Goal: Task Accomplishment & Management: Use online tool/utility

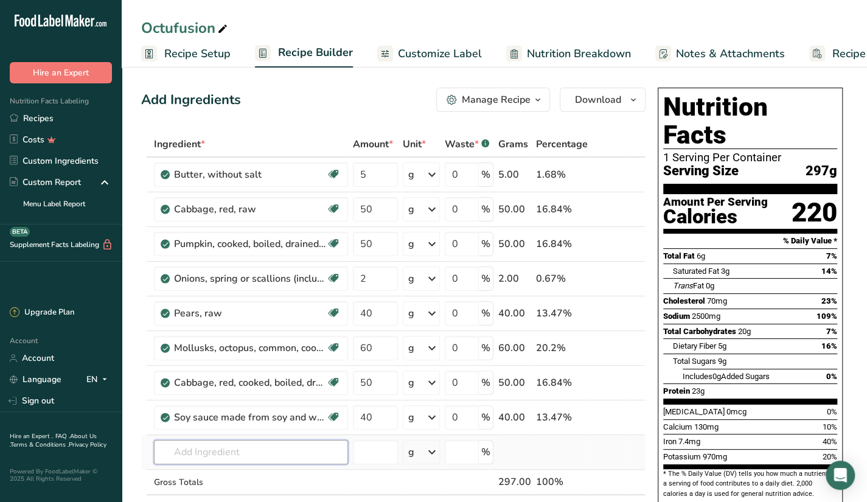
click at [181, 445] on input "text" at bounding box center [251, 452] width 194 height 24
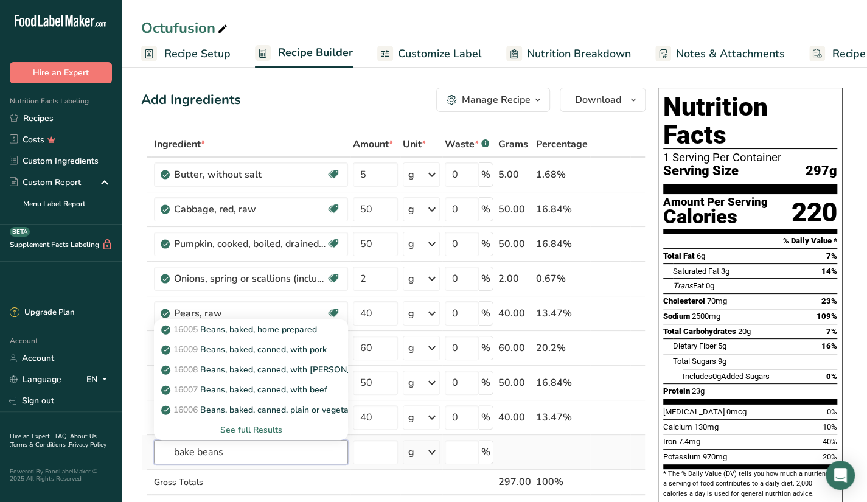
type input "bake beans"
click at [247, 424] on div "See full Results" at bounding box center [251, 429] width 175 height 13
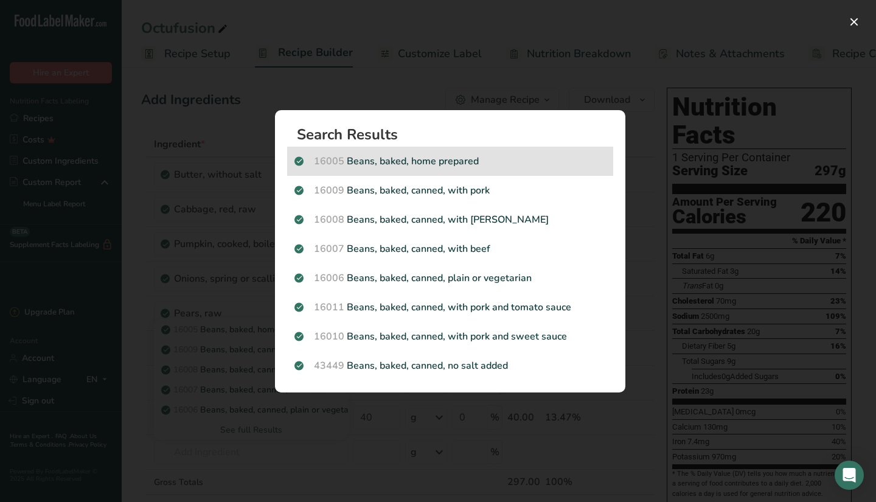
click at [519, 156] on p "16005 Beans, baked, home prepared" at bounding box center [449, 161] width 311 height 15
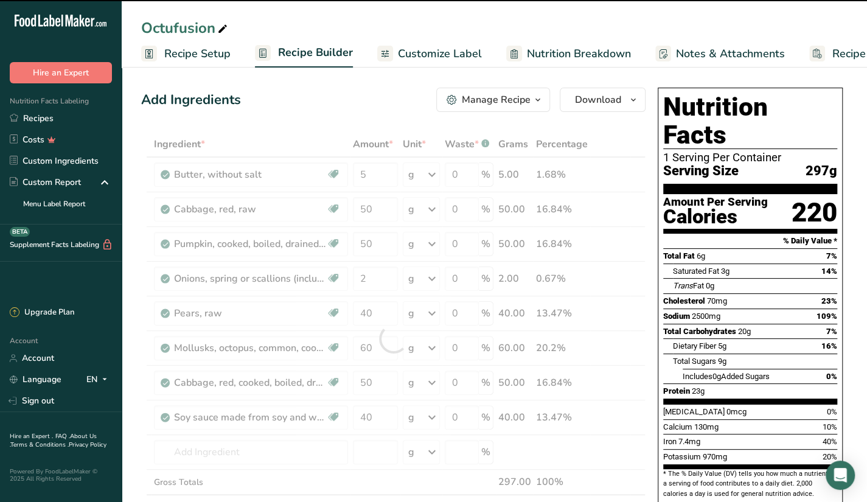
type input "0"
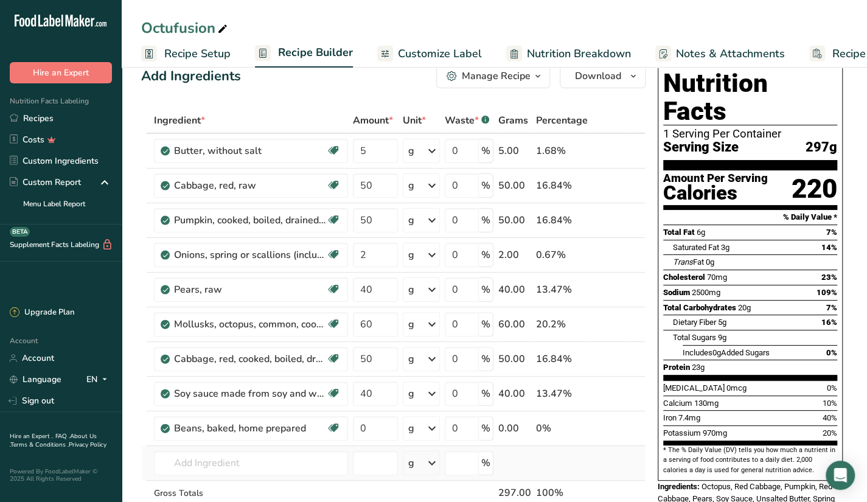
scroll to position [61, 0]
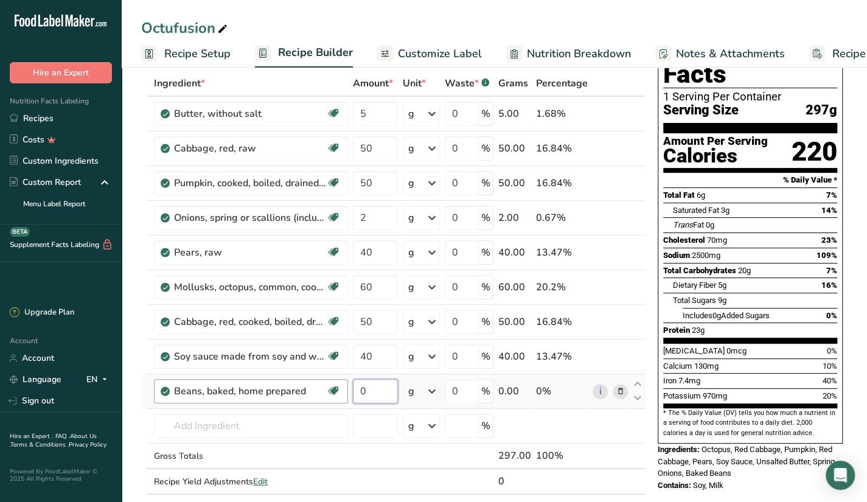
drag, startPoint x: 377, startPoint y: 383, endPoint x: 322, endPoint y: 402, distance: 58.1
click at [322, 402] on tr "Beans, baked, home prepared Plant-based Protein Dairy free Gluten free Vegan Ve…" at bounding box center [393, 391] width 503 height 35
type input "50"
click at [321, 418] on div "Ingredient * Amount * Unit * Waste * .a-a{fill:#347362;}.b-a{fill:#fff;} Grams …" at bounding box center [393, 295] width 504 height 449
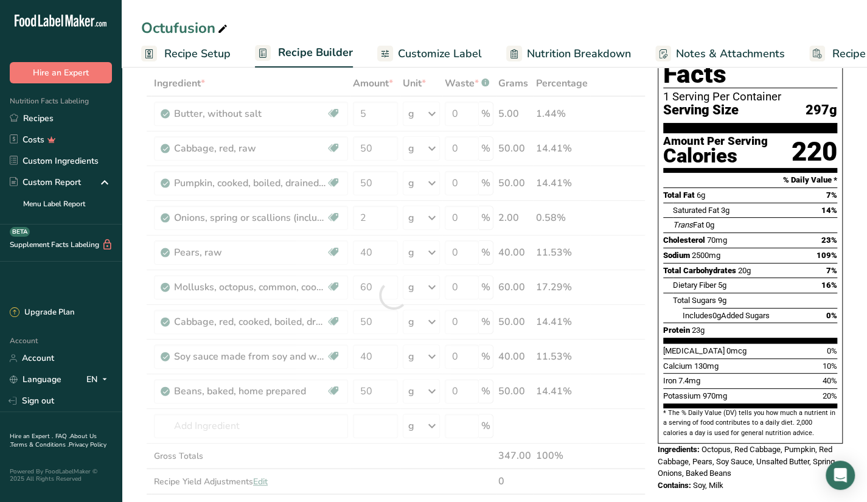
click at [546, 499] on div at bounding box center [393, 295] width 504 height 449
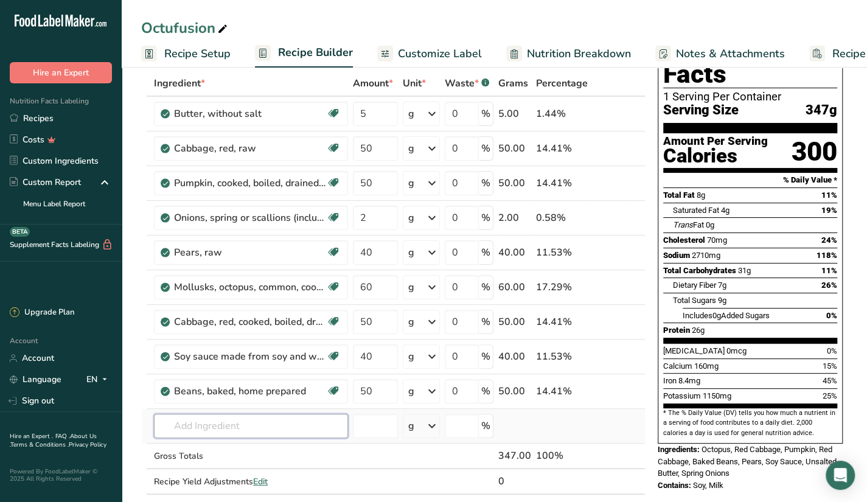
click at [231, 415] on input "text" at bounding box center [251, 426] width 194 height 24
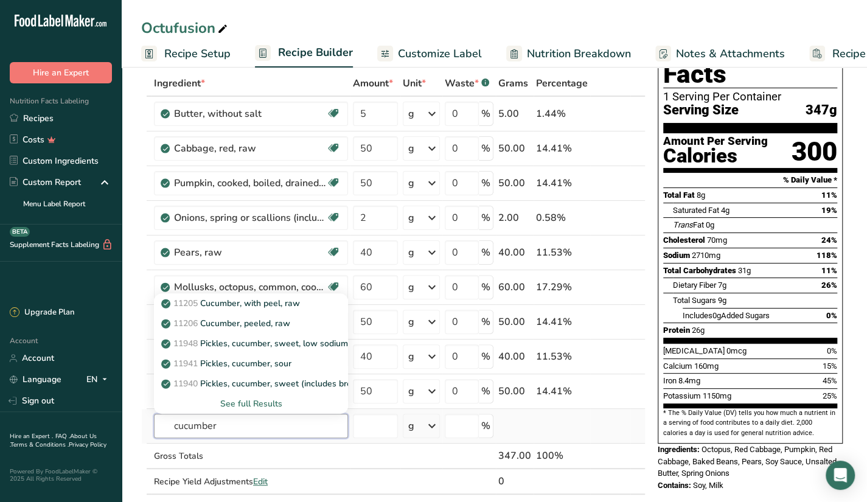
type input "cucumber"
click at [262, 402] on div "See full Results" at bounding box center [251, 403] width 175 height 13
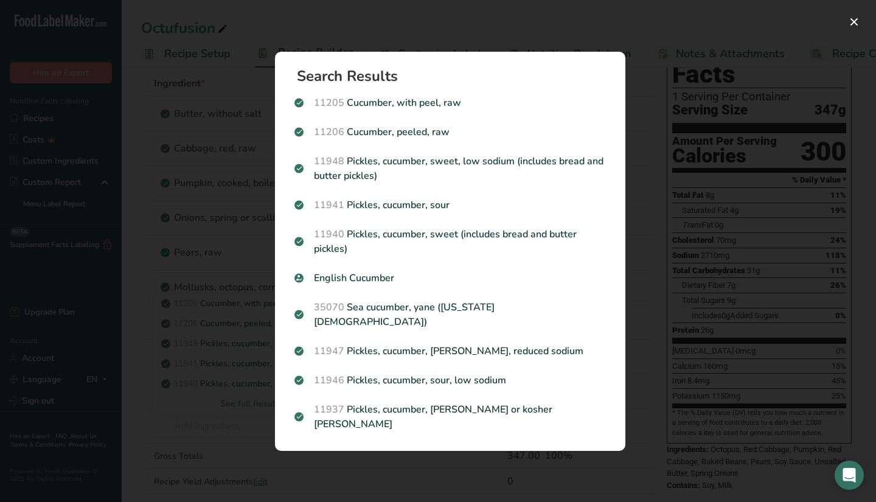
click at [566, 38] on div "Search results modal" at bounding box center [438, 251] width 876 height 502
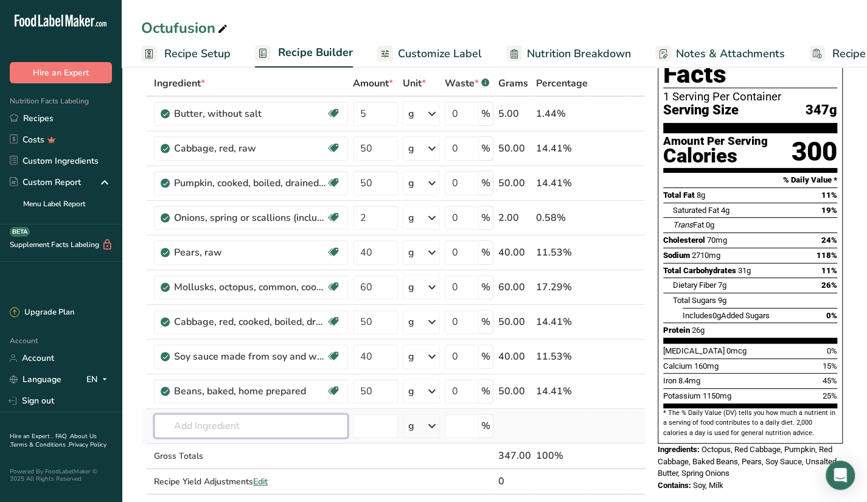
click at [188, 418] on input "text" at bounding box center [251, 426] width 194 height 24
click at [263, 422] on input "text" at bounding box center [251, 426] width 194 height 24
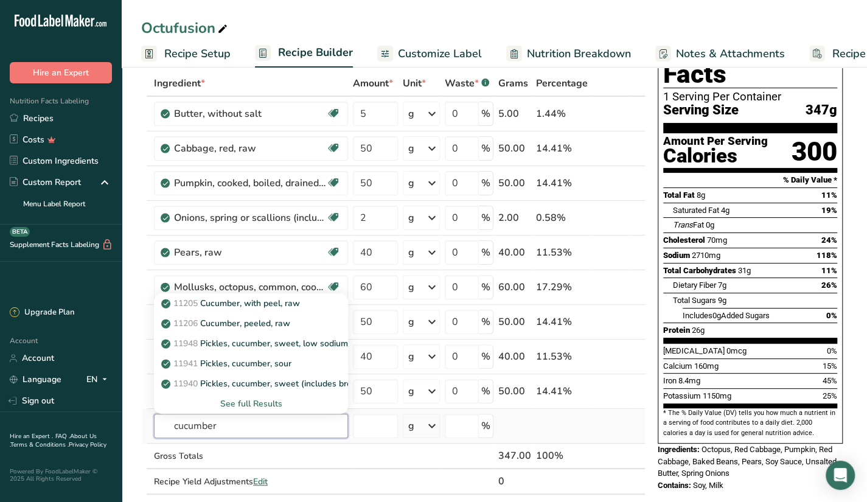
type input "cucumber"
click at [264, 407] on div "See full Results" at bounding box center [251, 403] width 175 height 13
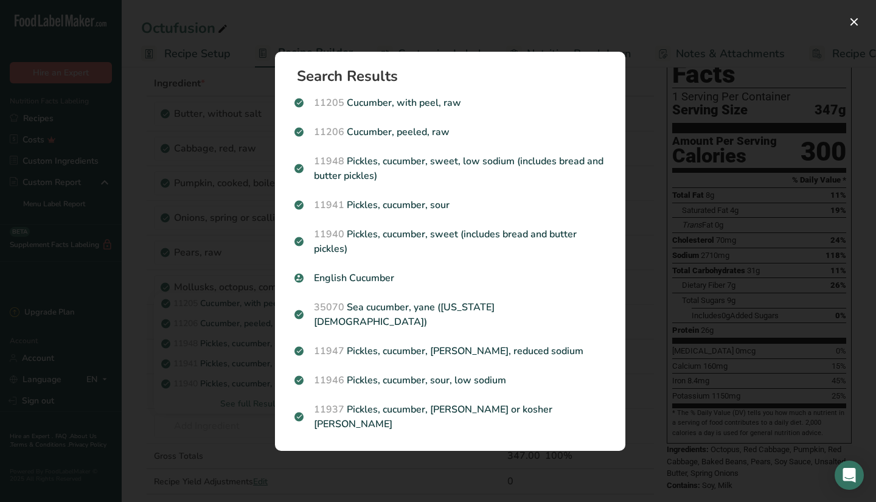
click at [677, 183] on div "Search results modal" at bounding box center [438, 251] width 876 height 502
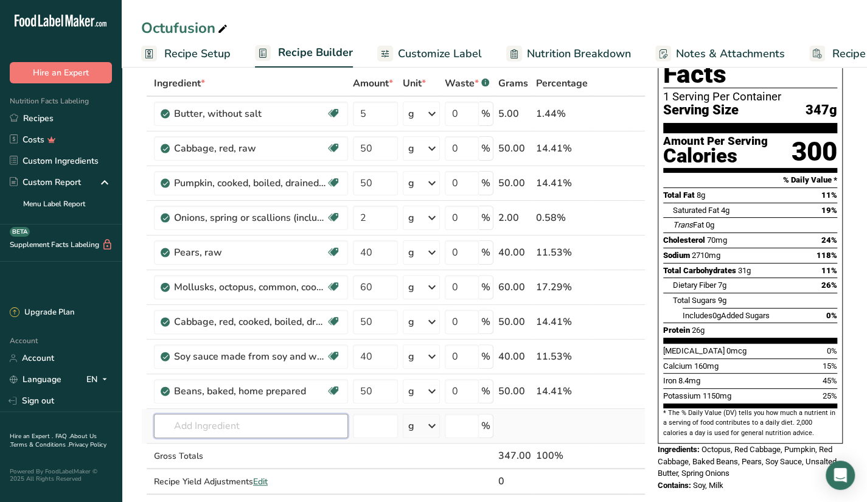
click at [224, 434] on input "text" at bounding box center [251, 426] width 194 height 24
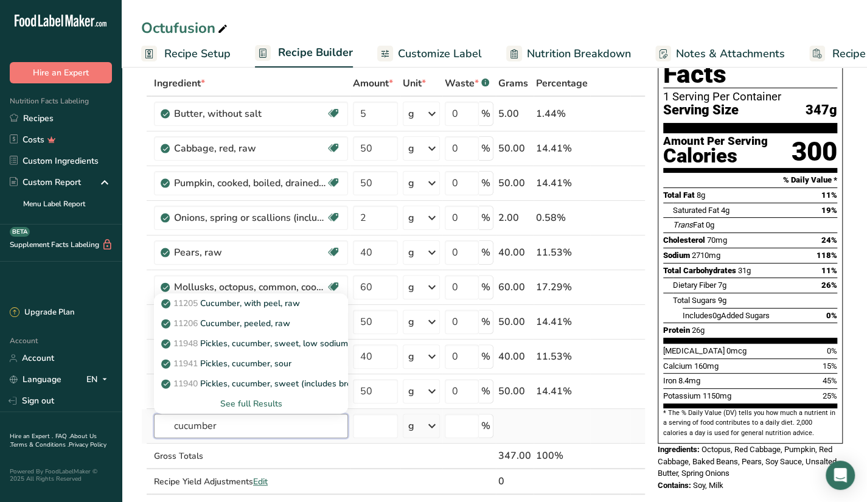
type input "cucumber"
click at [257, 403] on div "See full Results" at bounding box center [251, 403] width 175 height 13
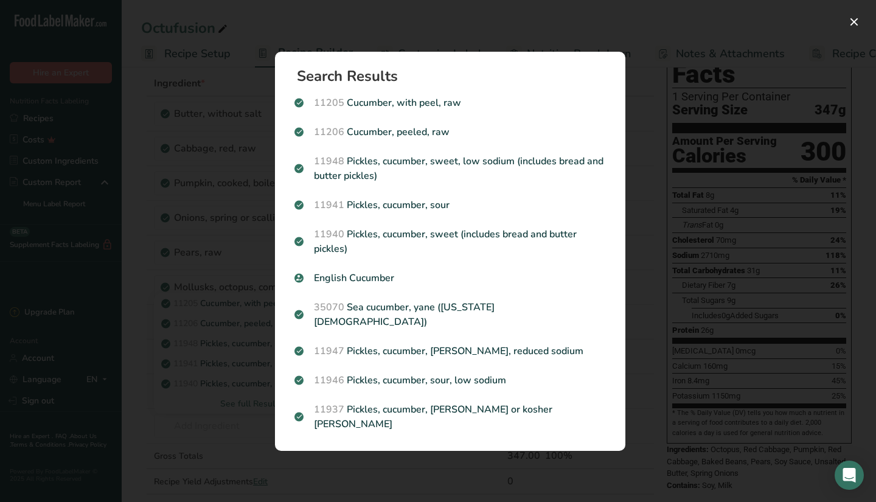
click at [266, 407] on div "Search Results 11205 Cucumber, with peel, raw 11206 Cucumber, peeled, raw 11948…" at bounding box center [449, 251] width 389 height 438
drag, startPoint x: 266, startPoint y: 407, endPoint x: 602, endPoint y: 153, distance: 421.1
click at [602, 139] on p "11206 Cucumber, peeled, raw" at bounding box center [449, 132] width 311 height 15
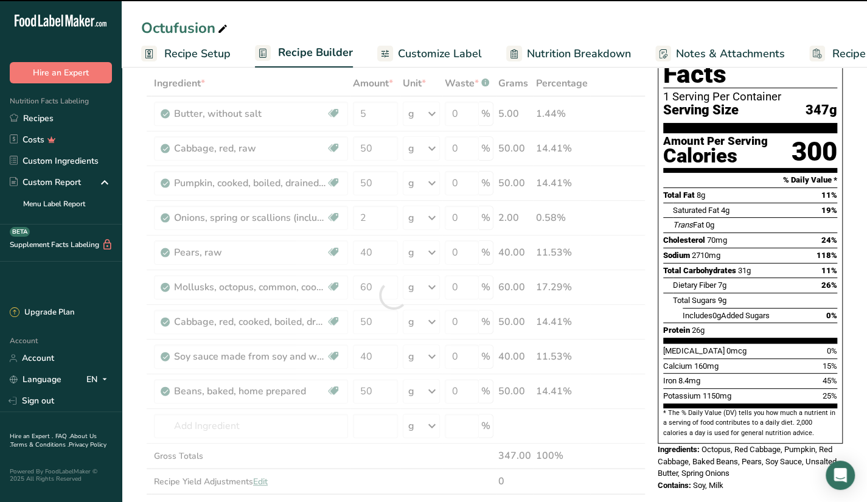
type input "0"
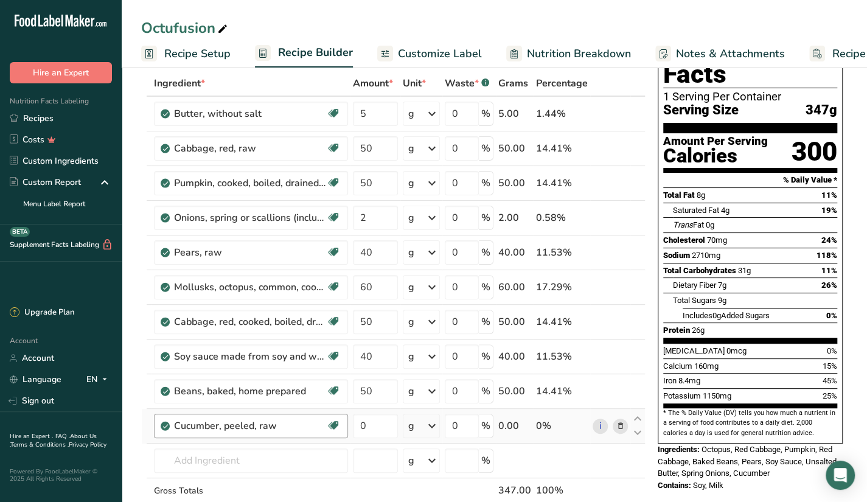
click at [299, 420] on div "Cucumber, peeled, raw" at bounding box center [250, 425] width 152 height 15
click at [279, 454] on input "text" at bounding box center [251, 460] width 194 height 24
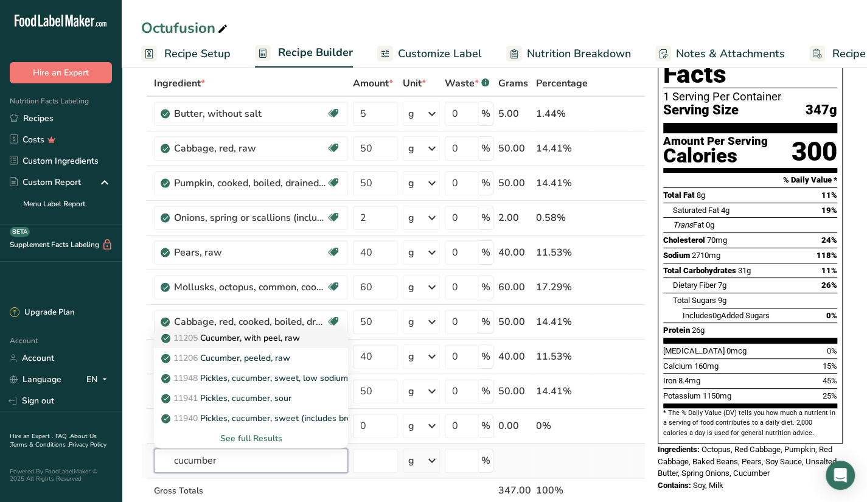
type input "cucumber"
click at [307, 338] on div "11205 Cucumber, with peel, raw" at bounding box center [241, 337] width 155 height 13
type input "Cucumber, with peel, raw"
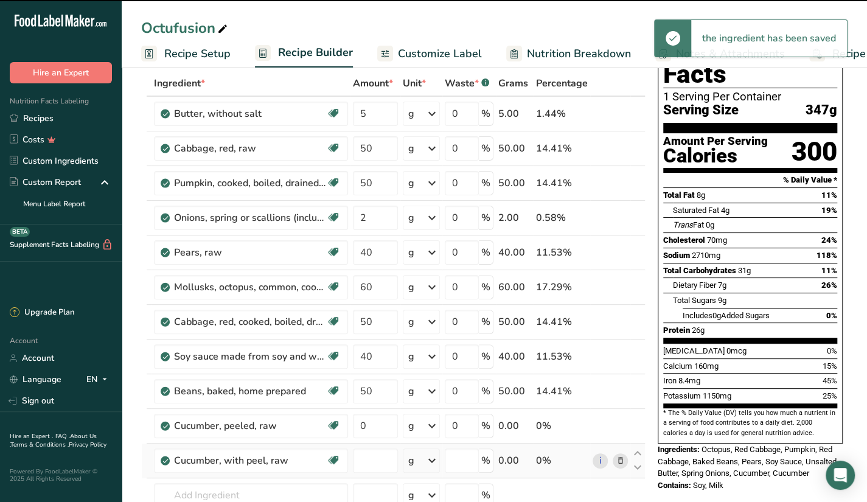
type input "0"
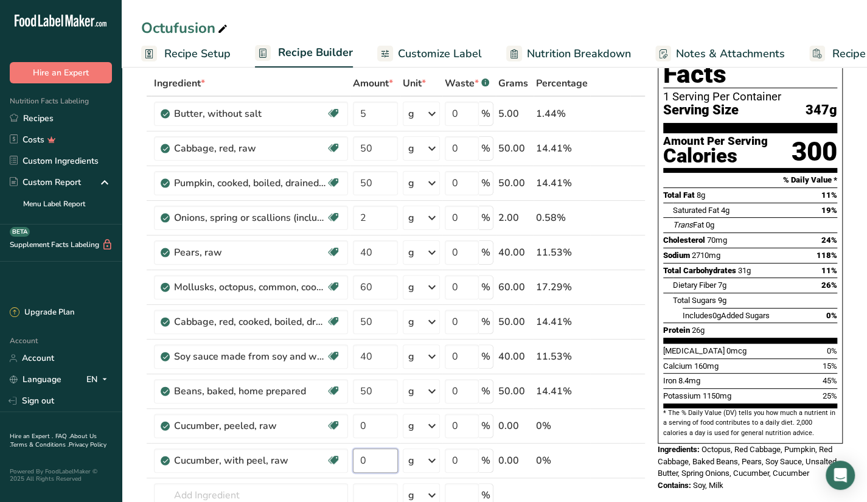
drag, startPoint x: 368, startPoint y: 456, endPoint x: 352, endPoint y: 475, distance: 25.0
click at [327, 471] on tr "Cucumber, with peel, raw Dairy free Gluten free Vegan Vegetarian Soy free 0 g P…" at bounding box center [393, 460] width 503 height 35
type input "50"
click at [305, 492] on div "Ingredient * Amount * Unit * Waste * .a-a{fill:#347362;}.b-a{fill:#fff;} Grams …" at bounding box center [393, 330] width 504 height 518
click at [615, 425] on span at bounding box center [619, 425] width 15 height 15
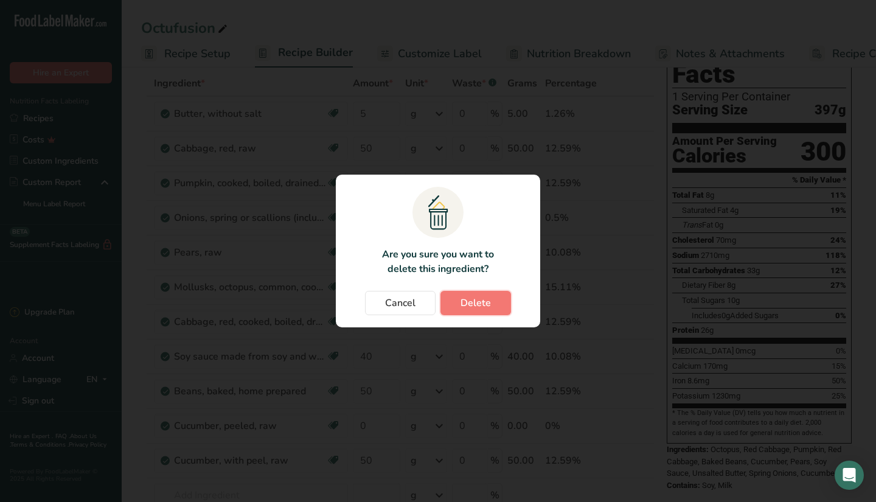
click at [471, 311] on button "Delete" at bounding box center [475, 303] width 71 height 24
type input "50"
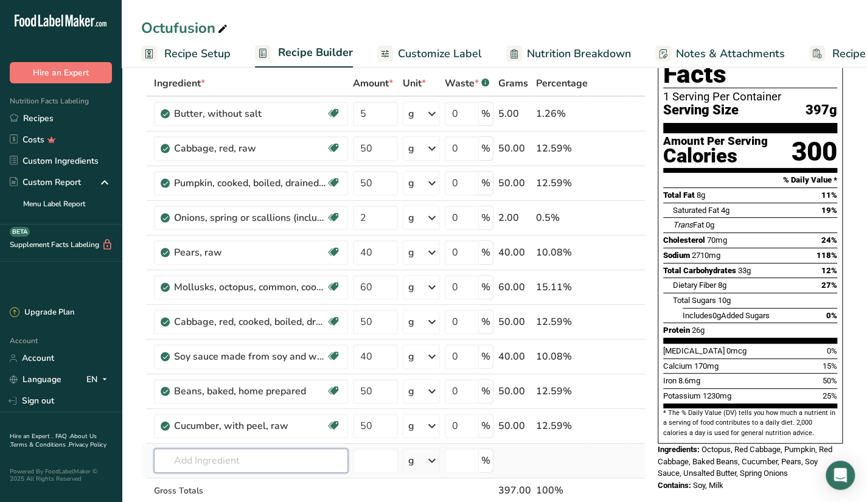
click at [328, 460] on input "text" at bounding box center [251, 460] width 194 height 24
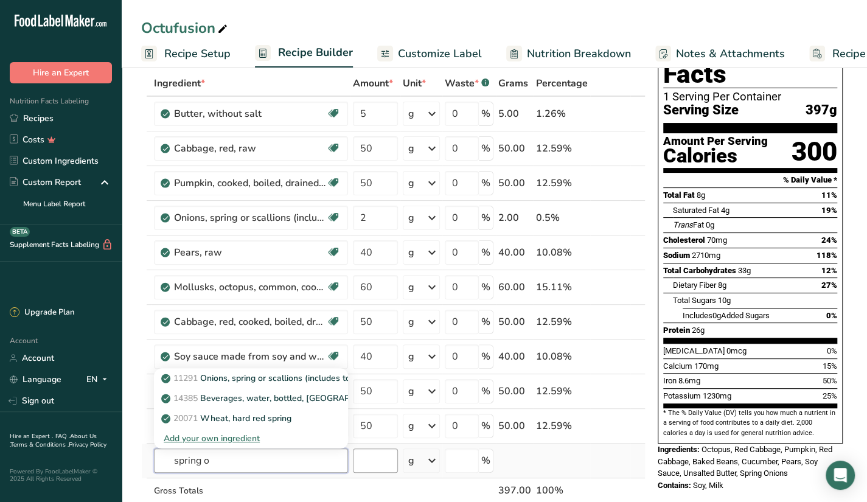
type input "spring on"
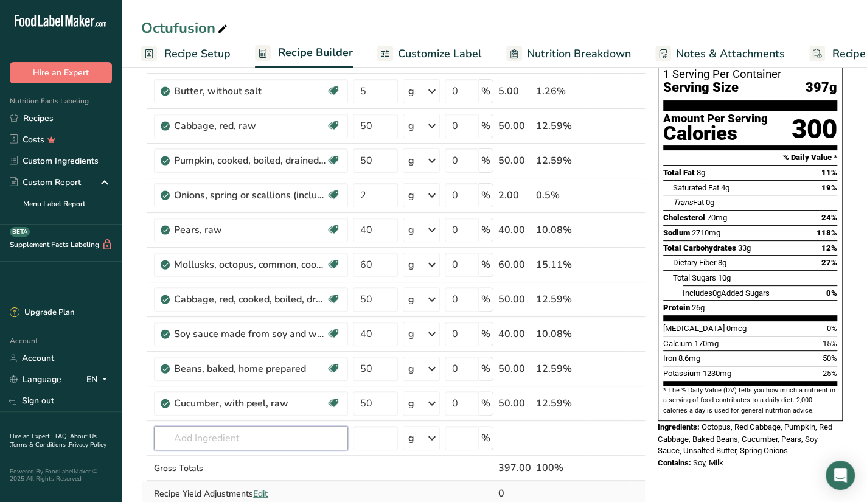
scroll to position [182, 0]
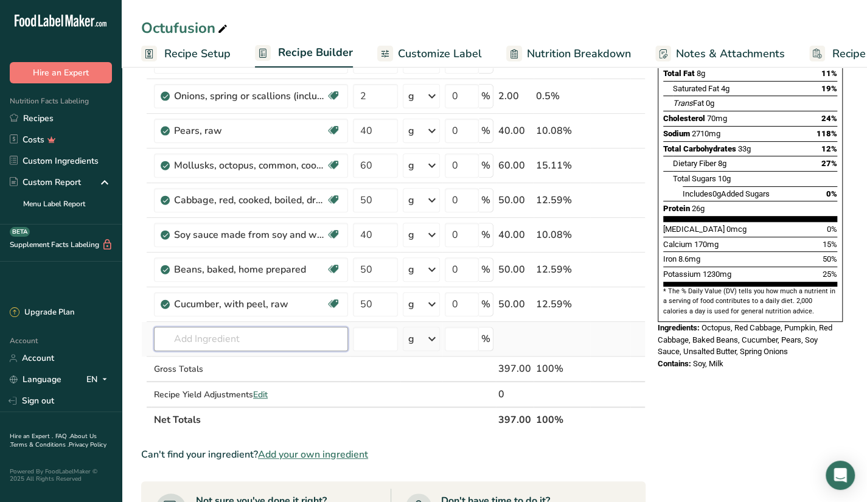
click at [269, 344] on input "text" at bounding box center [251, 339] width 194 height 24
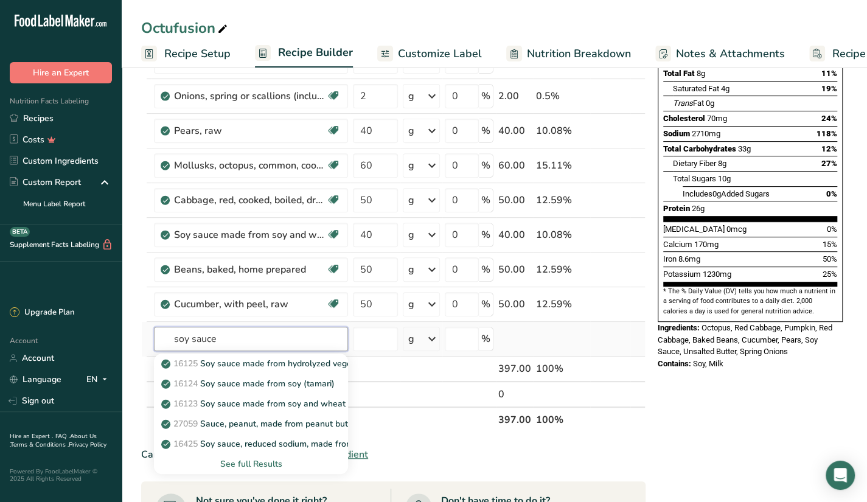
type input "soy sauce"
click at [263, 457] on div "See full Results" at bounding box center [251, 463] width 175 height 13
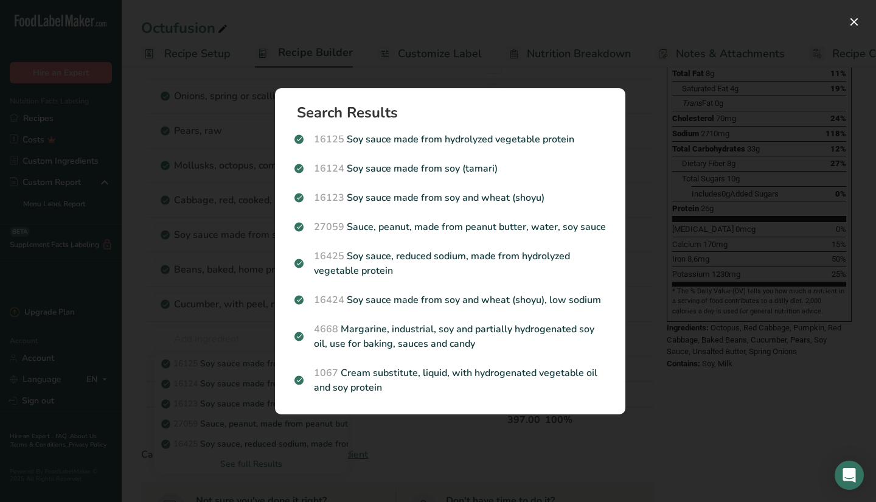
click at [545, 196] on p "16123 Soy sauce made from soy and wheat (shoyu)" at bounding box center [449, 197] width 311 height 15
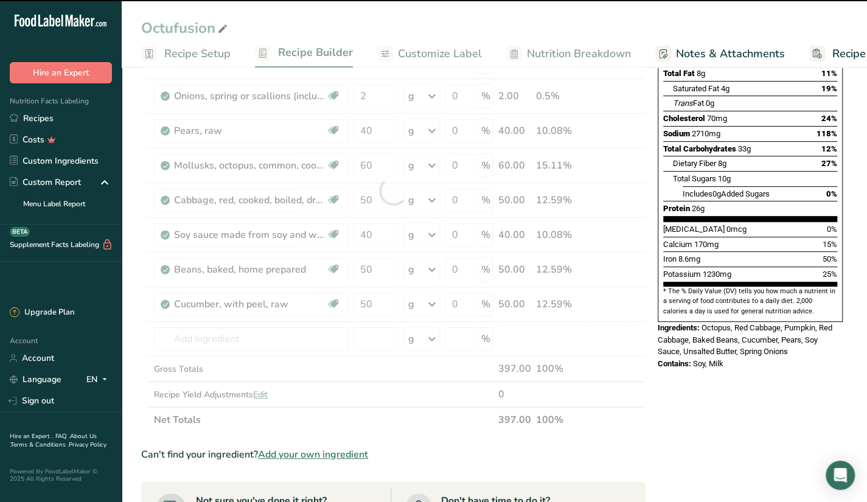
scroll to position [122, 0]
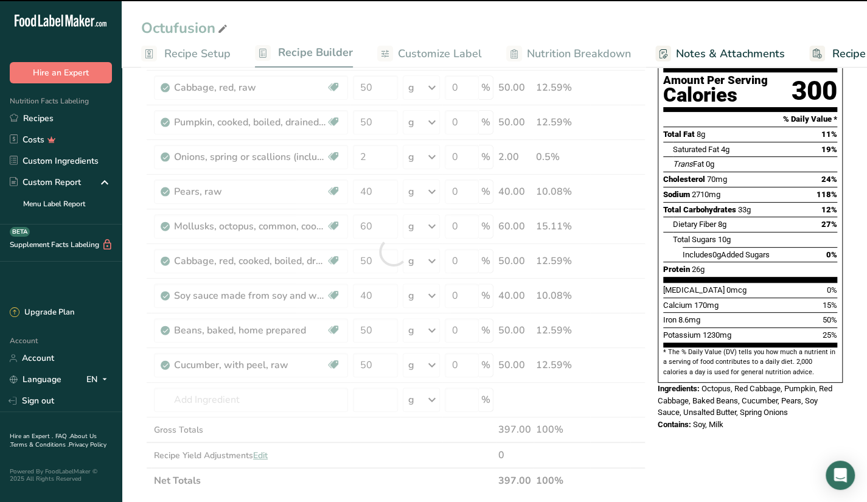
type input "0"
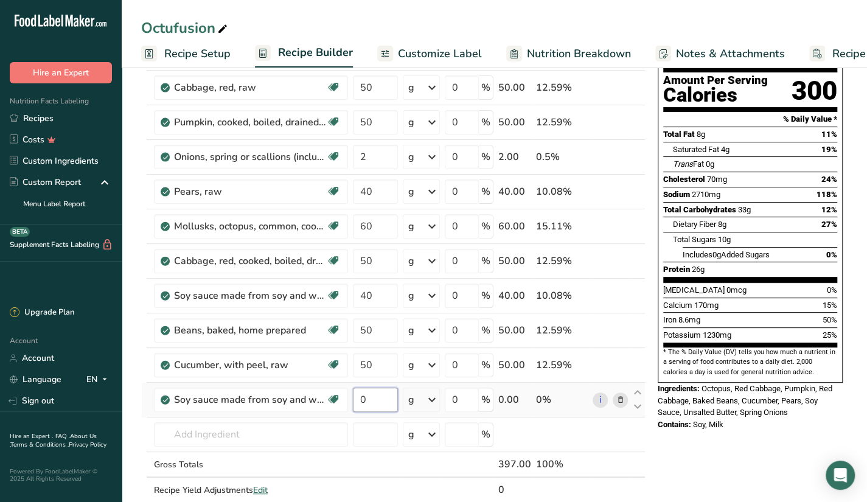
drag, startPoint x: 384, startPoint y: 402, endPoint x: 359, endPoint y: 408, distance: 25.7
click at [359, 408] on input "0" at bounding box center [375, 399] width 45 height 24
type input "40"
click at [533, 438] on div "Ingredient * Amount * Unit * Waste * .a-a{fill:#347362;}.b-a{fill:#fff;} Grams …" at bounding box center [393, 269] width 504 height 518
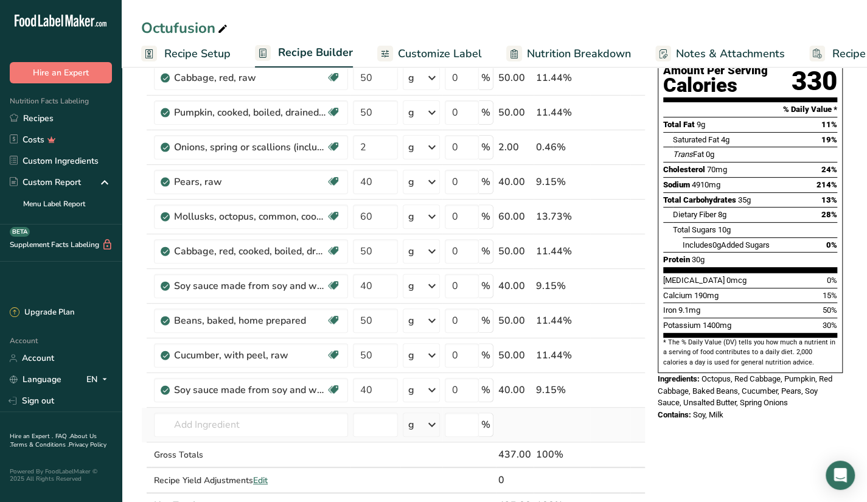
scroll to position [150, 0]
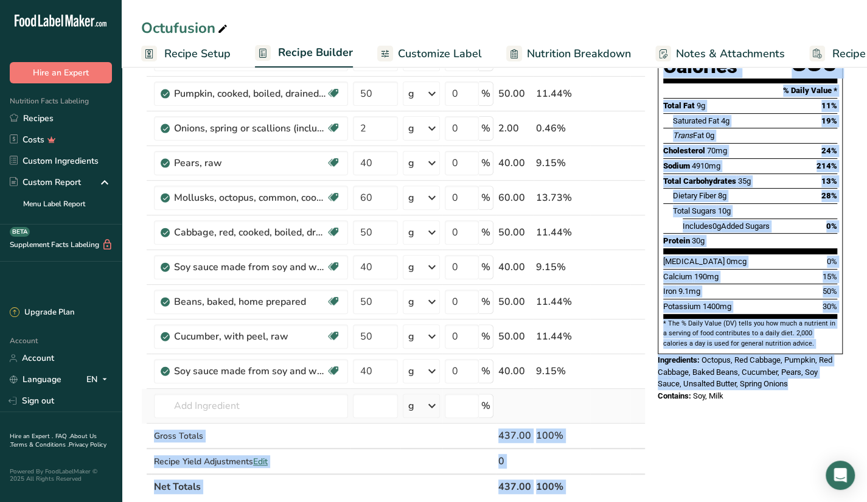
drag, startPoint x: 653, startPoint y: 378, endPoint x: 596, endPoint y: 389, distance: 58.2
click at [614, 389] on div "Add Ingredients Manage Recipe Delete Recipe Duplicate Recipe Scale Recipe Save …" at bounding box center [494, 471] width 706 height 1078
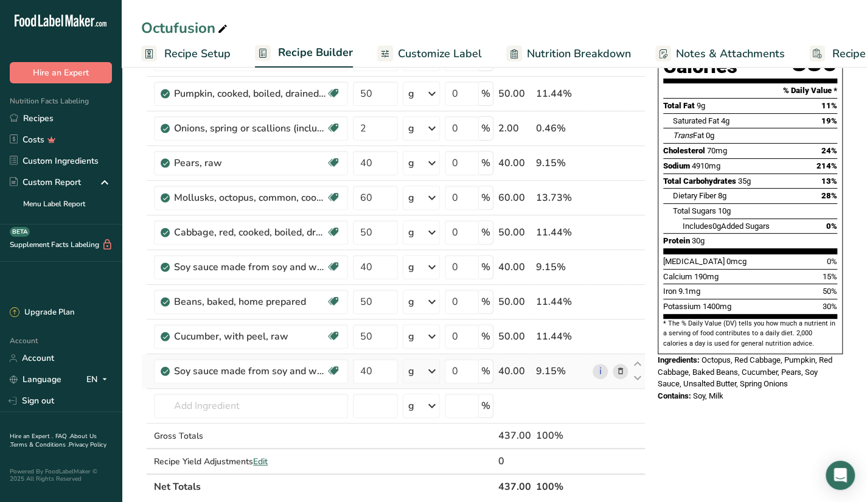
click at [605, 380] on td "i" at bounding box center [610, 371] width 40 height 35
click at [616, 369] on icon at bounding box center [620, 371] width 9 height 13
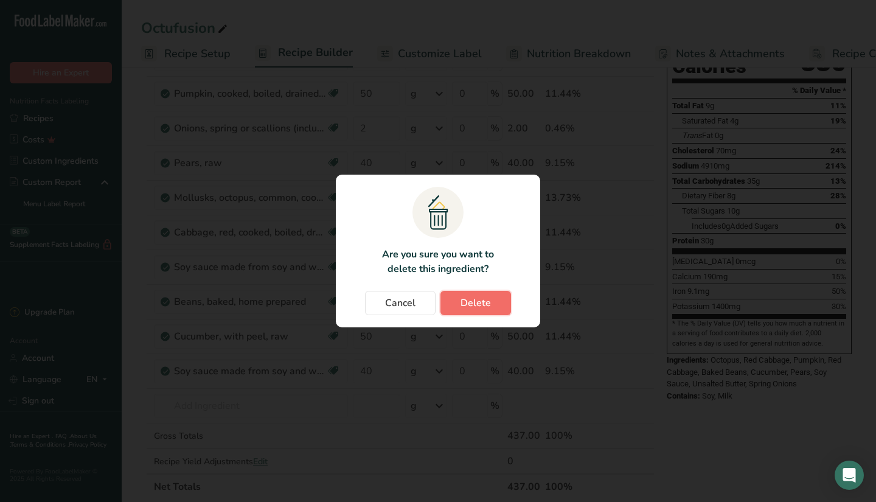
click at [472, 297] on span "Delete" at bounding box center [475, 303] width 30 height 15
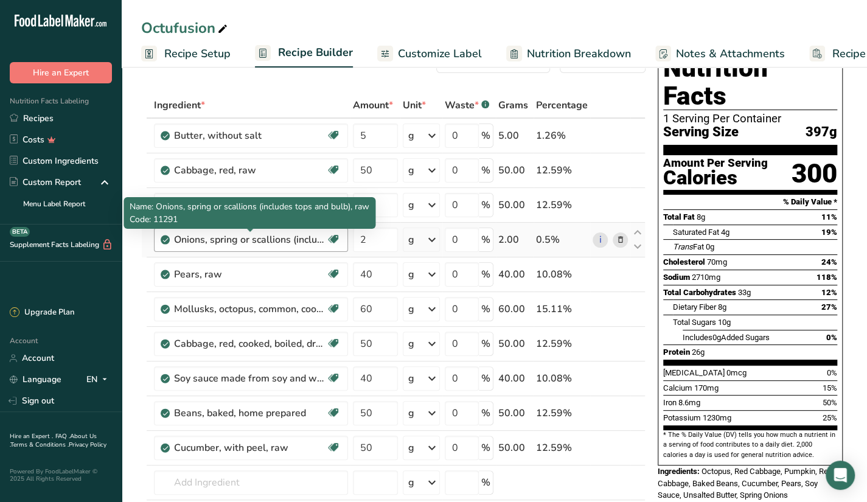
scroll to position [23, 0]
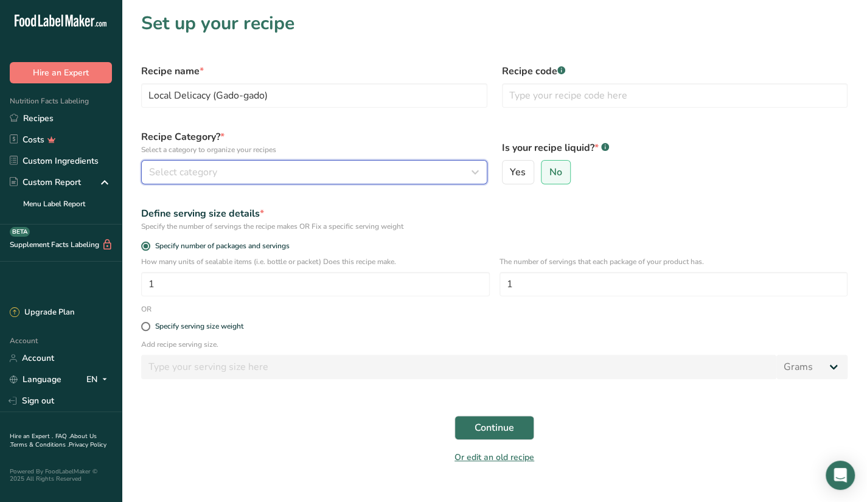
click at [301, 165] on div "Select category" at bounding box center [310, 172] width 323 height 15
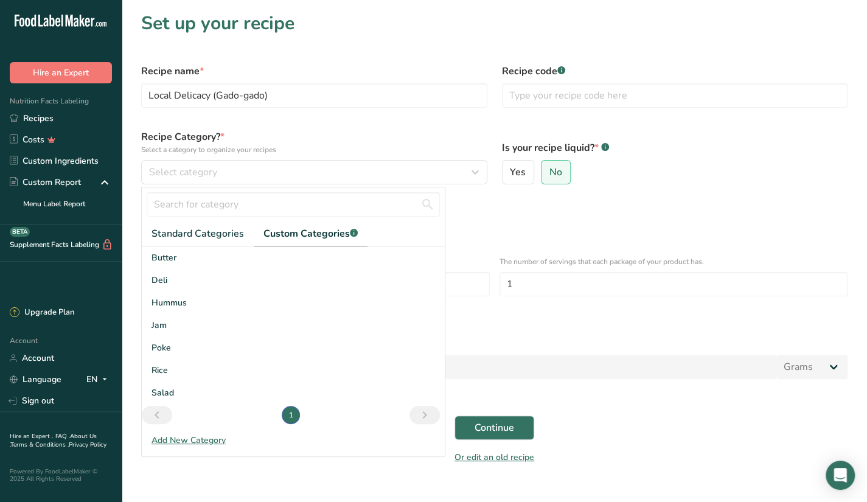
click at [291, 236] on span "Custom Categories .a-a{fill:#347362;}.b-a{fill:#fff;}" at bounding box center [310, 233] width 94 height 15
click at [296, 232] on span "Custom Categories .a-a{fill:#347362;}.b-a{fill:#fff;}" at bounding box center [310, 233] width 94 height 15
click at [184, 394] on div "Salad" at bounding box center [293, 392] width 303 height 23
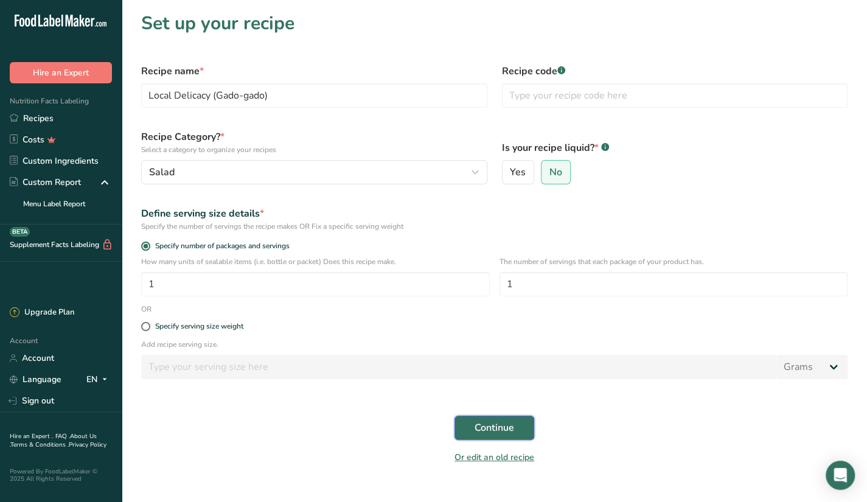
click at [488, 429] on span "Continue" at bounding box center [494, 427] width 40 height 15
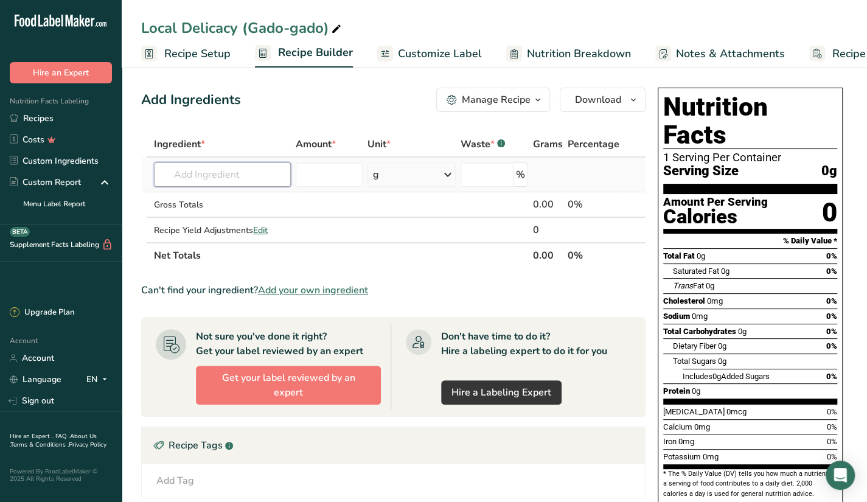
click at [220, 171] on input "text" at bounding box center [222, 174] width 137 height 24
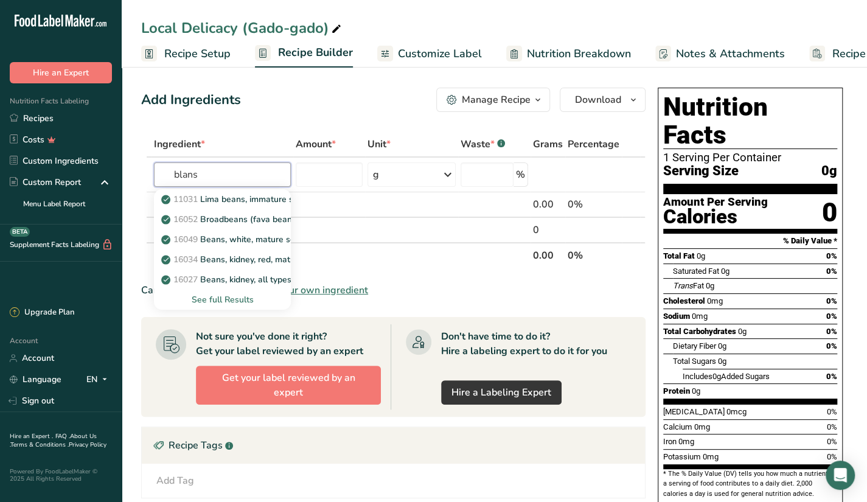
type input "blans"
type input "blansch"
type input "blanchs"
type input "blanch"
type input "blanch sprouth"
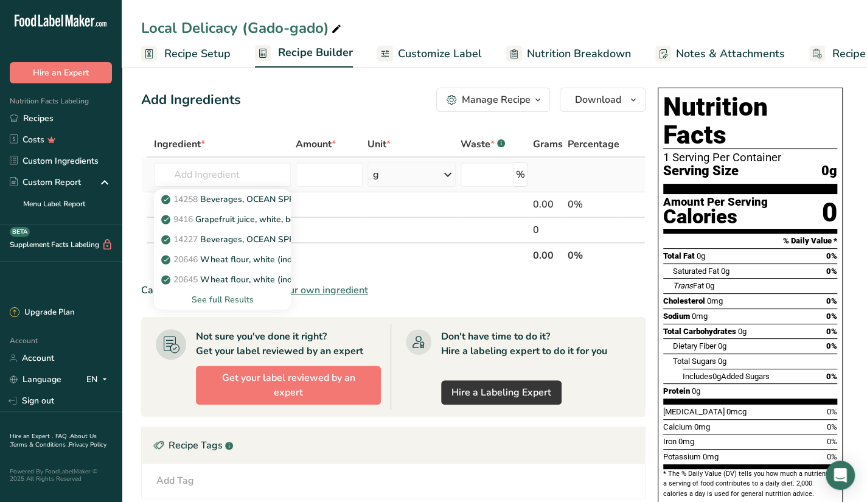
click at [224, 300] on div "See full Results" at bounding box center [222, 299] width 117 height 13
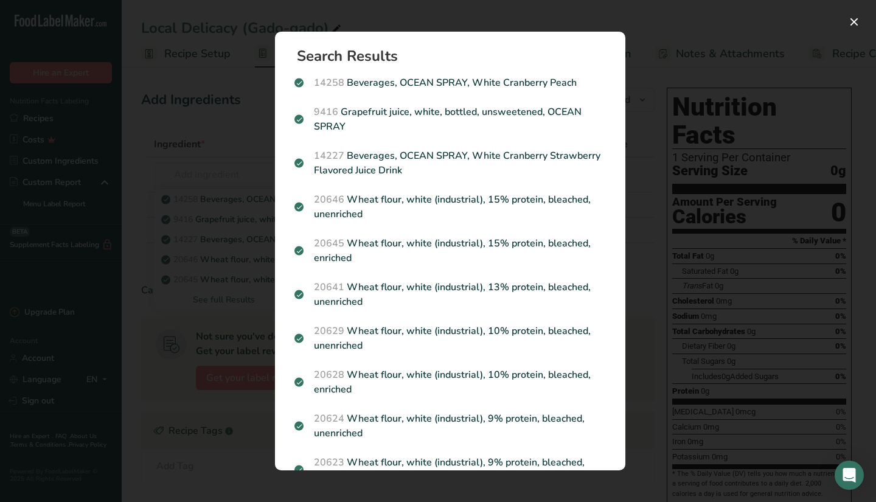
click at [226, 294] on div "Search results modal" at bounding box center [438, 251] width 876 height 502
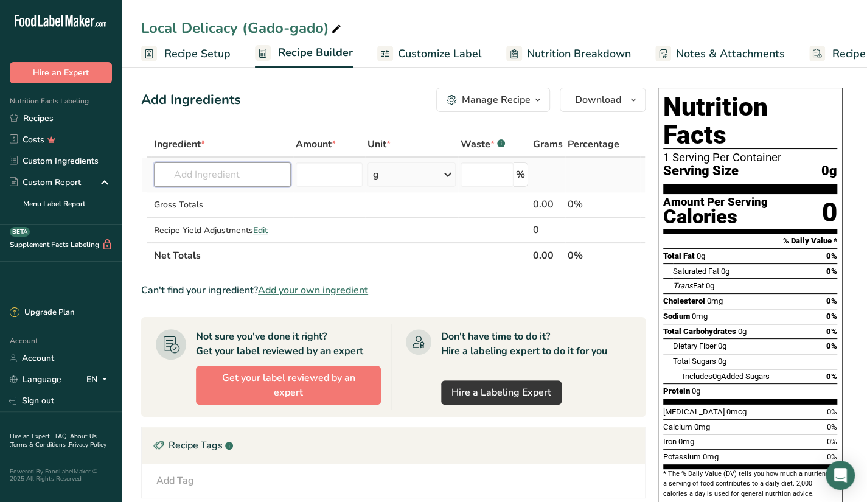
click at [258, 186] on input "text" at bounding box center [222, 174] width 137 height 24
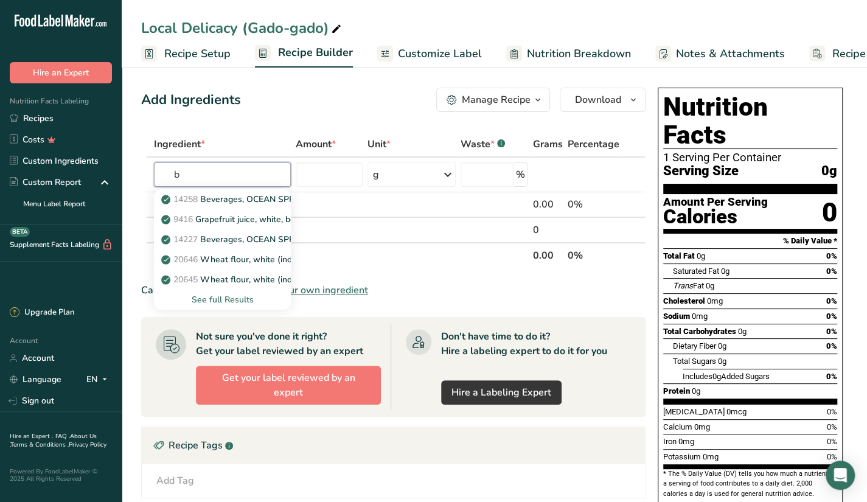
type input "b"
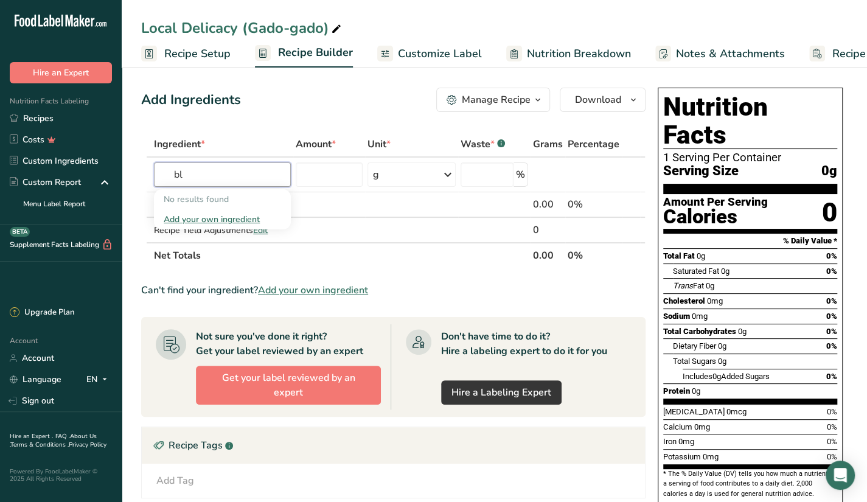
type input "b"
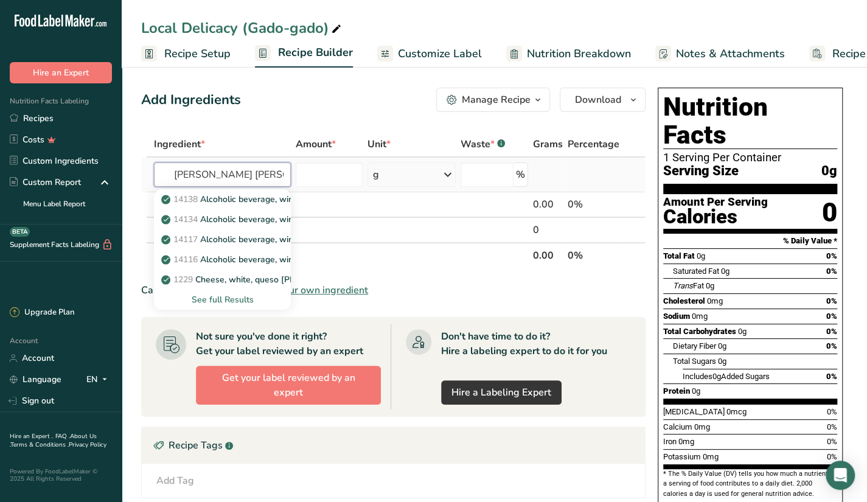
type input "blanch long bean"
click at [217, 303] on div "See full Results" at bounding box center [222, 299] width 117 height 13
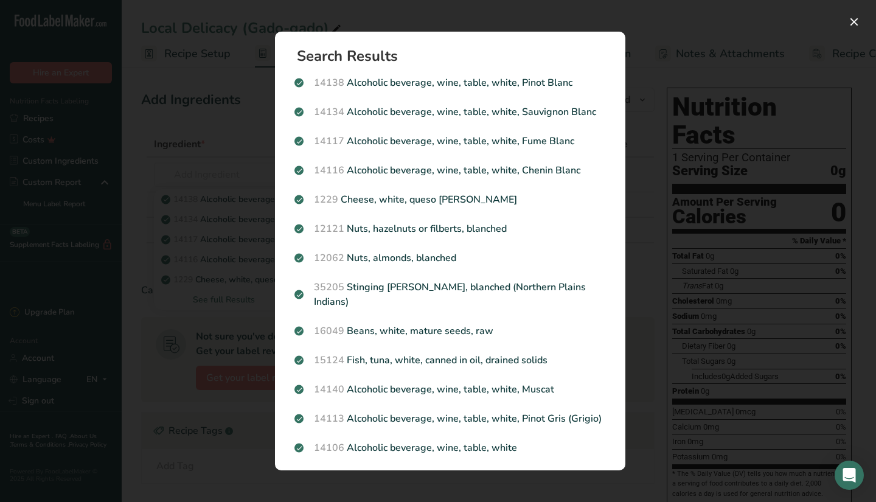
click at [212, 303] on div "Search results modal" at bounding box center [438, 251] width 876 height 502
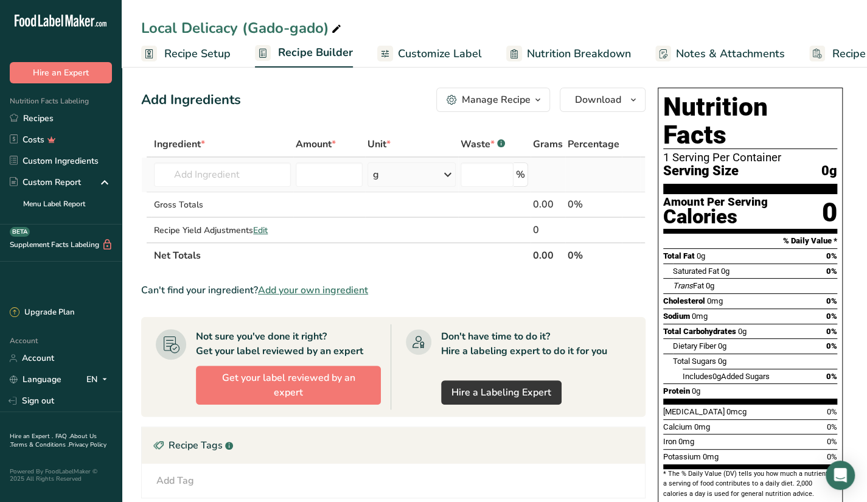
click at [237, 187] on td "14138 Alcoholic beverage, wine, table, white, Pinot Blanc 14134 Alcoholic bever…" at bounding box center [222, 175] width 142 height 35
click at [234, 182] on input "text" at bounding box center [222, 174] width 137 height 24
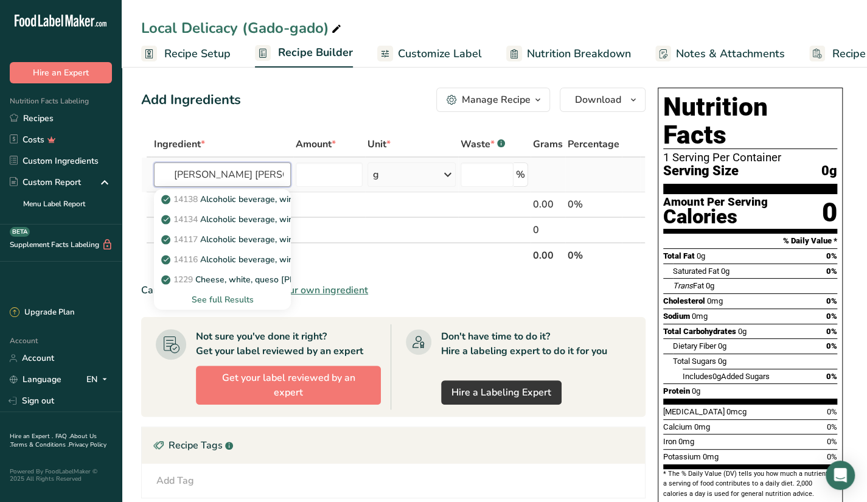
type input "blanch long bean"
click at [223, 294] on div "See full Results" at bounding box center [222, 299] width 117 height 13
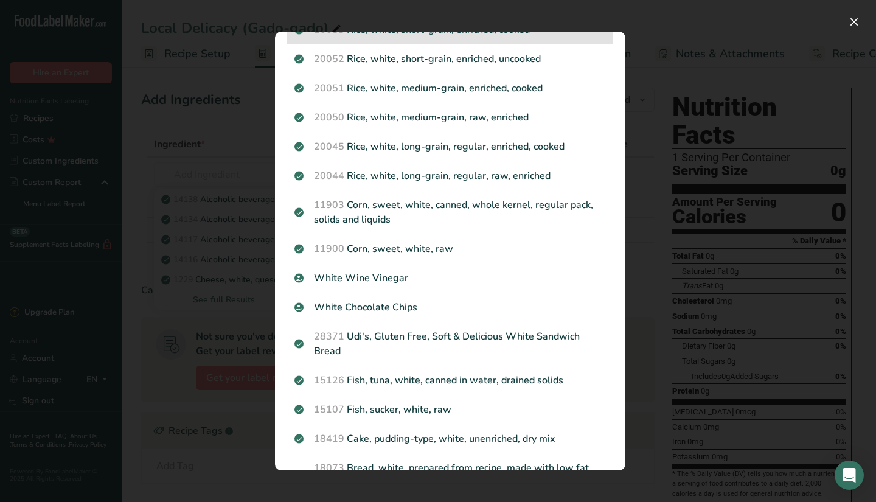
scroll to position [667, 0]
click at [681, 286] on div "Search results modal" at bounding box center [438, 251] width 876 height 502
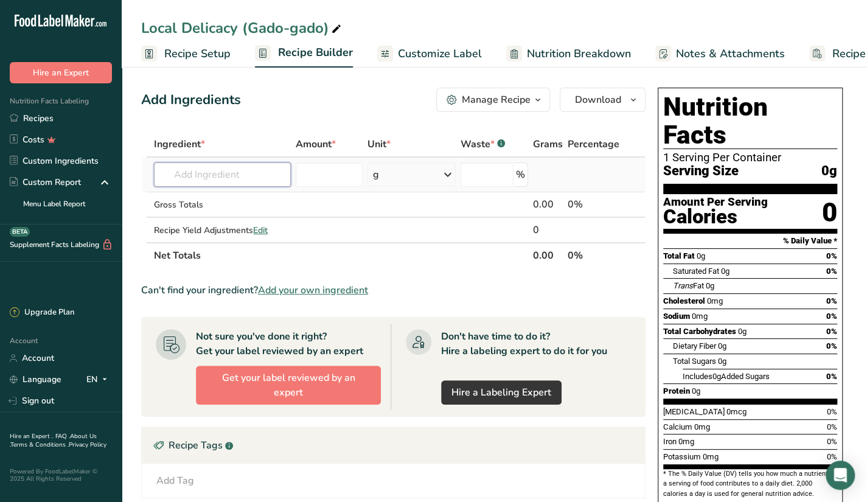
click at [268, 186] on input "text" at bounding box center [222, 174] width 137 height 24
type input "blanch cabbage"
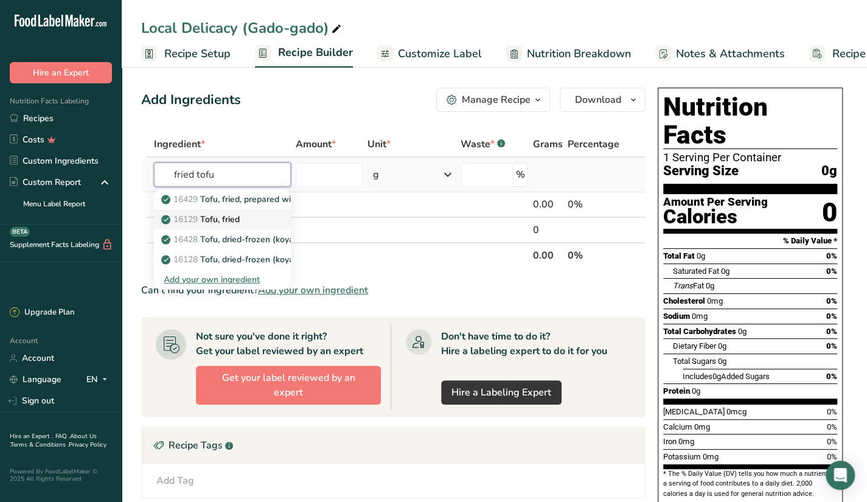
type input "fried tofu"
click at [252, 217] on div "16129 Tofu, fried" at bounding box center [213, 219] width 98 height 13
type input "Tofu, fried"
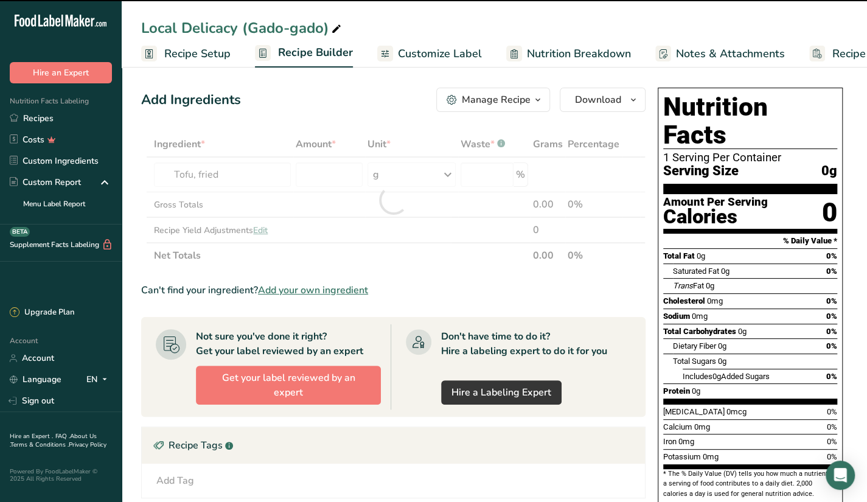
type input "0"
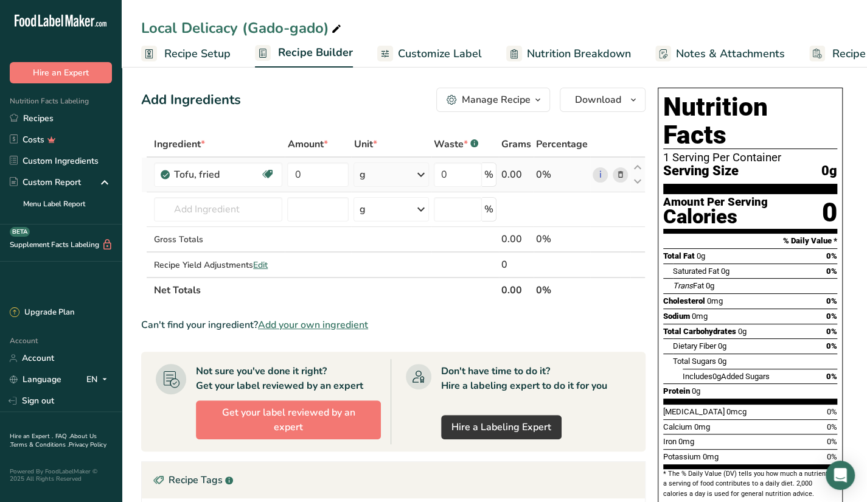
click at [423, 176] on icon at bounding box center [421, 175] width 15 height 22
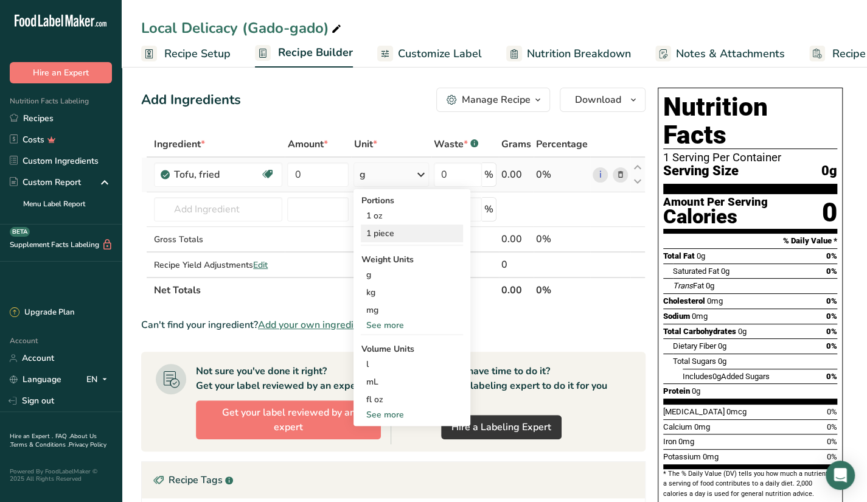
click at [416, 231] on div "1 piece" at bounding box center [412, 233] width 102 height 18
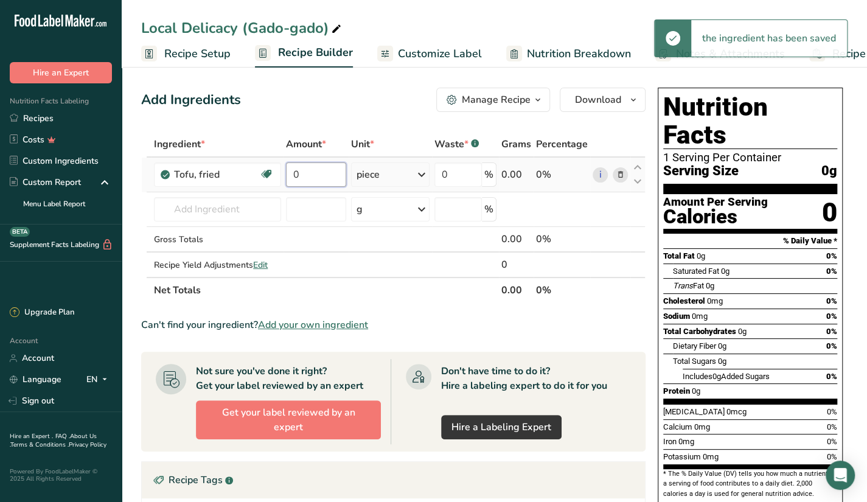
drag, startPoint x: 324, startPoint y: 176, endPoint x: 294, endPoint y: 183, distance: 30.1
click at [294, 183] on input "0" at bounding box center [316, 174] width 61 height 24
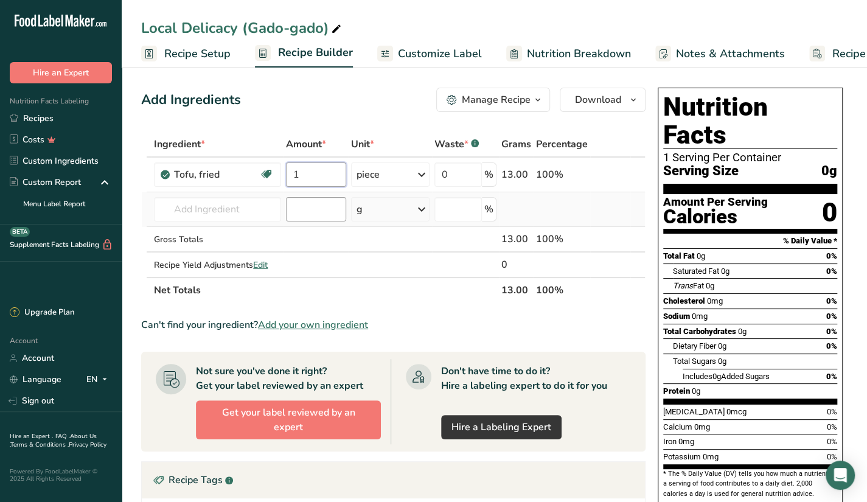
type input "1"
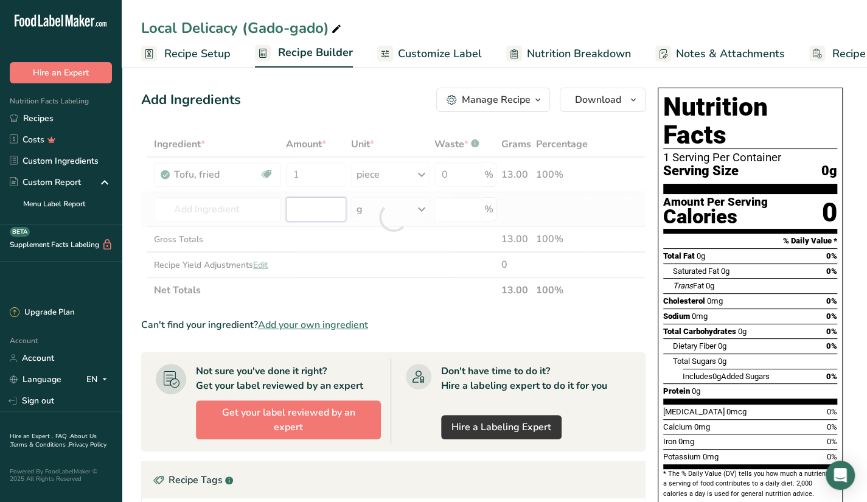
click at [294, 215] on div "Ingredient * Amount * Unit * Waste * .a-a{fill:#347362;}.b-a{fill:#fff;} Grams …" at bounding box center [393, 217] width 504 height 172
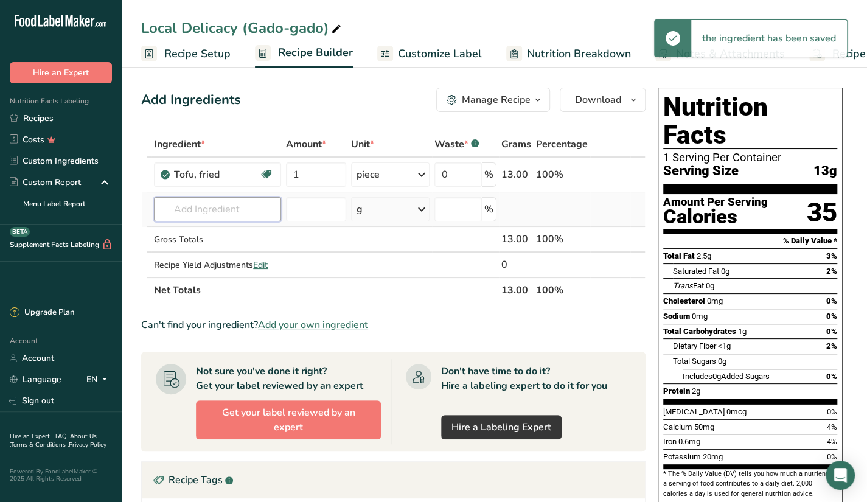
click at [225, 211] on input "text" at bounding box center [217, 209] width 127 height 24
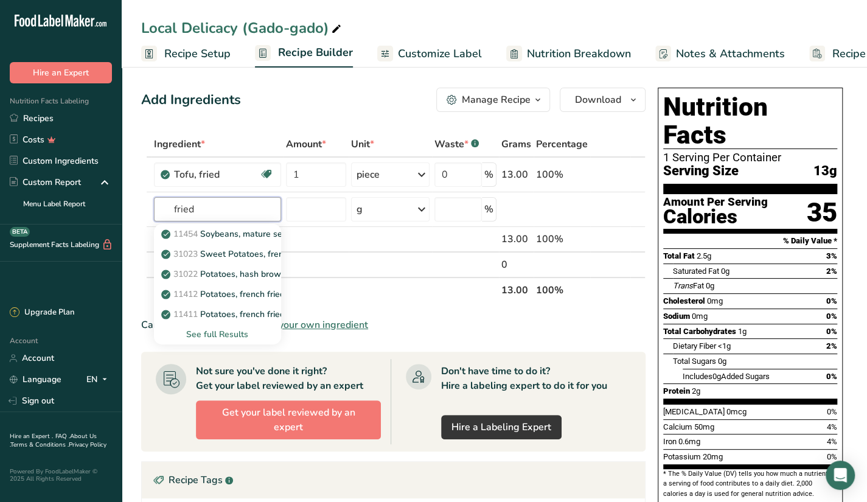
type input "fried"
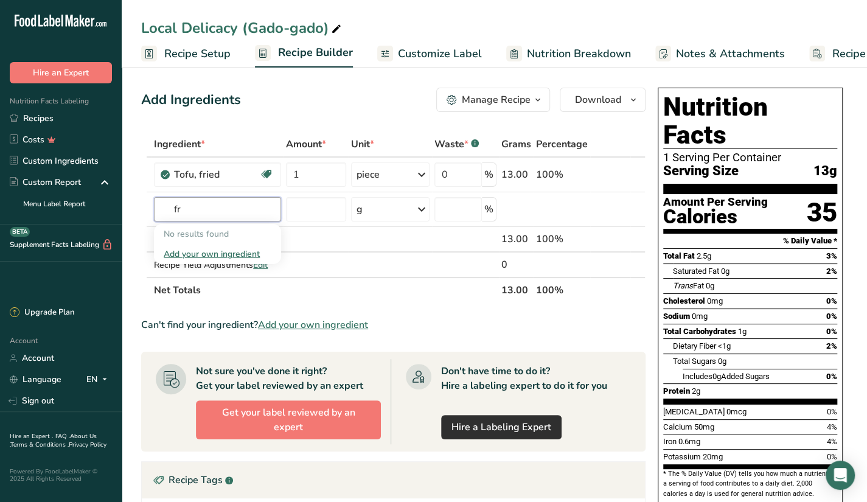
type input "f"
type input "tempeh"
click at [269, 257] on link "16174 Tempeh, cooked" at bounding box center [217, 254] width 127 height 20
type input "Tempeh, cooked"
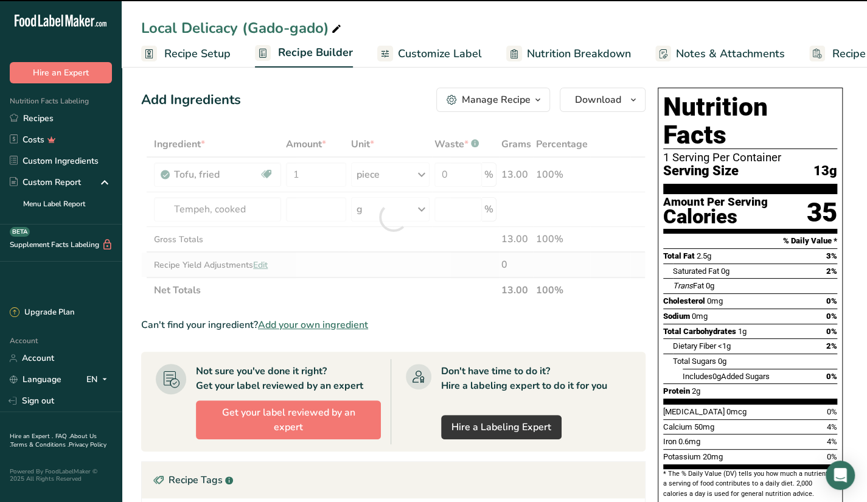
type input "0"
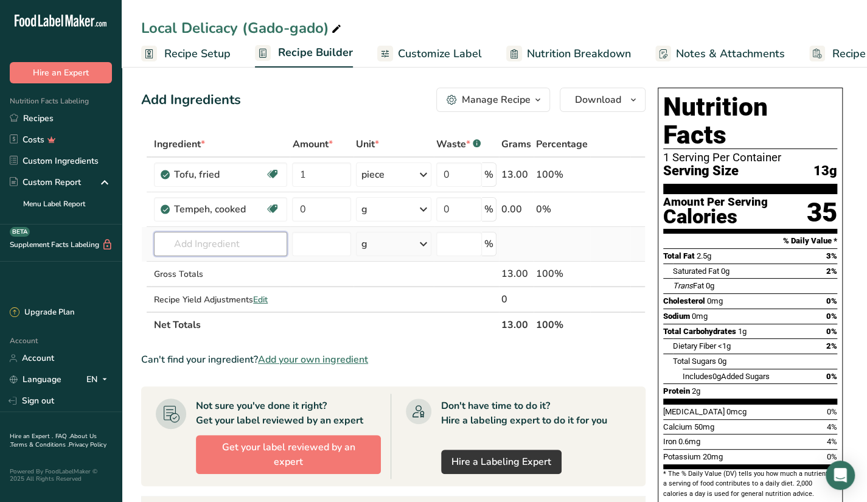
click at [218, 247] on input "text" at bounding box center [220, 244] width 133 height 24
type input "garnish"
type input "fried enoki"
type input "garnish"
type input "b"
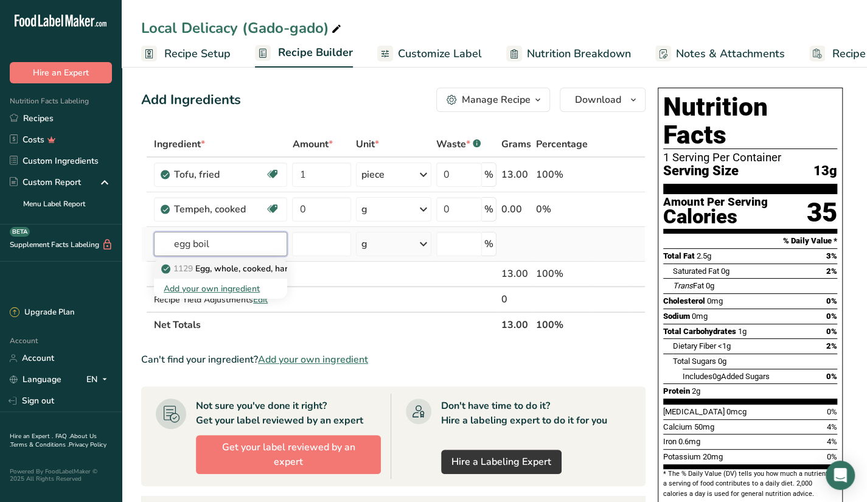
type input "egg boil"
click at [281, 266] on p "1129 Egg, whole, cooked, hard-boiled" at bounding box center [242, 268] width 156 height 13
type input "Egg, whole, cooked, hard-boiled"
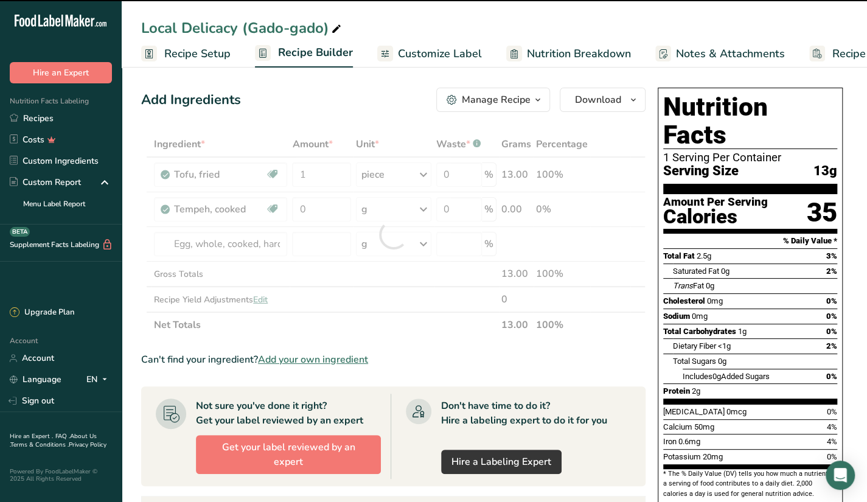
type input "0"
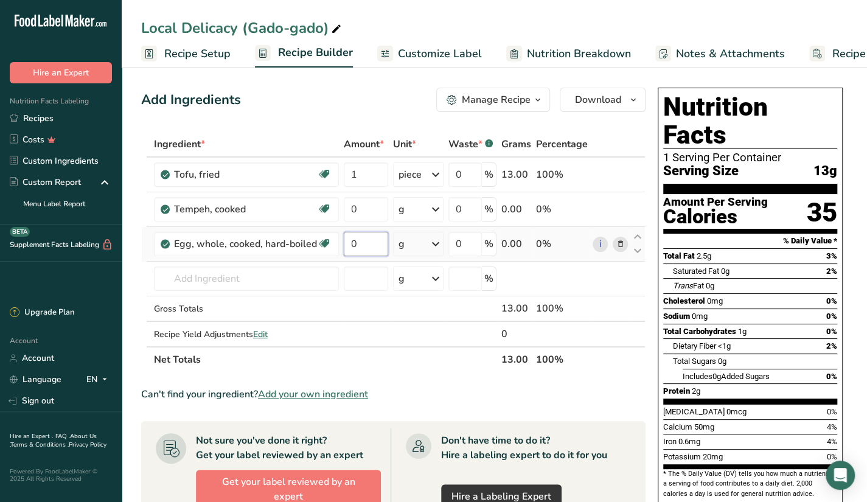
drag, startPoint x: 364, startPoint y: 245, endPoint x: 339, endPoint y: 252, distance: 25.4
click at [339, 252] on tr "Egg, whole, cooked, hard-boiled Dairy free Gluten free Vegetarian Soy free 0 g …" at bounding box center [393, 244] width 503 height 35
type input "40"
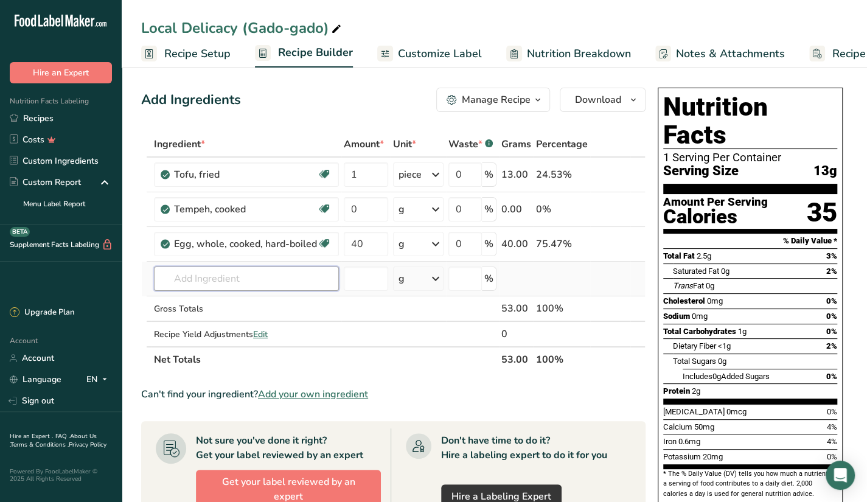
click at [334, 275] on div "Ingredient * Amount * Unit * Waste * .a-a{fill:#347362;}.b-a{fill:#fff;} Grams …" at bounding box center [393, 251] width 504 height 241
type input "mung ben"
type input "m"
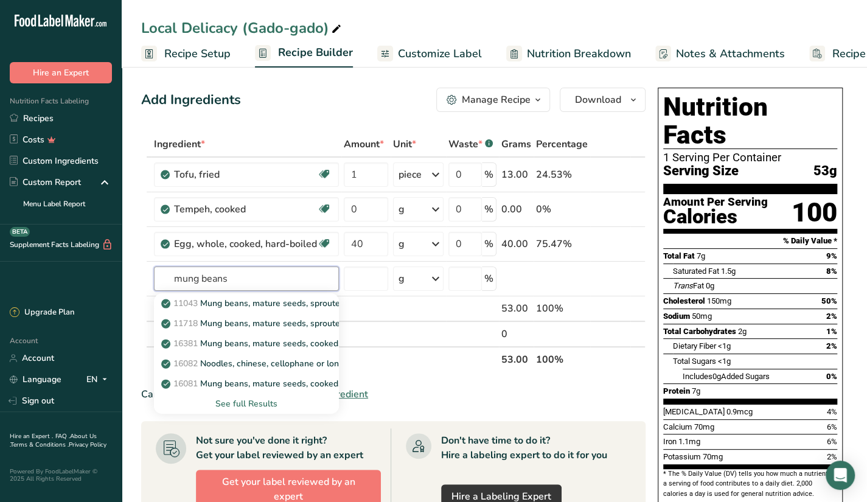
type input "mung beans"
click at [249, 404] on div "See full Results" at bounding box center [246, 403] width 165 height 13
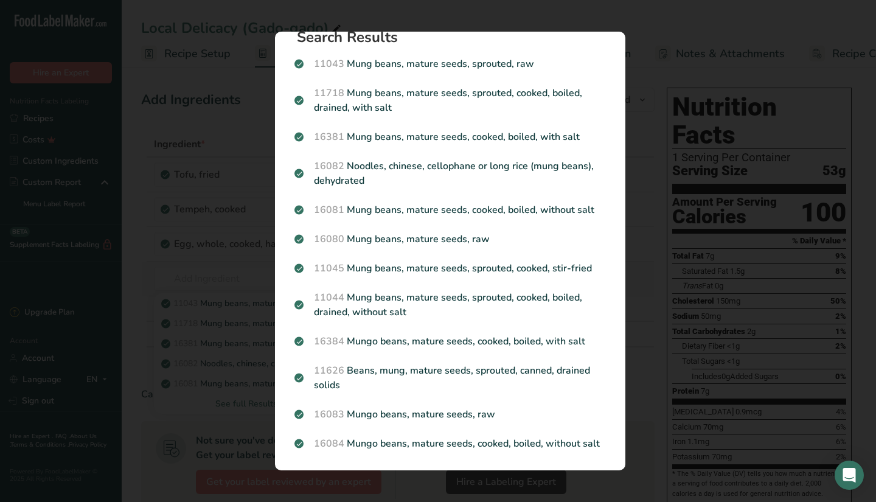
scroll to position [33, 0]
click at [853, 24] on button "Search results modal" at bounding box center [853, 21] width 19 height 19
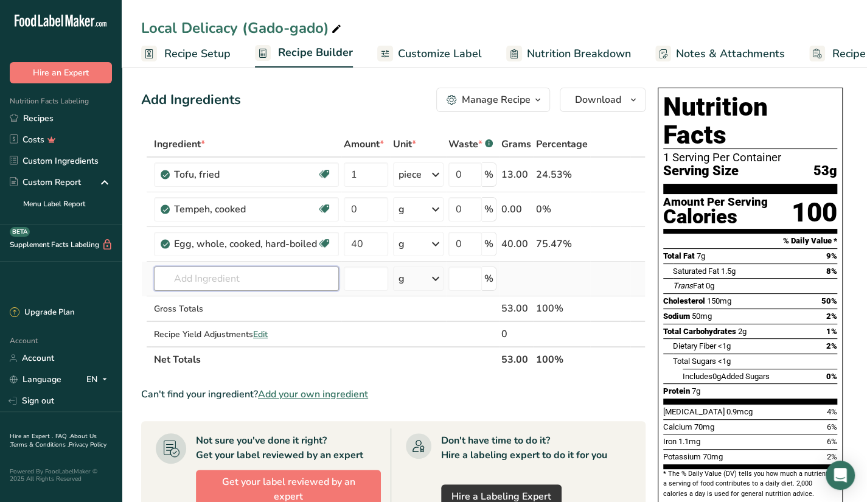
click at [260, 280] on input "text" at bounding box center [246, 278] width 185 height 24
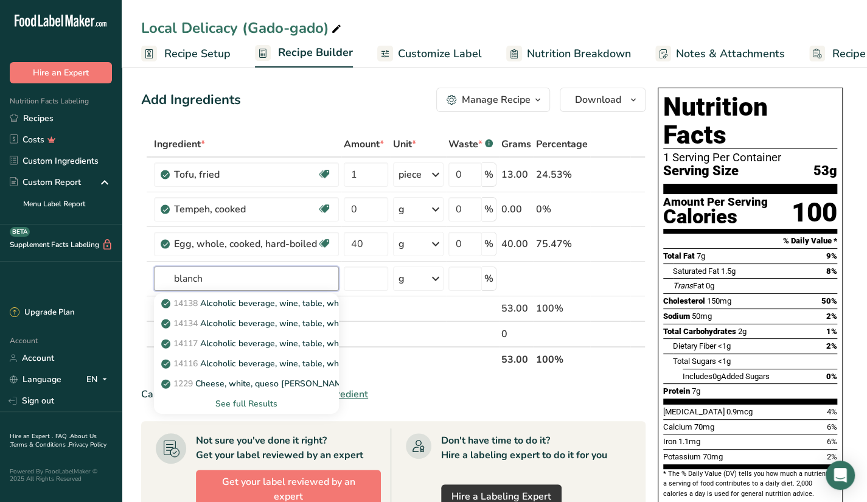
type input "blanch"
type input "sprouts"
click at [246, 407] on div "See full Results" at bounding box center [246, 403] width 165 height 13
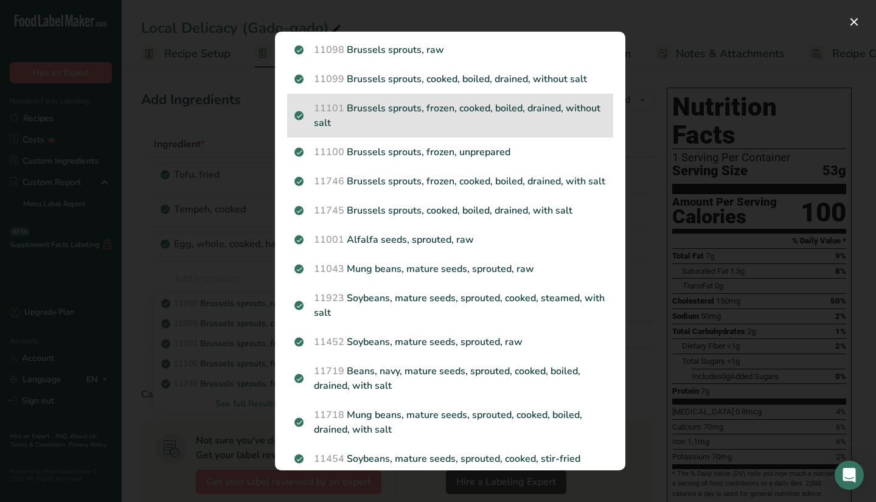
scroll to position [0, 0]
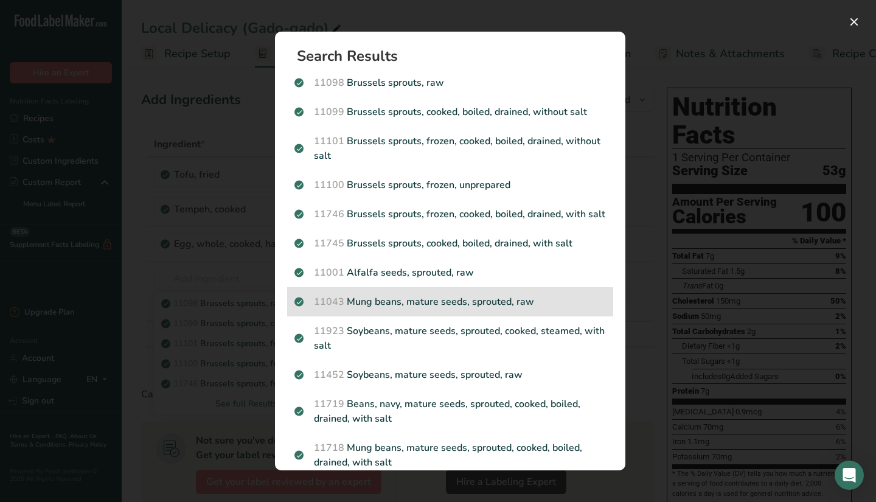
click at [473, 309] on p "11043 Mung beans, mature seeds, sprouted, raw" at bounding box center [449, 301] width 311 height 15
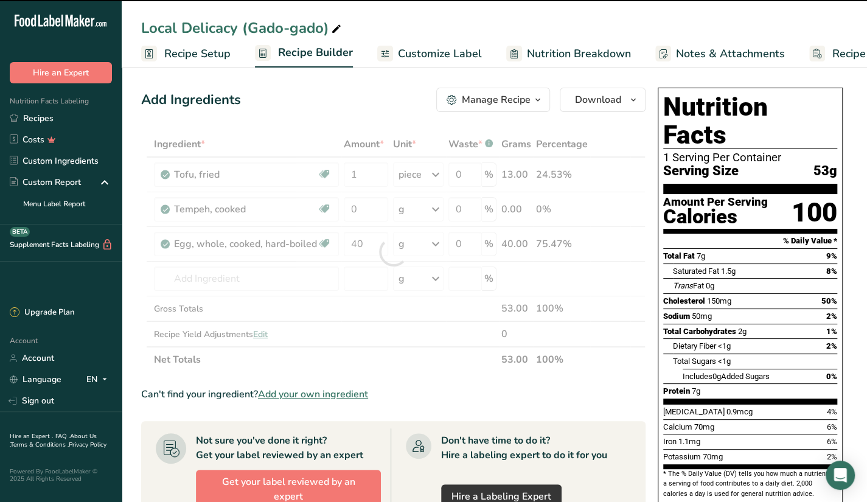
type input "0"
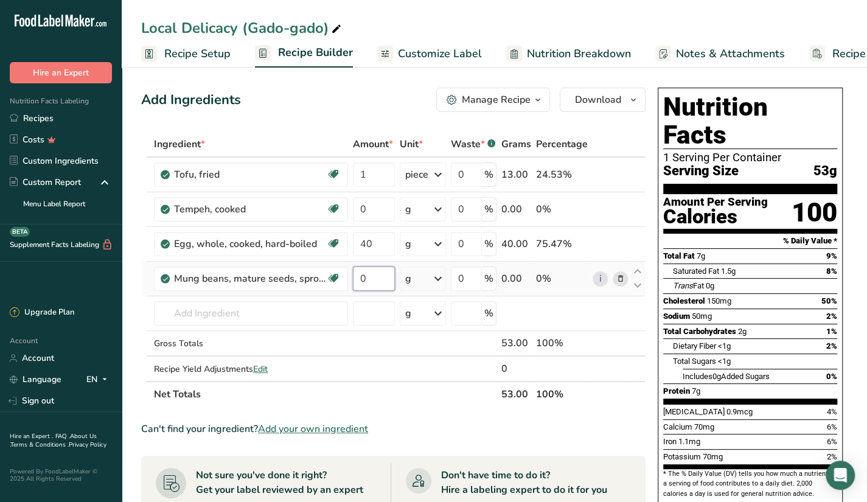
click at [383, 277] on input "0" at bounding box center [374, 278] width 42 height 24
type input "50"
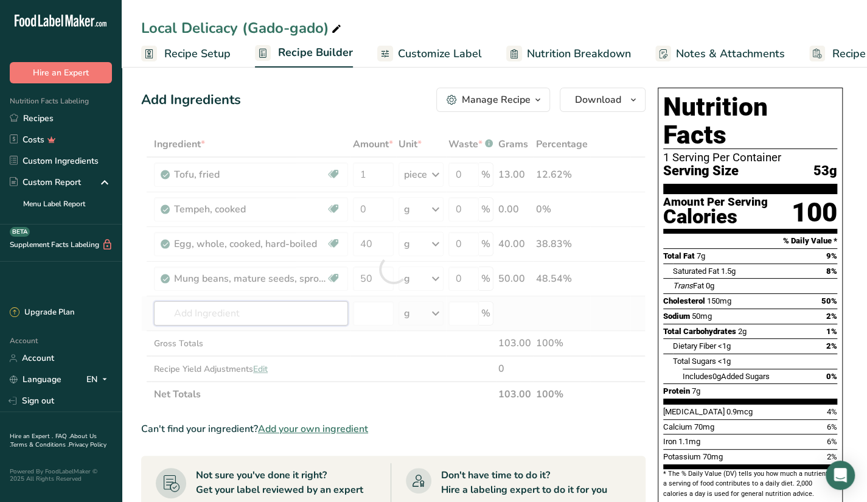
click at [286, 316] on div "Ingredient * Amount * Unit * Waste * .a-a{fill:#347362;}.b-a{fill:#fff;} Grams …" at bounding box center [393, 269] width 504 height 276
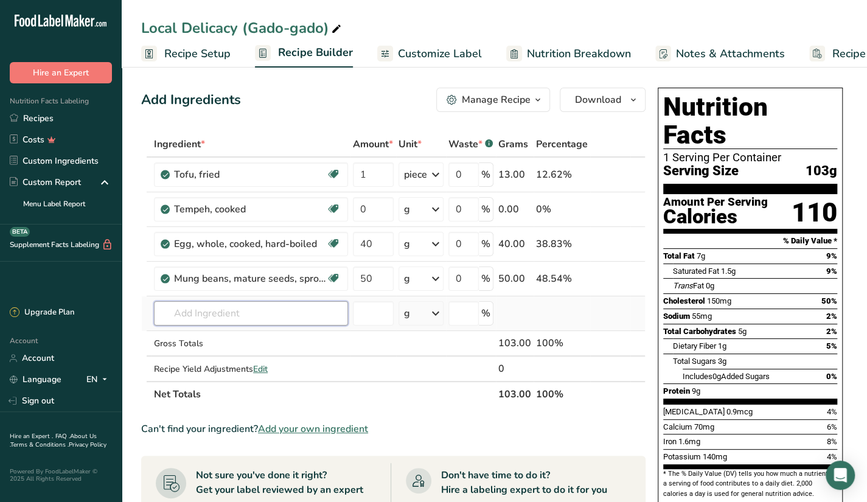
click at [251, 316] on input "text" at bounding box center [251, 313] width 194 height 24
type input "b"
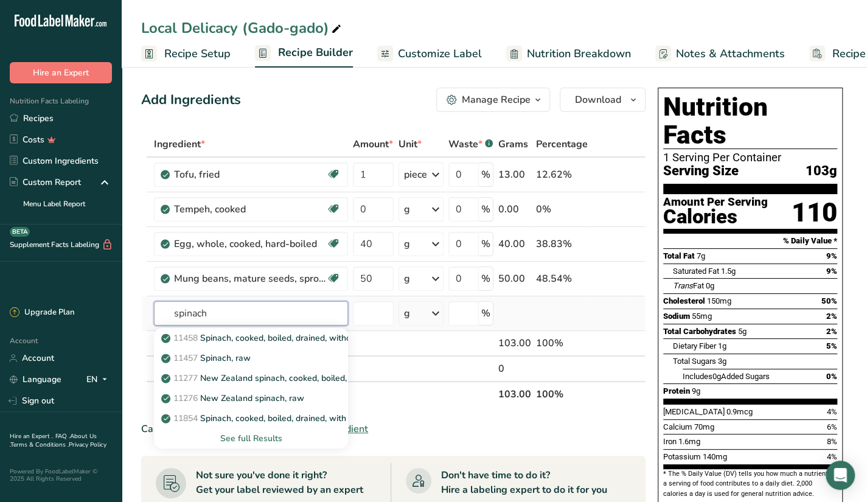
type input "spinach"
click at [243, 432] on div "See full Results" at bounding box center [251, 438] width 175 height 13
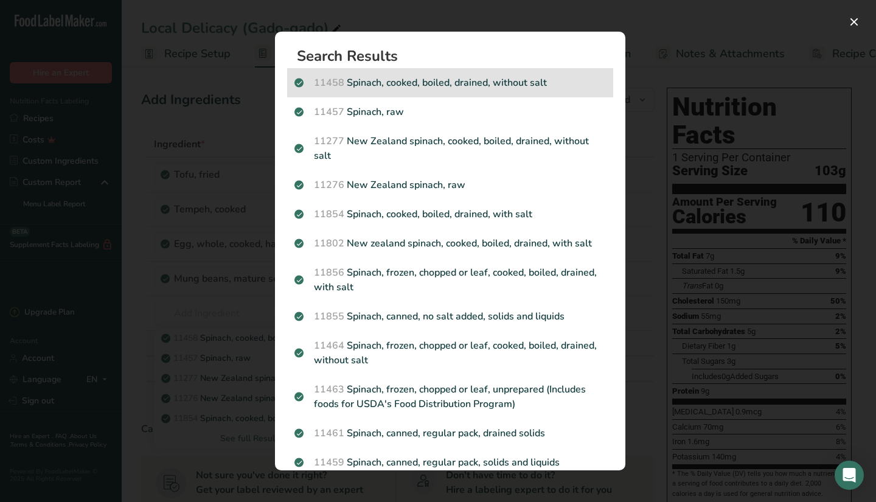
click at [560, 91] on div "11458 Spinach, cooked, boiled, drained, without salt" at bounding box center [450, 82] width 326 height 29
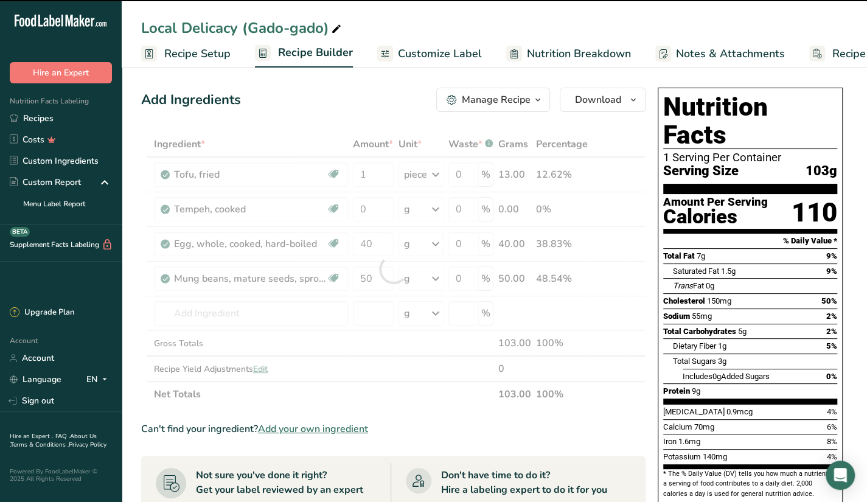
type input "0"
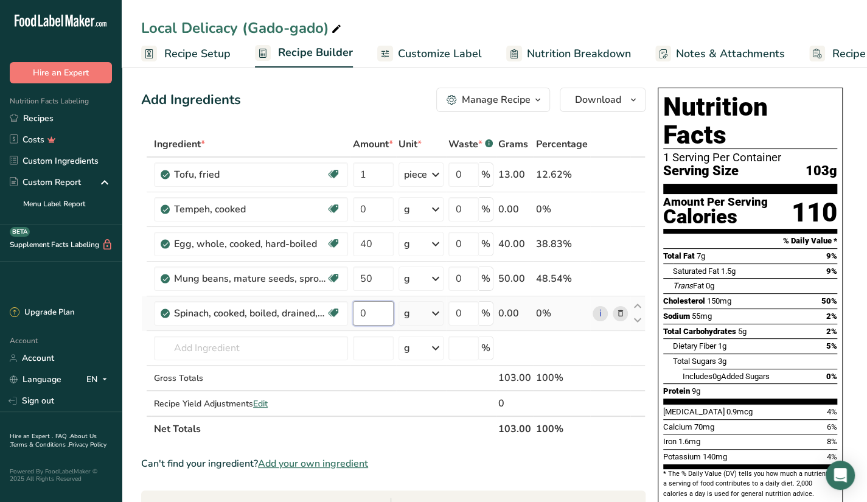
click at [387, 317] on input "0" at bounding box center [373, 313] width 41 height 24
type input "50"
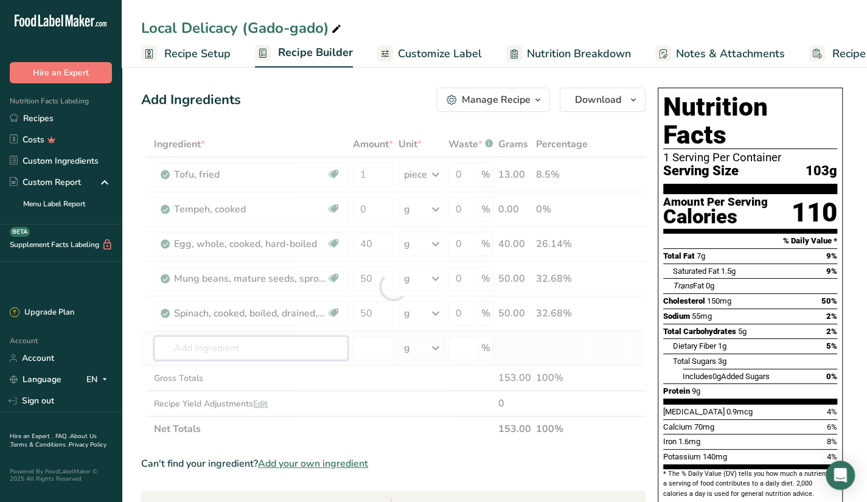
click at [273, 346] on div "Ingredient * Amount * Unit * Waste * .a-a{fill:#347362;}.b-a{fill:#fff;} Grams …" at bounding box center [393, 286] width 504 height 310
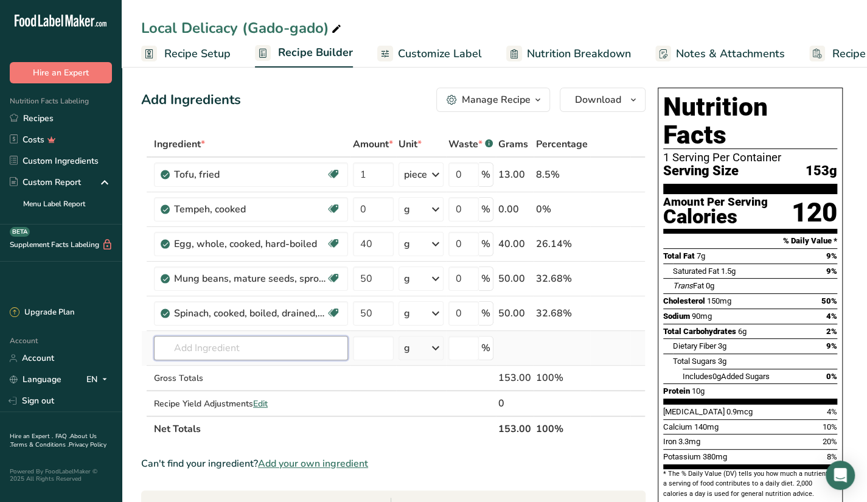
click at [239, 345] on input "text" at bounding box center [251, 348] width 194 height 24
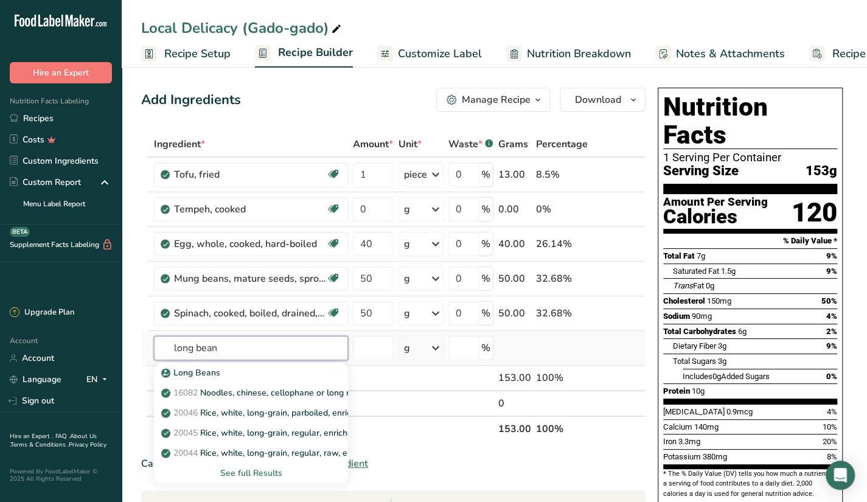
type input "long bean"
click at [248, 473] on div "See full Results" at bounding box center [251, 472] width 175 height 13
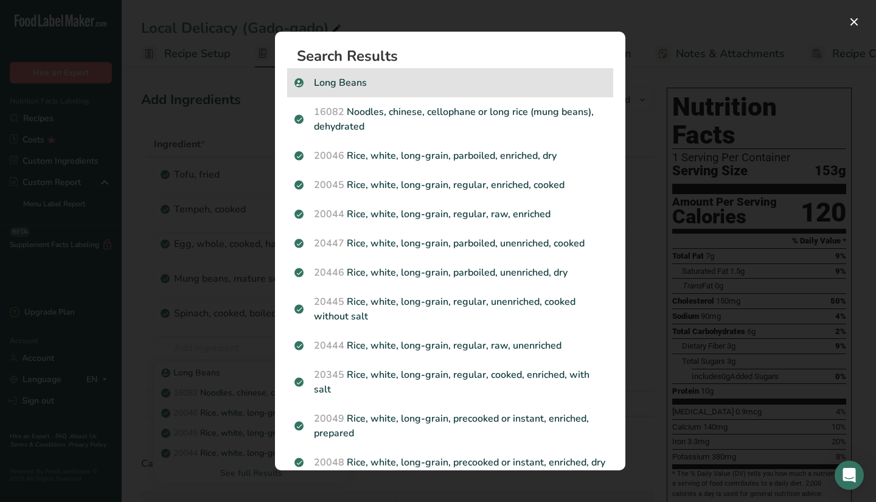
click at [382, 91] on div "Long Beans" at bounding box center [450, 82] width 326 height 29
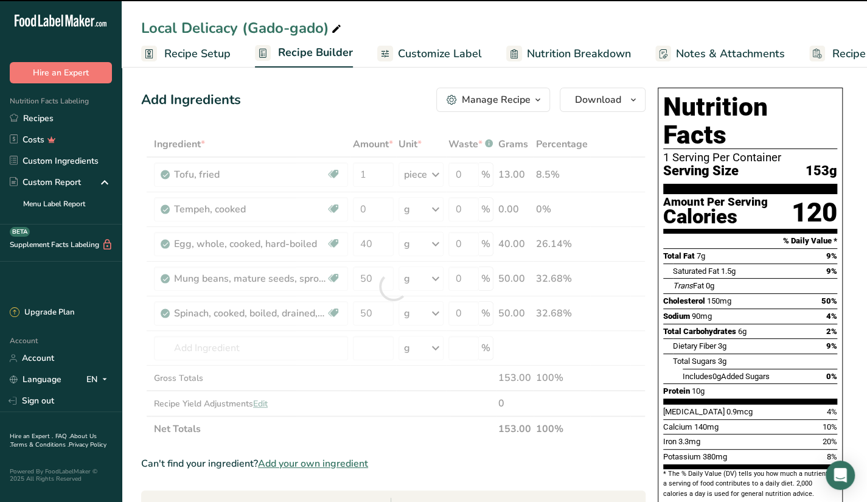
type input "0"
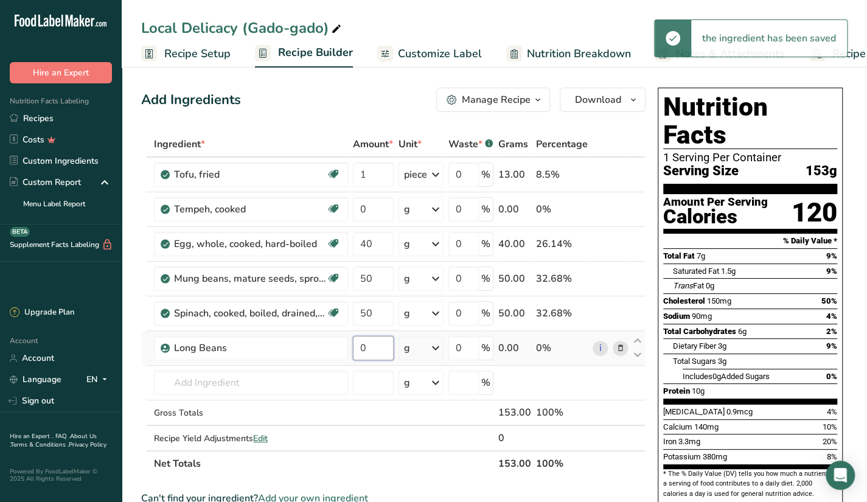
click at [371, 345] on input "0" at bounding box center [373, 348] width 41 height 24
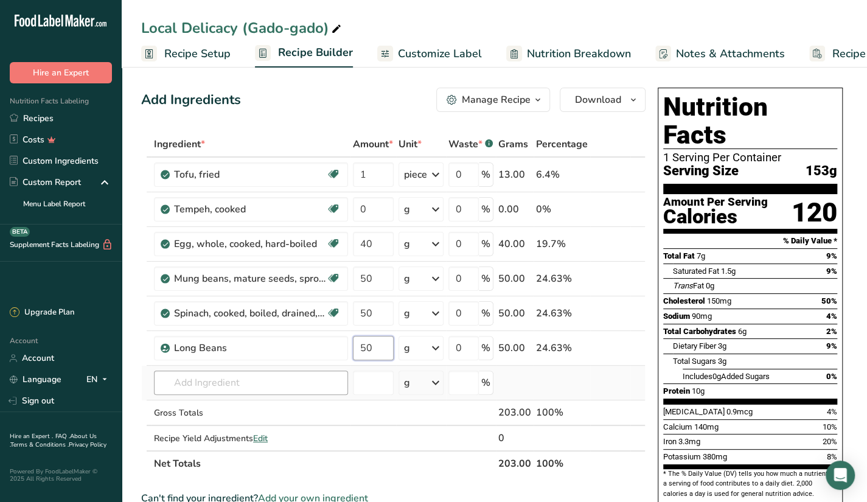
type input "50"
click at [311, 378] on div "Ingredient * Amount * Unit * Waste * .a-a{fill:#347362;}.b-a{fill:#fff;} Grams …" at bounding box center [393, 303] width 504 height 345
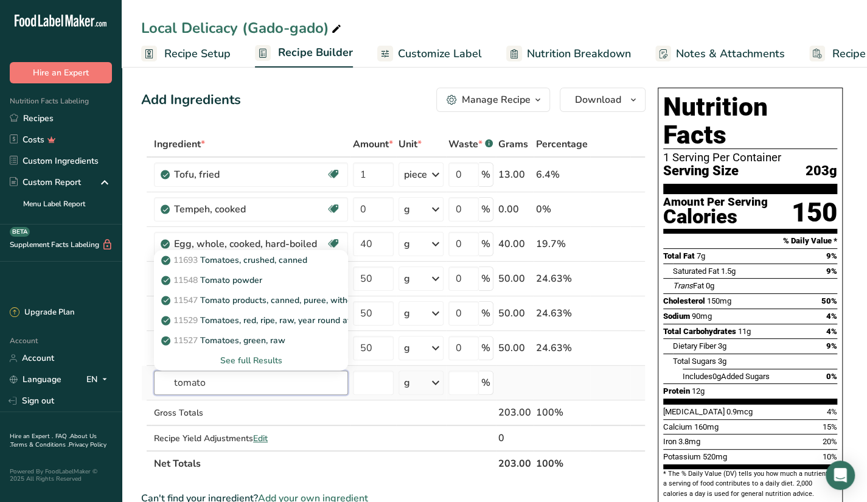
type input "tomato"
click at [268, 358] on div "See full Results" at bounding box center [251, 360] width 175 height 13
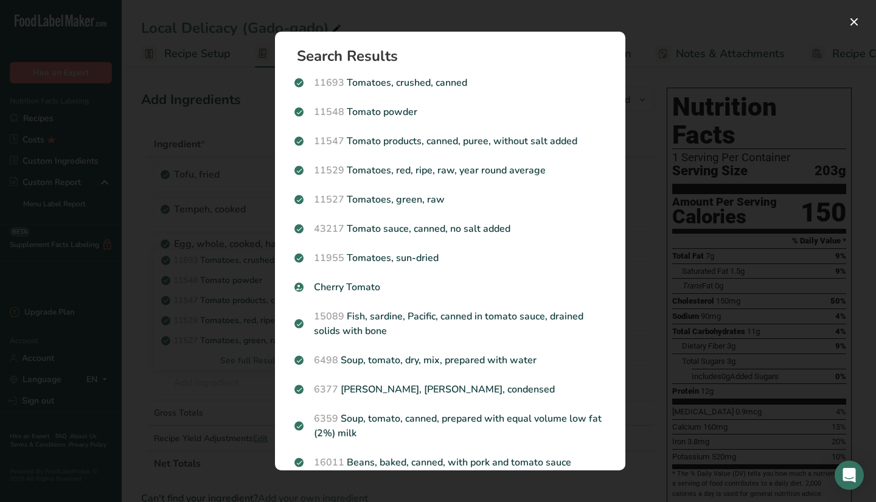
click at [714, 240] on div "Search results modal" at bounding box center [438, 251] width 876 height 502
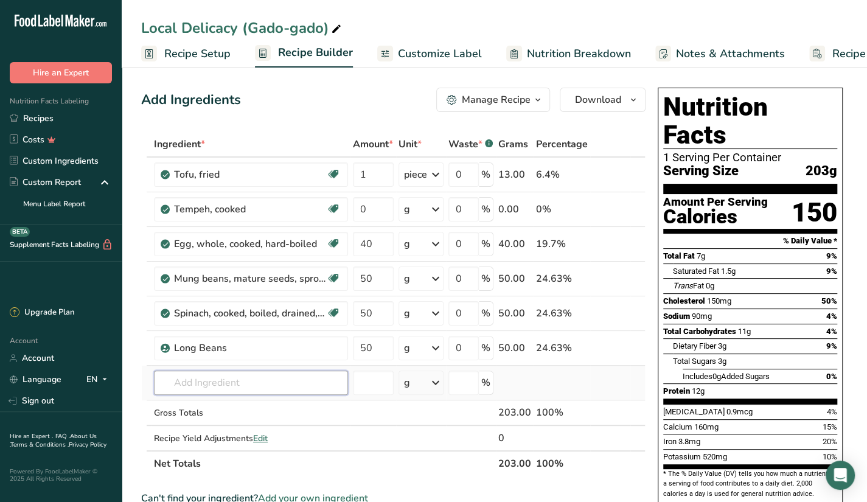
click at [325, 389] on input "text" at bounding box center [251, 382] width 194 height 24
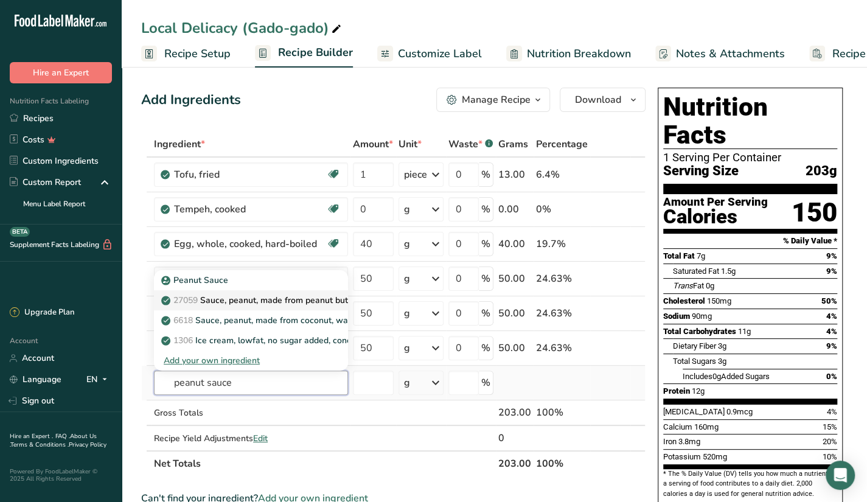
type input "peanut sauce"
click at [323, 299] on p "27059 Sauce, peanut, made from peanut butter, water, soy sauce" at bounding box center [297, 300] width 266 height 13
type input "Sauce, peanut, made from peanut butter, water, soy sauce"
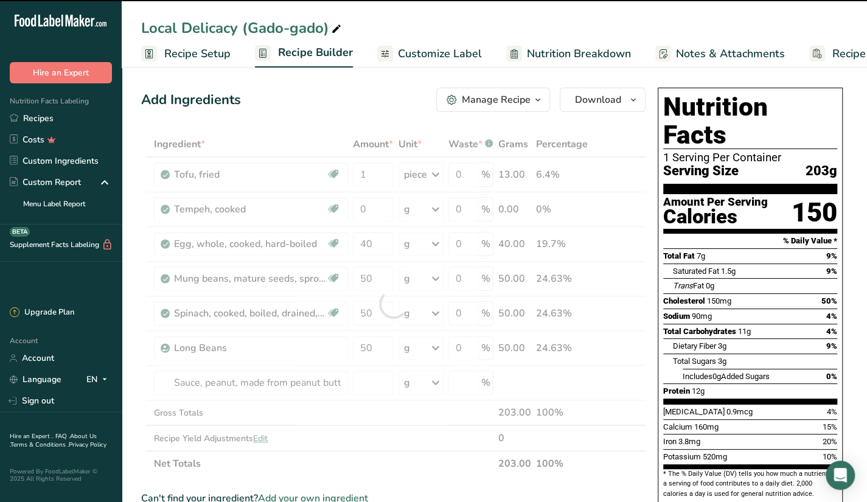
type input "0"
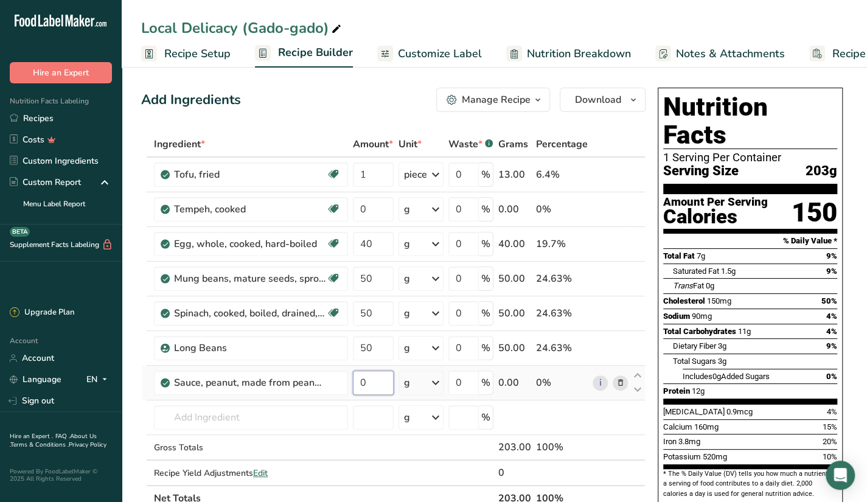
click at [383, 385] on input "0" at bounding box center [373, 382] width 41 height 24
type input "40"
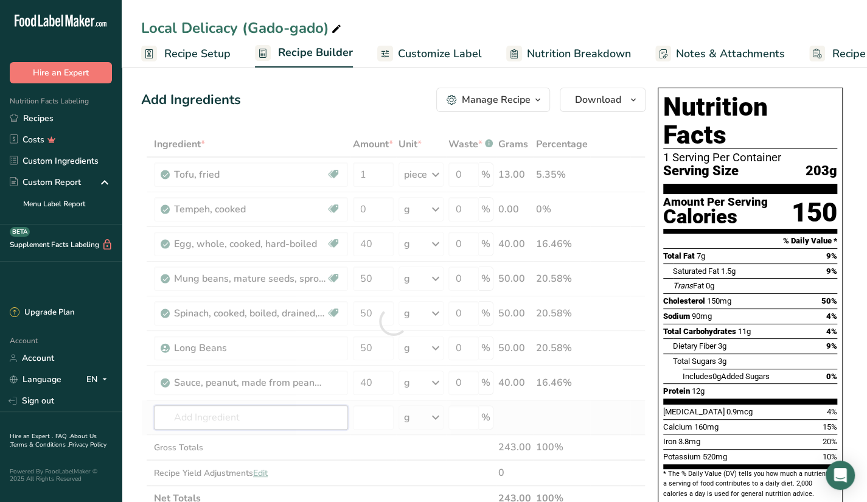
click at [322, 415] on div "Ingredient * Amount * Unit * Waste * .a-a{fill:#347362;}.b-a{fill:#fff;} Grams …" at bounding box center [393, 321] width 504 height 380
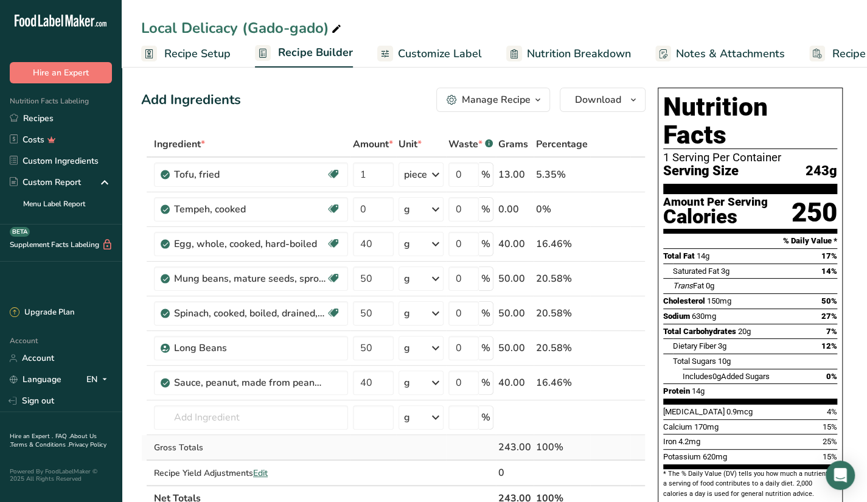
click at [266, 442] on div "Gross Totals" at bounding box center [251, 447] width 194 height 13
click at [215, 397] on td "Sauce, peanut, made from peanut butter, water, soy sauce" at bounding box center [250, 383] width 199 height 35
click at [313, 411] on input "text" at bounding box center [251, 417] width 194 height 24
type input "g"
type input "f"
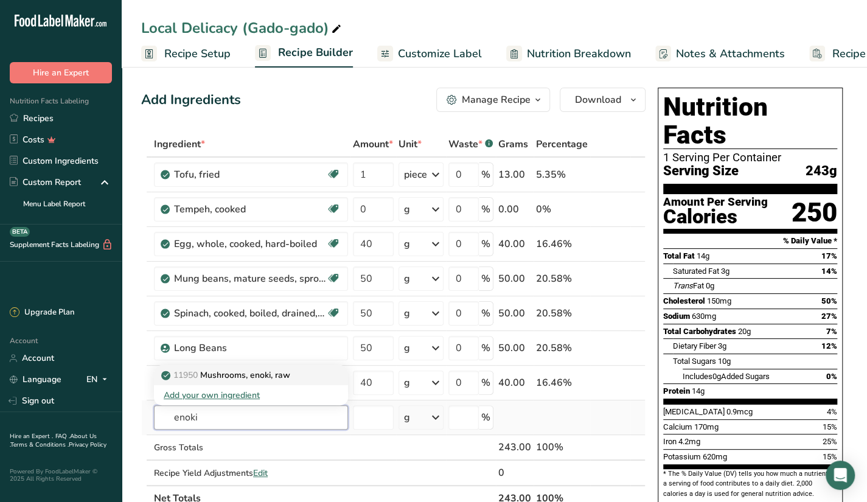
type input "enoki"
click at [314, 378] on div "11950 Mushrooms, enoki, raw" at bounding box center [241, 375] width 155 height 13
type input "Mushrooms, enoki, raw"
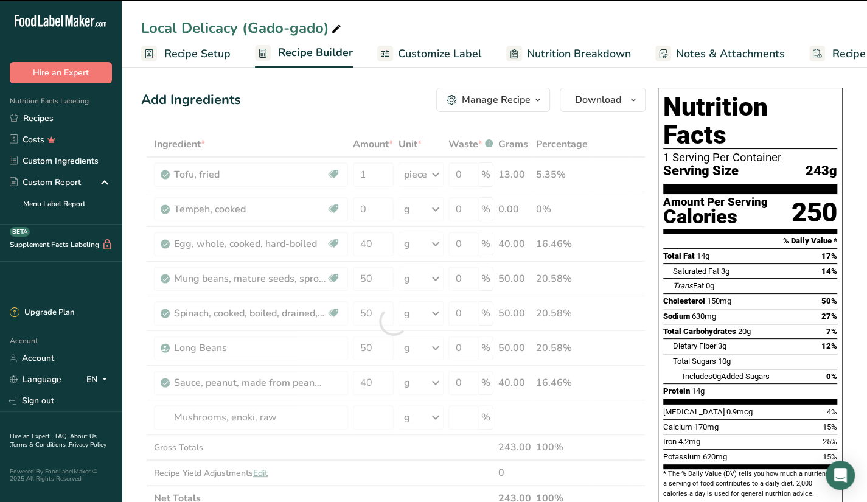
type input "0"
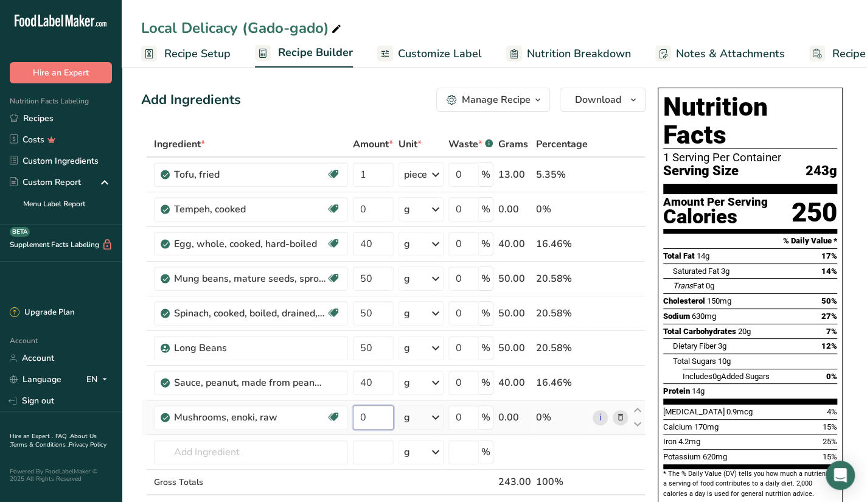
click at [364, 407] on input "0" at bounding box center [373, 417] width 41 height 24
type input "30"
click at [217, 437] on div "Ingredient * Amount * Unit * Waste * .a-a{fill:#347362;}.b-a{fill:#fff;} Grams …" at bounding box center [393, 338] width 504 height 414
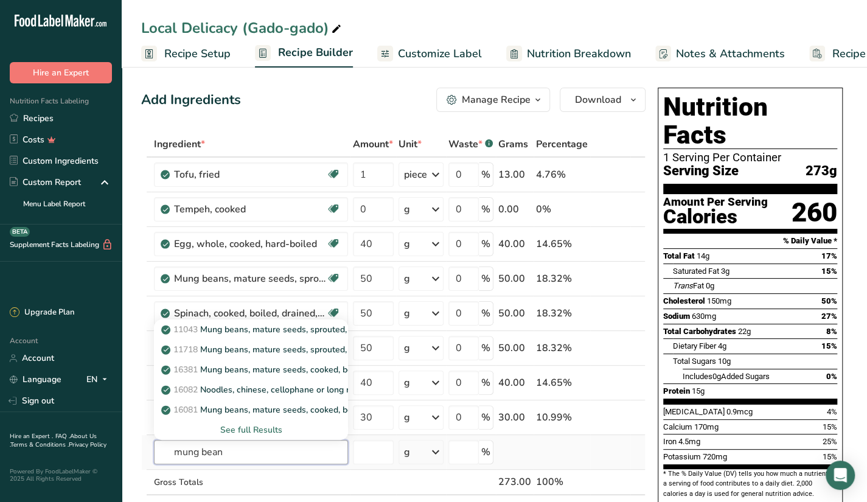
type input "mung bean"
click at [248, 429] on div "See full Results" at bounding box center [251, 429] width 175 height 13
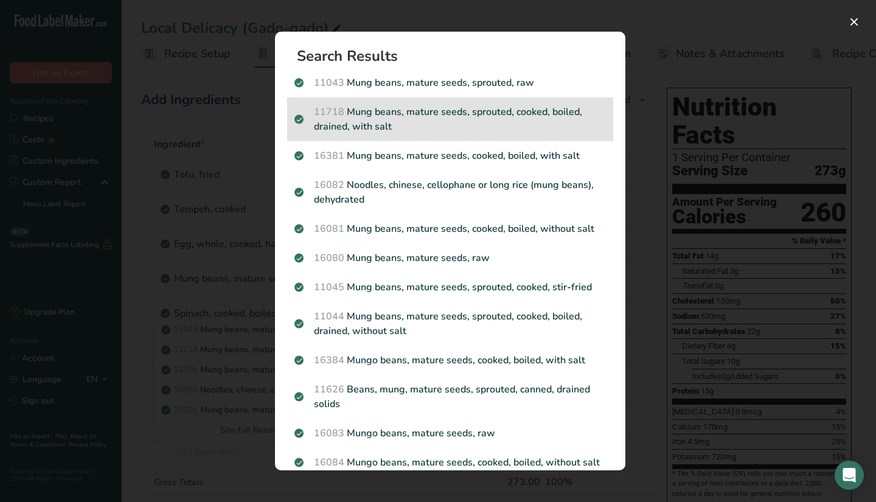
click at [521, 103] on div "11718 Mung beans, mature seeds, sprouted, cooked, boiled, drained, with salt" at bounding box center [450, 119] width 326 height 44
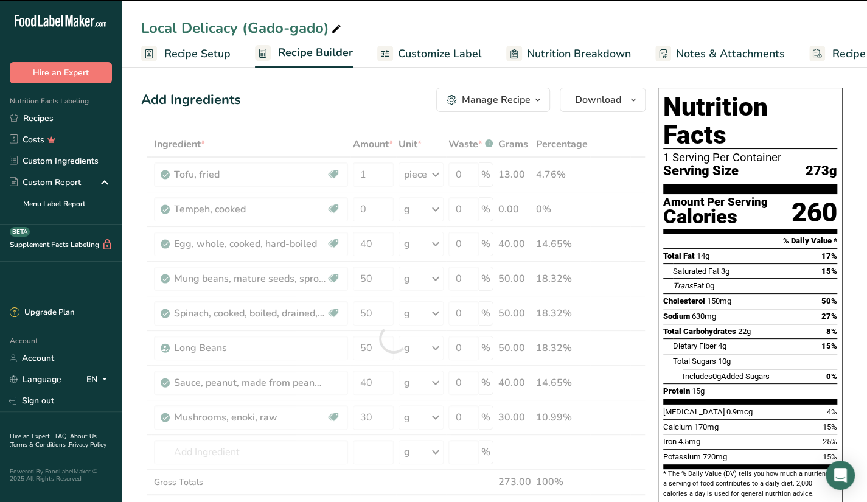
type input "0"
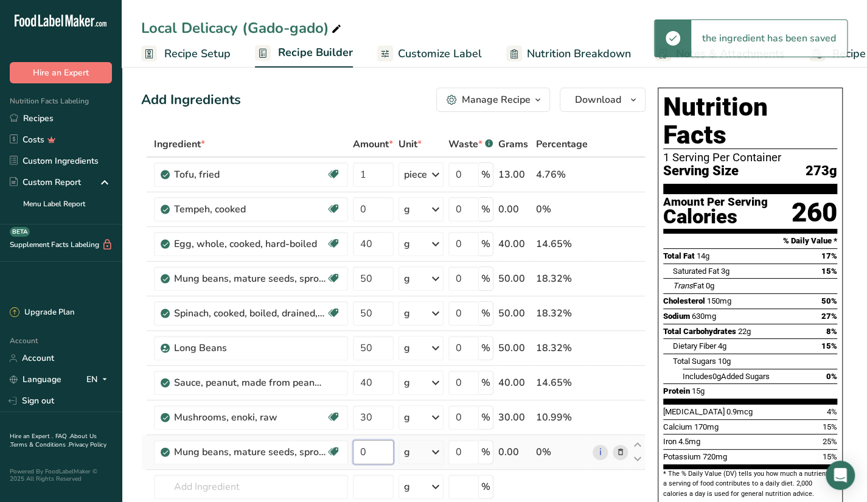
click at [380, 446] on input "0" at bounding box center [373, 452] width 41 height 24
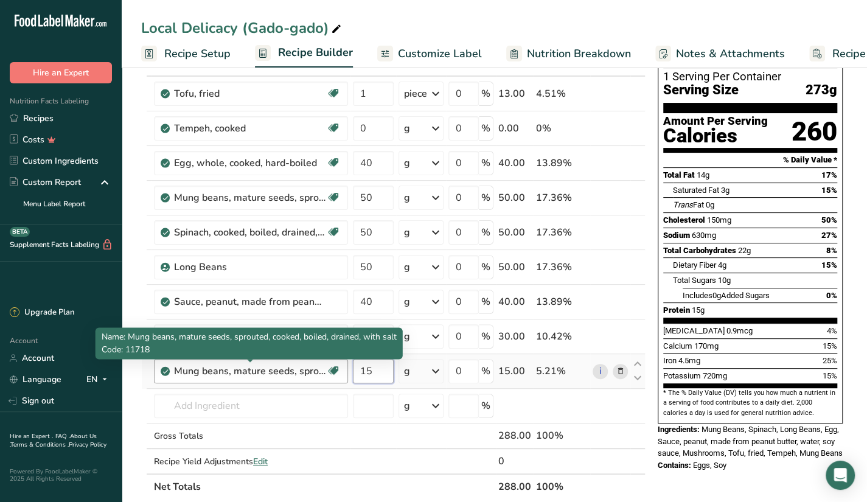
scroll to position [81, 0]
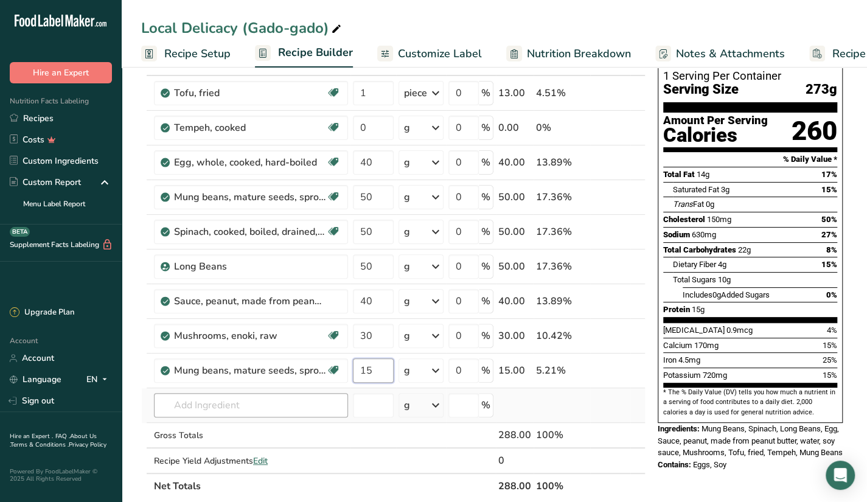
type input "15"
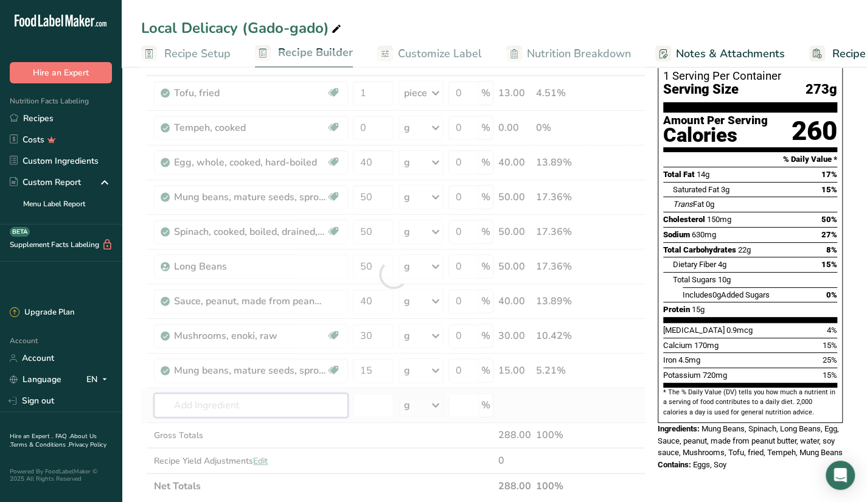
click at [285, 400] on div "Ingredient * Amount * Unit * Waste * .a-a{fill:#347362;}.b-a{fill:#fff;} Grams …" at bounding box center [393, 274] width 504 height 449
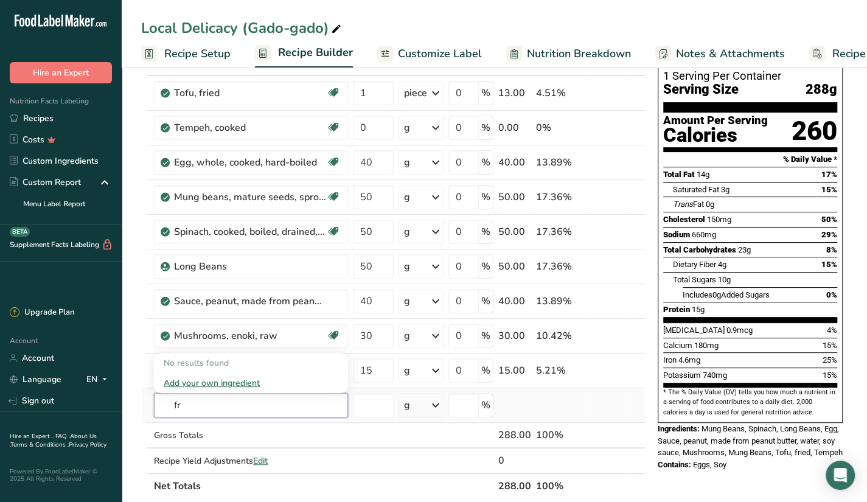
type input "f"
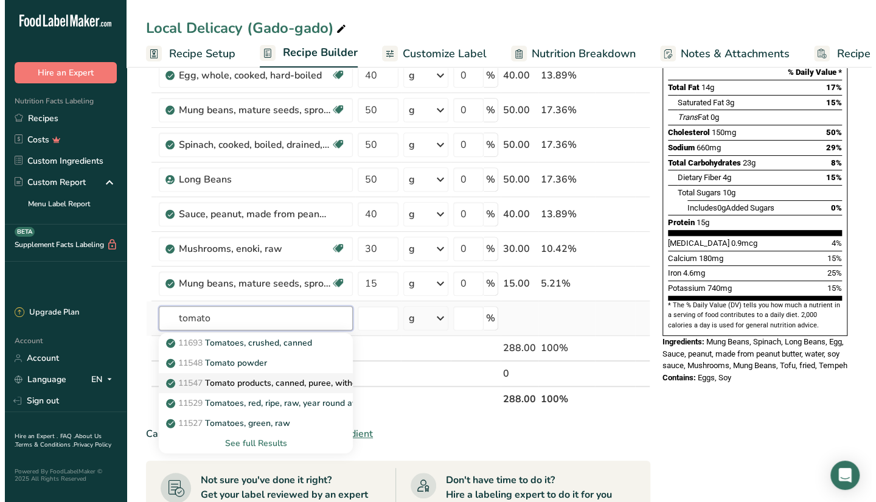
scroll to position [178, 0]
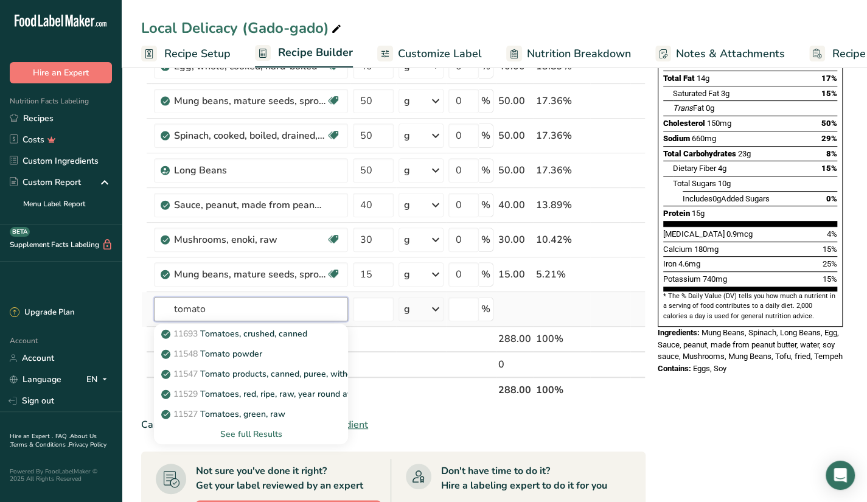
type input "tomato"
click at [254, 435] on div "See full Results" at bounding box center [251, 434] width 175 height 13
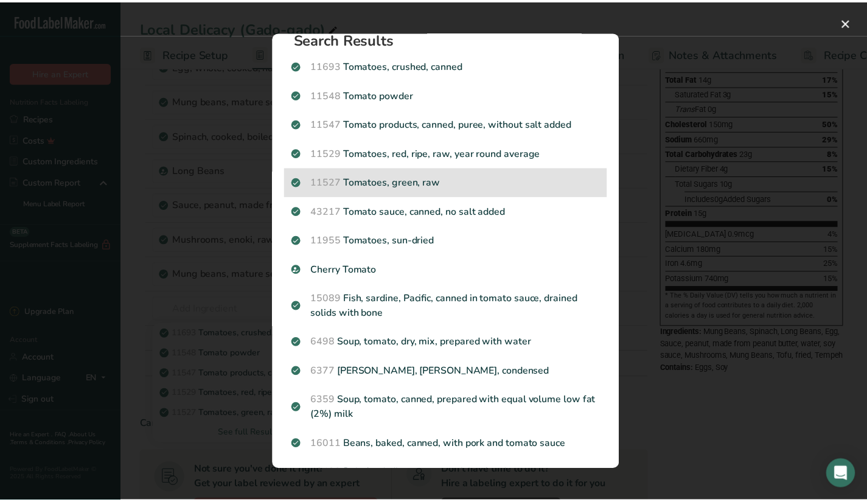
scroll to position [0, 0]
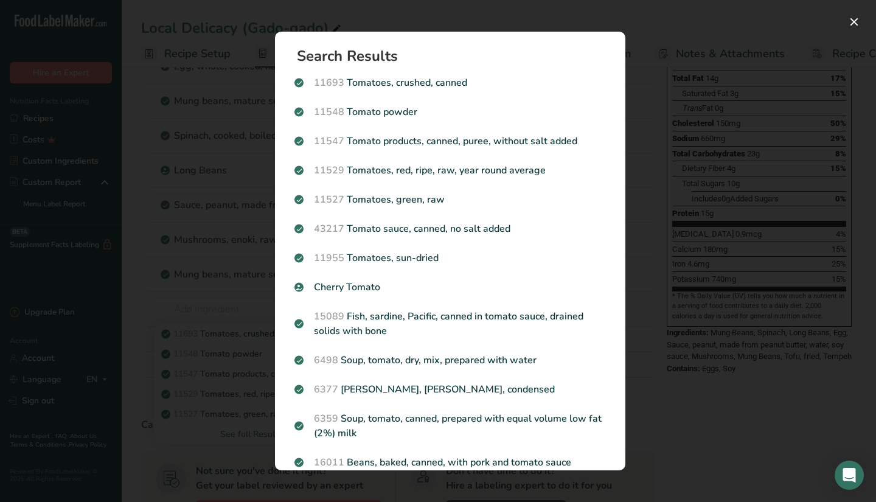
click at [675, 264] on div "Search results modal" at bounding box center [438, 251] width 876 height 502
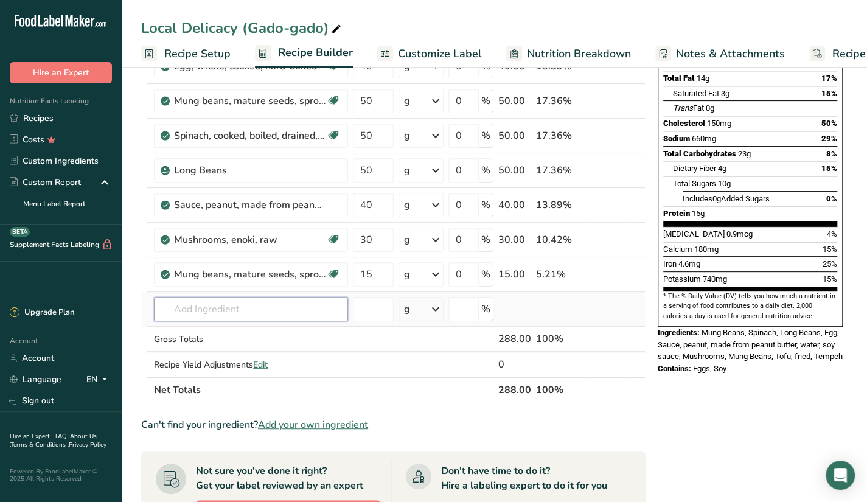
click at [248, 310] on input "text" at bounding box center [251, 309] width 194 height 24
type input "f"
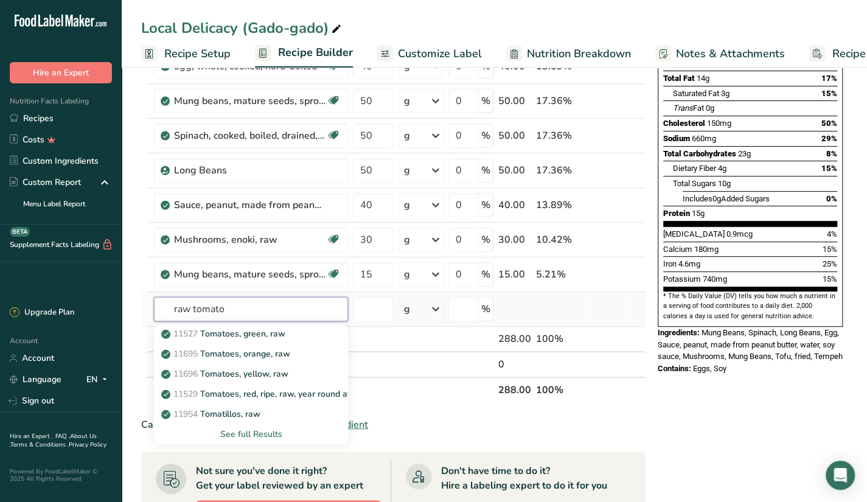
type input "raw tomato"
click at [252, 434] on div "See full Results" at bounding box center [251, 434] width 175 height 13
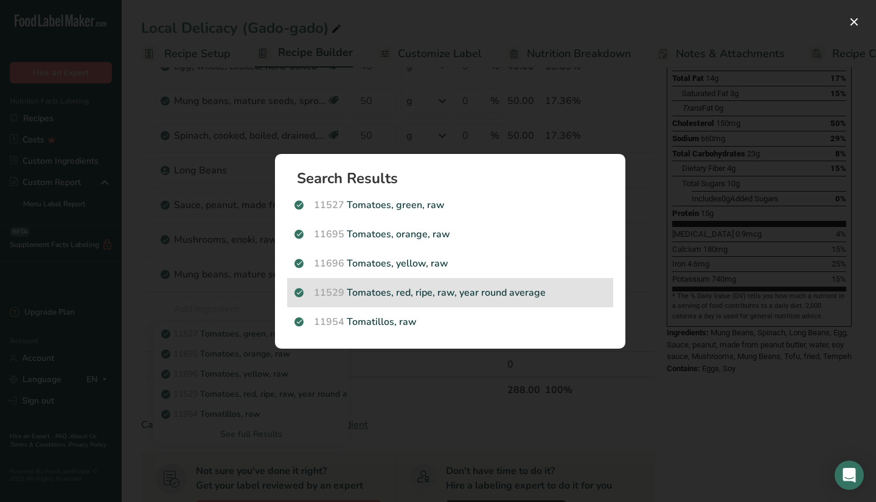
click at [423, 297] on p "11529 Tomatoes, red, ripe, raw, year round average" at bounding box center [449, 292] width 311 height 15
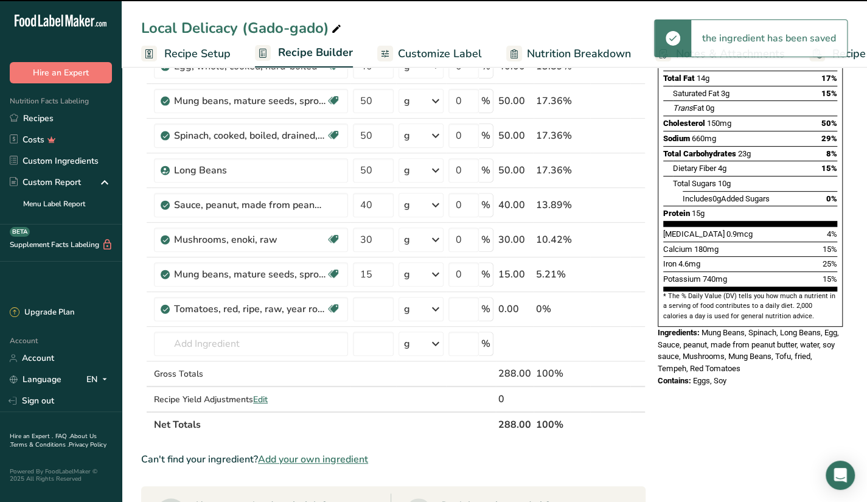
type input "0"
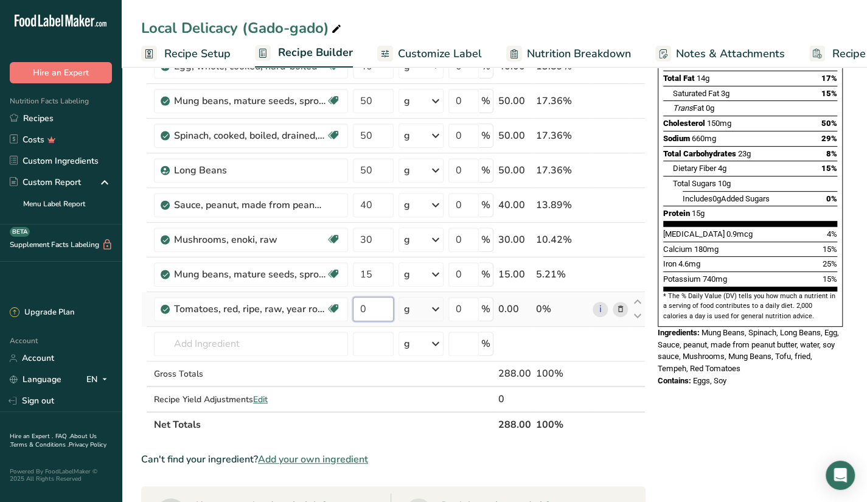
click at [383, 308] on input "0" at bounding box center [373, 309] width 41 height 24
type input "20"
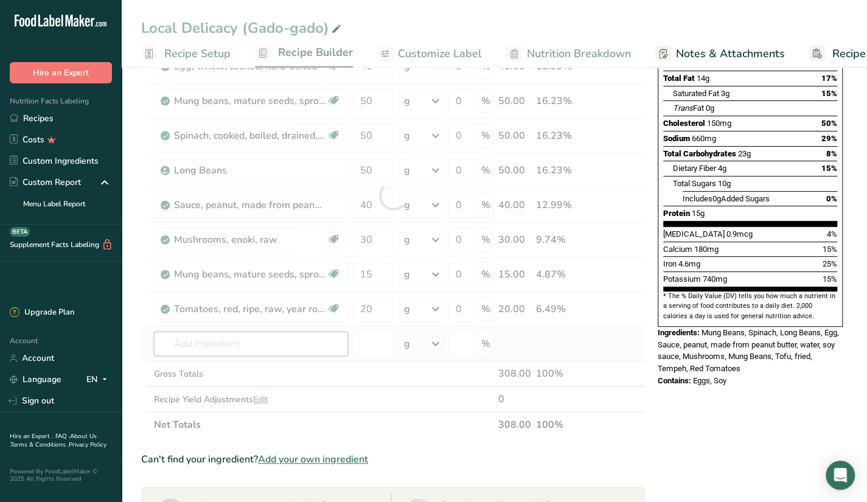
click at [321, 342] on div "Ingredient * Amount * Unit * Waste * .a-a{fill:#347362;}.b-a{fill:#fff;} Grams …" at bounding box center [393, 196] width 504 height 484
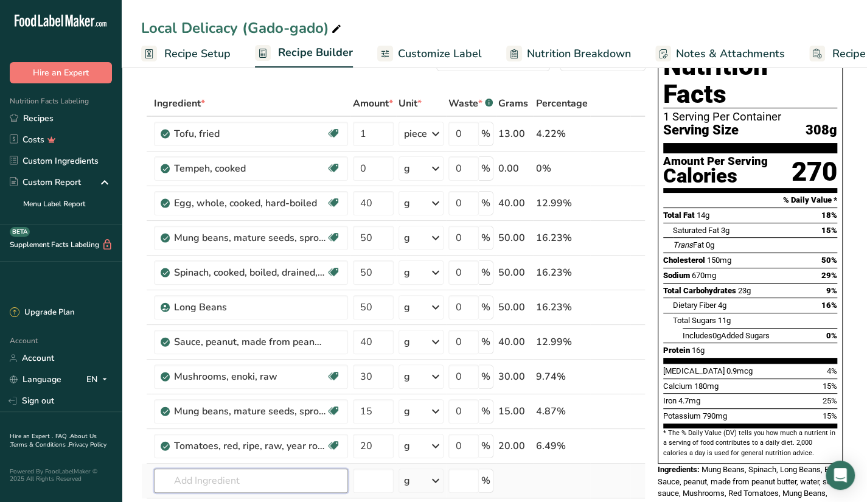
scroll to position [41, 0]
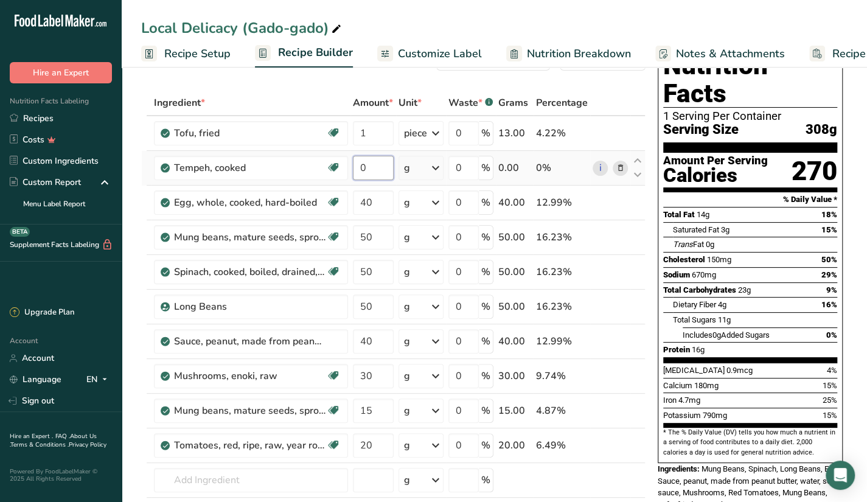
click at [372, 171] on input "0" at bounding box center [373, 168] width 41 height 24
type input "90"
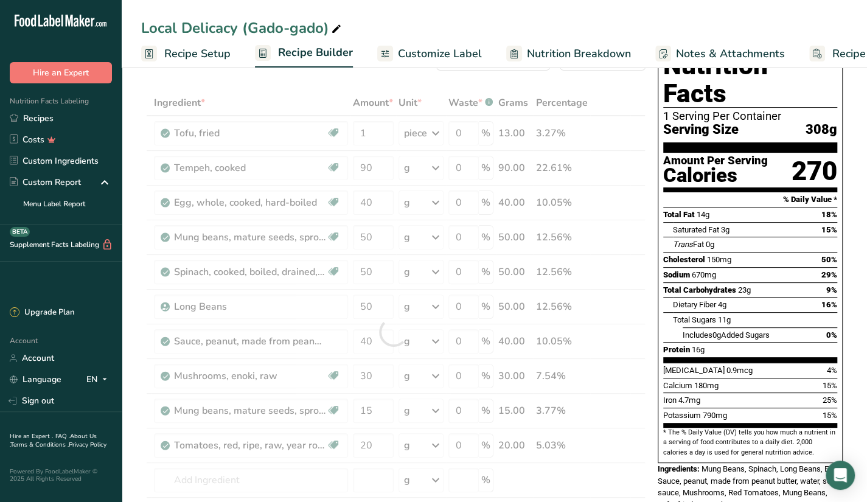
click at [586, 258] on div "Ingredient * Amount * Unit * Waste * .a-a{fill:#347362;}.b-a{fill:#fff;} Grams …" at bounding box center [393, 332] width 504 height 484
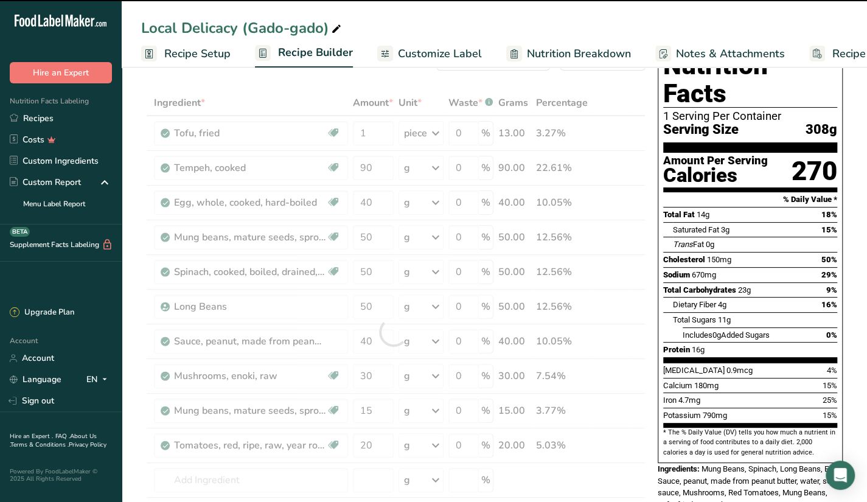
drag, startPoint x: 586, startPoint y: 258, endPoint x: 485, endPoint y: 271, distance: 101.8
click at [485, 271] on div at bounding box center [393, 332] width 504 height 484
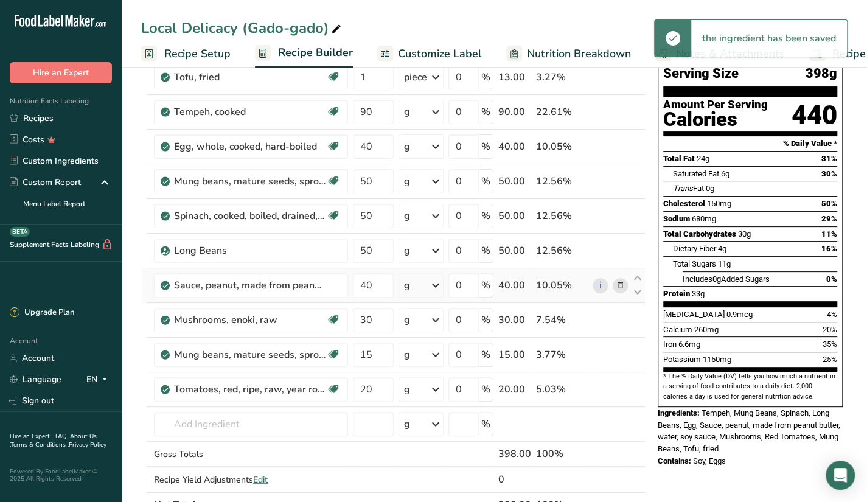
scroll to position [110, 0]
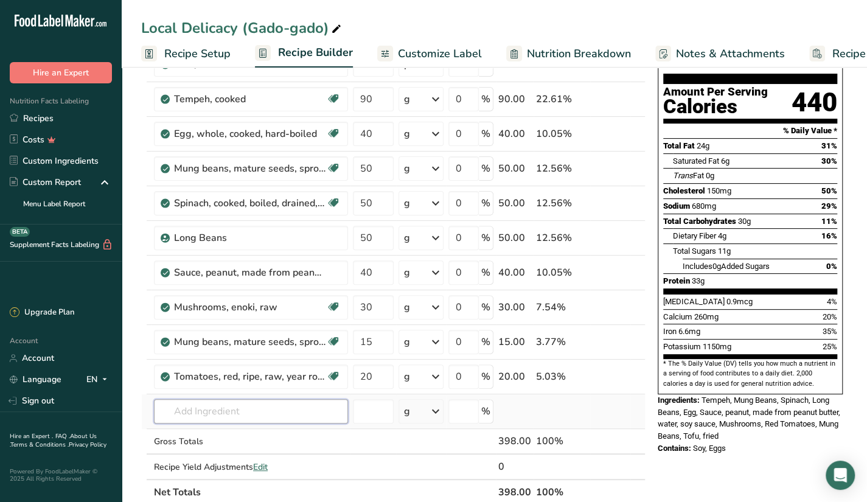
click at [215, 407] on input "text" at bounding box center [251, 411] width 194 height 24
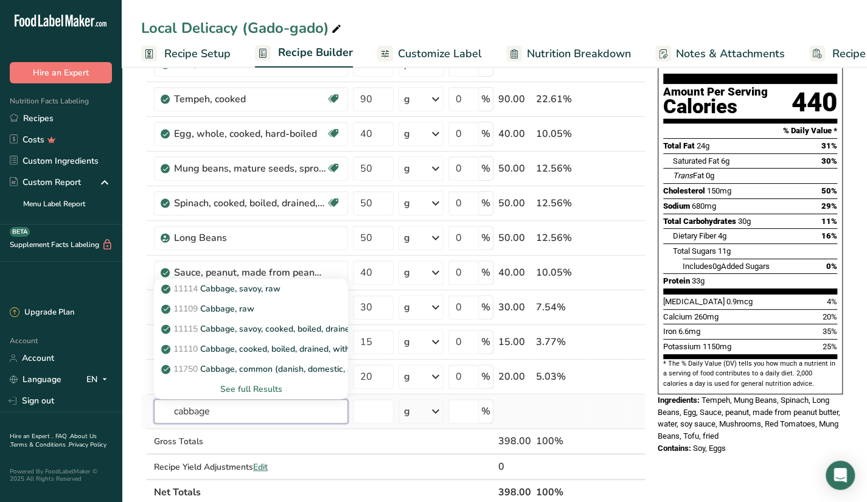
type input "cabbage"
click at [258, 384] on div "See full Results" at bounding box center [251, 389] width 175 height 13
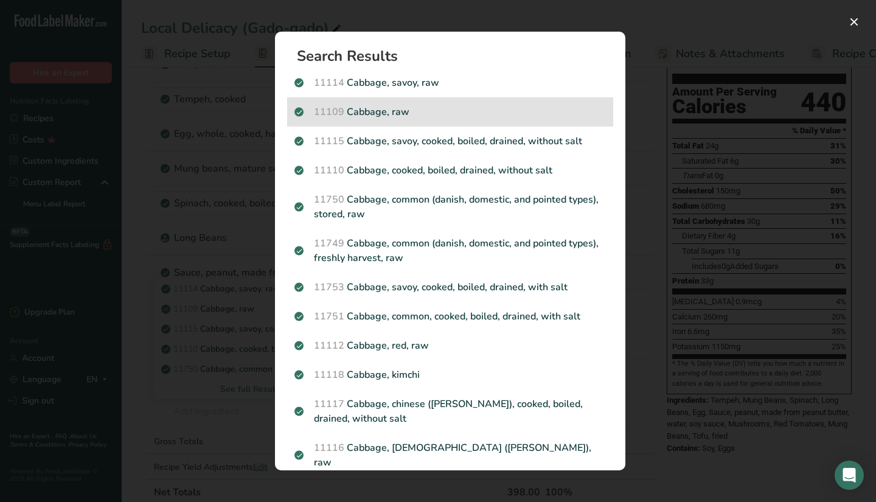
click at [405, 112] on p "11109 Cabbage, raw" at bounding box center [449, 112] width 311 height 15
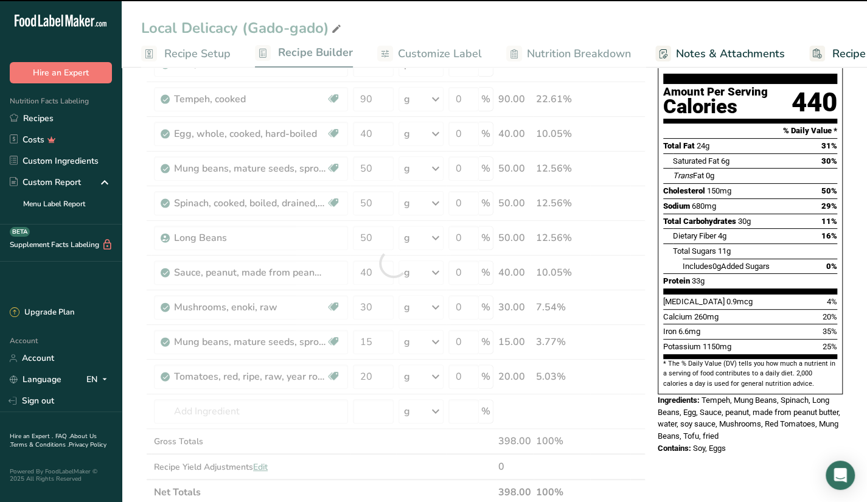
type input "0"
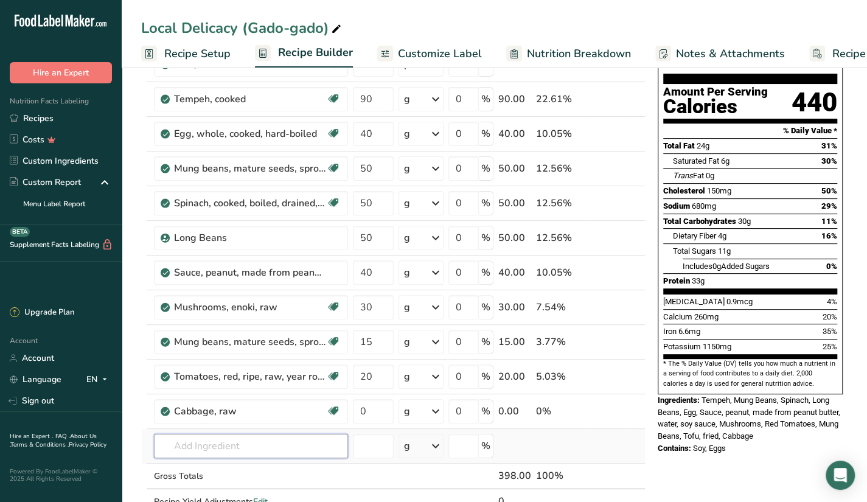
click at [258, 434] on input "text" at bounding box center [251, 446] width 194 height 24
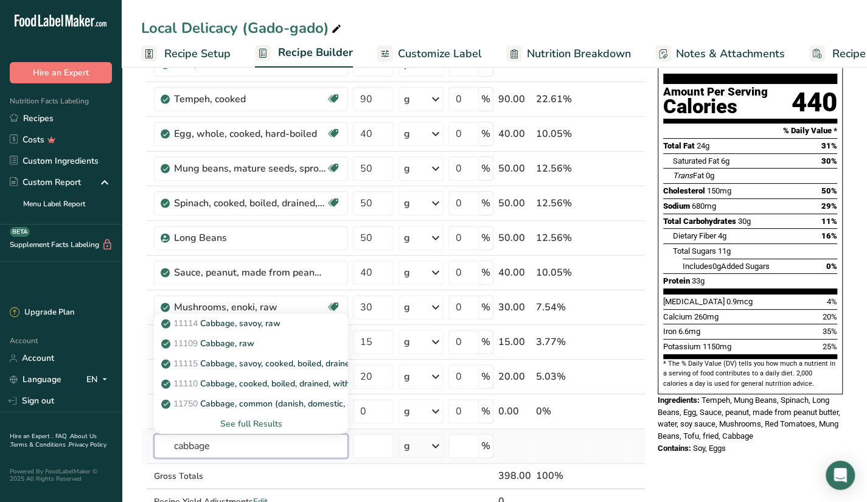
type input "cabbage"
click at [253, 420] on div "See full Results" at bounding box center [251, 423] width 175 height 13
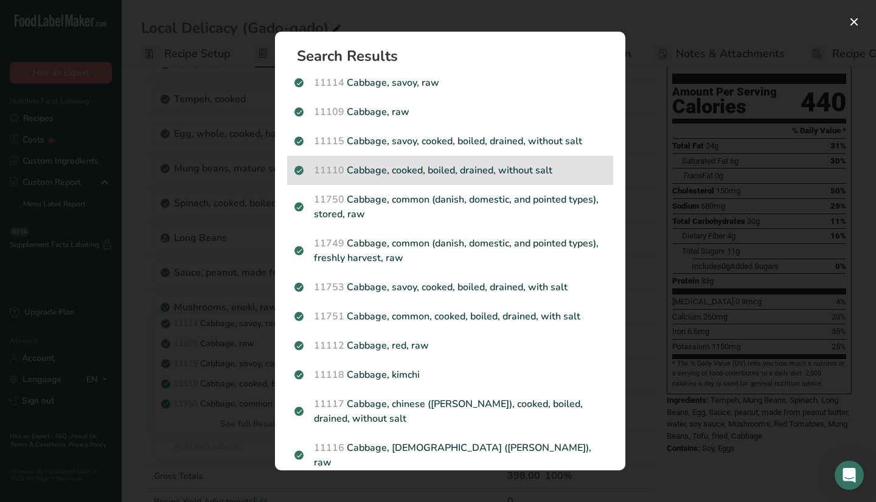
click at [521, 172] on p "11110 Cabbage, cooked, boiled, drained, without salt" at bounding box center [449, 170] width 311 height 15
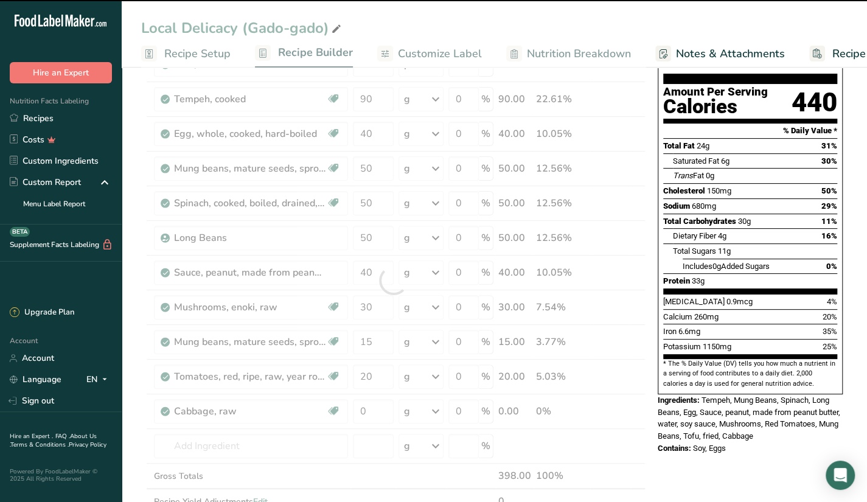
type input "0"
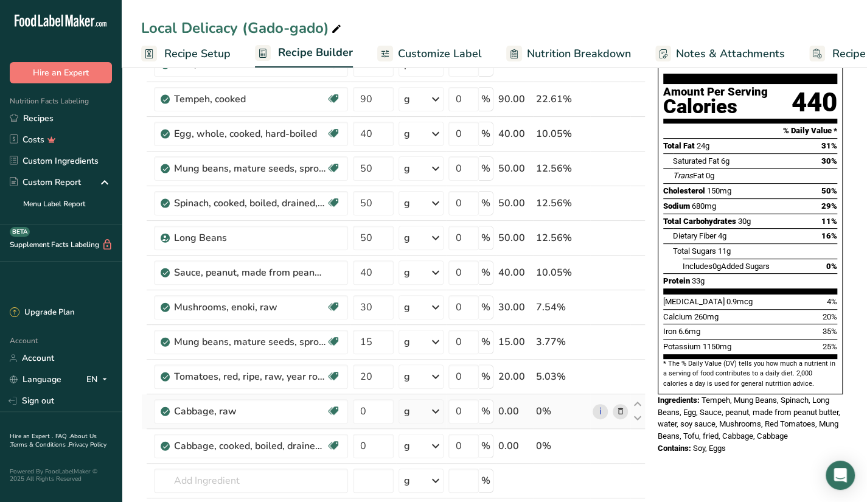
click at [618, 412] on icon at bounding box center [620, 411] width 9 height 13
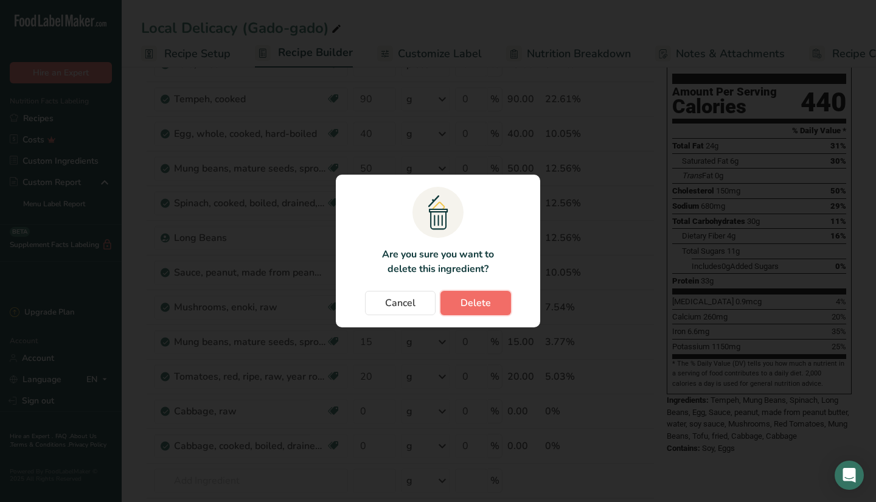
click at [491, 302] on button "Delete" at bounding box center [475, 303] width 71 height 24
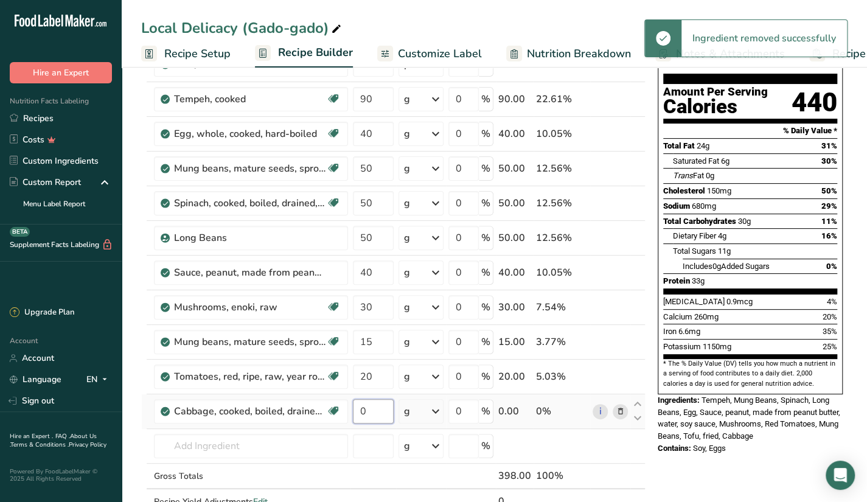
click at [378, 402] on input "0" at bounding box center [373, 411] width 41 height 24
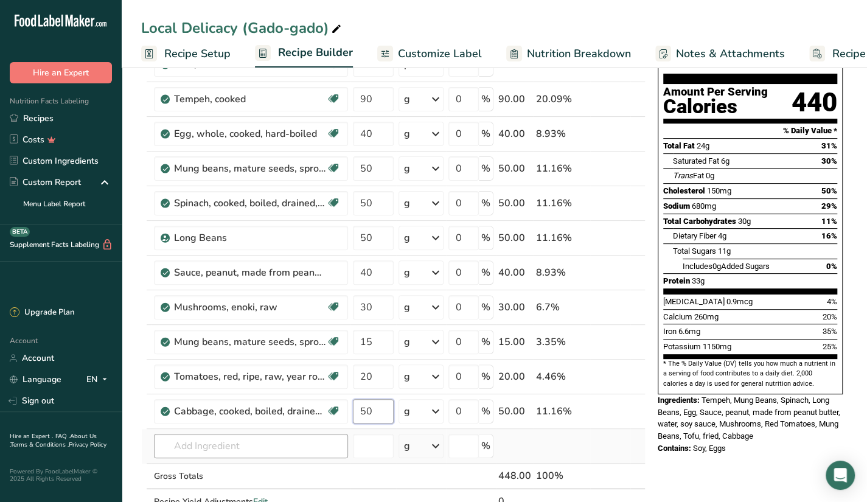
type input "50"
click at [229, 437] on div "Ingredient * Amount * Unit * Waste * .a-a{fill:#347362;}.b-a{fill:#fff;} Grams …" at bounding box center [393, 280] width 504 height 518
click at [621, 168] on icon at bounding box center [620, 168] width 9 height 13
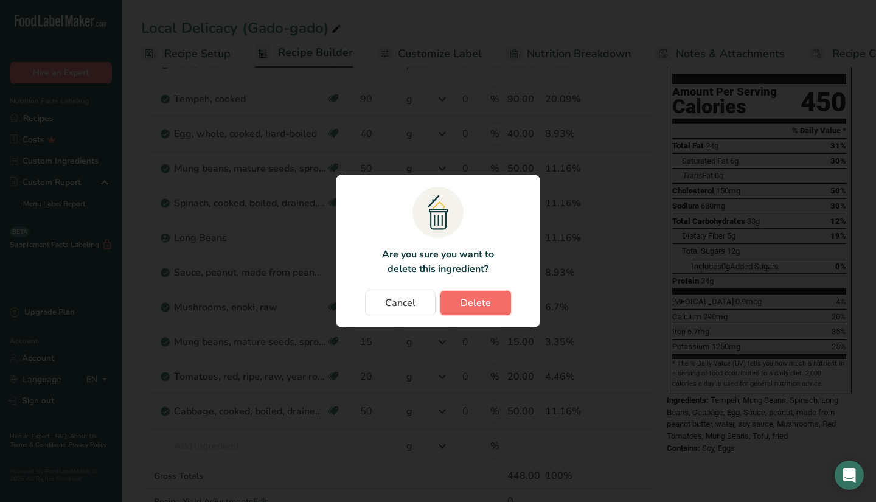
click at [463, 294] on button "Delete" at bounding box center [475, 303] width 71 height 24
type input "40"
type input "30"
type input "15"
type input "20"
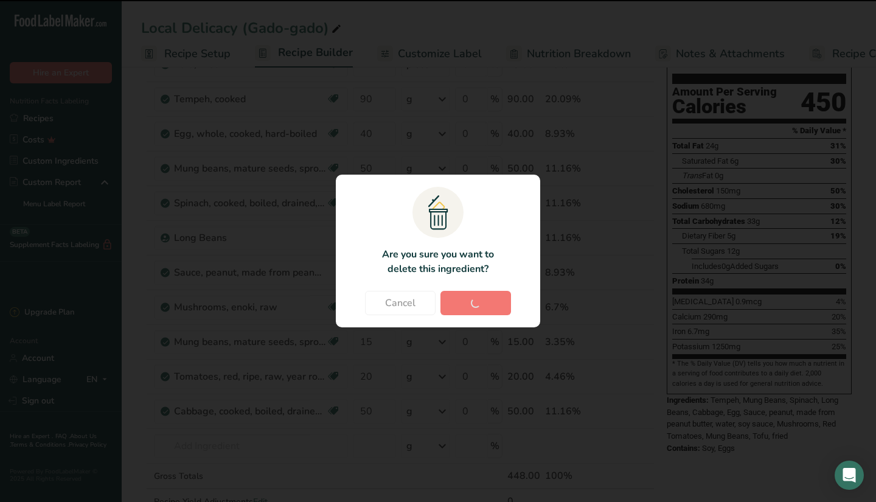
type input "50"
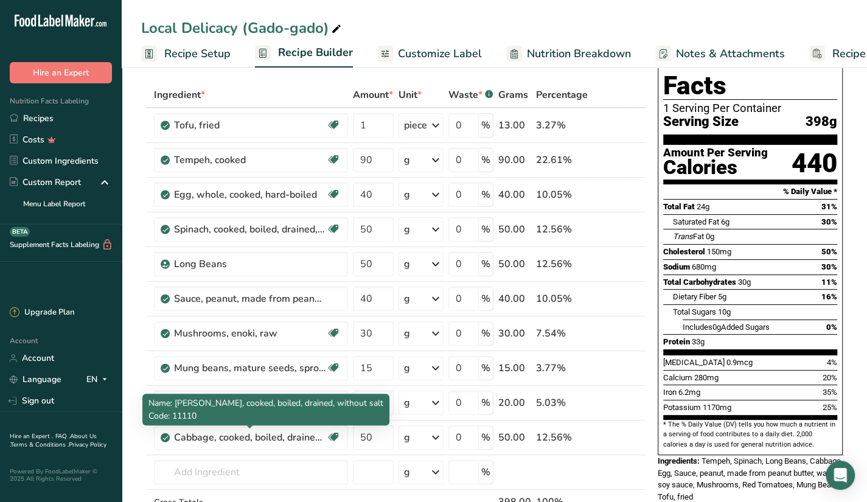
scroll to position [49, 0]
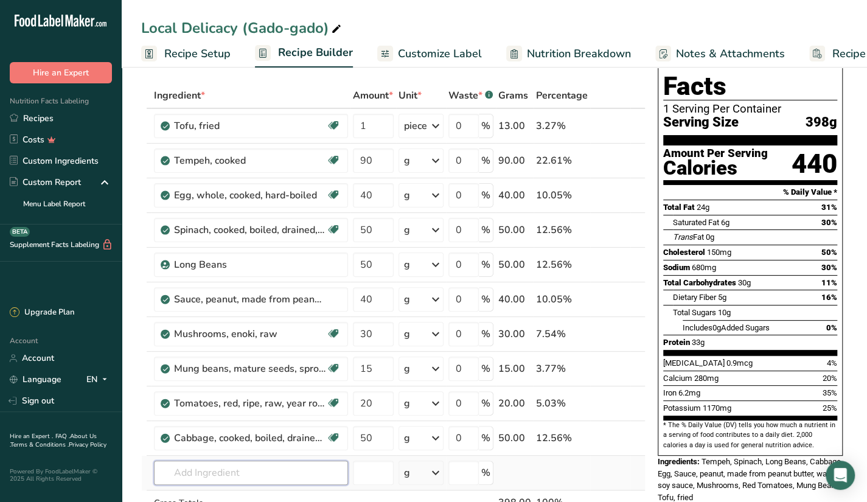
click at [230, 470] on input "text" at bounding box center [251, 472] width 194 height 24
click at [376, 370] on input "15" at bounding box center [373, 368] width 41 height 24
type input "1"
type input "65"
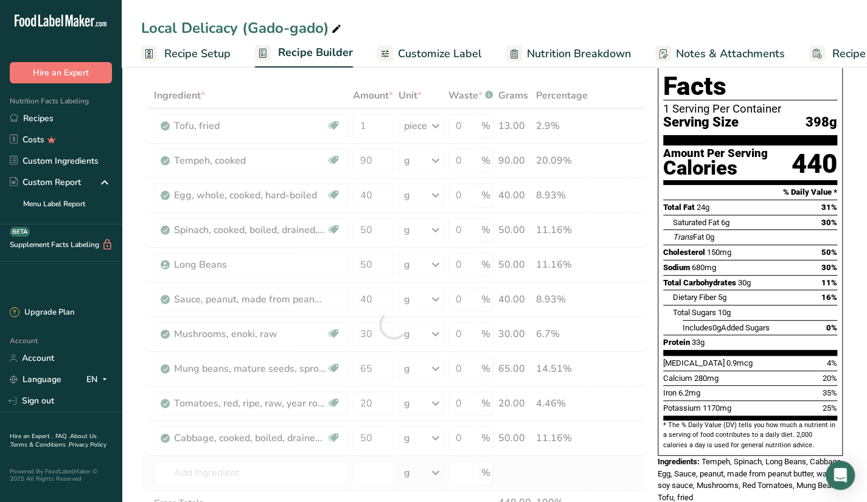
click at [545, 465] on div "Ingredient * Amount * Unit * Waste * .a-a{fill:#347362;}.b-a{fill:#fff;} Grams …" at bounding box center [393, 325] width 504 height 484
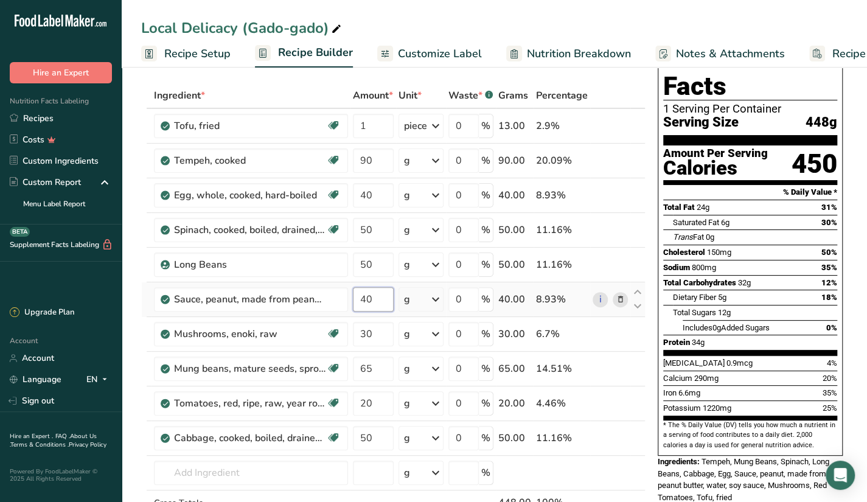
click at [370, 302] on input "40" at bounding box center [373, 299] width 41 height 24
type input "4"
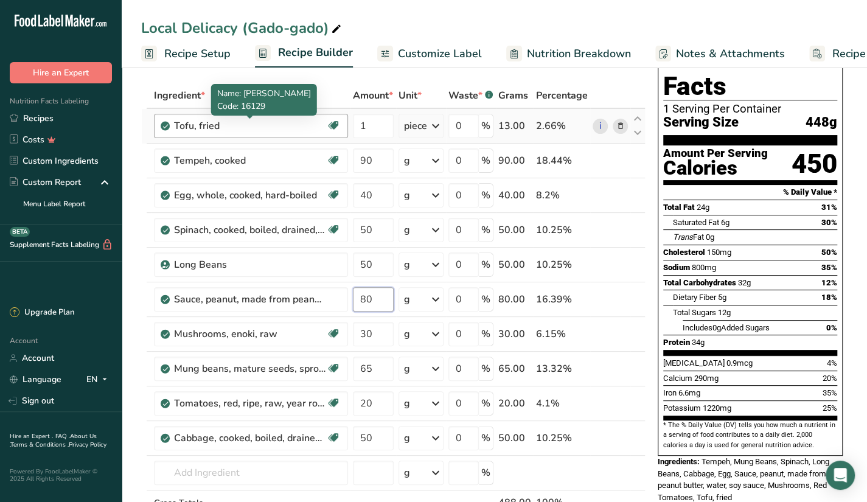
type input "80"
click at [240, 120] on div "Ingredient * Amount * Unit * Waste * .a-a{fill:#347362;}.b-a{fill:#fff;} Grams …" at bounding box center [393, 325] width 504 height 484
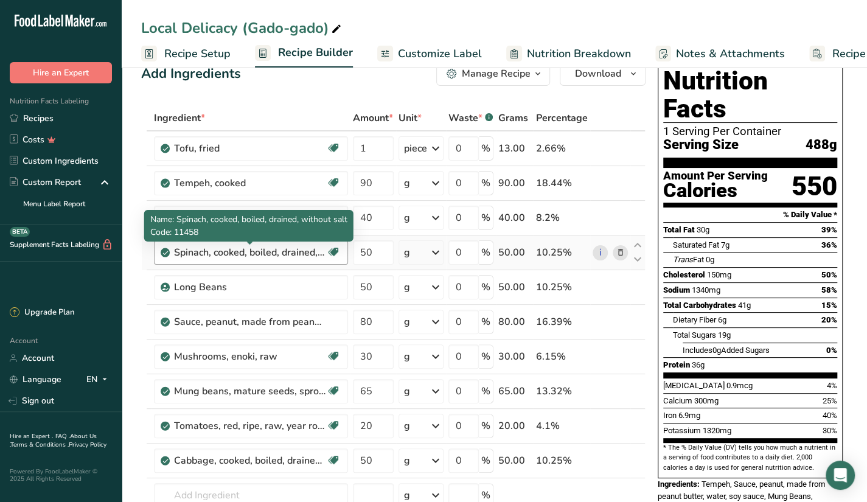
scroll to position [27, 0]
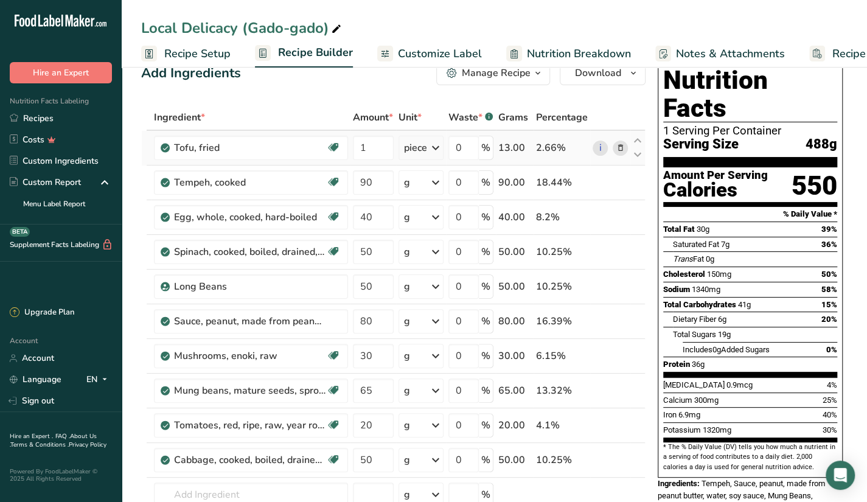
click at [438, 149] on icon at bounding box center [435, 148] width 15 height 22
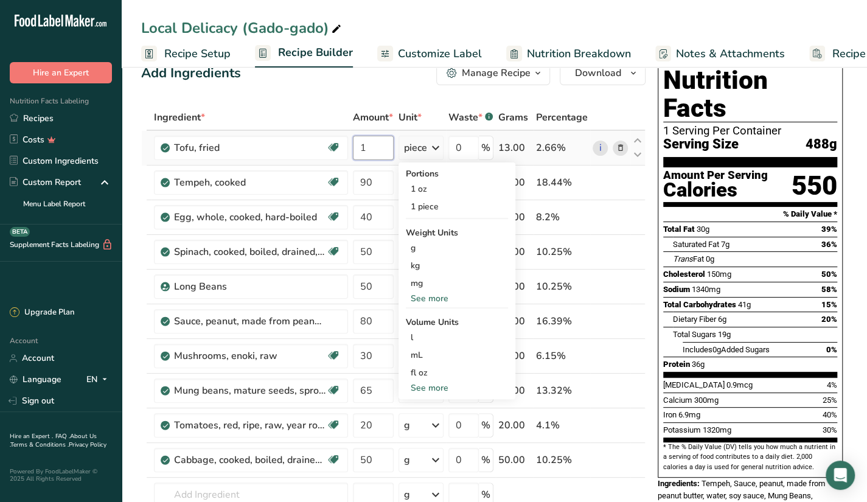
click at [372, 147] on input "1" at bounding box center [373, 148] width 41 height 24
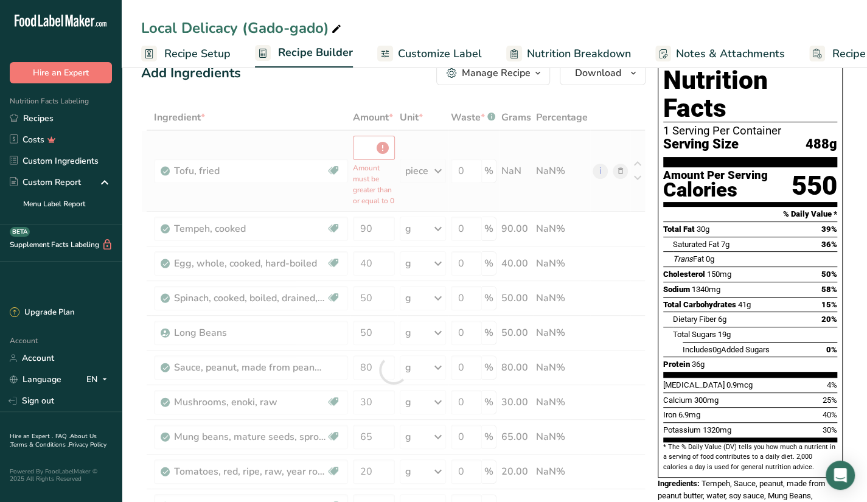
click at [430, 143] on div "Ingredient * Amount * Unit * Waste * .a-a{fill:#347362;}.b-a{fill:#fff;} Grams …" at bounding box center [393, 370] width 504 height 530
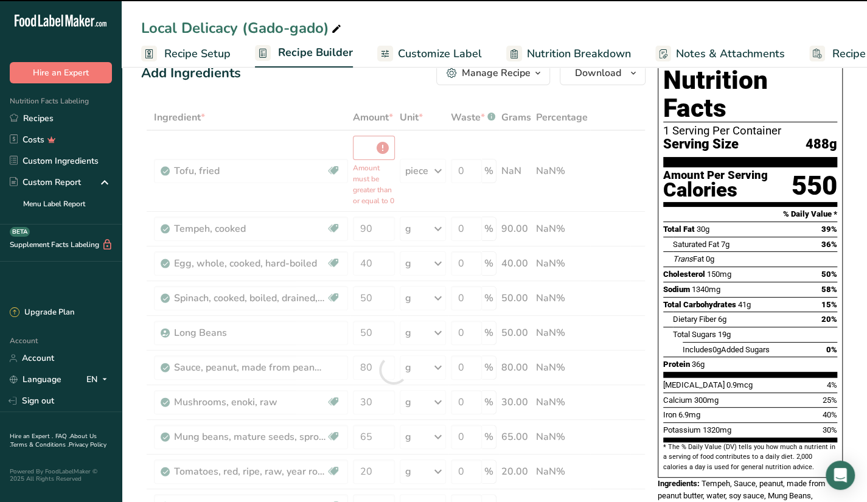
type input "0"
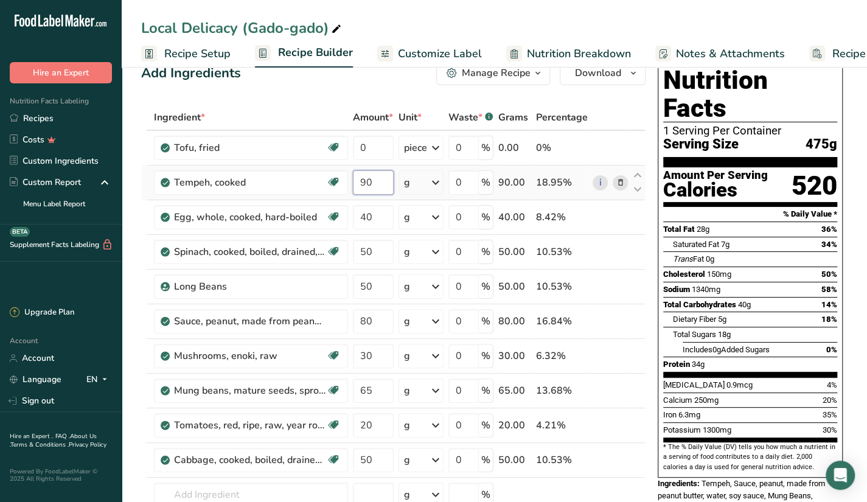
click at [377, 173] on input "90" at bounding box center [373, 182] width 41 height 24
type input "9"
type input "50"
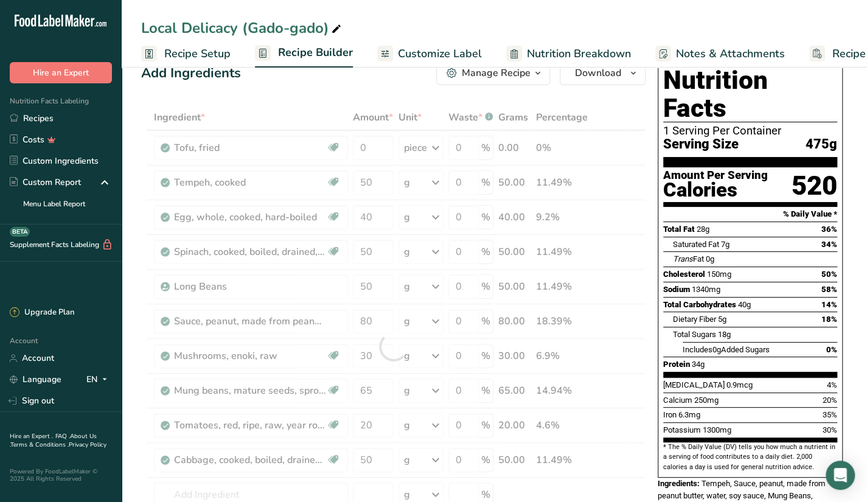
click at [594, 113] on div "Ingredient * Amount * Unit * Waste * .a-a{fill:#347362;}.b-a{fill:#fff;} Grams …" at bounding box center [393, 347] width 504 height 484
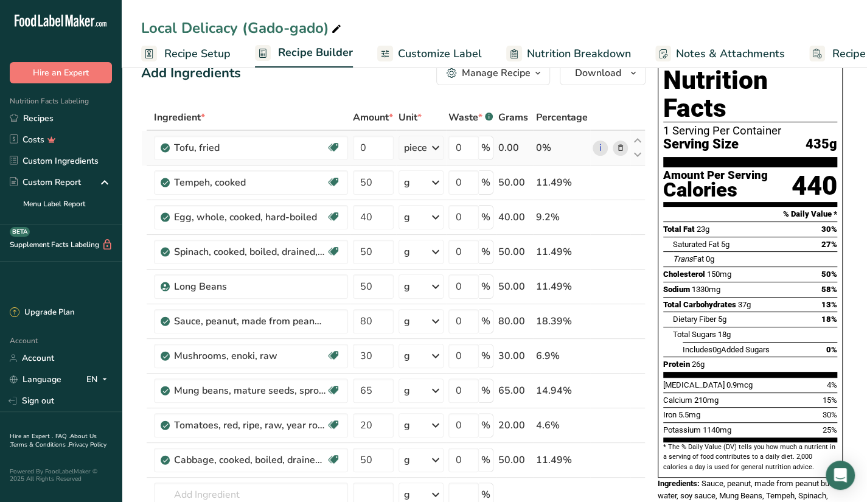
click at [441, 151] on icon at bounding box center [435, 148] width 15 height 22
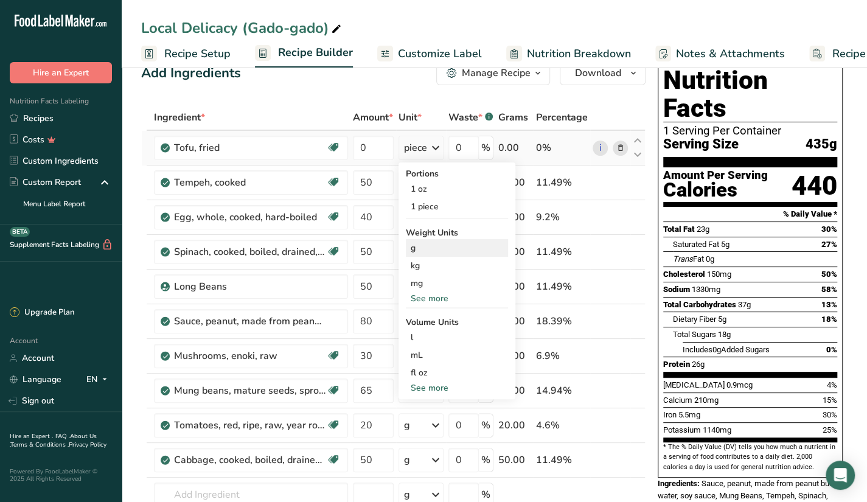
click at [440, 246] on div "g" at bounding box center [457, 248] width 102 height 18
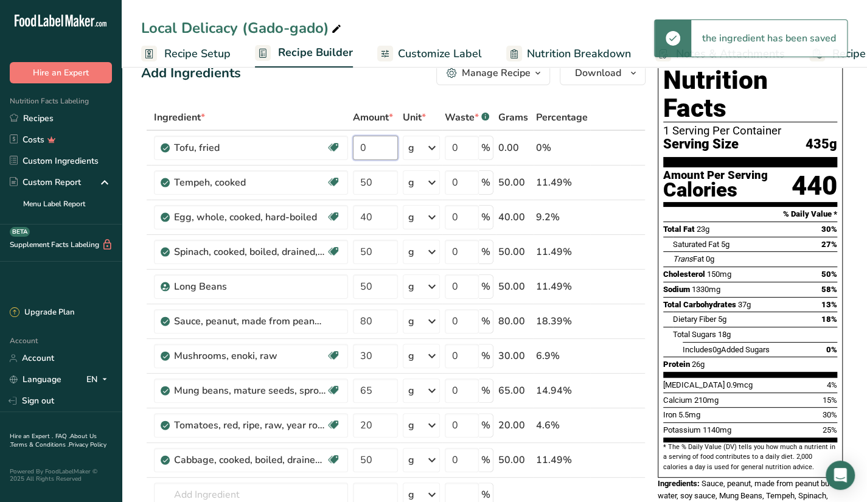
click at [387, 159] on input "0" at bounding box center [375, 148] width 45 height 24
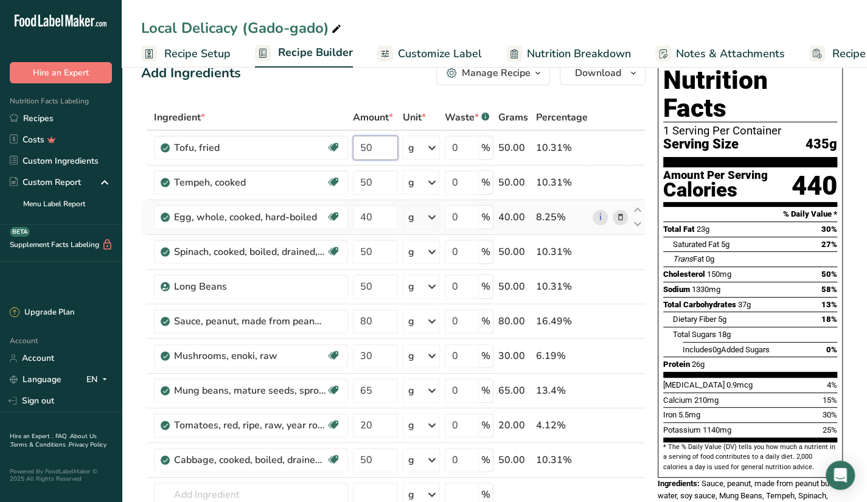
type input "50"
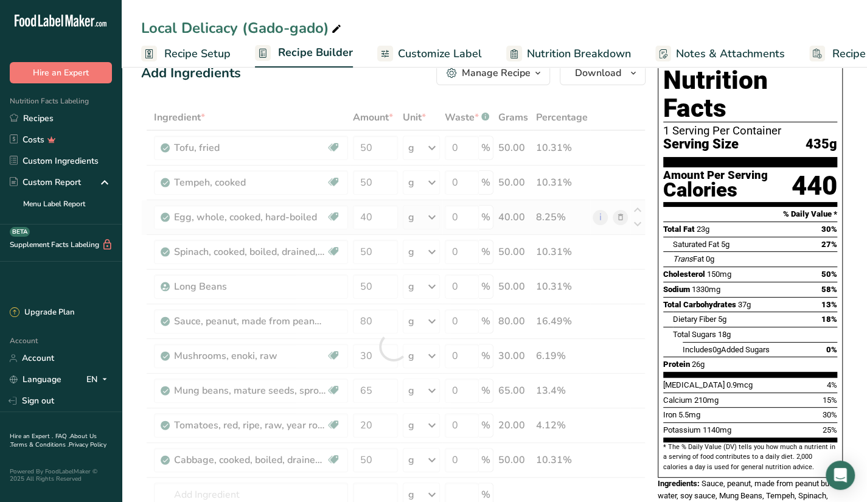
click at [598, 230] on div "Ingredient * Amount * Unit * Waste * .a-a{fill:#347362;}.b-a{fill:#fff;} Grams …" at bounding box center [393, 347] width 504 height 484
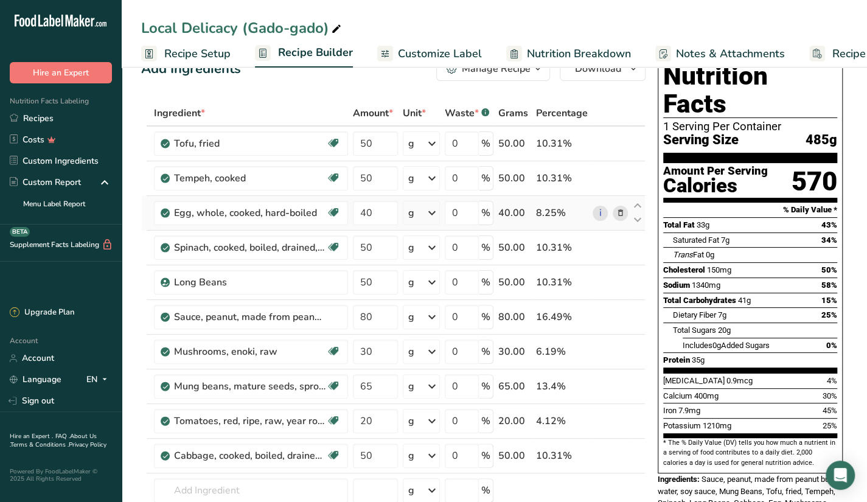
scroll to position [30, 0]
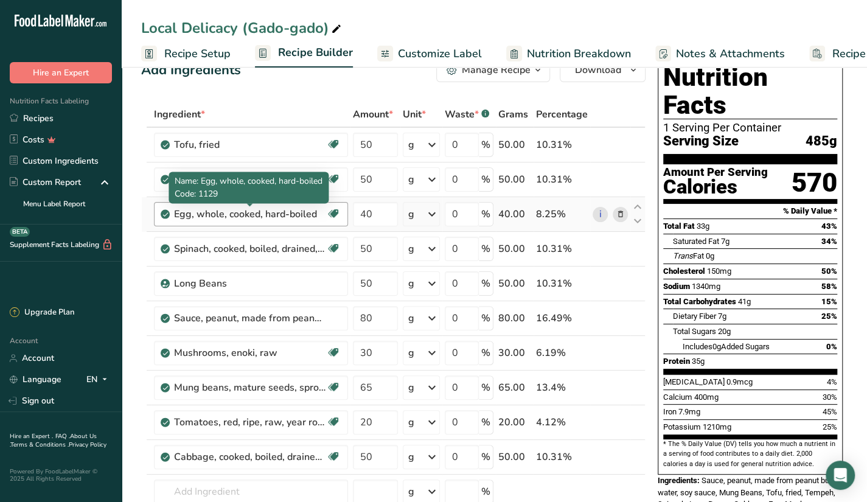
click at [318, 214] on div "Egg, whole, cooked, hard-boiled" at bounding box center [250, 214] width 152 height 15
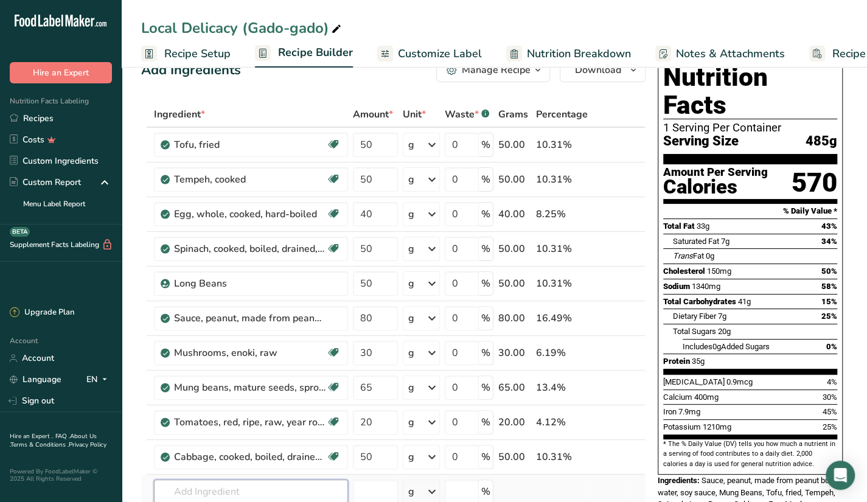
click at [208, 487] on input "text" at bounding box center [251, 491] width 194 height 24
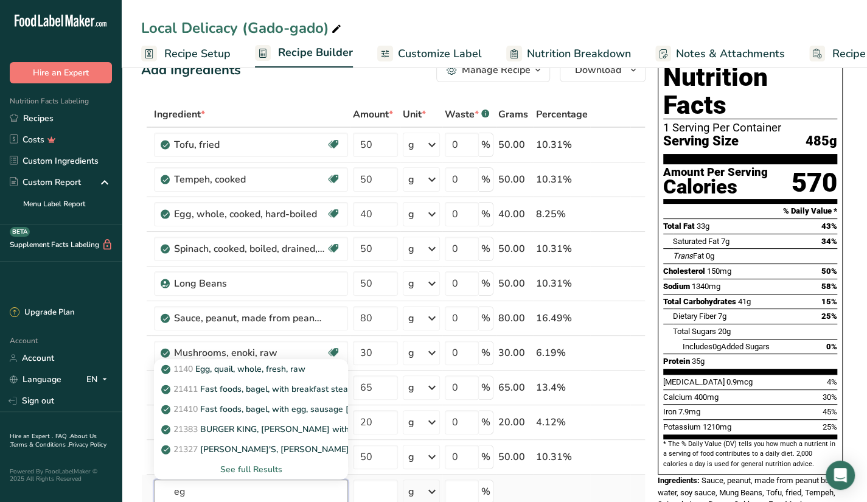
type input "e"
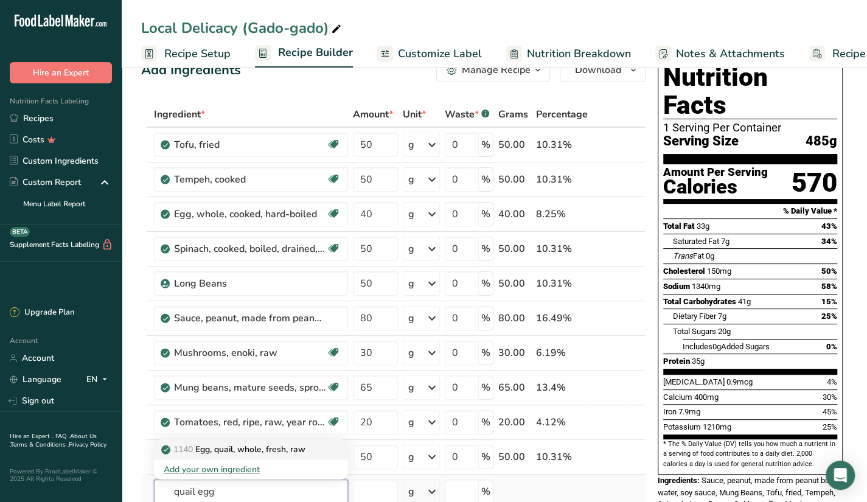
type input "quail egg"
click at [336, 443] on link "1140 Egg, quail, whole, fresh, raw" at bounding box center [251, 449] width 194 height 20
type input "Egg, quail, whole, fresh, raw"
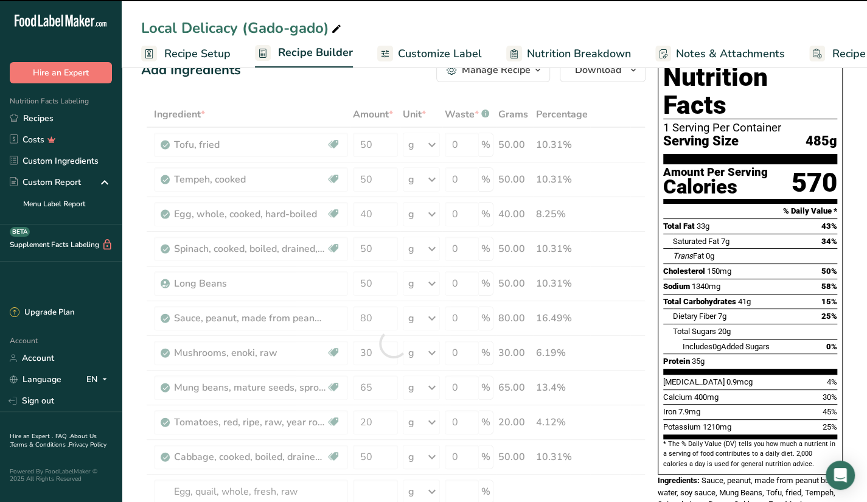
type input "0"
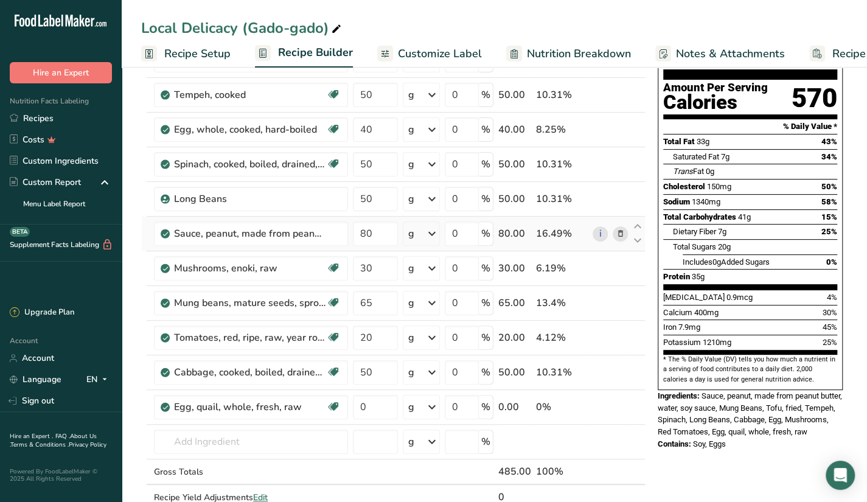
scroll to position [115, 0]
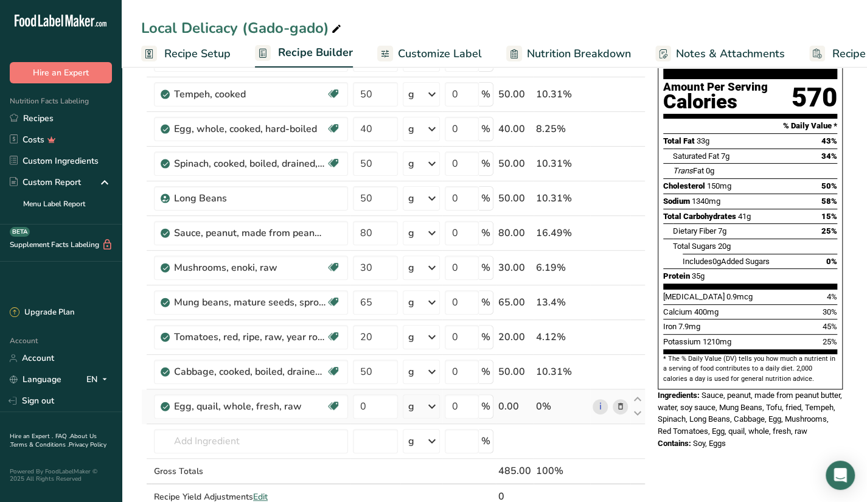
click at [435, 406] on icon at bounding box center [432, 406] width 15 height 22
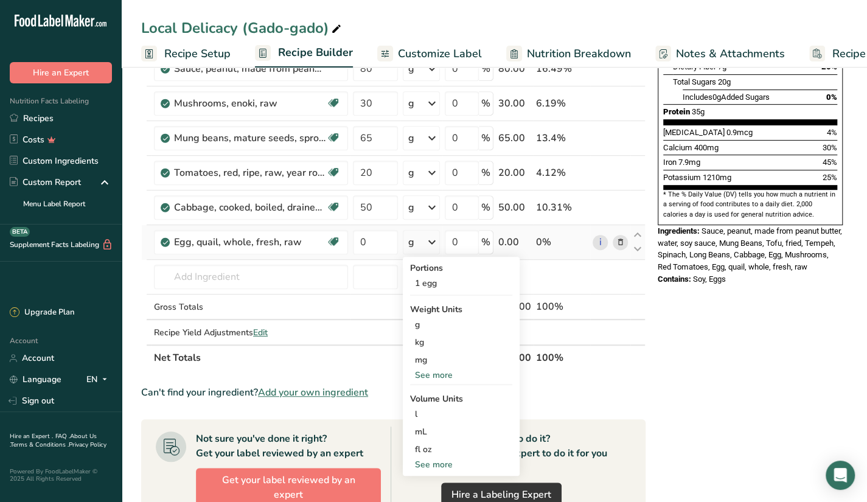
scroll to position [286, 0]
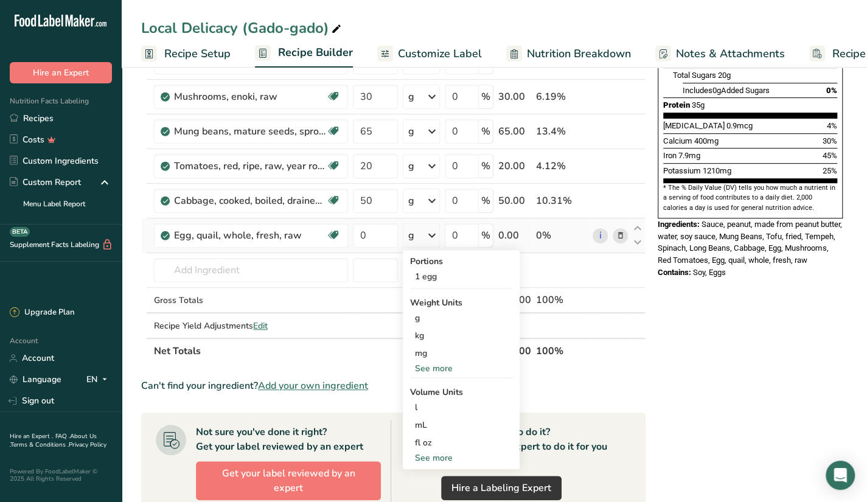
click at [438, 457] on div "See more" at bounding box center [461, 457] width 102 height 13
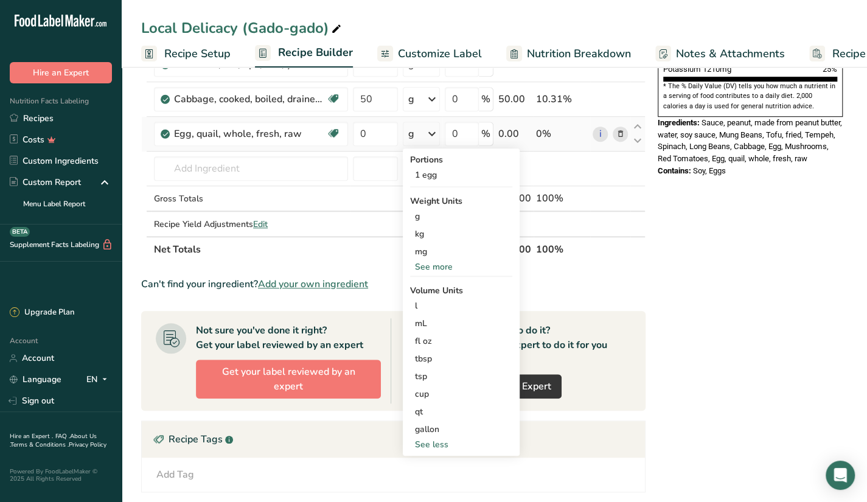
scroll to position [386, 0]
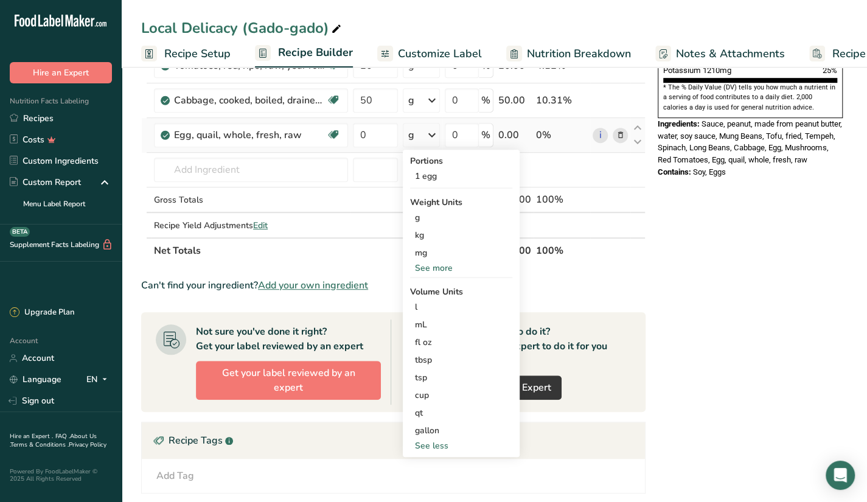
click at [437, 443] on div "See less" at bounding box center [461, 445] width 102 height 13
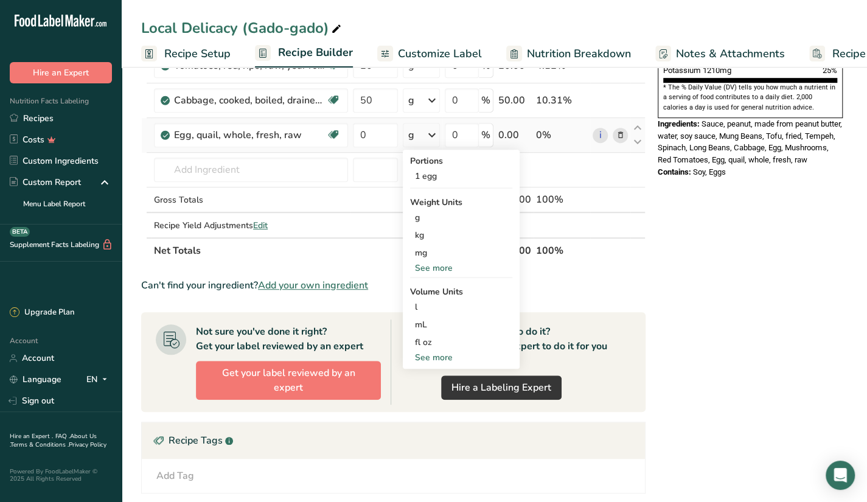
click at [445, 269] on div "See more" at bounding box center [461, 268] width 102 height 13
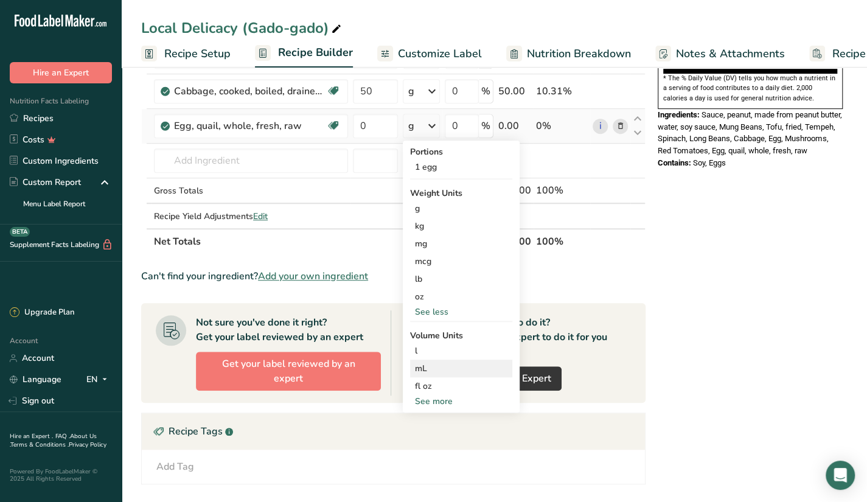
scroll to position [381, 0]
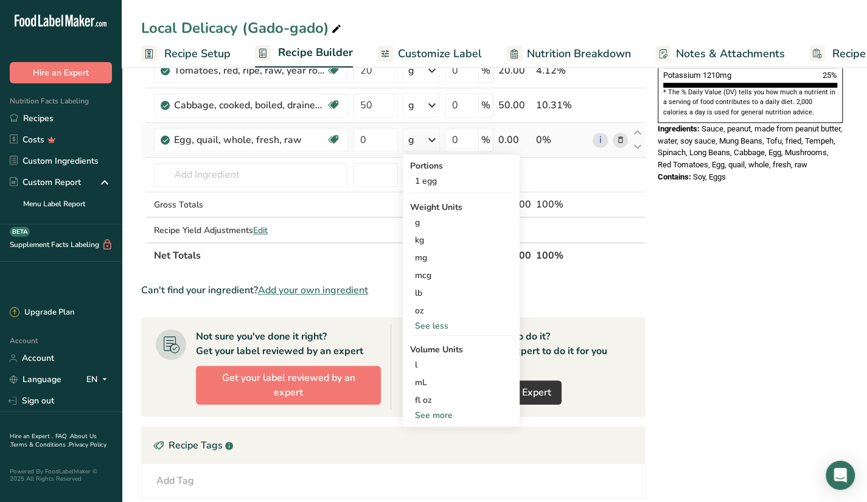
click at [435, 409] on div "See more" at bounding box center [461, 415] width 102 height 13
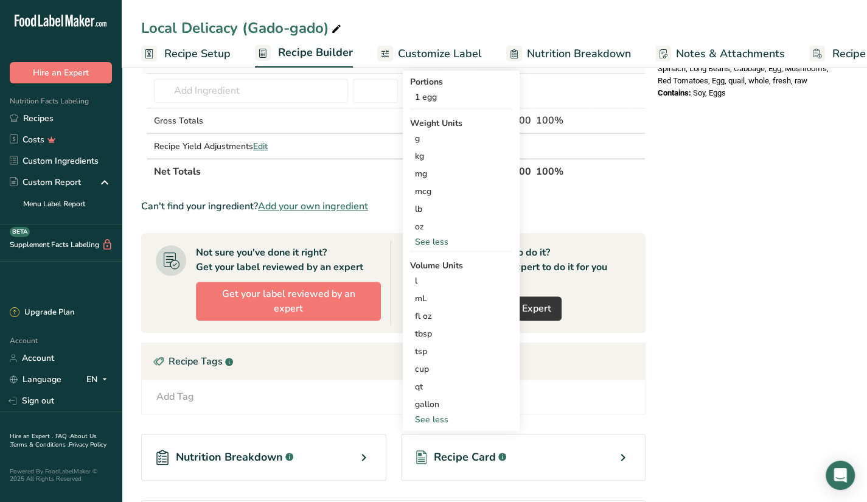
scroll to position [464, 0]
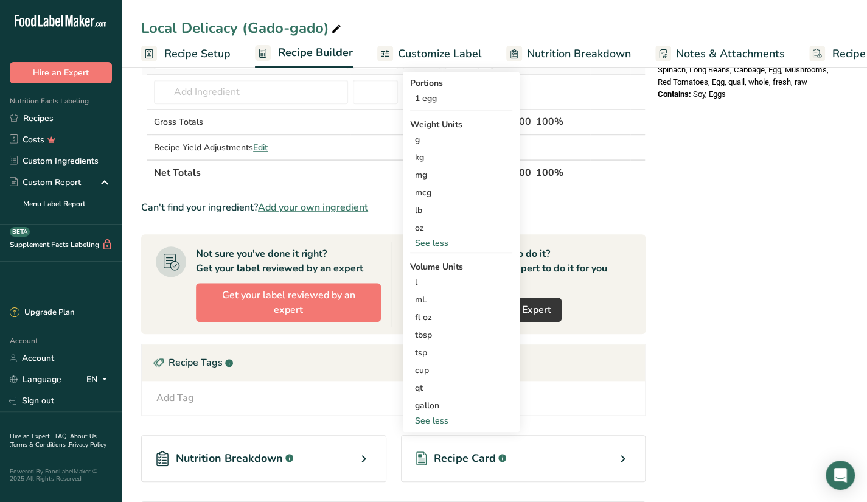
click at [434, 414] on div "See less" at bounding box center [461, 420] width 102 height 13
click at [420, 328] on div "See more" at bounding box center [461, 332] width 102 height 13
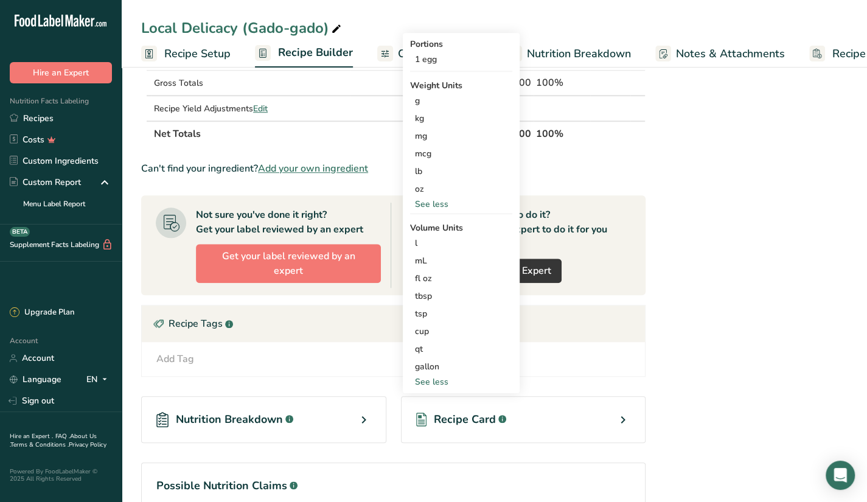
scroll to position [504, 0]
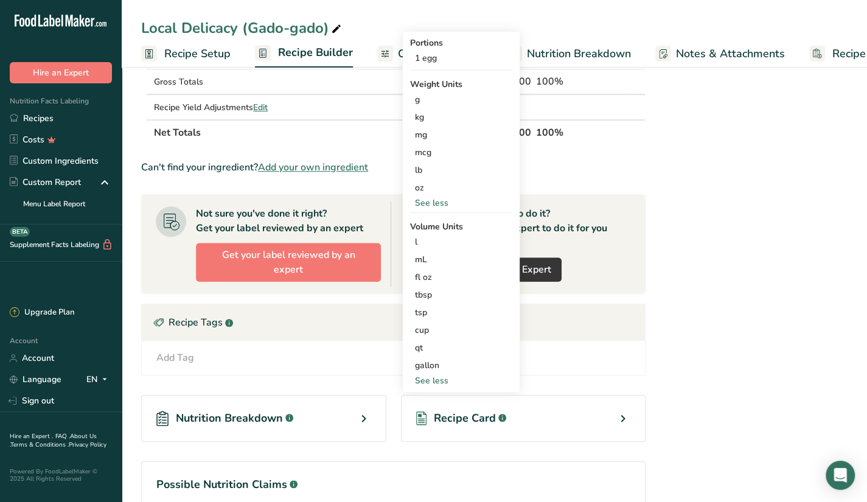
click at [439, 375] on div "See less" at bounding box center [461, 380] width 102 height 13
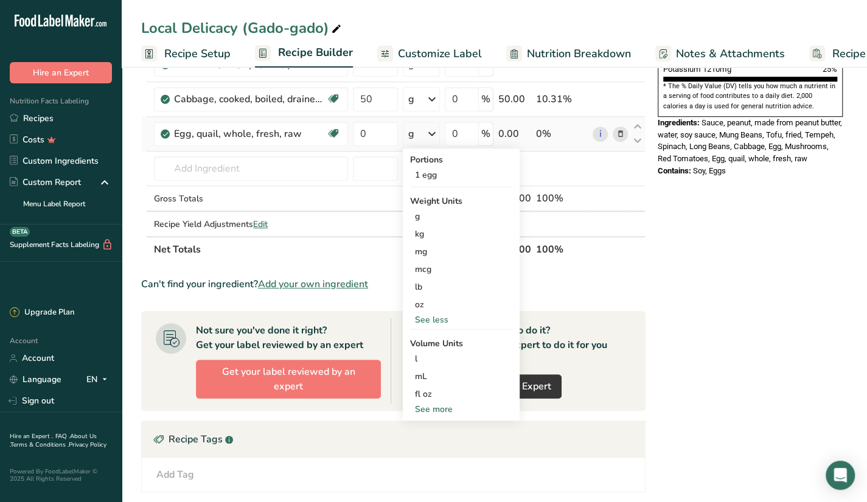
scroll to position [388, 0]
click at [443, 317] on div "See less" at bounding box center [461, 319] width 102 height 13
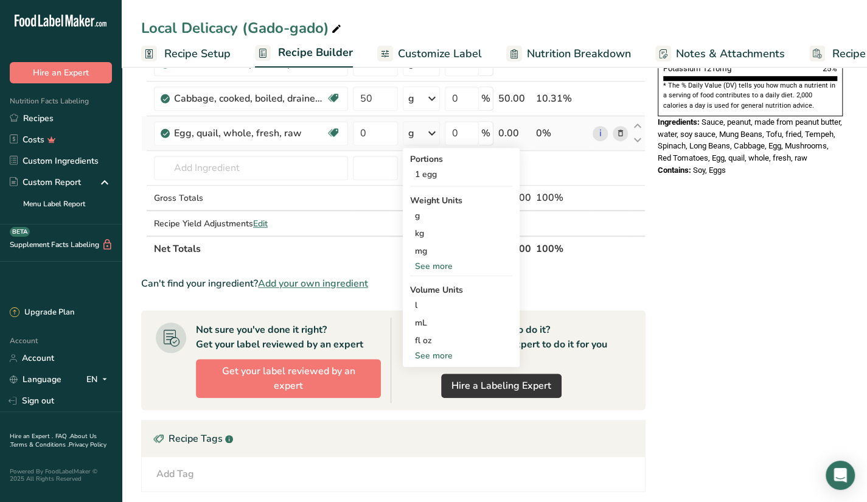
click at [446, 260] on div "See more" at bounding box center [461, 266] width 102 height 13
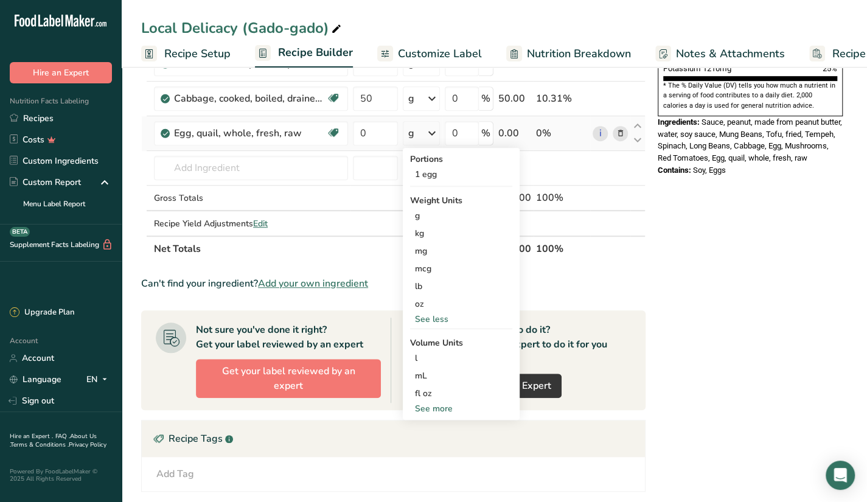
click at [435, 406] on div "See more" at bounding box center [461, 408] width 102 height 13
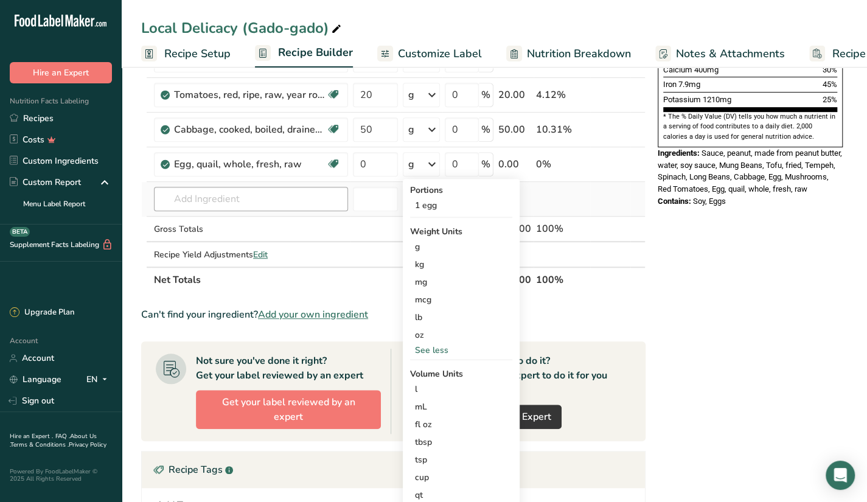
scroll to position [363, 0]
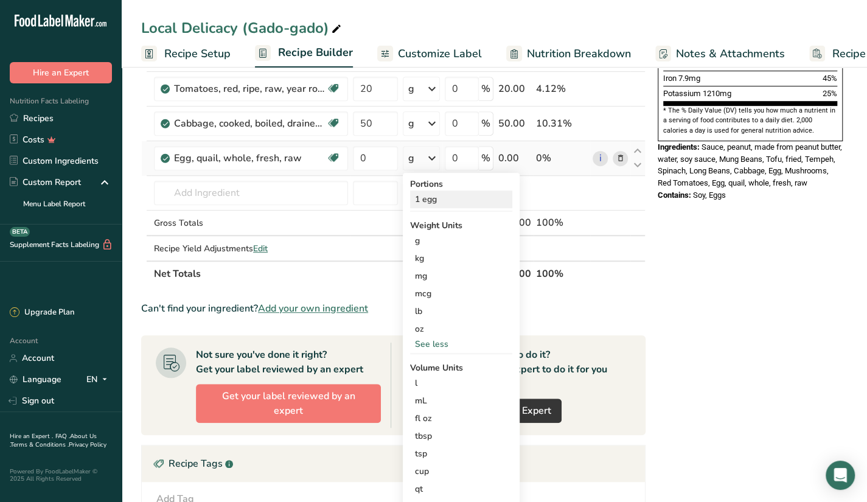
click at [454, 204] on div "1 egg" at bounding box center [461, 199] width 102 height 18
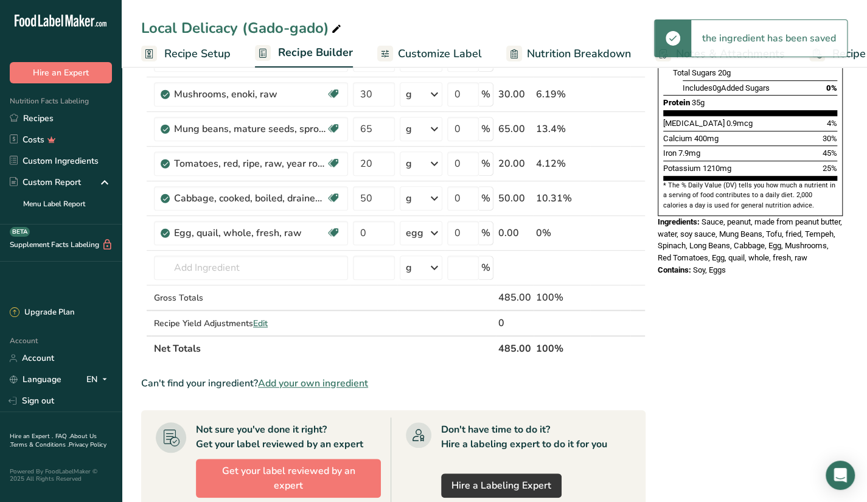
scroll to position [289, 0]
click at [378, 234] on input "0" at bounding box center [374, 232] width 42 height 24
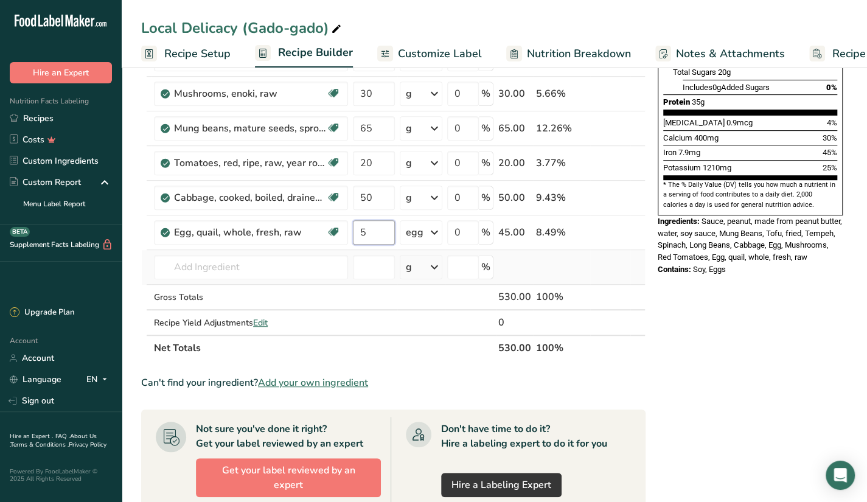
type input "5"
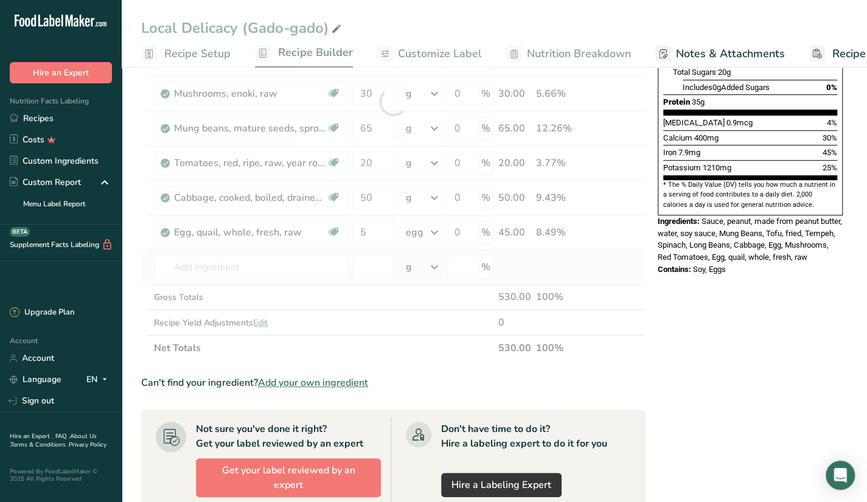
click at [305, 279] on div "Ingredient * Amount * Unit * Waste * .a-a{fill:#347362;}.b-a{fill:#fff;} Grams …" at bounding box center [393, 101] width 504 height 518
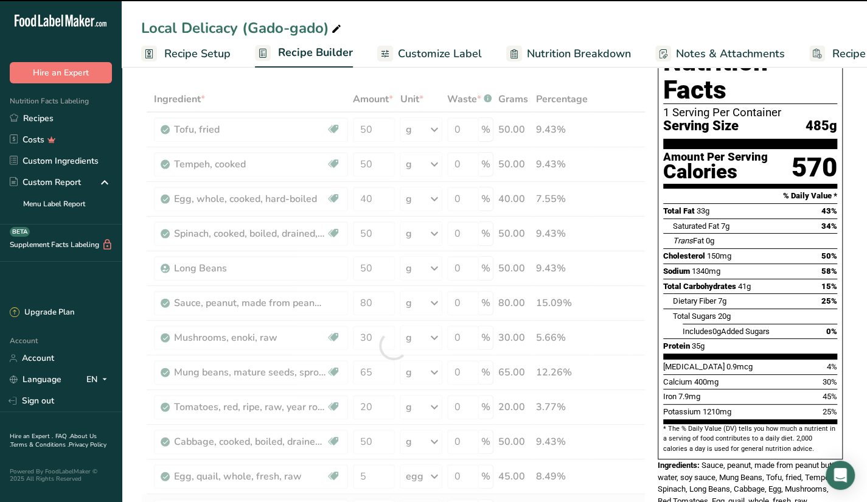
scroll to position [44, 0]
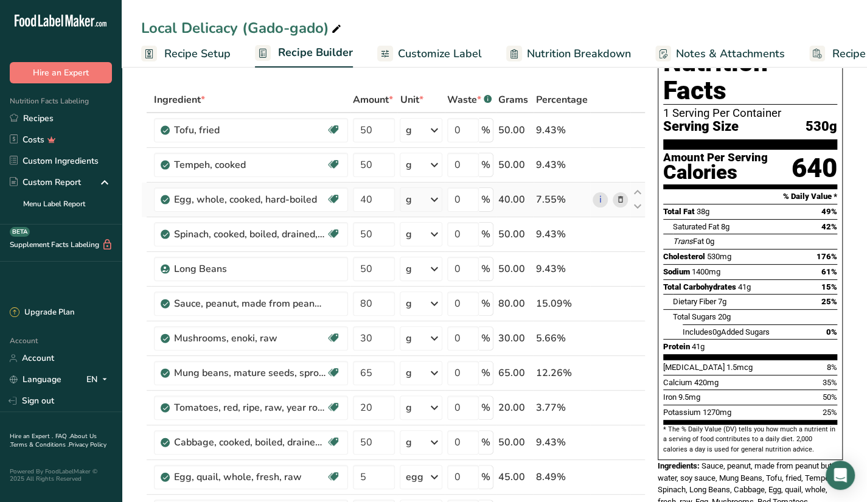
click at [622, 198] on icon at bounding box center [620, 199] width 9 height 13
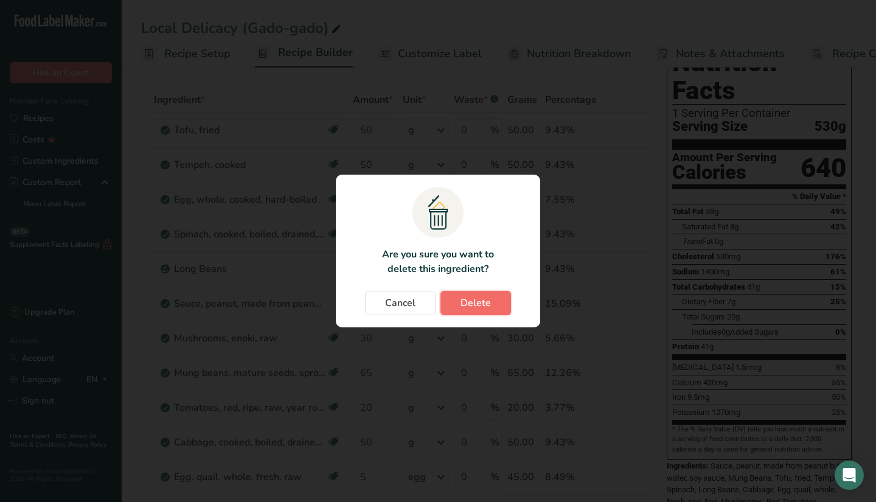
click at [456, 306] on button "Delete" at bounding box center [475, 303] width 71 height 24
type input "50"
type input "80"
type input "30"
type input "65"
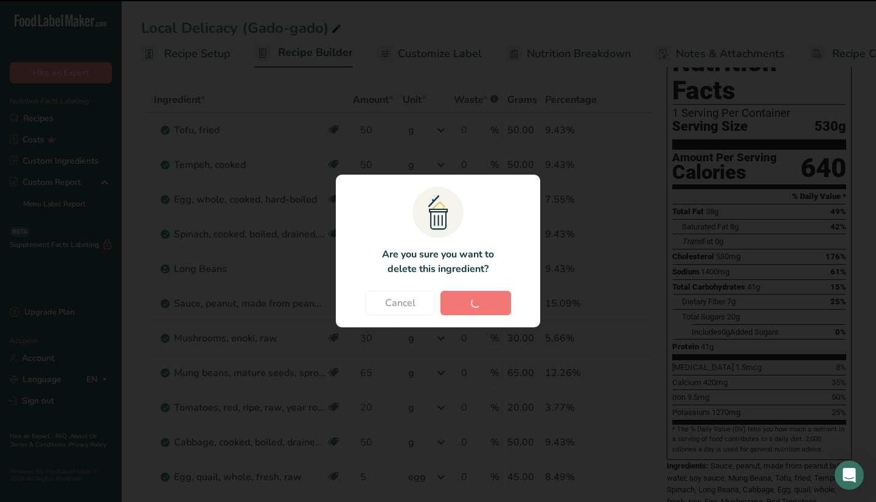
type input "20"
type input "50"
type input "5"
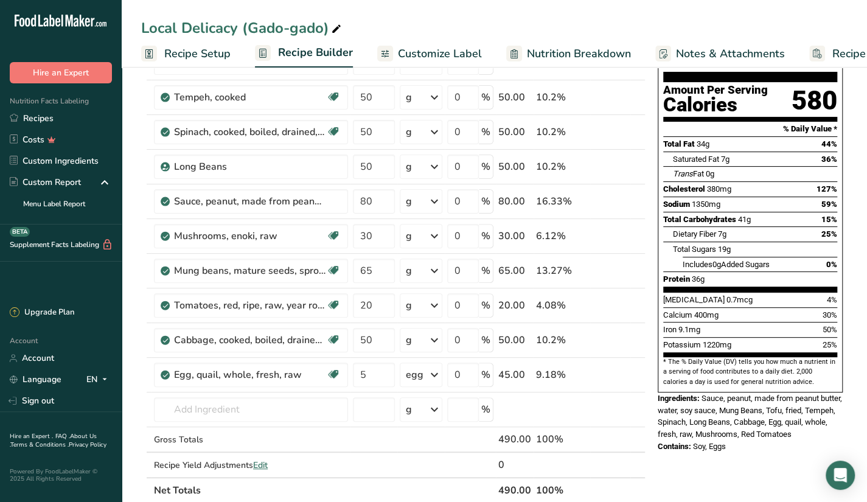
scroll to position [111, 0]
click at [383, 372] on input "5" at bounding box center [374, 375] width 42 height 24
type input "1"
click at [650, 313] on div "Add Ingredients Manage Recipe Delete Recipe Duplicate Recipe Scale Recipe Save …" at bounding box center [397, 492] width 512 height 1043
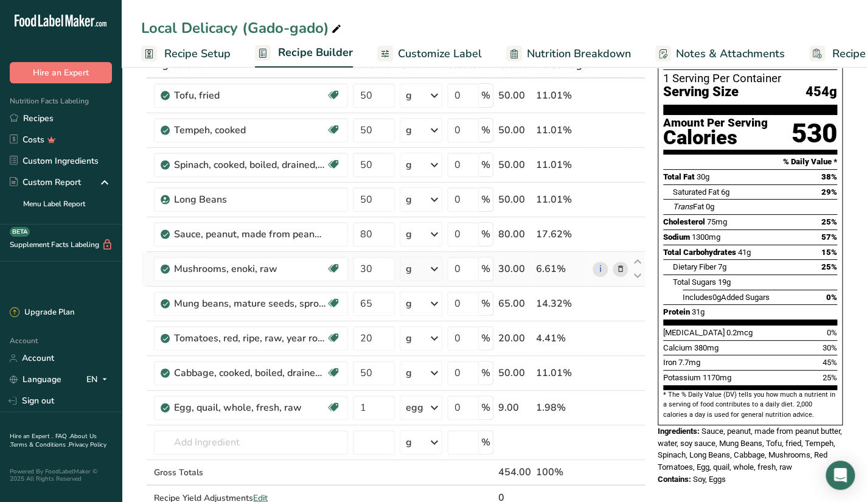
scroll to position [92, 0]
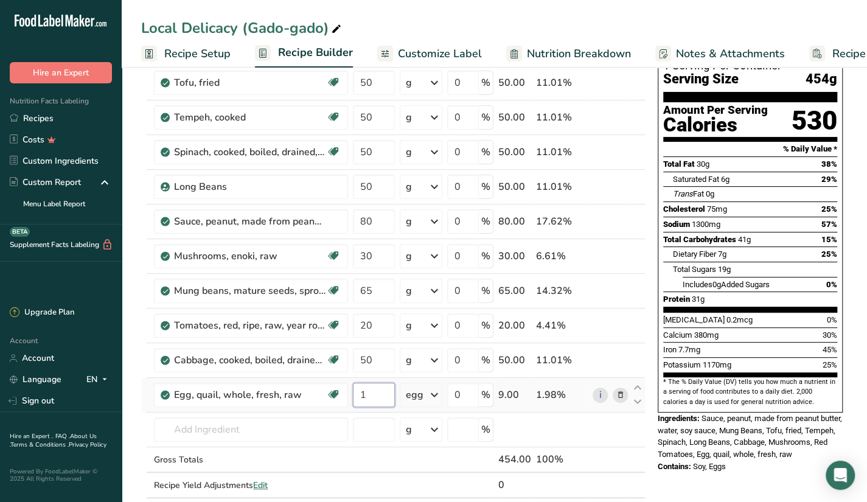
click at [375, 393] on input "1" at bounding box center [374, 395] width 42 height 24
type input "5"
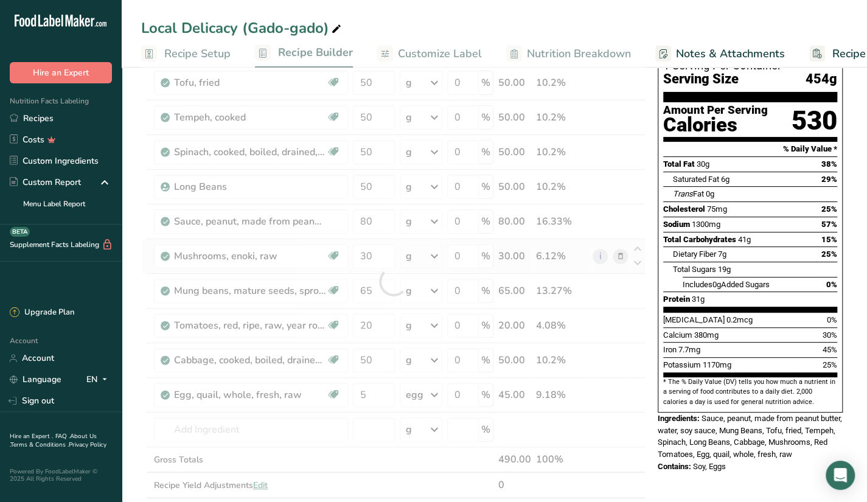
click at [643, 270] on div "Ingredient * Amount * Unit * Waste * .a-a{fill:#347362;}.b-a{fill:#fff;} Grams …" at bounding box center [393, 282] width 504 height 484
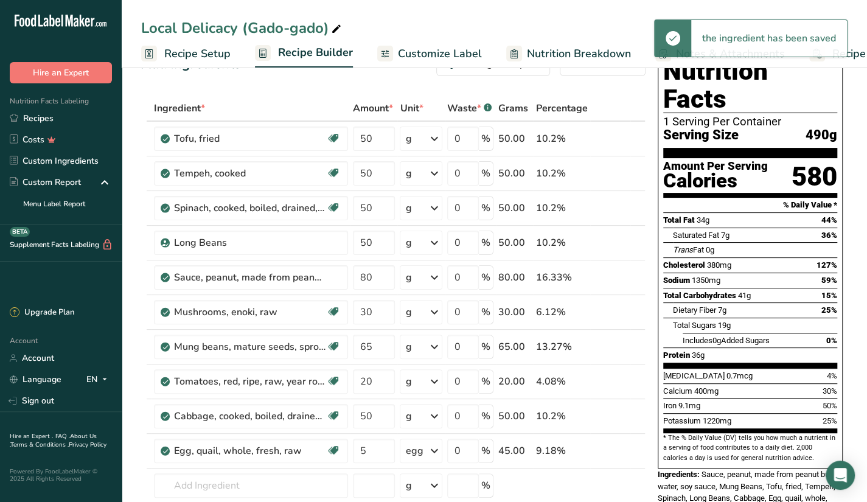
scroll to position [40, 0]
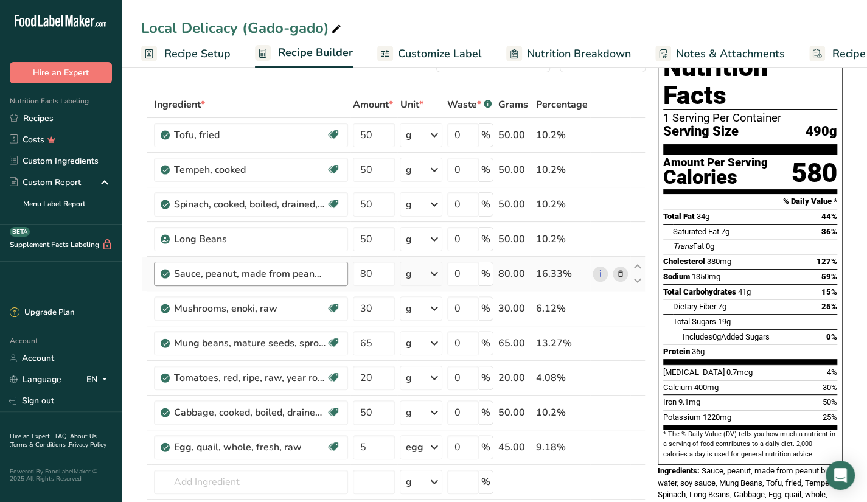
click at [332, 273] on div "Sauce, peanut, made from peanut butter, water, soy sauce" at bounding box center [257, 273] width 167 height 15
click at [303, 473] on input "text" at bounding box center [251, 482] width 194 height 24
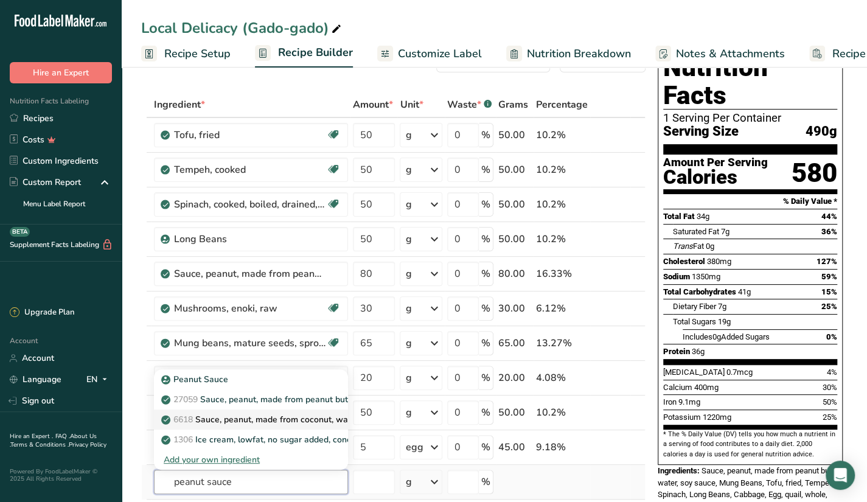
type input "peanut sauce"
click at [331, 413] on p "6618 Sauce, peanut, made from coconut, water, sugar, peanuts" at bounding box center [292, 419] width 257 height 13
type input "Sauce, peanut, made from coconut, water, sugar, peanuts"
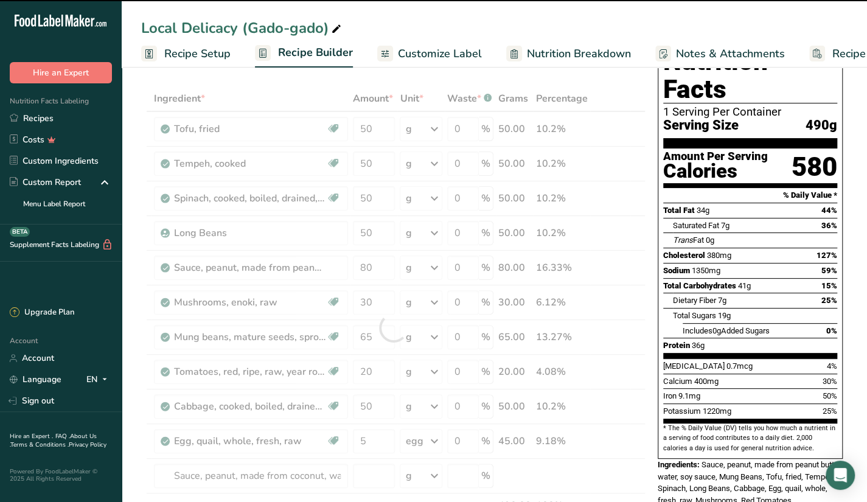
scroll to position [43, 0]
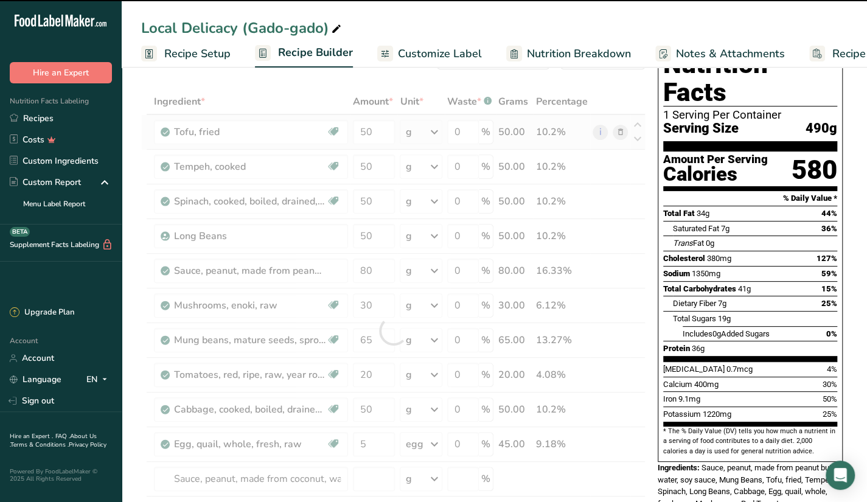
type input "0"
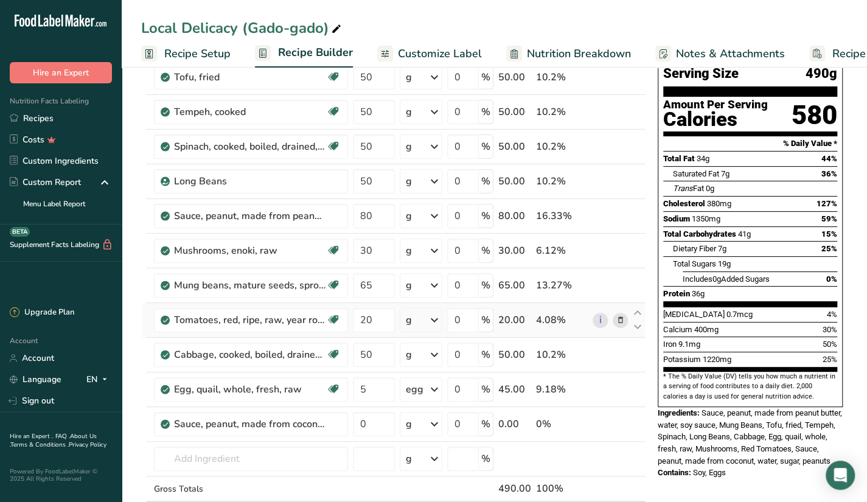
scroll to position [96, 0]
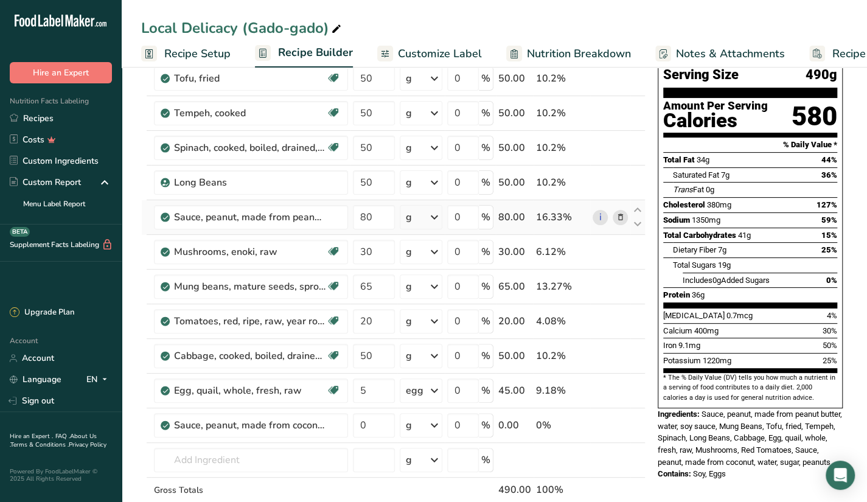
click at [620, 215] on icon at bounding box center [620, 217] width 9 height 13
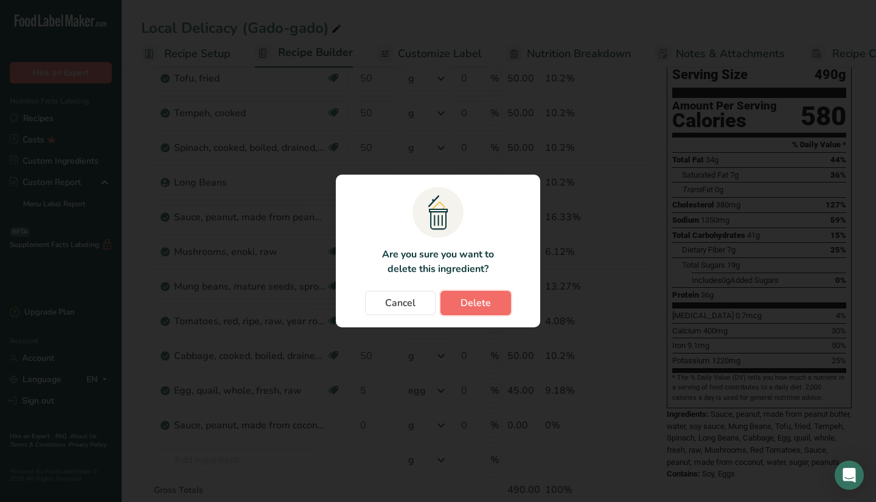
click at [457, 294] on button "Delete" at bounding box center [475, 303] width 71 height 24
type input "30"
type input "65"
type input "20"
type input "50"
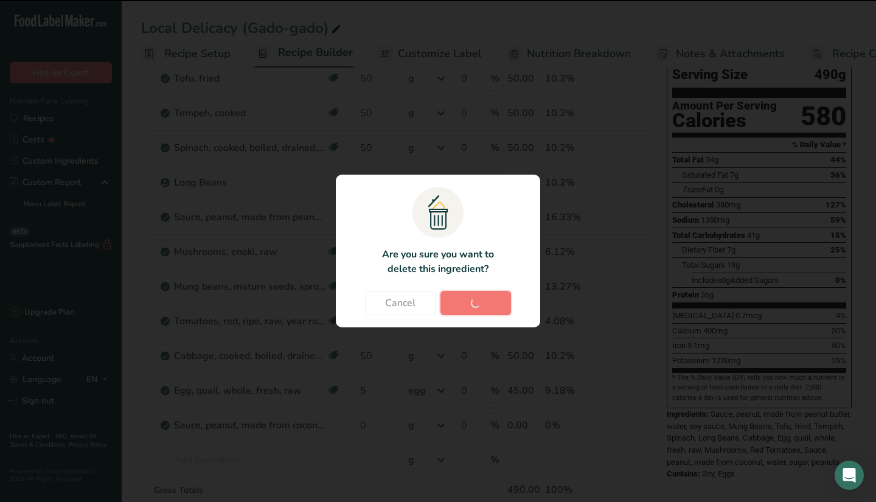
type input "5"
type input "0"
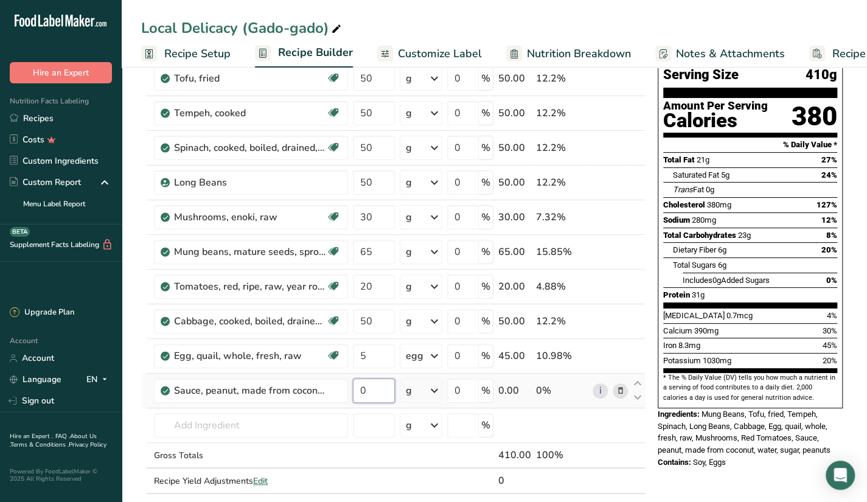
click at [376, 394] on input "0" at bounding box center [374, 390] width 42 height 24
type input "80"
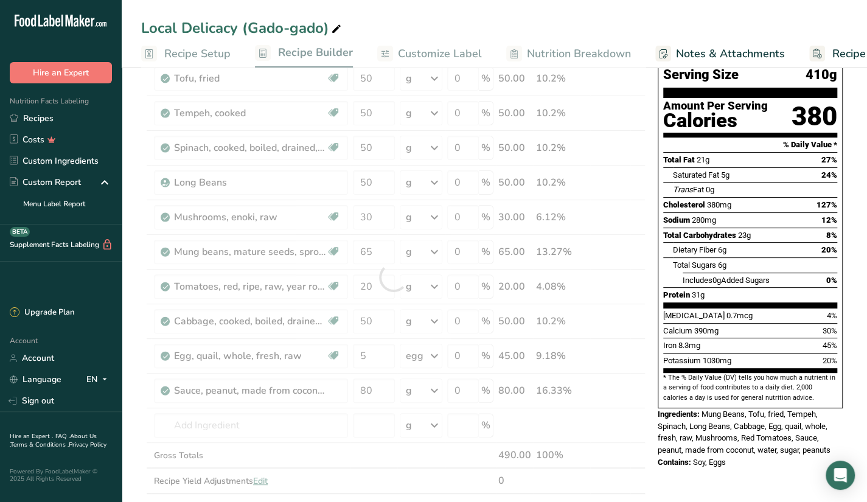
click at [653, 300] on div "Nutrition Facts 1 Serving Per Container Serving Size 410g Amount Per Serving Ca…" at bounding box center [750, 230] width 195 height 486
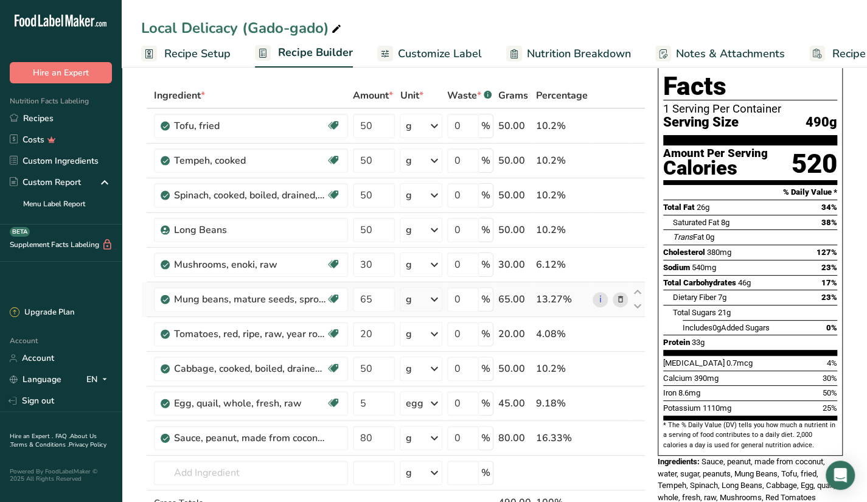
scroll to position [46, 0]
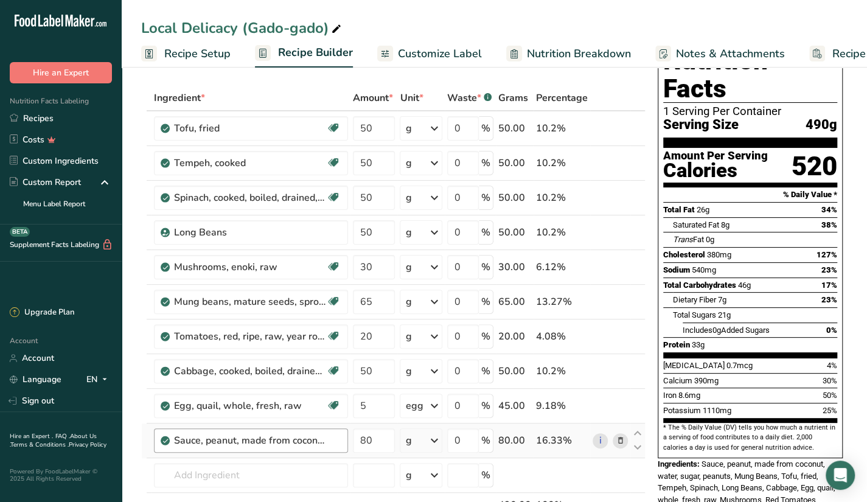
click at [336, 442] on div "Sauce, peanut, made from coconut, water, sugar, peanuts" at bounding box center [257, 440] width 167 height 15
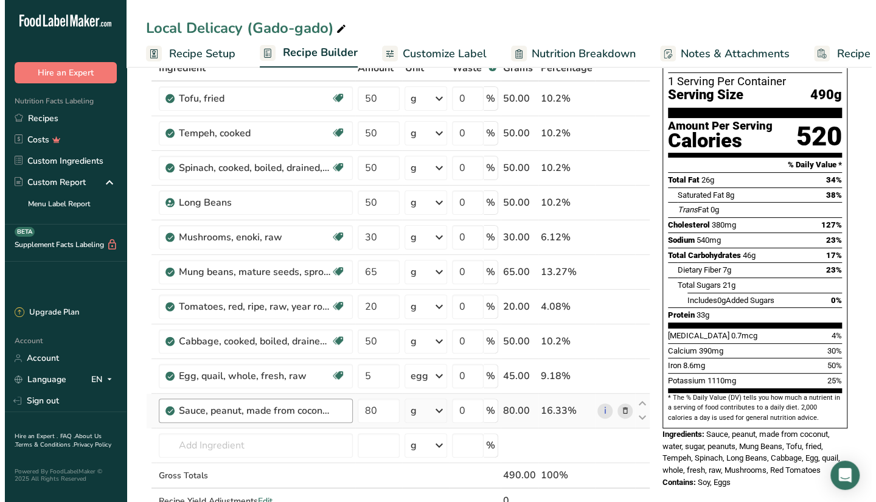
scroll to position [77, 0]
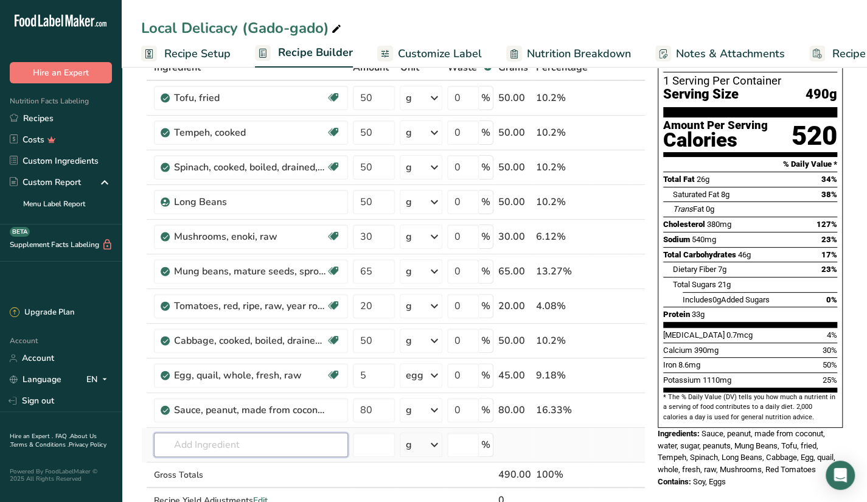
click at [278, 436] on input "text" at bounding box center [251, 444] width 194 height 24
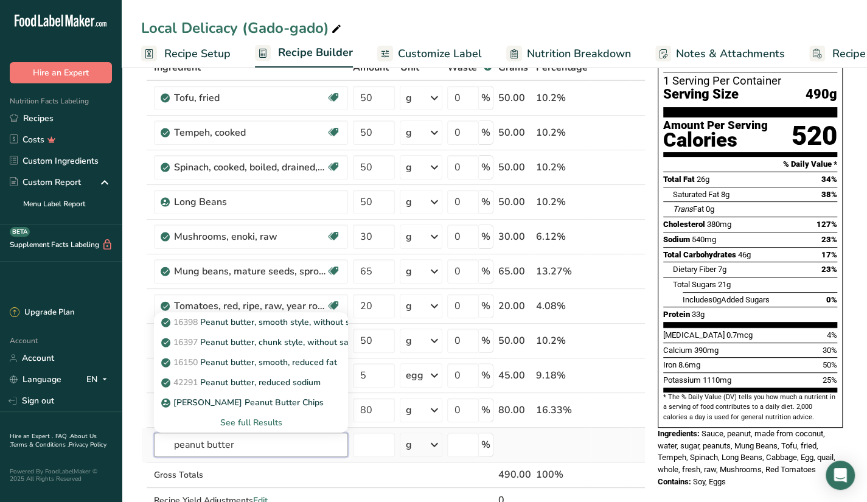
type input "peanut butter"
click at [234, 420] on div "See full Results" at bounding box center [251, 422] width 175 height 13
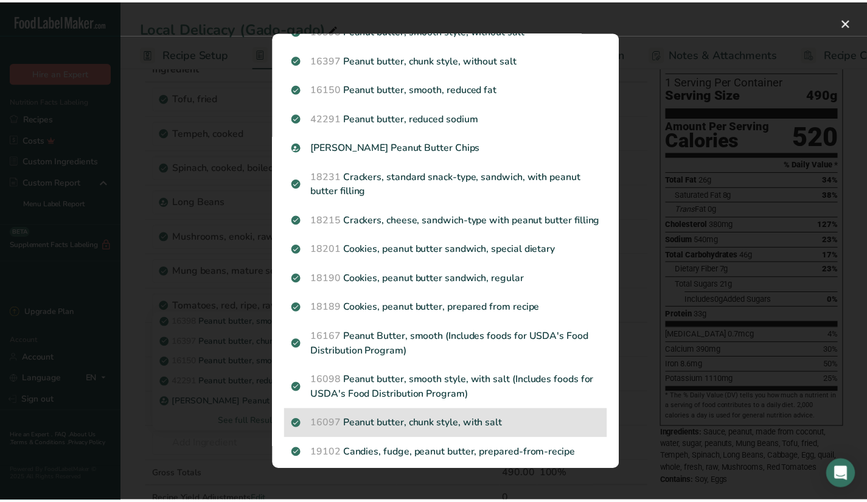
scroll to position [122, 0]
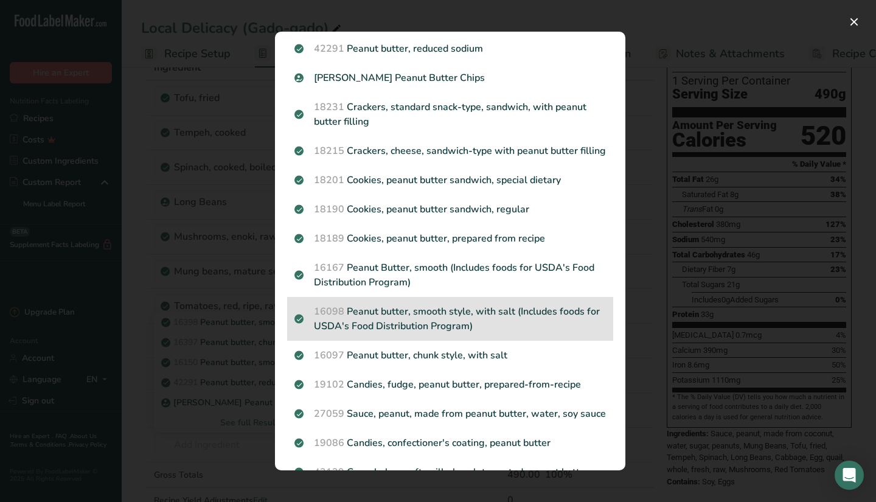
click at [532, 321] on p "16098 Peanut butter, smooth style, with salt (Includes foods for USDA's Food Di…" at bounding box center [449, 318] width 311 height 29
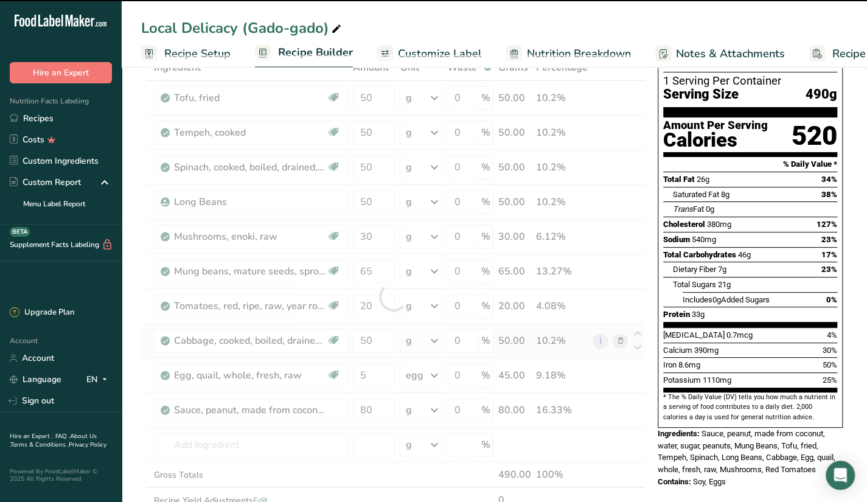
type input "0"
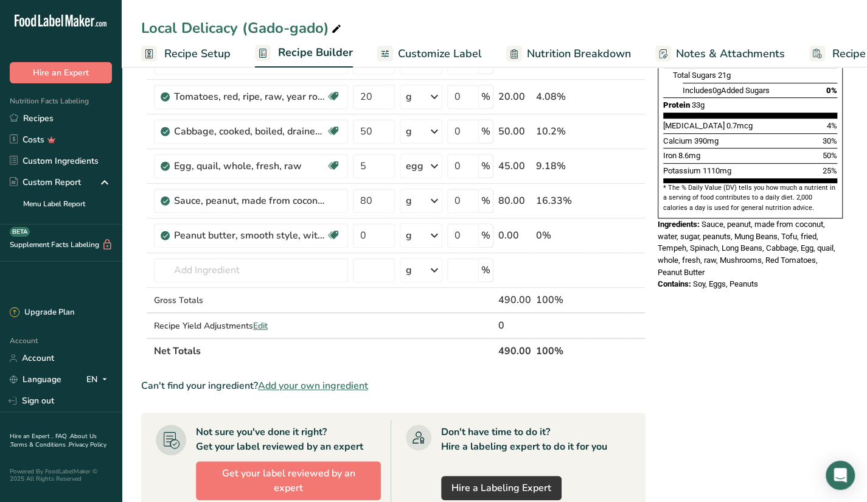
scroll to position [259, 0]
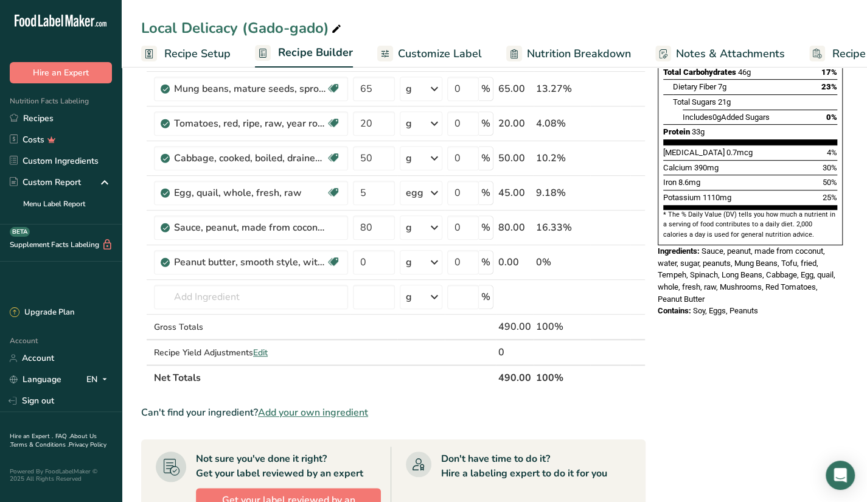
click at [618, 224] on icon at bounding box center [620, 227] width 9 height 13
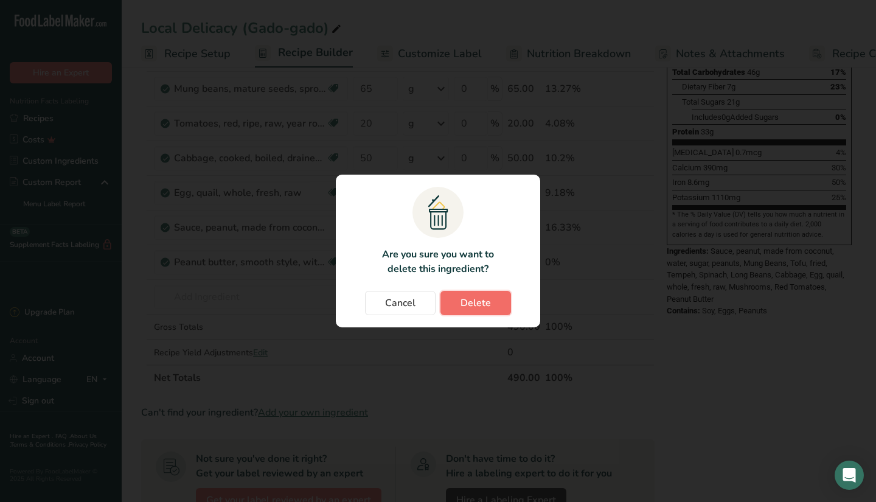
click at [490, 303] on button "Delete" at bounding box center [475, 303] width 71 height 24
type input "0"
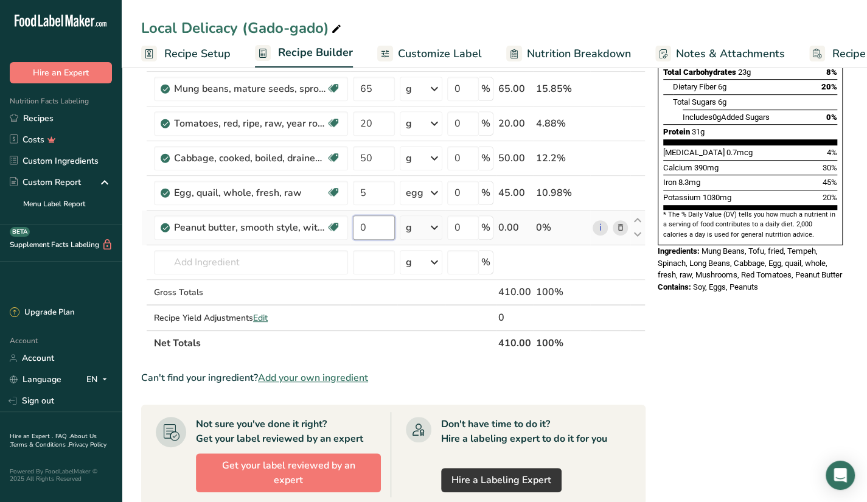
click at [376, 232] on input "0" at bounding box center [374, 227] width 42 height 24
type input "50"
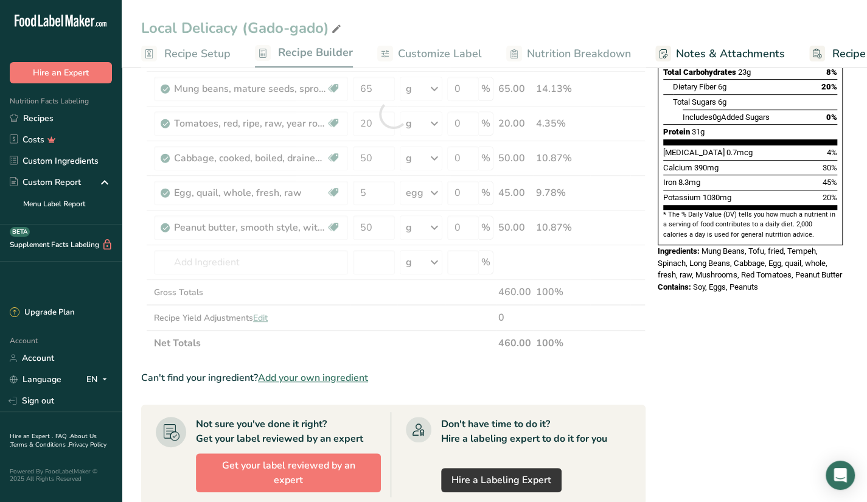
click at [664, 363] on div "Nutrition Facts 1 Serving Per Container Serving Size 410g Amount Per Serving Ca…" at bounding box center [750, 345] width 195 height 1043
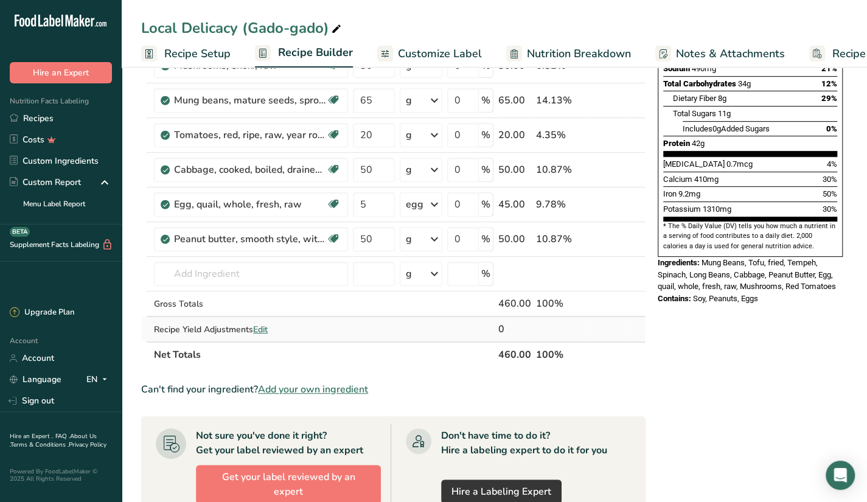
scroll to position [243, 0]
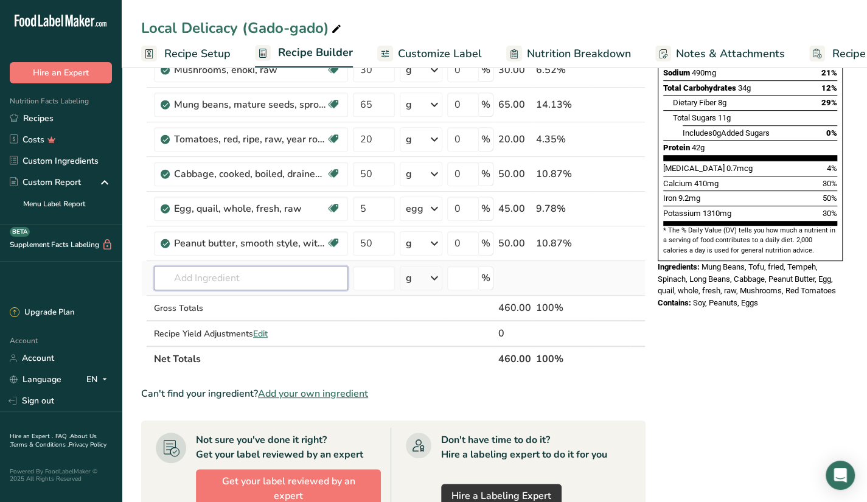
click at [303, 270] on input "text" at bounding box center [251, 278] width 194 height 24
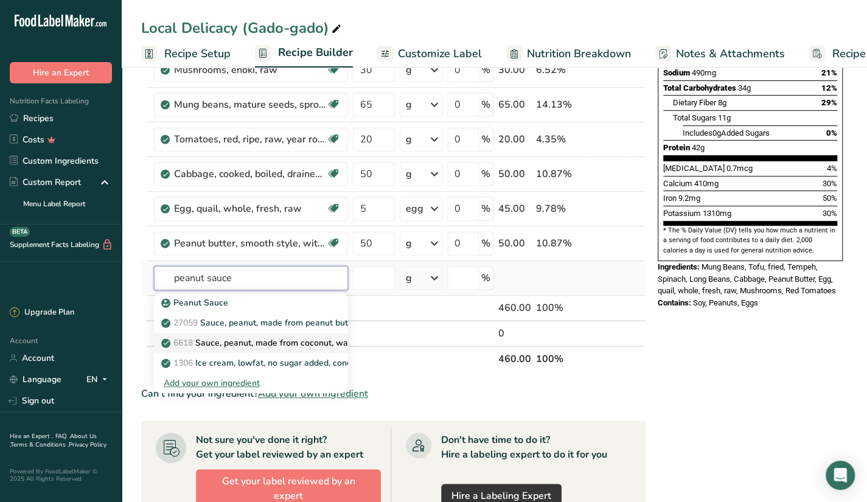
type input "peanut sauce"
click at [331, 339] on p "6618 Sauce, peanut, made from coconut, water, sugar, peanuts" at bounding box center [292, 342] width 257 height 13
type input "Sauce, peanut, made from coconut, water, sugar, peanuts"
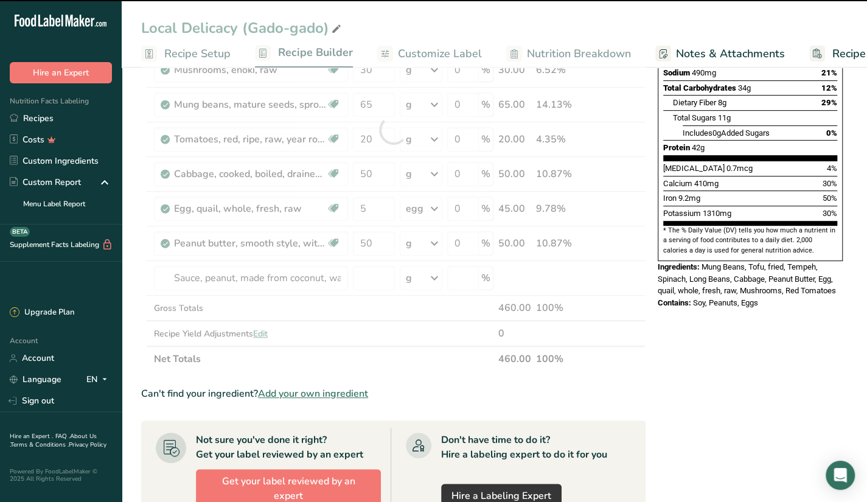
type input "0"
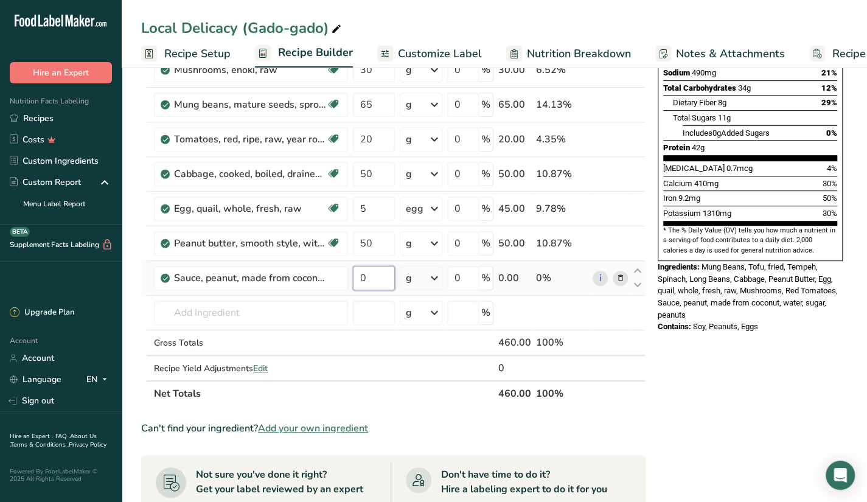
click at [374, 277] on input "0" at bounding box center [374, 278] width 42 height 24
type input "80"
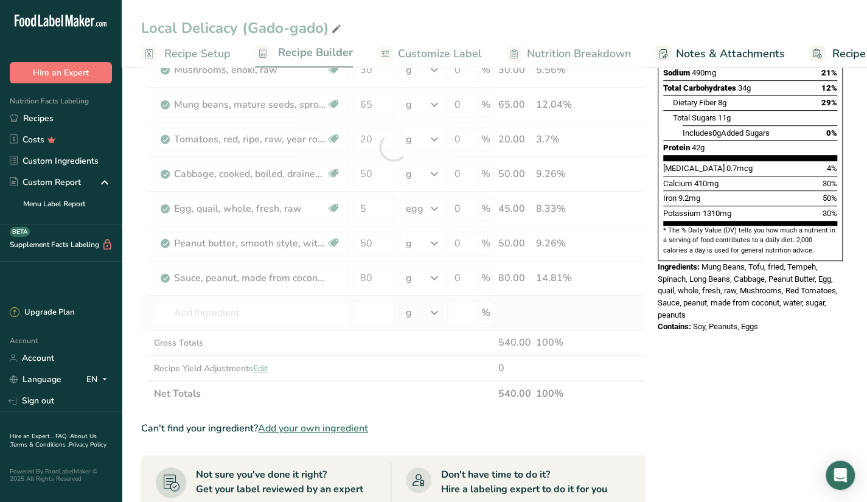
click at [394, 323] on div "Ingredient * Amount * Unit * Waste * .a-a{fill:#347362;}.b-a{fill:#fff;} Grams …" at bounding box center [393, 147] width 504 height 518
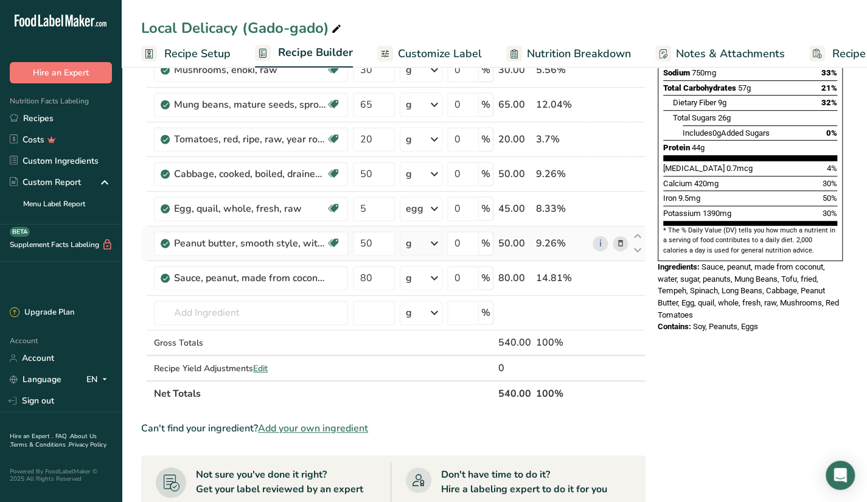
click at [619, 240] on icon at bounding box center [620, 243] width 9 height 13
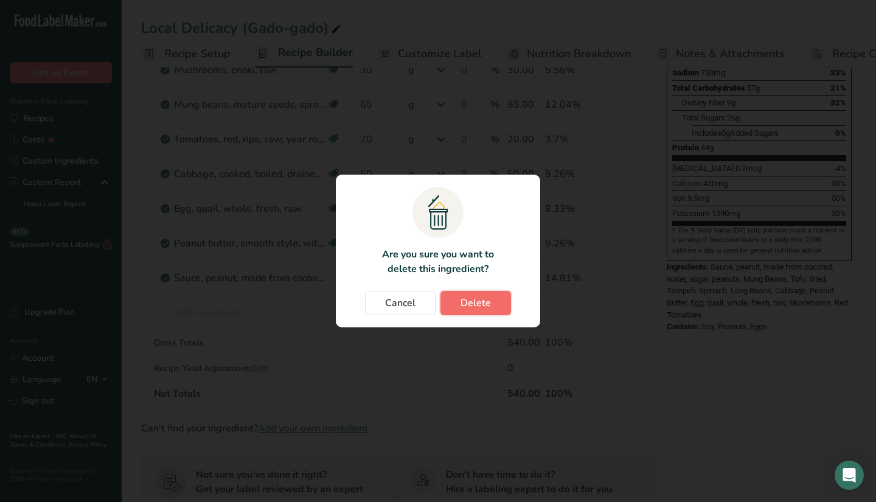
click at [477, 297] on span "Delete" at bounding box center [475, 303] width 30 height 15
type input "80"
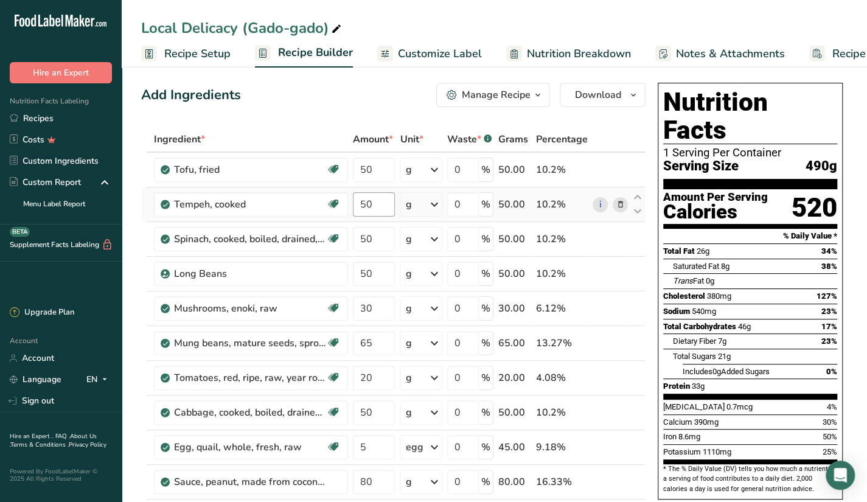
scroll to position [4, 0]
click at [385, 195] on input "50" at bounding box center [374, 205] width 42 height 24
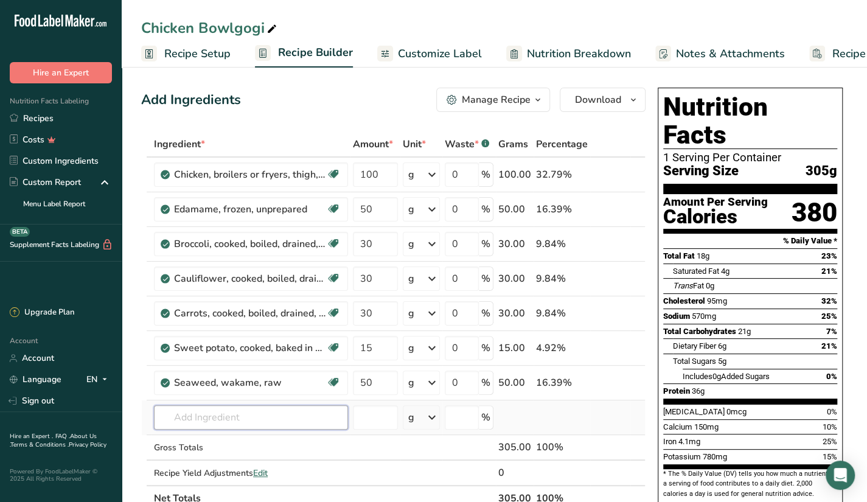
click at [286, 409] on input "text" at bounding box center [251, 417] width 194 height 24
type input "bulgogi"
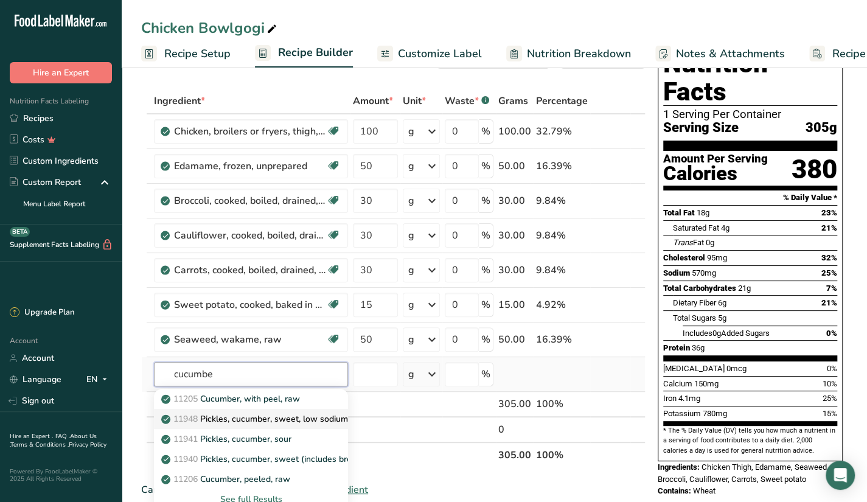
scroll to position [61, 0]
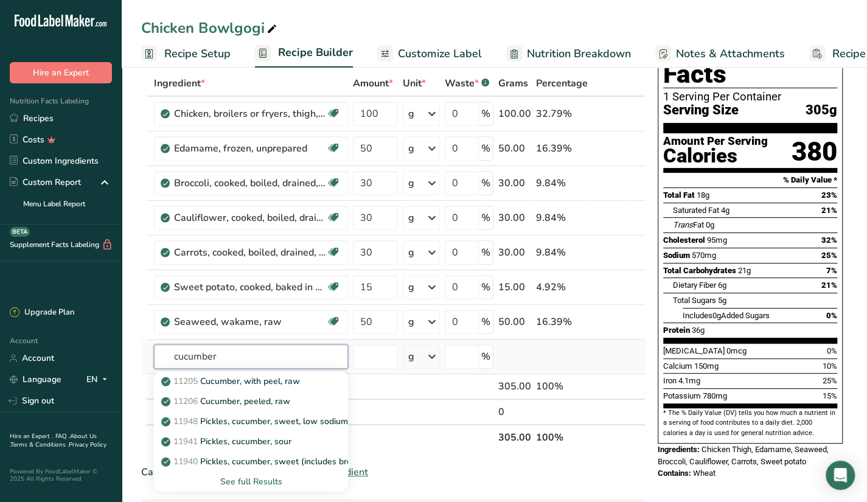
type input "cucumber"
click at [274, 478] on div "See full Results" at bounding box center [251, 481] width 175 height 13
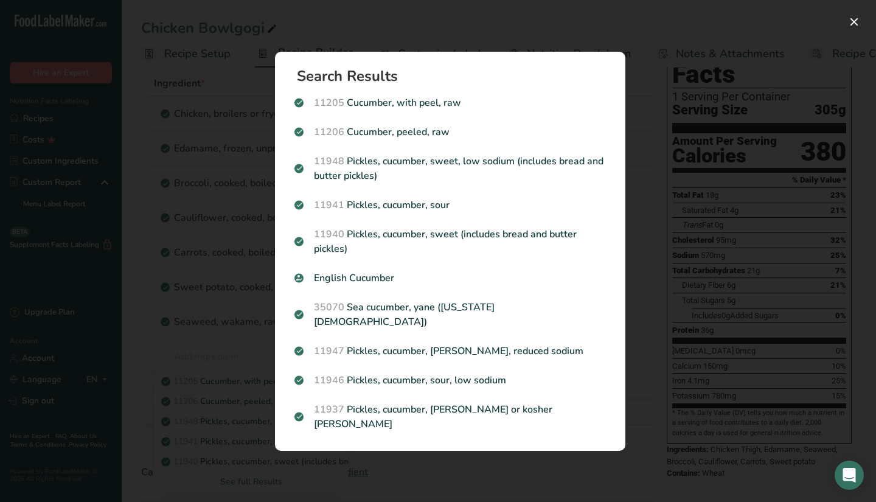
click at [733, 226] on div "Search results modal" at bounding box center [438, 251] width 876 height 502
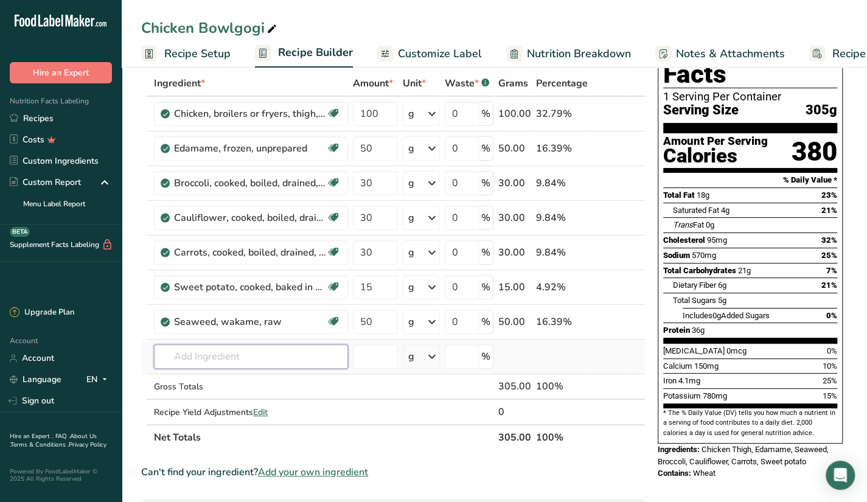
click at [314, 347] on input "text" at bounding box center [251, 356] width 194 height 24
type input "b"
type input "bulgogy"
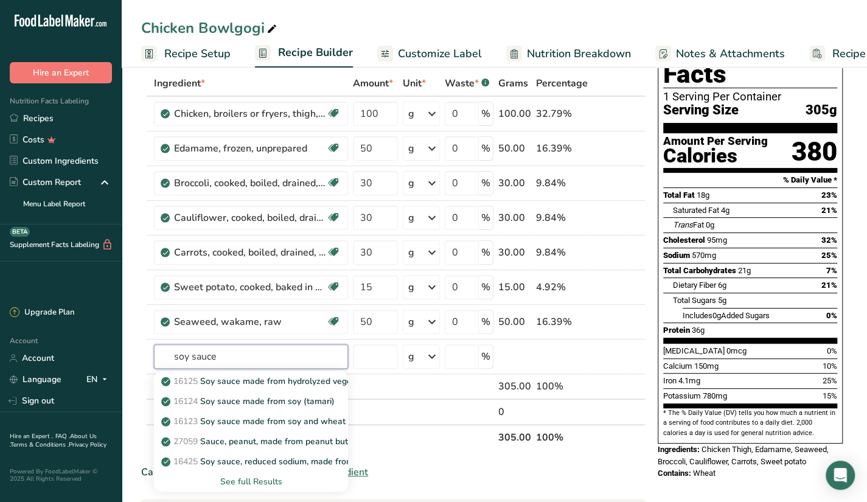
type input "soy sauce"
type input "teriyaki"
click at [249, 480] on div "See full Results" at bounding box center [251, 481] width 175 height 13
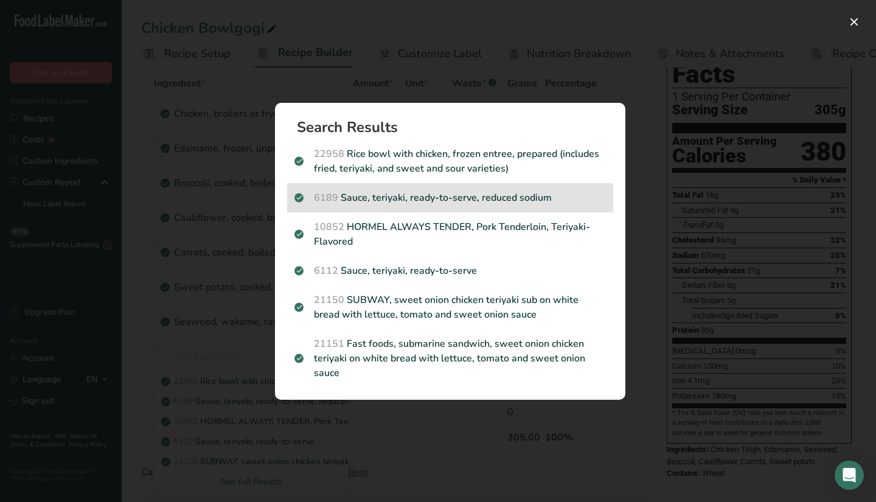
click at [532, 200] on p "6189 Sauce, teriyaki, ready-to-serve, reduced sodium" at bounding box center [449, 197] width 311 height 15
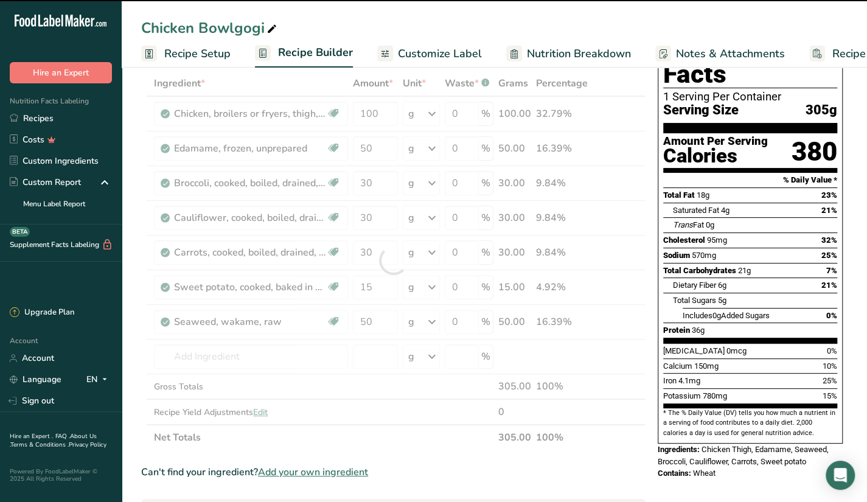
type input "0"
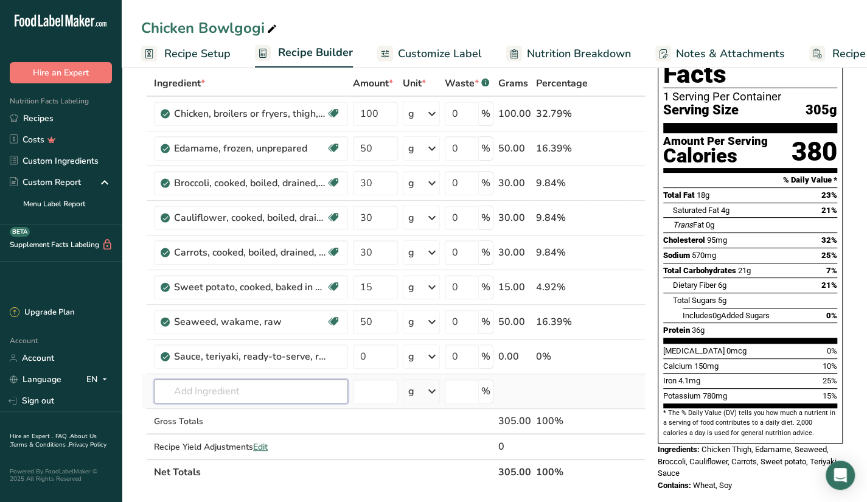
click at [208, 383] on input "text" at bounding box center [251, 391] width 194 height 24
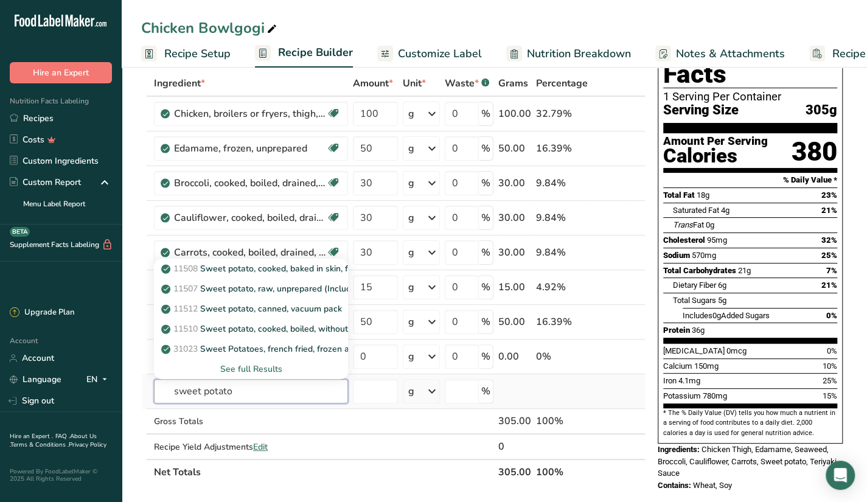
type input "sweet potato"
click at [263, 370] on div "See full Results" at bounding box center [251, 368] width 175 height 13
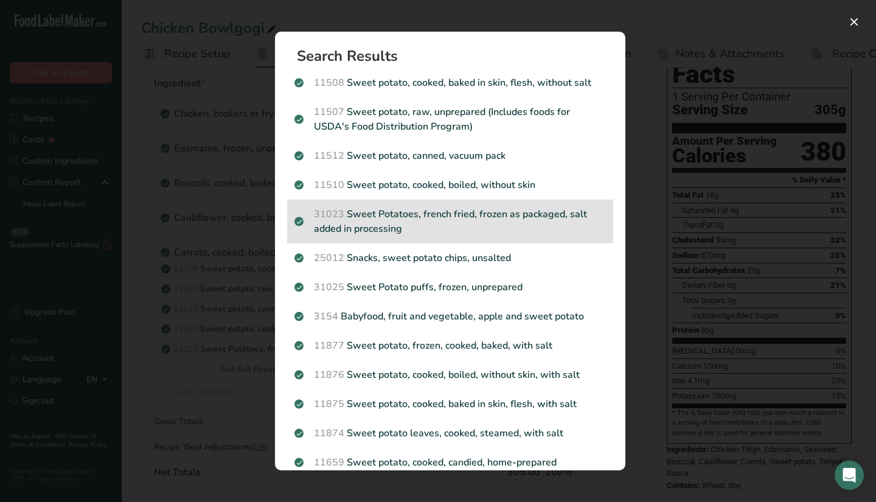
click at [460, 215] on p "31023 Sweet Potatoes, french fried, frozen as packaged, salt added in processing" at bounding box center [449, 221] width 311 height 29
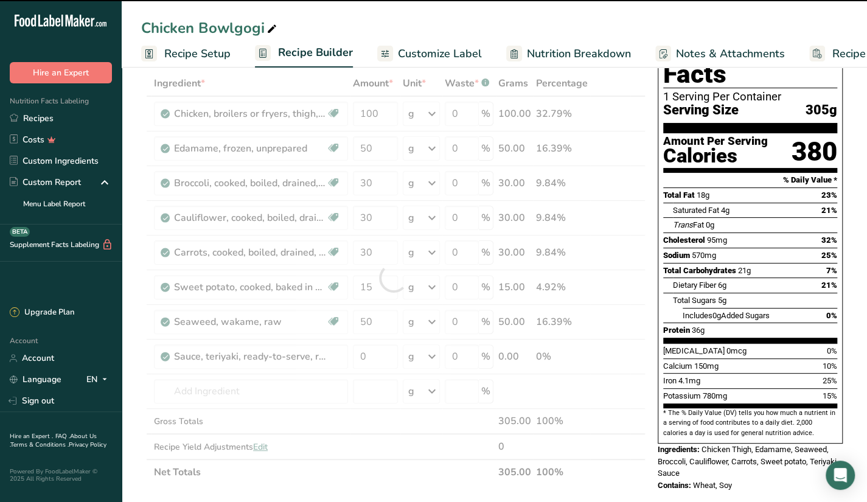
type input "0"
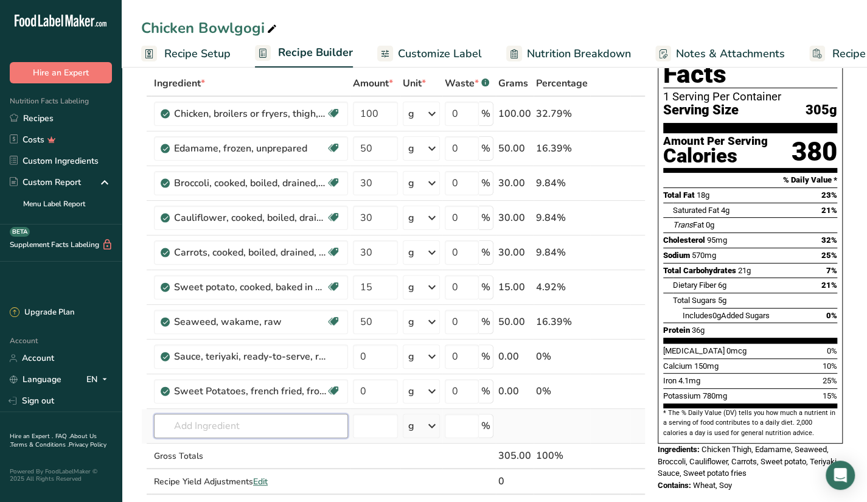
click at [217, 422] on input "text" at bounding box center [251, 426] width 194 height 24
type input "c"
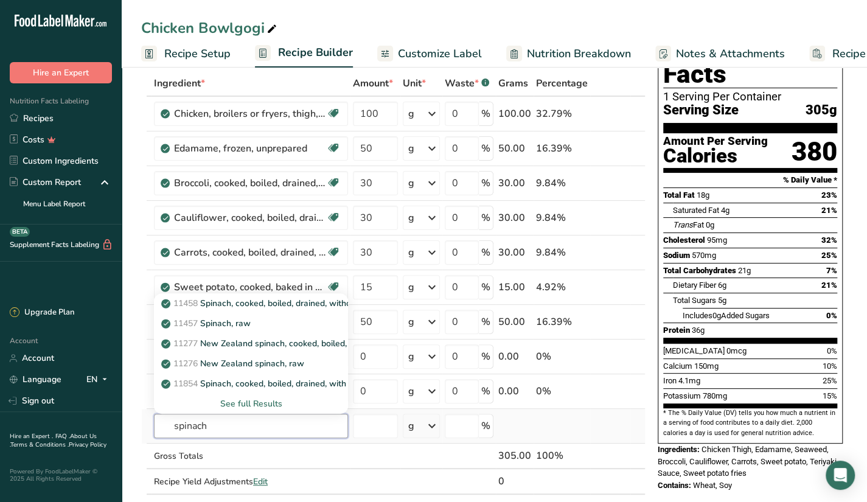
type input "spinach"
click at [264, 403] on div "See full Results" at bounding box center [251, 403] width 175 height 13
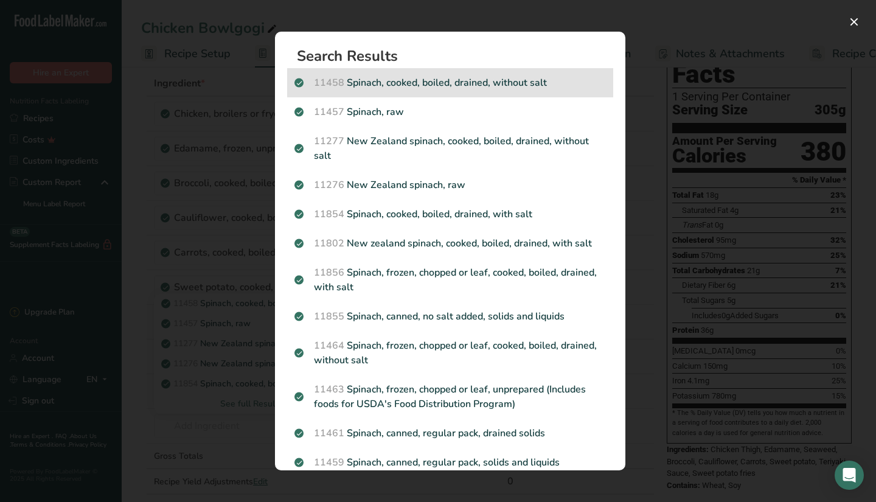
click at [540, 95] on div "11458 Spinach, cooked, boiled, drained, without salt" at bounding box center [450, 82] width 326 height 29
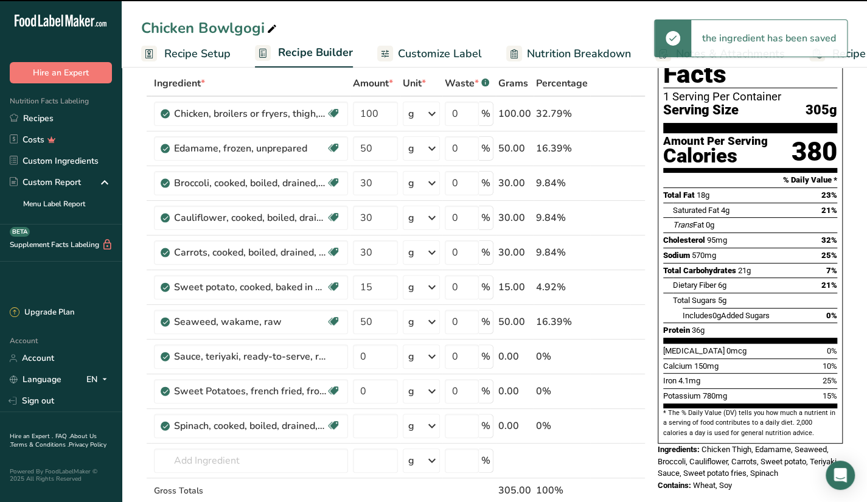
type input "0"
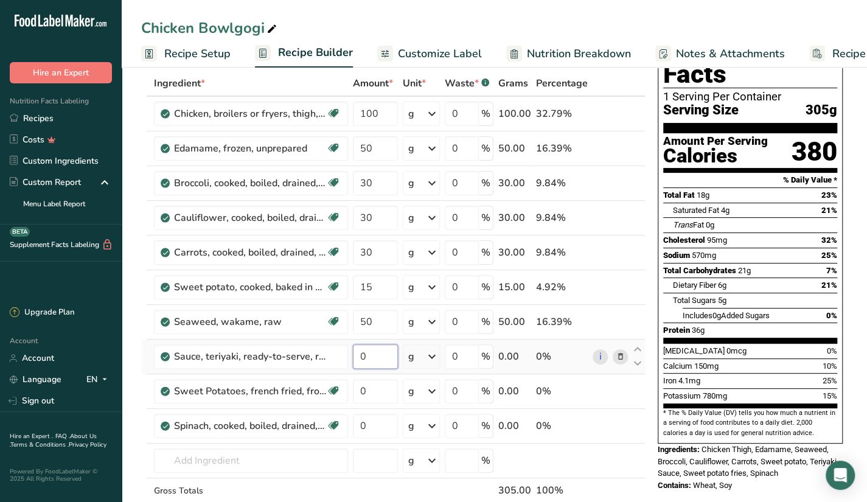
drag, startPoint x: 373, startPoint y: 359, endPoint x: 296, endPoint y: 371, distance: 78.8
click at [296, 371] on tr "Sauce, teriyaki, ready-to-serve, reduced sodium 0 g Portions 2 Tbsp Weight Unit…" at bounding box center [393, 356] width 503 height 35
type input "70"
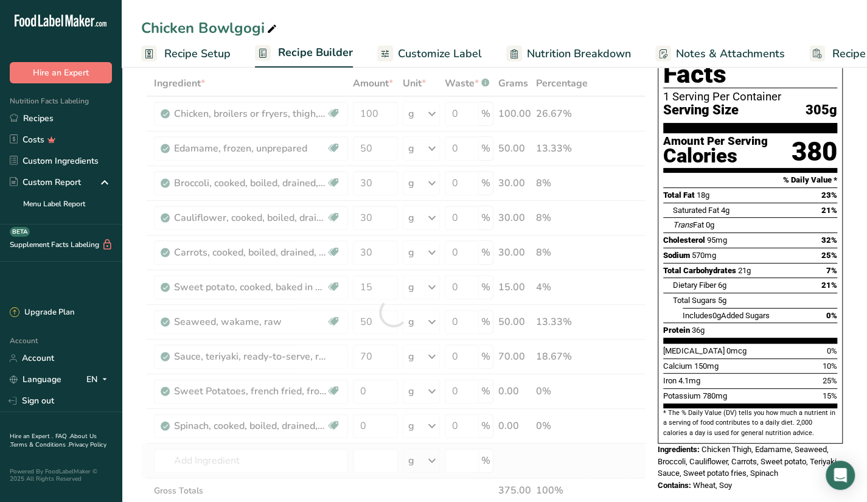
click at [534, 466] on div "Ingredient * Amount * Unit * Waste * .a-a{fill:#347362;}.b-a{fill:#fff;} Grams …" at bounding box center [393, 313] width 504 height 484
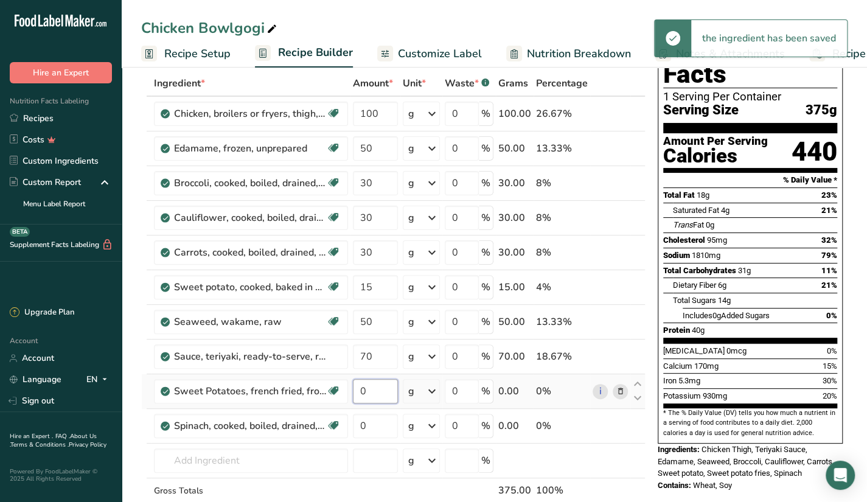
click at [376, 390] on input "0" at bounding box center [375, 391] width 45 height 24
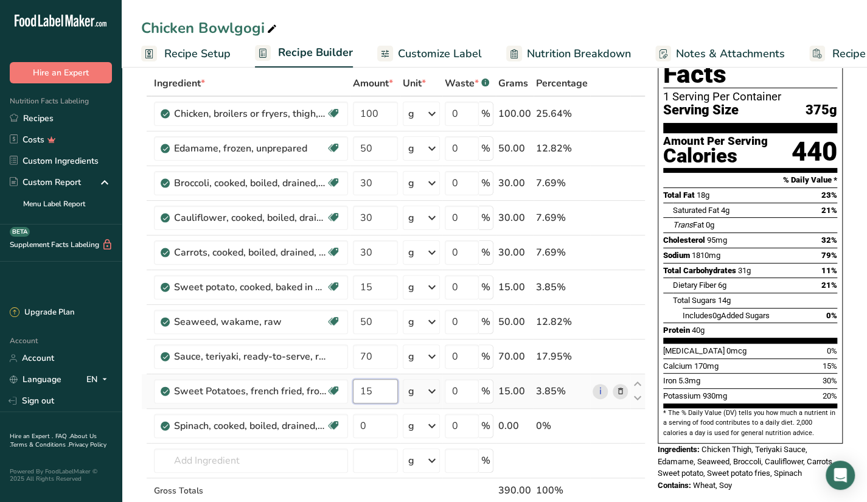
type input "15"
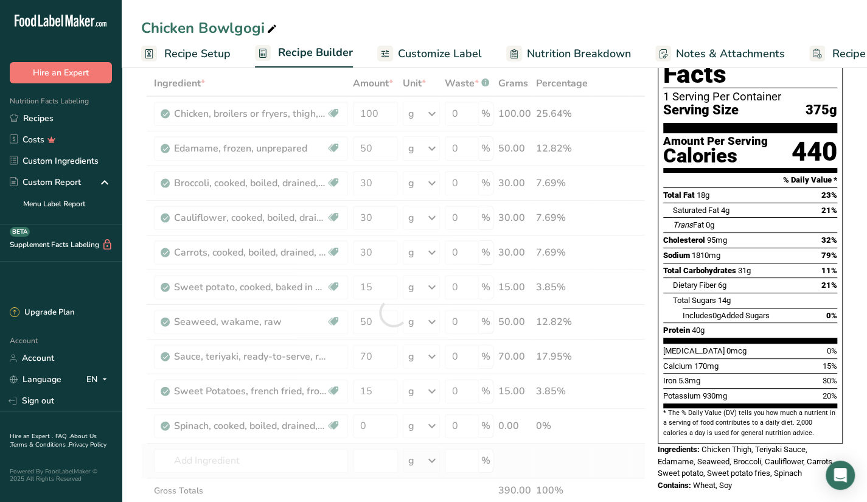
click at [567, 470] on div "Ingredient * Amount * Unit * Waste * .a-a{fill:#347362;}.b-a{fill:#fff;} Grams …" at bounding box center [393, 313] width 504 height 484
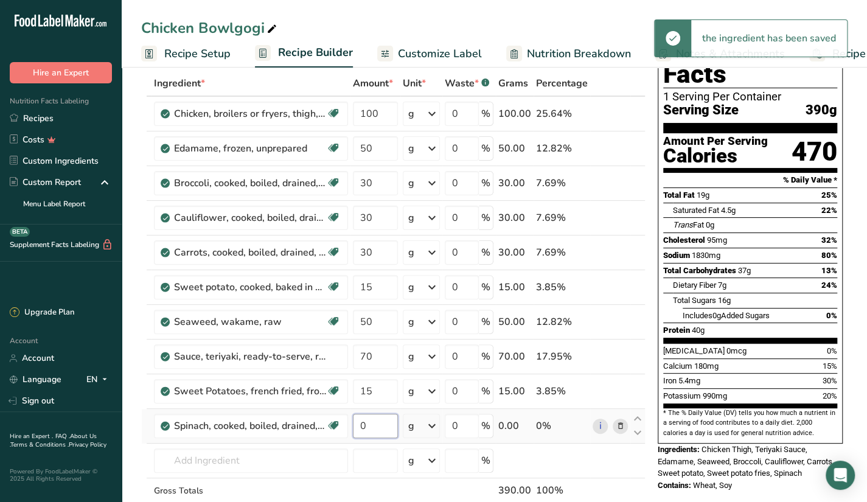
click at [368, 430] on input "0" at bounding box center [375, 426] width 45 height 24
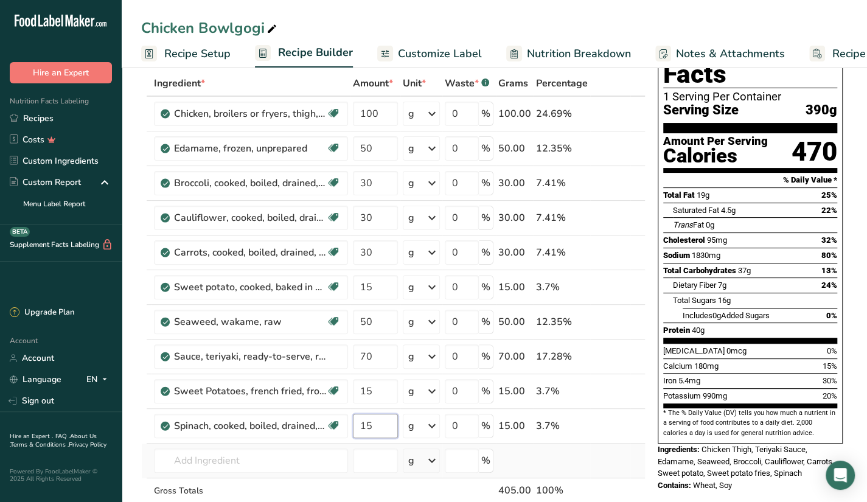
type input "15"
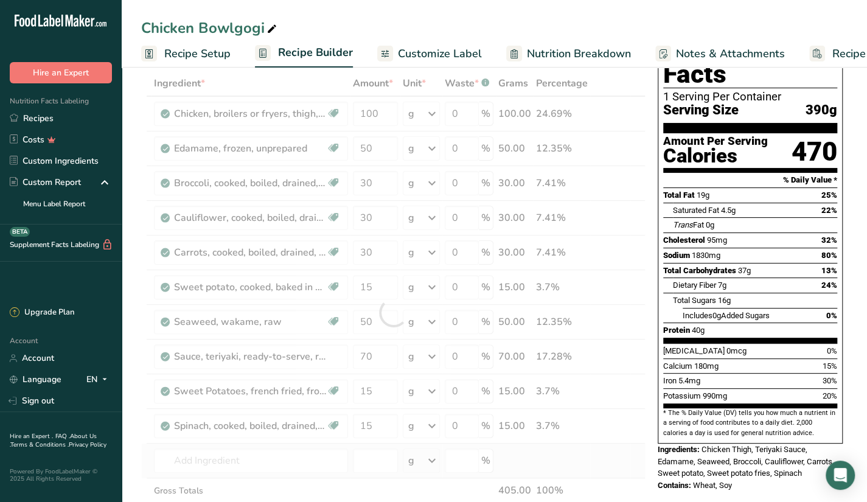
click at [612, 459] on div "Ingredient * Amount * Unit * Waste * .a-a{fill:#347362;}.b-a{fill:#fff;} Grams …" at bounding box center [393, 313] width 504 height 484
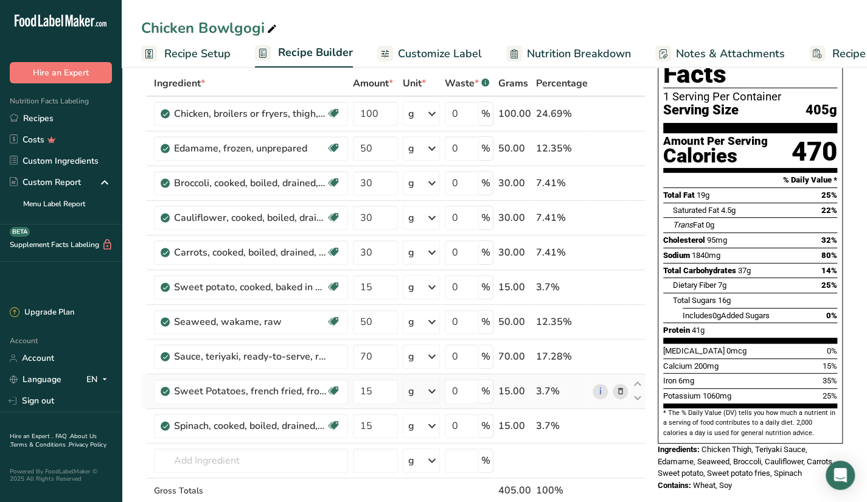
scroll to position [45, 0]
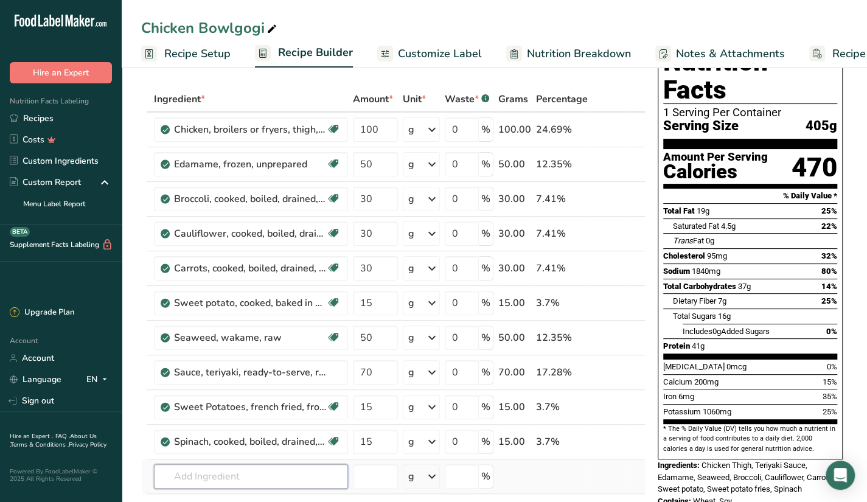
click at [208, 474] on input "text" at bounding box center [251, 476] width 194 height 24
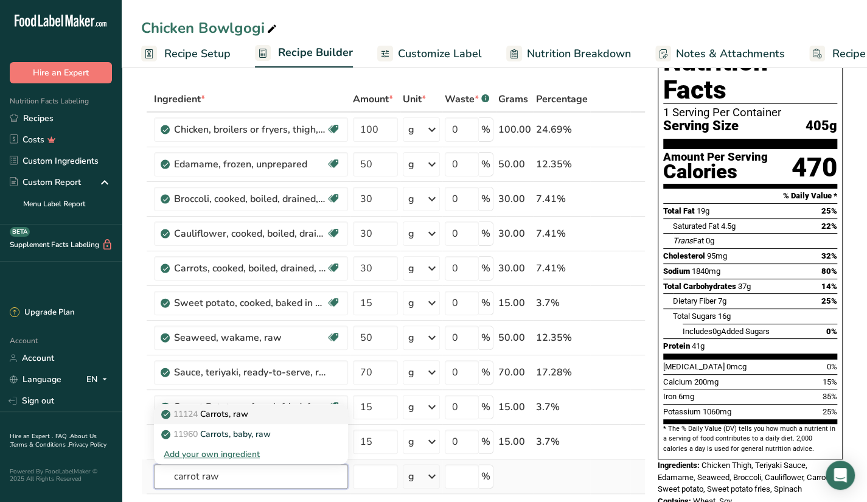
type input "carrot raw"
click at [275, 410] on div "11124 Carrots, raw" at bounding box center [241, 413] width 155 height 13
type input "Carrots, raw"
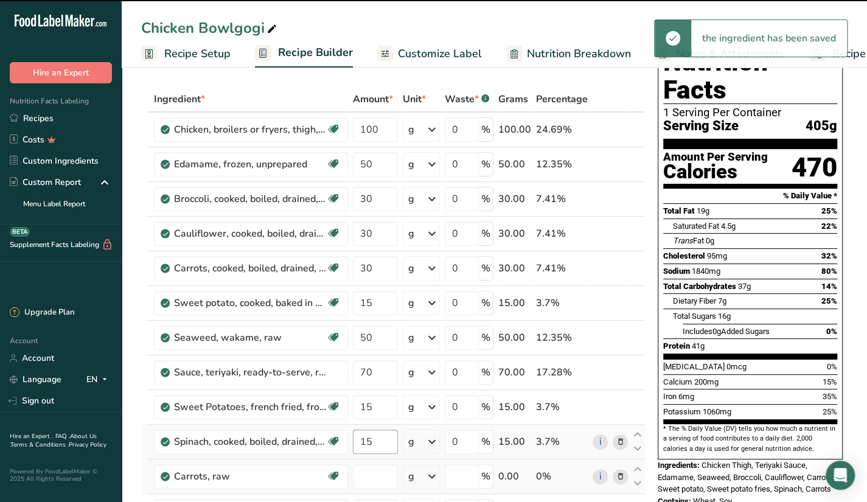
type input "0"
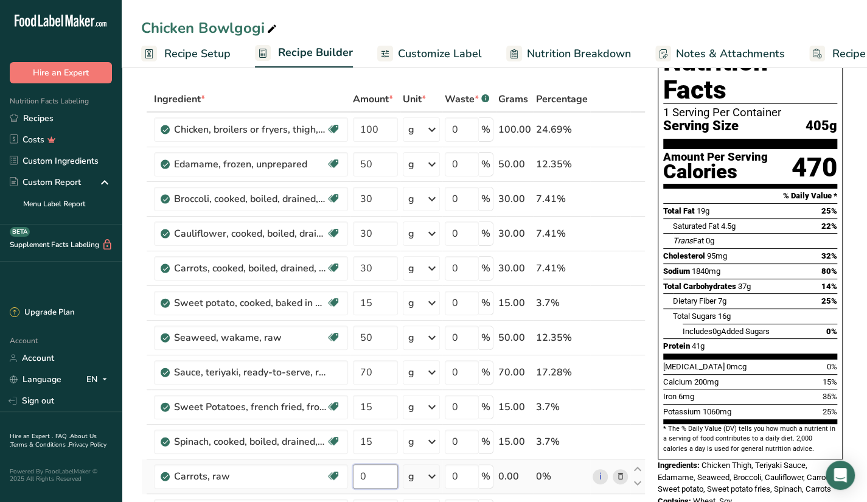
click at [367, 471] on input "0" at bounding box center [375, 476] width 45 height 24
type input "30"
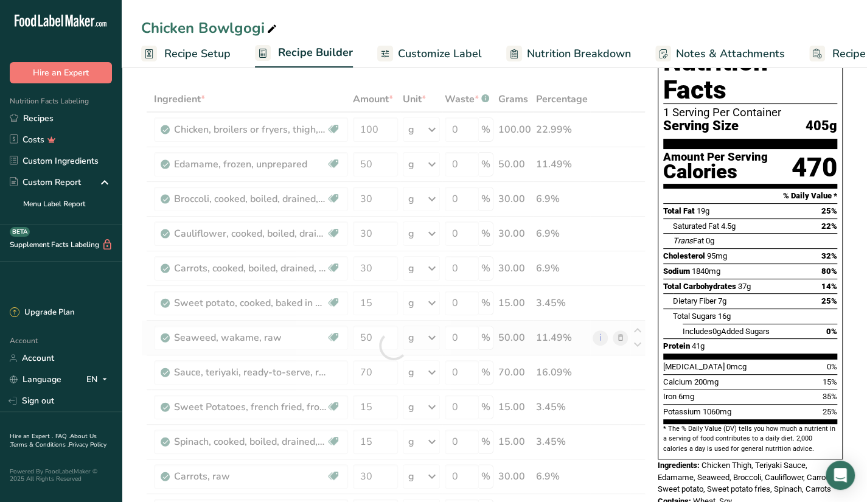
click at [602, 351] on div "Ingredient * Amount * Unit * Waste * .a-a{fill:#347362;}.b-a{fill:#fff;} Grams …" at bounding box center [393, 345] width 504 height 518
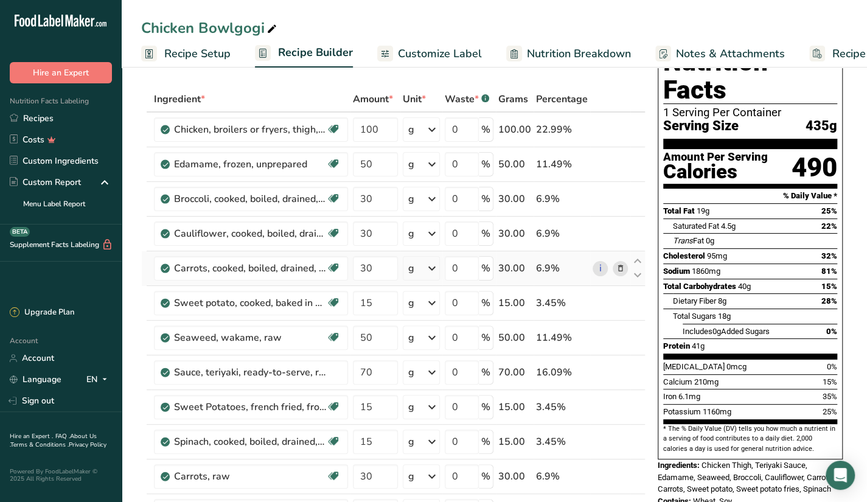
click at [617, 269] on icon at bounding box center [620, 268] width 9 height 13
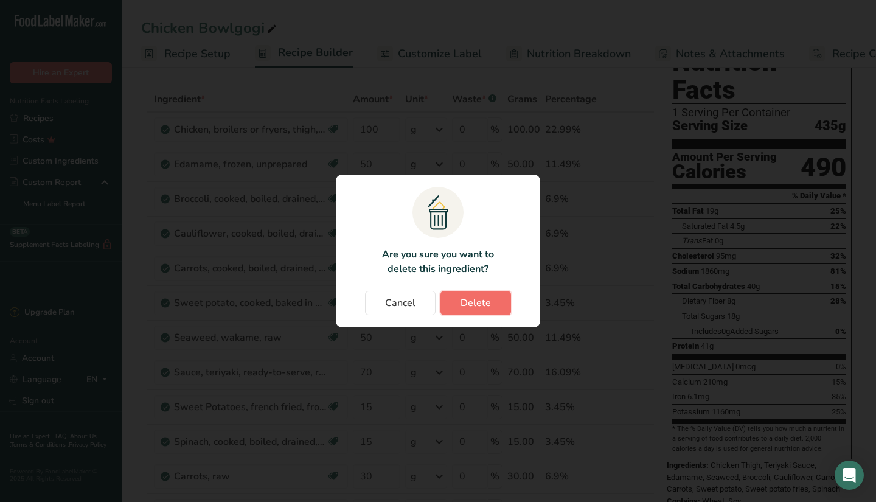
click at [463, 297] on span "Delete" at bounding box center [475, 303] width 30 height 15
type input "15"
type input "50"
type input "70"
type input "15"
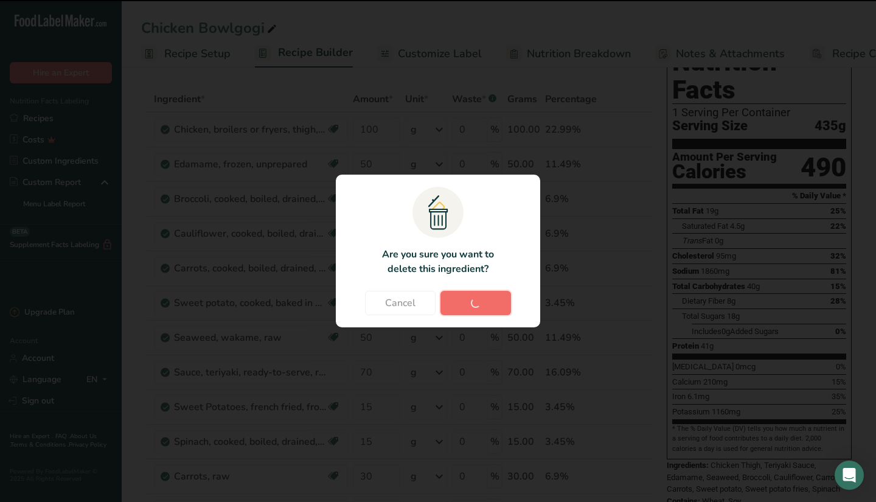
type input "30"
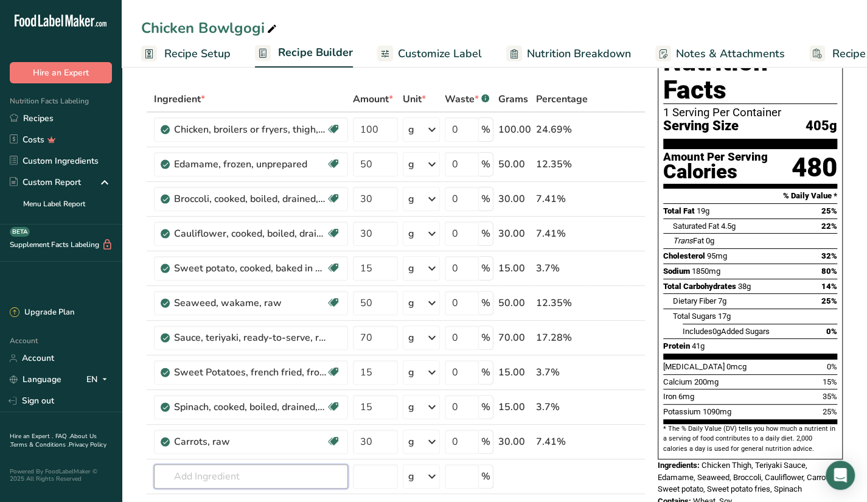
click at [267, 476] on input "text" at bounding box center [251, 476] width 194 height 24
type input "c"
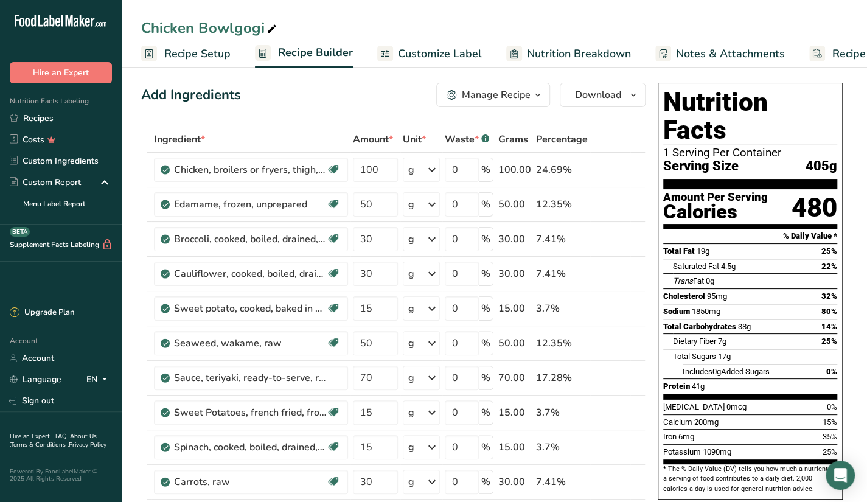
scroll to position [4, 0]
click at [619, 307] on icon at bounding box center [620, 309] width 9 height 13
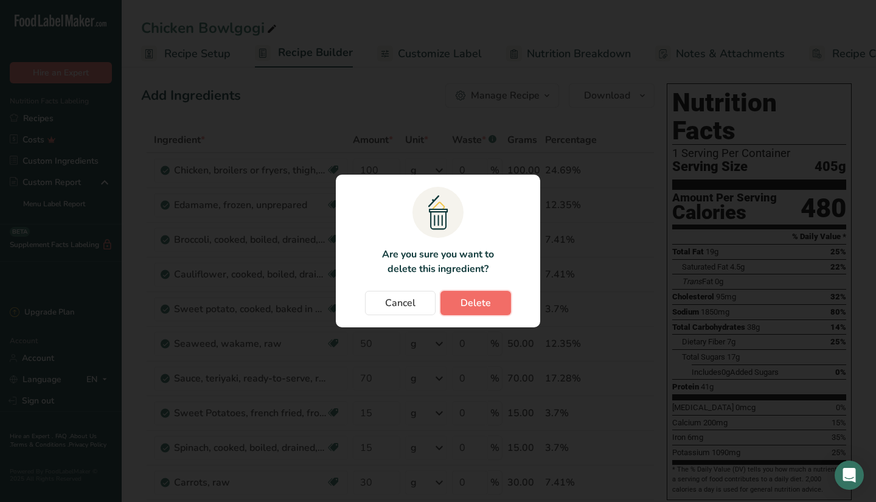
click at [461, 305] on span "Delete" at bounding box center [475, 303] width 30 height 15
type input "50"
type input "70"
type input "15"
type input "30"
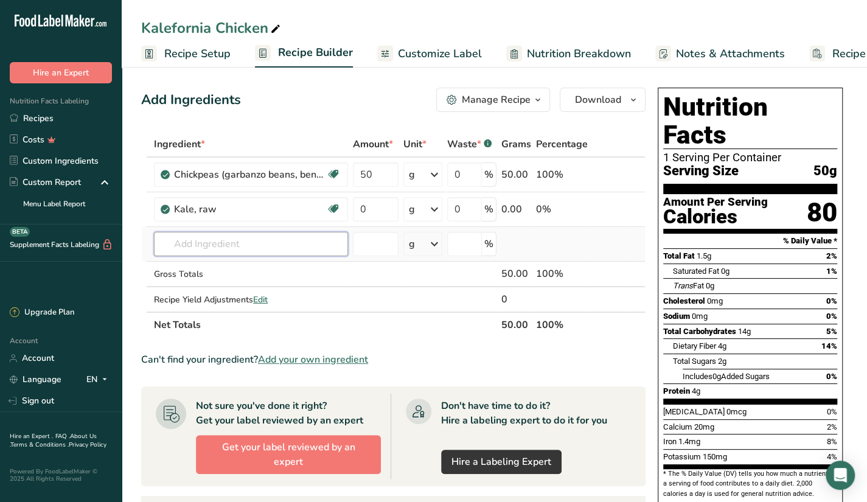
click at [277, 249] on input "text" at bounding box center [251, 244] width 194 height 24
type input "r"
type input "b"
type input "capsi"
type input "capsicum"
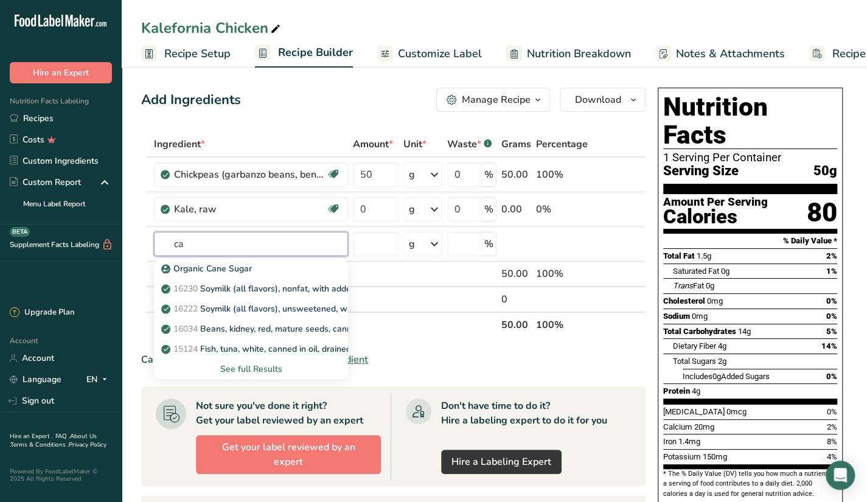
type input "c"
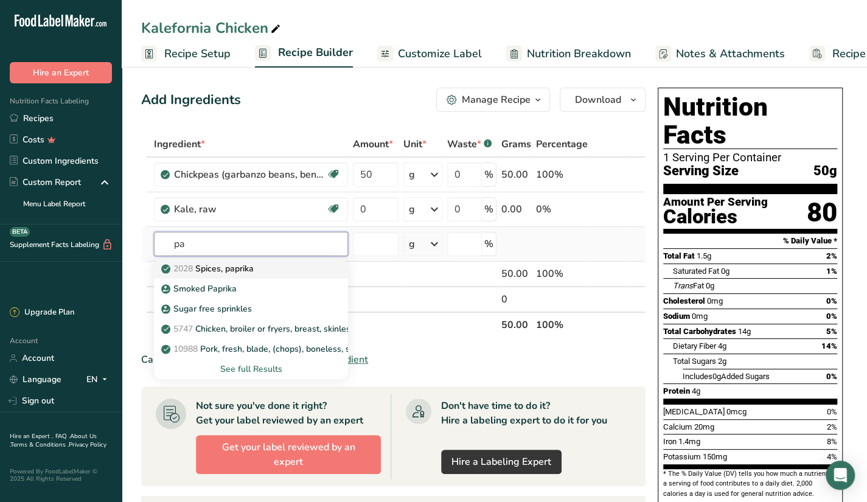
type input "p"
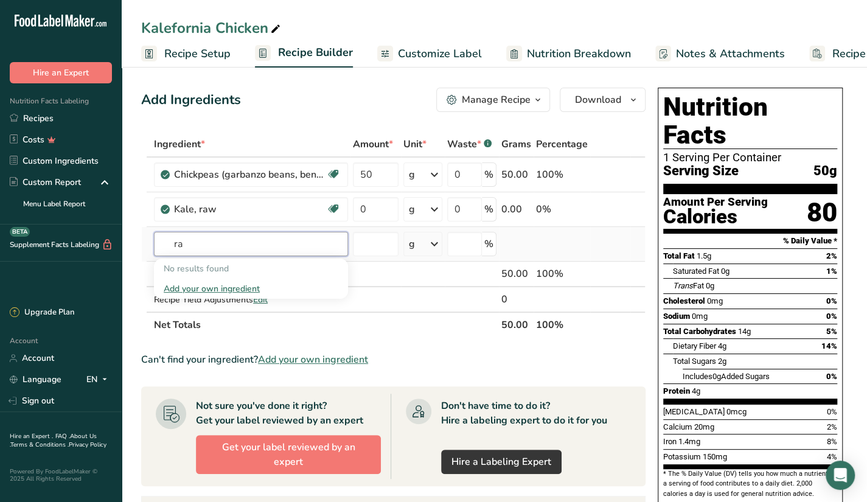
type input "r"
type input "C"
type input "paprika"
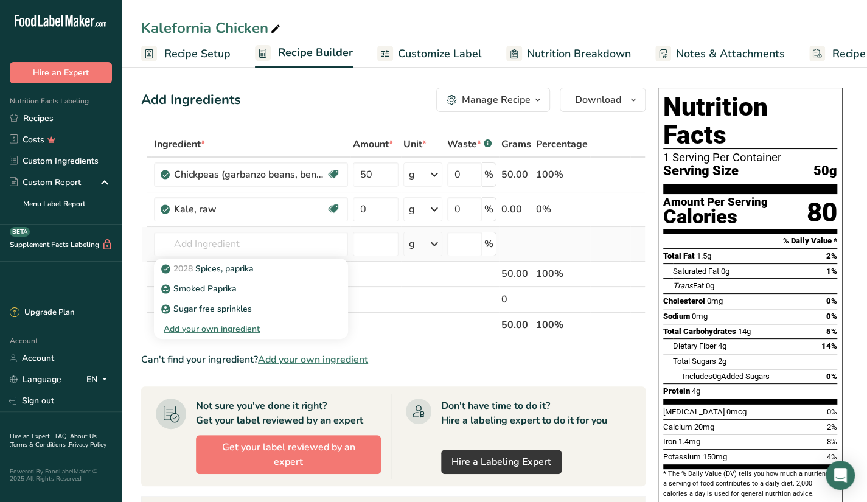
click at [253, 327] on div "Add your own ingredient" at bounding box center [251, 328] width 175 height 13
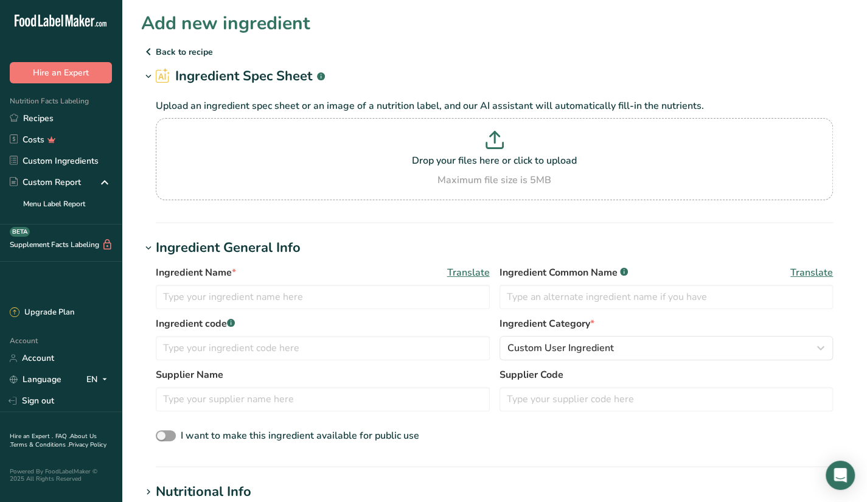
click at [152, 49] on icon at bounding box center [148, 52] width 15 height 22
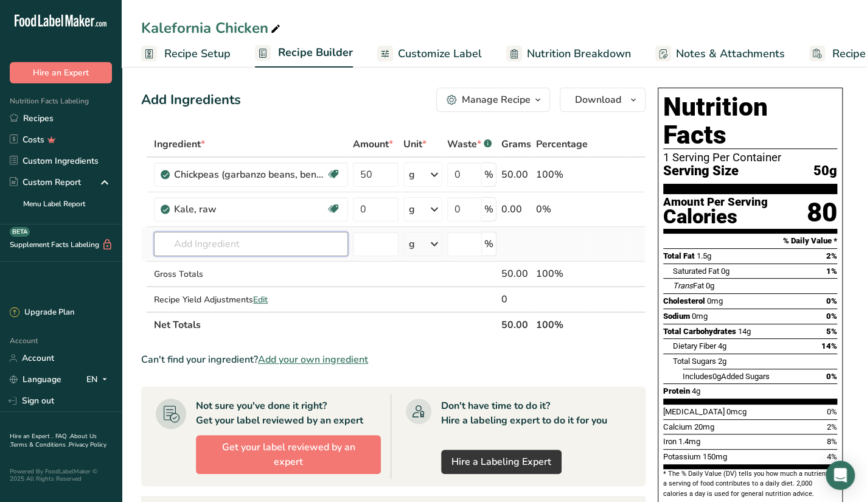
click at [324, 245] on input "text" at bounding box center [251, 244] width 194 height 24
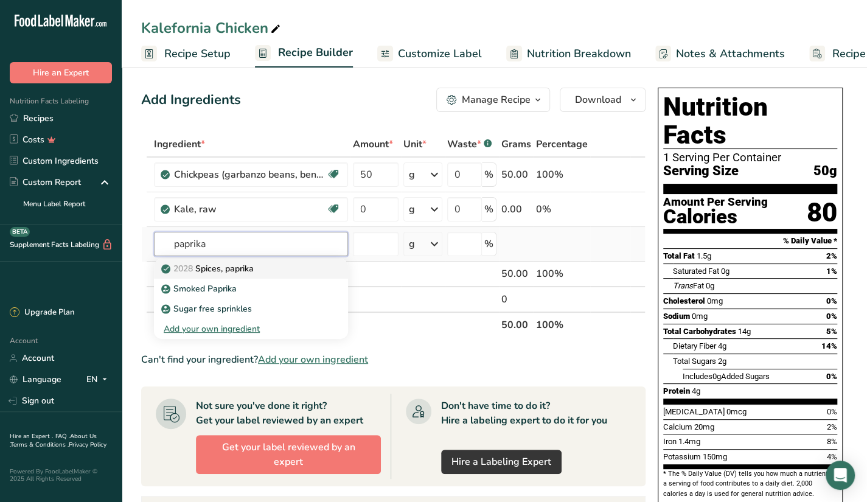
type input "paprika"
click at [257, 273] on div "2028 Spices, paprika" at bounding box center [241, 268] width 155 height 13
type input "Spices, paprika"
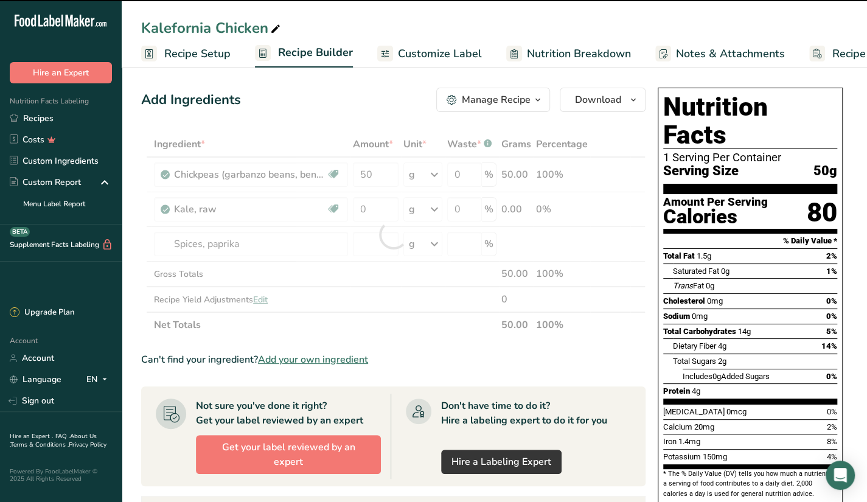
type input "0"
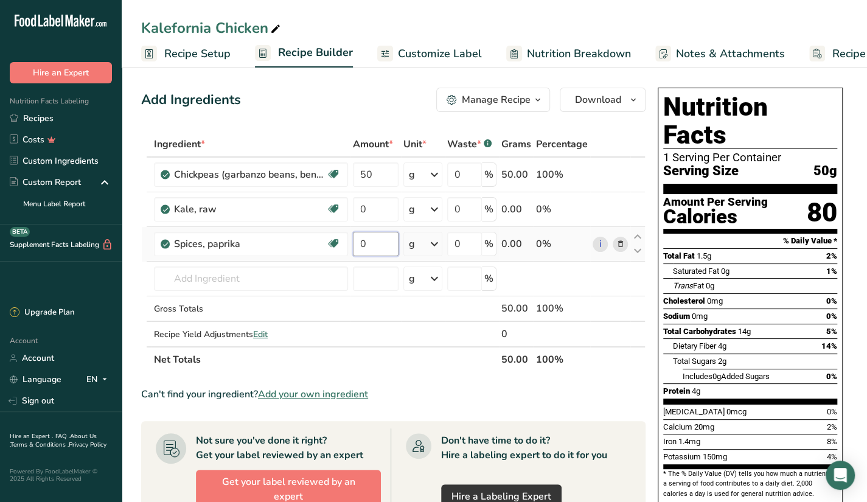
drag, startPoint x: 367, startPoint y: 245, endPoint x: 361, endPoint y: 249, distance: 7.9
click at [361, 249] on input "0" at bounding box center [376, 244] width 46 height 24
type input "20"
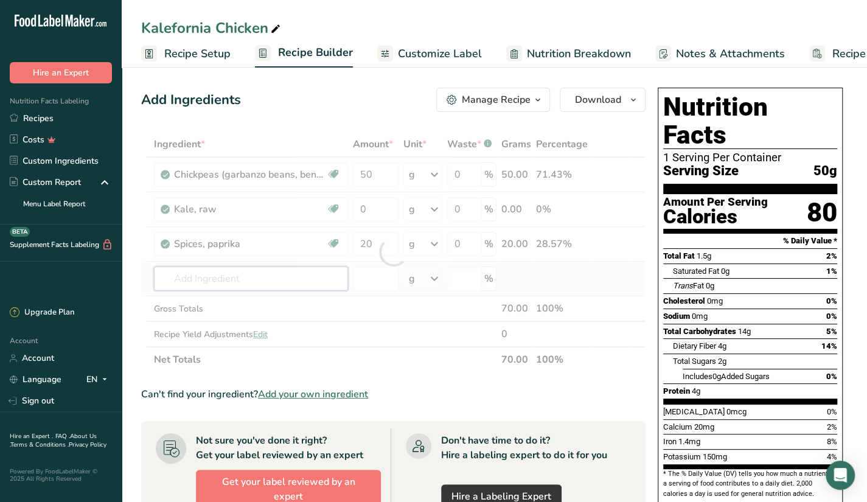
click at [274, 271] on div "Ingredient * Amount * Unit * Waste * .a-a{fill:#347362;}.b-a{fill:#fff;} Grams …" at bounding box center [393, 251] width 504 height 241
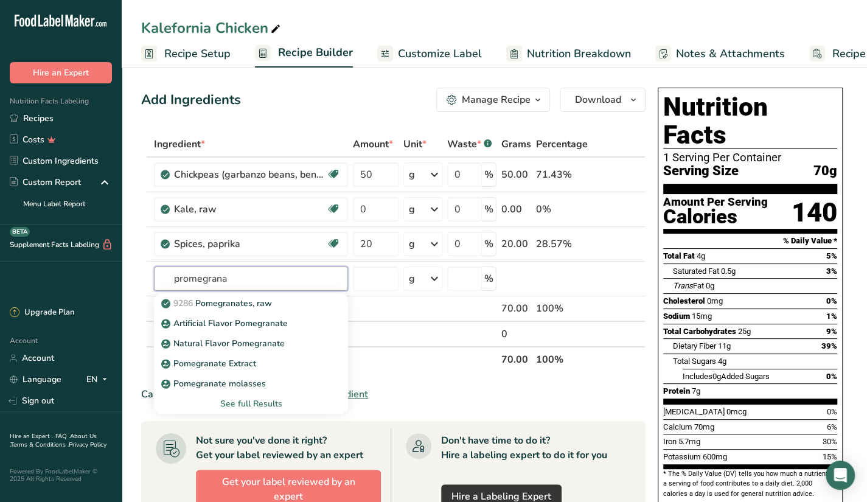
type input "promegrana"
type input "pomegranate"
click at [255, 307] on p "9286 Pomegranates, raw" at bounding box center [218, 303] width 108 height 13
type input "Pomegranates, raw"
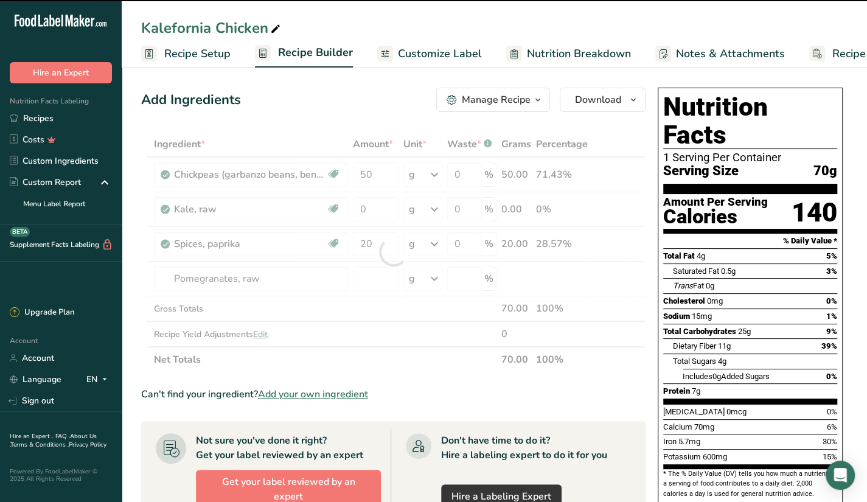
type input "0"
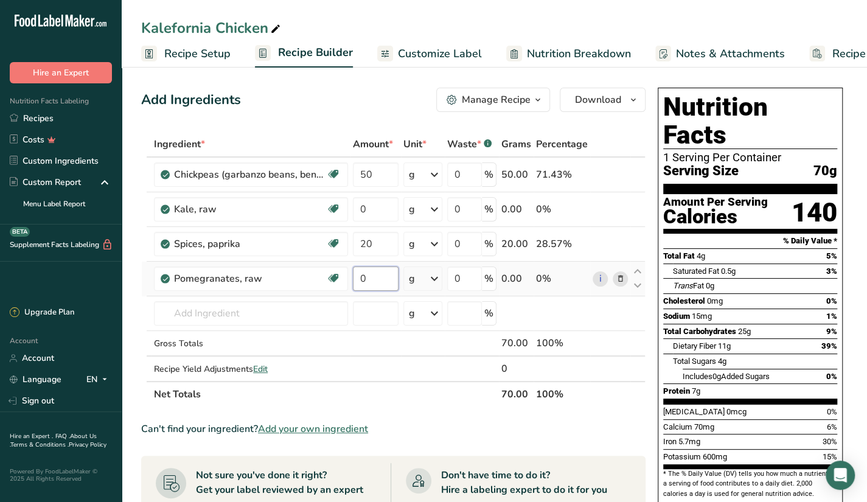
click at [377, 273] on input "0" at bounding box center [376, 278] width 46 height 24
type input "10"
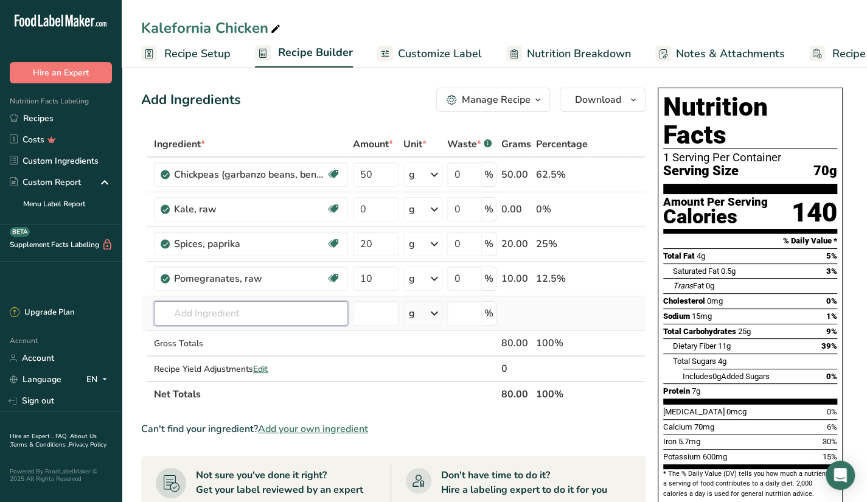
click at [270, 306] on div "Ingredient * Amount * Unit * Waste * .a-a{fill:#347362;}.b-a{fill:#fff;} Grams …" at bounding box center [393, 269] width 504 height 276
type input "r"
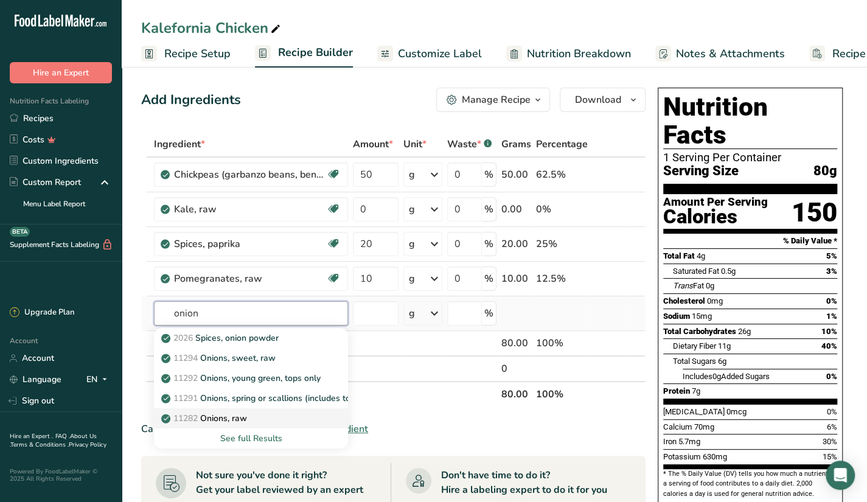
type input "onion"
click at [261, 423] on link "11282 Onions, raw" at bounding box center [251, 418] width 194 height 20
type input "Onions, raw"
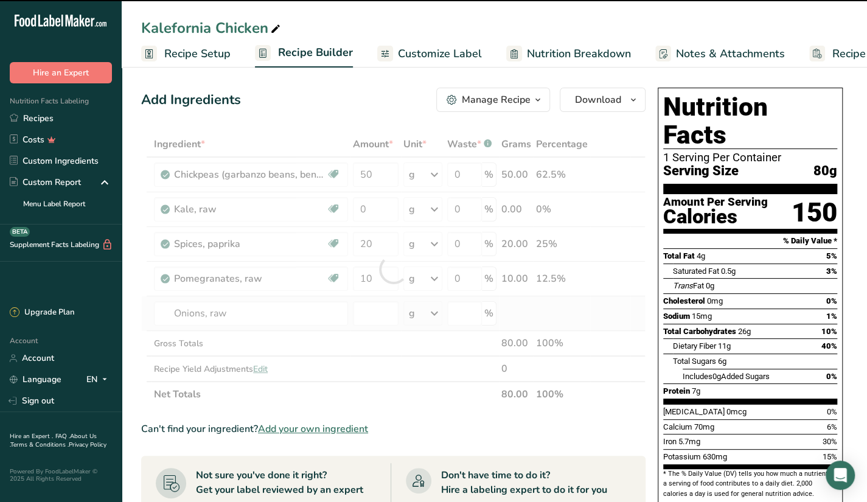
type input "0"
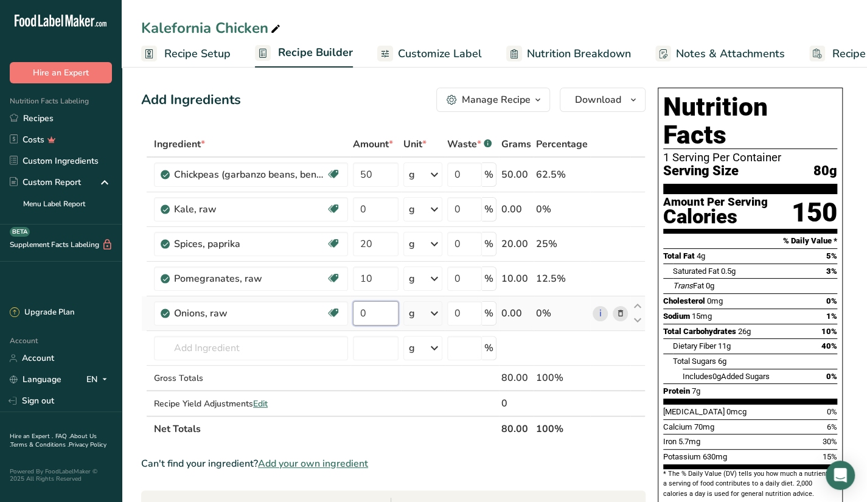
click at [368, 313] on input "0" at bounding box center [376, 313] width 46 height 24
type input "15"
click at [284, 333] on div "Ingredient * Amount * Unit * Waste * .a-a{fill:#347362;}.b-a{fill:#fff;} Grams …" at bounding box center [393, 286] width 504 height 310
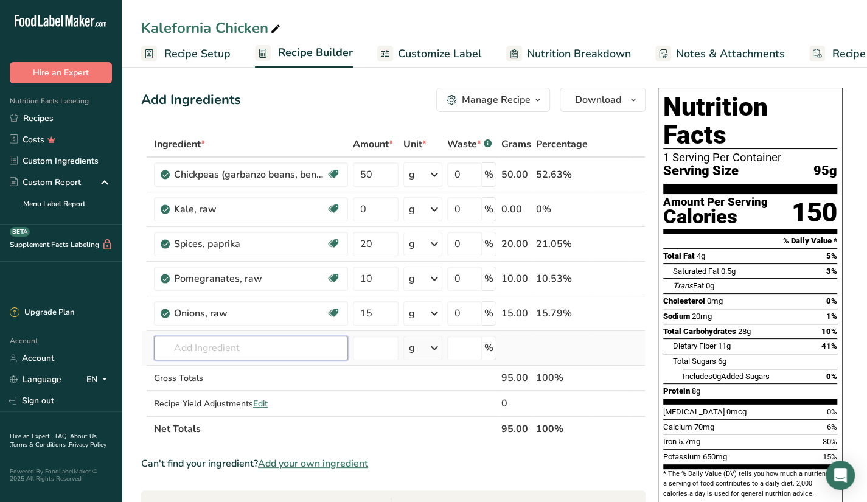
click at [305, 347] on input "text" at bounding box center [251, 348] width 194 height 24
type input "pistachio raw"
click at [288, 372] on p "12151 Nuts, pistachio nuts, raw" at bounding box center [230, 372] width 133 height 13
type input "Nuts, pistachio nuts, raw"
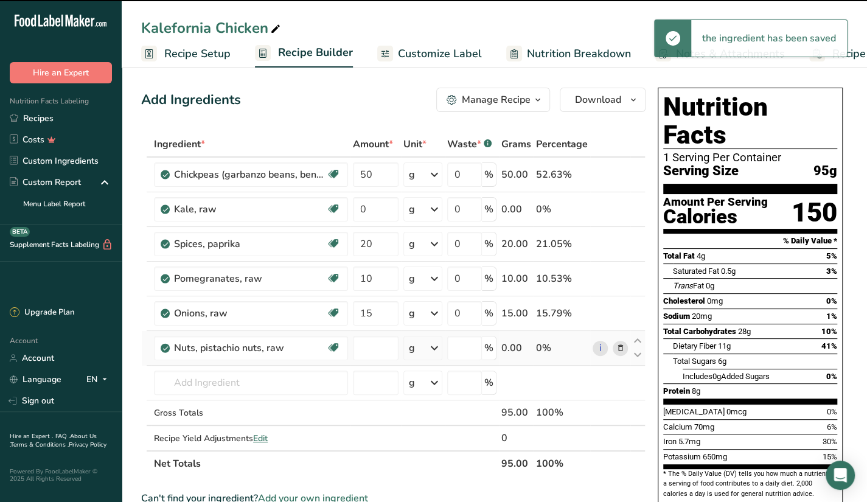
type input "0"
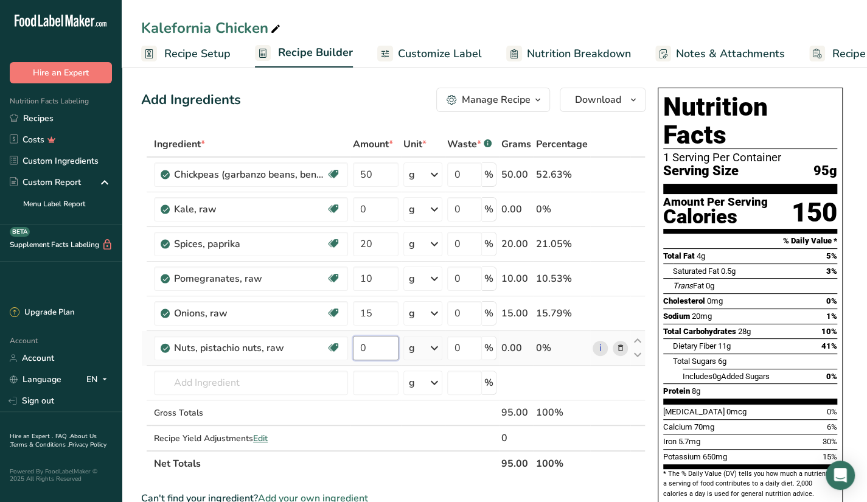
click at [378, 345] on input "0" at bounding box center [376, 348] width 46 height 24
type input "10"
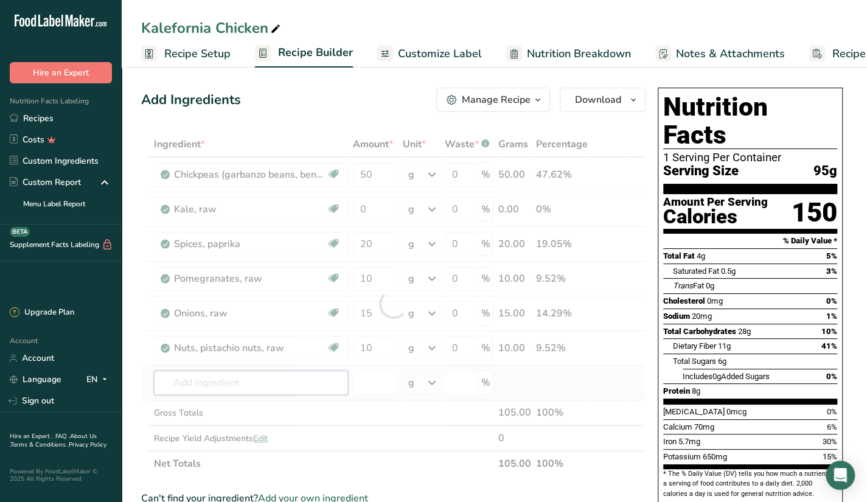
click at [260, 382] on div "Ingredient * Amount * Unit * Waste * .a-a{fill:#347362;}.b-a{fill:#fff;} Grams …" at bounding box center [393, 303] width 504 height 345
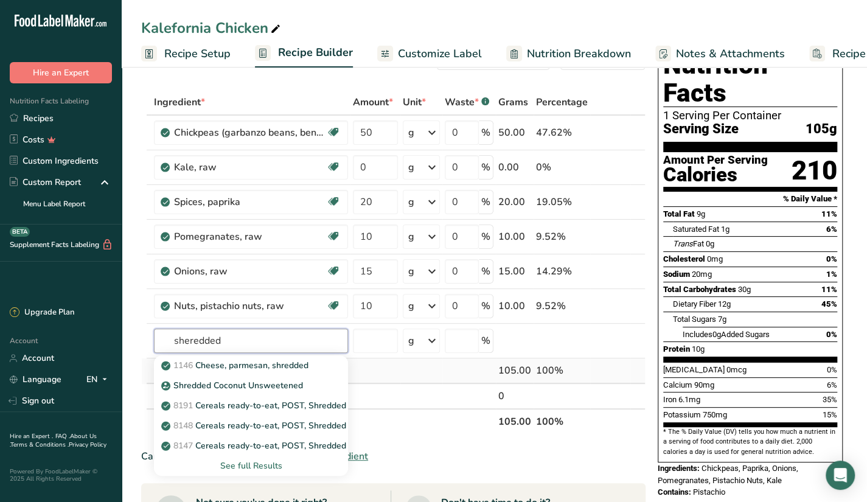
scroll to position [41, 0]
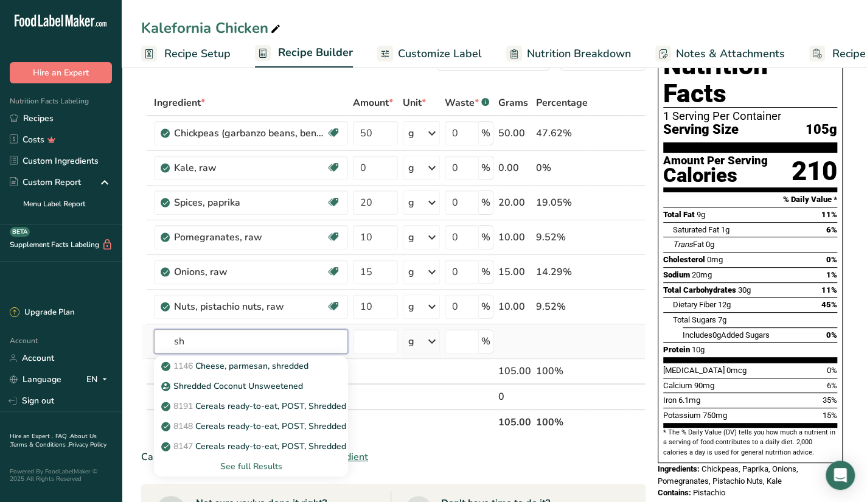
type input "s"
type input "chicken breast"
click at [266, 462] on div "See full Results" at bounding box center [251, 466] width 175 height 13
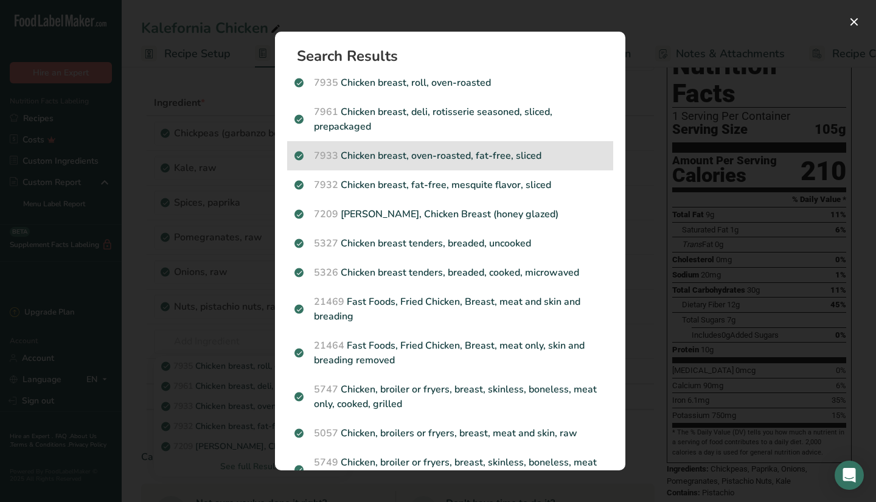
click at [401, 161] on p "7933 Chicken breast, oven-roasted, fat-free, sliced" at bounding box center [449, 155] width 311 height 15
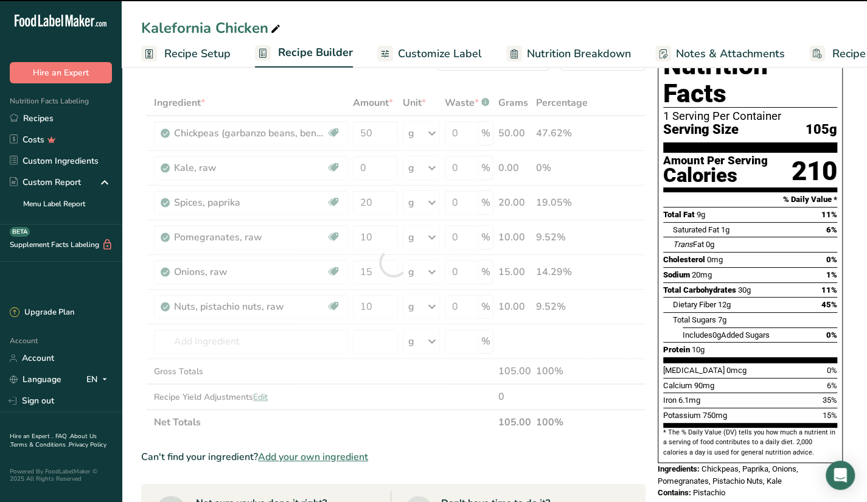
type input "0"
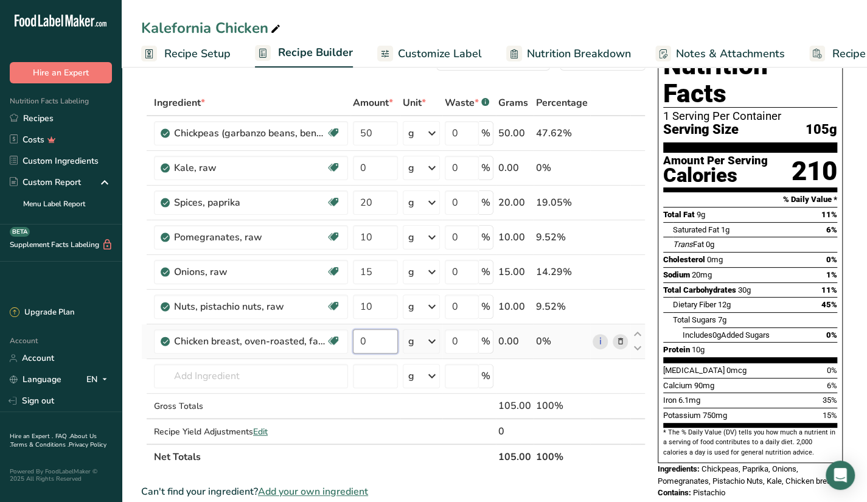
click at [389, 348] on input "0" at bounding box center [375, 341] width 45 height 24
type input "60"
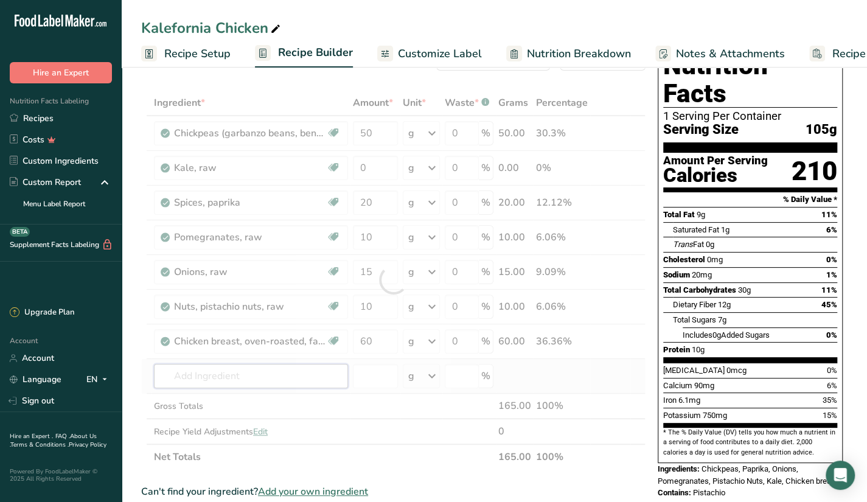
click at [332, 363] on div "Ingredient * Amount * Unit * Waste * .a-a{fill:#347362;}.b-a{fill:#fff;} Grams …" at bounding box center [393, 280] width 504 height 380
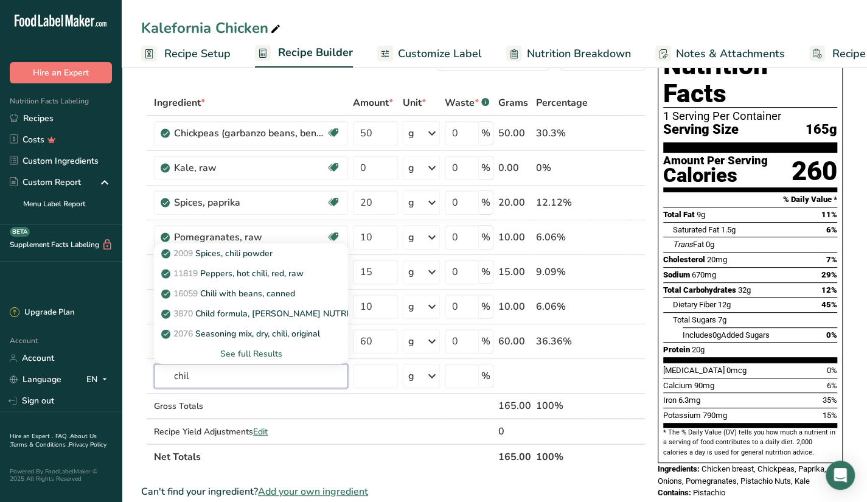
type input "chil"
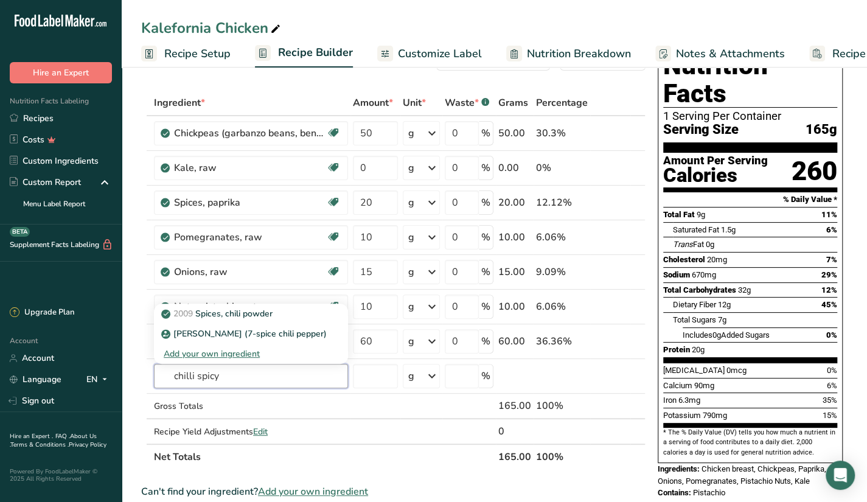
type input "chilli spicy"
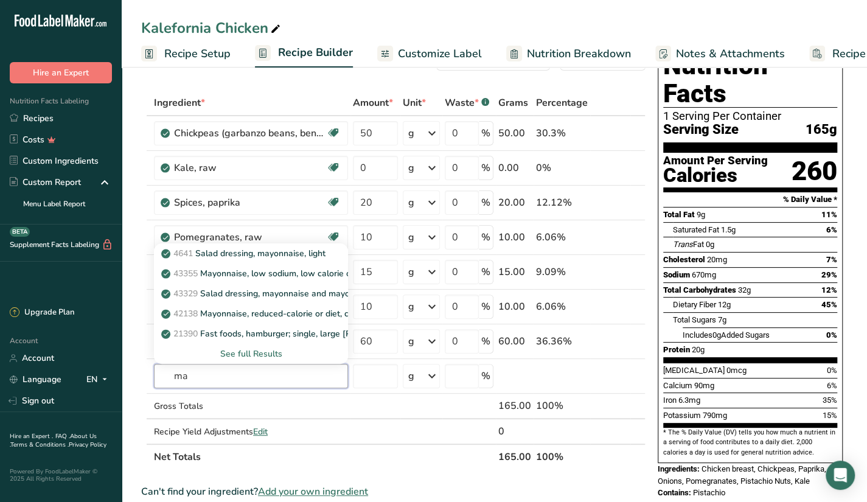
type input "m"
type input "yoghurt"
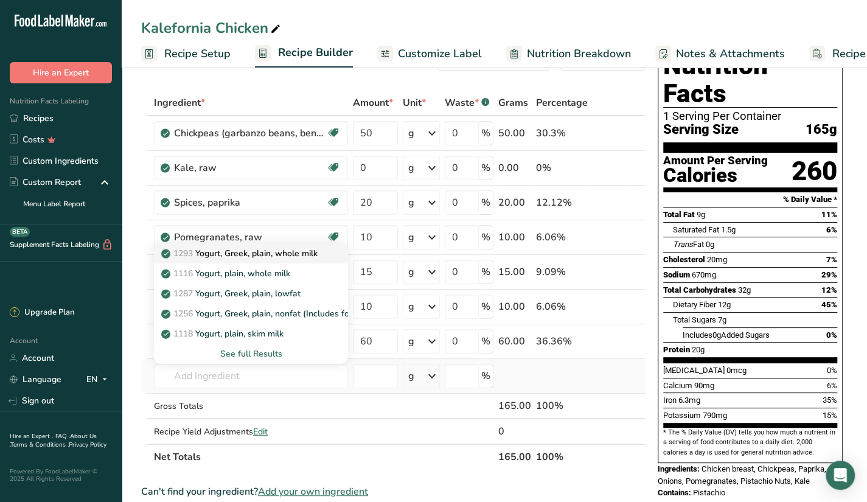
click at [299, 258] on link "1293 Yogurt, Greek, plain, whole milk" at bounding box center [251, 253] width 194 height 20
type input "Yogurt, Greek, plain, whole milk"
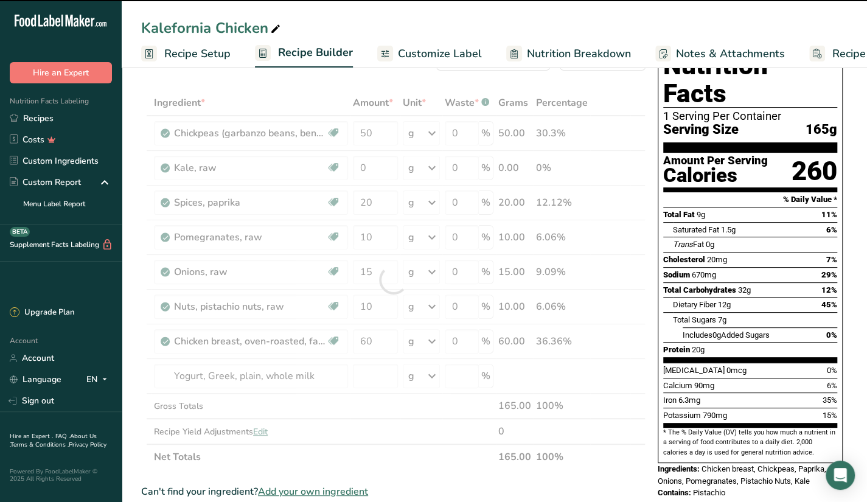
type input "0"
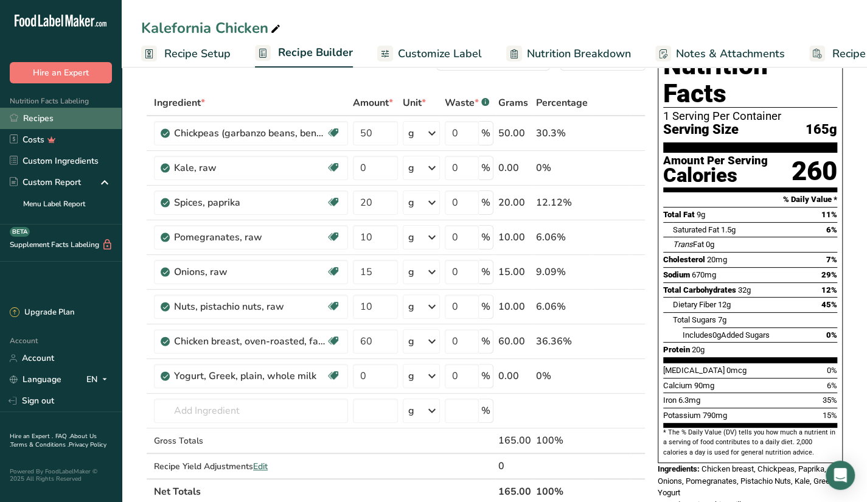
click at [34, 112] on link "Recipes" at bounding box center [61, 118] width 122 height 21
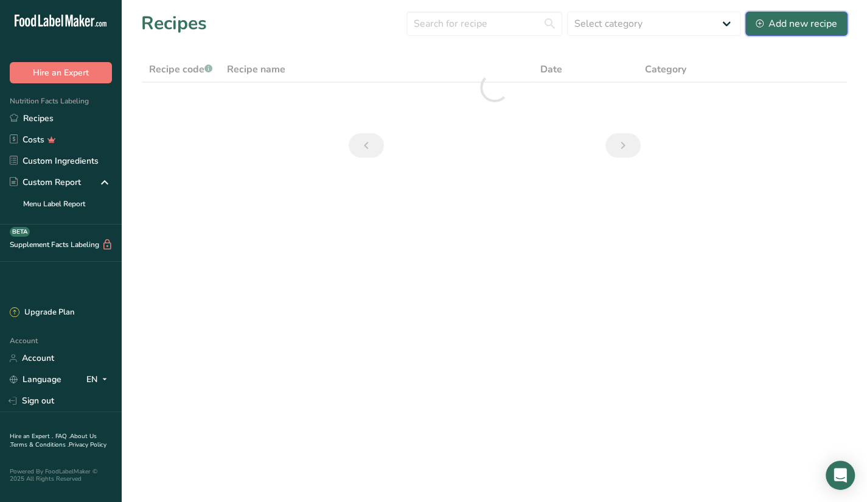
click at [810, 25] on div "Add new recipe" at bounding box center [795, 23] width 81 height 15
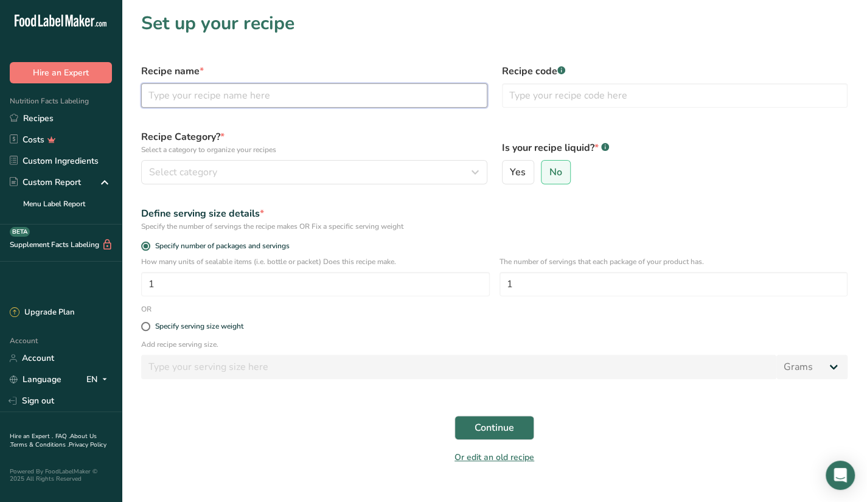
click at [278, 103] on input "text" at bounding box center [314, 95] width 346 height 24
type input "Mediterranean Muse"
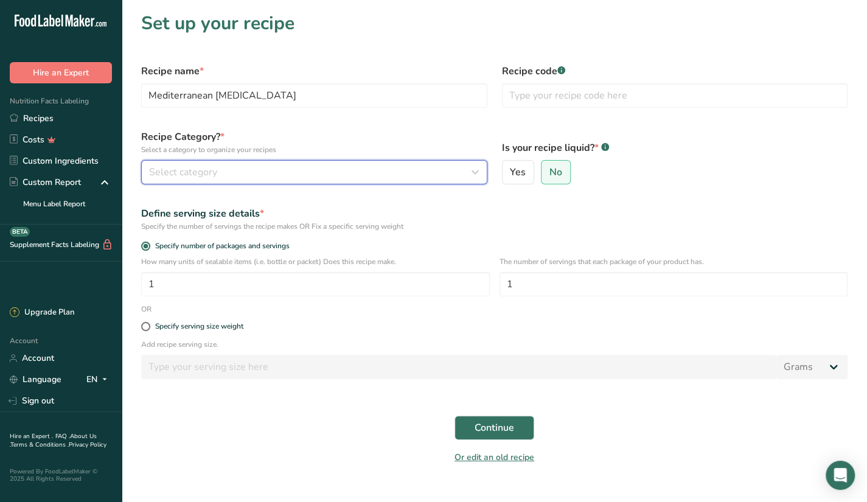
click at [223, 164] on button "Select category" at bounding box center [314, 172] width 346 height 24
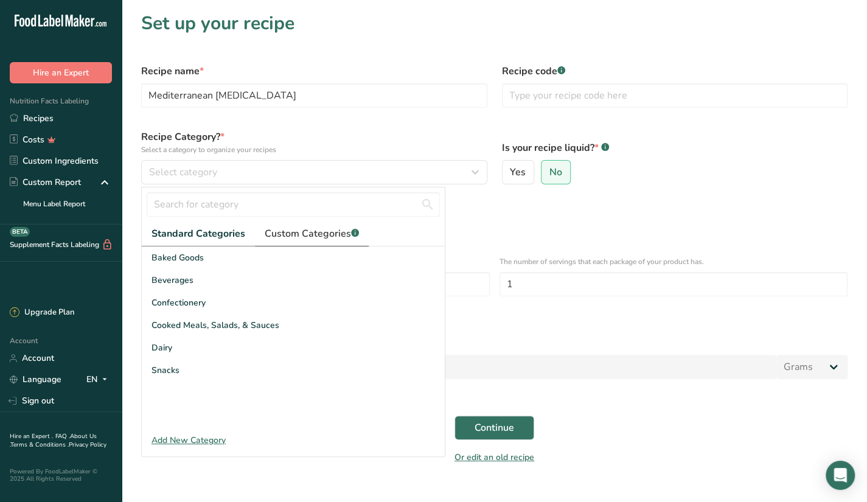
click at [289, 232] on span "Custom Categories .a-a{fill:#347362;}.b-a{fill:#fff;}" at bounding box center [312, 233] width 94 height 15
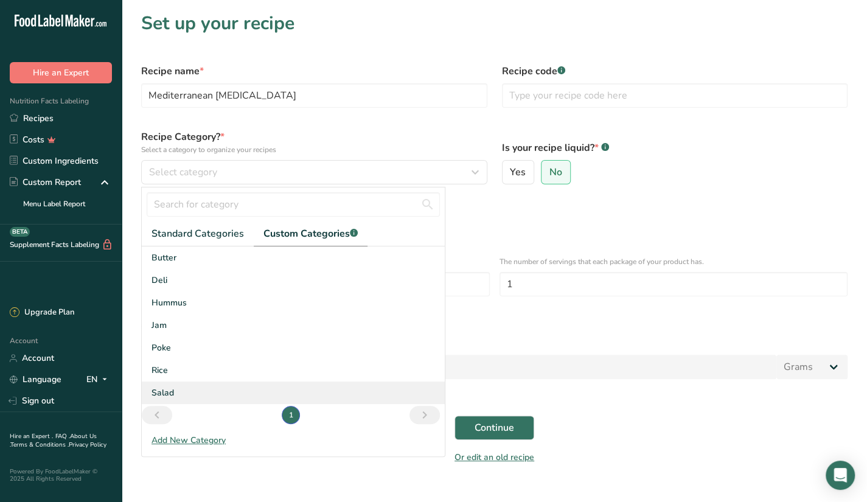
click at [182, 387] on div "Salad" at bounding box center [293, 392] width 303 height 23
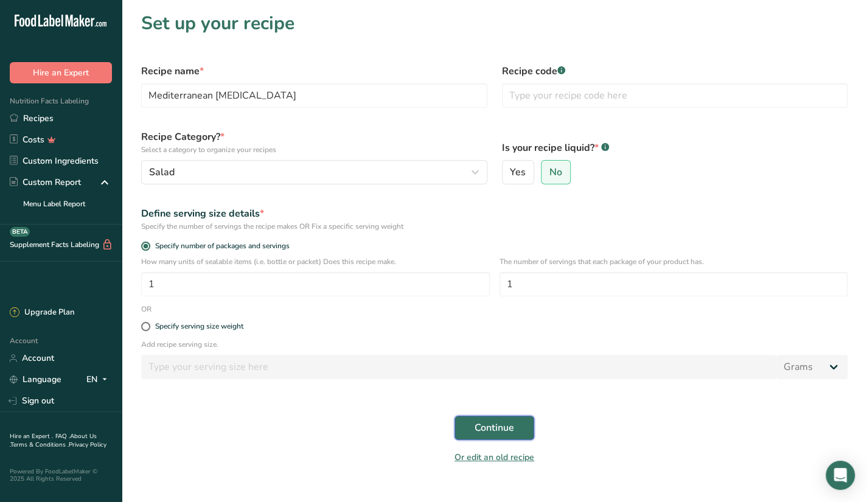
click at [485, 431] on span "Continue" at bounding box center [494, 427] width 40 height 15
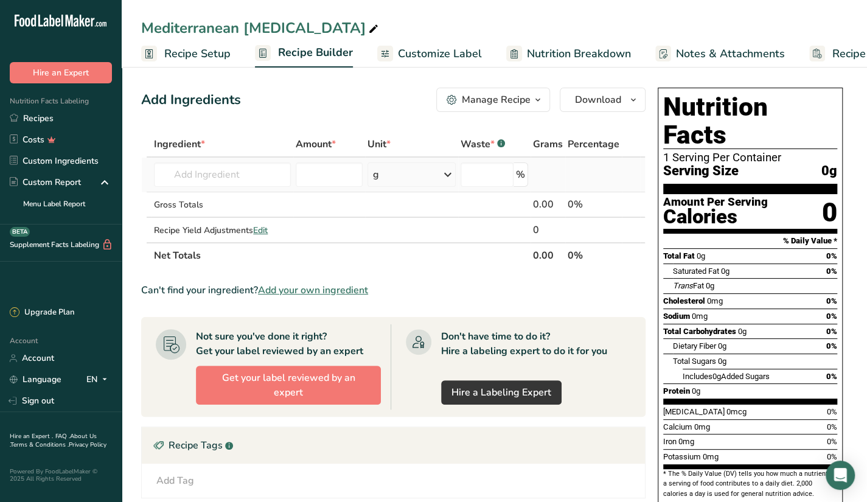
click at [217, 190] on td "Almond flour 1211 Milk, whole, 3.25% milkfat, without added vitamin A and vitam…" at bounding box center [222, 175] width 142 height 35
click at [211, 172] on input "text" at bounding box center [222, 174] width 137 height 24
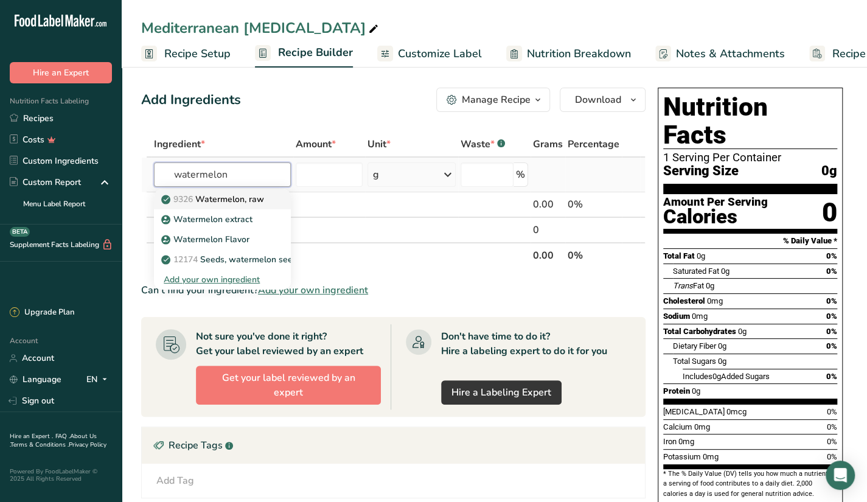
type input "watermelon"
click at [249, 204] on p "9326 Watermelon, raw" at bounding box center [214, 199] width 100 height 13
type input "Watermelon, raw"
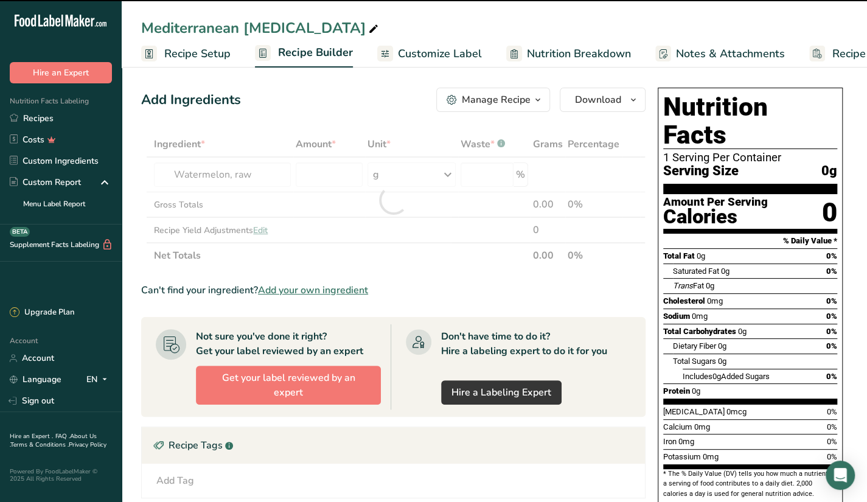
type input "0"
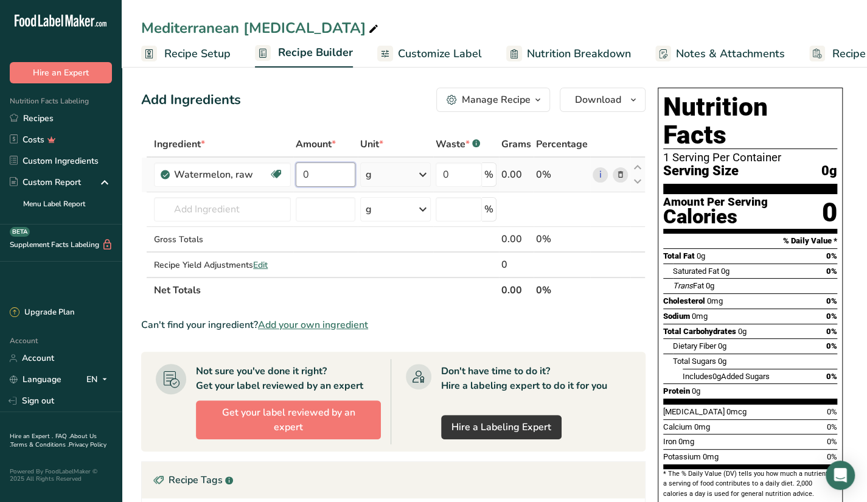
click at [316, 172] on input "0" at bounding box center [326, 174] width 60 height 24
type input "300"
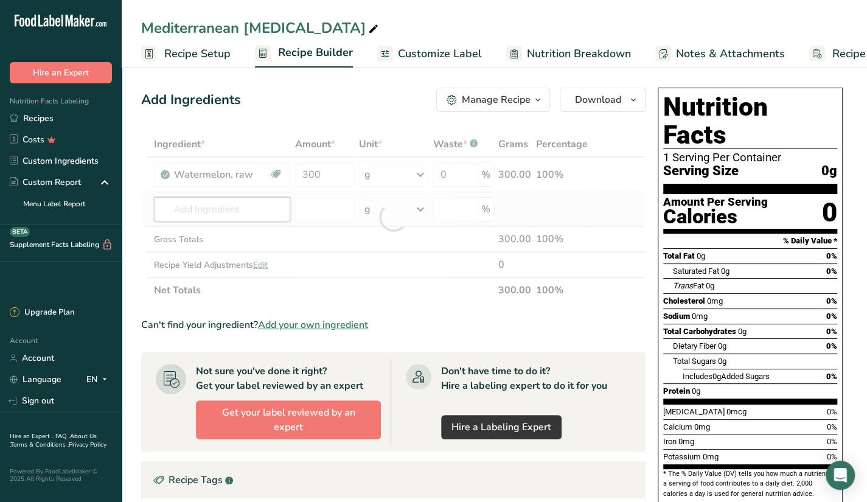
click at [266, 208] on div "Ingredient * Amount * Unit * Waste * .a-a{fill:#347362;}.b-a{fill:#fff;} Grams …" at bounding box center [393, 217] width 504 height 172
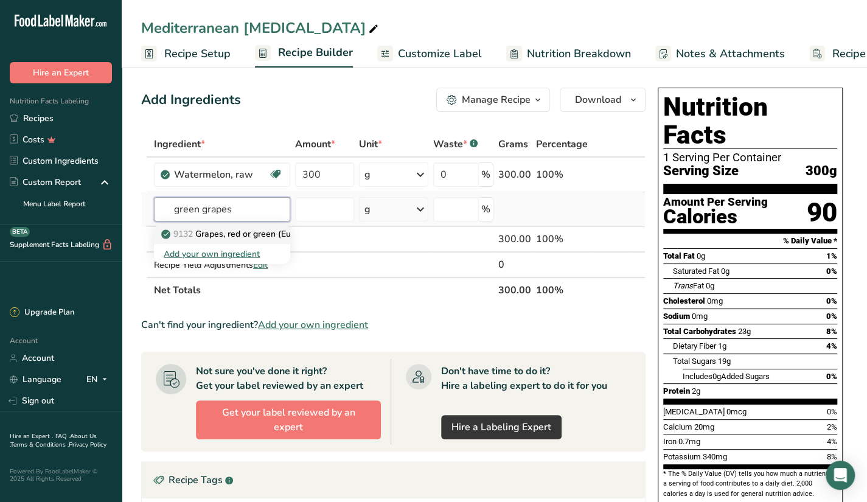
type input "green grapes"
click at [274, 237] on p "9132 Grapes, red or green (European type, such as Thompson seedless), raw" at bounding box center [327, 233] width 327 height 13
type input "Grapes, red or green (European type, such as Thompson seedless), raw"
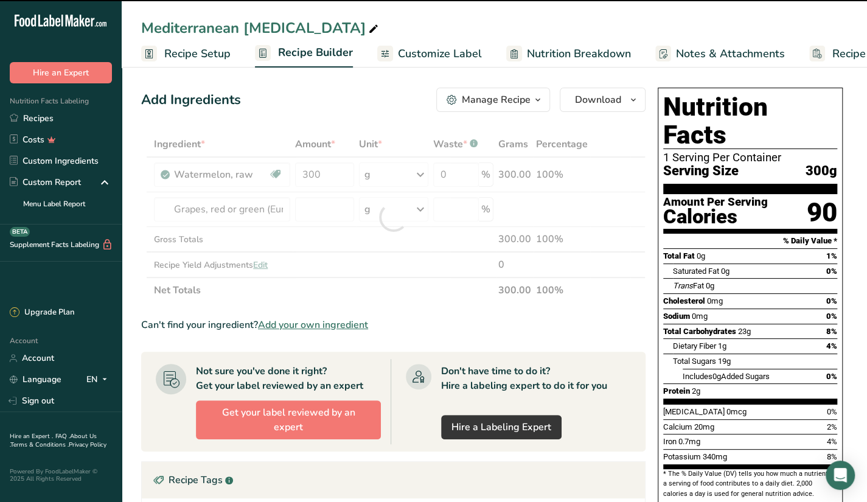
type input "0"
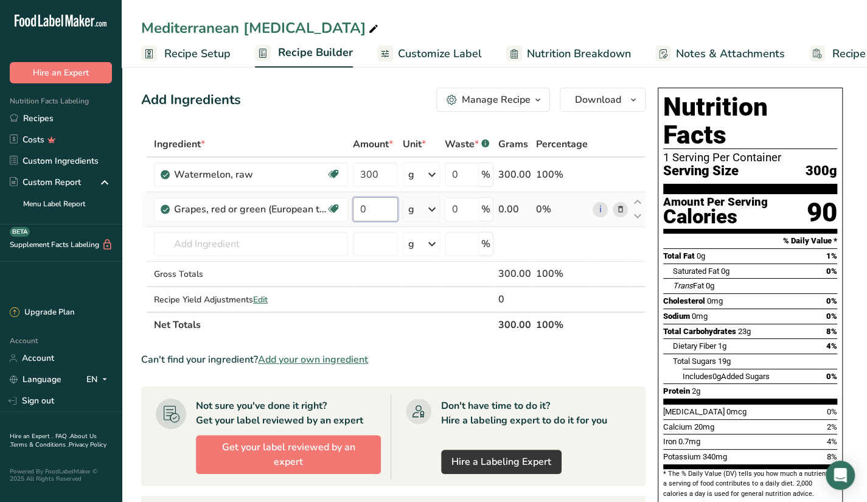
click at [382, 200] on input "0" at bounding box center [375, 209] width 45 height 24
type input "60"
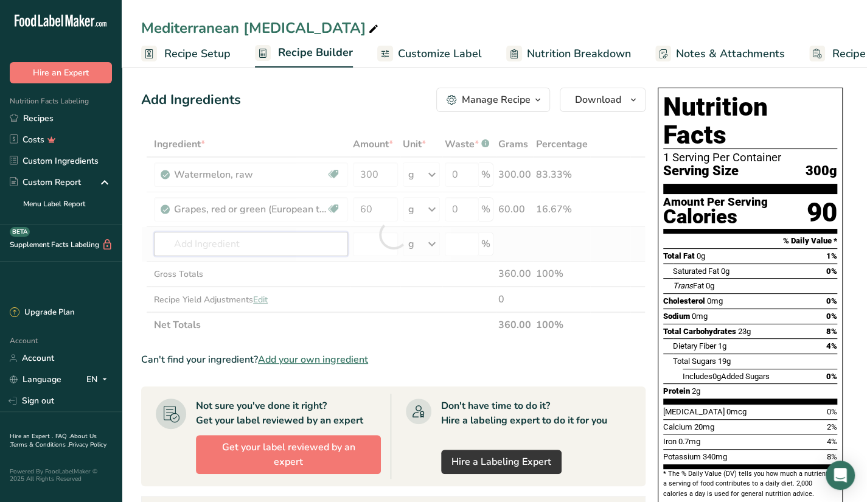
click at [300, 248] on div "Ingredient * Amount * Unit * Waste * .a-a{fill:#347362;}.b-a{fill:#fff;} Grams …" at bounding box center [393, 234] width 504 height 206
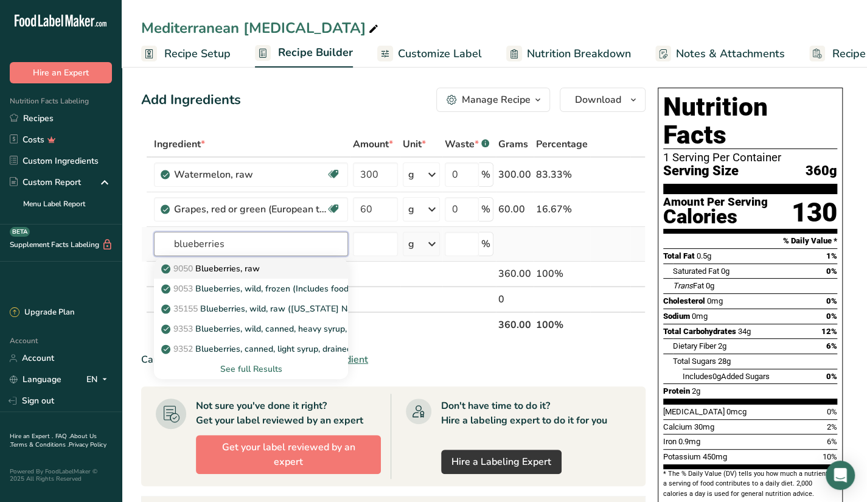
type input "blueberries"
click at [276, 266] on div "9050 Blueberries, raw" at bounding box center [241, 268] width 155 height 13
type input "Blueberries, raw"
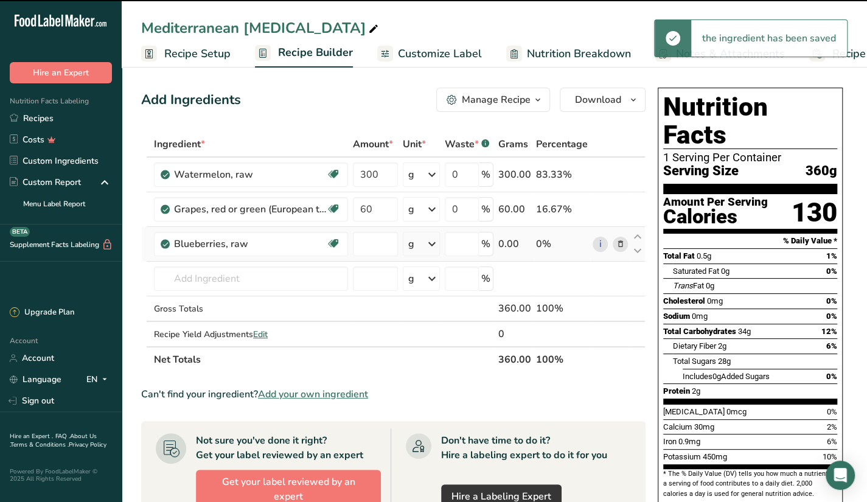
type input "0"
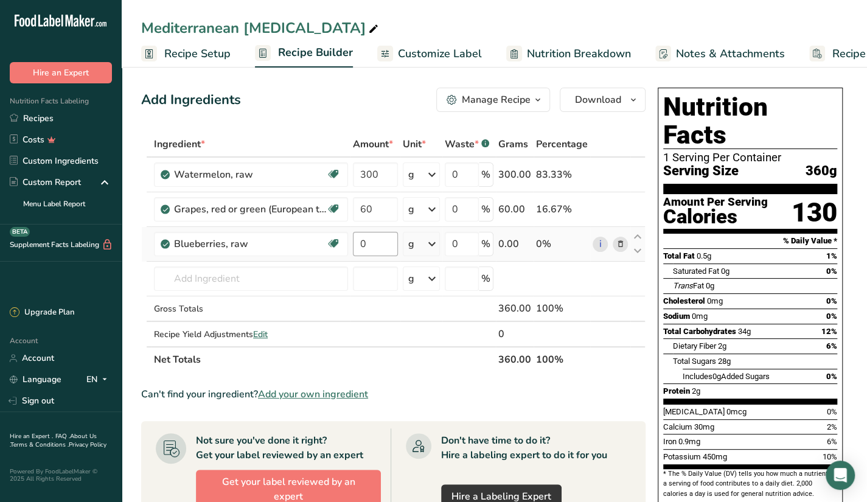
drag, startPoint x: 364, startPoint y: 245, endPoint x: 378, endPoint y: 245, distance: 14.6
click at [378, 245] on tbody "Watermelon, raw Source of Antioxidants Dairy free Gluten free Vegan Vegetarian …" at bounding box center [393, 252] width 503 height 189
click at [378, 245] on input "0" at bounding box center [375, 244] width 45 height 24
type input "30"
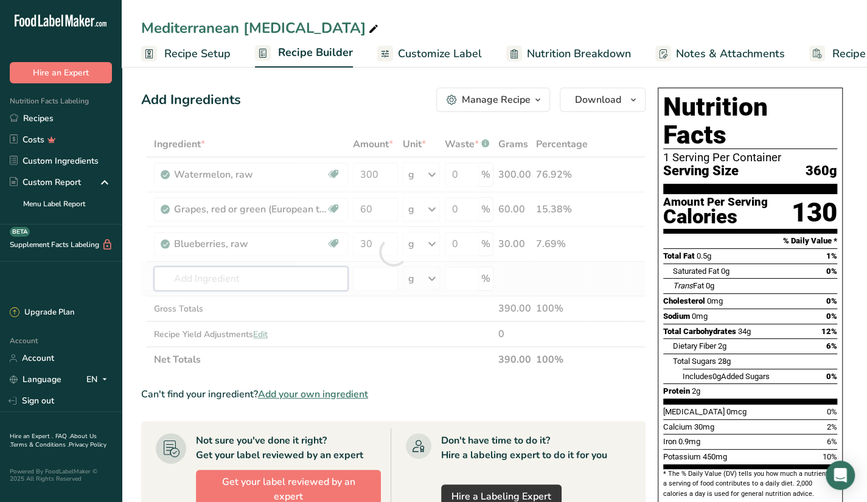
click at [314, 276] on div "Ingredient * Amount * Unit * Waste * .a-a{fill:#347362;}.b-a{fill:#fff;} Grams …" at bounding box center [393, 251] width 504 height 241
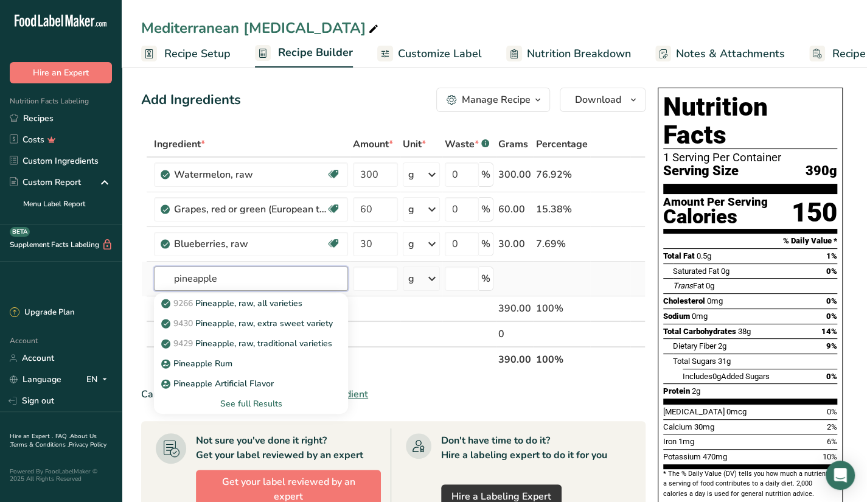
type input "pineapple"
click at [277, 400] on div "See full Results" at bounding box center [251, 403] width 175 height 13
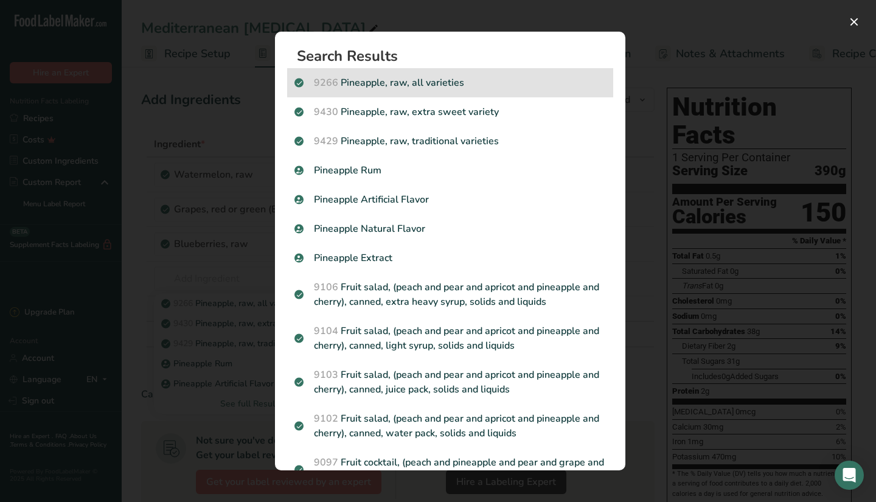
click at [460, 94] on div "9266 Pineapple, raw, all varieties" at bounding box center [450, 82] width 326 height 29
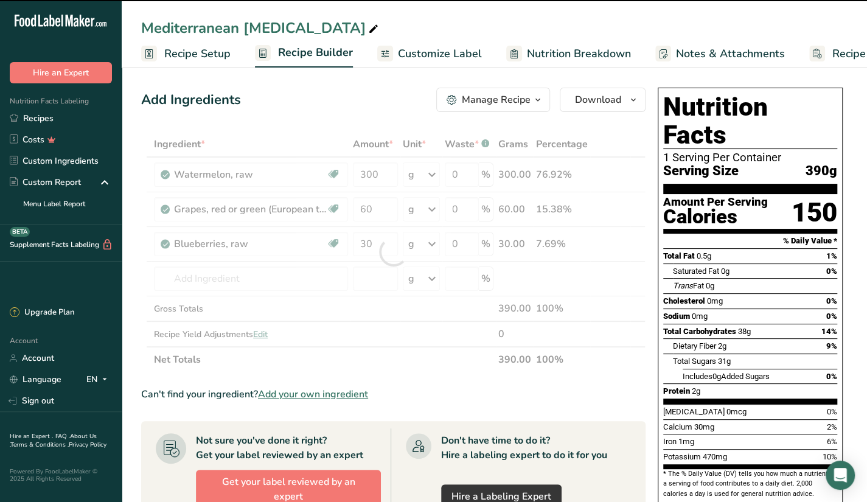
type input "0"
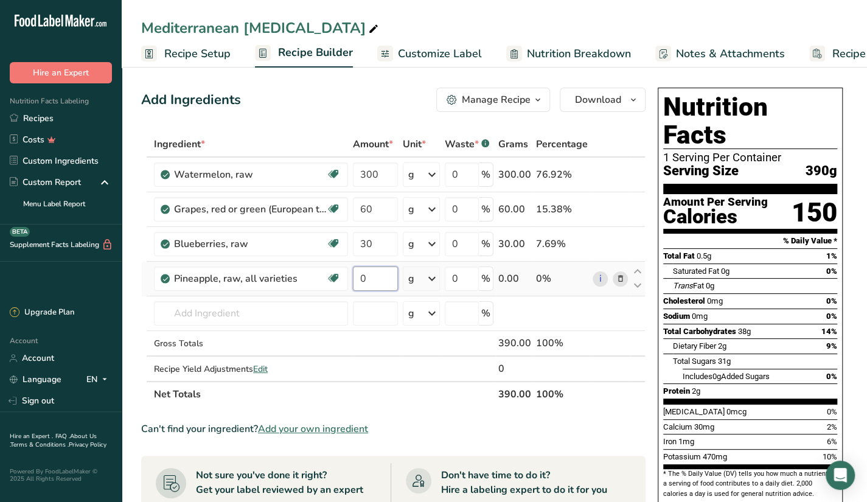
click at [390, 269] on input "0" at bounding box center [375, 278] width 45 height 24
type input "50"
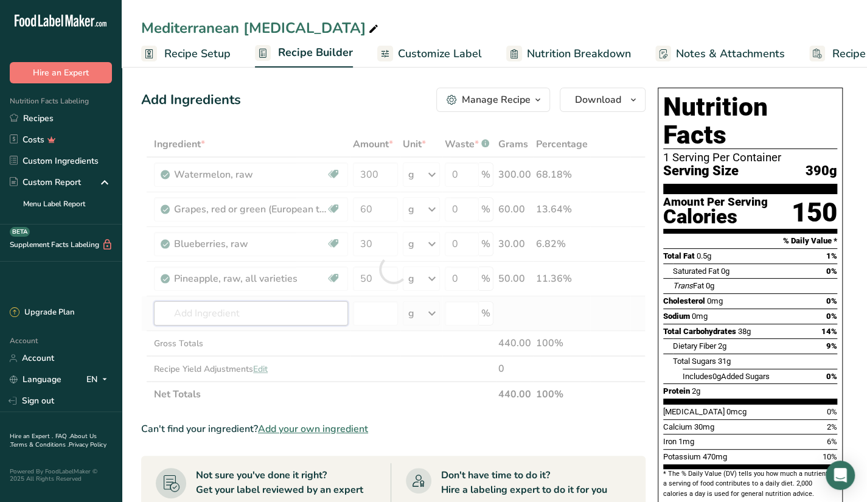
click at [224, 308] on div "Ingredient * Amount * Unit * Waste * .a-a{fill:#347362;}.b-a{fill:#fff;} Grams …" at bounding box center [393, 269] width 504 height 276
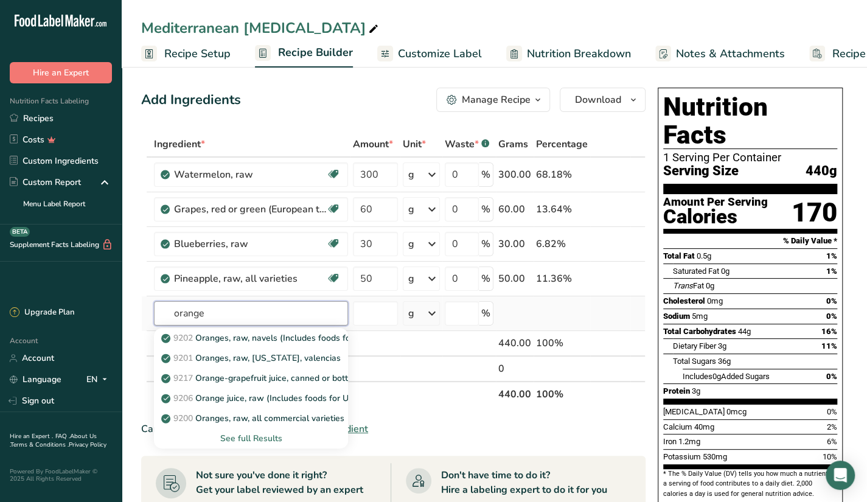
type input "orange"
click at [264, 440] on div "See full Results" at bounding box center [251, 438] width 175 height 13
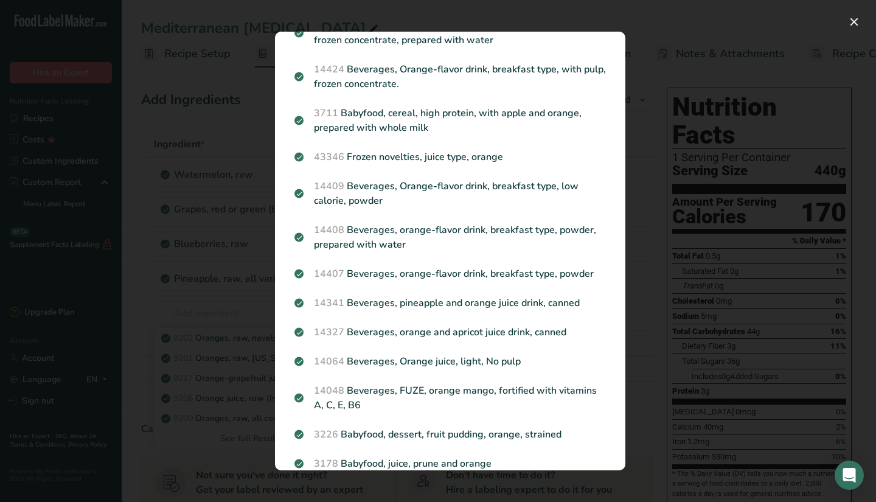
scroll to position [810, 0]
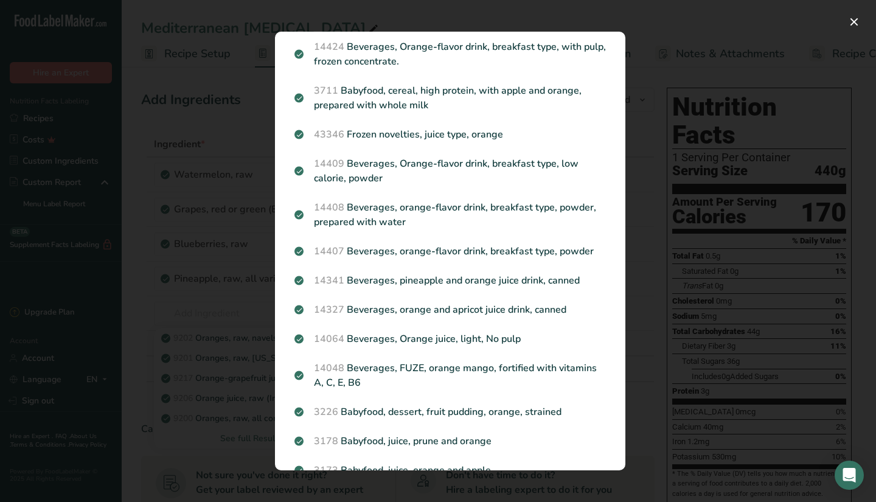
click at [206, 437] on div "Search results modal" at bounding box center [438, 251] width 876 height 502
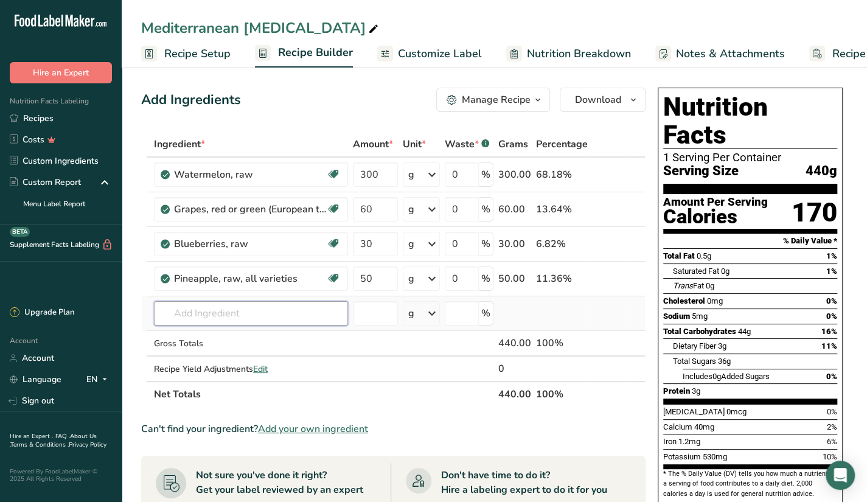
click at [223, 310] on input "text" at bounding box center [251, 313] width 194 height 24
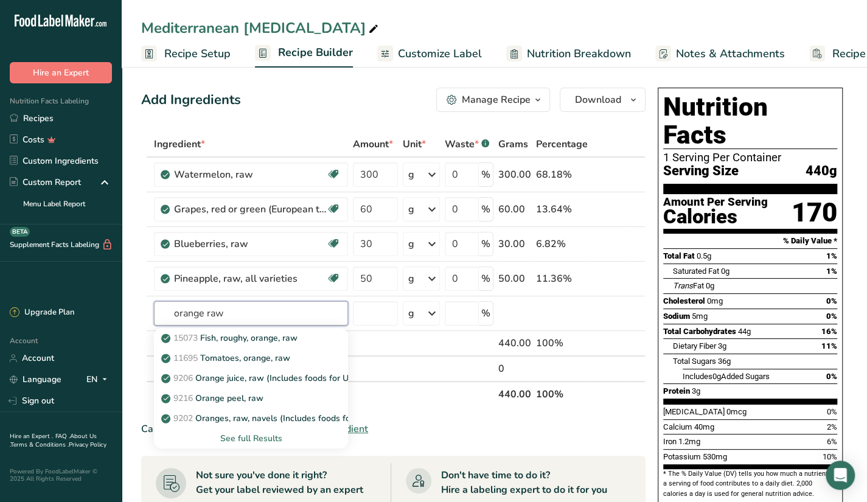
type input "orange raw"
type input "peach"
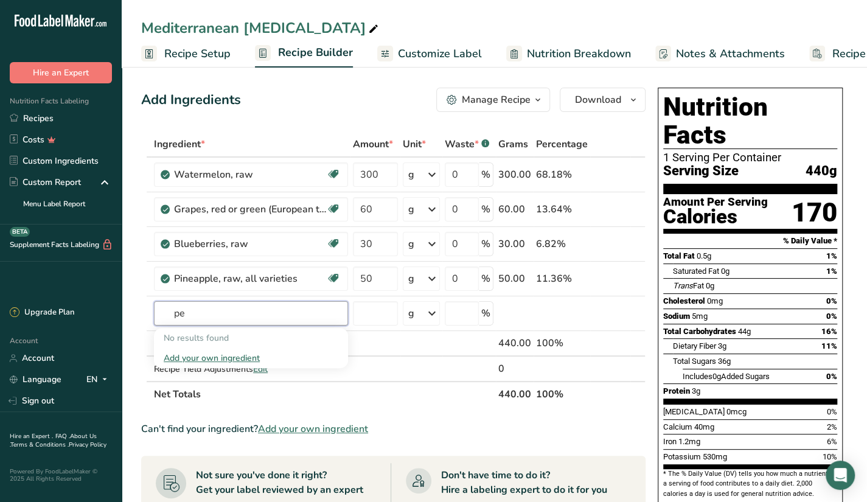
type input "p"
type input "w"
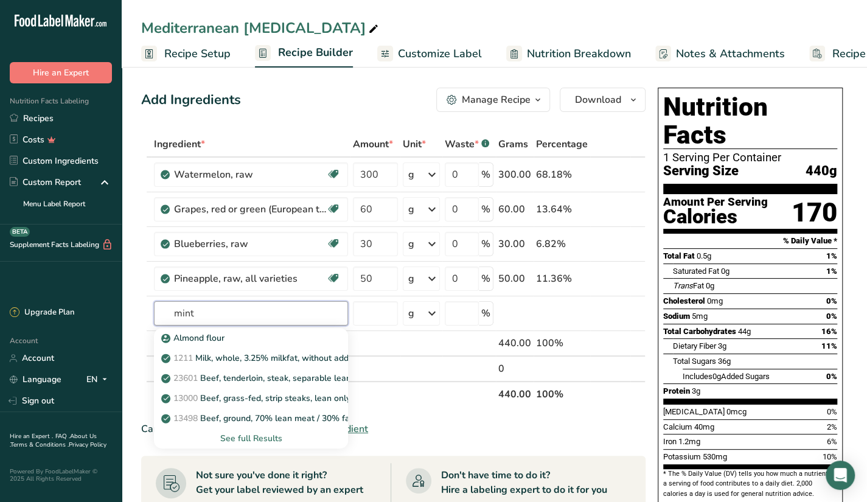
type input "mint"
type input "leaves mint"
click at [258, 436] on div "See full Results" at bounding box center [251, 438] width 175 height 13
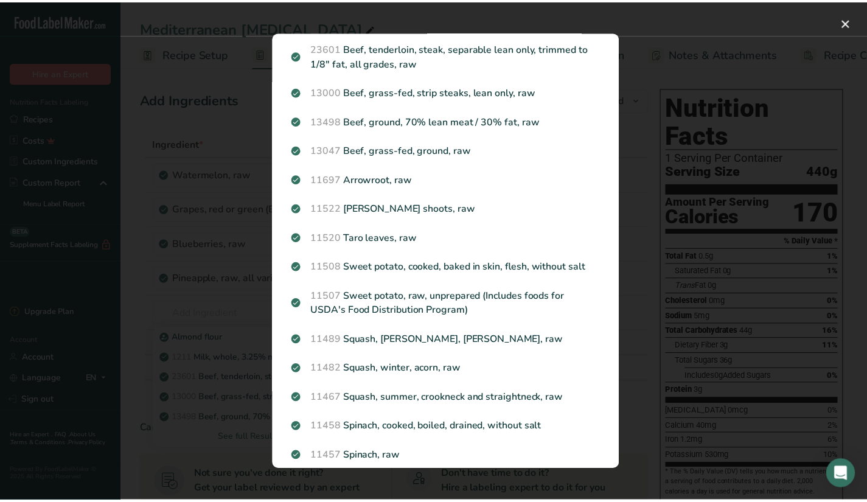
scroll to position [0, 0]
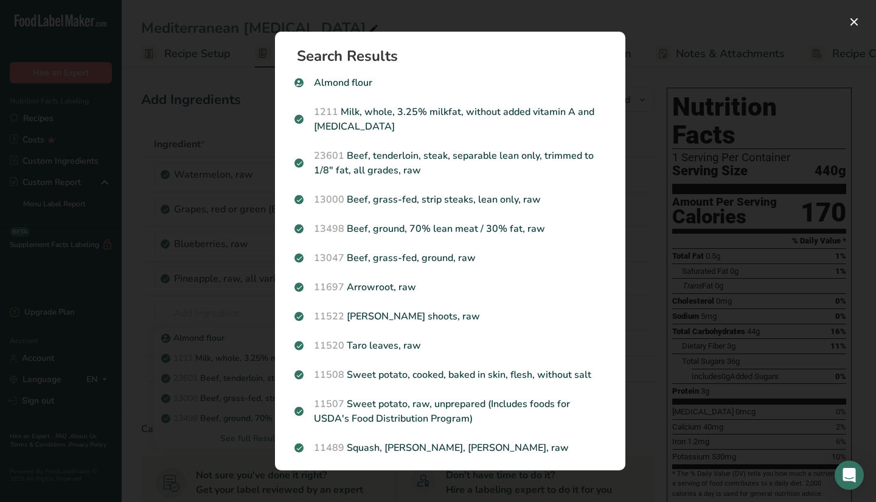
click at [174, 377] on div "Search results modal" at bounding box center [438, 251] width 876 height 502
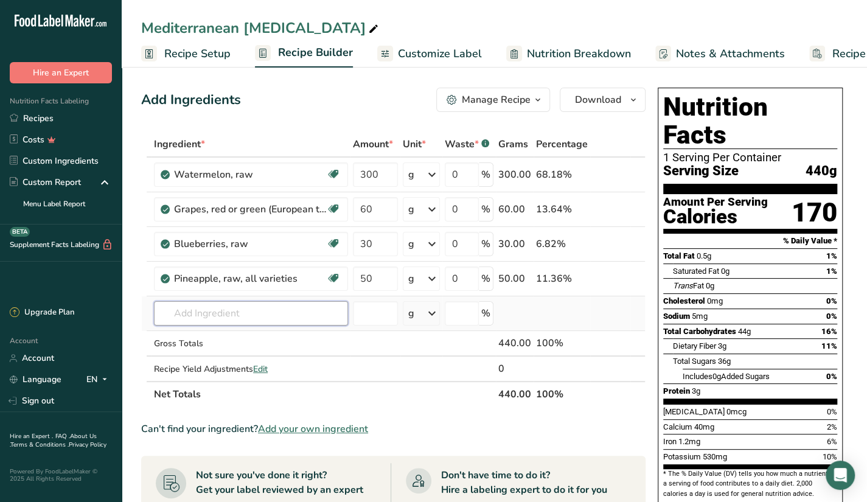
click at [196, 320] on input "text" at bounding box center [251, 313] width 194 height 24
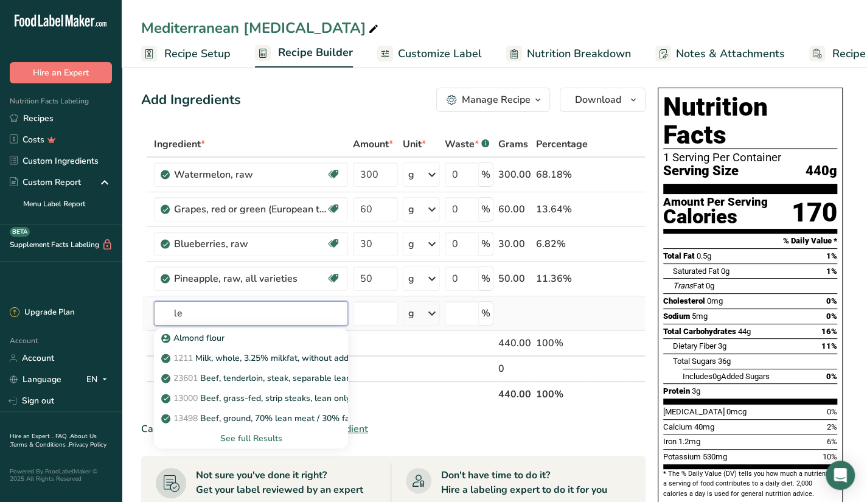
type input "l"
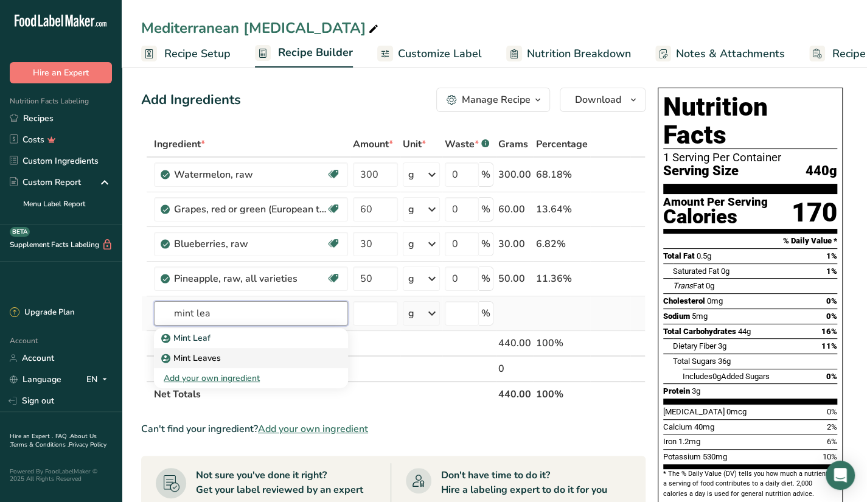
type input "mint lea"
click at [264, 361] on div "Mint Leaves" at bounding box center [241, 358] width 155 height 13
type input "Mint Leaves"
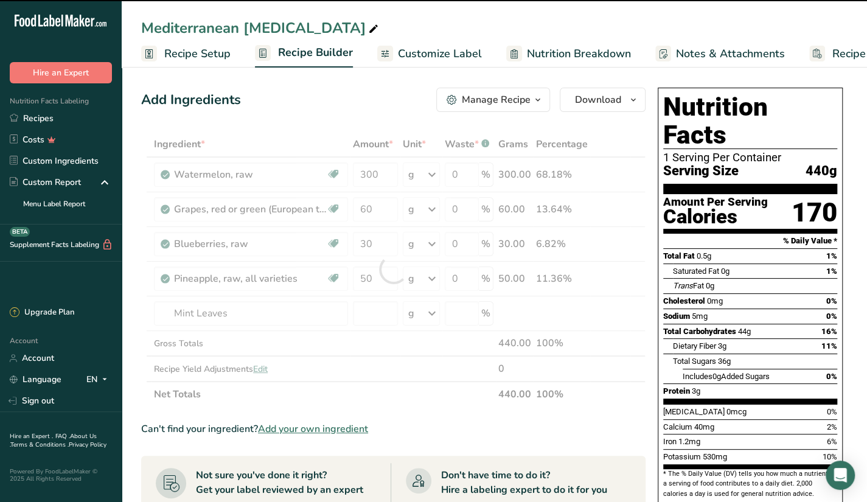
type input "0"
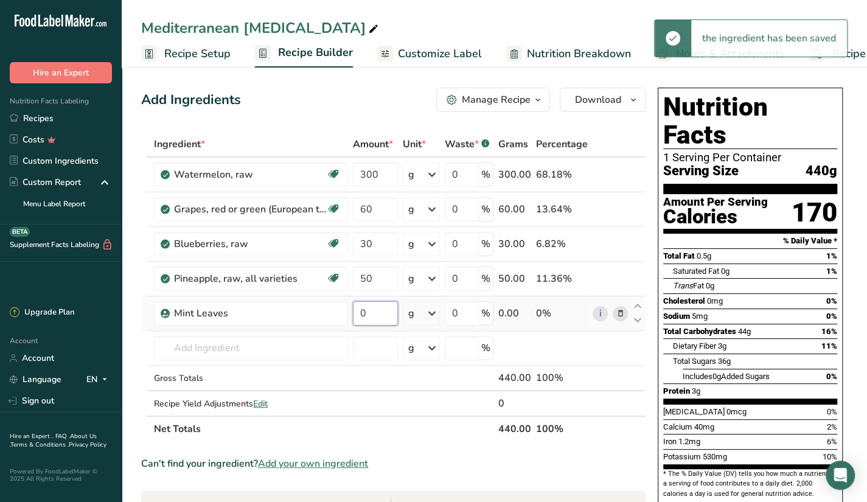
click at [387, 313] on input "0" at bounding box center [375, 313] width 45 height 24
type input "1"
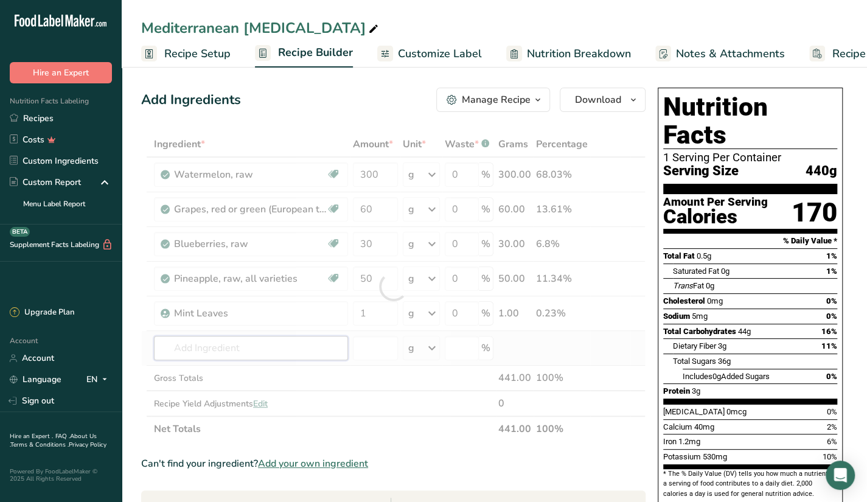
click at [294, 343] on div "Ingredient * Amount * Unit * Waste * .a-a{fill:#347362;}.b-a{fill:#fff;} Grams …" at bounding box center [393, 286] width 504 height 310
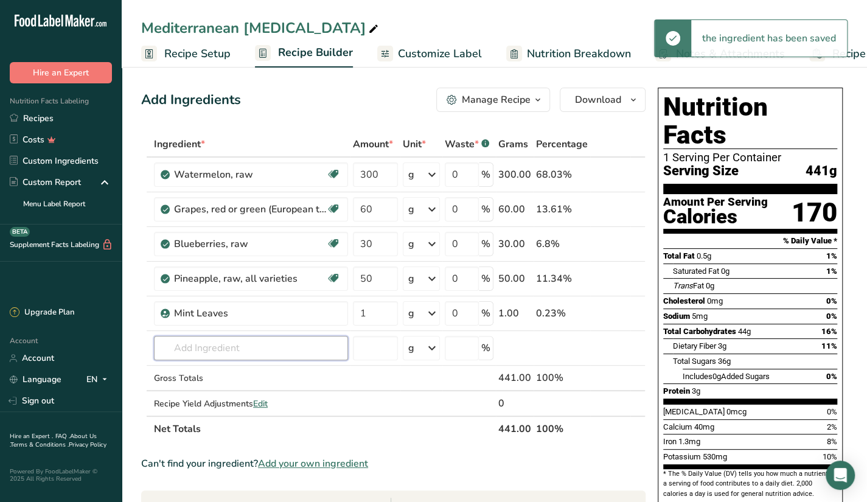
type input "H"
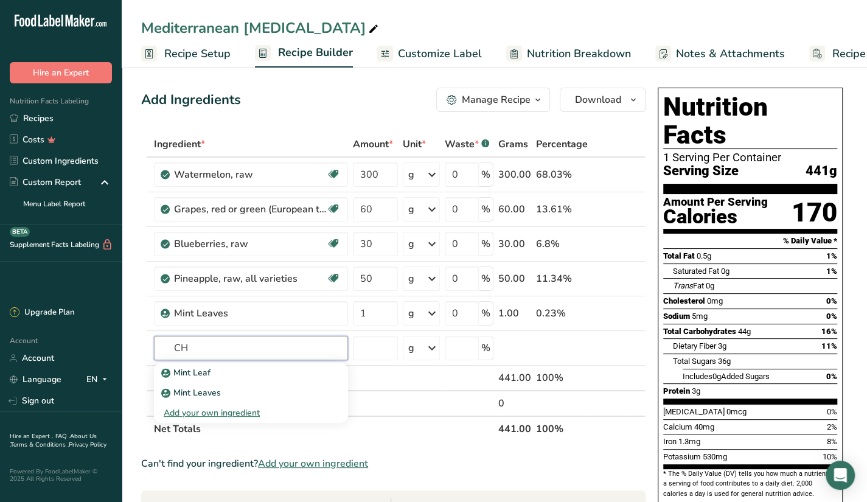
type input "C"
type input "chia seed"
click at [315, 374] on div "12006 Seeds, chia seeds, dried" at bounding box center [241, 372] width 155 height 13
type input "Seeds, chia seeds, dried"
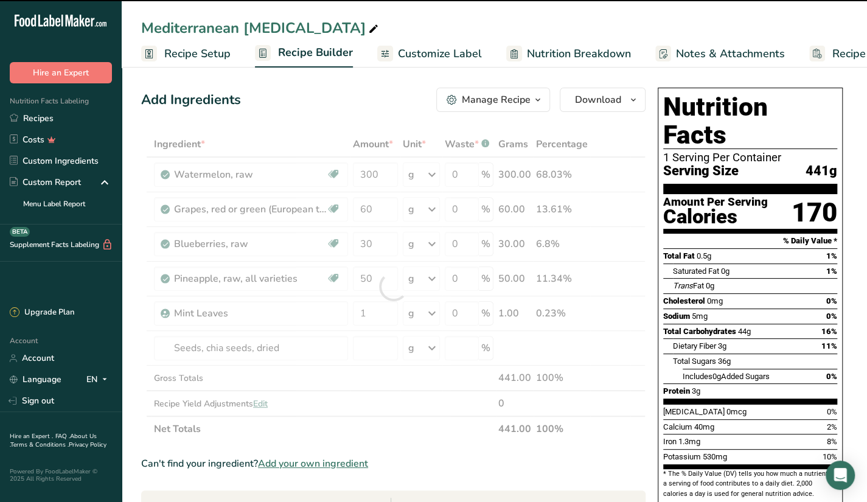
type input "0"
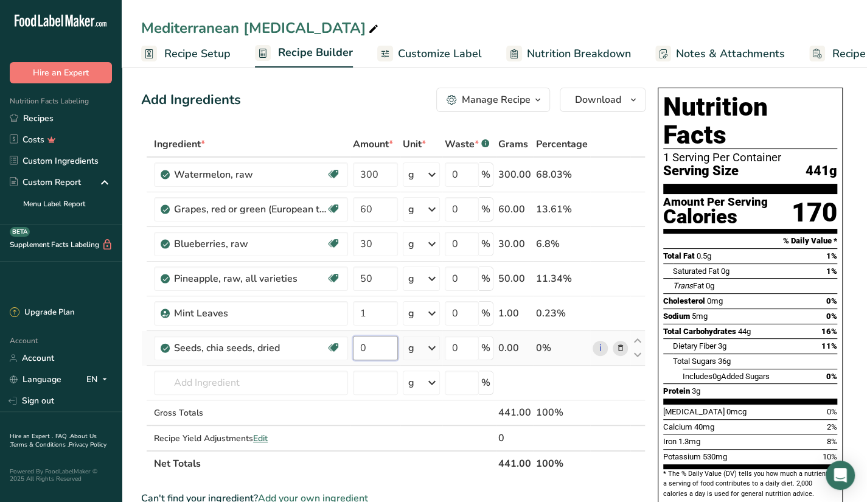
click at [384, 353] on input "0" at bounding box center [375, 348] width 45 height 24
type input "10"
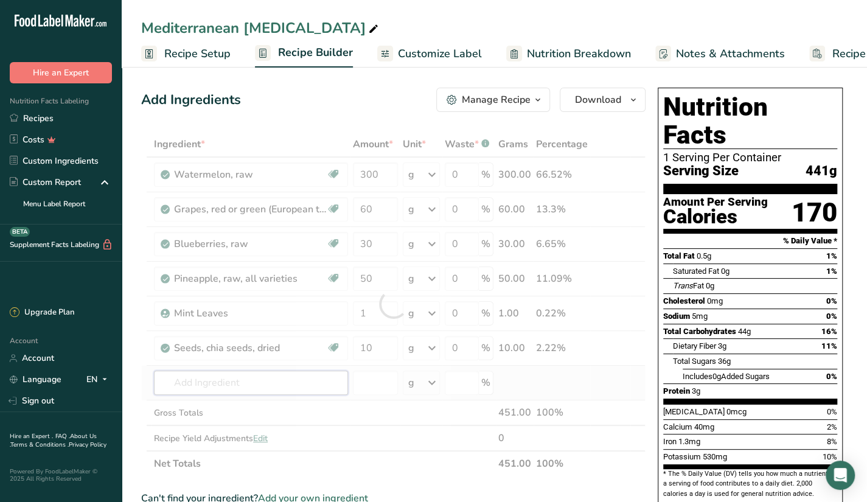
click at [291, 381] on div "Ingredient * Amount * Unit * Waste * .a-a{fill:#347362;}.b-a{fill:#fff;} Grams …" at bounding box center [393, 303] width 504 height 345
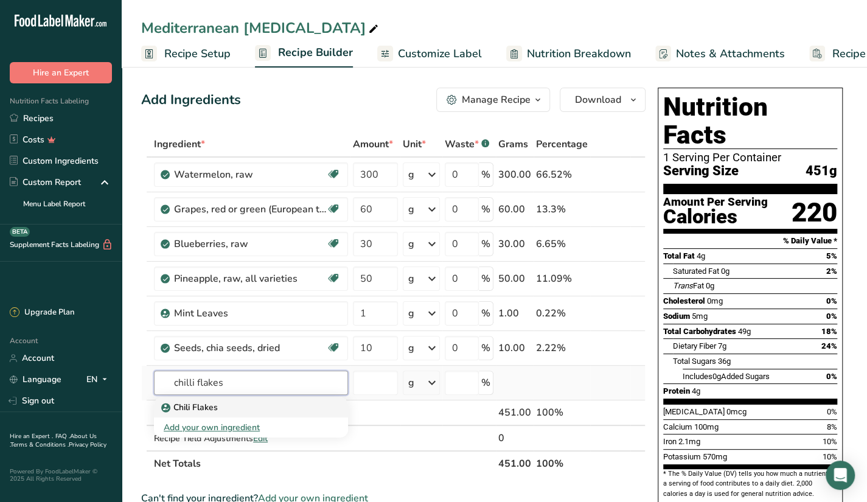
type input "chilli flakes"
click at [305, 403] on div "Chili Flakes" at bounding box center [241, 407] width 155 height 13
type input "Chili Flakes"
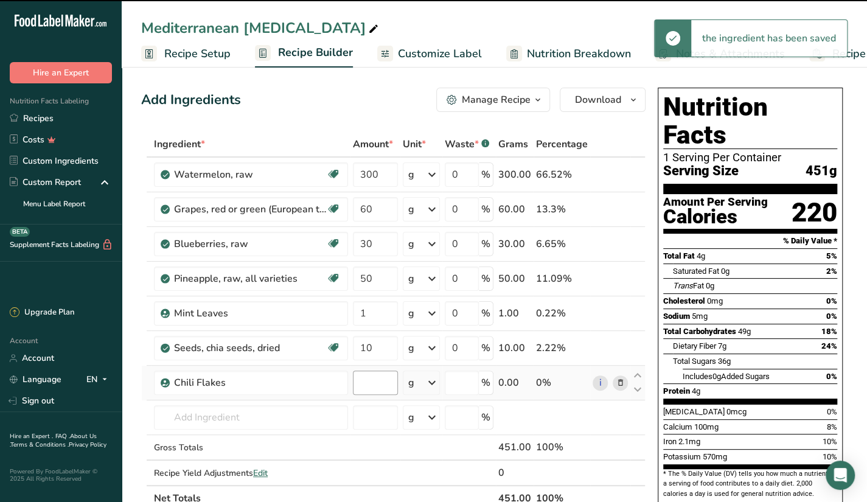
type input "0"
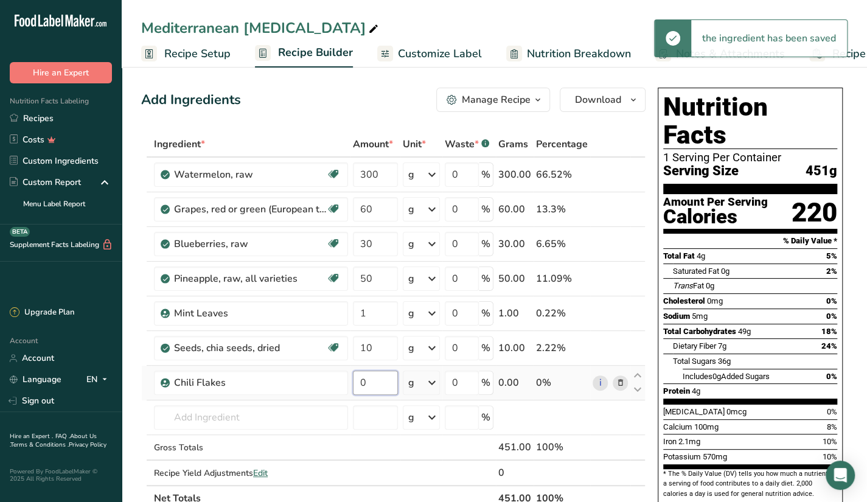
click at [376, 383] on input "0" at bounding box center [375, 382] width 45 height 24
type input "1"
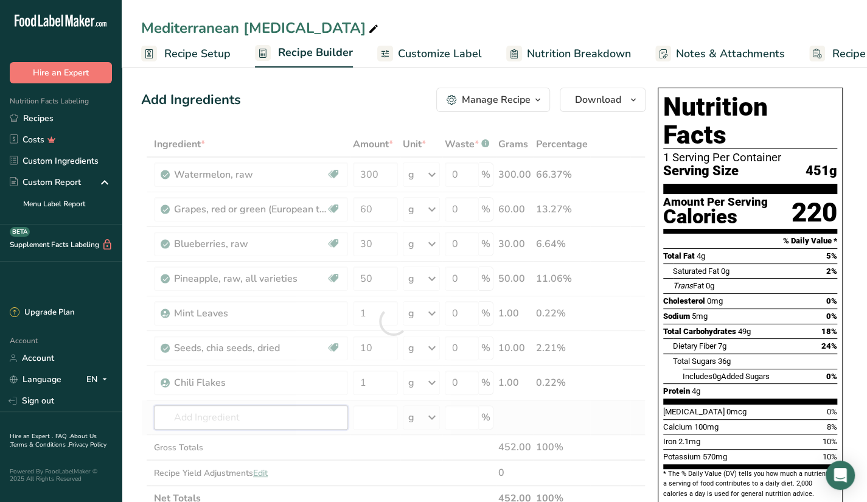
click at [313, 411] on div "Ingredient * Amount * Unit * Waste * .a-a{fill:#347362;}.b-a{fill:#fff;} Grams …" at bounding box center [393, 321] width 504 height 380
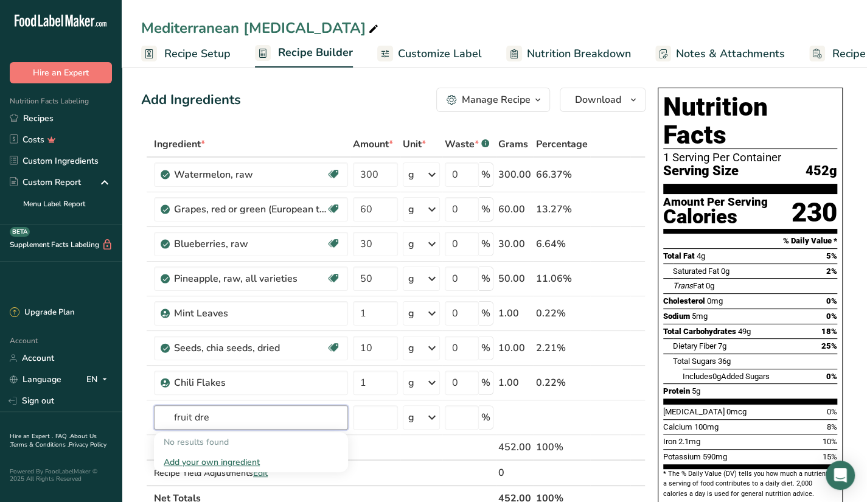
type input "fruit dre"
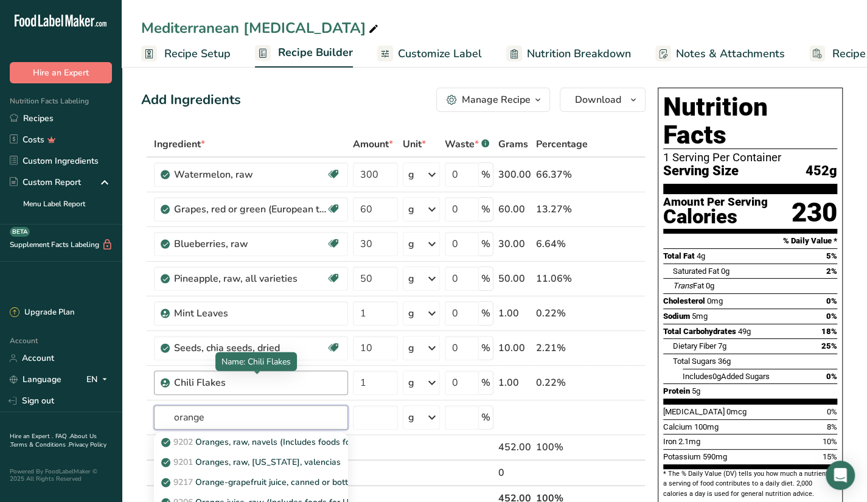
scroll to position [138, 0]
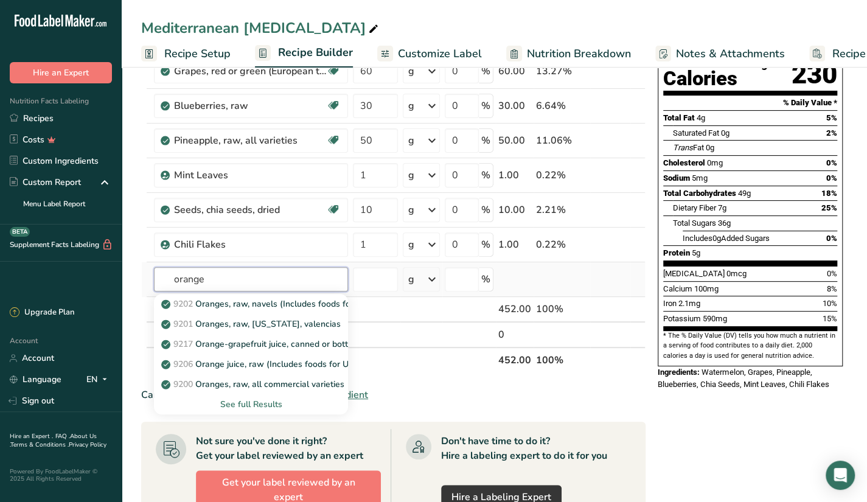
type input "orange"
click at [241, 406] on div "See full Results" at bounding box center [251, 404] width 175 height 13
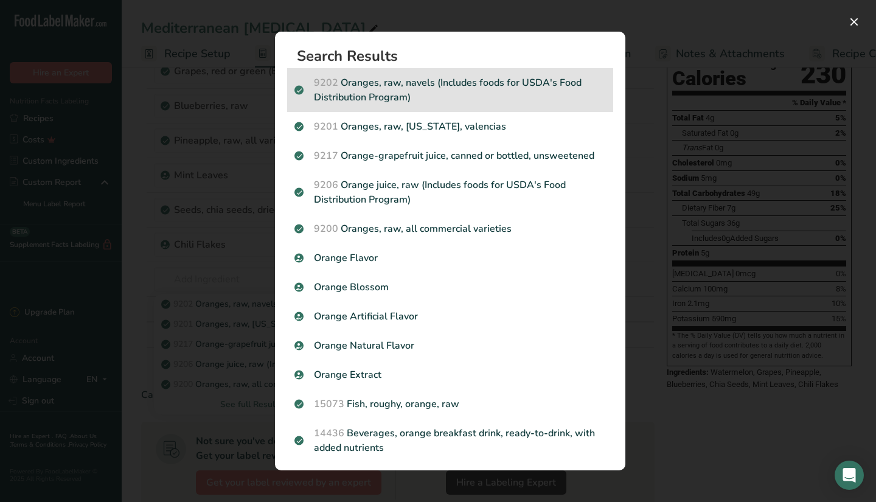
click at [465, 81] on p "9202 Oranges, raw, navels (Includes foods for USDA's Food Distribution Program)" at bounding box center [449, 89] width 311 height 29
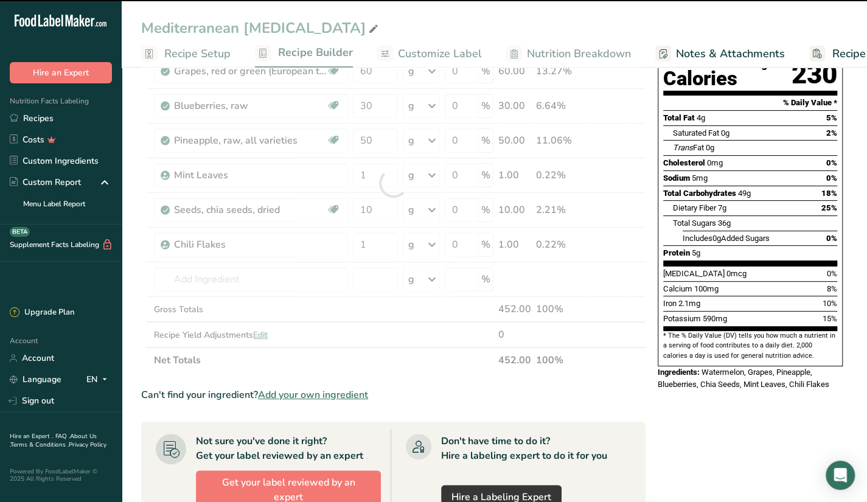
type input "0"
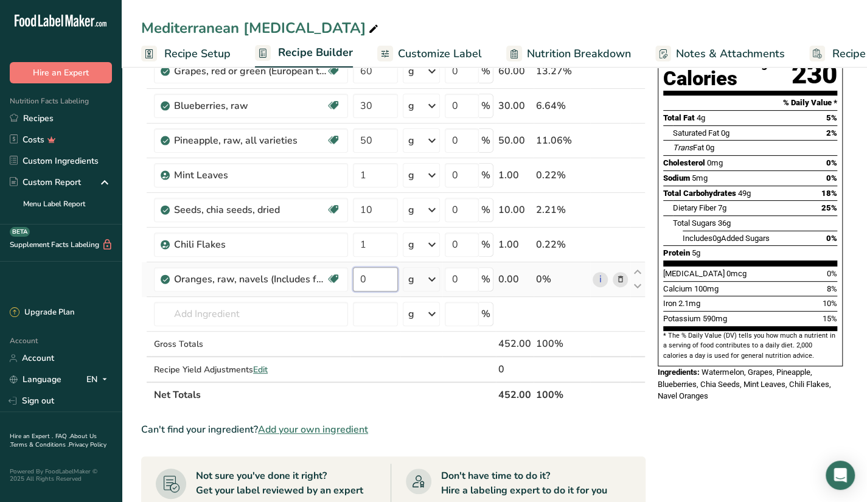
click at [376, 270] on input "0" at bounding box center [375, 279] width 45 height 24
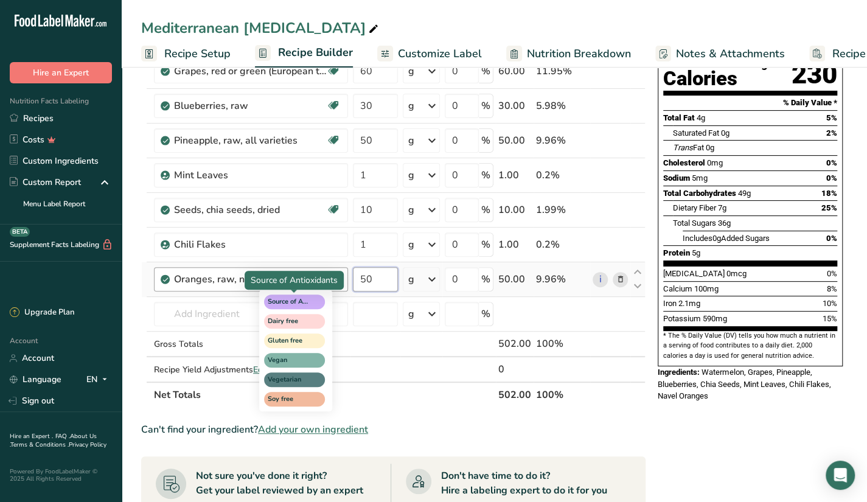
type input "50"
click at [298, 314] on div "Ingredient * Amount * Unit * Waste * .a-a{fill:#347362;}.b-a{fill:#fff;} Grams …" at bounding box center [393, 200] width 504 height 414
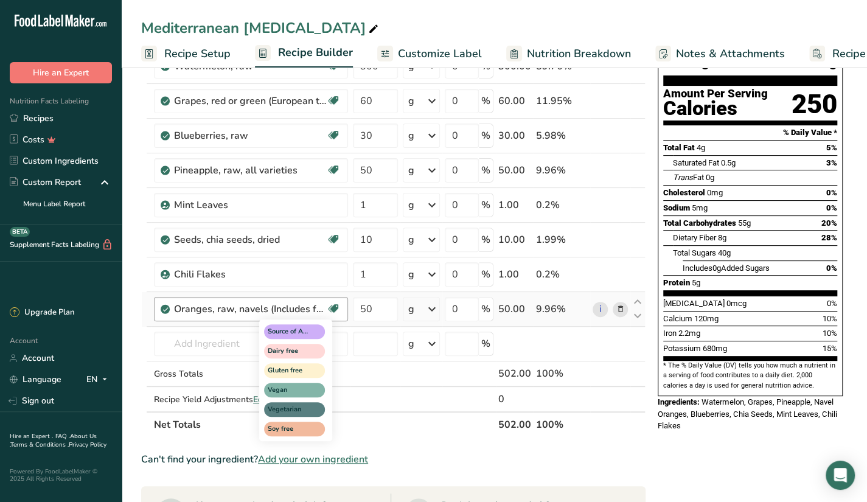
scroll to position [109, 0]
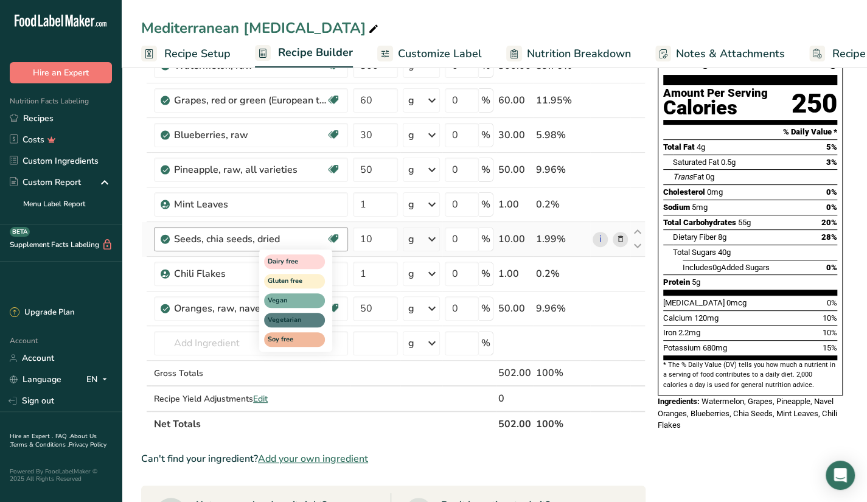
click at [337, 338] on div "Dairy free Gluten free Vegan Vegetarian Soy free" at bounding box center [317, 299] width 117 height 105
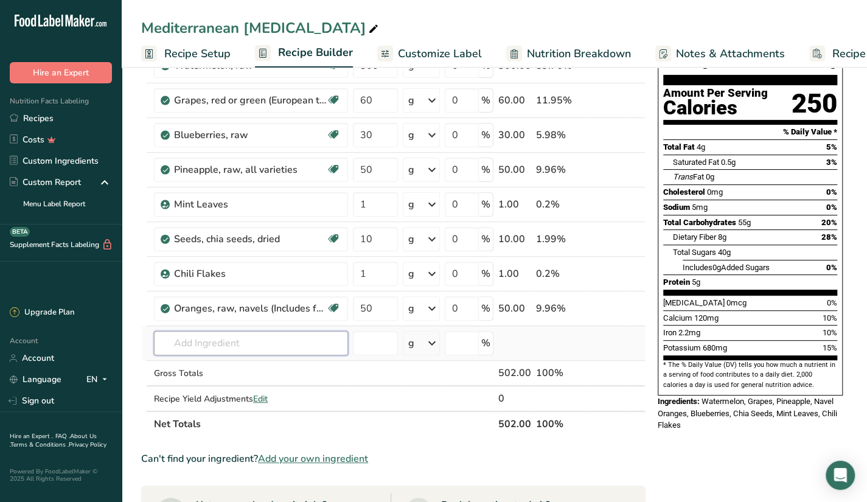
click at [206, 331] on input "text" at bounding box center [251, 343] width 194 height 24
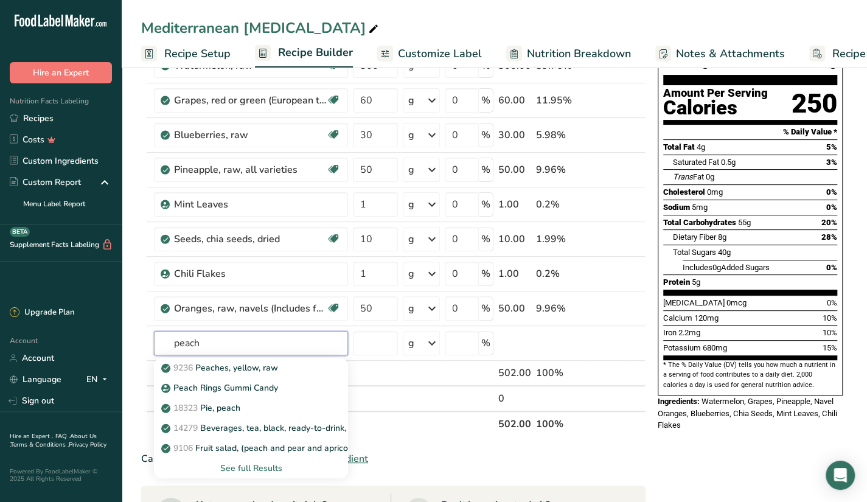
type input "peach"
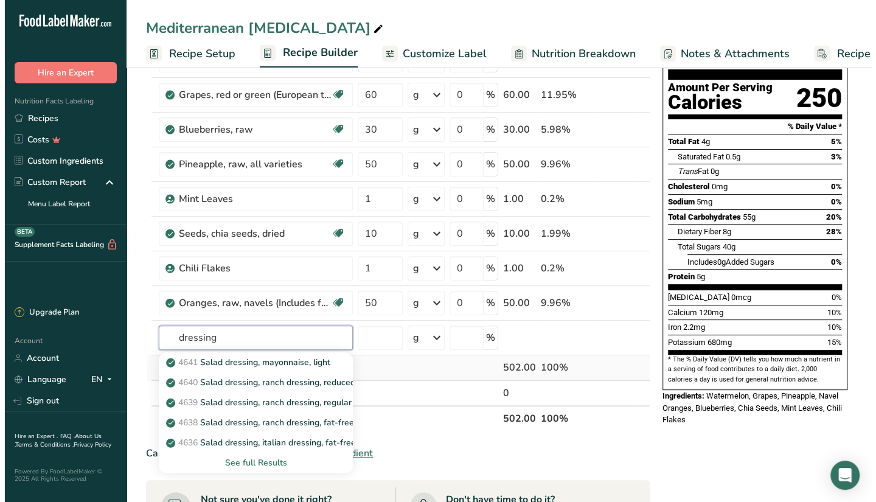
scroll to position [122, 0]
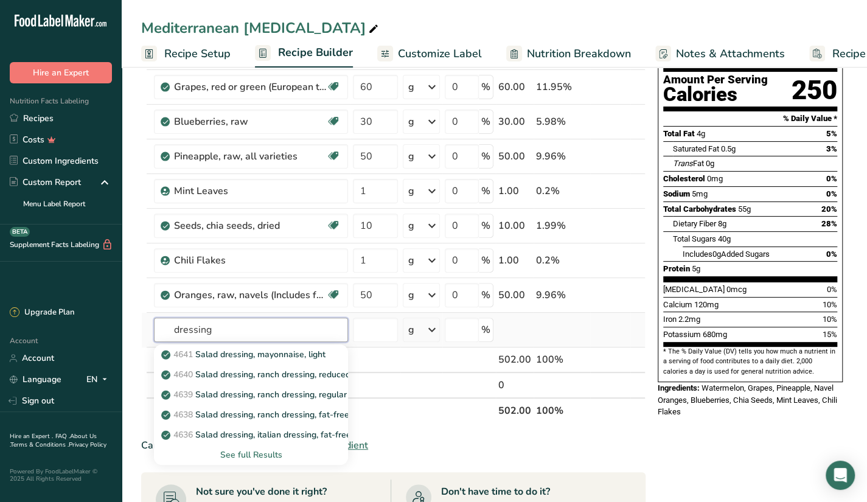
type input "dressing"
click at [253, 449] on div "See full Results" at bounding box center [251, 454] width 175 height 13
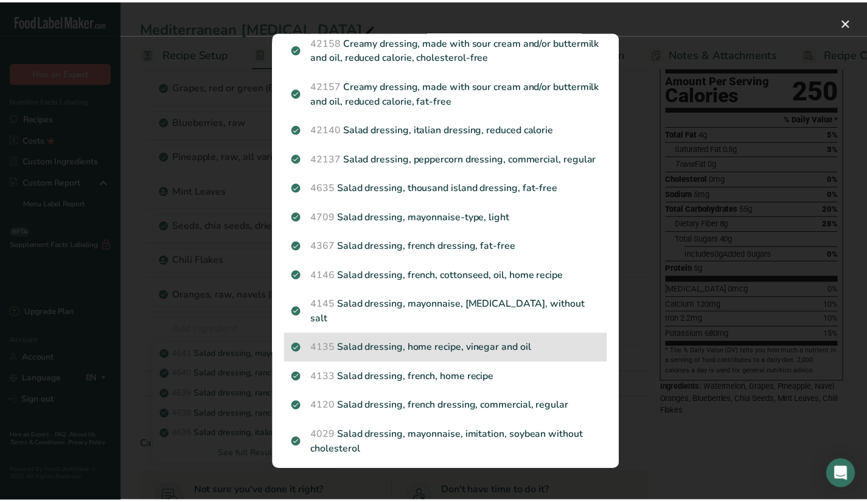
scroll to position [365, 0]
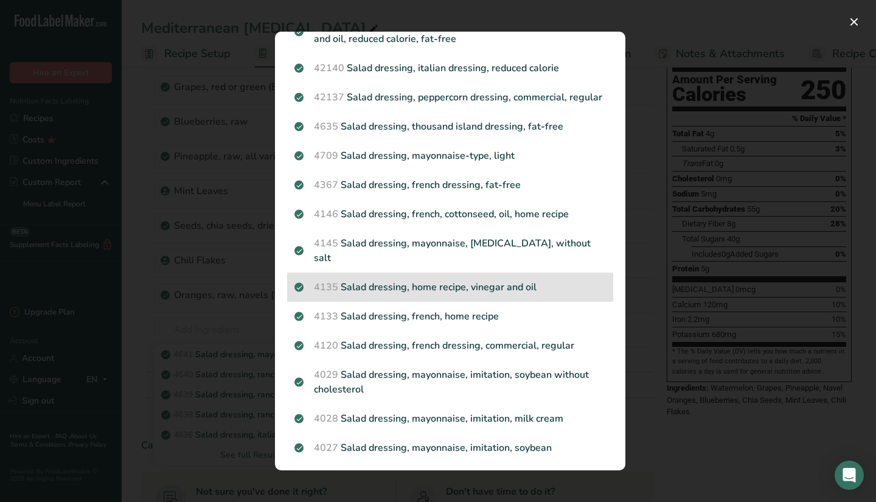
click at [525, 286] on p "4135 Salad dressing, home recipe, vinegar and oil" at bounding box center [449, 287] width 311 height 15
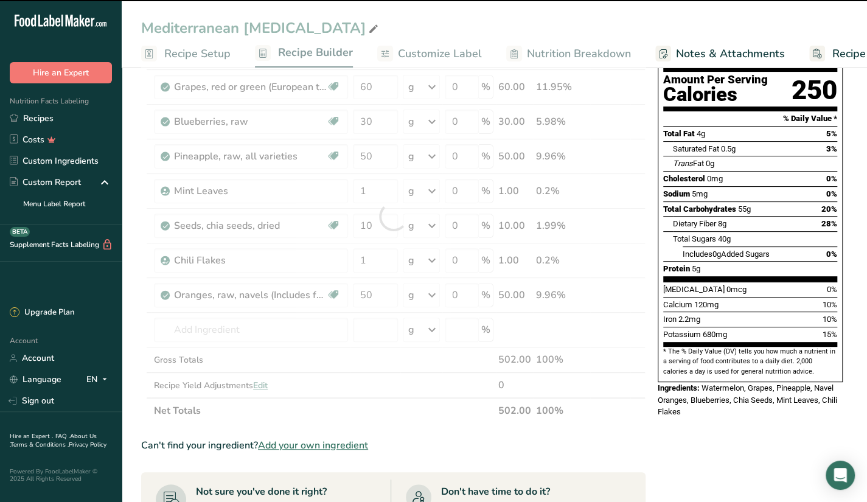
scroll to position [78, 0]
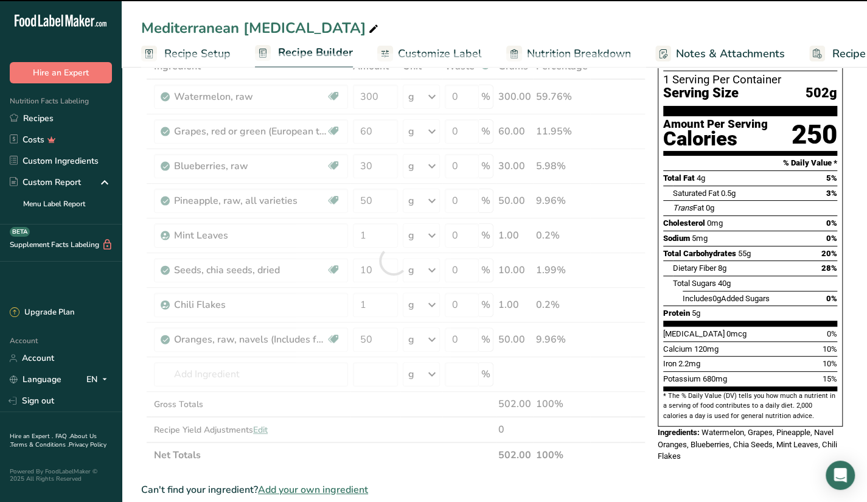
type input "0"
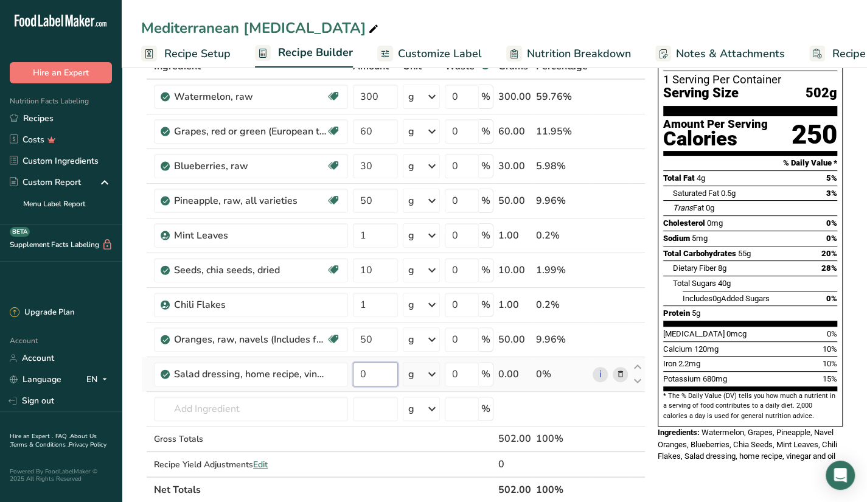
click at [382, 379] on input "0" at bounding box center [375, 374] width 45 height 24
type input "50"
click at [314, 415] on div "Ingredient * Amount * Unit * Waste * .a-a{fill:#347362;}.b-a{fill:#fff;} Grams …" at bounding box center [393, 278] width 504 height 449
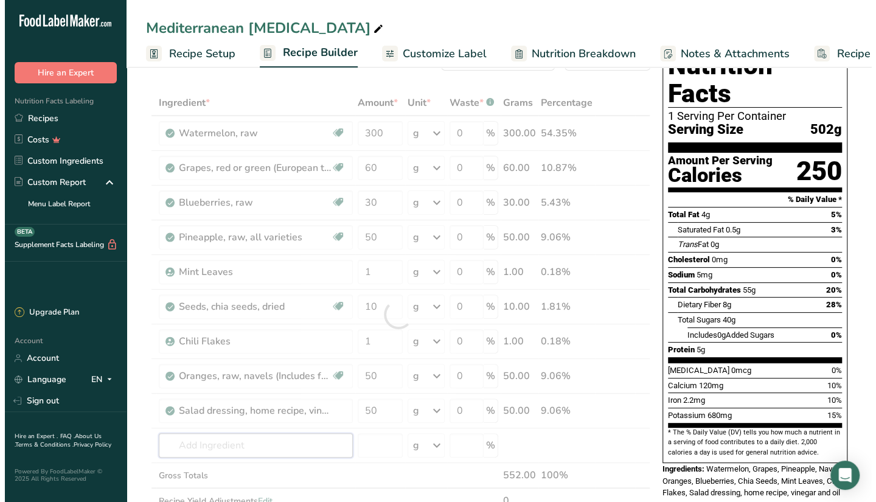
scroll to position [40, 0]
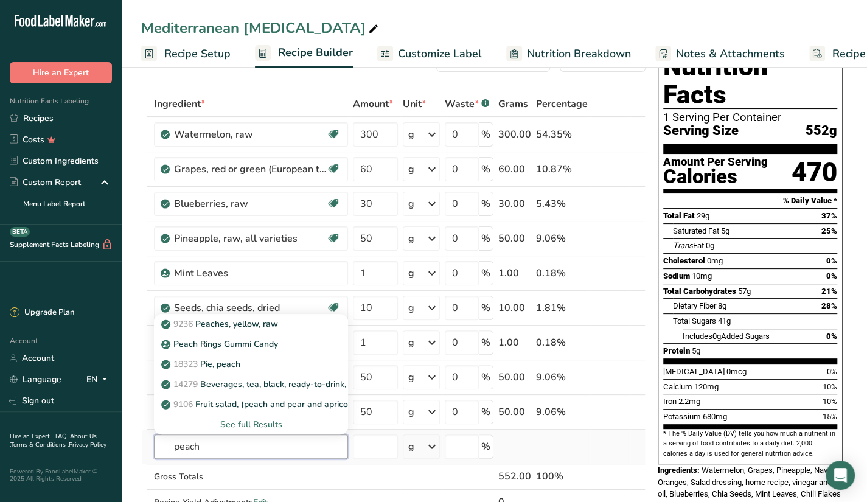
type input "peach"
click at [267, 424] on div "See full Results" at bounding box center [251, 424] width 175 height 13
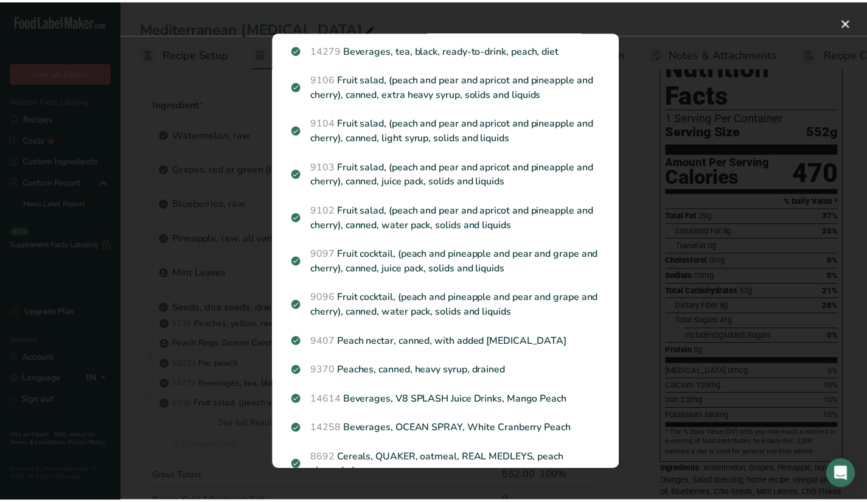
scroll to position [0, 0]
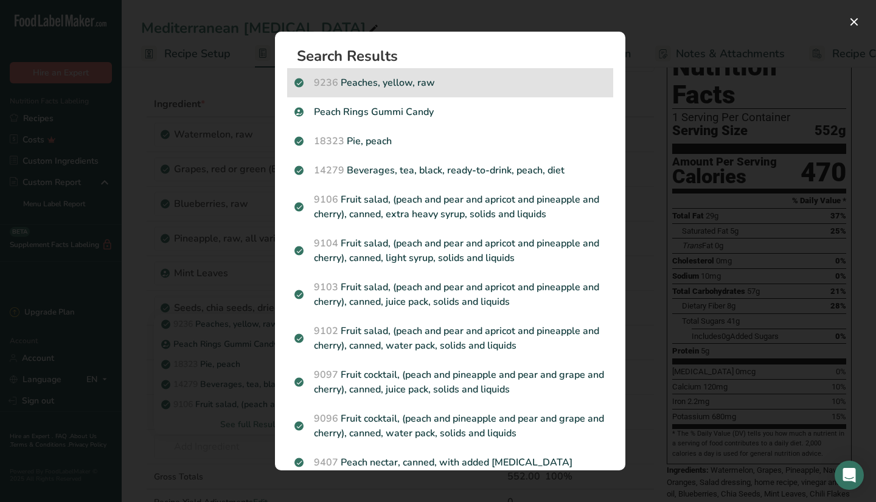
click at [455, 94] on div "9236 Peaches, yellow, raw" at bounding box center [450, 82] width 326 height 29
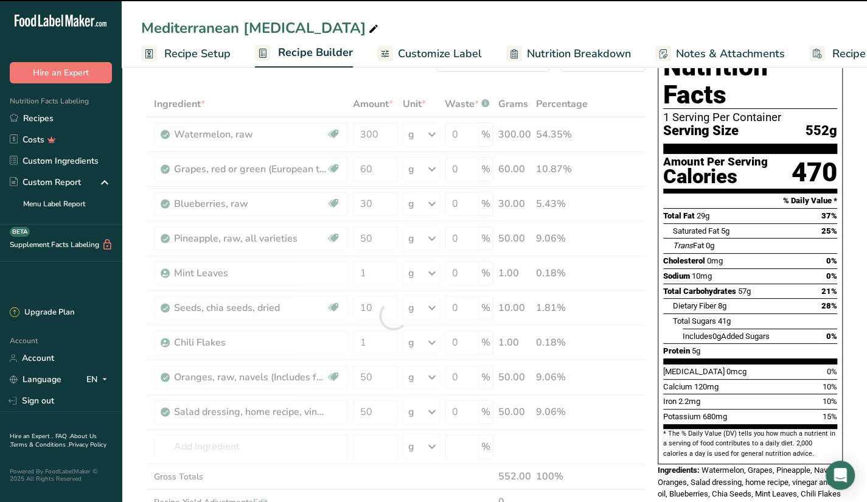
type input "0"
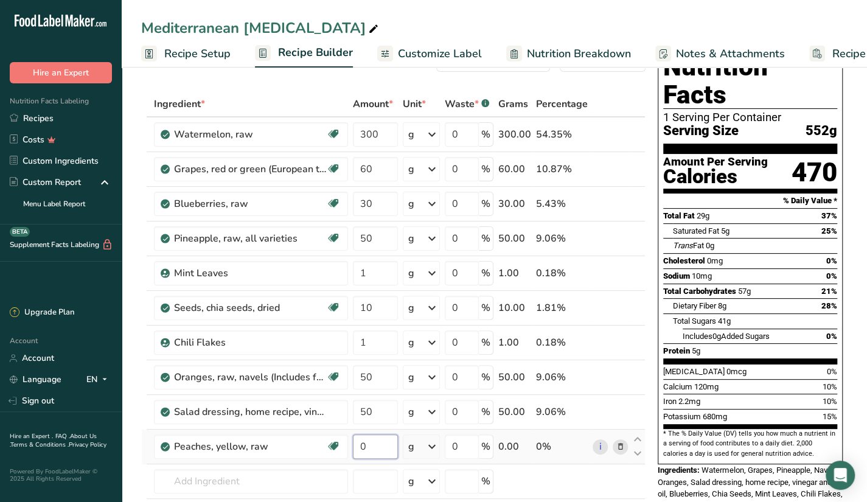
click at [387, 443] on input "0" at bounding box center [375, 446] width 45 height 24
type input "20"
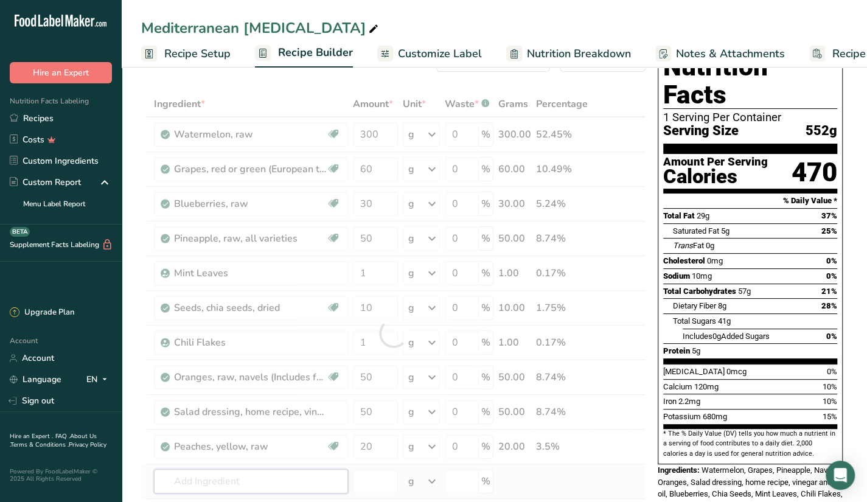
click at [248, 480] on div "Ingredient * Amount * Unit * Waste * .a-a{fill:#347362;}.b-a{fill:#fff;} Grams …" at bounding box center [393, 333] width 504 height 484
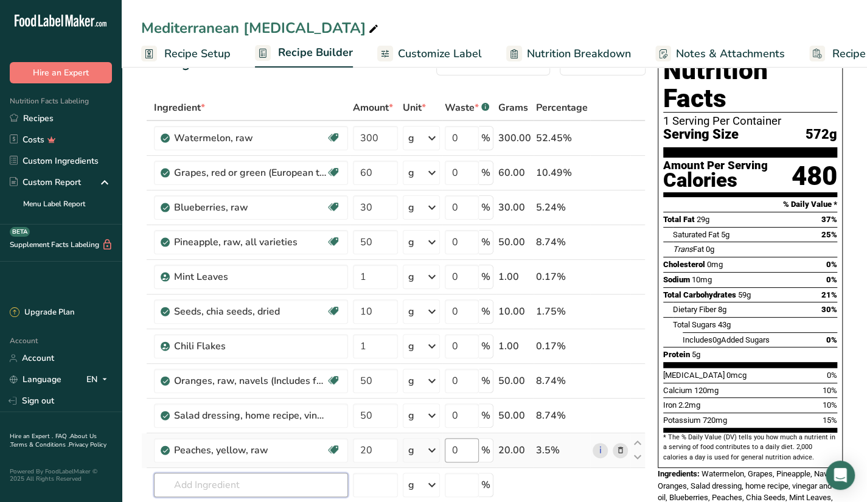
scroll to position [38, 0]
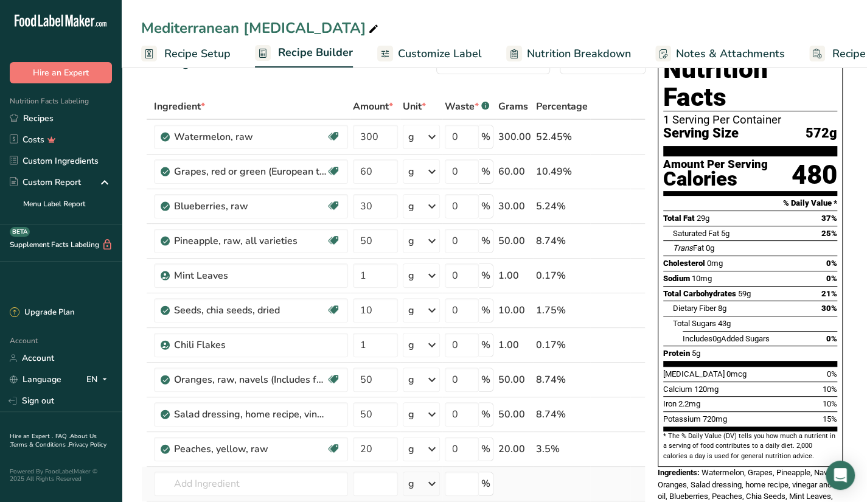
click at [552, 488] on td at bounding box center [561, 483] width 57 height 35
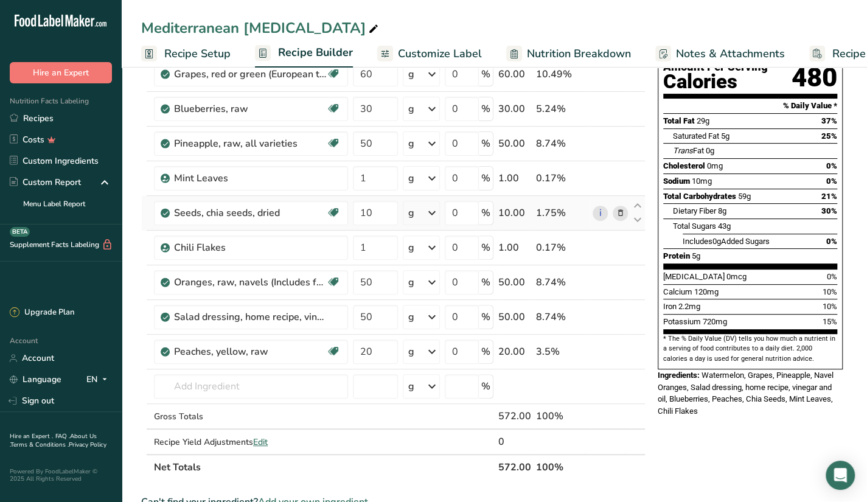
scroll to position [159, 0]
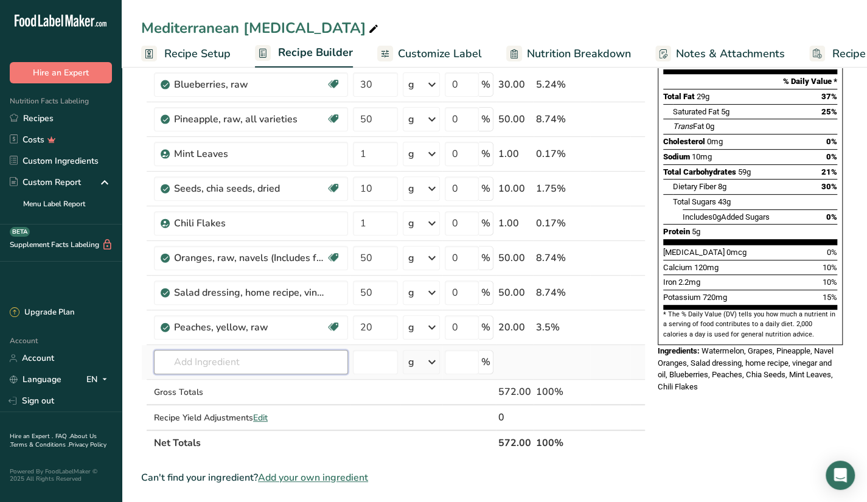
click at [255, 352] on input "text" at bounding box center [251, 362] width 194 height 24
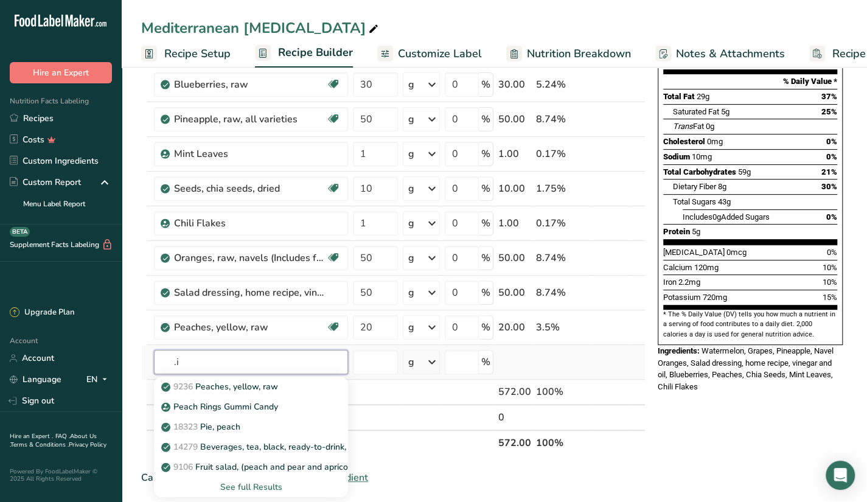
type input "."
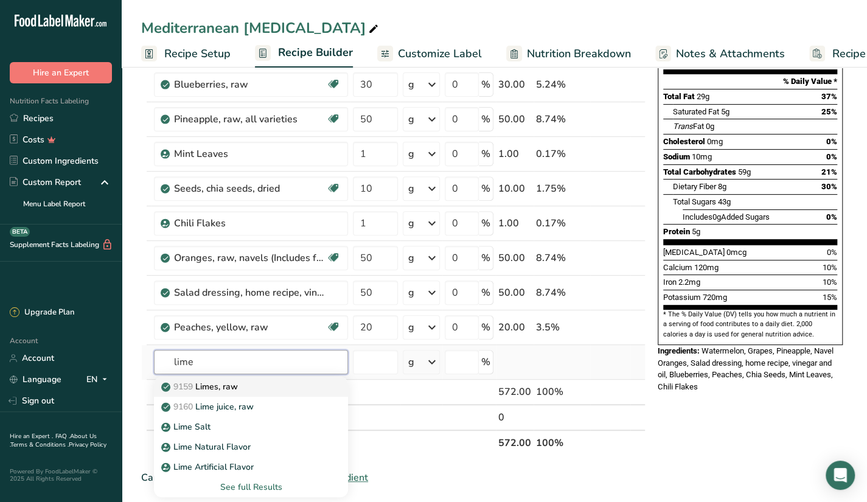
type input "lime"
click at [260, 383] on div "9159 Limes, raw" at bounding box center [241, 386] width 155 height 13
type input "Limes, raw"
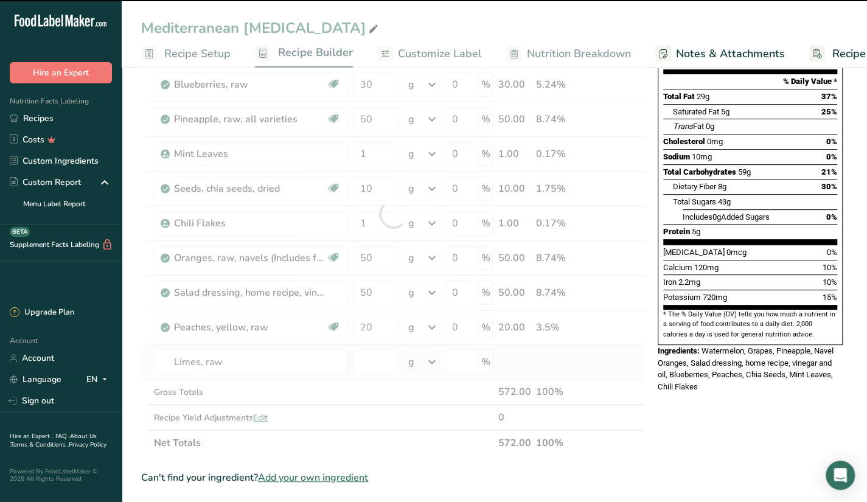
type input "0"
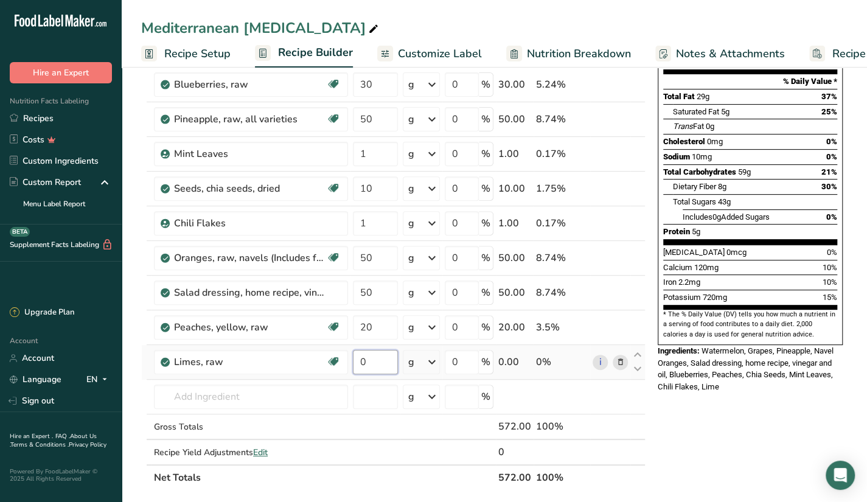
click at [384, 371] on input "0" at bounding box center [375, 362] width 45 height 24
type input "10"
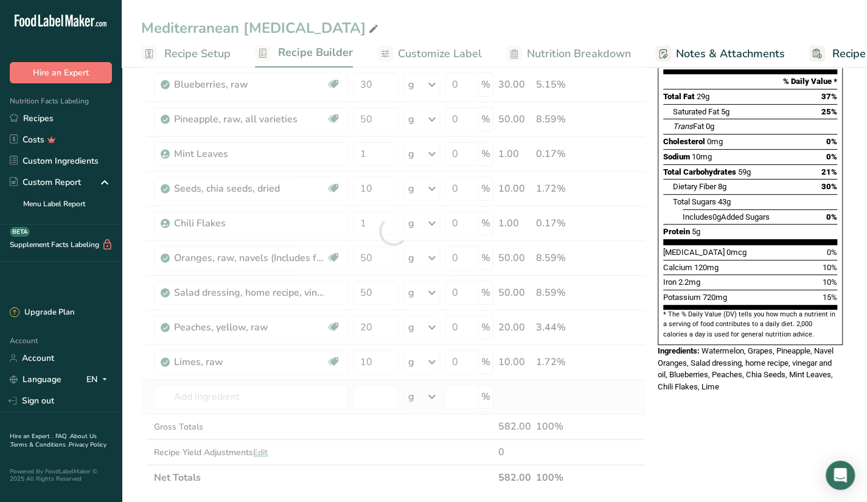
click at [552, 403] on div "Ingredient * Amount * Unit * Waste * .a-a{fill:#347362;}.b-a{fill:#fff;} Grams …" at bounding box center [393, 231] width 504 height 518
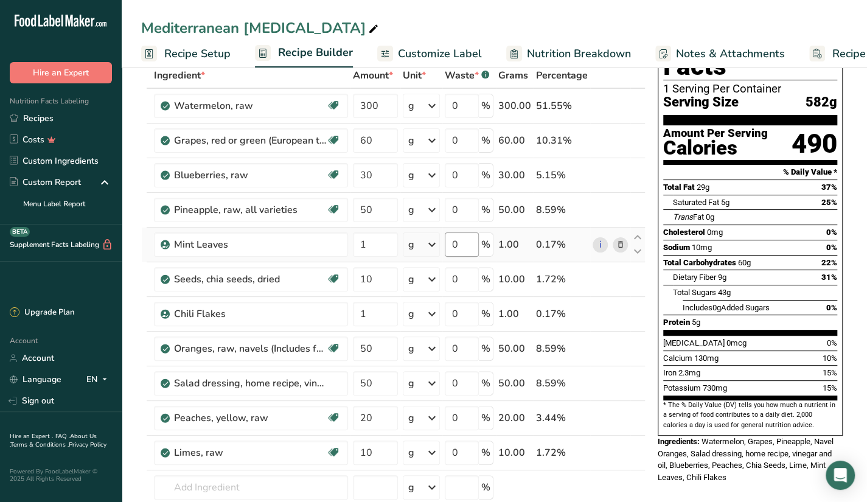
scroll to position [66, 0]
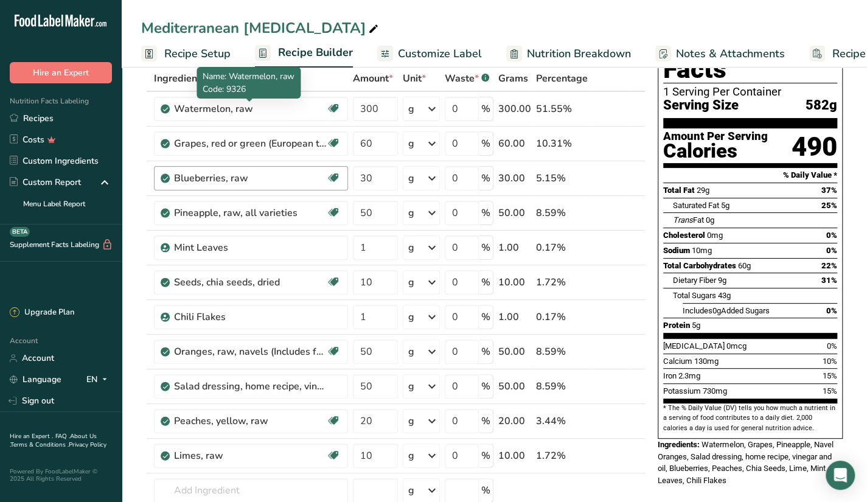
drag, startPoint x: 251, startPoint y: 238, endPoint x: 196, endPoint y: 187, distance: 75.3
click at [196, 187] on tbody "Watermelon, raw Source of Antioxidants Dairy free Gluten free Vegan Vegetarian …" at bounding box center [393, 325] width 503 height 466
click at [196, 187] on div "Blueberries, raw Source of Antioxidants Dairy free Gluten free Vegan Vegetarian…" at bounding box center [251, 178] width 194 height 24
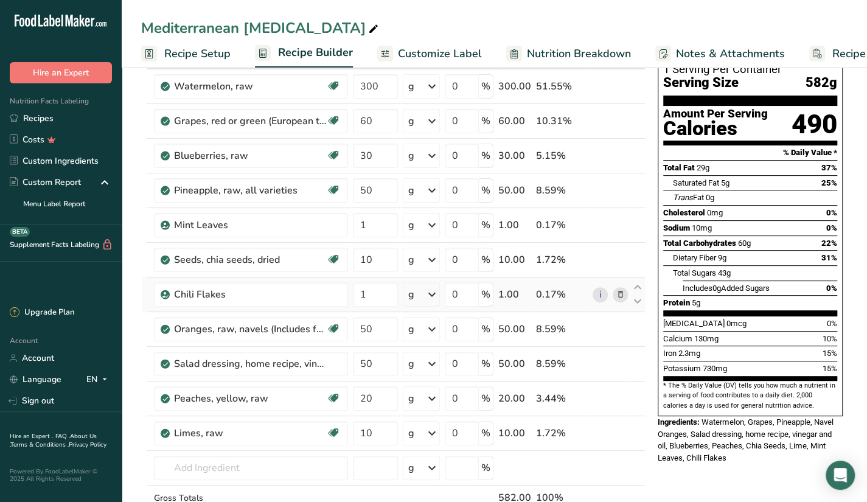
scroll to position [89, 0]
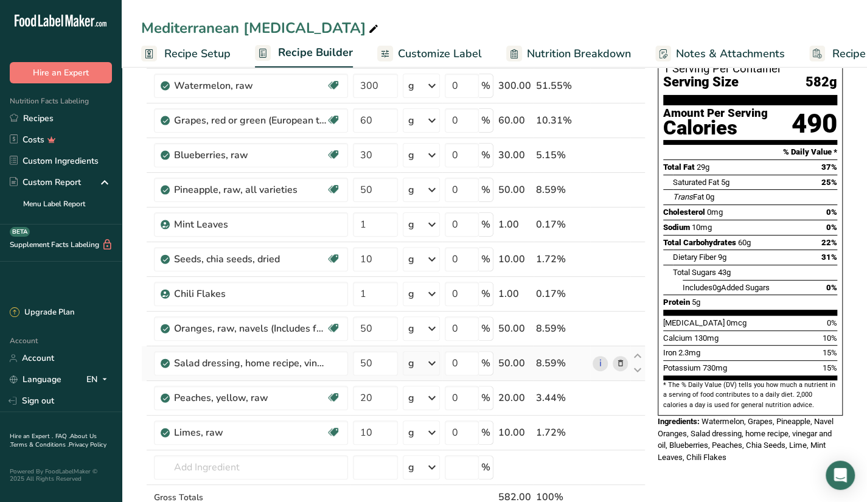
click at [617, 359] on icon at bounding box center [620, 363] width 9 height 13
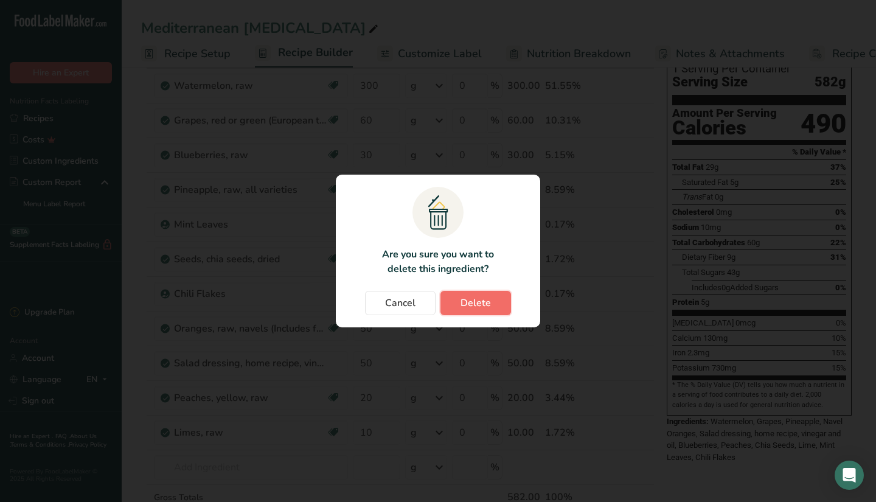
click at [465, 301] on span "Delete" at bounding box center [475, 303] width 30 height 15
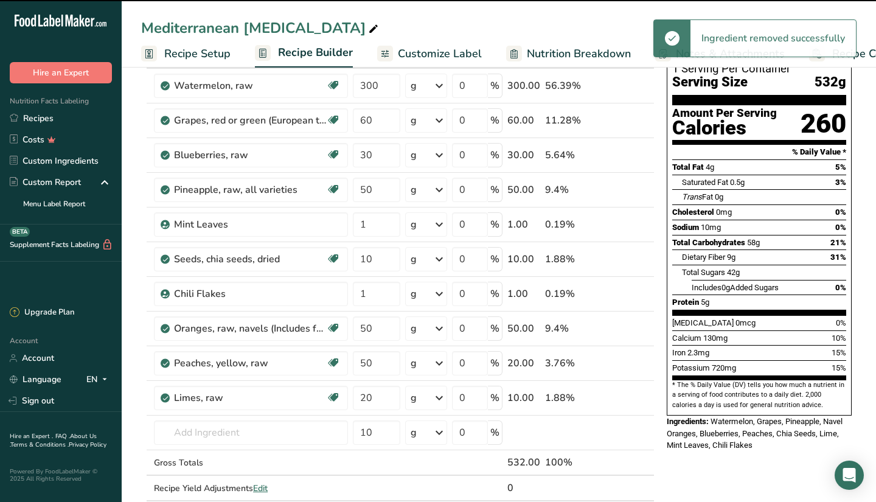
type input "20"
type input "10"
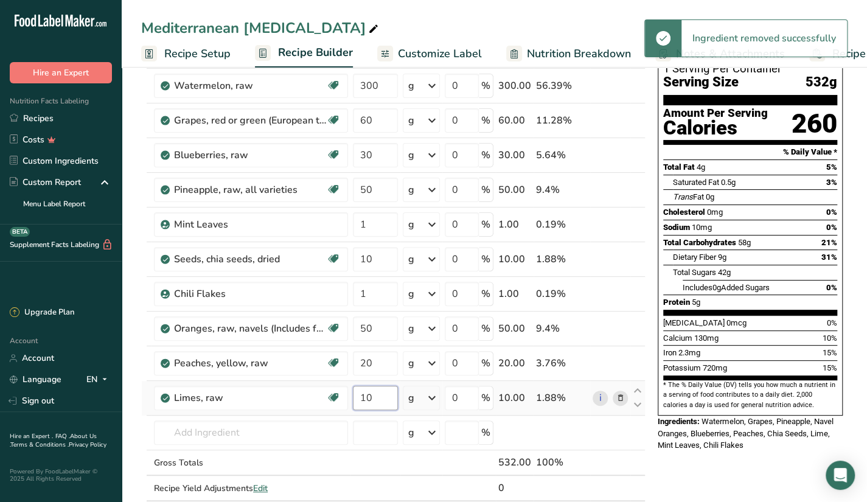
click at [369, 402] on input "10" at bounding box center [375, 398] width 45 height 24
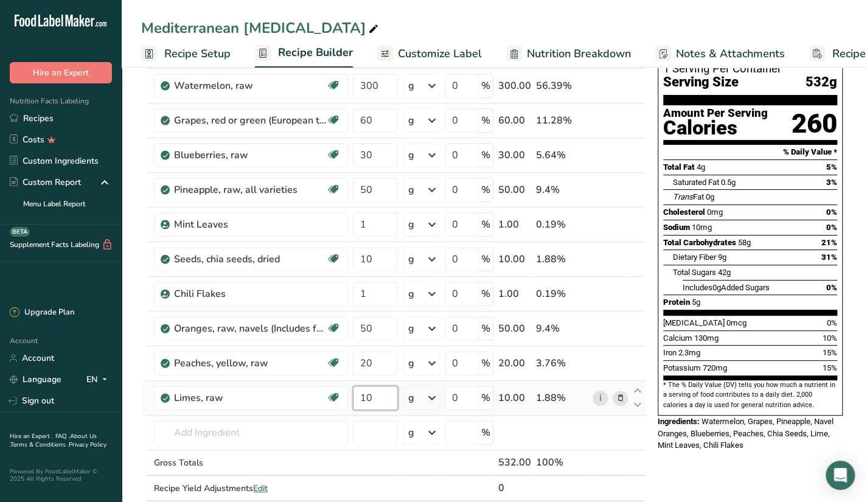
type input "1"
type input "20"
click at [275, 426] on div "Ingredient * Amount * Unit * Waste * .a-a{fill:#347362;}.b-a{fill:#fff;} Grams …" at bounding box center [393, 285] width 504 height 484
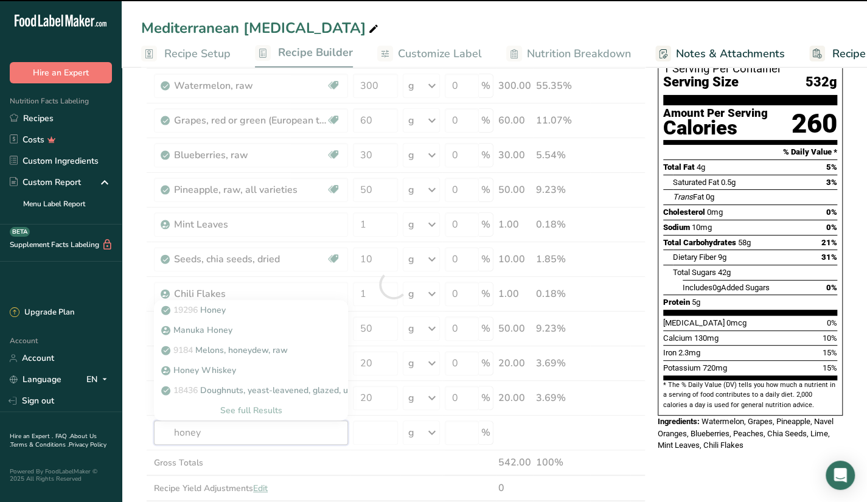
type input "honey"
click at [297, 231] on div at bounding box center [393, 285] width 504 height 484
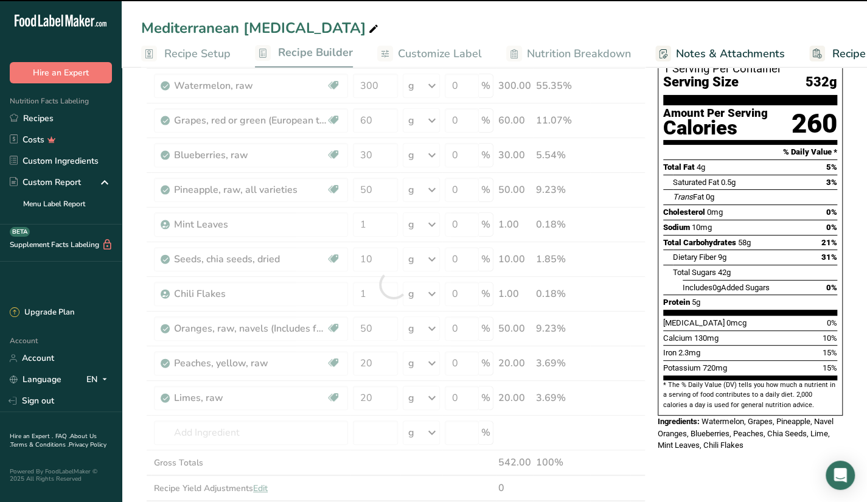
click at [234, 426] on div at bounding box center [393, 285] width 504 height 484
click at [238, 434] on div at bounding box center [393, 285] width 504 height 484
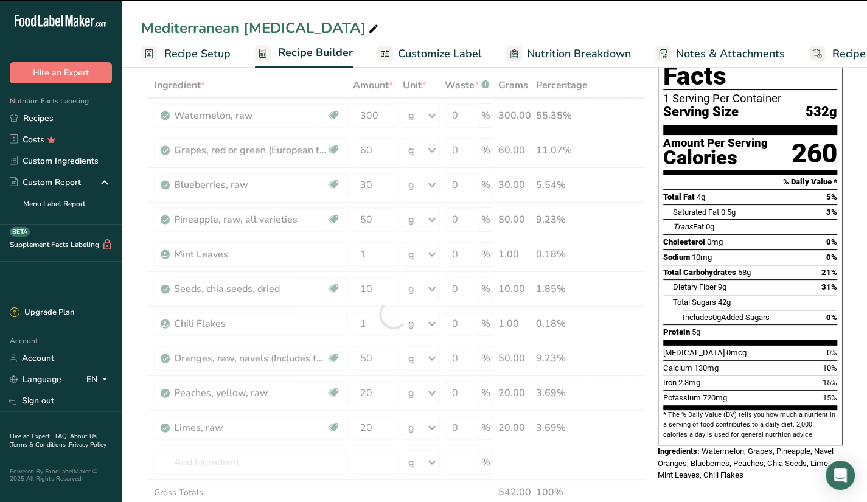
scroll to position [58, 0]
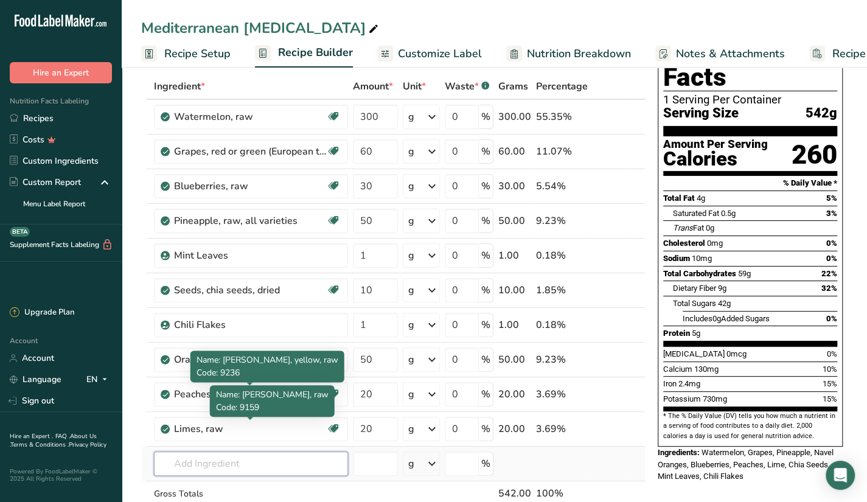
click at [235, 456] on input "text" at bounding box center [251, 463] width 194 height 24
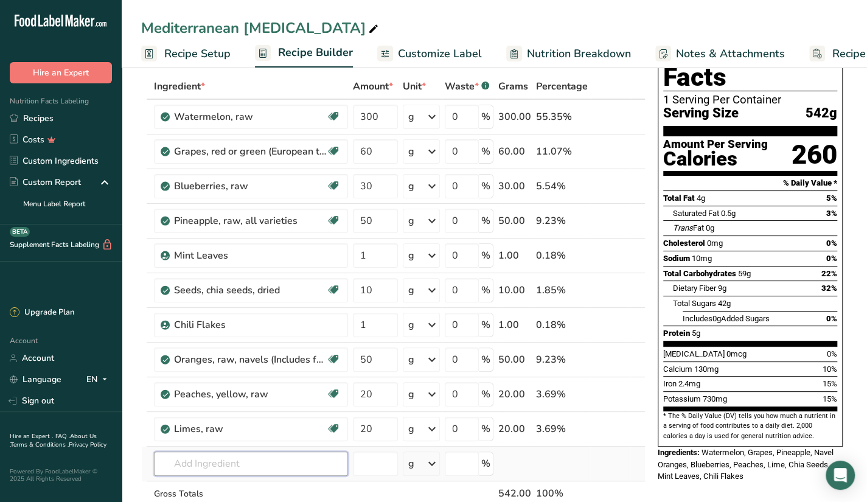
click at [235, 456] on input "text" at bounding box center [251, 463] width 194 height 24
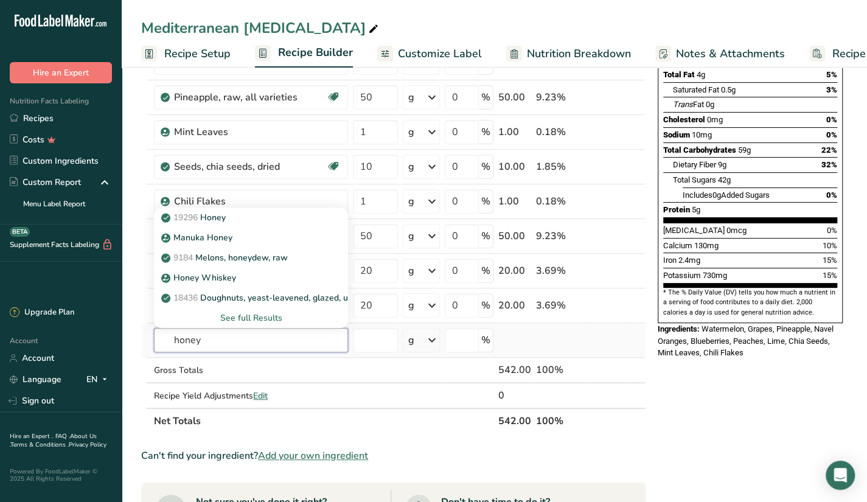
scroll to position [184, 0]
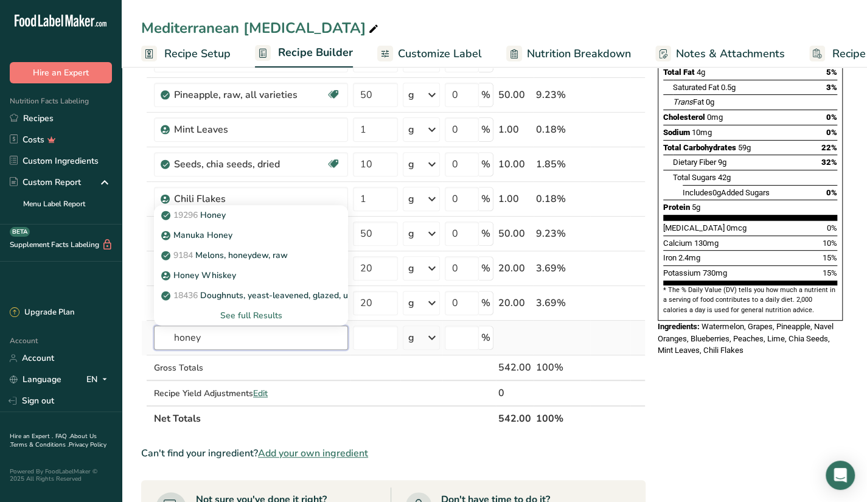
type input "honey"
click at [248, 314] on div "See full Results" at bounding box center [251, 315] width 175 height 13
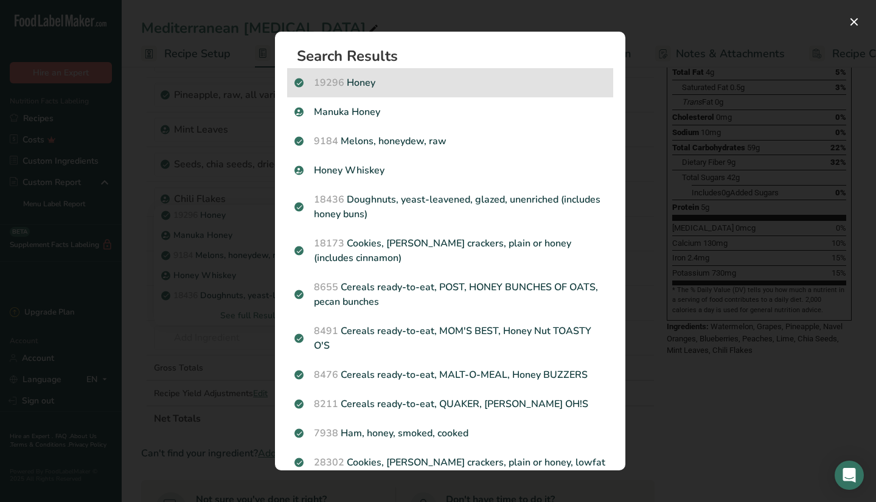
click at [505, 81] on p "19296 Honey" at bounding box center [449, 82] width 311 height 15
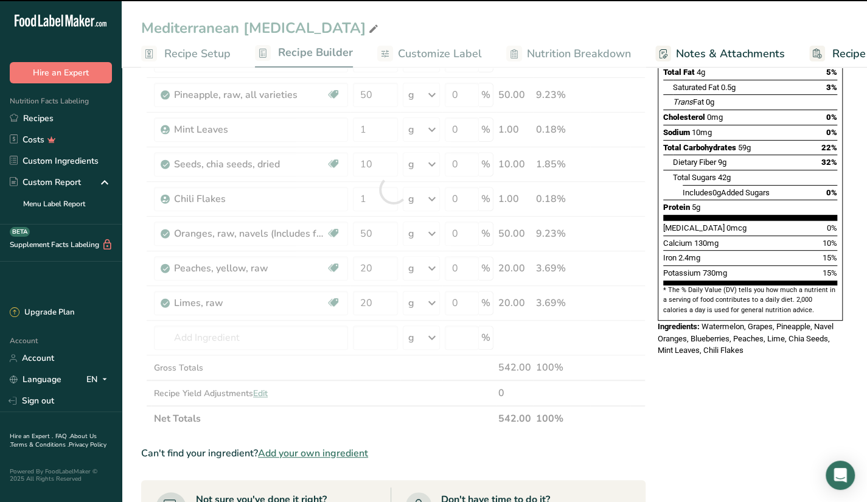
type input "0"
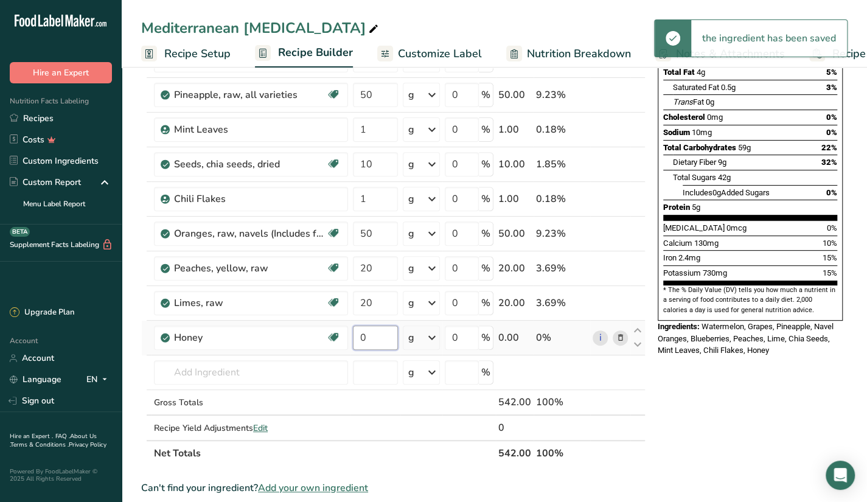
click at [375, 341] on input "0" at bounding box center [375, 337] width 45 height 24
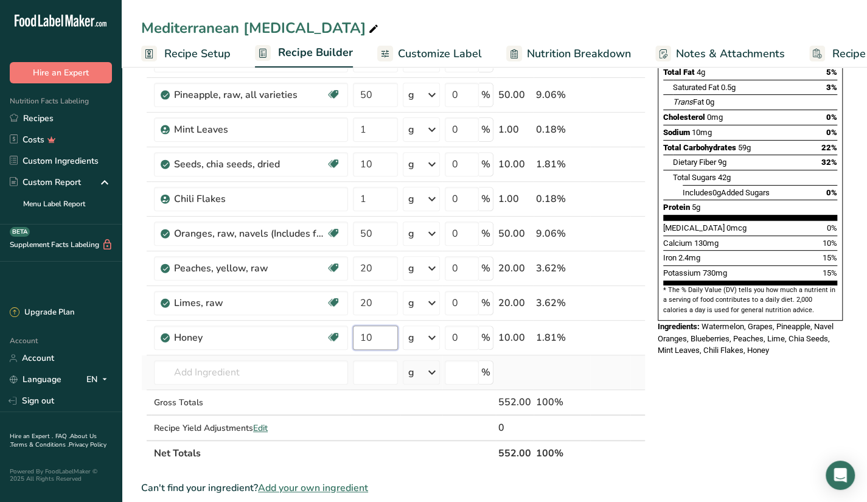
type input "10"
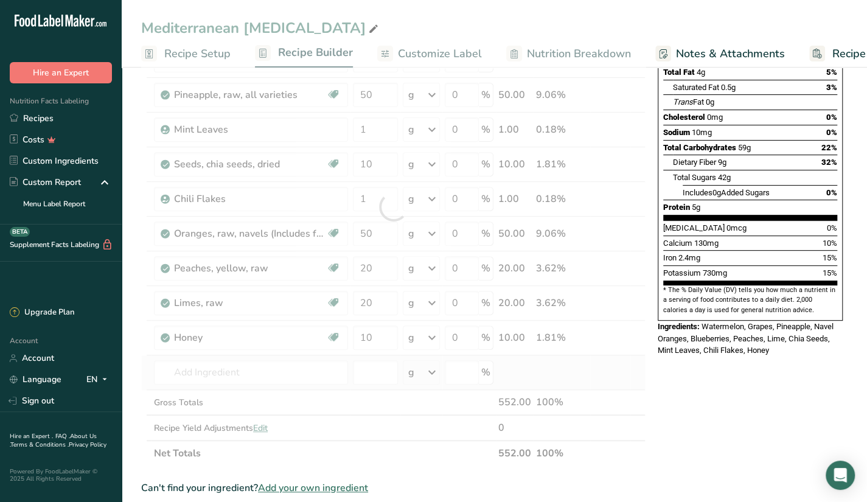
click at [570, 370] on div "Ingredient * Amount * Unit * Waste * .a-a{fill:#347362;}.b-a{fill:#fff;} Grams …" at bounding box center [393, 207] width 504 height 518
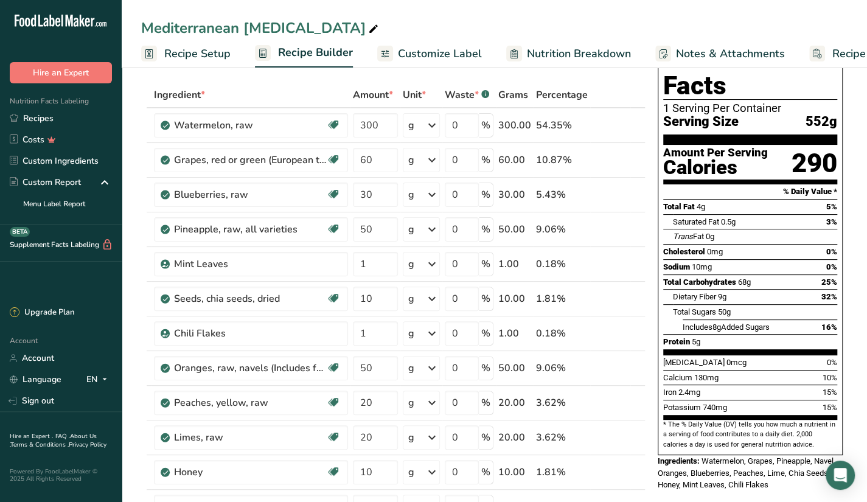
scroll to position [51, 0]
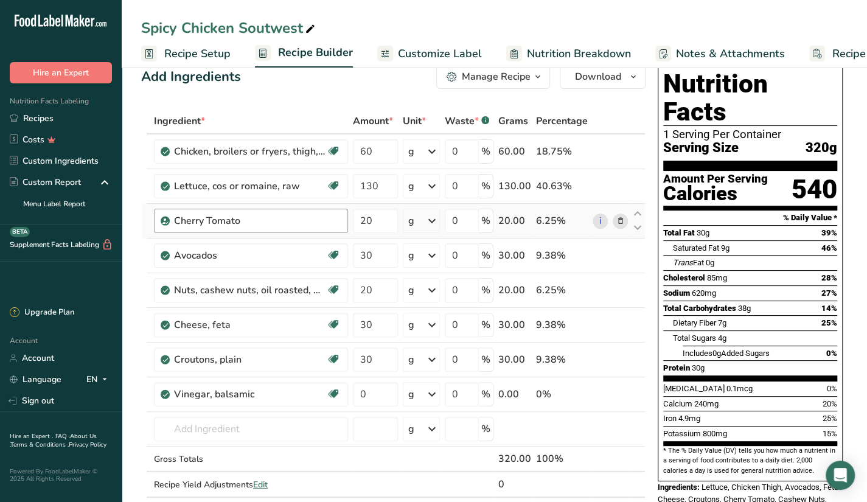
drag, startPoint x: 316, startPoint y: 266, endPoint x: 283, endPoint y: 221, distance: 55.2
click at [283, 221] on tbody "Chicken, broilers or fryers, thigh, meat and skin, cooked, fried, flour Dairy f…" at bounding box center [393, 315] width 503 height 362
click at [172, 421] on input "text" at bounding box center [251, 429] width 194 height 24
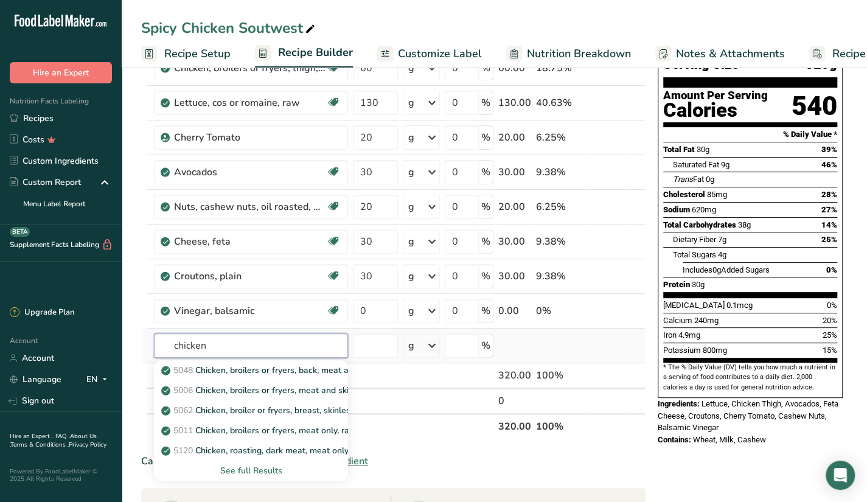
scroll to position [128, 0]
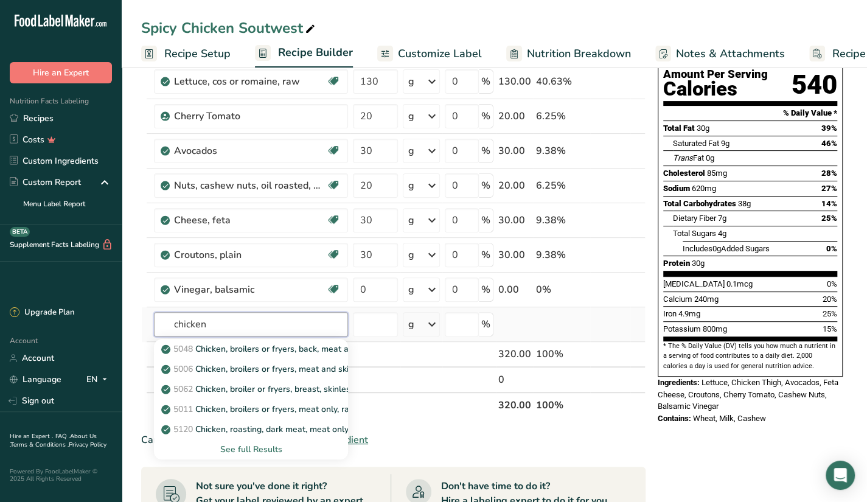
type input "chicken"
click at [251, 451] on div "See full Results" at bounding box center [251, 449] width 175 height 13
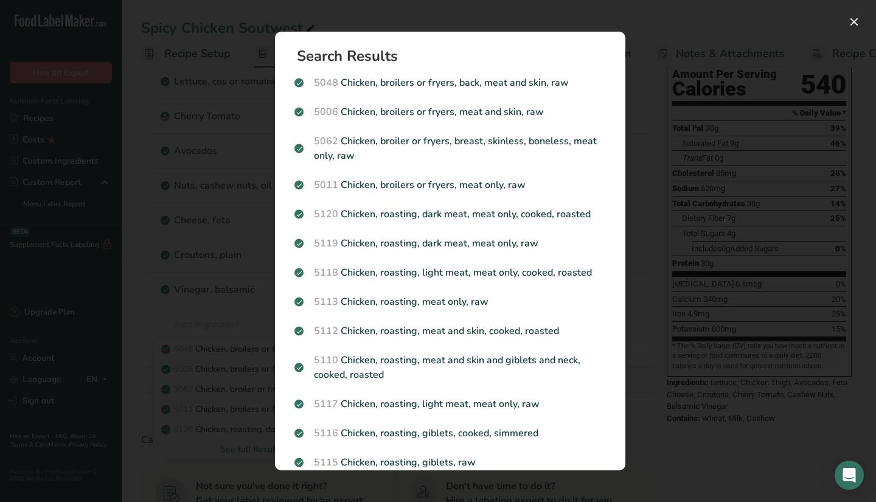
click at [674, 336] on div "Search results modal" at bounding box center [438, 251] width 876 height 502
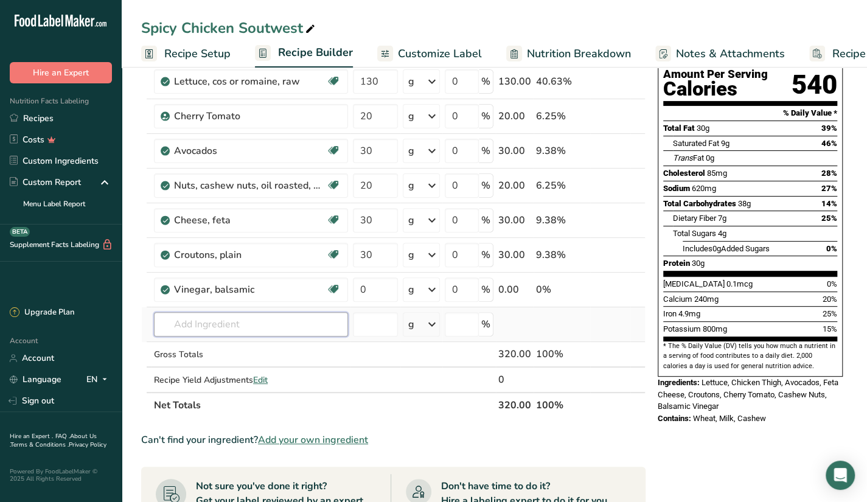
click at [249, 320] on input "text" at bounding box center [251, 324] width 194 height 24
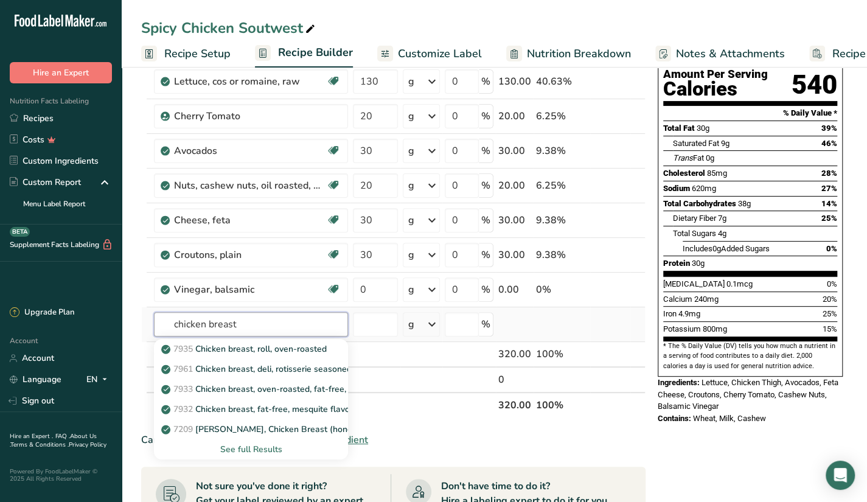
type input "chicken breast"
click at [268, 443] on div "See full Results" at bounding box center [251, 449] width 175 height 13
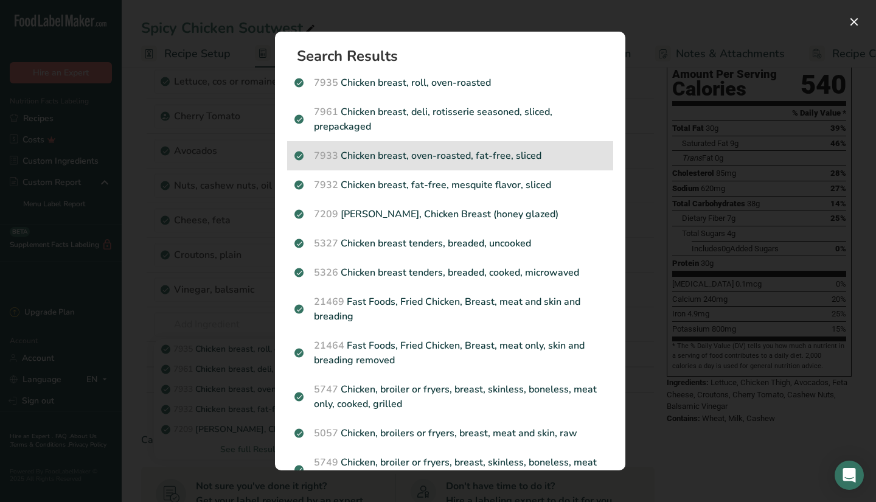
click at [510, 150] on p "7933 Chicken breast, oven-roasted, fat-free, sliced" at bounding box center [449, 155] width 311 height 15
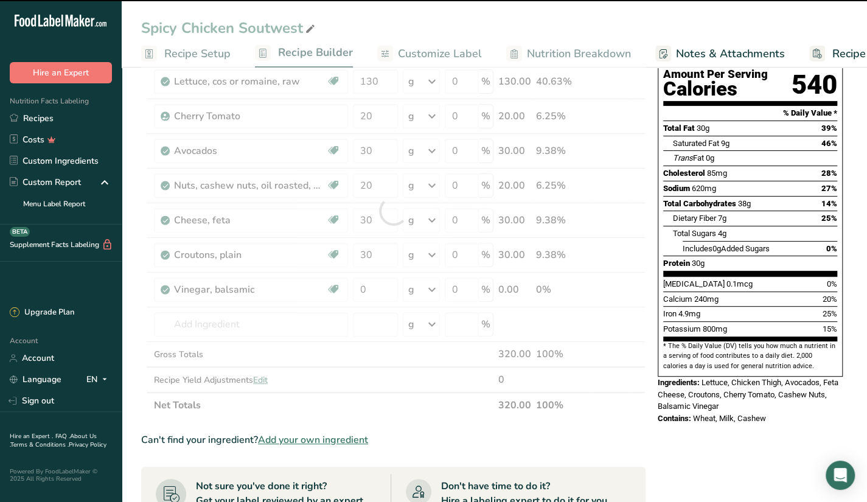
type input "0"
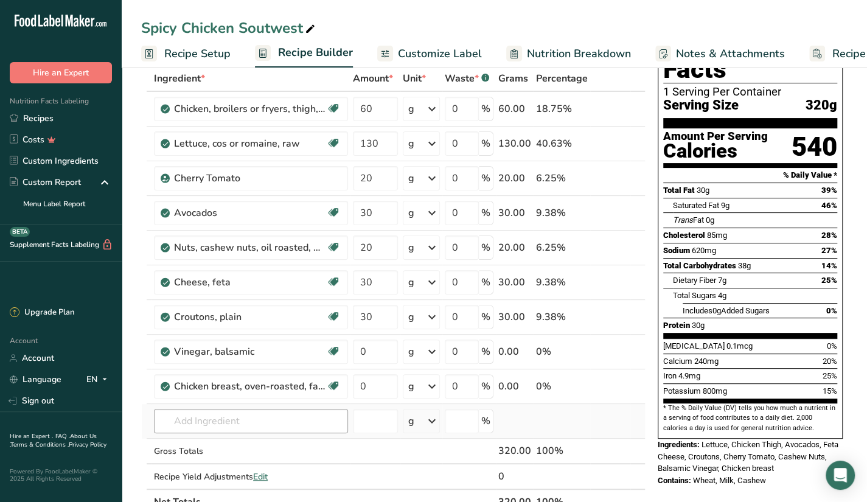
scroll to position [65, 0]
click at [614, 111] on span at bounding box center [619, 109] width 15 height 15
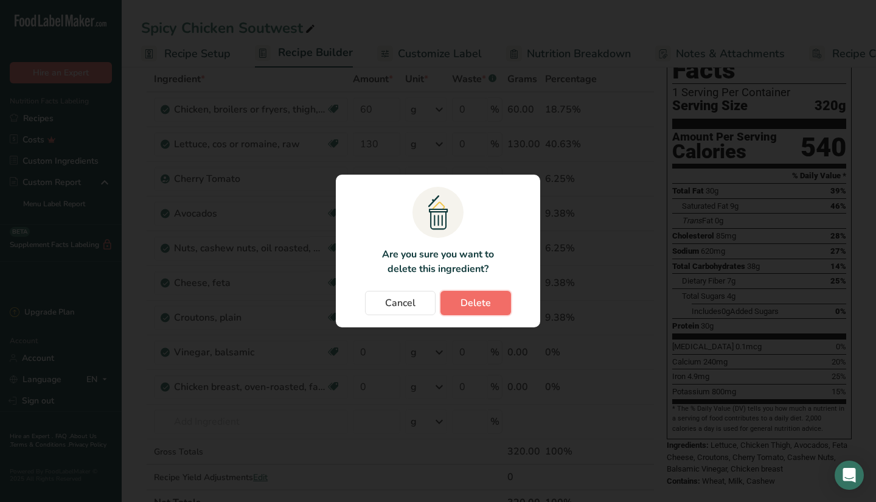
click at [476, 295] on button "Delete" at bounding box center [475, 303] width 71 height 24
type input "130"
type input "20"
type input "30"
type input "20"
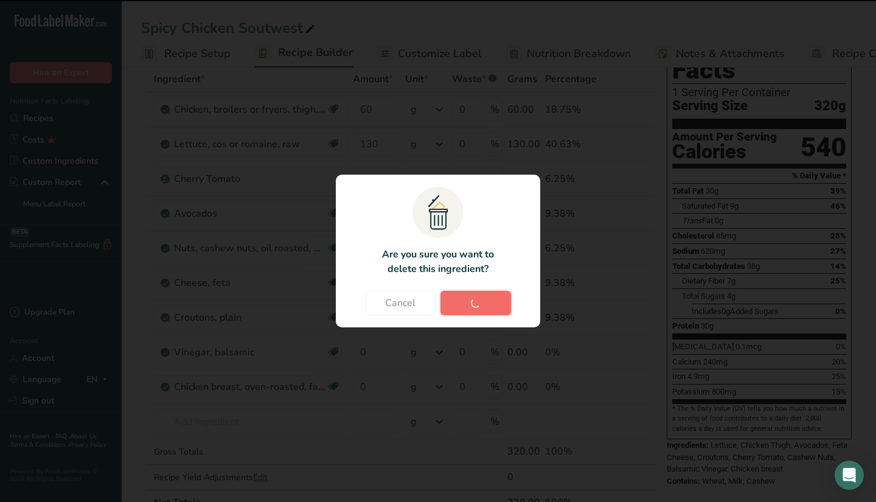
type input "30"
type input "0"
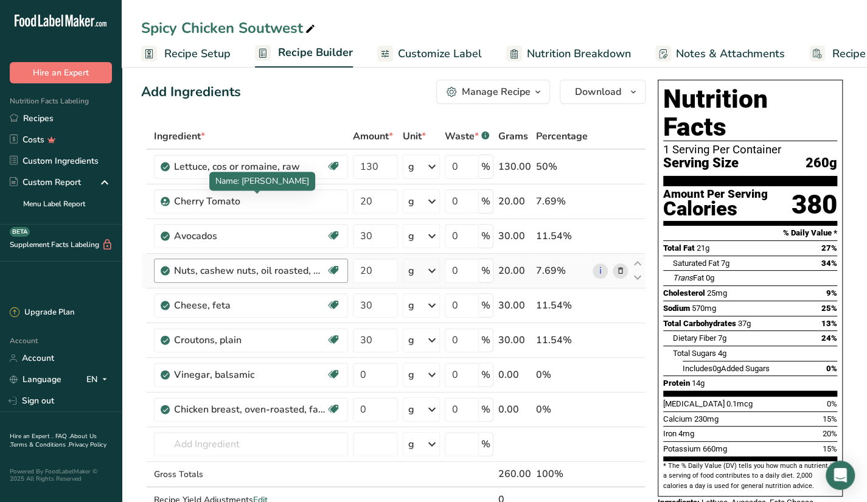
scroll to position [9, 0]
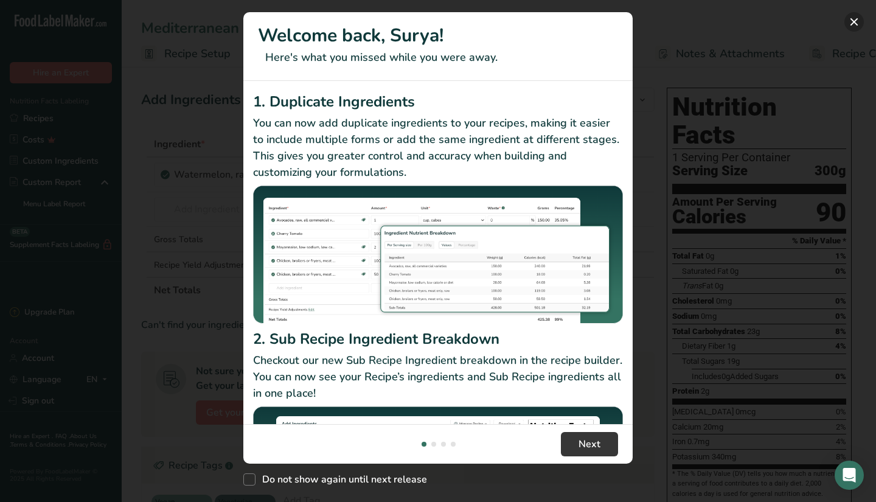
click at [852, 19] on button "New Features" at bounding box center [853, 21] width 19 height 19
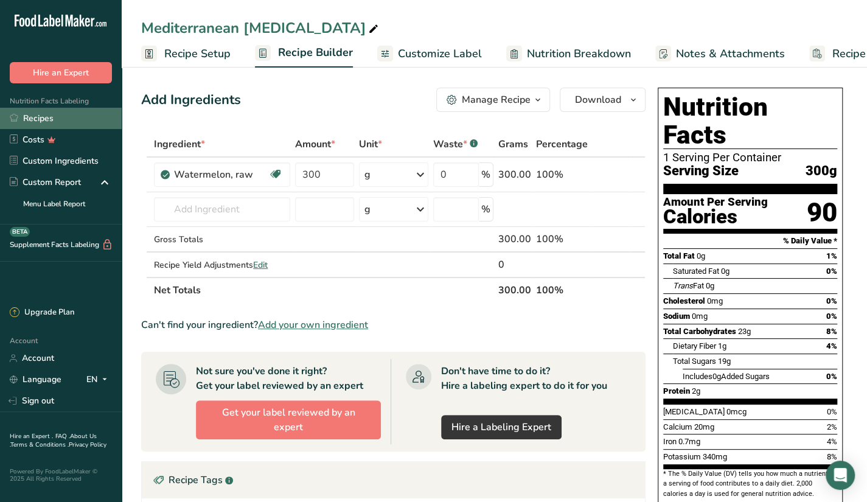
click at [85, 120] on link "Recipes" at bounding box center [61, 118] width 122 height 21
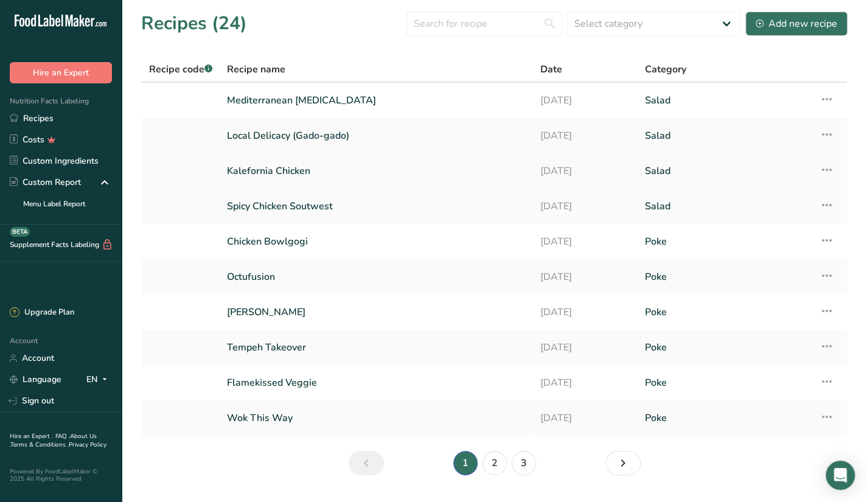
click at [255, 172] on link "Kalefornia Chicken" at bounding box center [376, 171] width 299 height 26
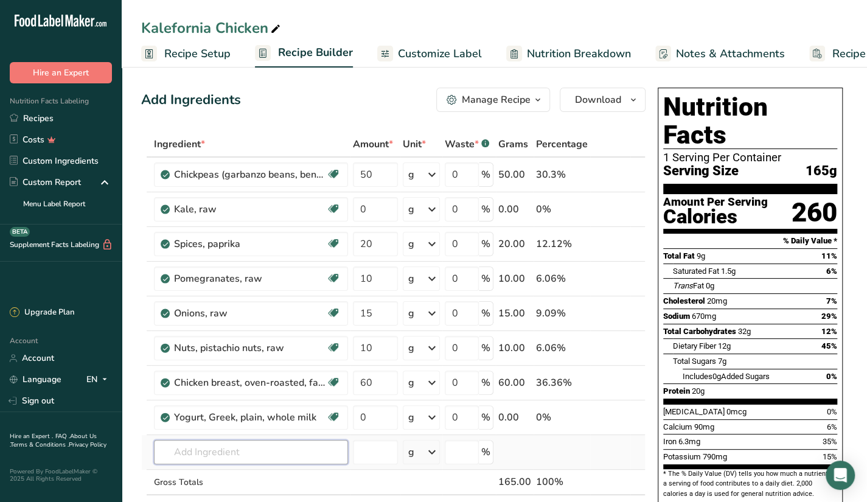
click at [265, 454] on input "text" at bounding box center [251, 452] width 194 height 24
type input "beetroot"
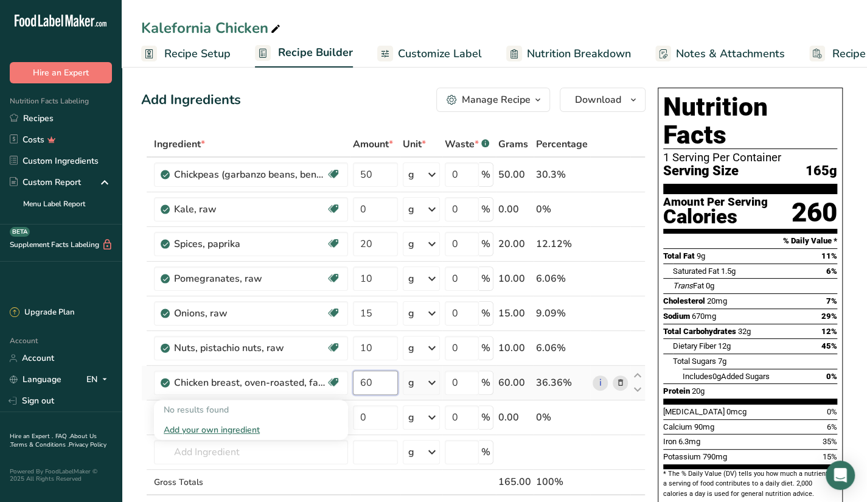
click at [391, 384] on input "60" at bounding box center [375, 382] width 45 height 24
type input "6"
type input "100"
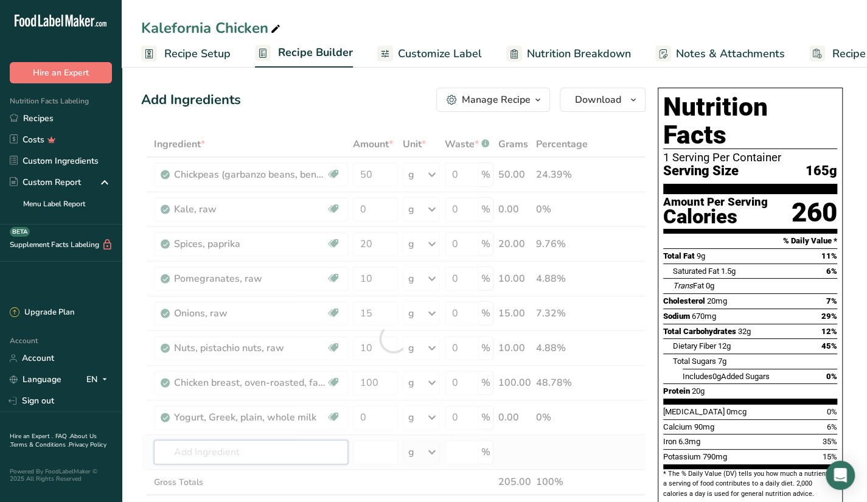
click at [216, 453] on div "Ingredient * Amount * Unit * Waste * .a-a{fill:#347362;}.b-a{fill:#fff;} Grams …" at bounding box center [393, 338] width 504 height 414
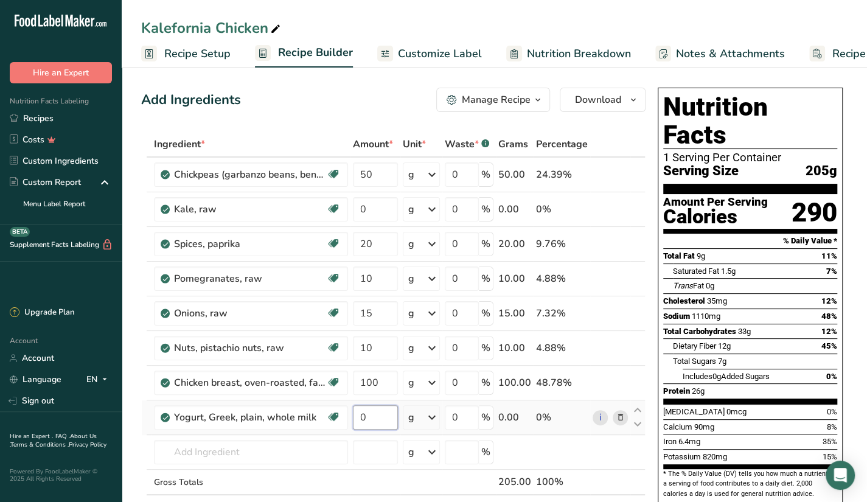
click at [378, 412] on input "0" at bounding box center [375, 417] width 45 height 24
type input "60"
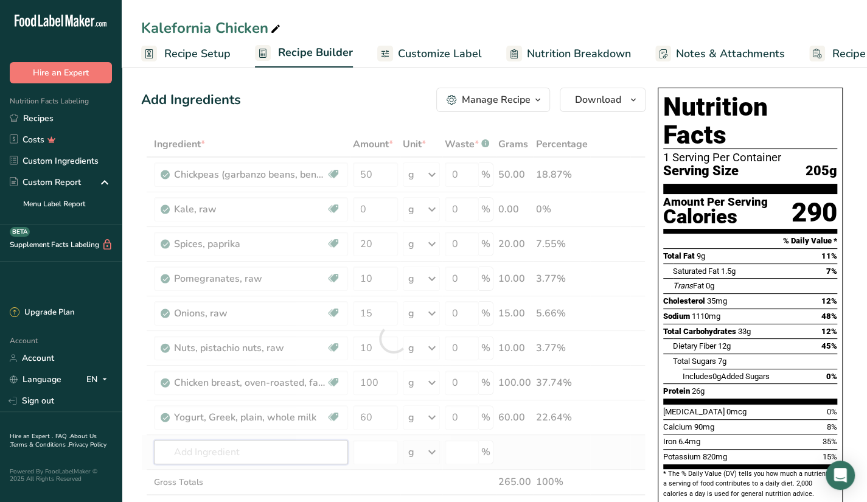
click at [260, 446] on div "Ingredient * Amount * Unit * Waste * .a-a{fill:#347362;}.b-a{fill:#fff;} Grams …" at bounding box center [393, 338] width 504 height 414
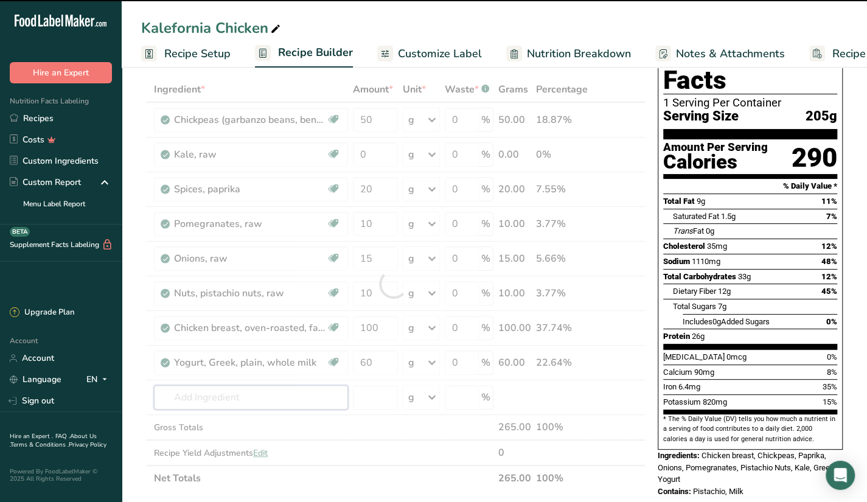
scroll to position [40, 0]
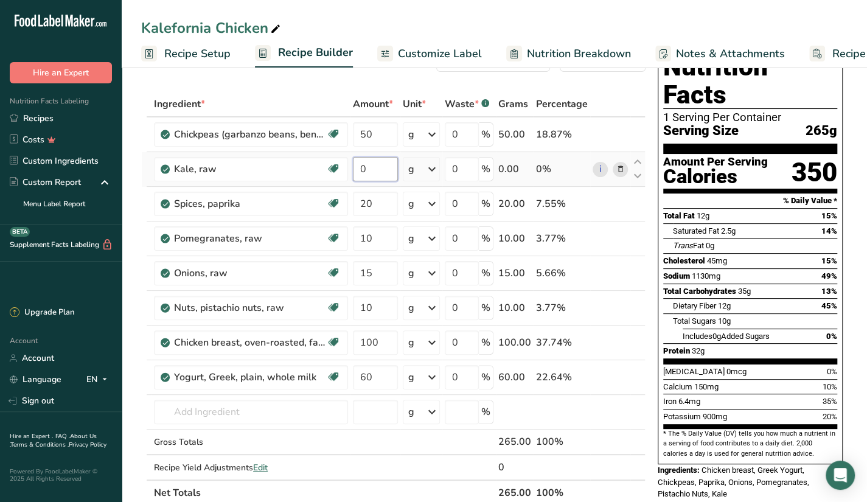
click at [388, 175] on input "0" at bounding box center [375, 169] width 45 height 24
type input "130"
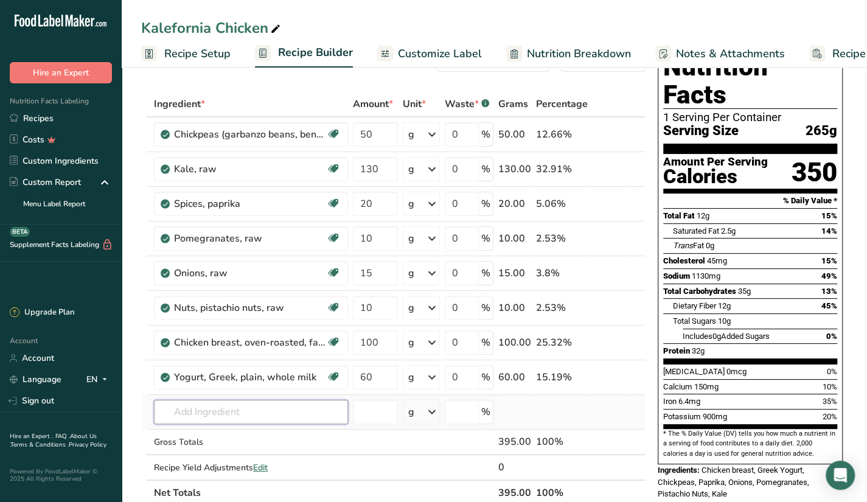
click at [324, 414] on div "Ingredient * Amount * Unit * Waste * .a-a{fill:#347362;}.b-a{fill:#fff;} Grams …" at bounding box center [393, 298] width 504 height 414
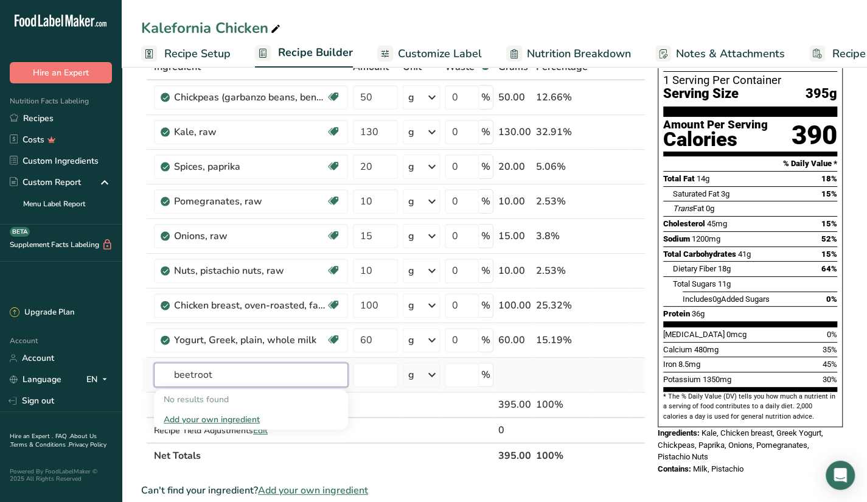
scroll to position [89, 0]
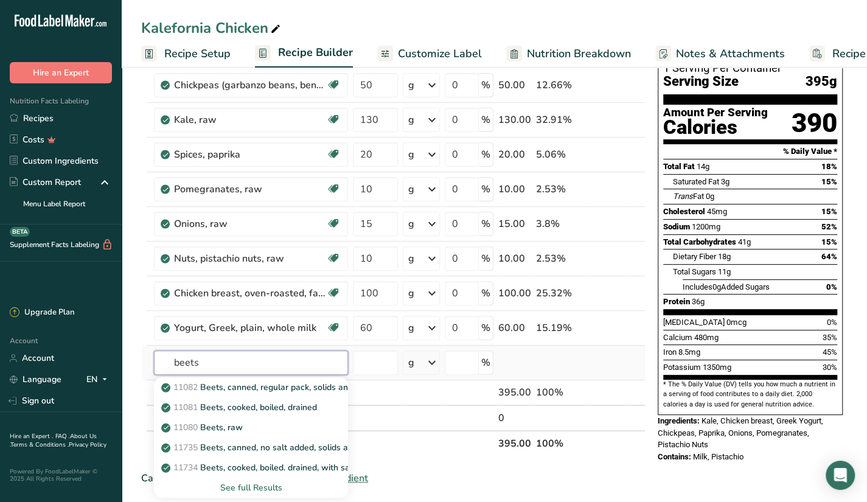
type input "beets"
click at [270, 480] on div "See full Results" at bounding box center [251, 487] width 175 height 13
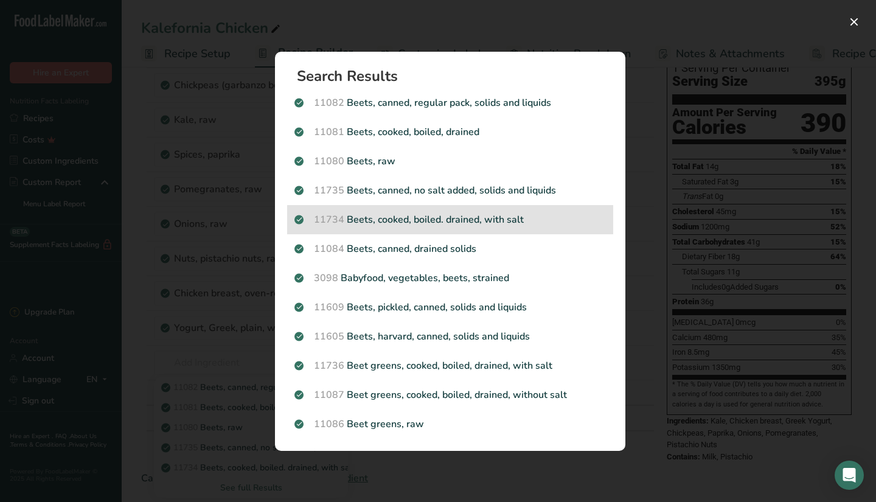
click at [545, 226] on p "11734 Beets, cooked, boiled. drained, with salt" at bounding box center [449, 219] width 311 height 15
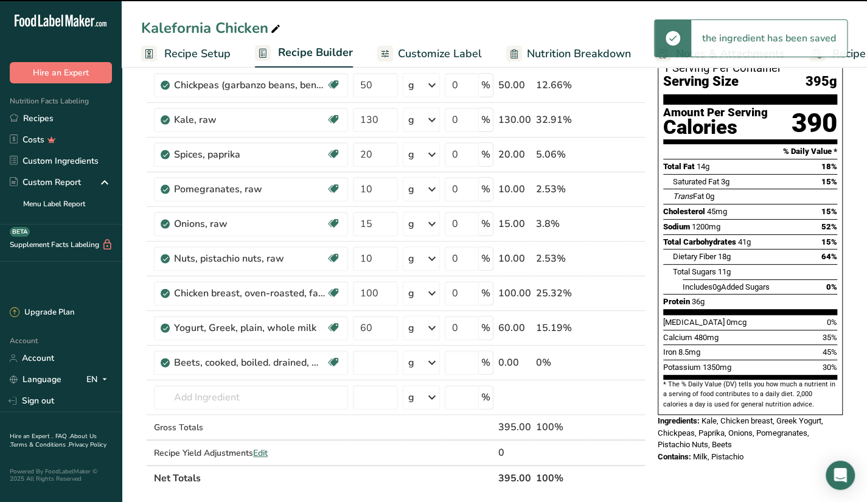
type input "0"
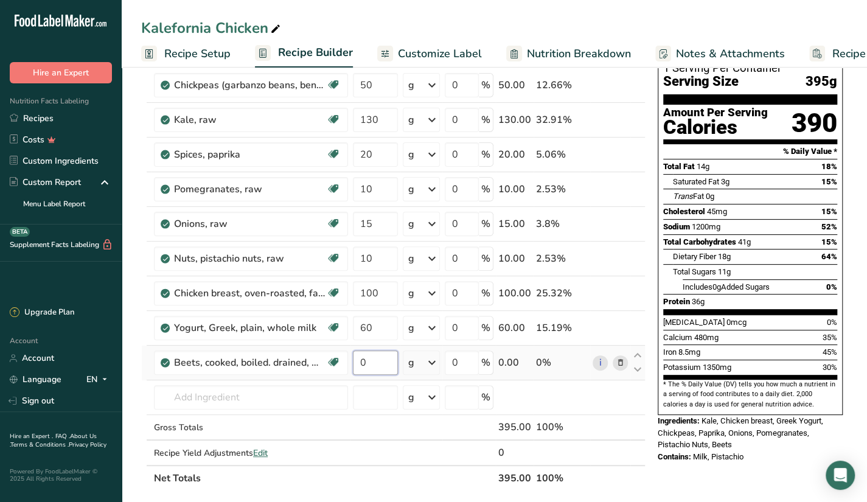
click at [378, 355] on input "0" at bounding box center [375, 362] width 45 height 24
type input "50"
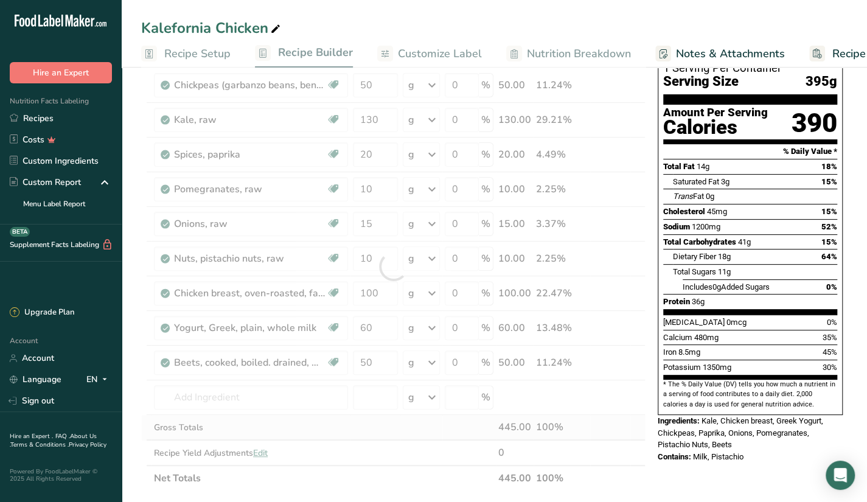
click at [277, 415] on div "Ingredient * Amount * Unit * Waste * .a-a{fill:#347362;}.b-a{fill:#fff;} Grams …" at bounding box center [393, 266] width 504 height 449
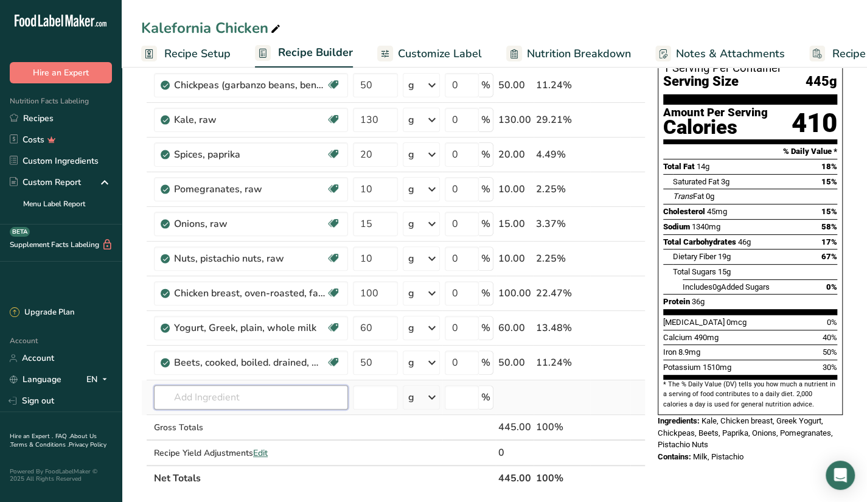
click at [247, 401] on input "text" at bounding box center [251, 397] width 194 height 24
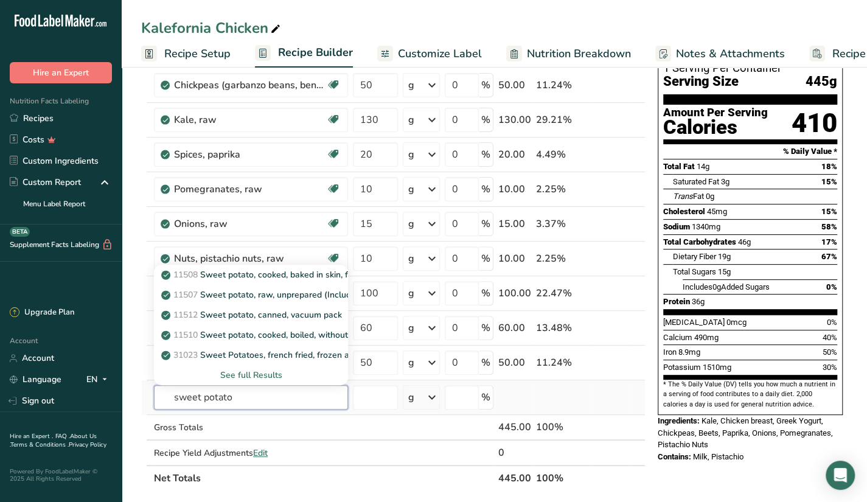
type input "sweet potato"
click at [263, 369] on div "See full Results" at bounding box center [251, 375] width 175 height 13
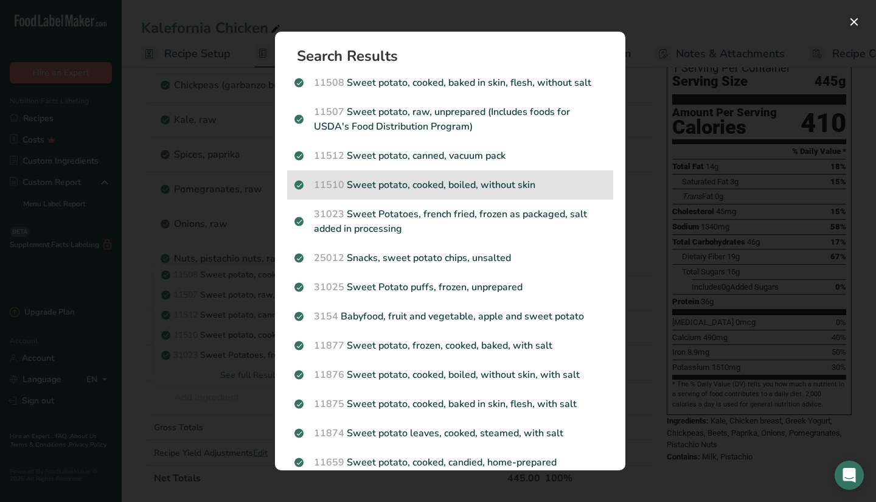
click at [551, 180] on p "11510 Sweet potato, cooked, boiled, without skin" at bounding box center [449, 185] width 311 height 15
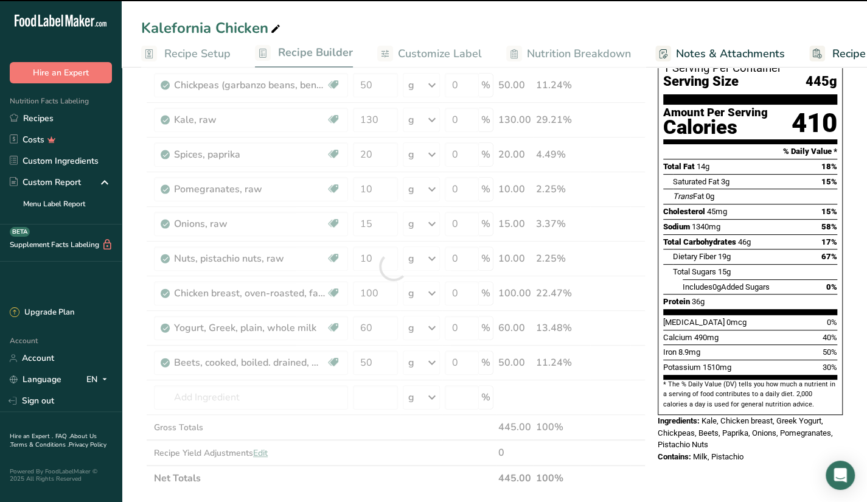
click at [213, 258] on div at bounding box center [393, 266] width 504 height 449
type input "0"
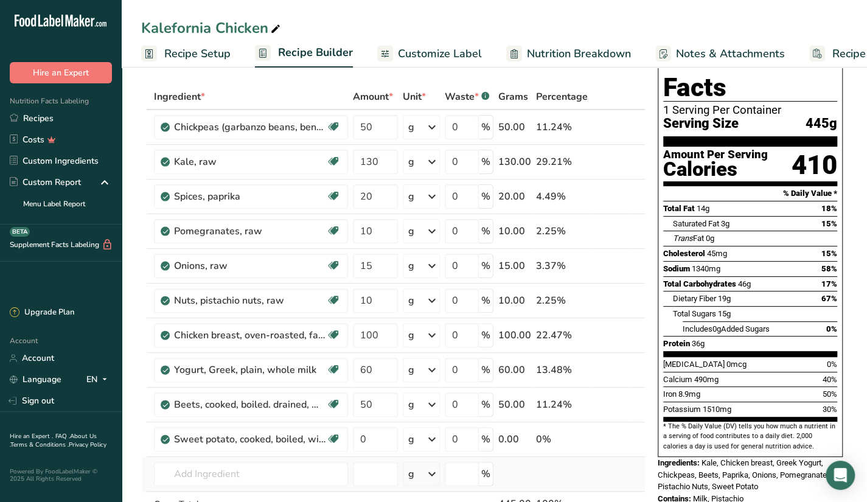
scroll to position [94, 0]
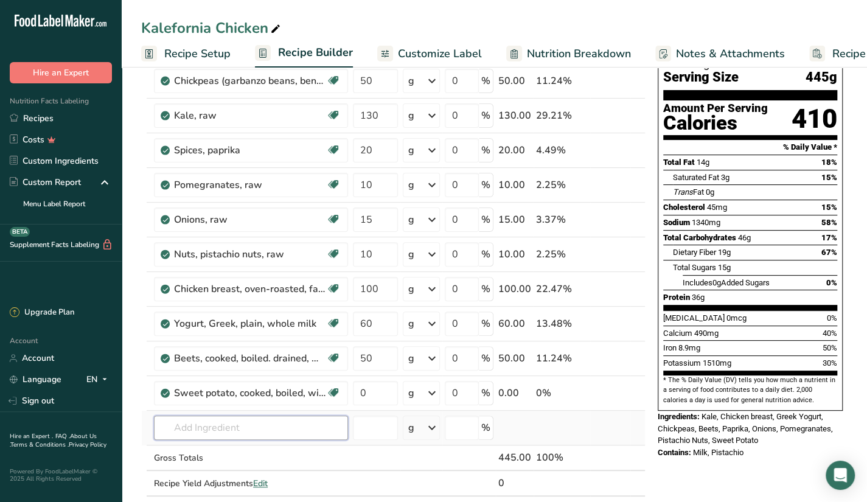
click at [269, 428] on input "text" at bounding box center [251, 427] width 194 height 24
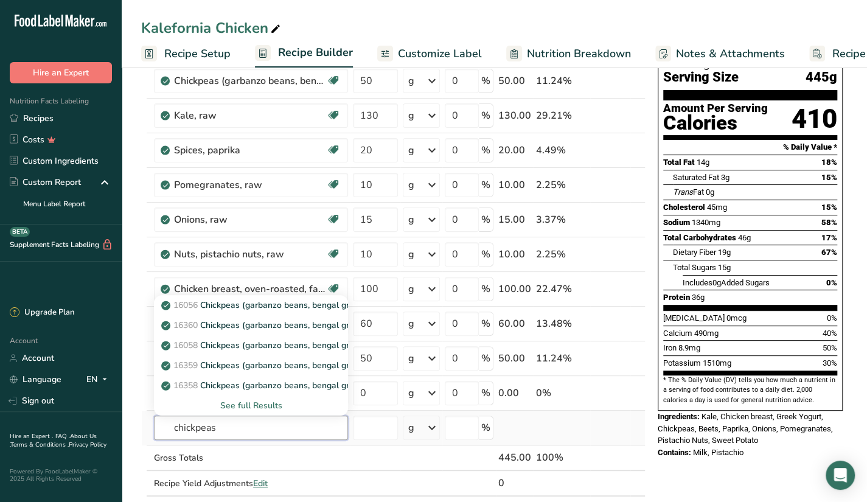
type input "chickpeas"
click at [251, 400] on div "See full Results" at bounding box center [251, 405] width 175 height 13
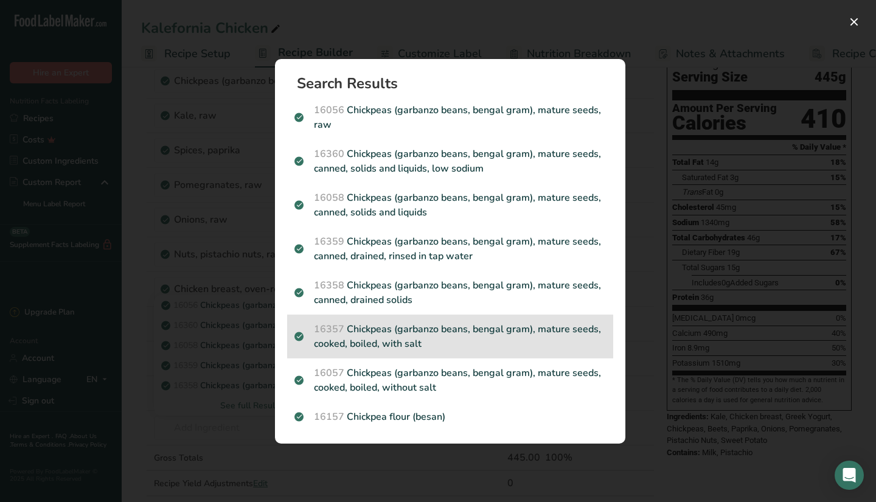
click at [518, 340] on p "16357 Chickpeas (garbanzo beans, bengal gram), mature seeds, cooked, boiled, wi…" at bounding box center [449, 336] width 311 height 29
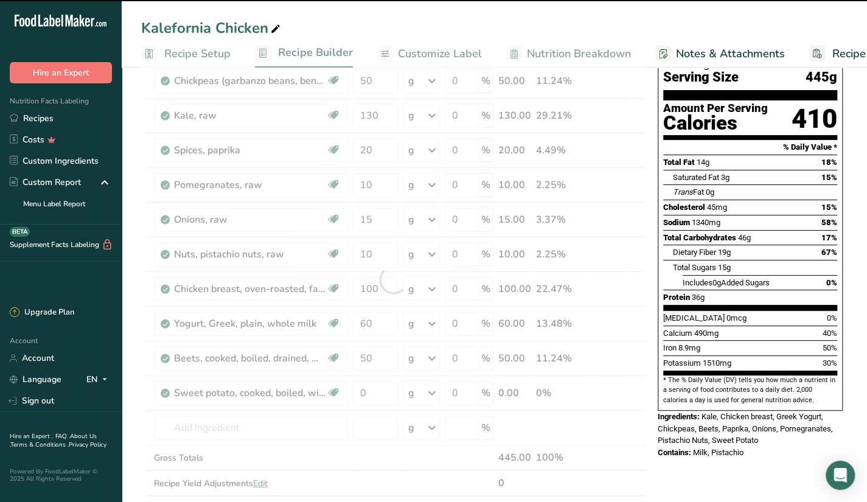
type input "0"
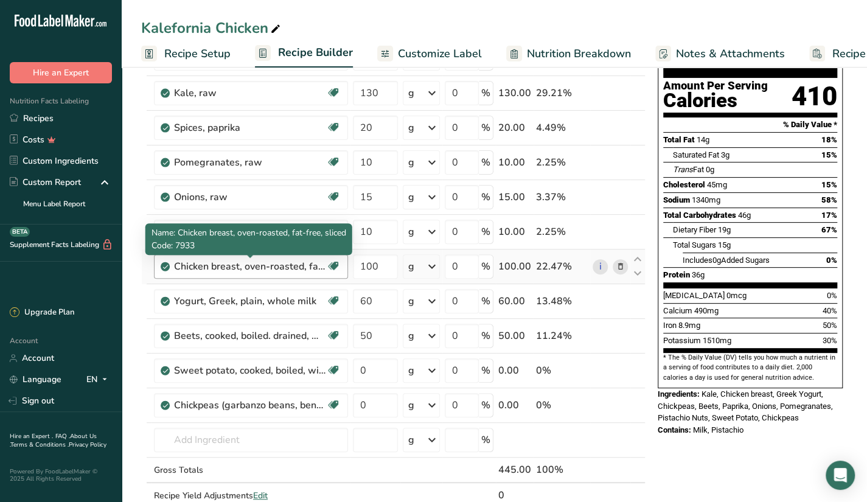
scroll to position [136, 0]
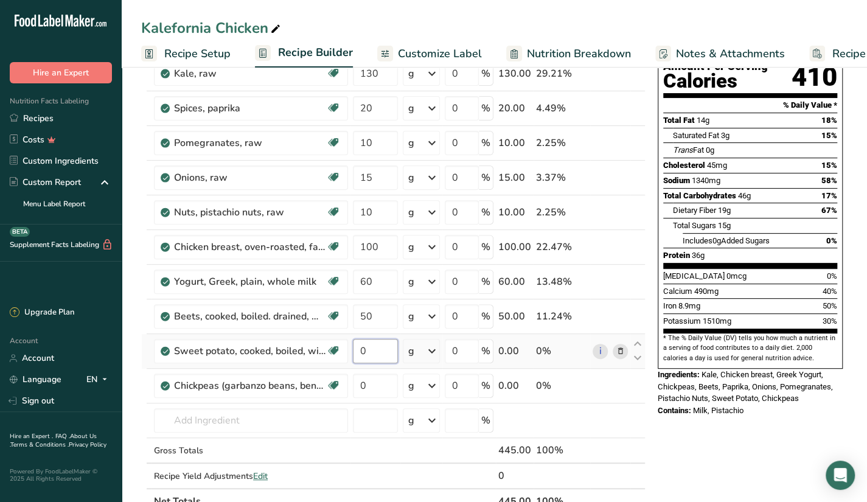
click at [383, 352] on input "0" at bounding box center [375, 351] width 45 height 24
type input "50"
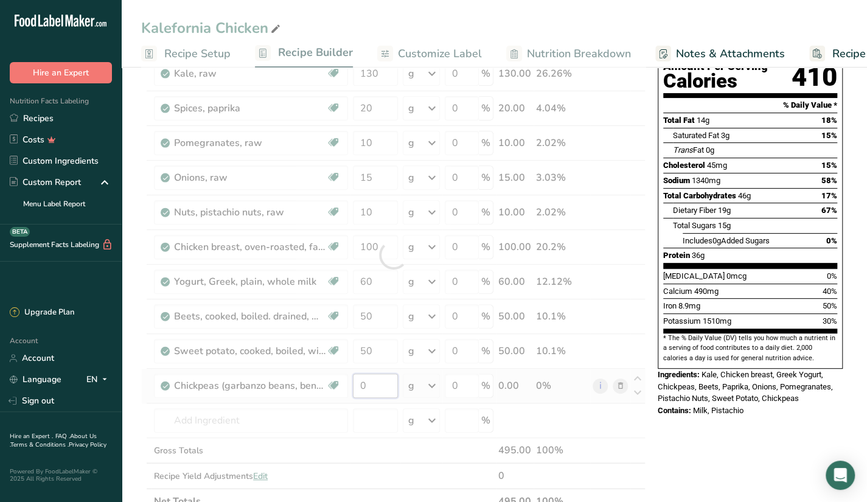
click at [377, 378] on div "Ingredient * Amount * Unit * Waste * .a-a{fill:#347362;}.b-a{fill:#fff;} Grams …" at bounding box center [393, 255] width 504 height 518
click at [375, 423] on div "Ingredient * Amount * Unit * Waste * .a-a{fill:#347362;}.b-a{fill:#fff;} Grams …" at bounding box center [393, 255] width 504 height 518
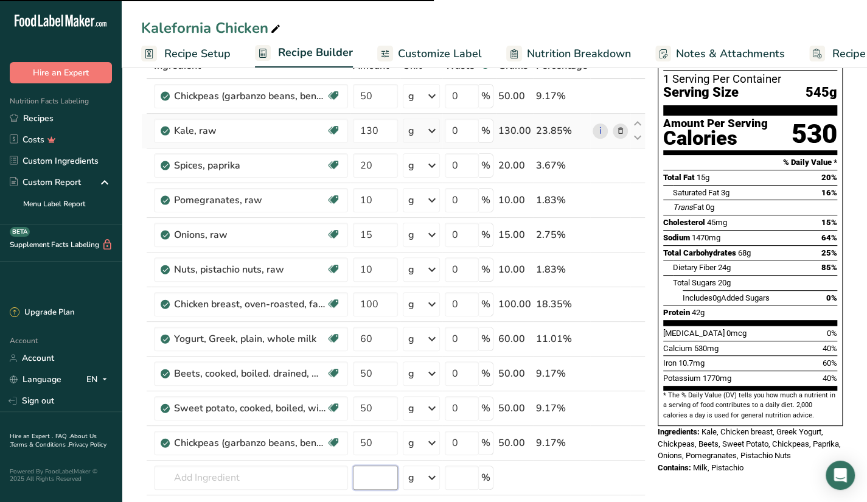
scroll to position [47, 0]
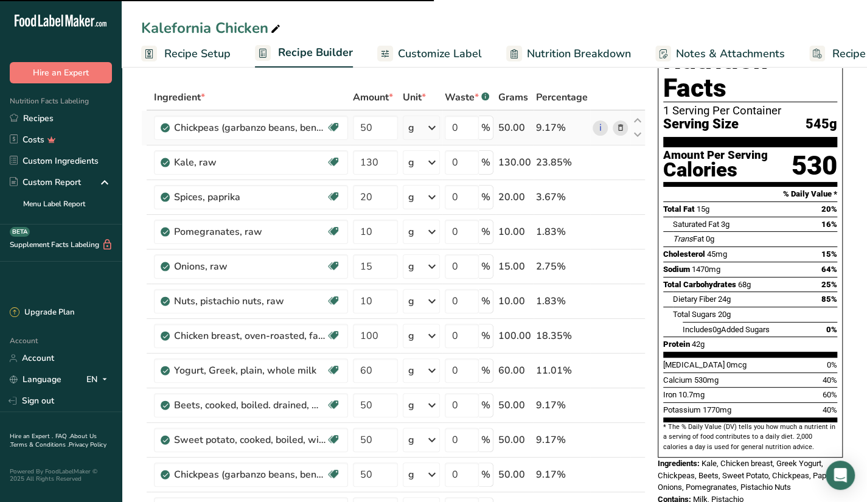
click at [619, 126] on icon at bounding box center [620, 128] width 9 height 13
type input "0"
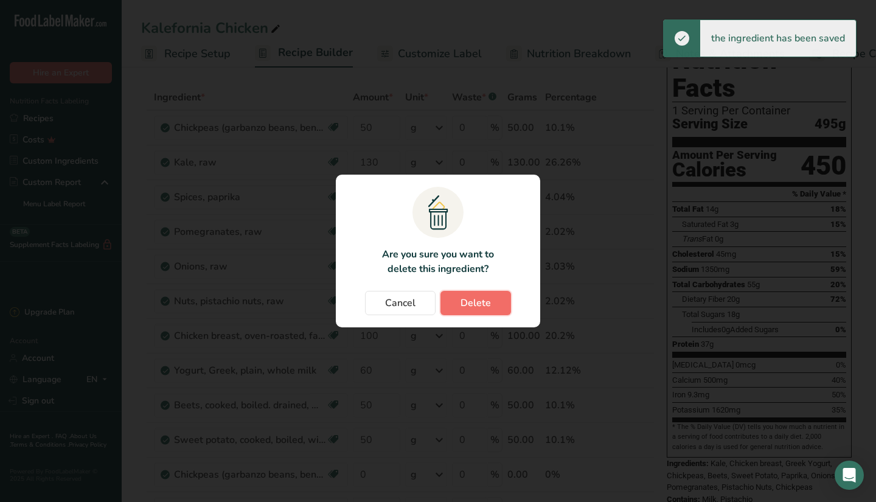
click at [482, 310] on button "Delete" at bounding box center [475, 303] width 71 height 24
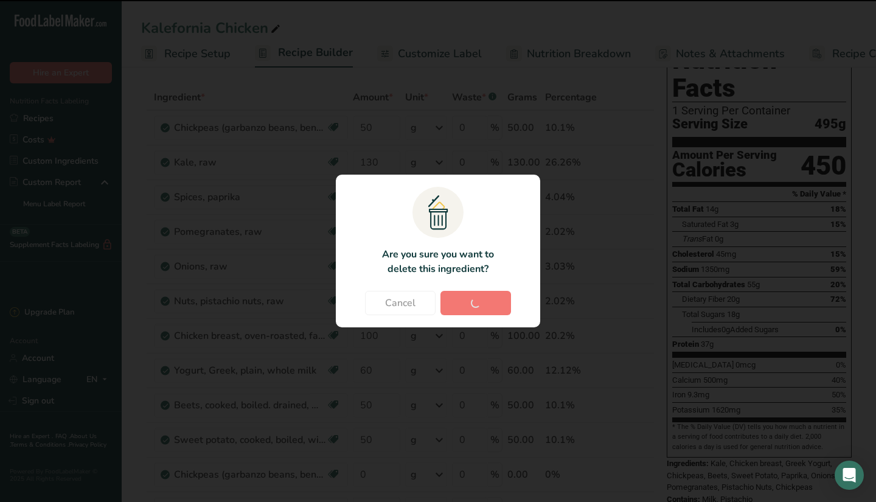
type input "130"
type input "20"
type input "10"
type input "15"
type input "10"
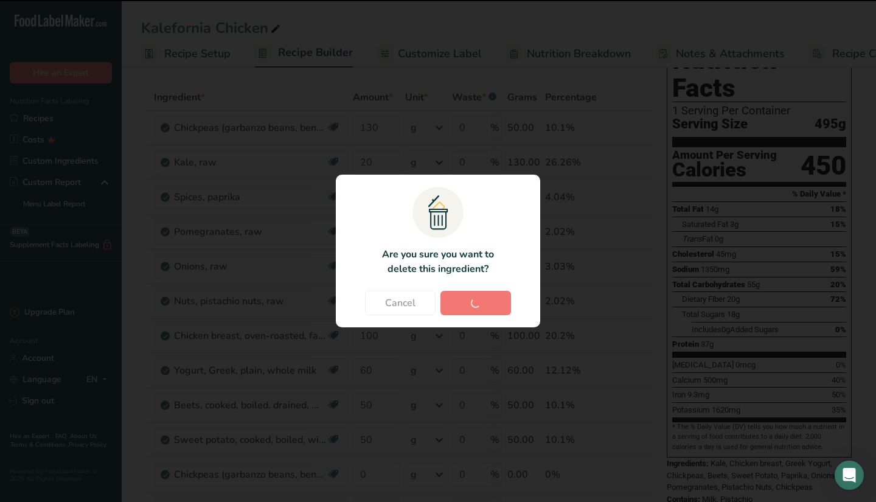
type input "100"
type input "60"
type input "50"
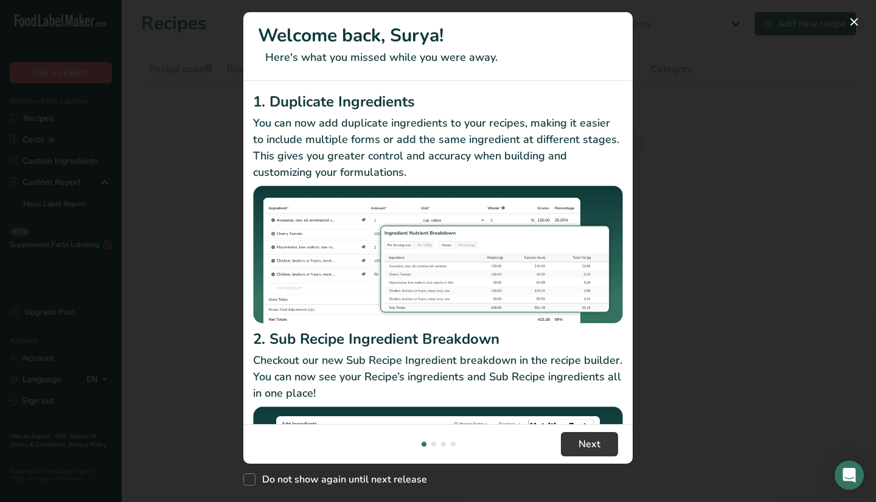
click at [843, 18] on div "New Features" at bounding box center [438, 251] width 876 height 502
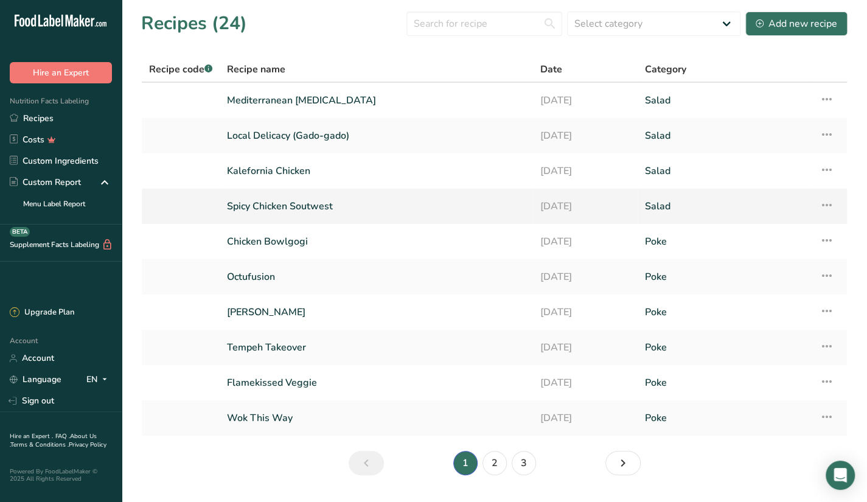
click at [313, 214] on link "Spicy Chicken Soutwest" at bounding box center [376, 206] width 299 height 26
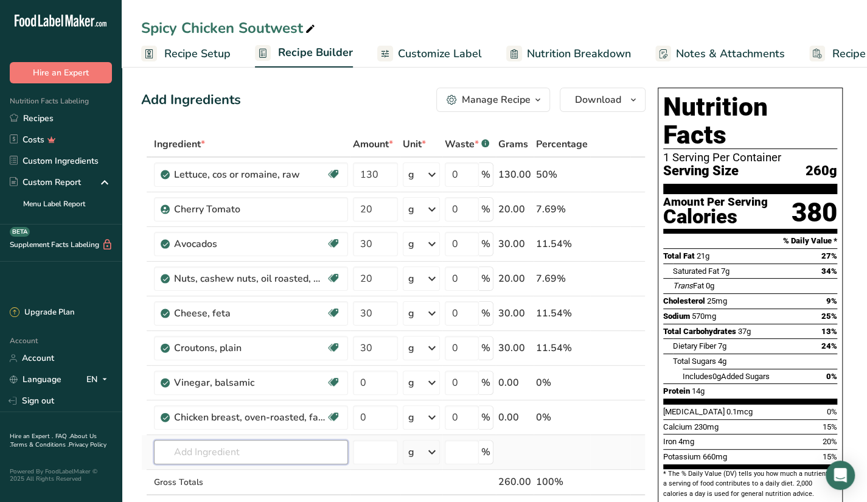
click at [217, 441] on input "text" at bounding box center [251, 452] width 194 height 24
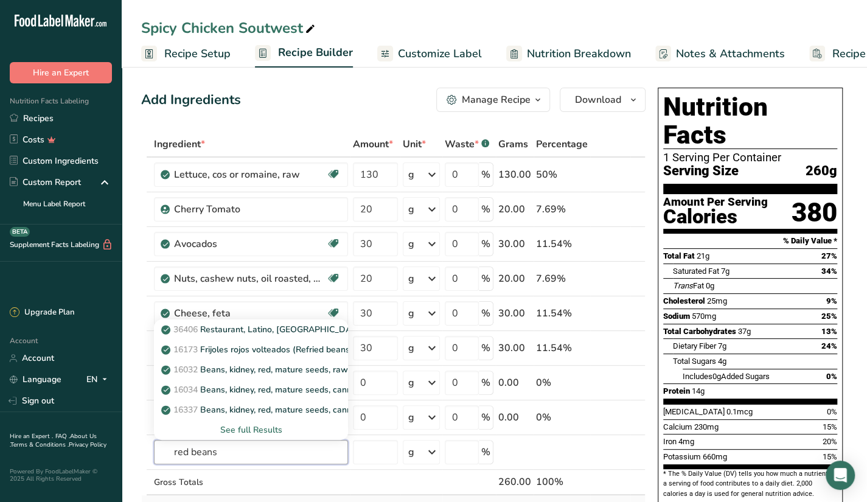
type input "red beans"
click at [239, 426] on div "See full Results" at bounding box center [251, 429] width 175 height 13
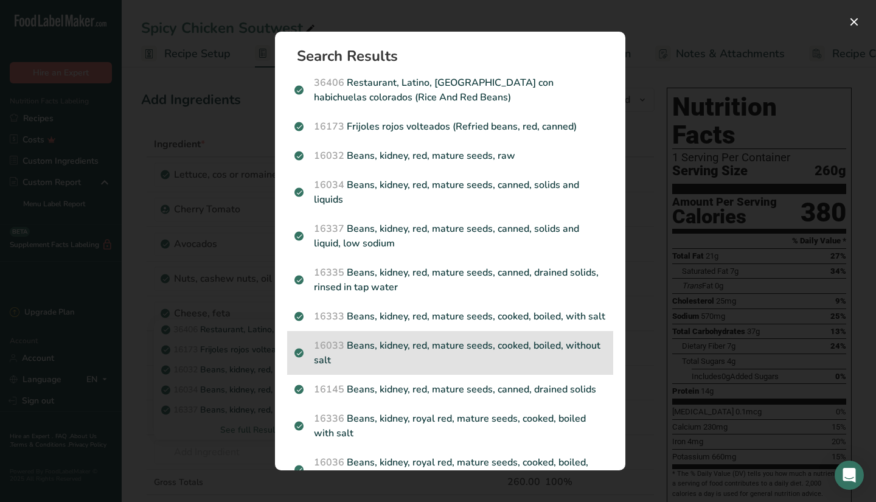
click at [350, 367] on p "16033 Beans, kidney, red, mature seeds, cooked, boiled, without salt" at bounding box center [449, 352] width 311 height 29
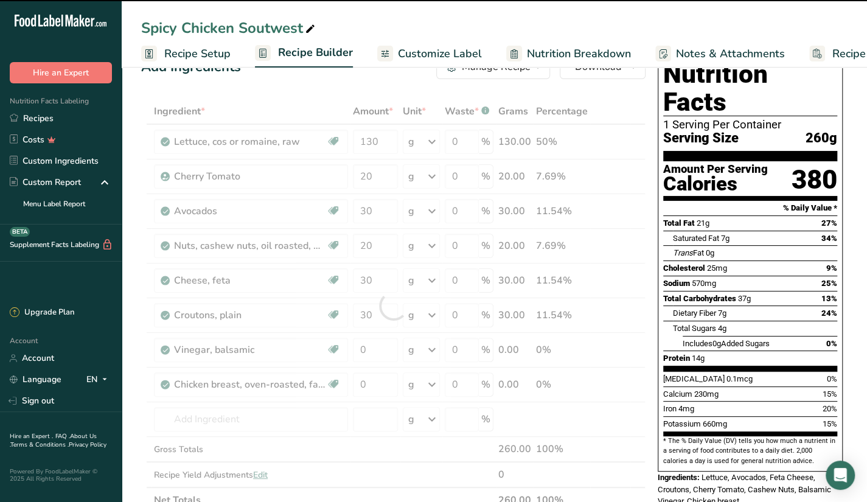
scroll to position [33, 0]
type input "0"
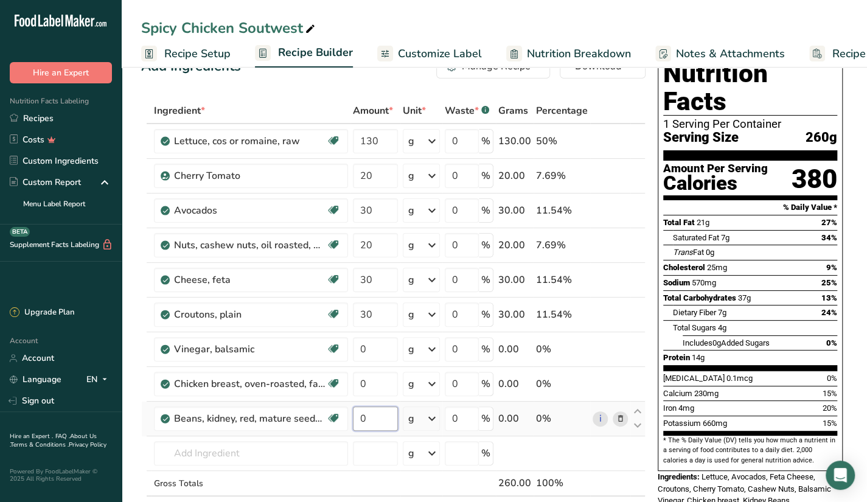
click at [386, 421] on input "0" at bounding box center [375, 418] width 45 height 24
type input "30"
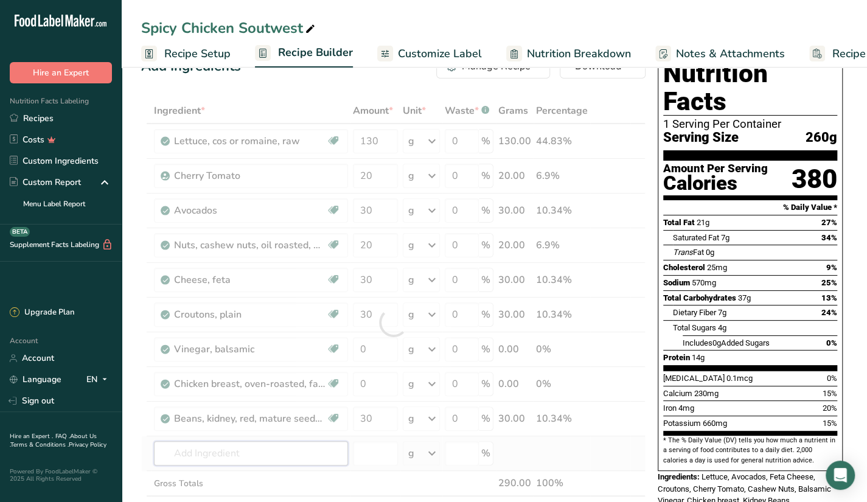
click at [336, 451] on div "Ingredient * Amount * Unit * Waste * .a-a{fill:#347362;}.b-a{fill:#fff;} Grams …" at bounding box center [393, 322] width 504 height 449
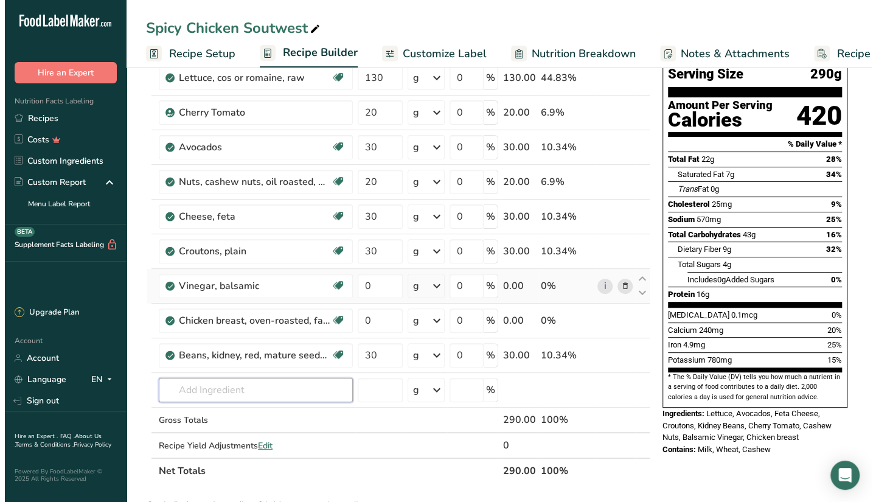
scroll to position [95, 0]
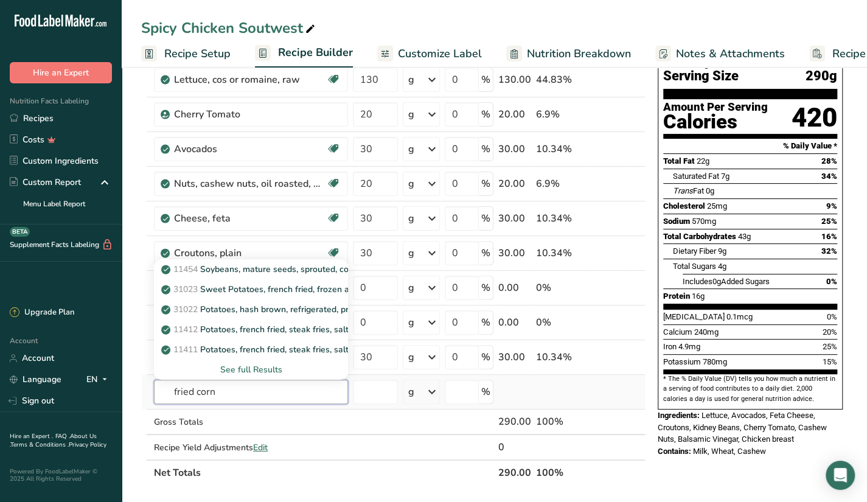
type input "fried corn"
click at [248, 370] on div "See full Results" at bounding box center [251, 369] width 175 height 13
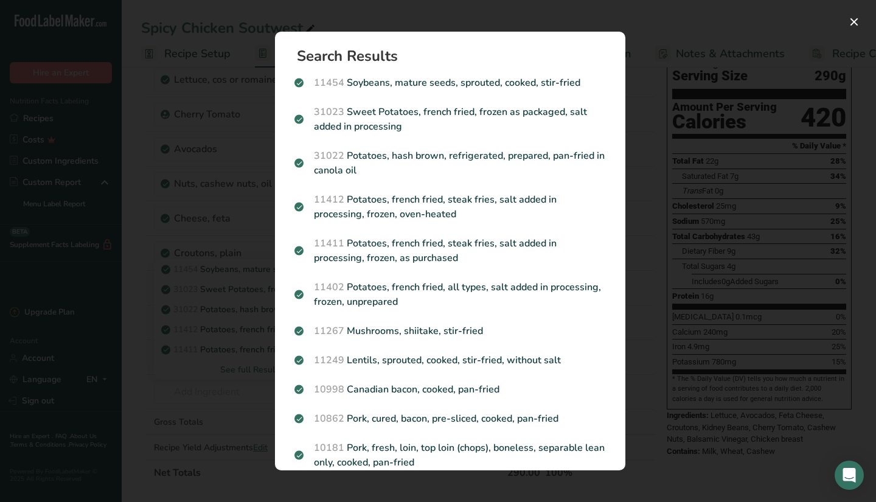
click at [631, 41] on div "Search Results 11454 Soybeans, mature seeds, sprouted, cooked, stir-fried 31023…" at bounding box center [449, 250] width 389 height 477
click at [657, 306] on div "Search results modal" at bounding box center [438, 251] width 876 height 502
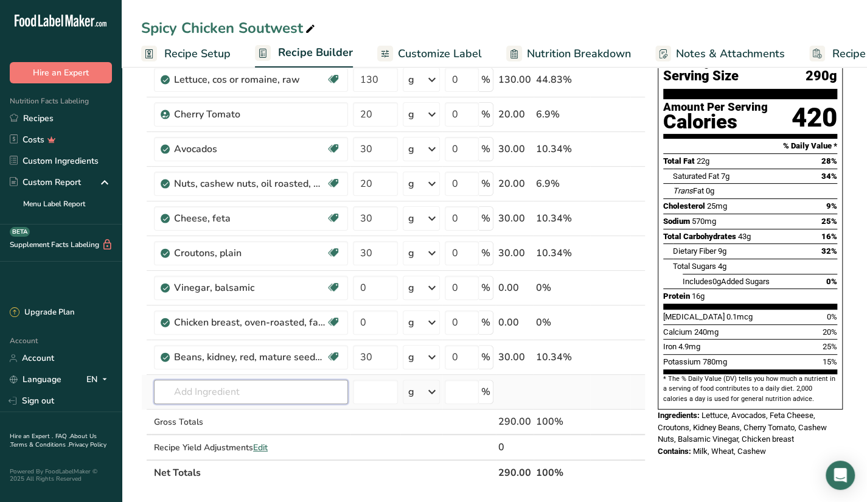
click at [218, 398] on input "text" at bounding box center [251, 392] width 194 height 24
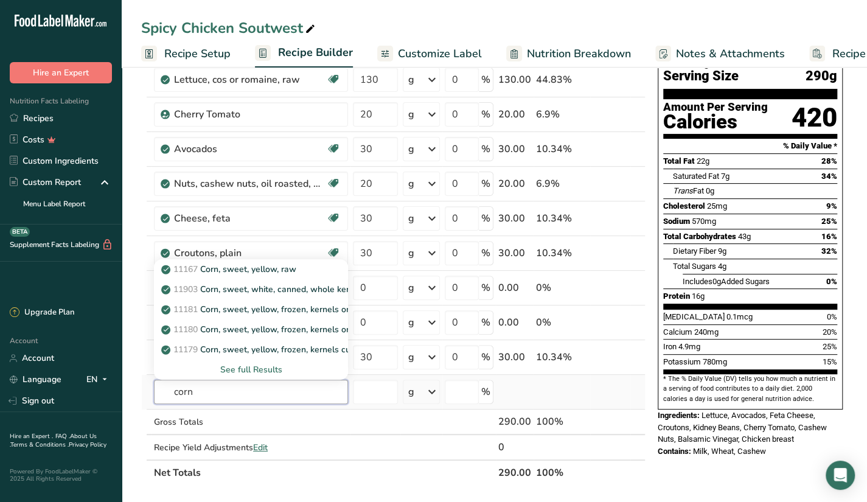
type input "corn"
click at [249, 366] on div "See full Results" at bounding box center [251, 369] width 175 height 13
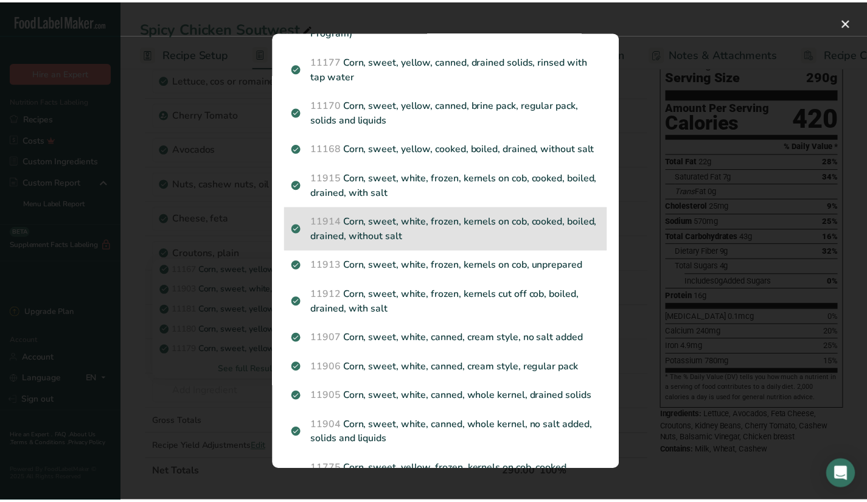
scroll to position [243, 0]
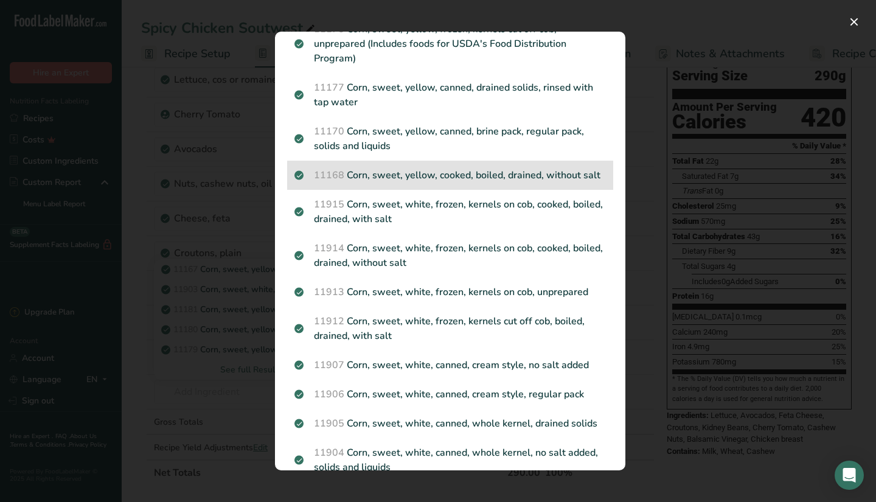
click at [451, 182] on p "11168 Corn, sweet, yellow, cooked, boiled, drained, without salt" at bounding box center [449, 175] width 311 height 15
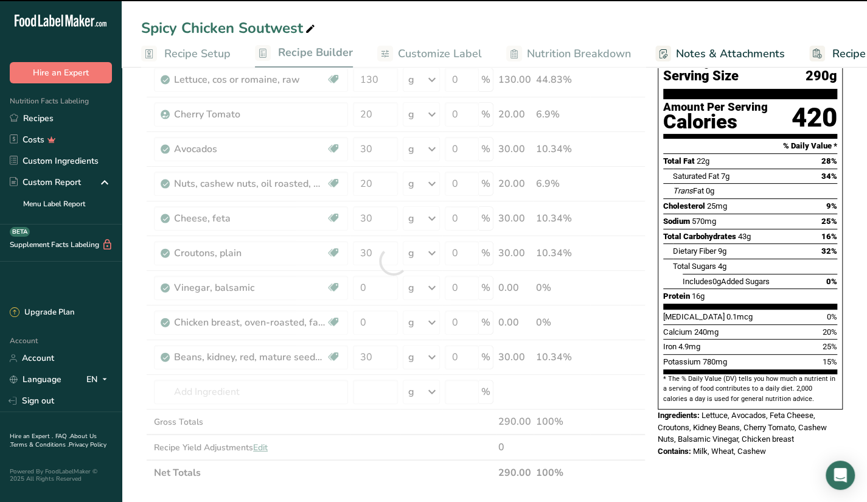
type input "0"
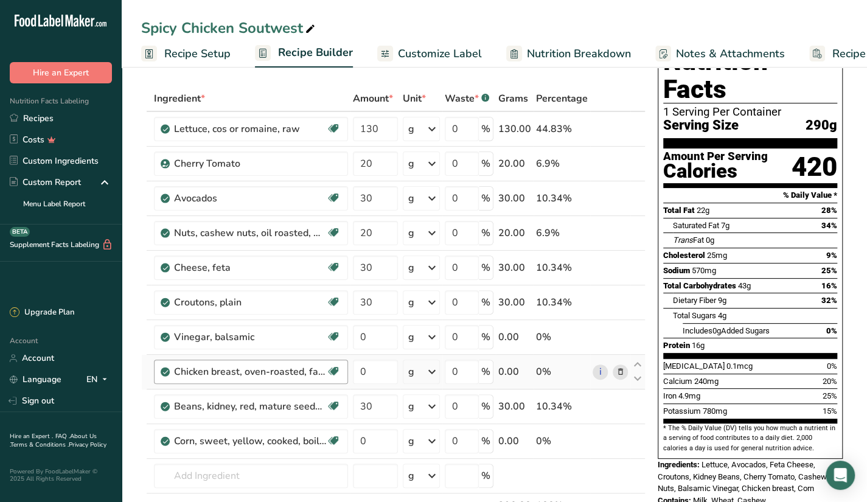
scroll to position [46, 0]
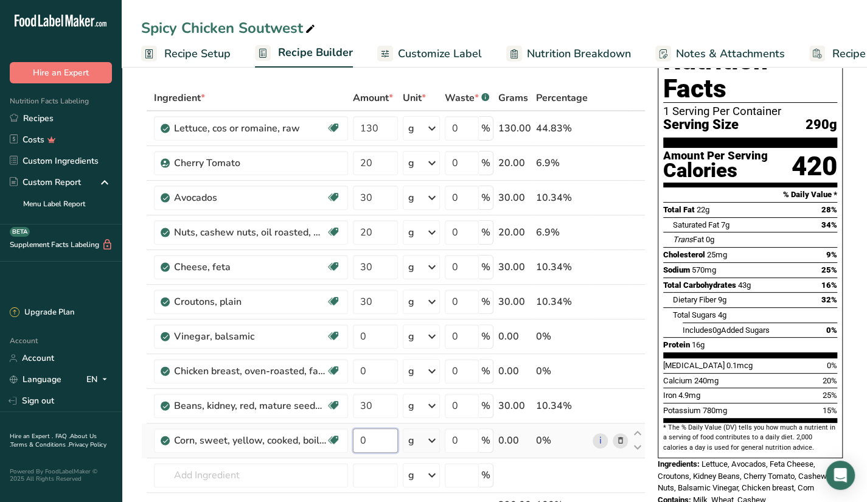
click at [371, 441] on input "0" at bounding box center [375, 440] width 45 height 24
type input "30"
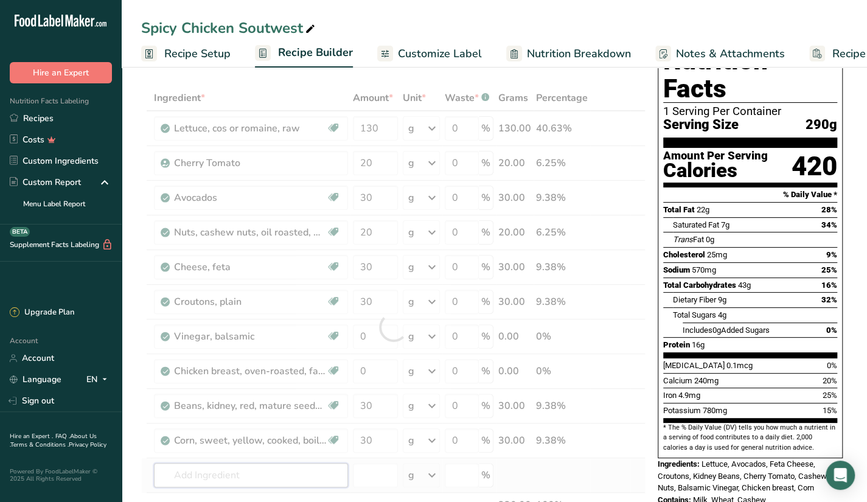
click at [274, 466] on div "Ingredient * Amount * Unit * Waste * .a-a{fill:#347362;}.b-a{fill:#fff;} Grams …" at bounding box center [393, 327] width 504 height 484
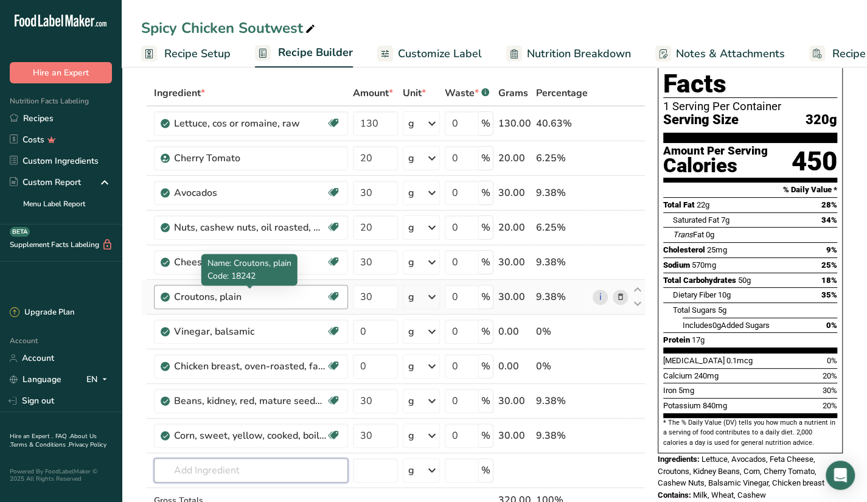
scroll to position [52, 0]
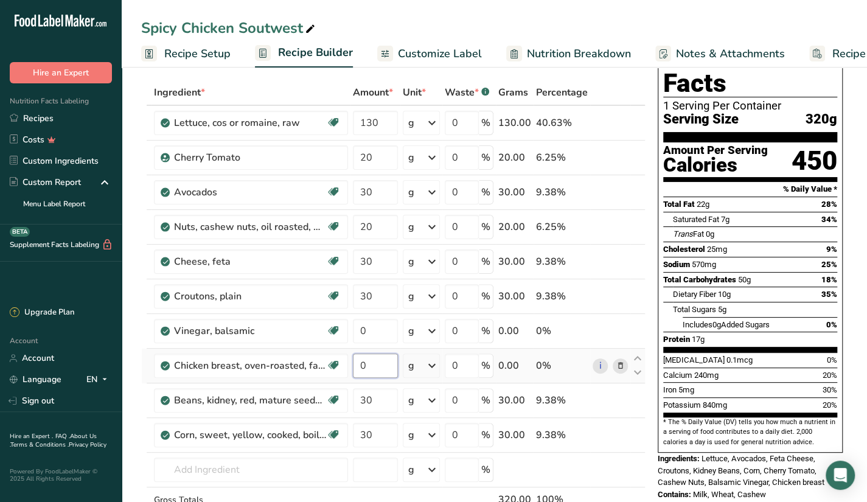
click at [369, 371] on input "0" at bounding box center [375, 365] width 45 height 24
type input "100"
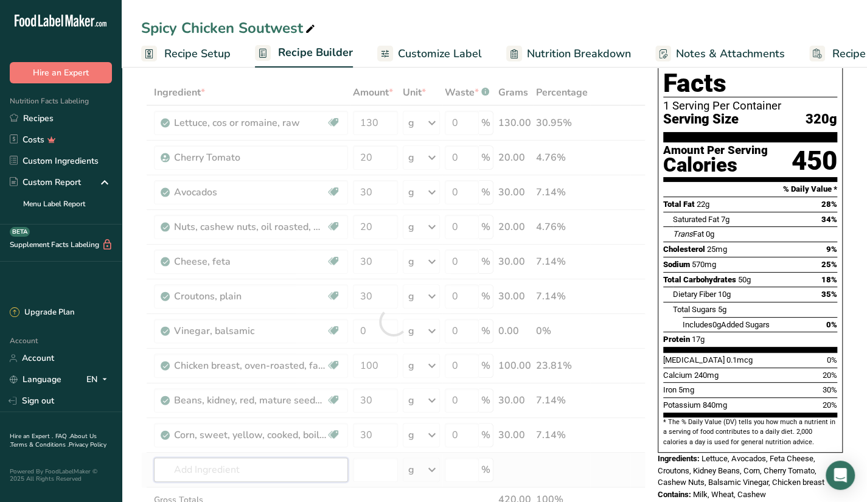
click at [225, 464] on div "Ingredient * Amount * Unit * Waste * .a-a{fill:#347362;}.b-a{fill:#fff;} Grams …" at bounding box center [393, 322] width 504 height 484
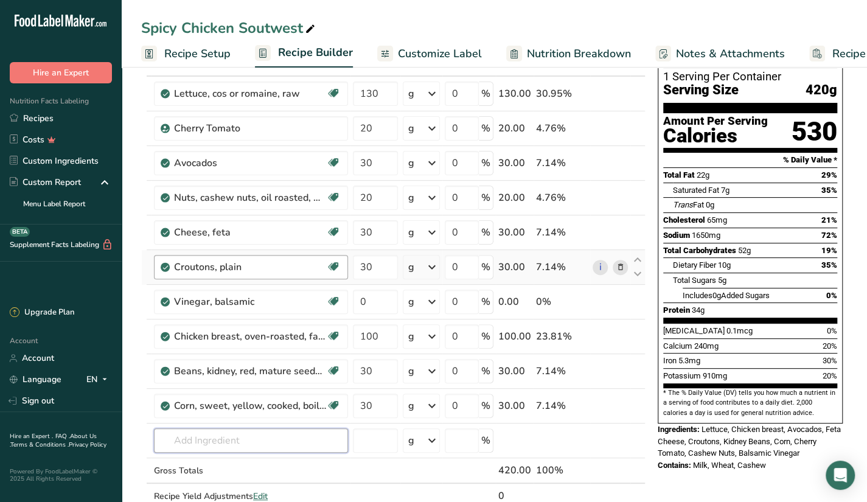
scroll to position [69, 0]
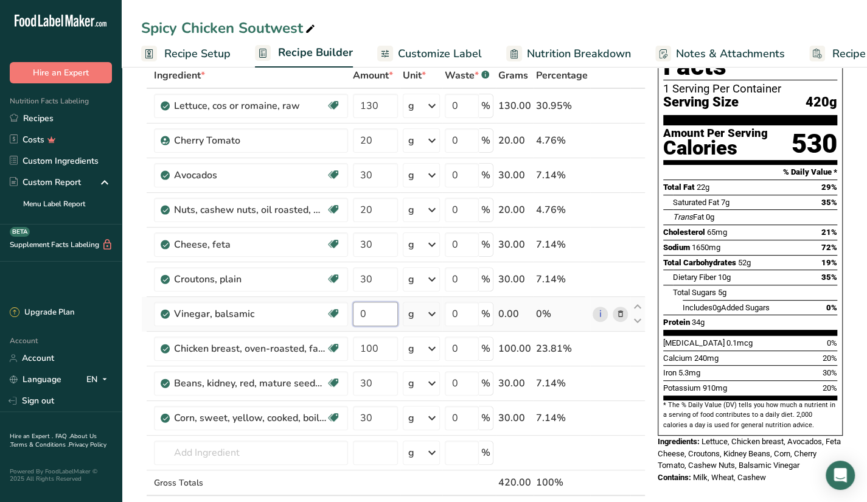
click at [384, 319] on input "0" at bounding box center [375, 314] width 45 height 24
type input "40"
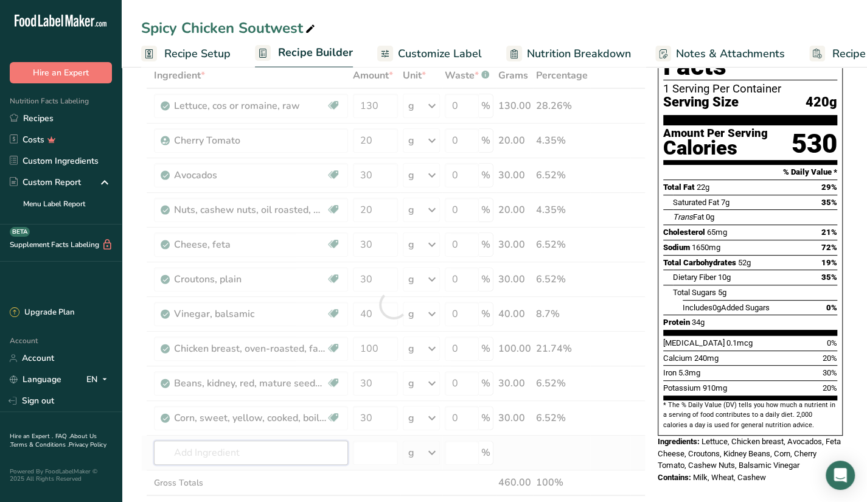
click at [229, 453] on div "Ingredient * Amount * Unit * Waste * .a-a{fill:#347362;}.b-a{fill:#fff;} Grams …" at bounding box center [393, 305] width 504 height 484
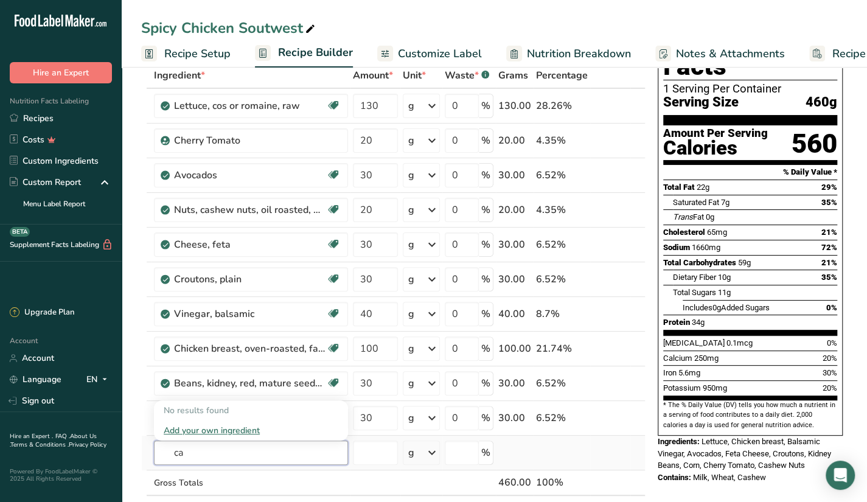
type input "c"
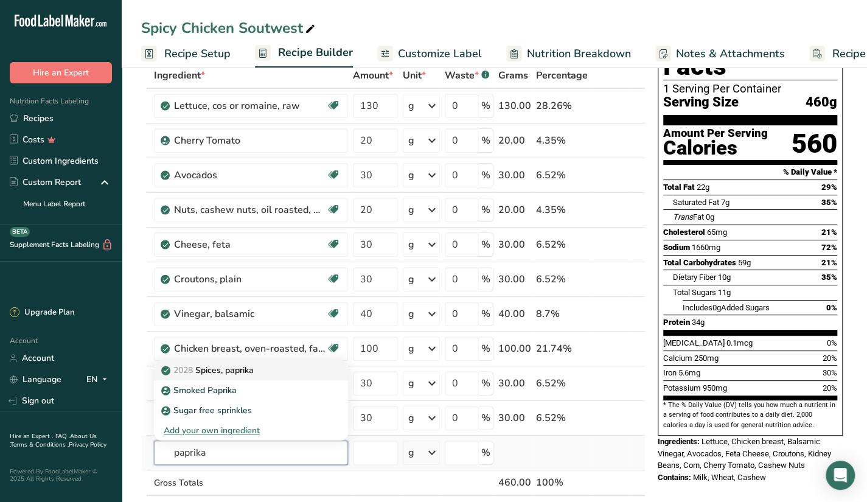
type input "paprika"
click at [294, 369] on div "2028 Spices, paprika" at bounding box center [241, 370] width 155 height 13
type input "Spices, paprika"
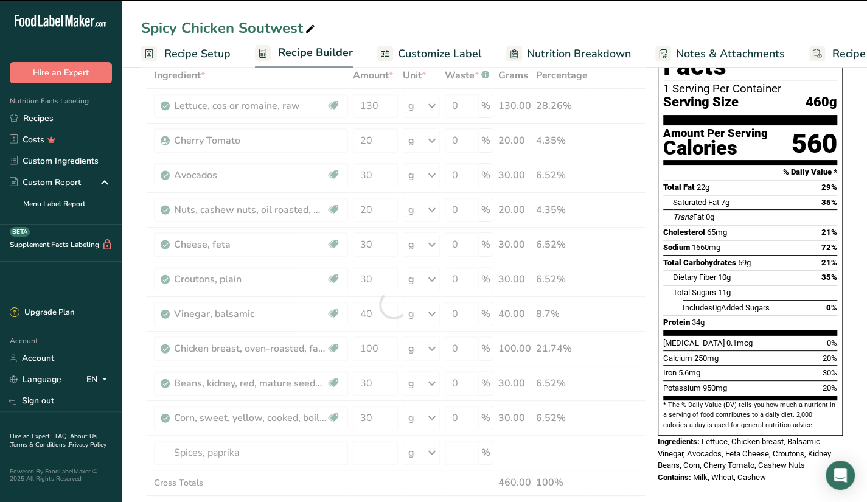
type input "0"
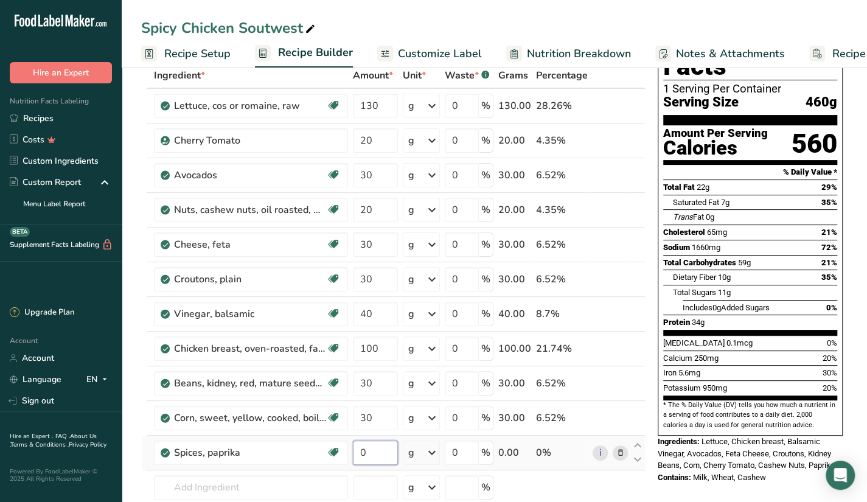
click at [373, 458] on input "0" at bounding box center [375, 452] width 45 height 24
type input "20"
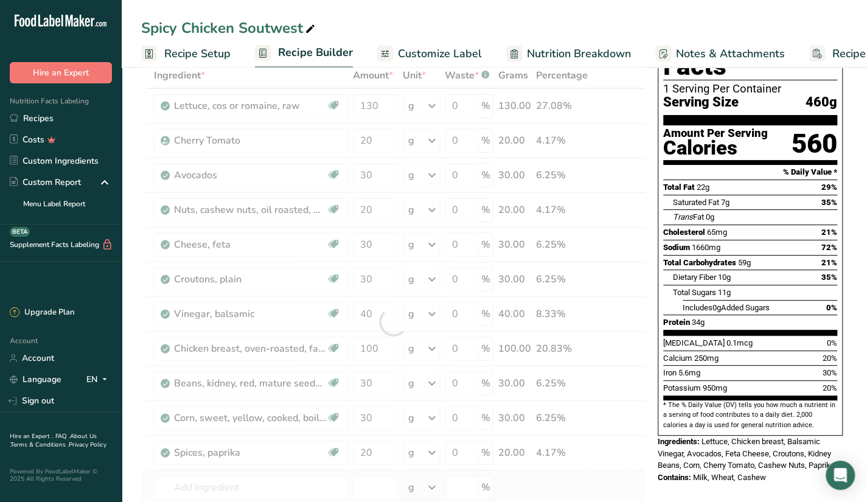
click at [501, 479] on div "Ingredient * Amount * Unit * Waste * .a-a{fill:#347362;}.b-a{fill:#fff;} Grams …" at bounding box center [393, 322] width 504 height 518
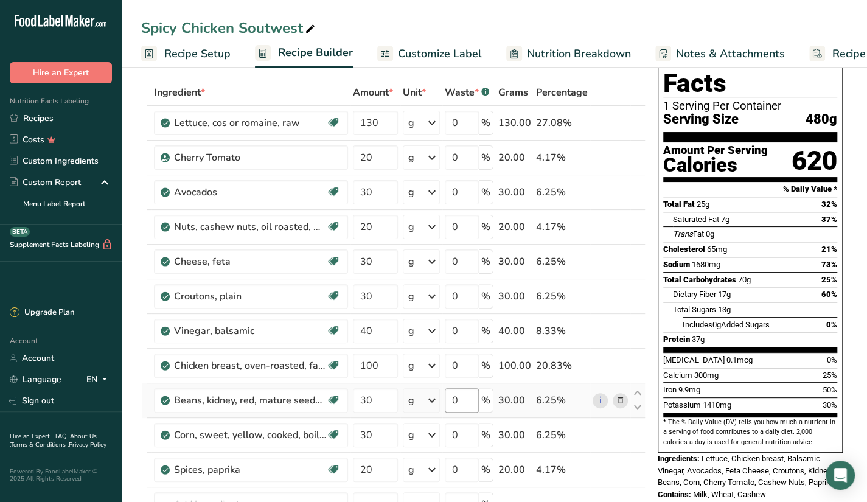
scroll to position [52, 0]
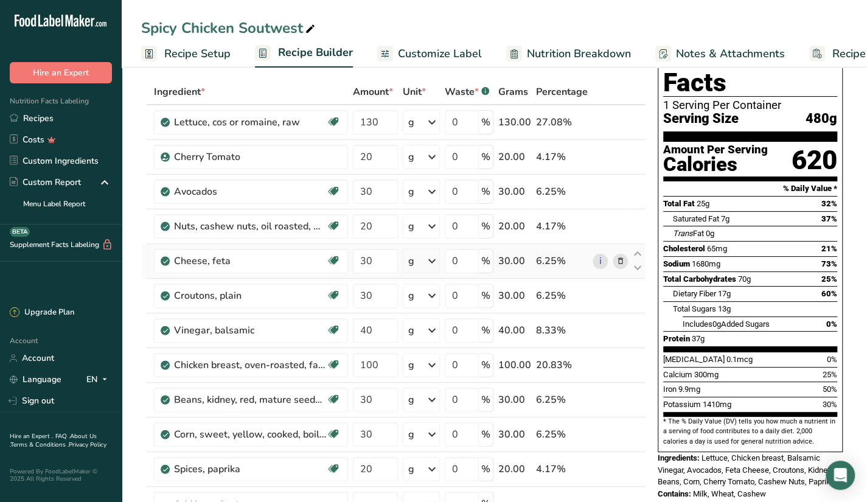
drag, startPoint x: 529, startPoint y: 421, endPoint x: 286, endPoint y: 276, distance: 283.2
click at [286, 276] on td "Cheese, feta Gluten free Vegetarian Soy free" at bounding box center [250, 261] width 199 height 35
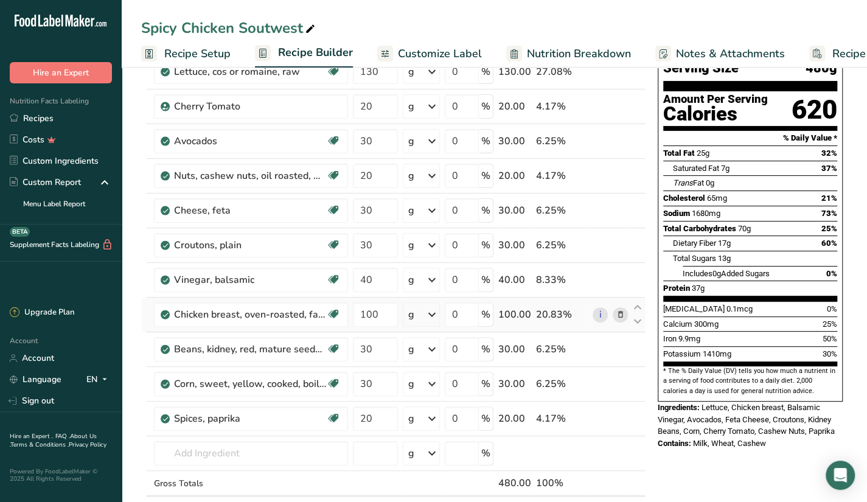
scroll to position [94, 0]
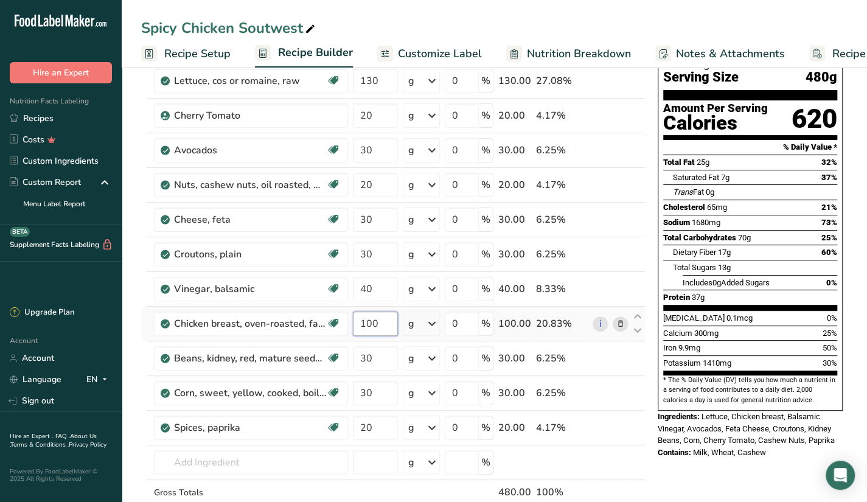
click at [381, 324] on input "100" at bounding box center [375, 323] width 45 height 24
type input "1"
type input "80"
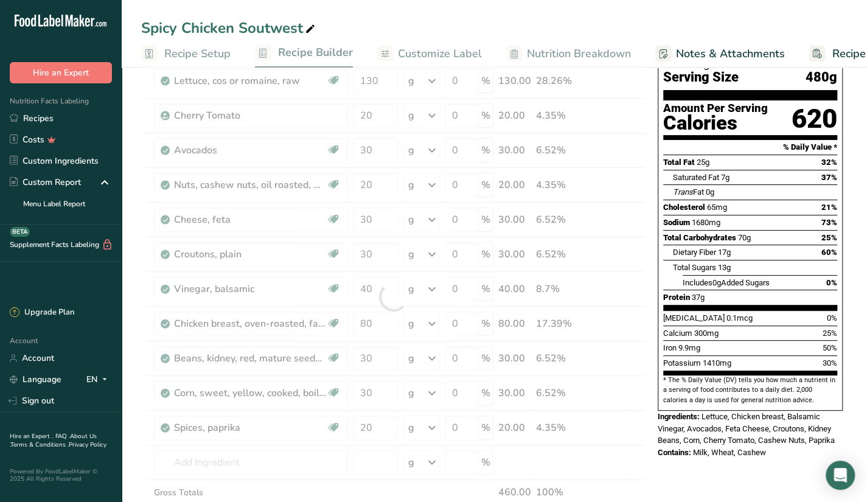
click at [654, 285] on div "Nutrition Facts 1 Serving Per Container Serving Size 480g Amount Per Serving Ca…" at bounding box center [750, 226] width 195 height 474
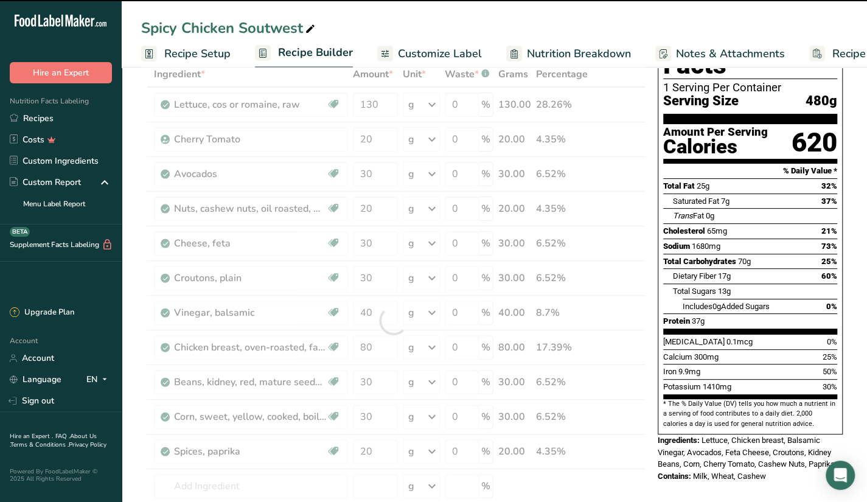
scroll to position [71, 0]
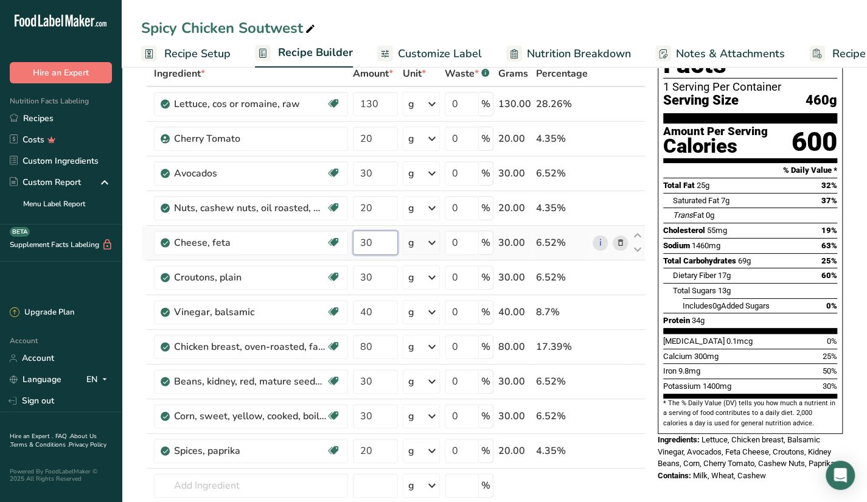
click at [378, 249] on input "30" at bounding box center [375, 243] width 45 height 24
type input "3"
type input "20"
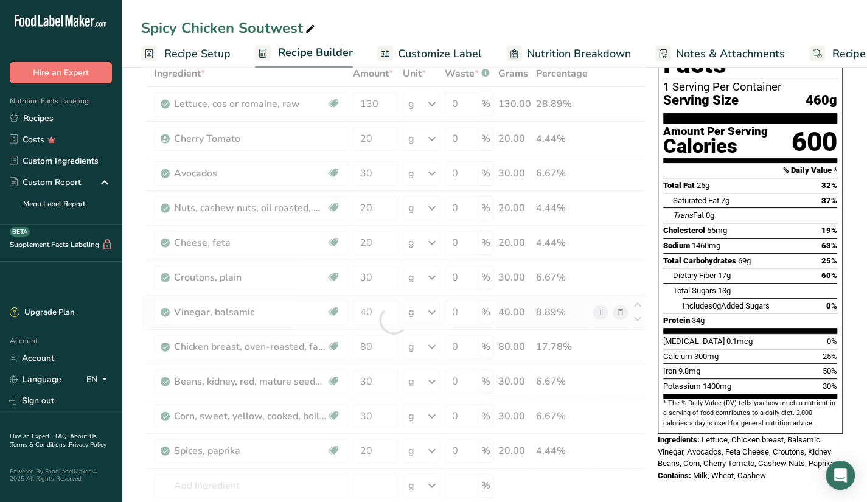
click at [563, 308] on div "Ingredient * Amount * Unit * Waste * .a-a{fill:#347362;}.b-a{fill:#fff;} Grams …" at bounding box center [393, 320] width 504 height 518
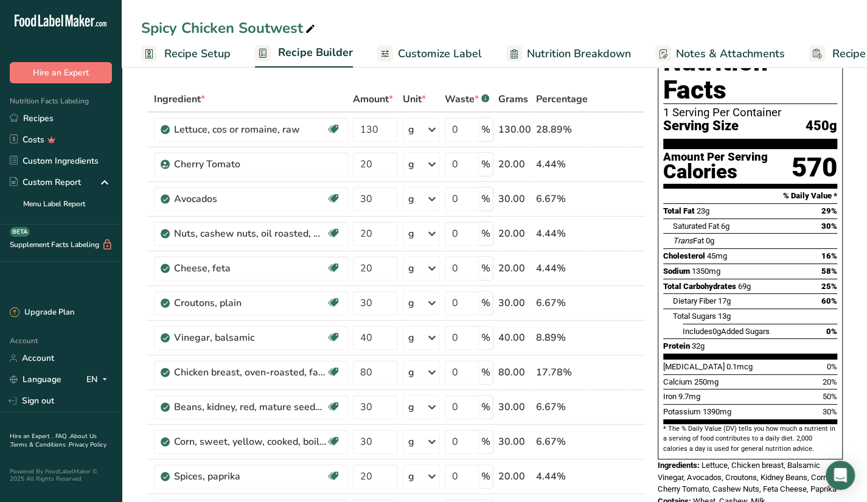
scroll to position [61, 0]
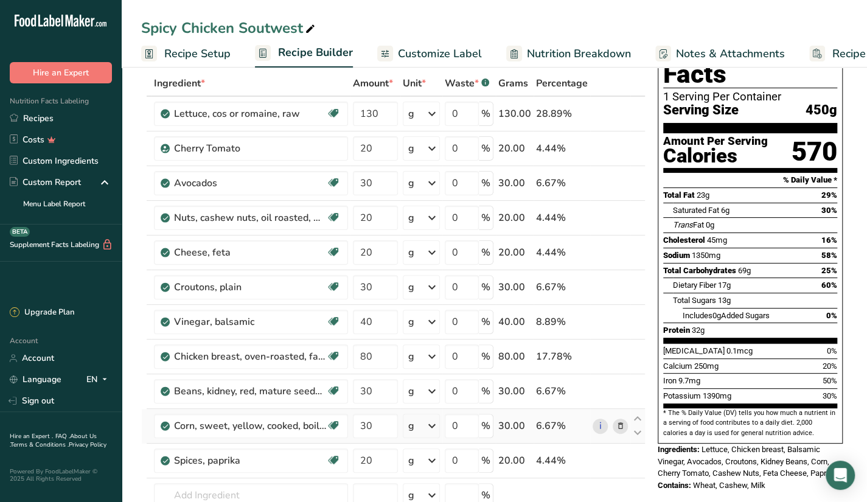
drag, startPoint x: 732, startPoint y: 286, endPoint x: 628, endPoint y: 411, distance: 162.8
click at [628, 411] on td "i" at bounding box center [610, 426] width 40 height 35
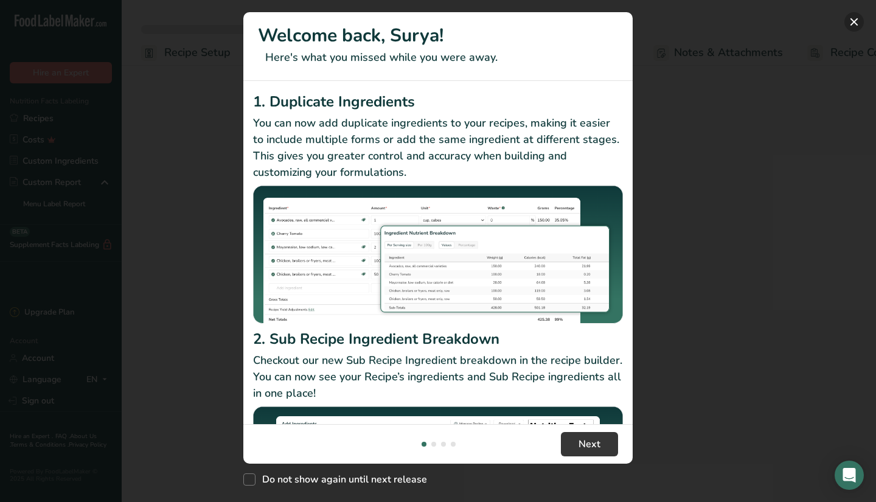
click at [856, 24] on button "New Features" at bounding box center [853, 21] width 19 height 19
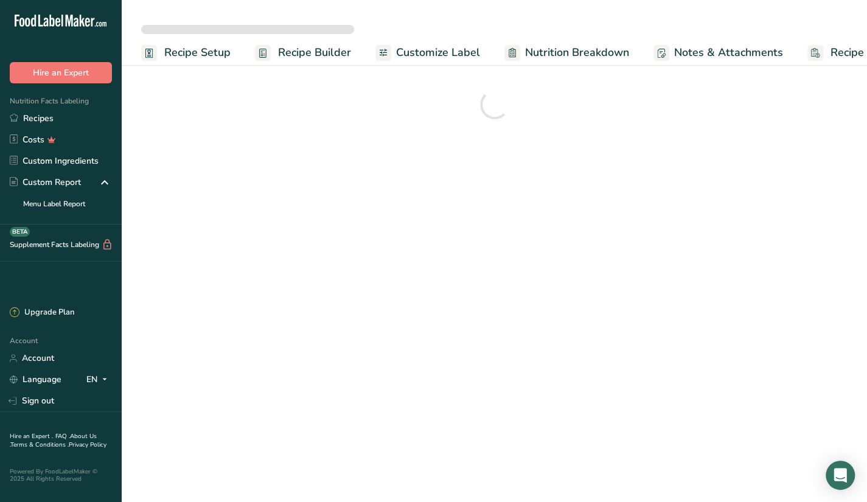
click at [699, 174] on main "Recipe Setup Recipe Builder Customize Label Nutrition Breakdown Notes & Attachm…" at bounding box center [433, 251] width 867 height 502
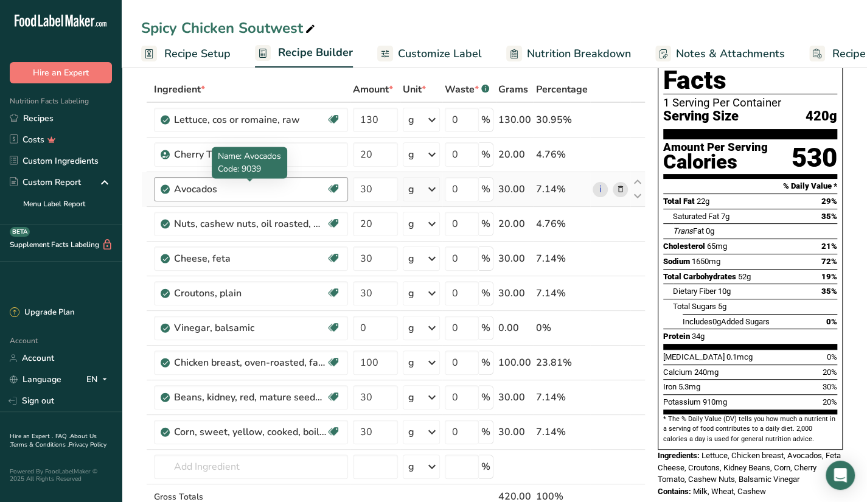
scroll to position [69, 0]
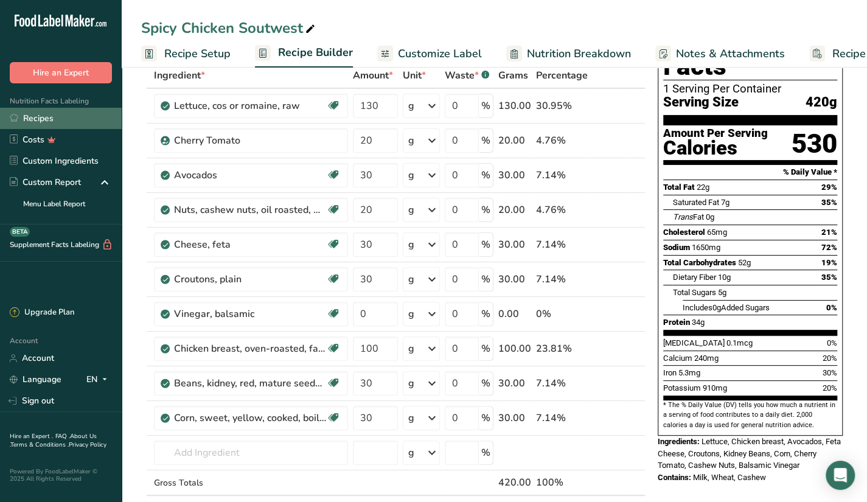
click at [79, 118] on link "Recipes" at bounding box center [61, 118] width 122 height 21
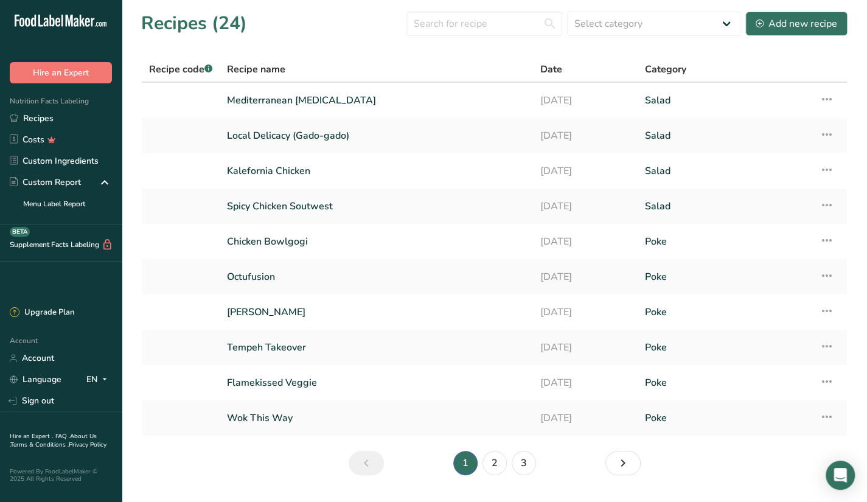
click at [798, 10] on div "Recipes (24) Select category All Baked Goods [GEOGRAPHIC_DATA] Butter Confectio…" at bounding box center [494, 23] width 706 height 27
click at [792, 32] on button "Add new recipe" at bounding box center [796, 24] width 102 height 24
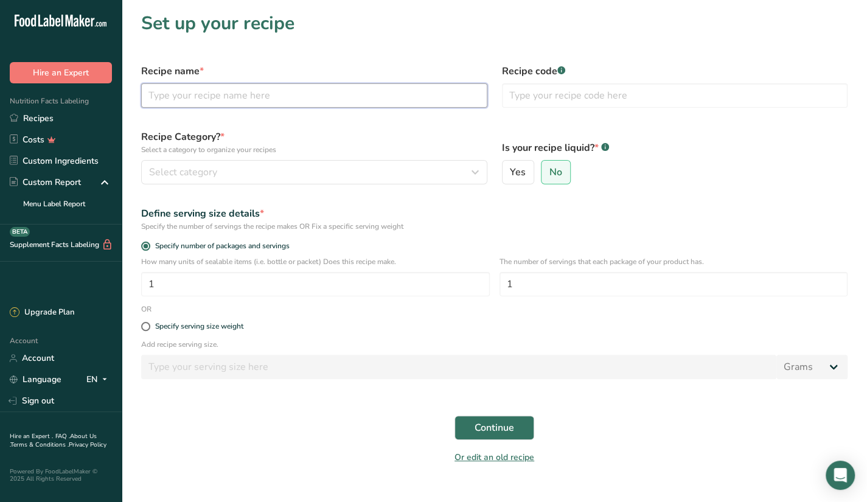
click at [258, 91] on input "text" at bounding box center [314, 95] width 346 height 24
type input "Mangomelo Shrimp"
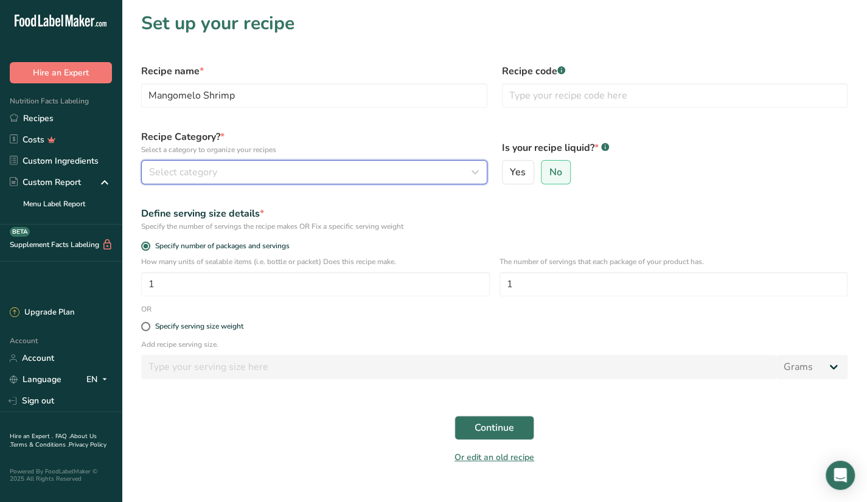
click at [291, 177] on div "Select category" at bounding box center [310, 172] width 323 height 15
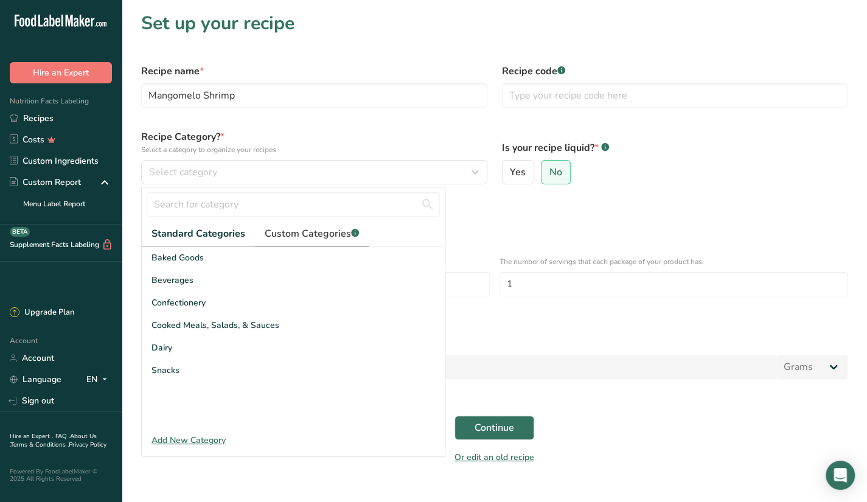
click at [304, 228] on span "Custom Categories .a-a{fill:#347362;}.b-a{fill:#fff;}" at bounding box center [312, 233] width 94 height 15
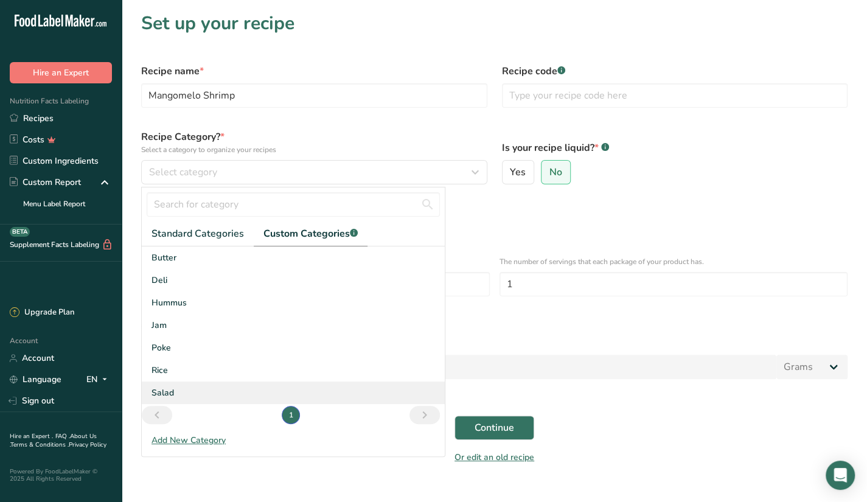
click at [208, 387] on div "Salad" at bounding box center [293, 392] width 303 height 23
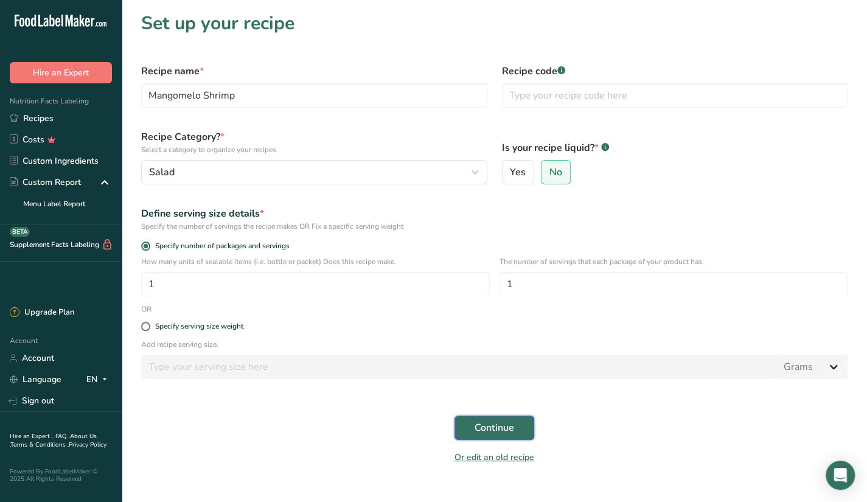
click at [532, 426] on button "Continue" at bounding box center [494, 427] width 80 height 24
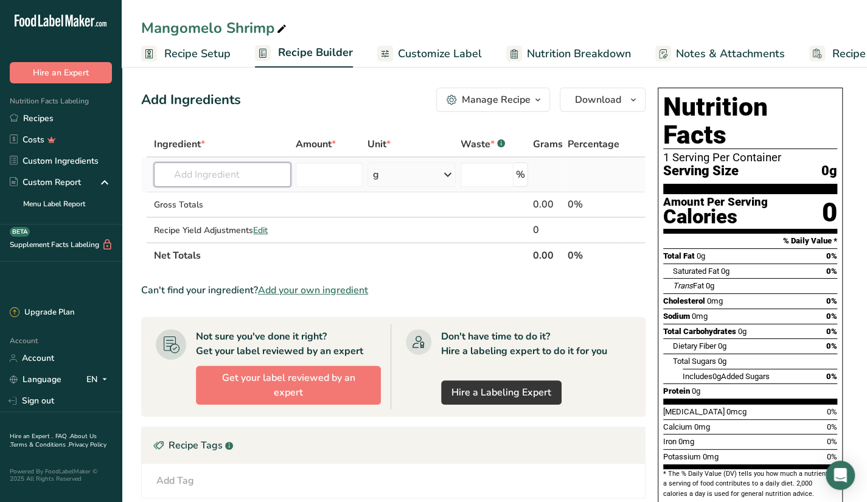
click at [235, 179] on input "text" at bounding box center [222, 174] width 137 height 24
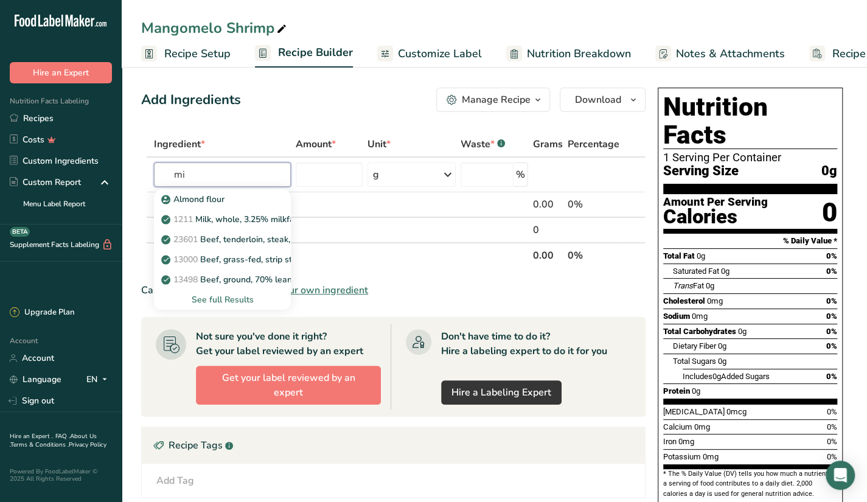
type input "m"
type input "s"
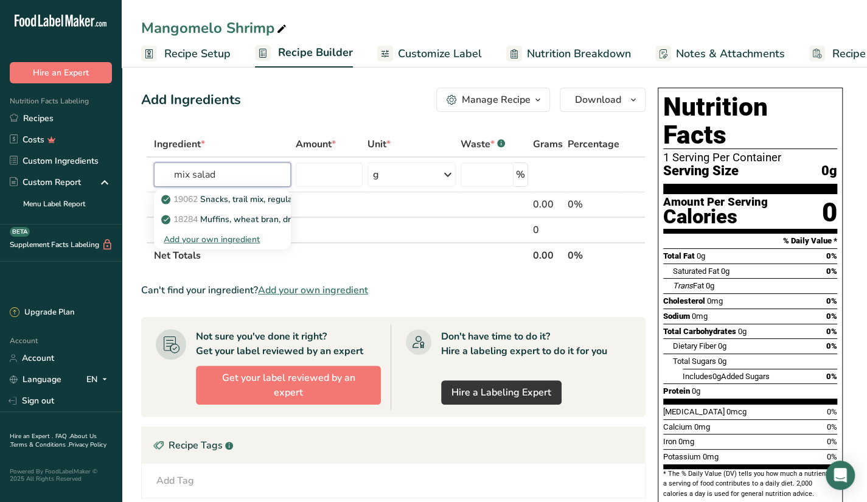
type input "mix salad"
type input "b"
type input "romaine"
click at [282, 204] on p "11251 [GEOGRAPHIC_DATA], cos or romaine, raw" at bounding box center [238, 199] width 148 height 13
type input "Lettuce, cos or romaine, raw"
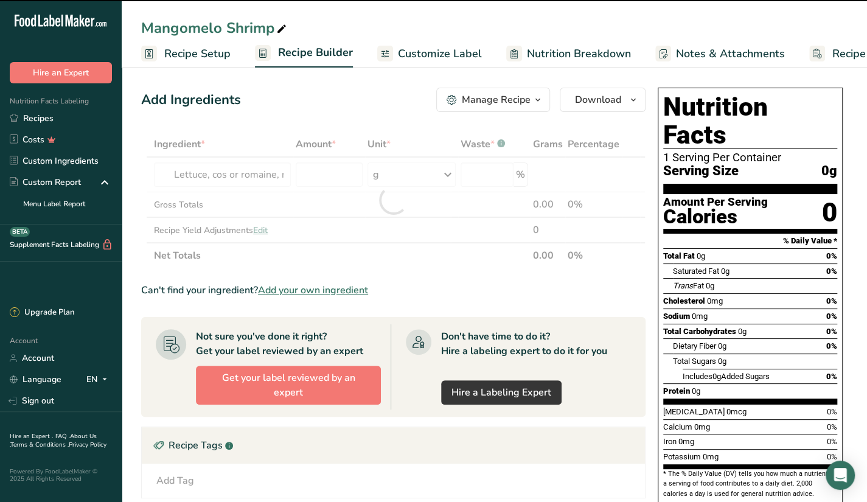
type input "0"
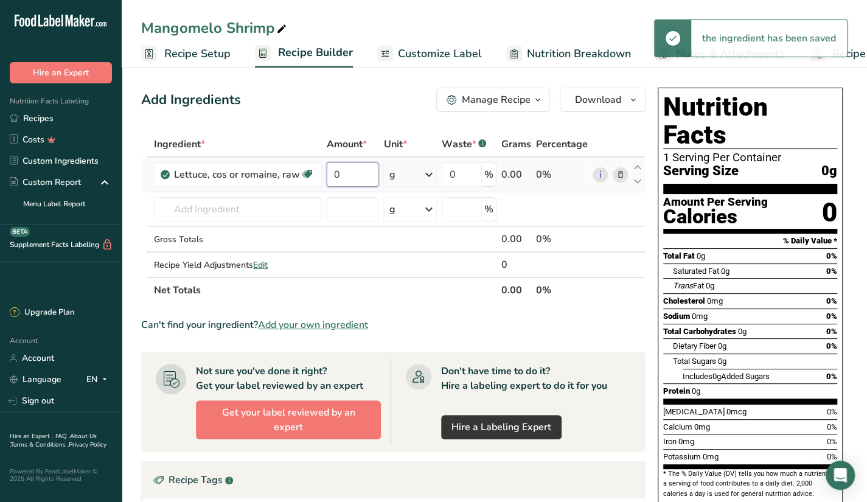
click at [347, 167] on input "0" at bounding box center [353, 174] width 52 height 24
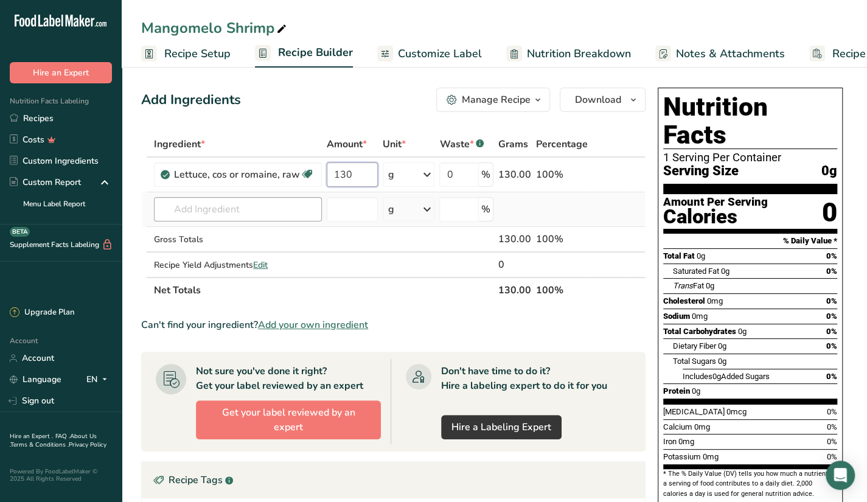
type input "130"
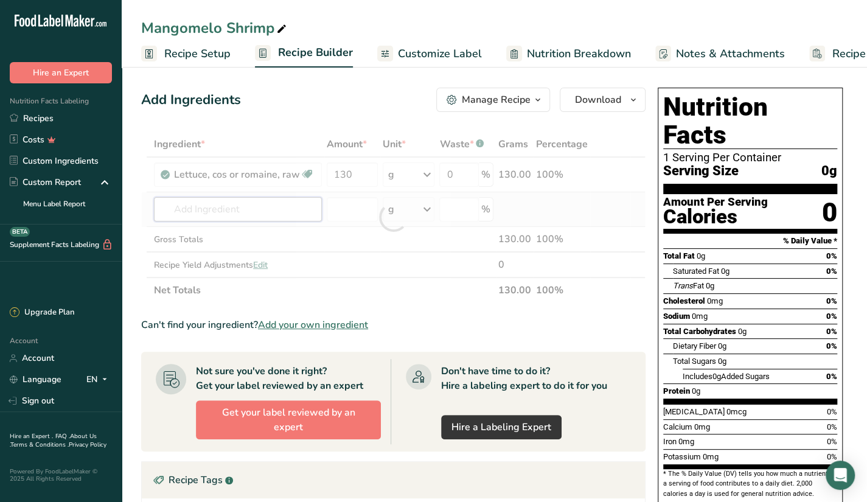
click at [257, 212] on div "Ingredient * Amount * Unit * Waste * .a-a{fill:#347362;}.b-a{fill:#fff;} Grams …" at bounding box center [393, 217] width 504 height 172
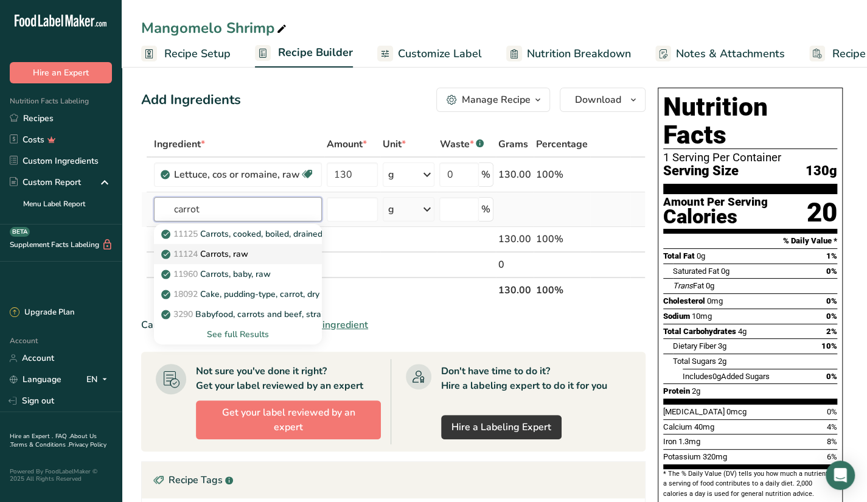
type input "carrot"
click at [274, 250] on div "11124 [GEOGRAPHIC_DATA], raw" at bounding box center [228, 254] width 129 height 13
type input "Carrots, raw"
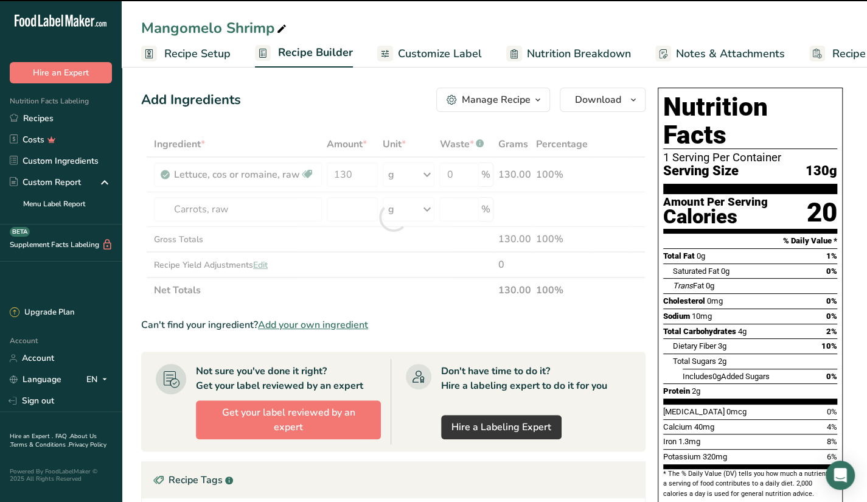
type input "0"
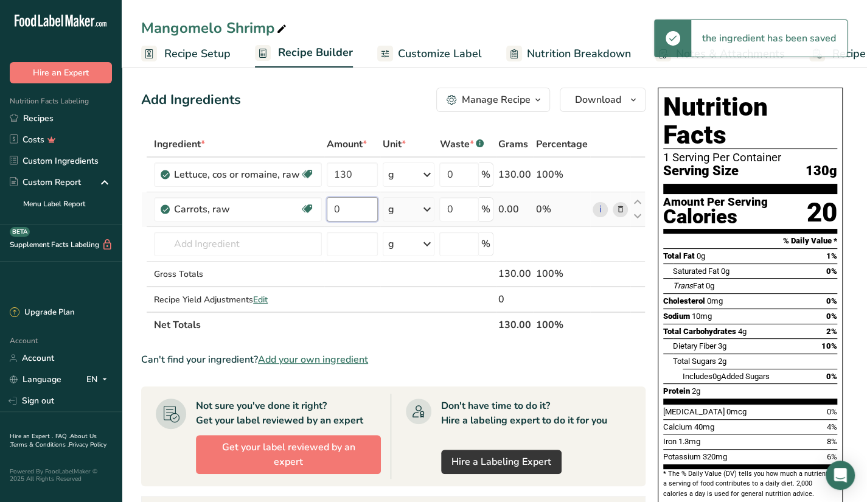
click at [344, 197] on input "0" at bounding box center [352, 209] width 51 height 24
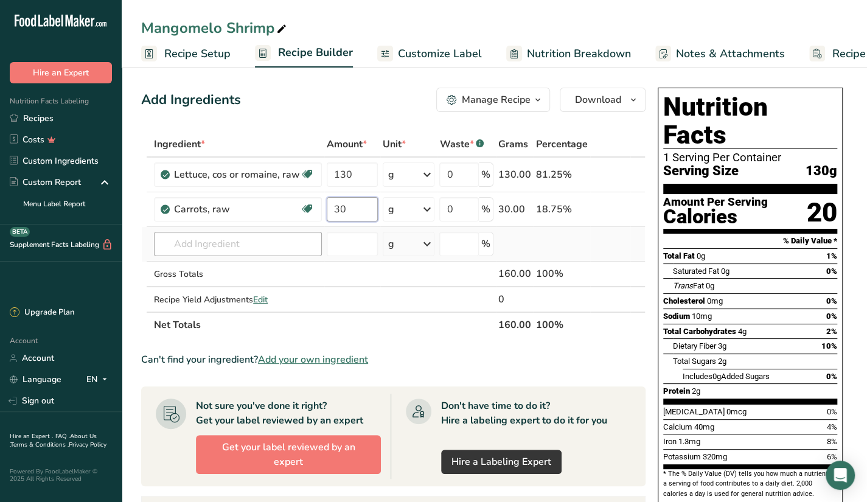
type input "30"
click at [269, 254] on div "Ingredient * Amount * Unit * Waste * .a-a{fill:#347362;}.b-a{fill:#fff;} Grams …" at bounding box center [393, 234] width 504 height 206
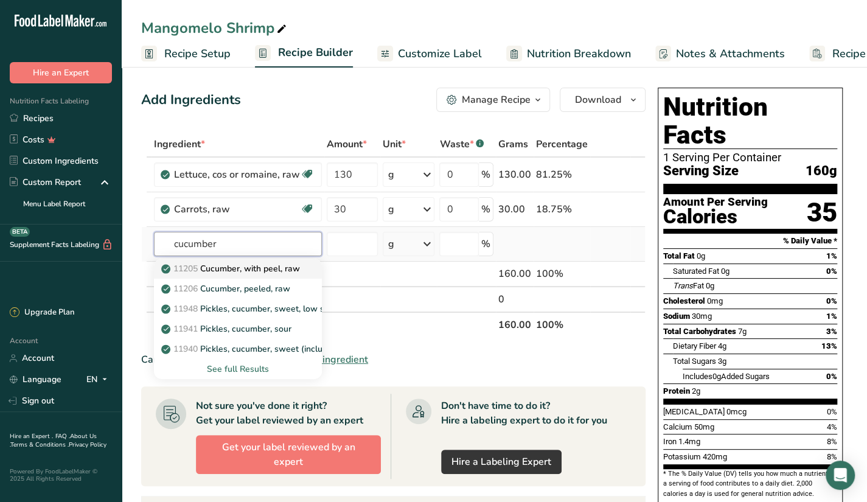
type input "cucumber"
click at [281, 272] on p "11205 Cucumber, with peel, raw" at bounding box center [232, 268] width 136 height 13
type input "Cucumber, with peel, raw"
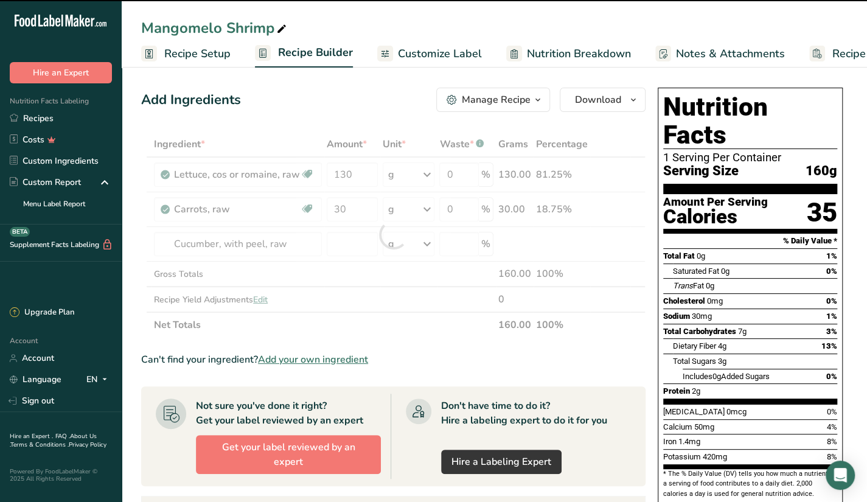
type input "0"
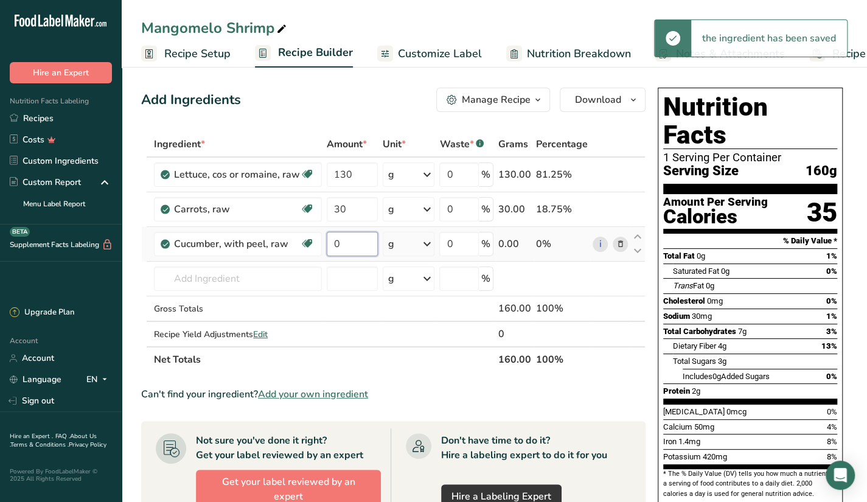
click at [355, 237] on input "0" at bounding box center [352, 244] width 51 height 24
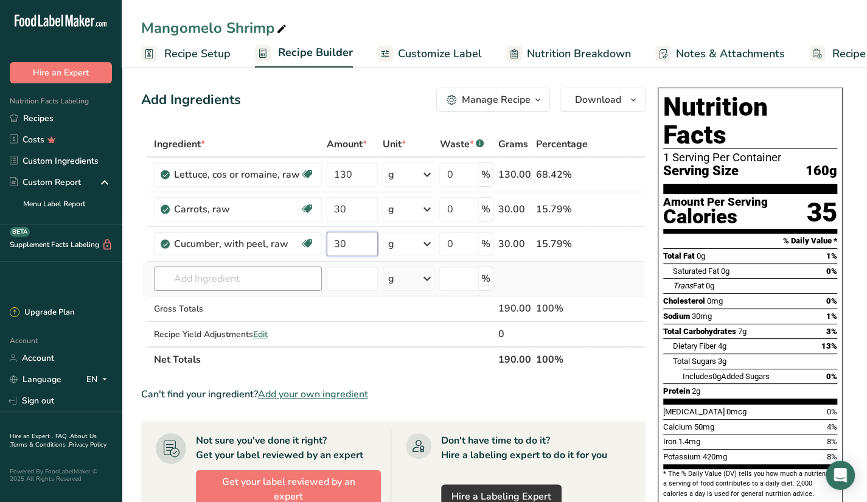
type input "30"
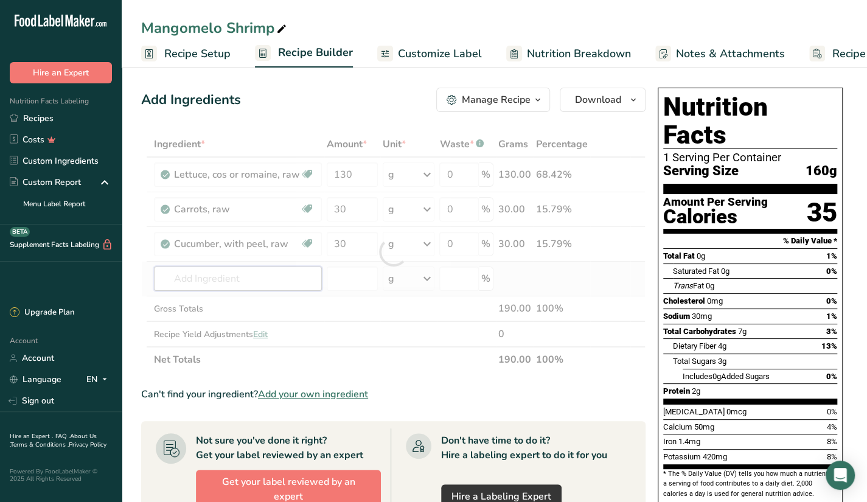
click at [262, 272] on div "Ingredient * Amount * Unit * Waste * .a-a{fill:#347362;}.b-a{fill:#fff;} Grams …" at bounding box center [393, 251] width 504 height 241
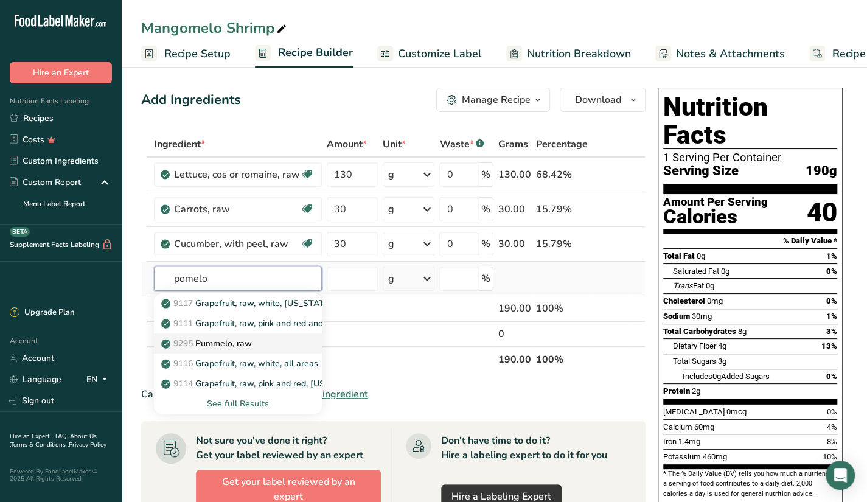
type input "pomelo"
click at [272, 343] on div "9295 Pummelo, raw" at bounding box center [228, 343] width 129 height 13
type input "Pummelo, raw"
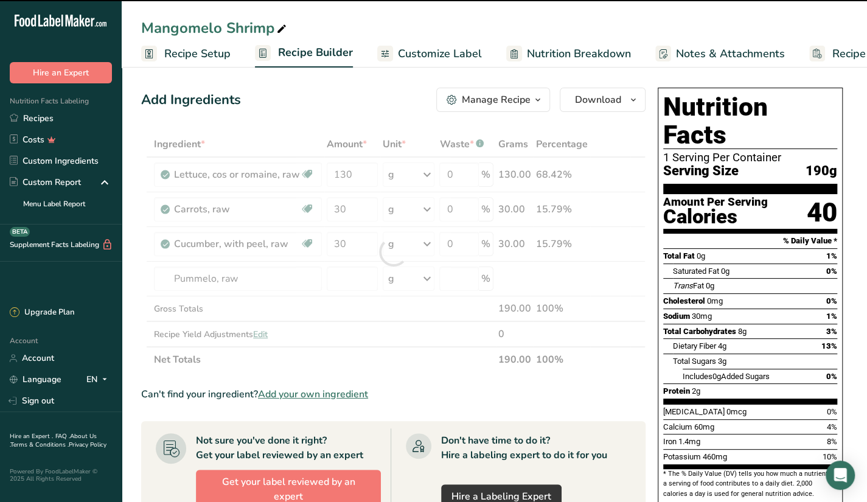
type input "0"
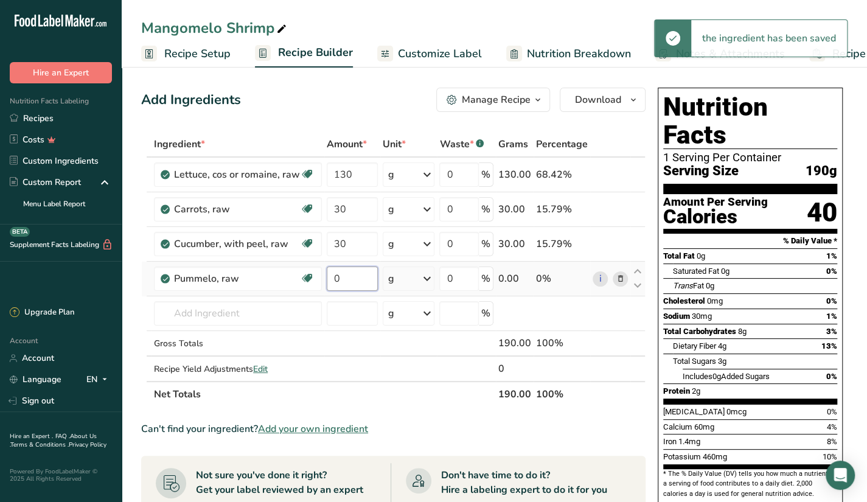
click at [358, 270] on input "0" at bounding box center [352, 278] width 51 height 24
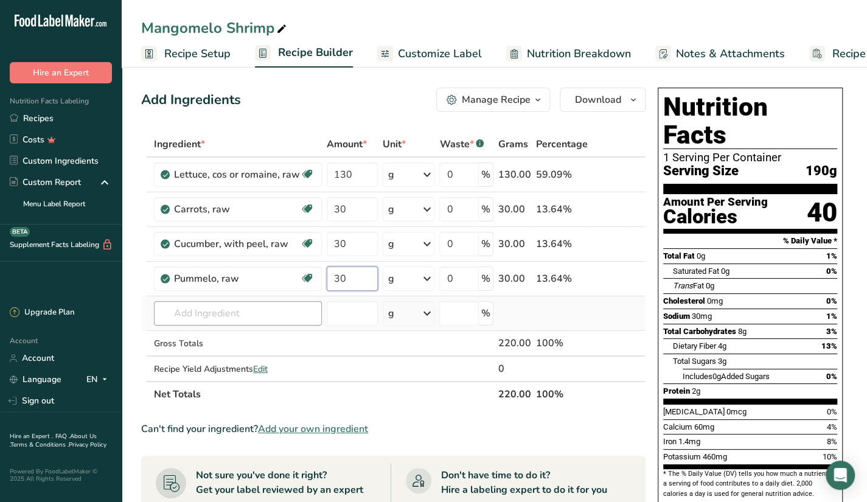
type input "30"
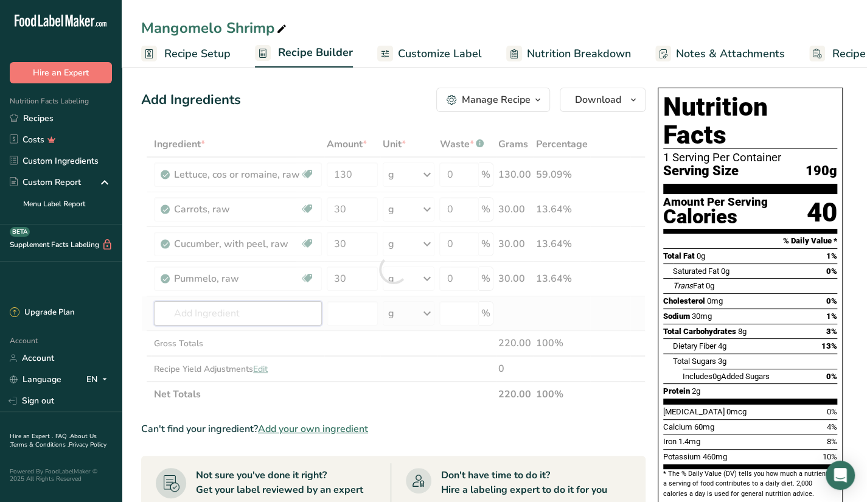
click at [286, 317] on div "Ingredient * Amount * Unit * Waste * .a-a{fill:#347362;}.b-a{fill:#fff;} Grams …" at bounding box center [393, 269] width 504 height 276
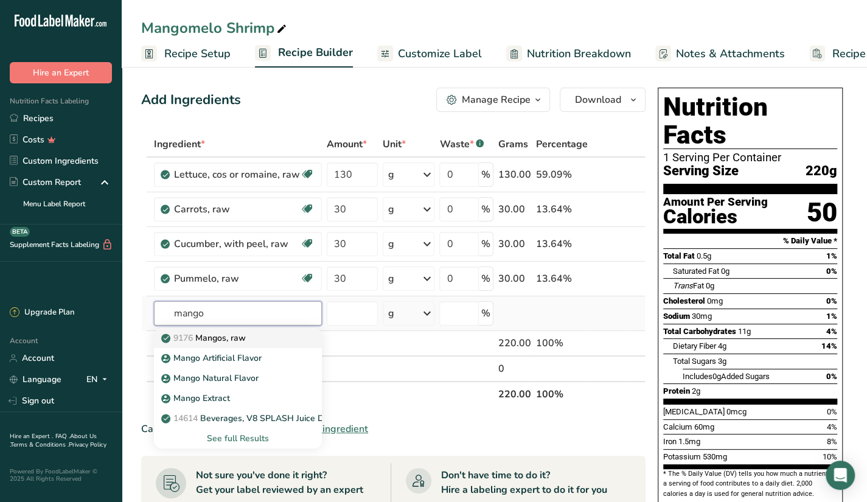
type input "mango"
click at [256, 339] on div "9176 Mangos, raw" at bounding box center [228, 337] width 129 height 13
type input "Mangos, raw"
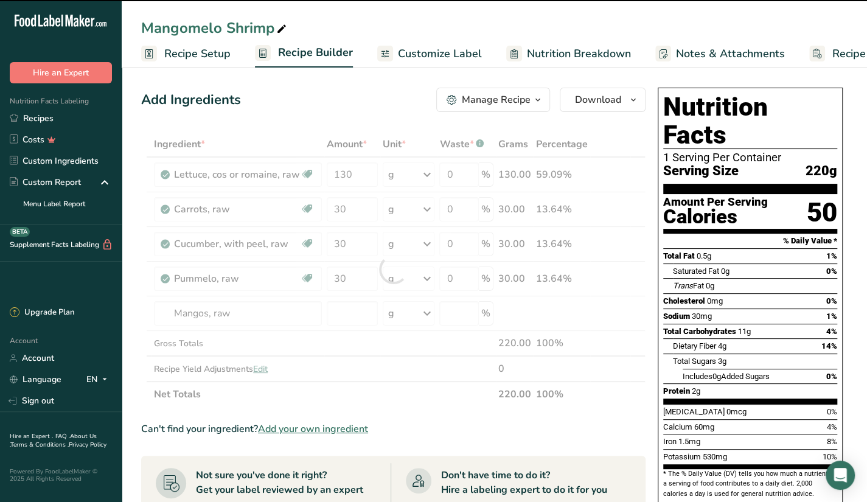
type input "0"
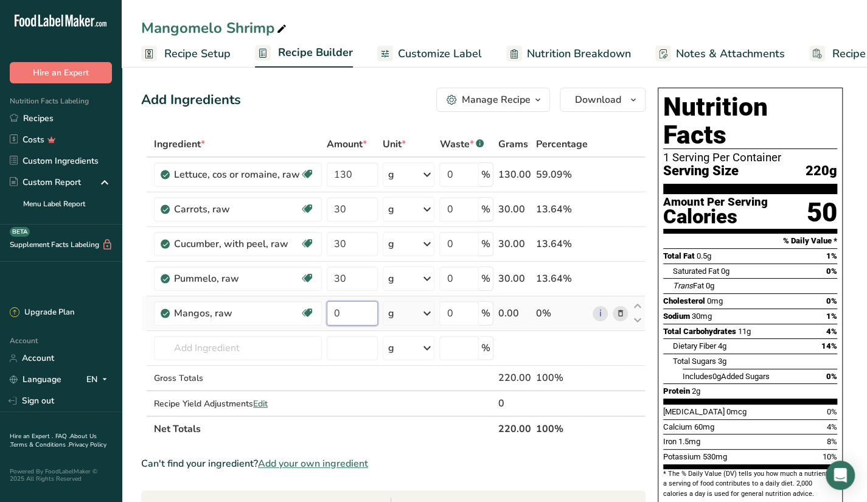
click at [376, 324] on input "0" at bounding box center [352, 313] width 51 height 24
type input "20"
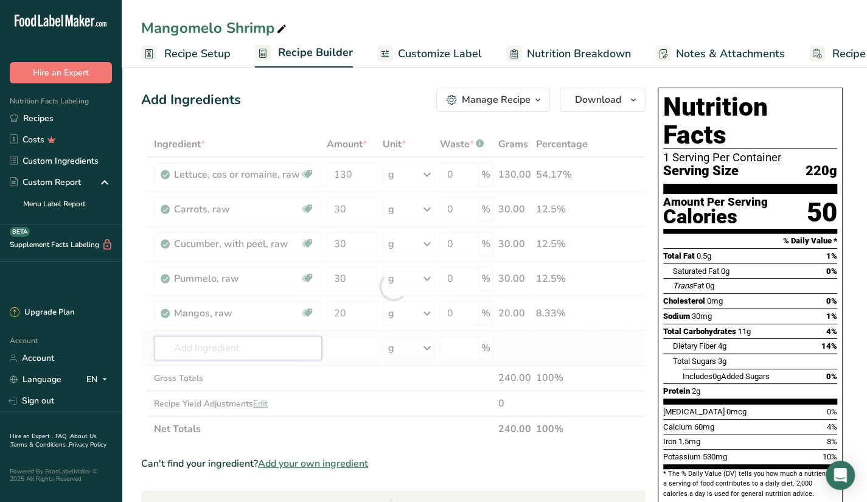
click at [302, 345] on div "Ingredient * Amount * Unit * Waste * .a-a{fill:#347362;}.b-a{fill:#fff;} Grams …" at bounding box center [393, 286] width 504 height 310
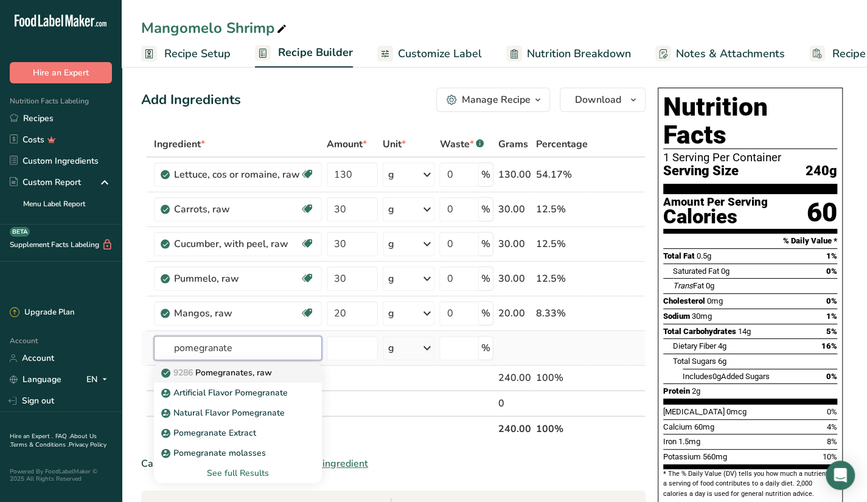
type input "pomegranate"
click at [274, 374] on div "9286 Pomegranates, raw" at bounding box center [228, 372] width 129 height 13
type input "Pomegranates, raw"
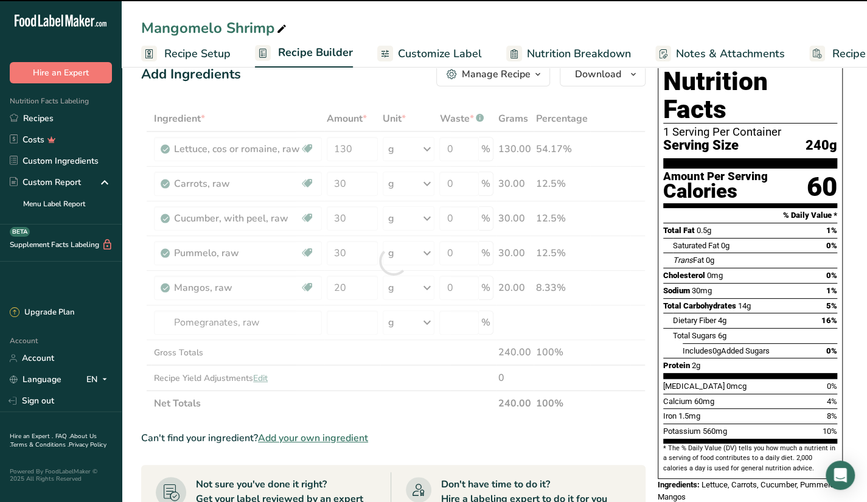
scroll to position [26, 0]
type input "0"
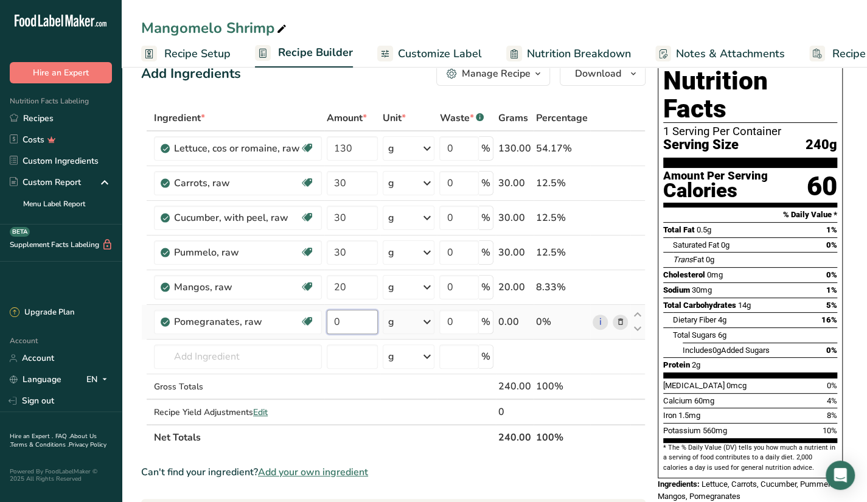
click at [352, 329] on input "0" at bounding box center [352, 322] width 51 height 24
type input "10"
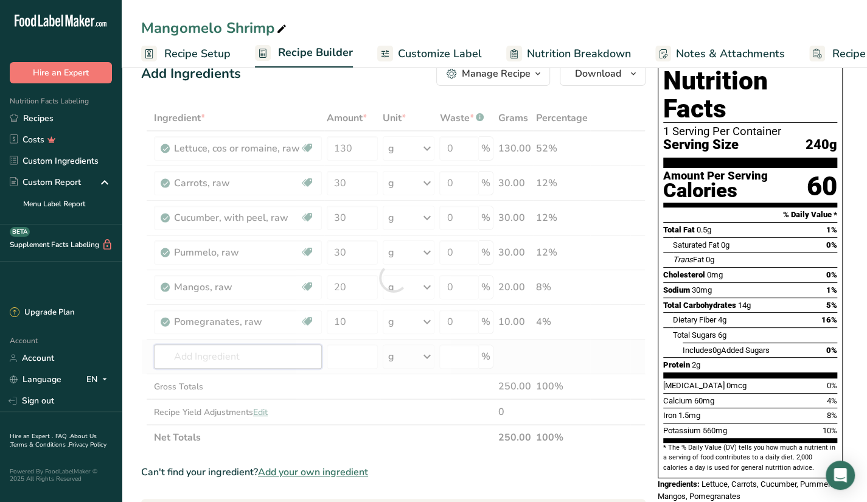
click at [276, 347] on div "Ingredient * Amount * Unit * Waste * .a-a{fill:#347362;}.b-a{fill:#fff;} Grams …" at bounding box center [393, 277] width 504 height 345
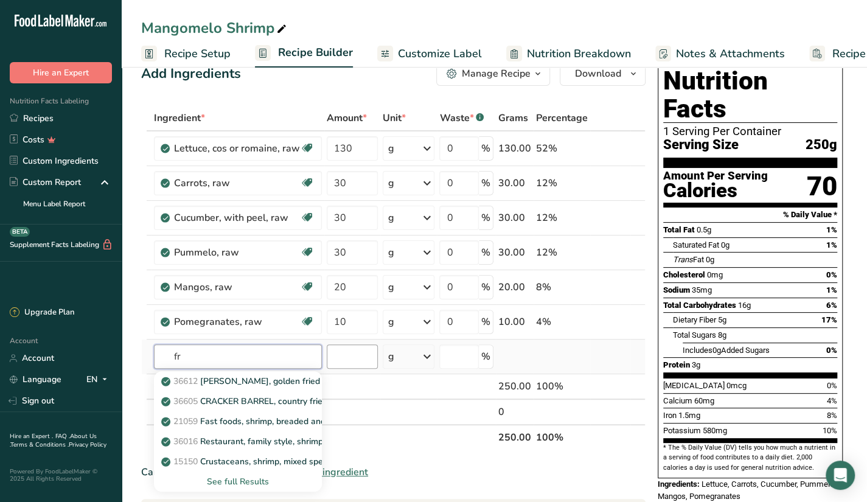
type input "f"
type input "shripm"
click at [237, 479] on div "See full Results" at bounding box center [238, 481] width 148 height 13
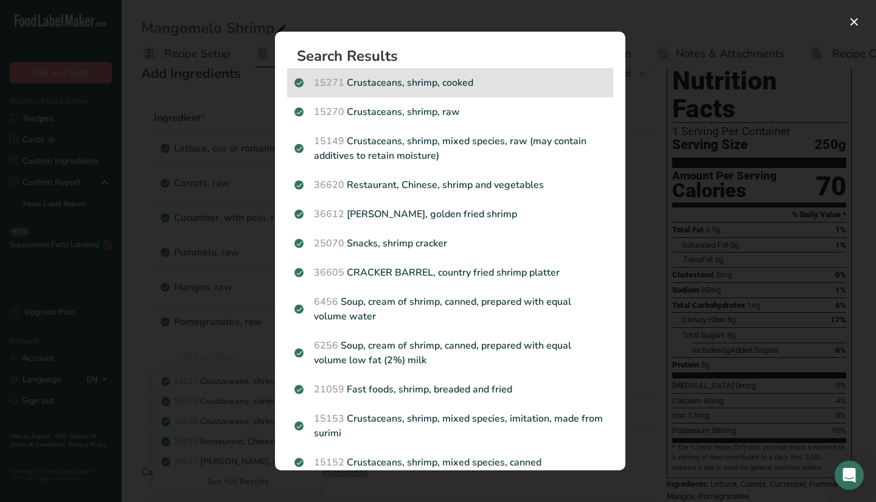
click at [504, 81] on p "15271 Crustaceans, shrimp, cooked" at bounding box center [449, 82] width 311 height 15
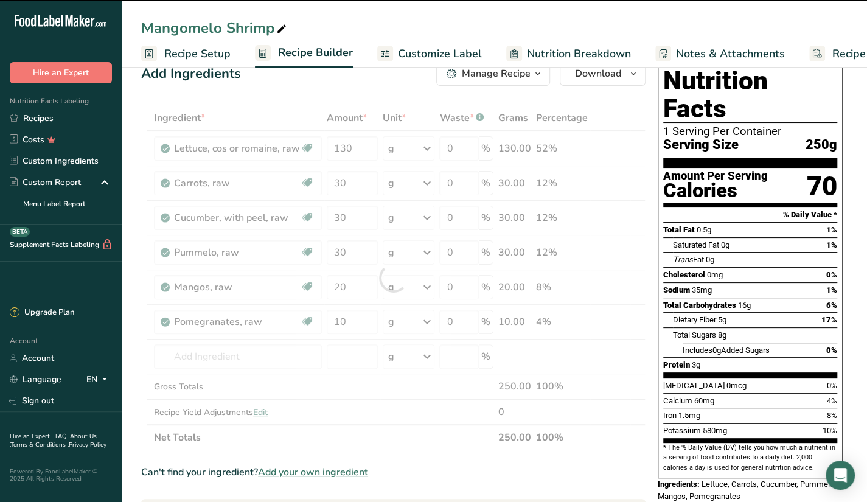
type input "0"
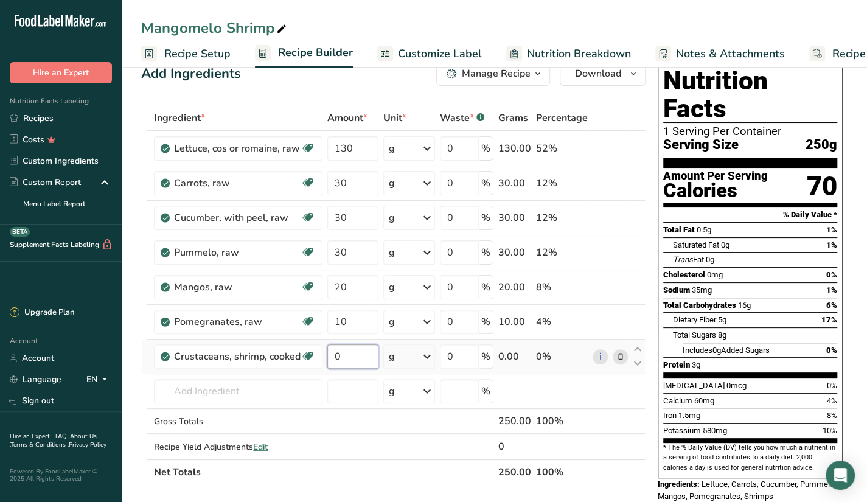
click at [356, 353] on input "0" at bounding box center [352, 356] width 51 height 24
type input "100"
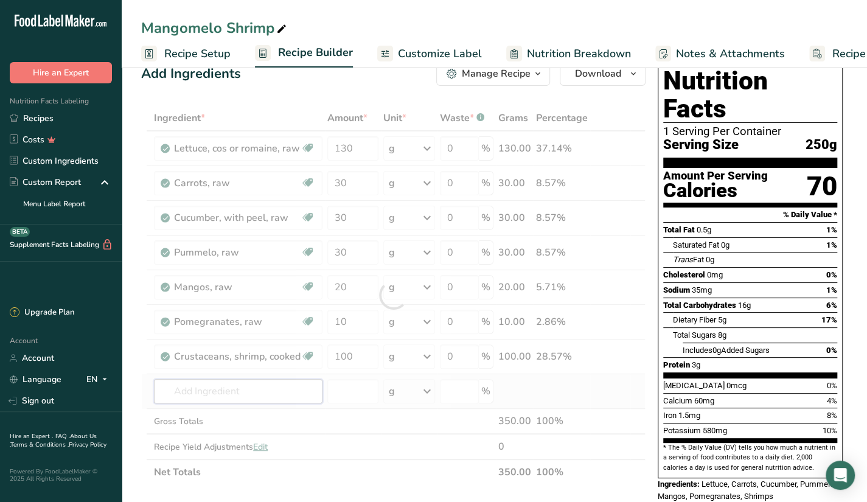
click at [294, 392] on div "Ingredient * Amount * Unit * Waste * .a-a{fill:#347362;}.b-a{fill:#fff;} Grams …" at bounding box center [393, 295] width 504 height 380
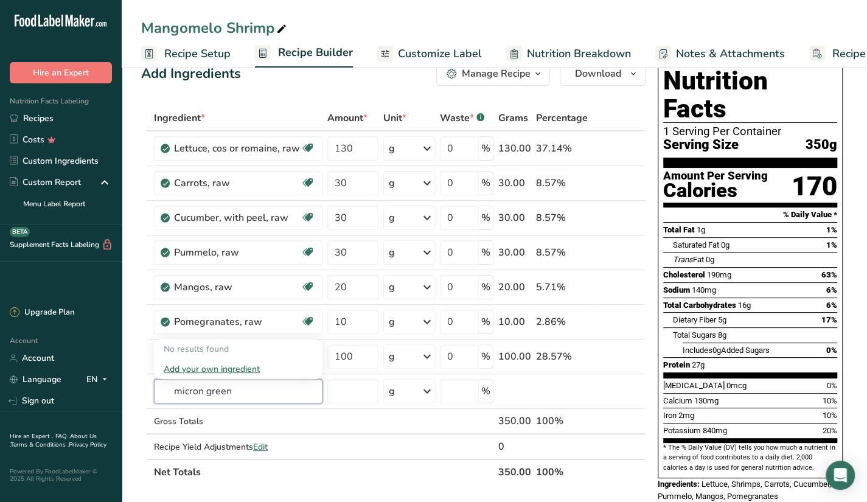
type input "micron green"
type input "m"
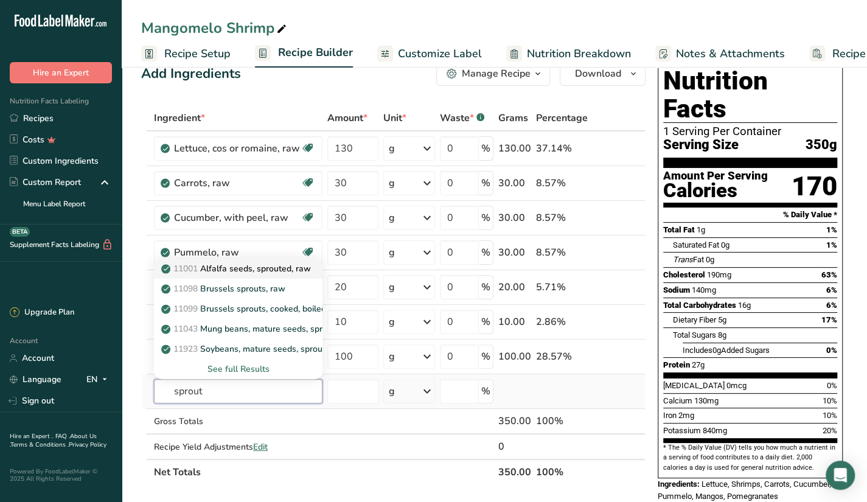
type input "sprout"
click at [283, 268] on p "11001 Alfalfa seeds, sprouted, raw" at bounding box center [237, 268] width 147 height 13
type input "Alfalfa seeds, sprouted, raw"
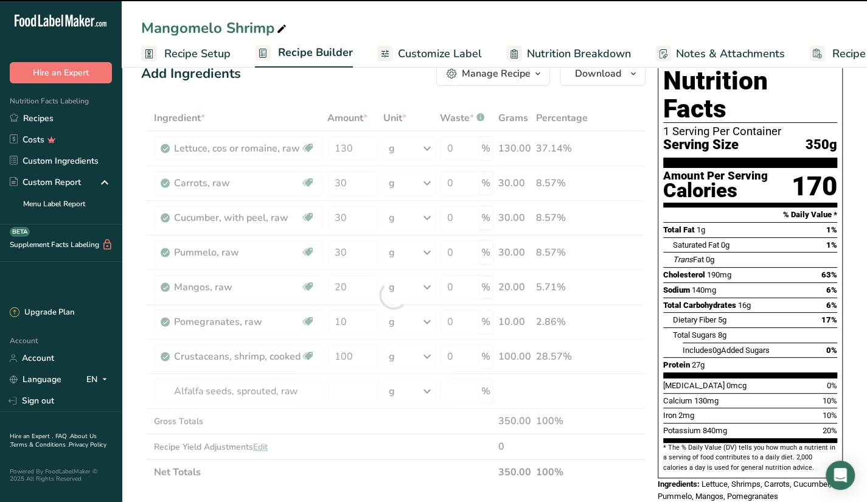
type input "0"
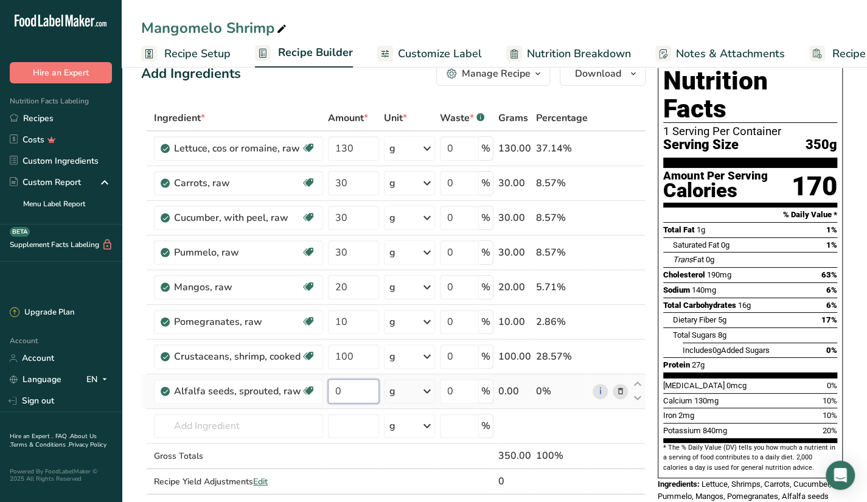
click at [356, 390] on input "0" at bounding box center [353, 391] width 51 height 24
type input "5"
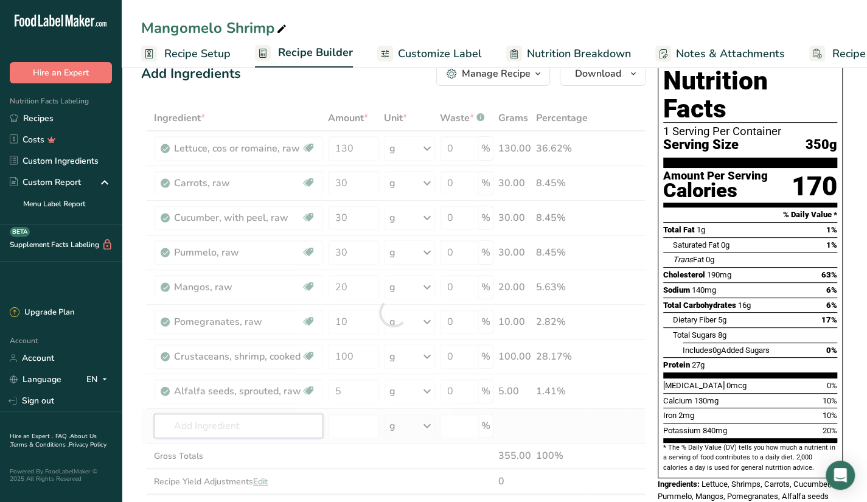
click at [287, 432] on div "Ingredient * Amount * Unit * Waste * .a-a{fill:#347362;}.b-a{fill:#fff;} Grams …" at bounding box center [393, 312] width 504 height 414
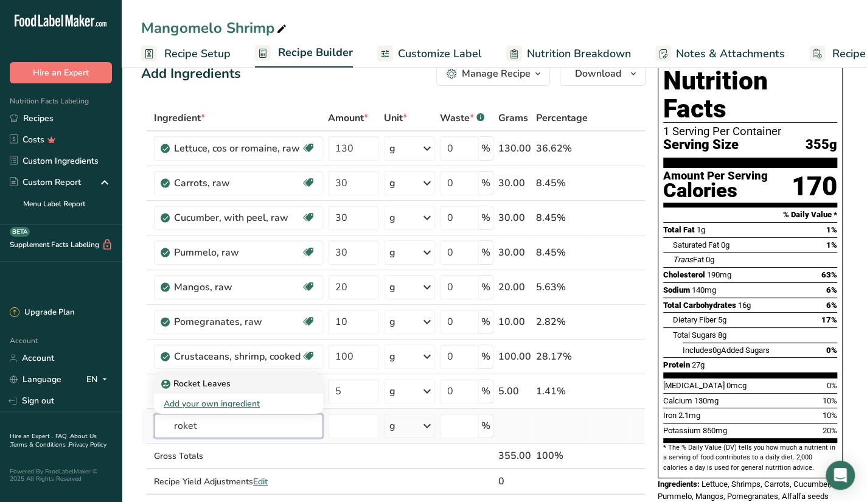
type input "roket"
click at [288, 386] on div "Rocket Leaves" at bounding box center [229, 383] width 130 height 13
type input "Rocket Leaves"
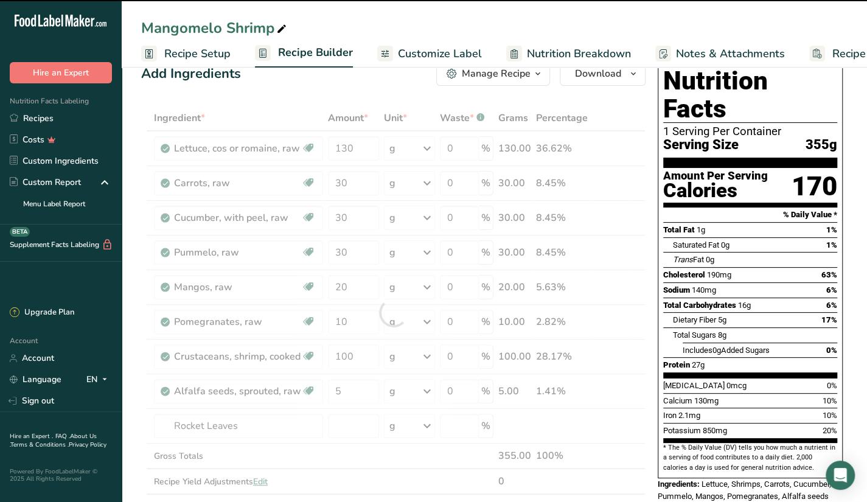
type input "0"
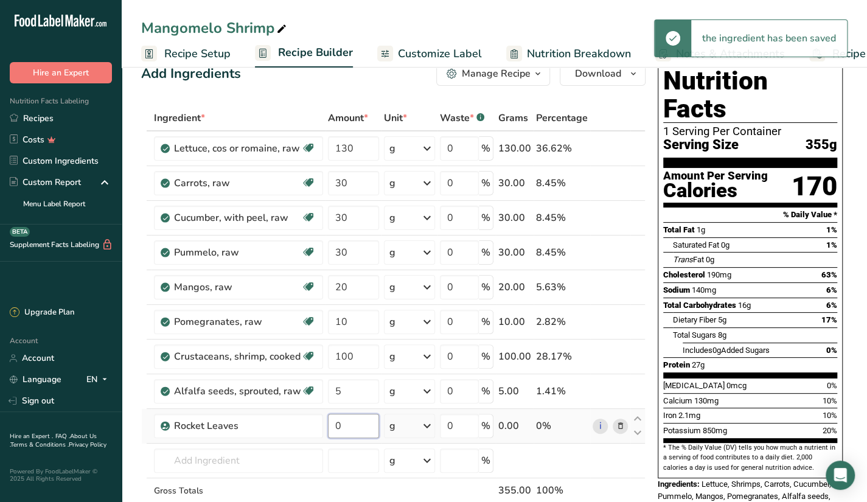
click at [352, 421] on input "0" at bounding box center [353, 426] width 51 height 24
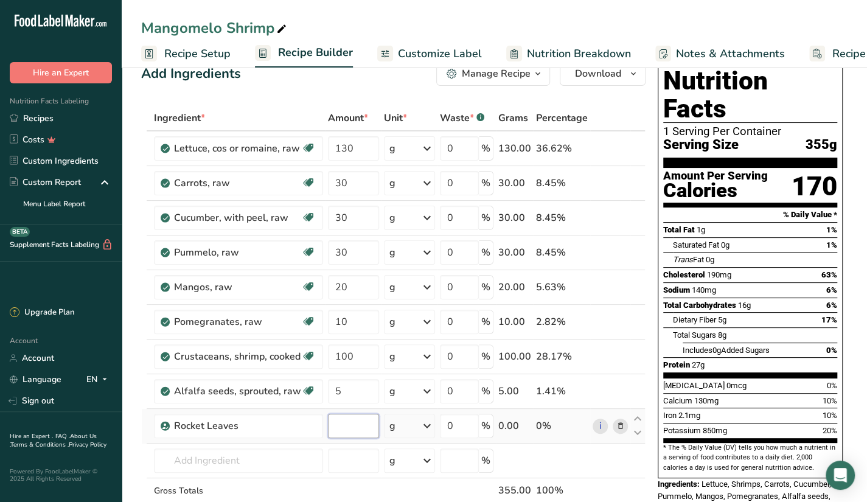
click at [352, 421] on input "number" at bounding box center [353, 426] width 51 height 24
type input "150"
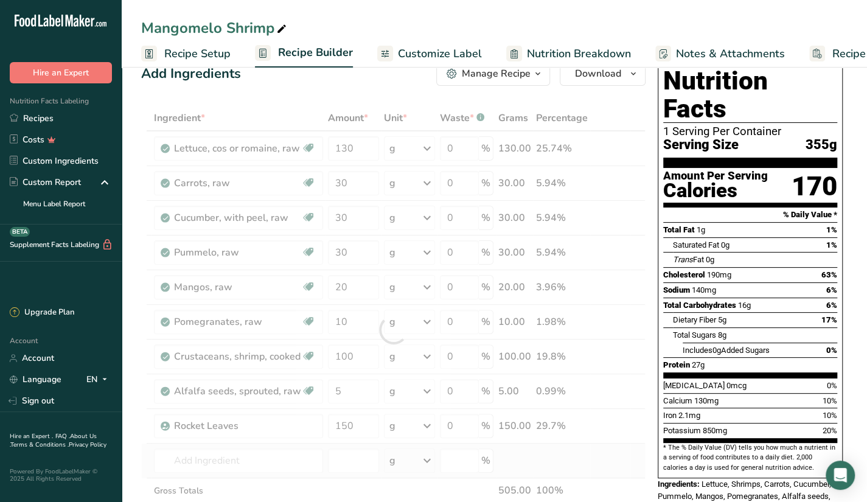
click at [543, 468] on div "Ingredient * Amount * Unit * Waste * .a-a{fill:#347362;}.b-a{fill:#fff;} Grams …" at bounding box center [393, 329] width 504 height 449
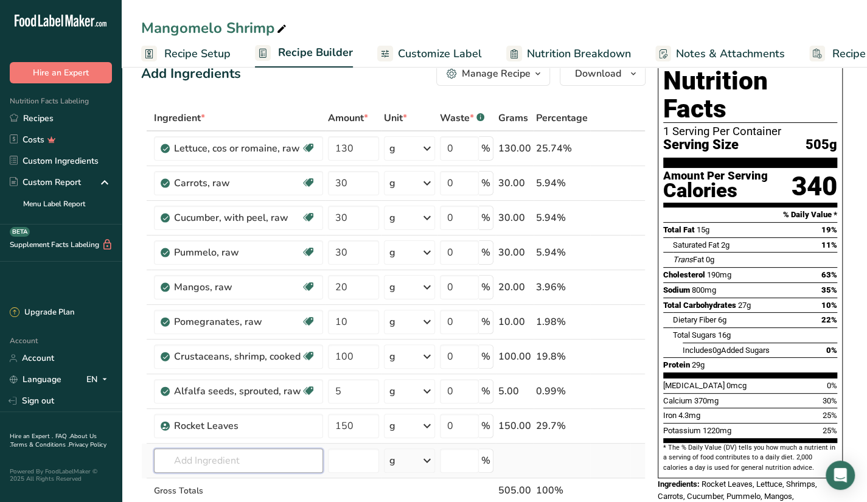
click at [274, 459] on input "text" at bounding box center [238, 460] width 169 height 24
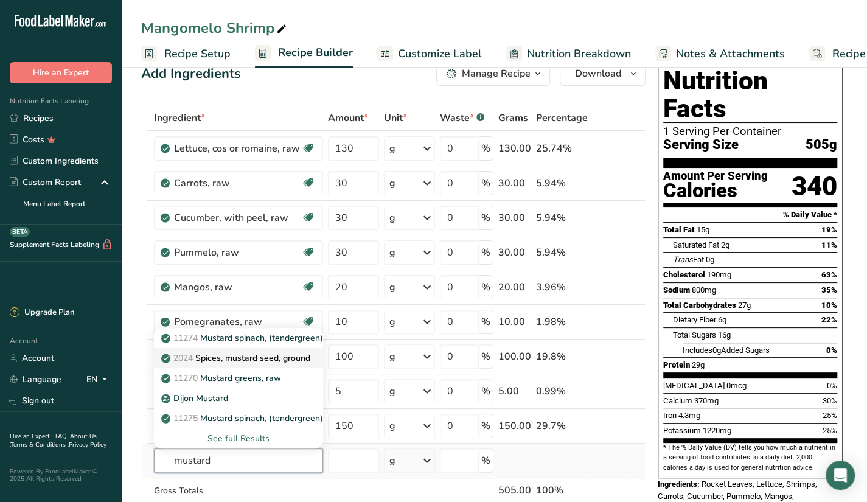
type input "mustard"
click at [254, 356] on p "2024 Spices, mustard seed, ground" at bounding box center [237, 358] width 147 height 13
type input "Spices, mustard seed, ground"
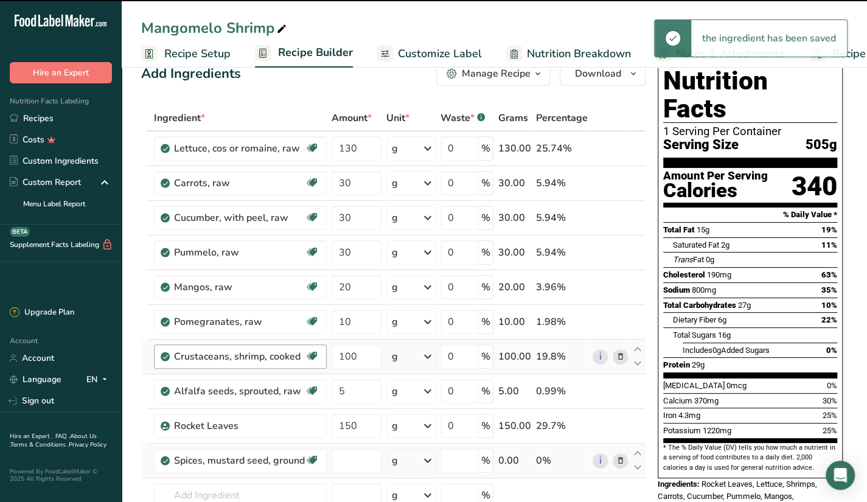
type input "0"
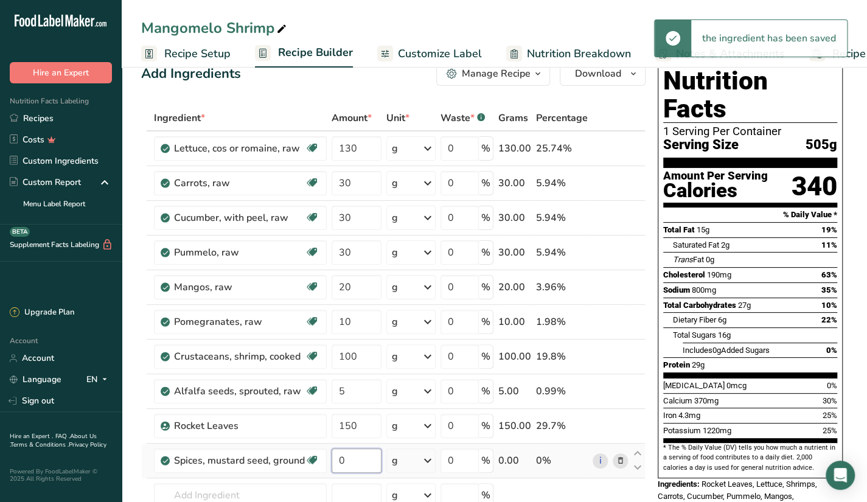
click at [372, 462] on input "0" at bounding box center [356, 460] width 50 height 24
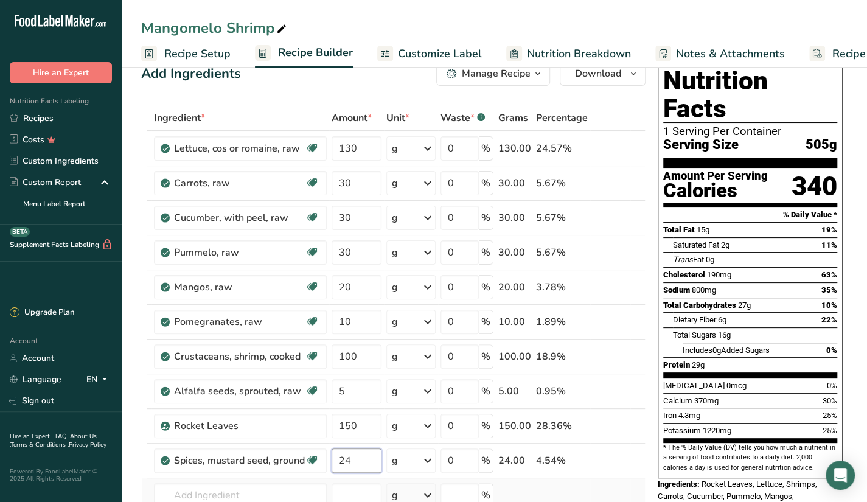
type input "24"
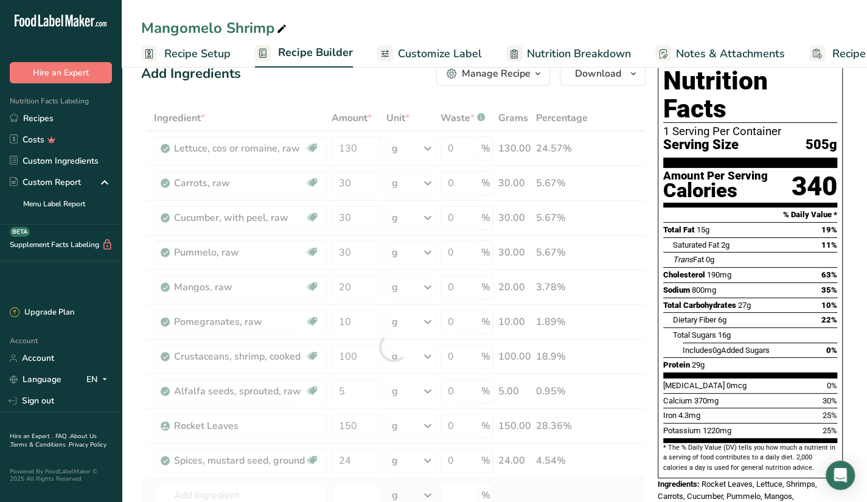
click at [538, 498] on div "Ingredient * Amount * Unit * Waste * .a-a{fill:#347362;}.b-a{fill:#fff;} Grams …" at bounding box center [393, 347] width 504 height 484
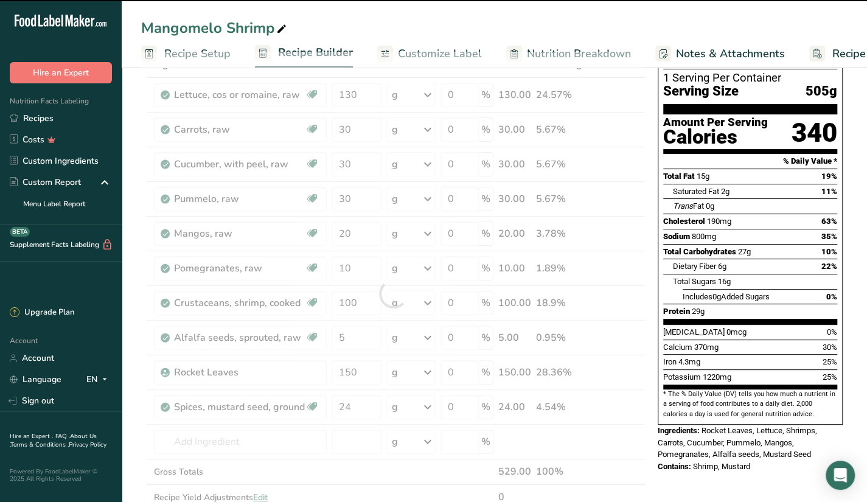
scroll to position [81, 0]
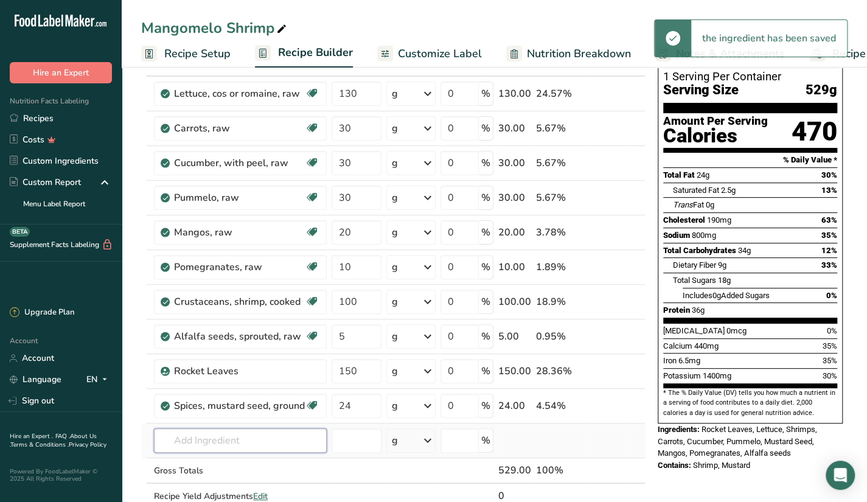
click at [260, 431] on input "text" at bounding box center [240, 440] width 173 height 24
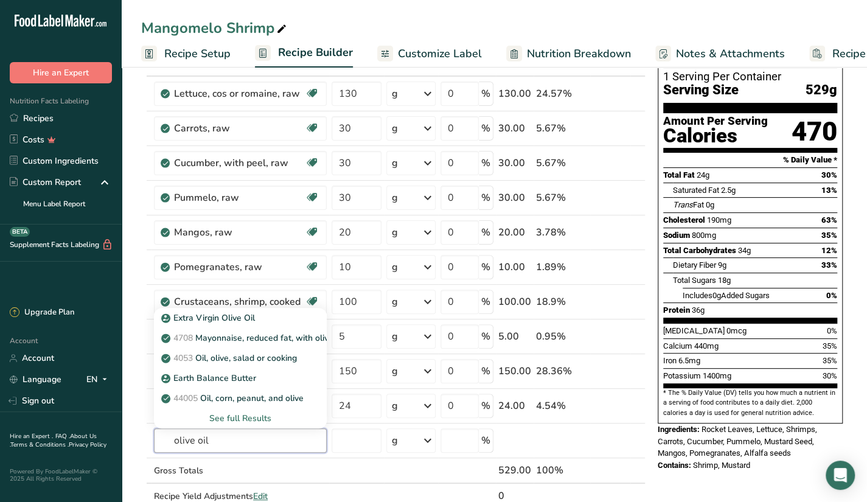
type input "olive oil"
click at [353, 429] on input "number" at bounding box center [356, 440] width 50 height 24
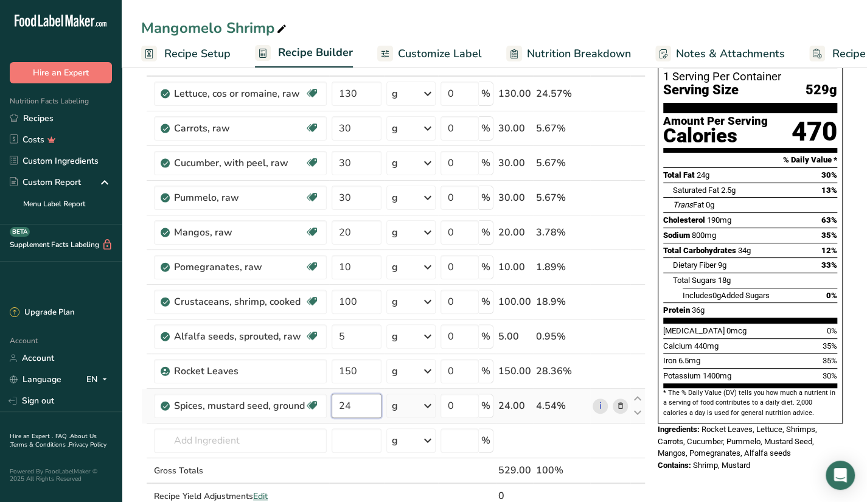
click at [362, 409] on input "24" at bounding box center [356, 406] width 50 height 24
type input "2"
type input "5"
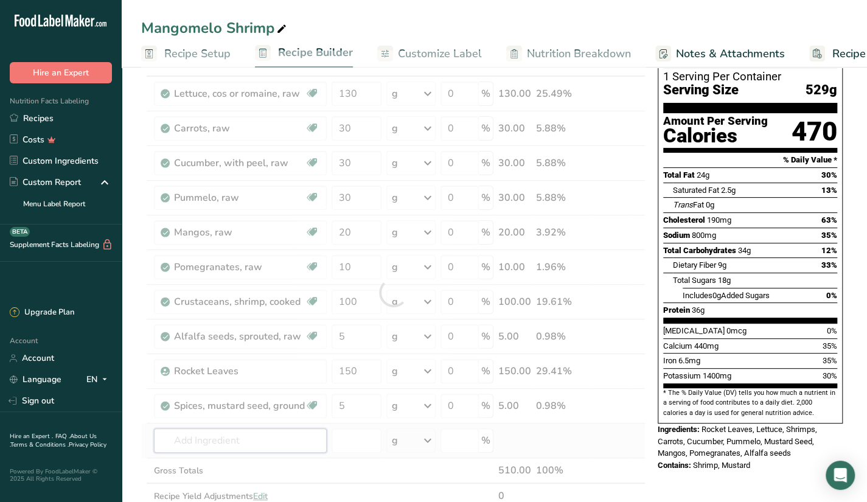
click at [265, 445] on div "Ingredient * Amount * Unit * Waste * .a-a{fill:#347362;}.b-a{fill:#fff;} Grams …" at bounding box center [393, 292] width 504 height 484
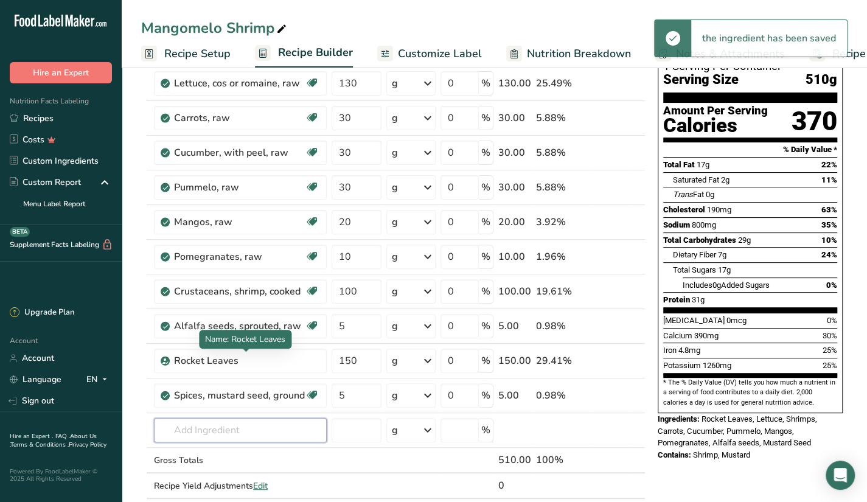
scroll to position [91, 0]
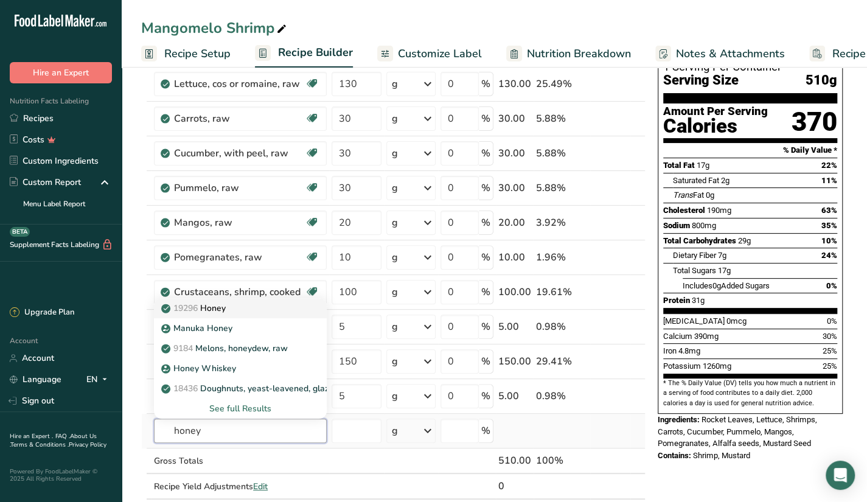
type input "honey"
click at [262, 310] on div "19296 Honey" at bounding box center [231, 308] width 134 height 13
type input "Honey"
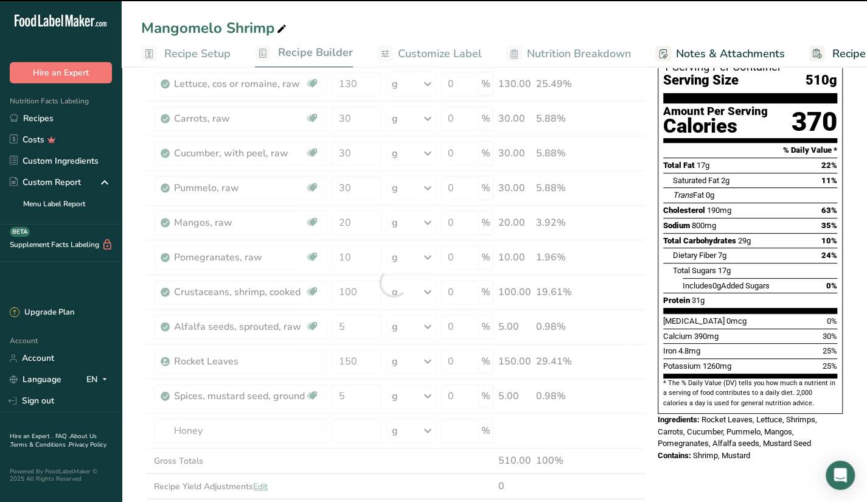
type input "0"
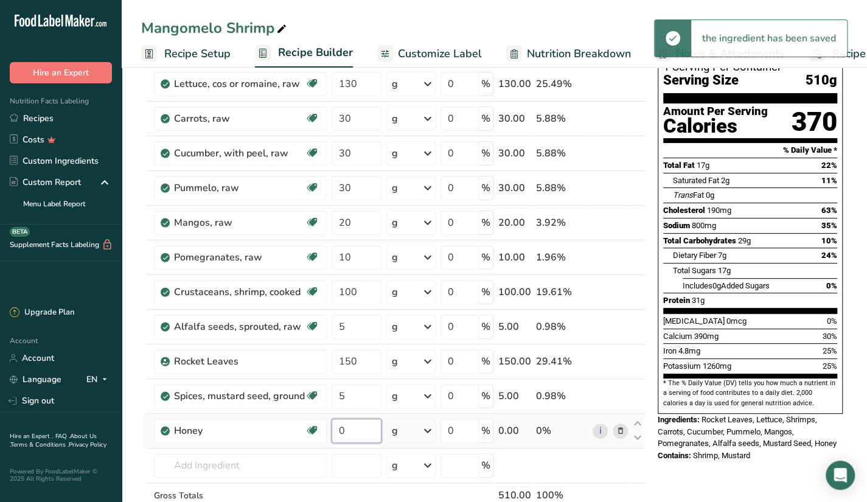
click at [359, 435] on input "0" at bounding box center [356, 430] width 50 height 24
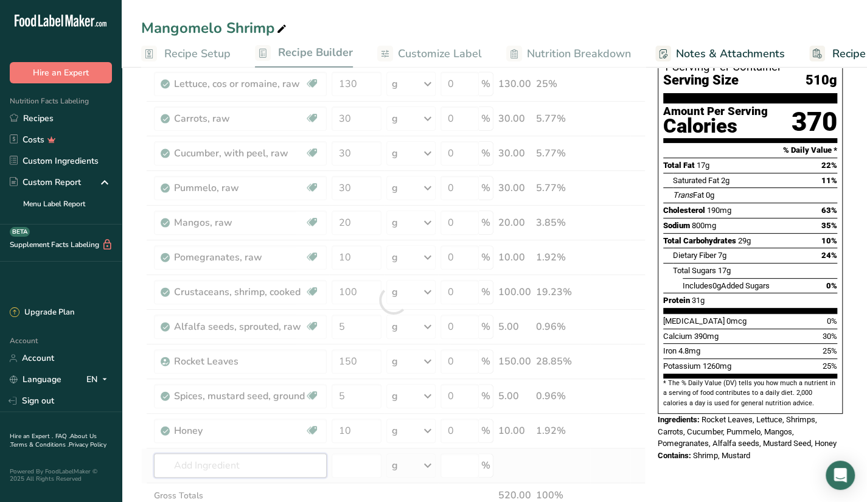
click at [266, 462] on div "Ingredient * Amount * Unit * Waste * .a-a{fill:#347362;}.b-a{fill:#fff;} Grams …" at bounding box center [393, 300] width 504 height 518
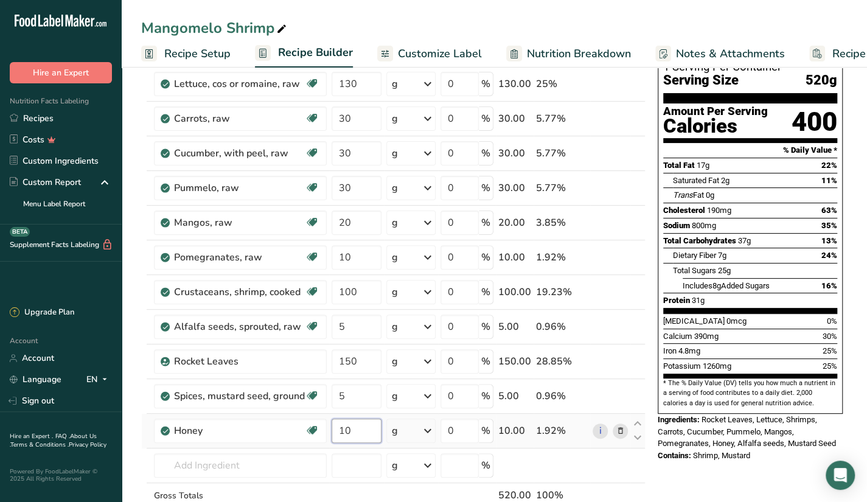
click at [353, 431] on input "10" at bounding box center [356, 430] width 50 height 24
type input "1"
type input "6"
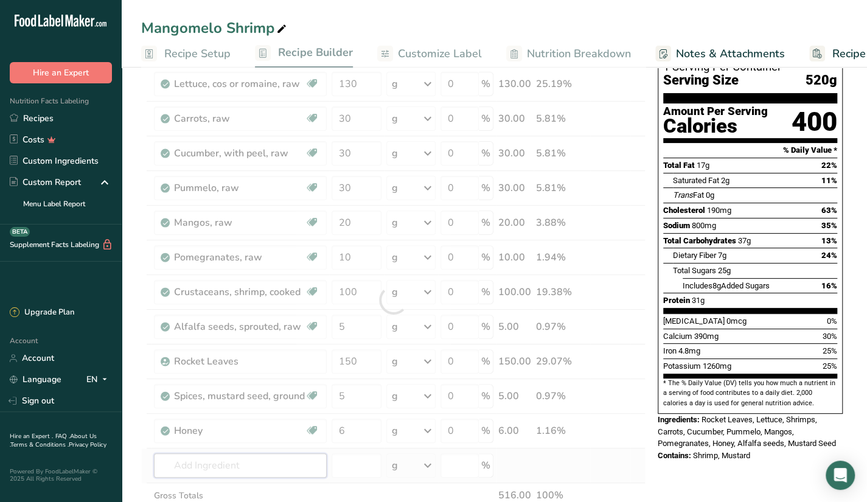
click at [298, 463] on div "Ingredient * Amount * Unit * Waste * .a-a{fill:#347362;}.b-a{fill:#fff;} Grams …" at bounding box center [393, 300] width 504 height 518
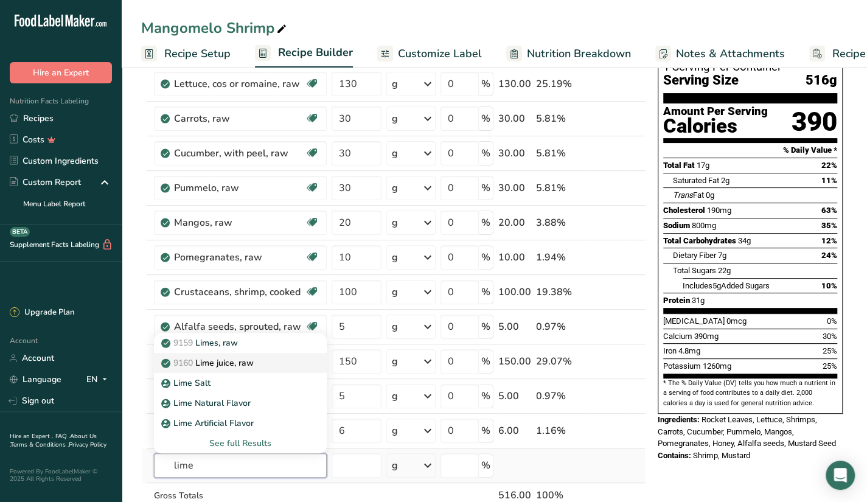
type input "lime"
click at [252, 364] on p "9160 Lime juice, raw" at bounding box center [209, 362] width 90 height 13
type input "Lime juice, raw"
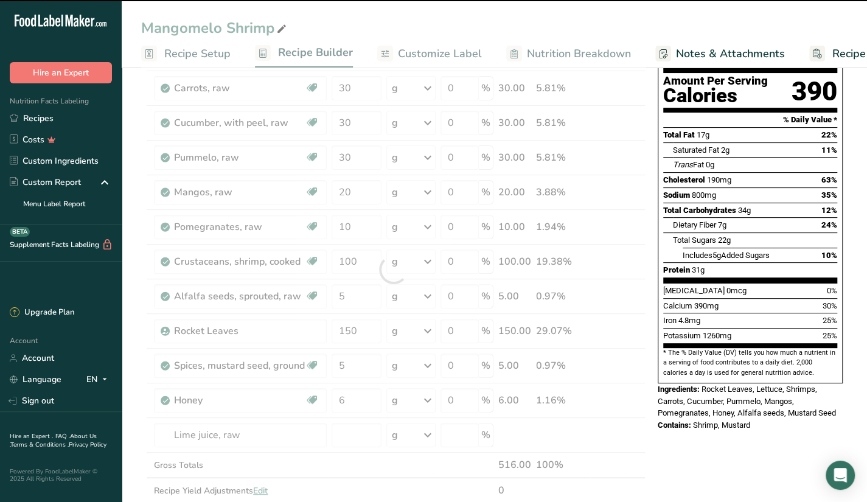
scroll to position [122, 0]
type input "0"
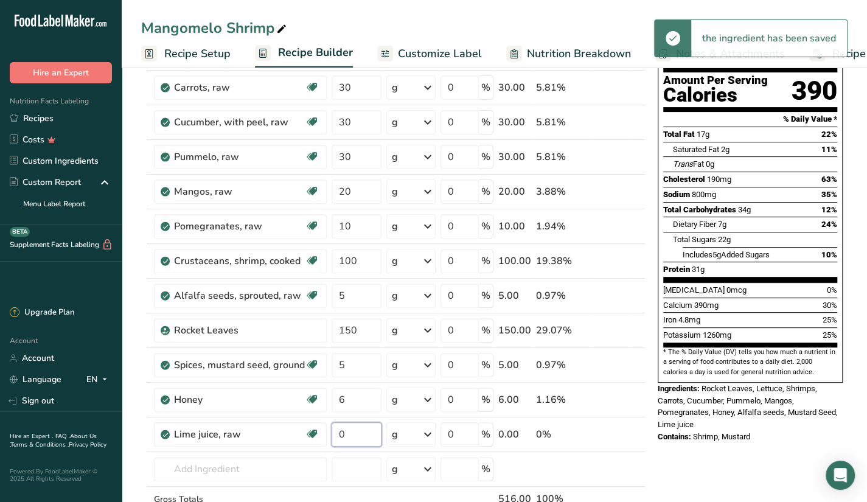
click at [359, 428] on input "0" at bounding box center [356, 434] width 50 height 24
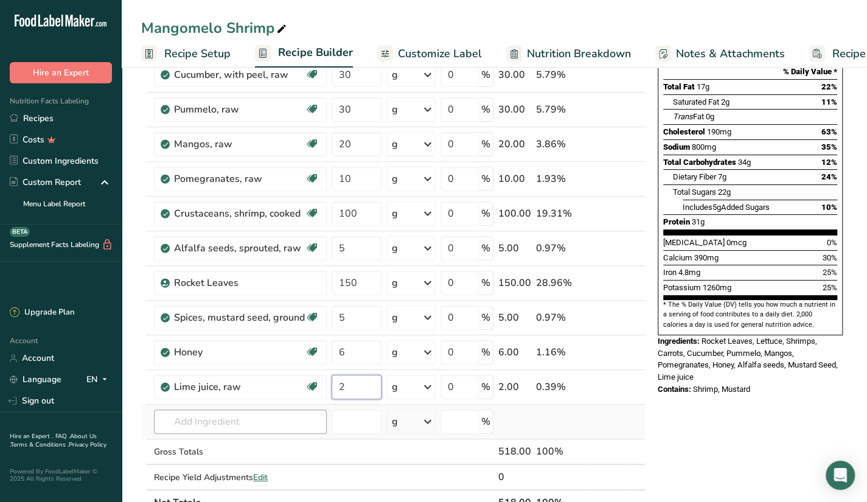
scroll to position [174, 0]
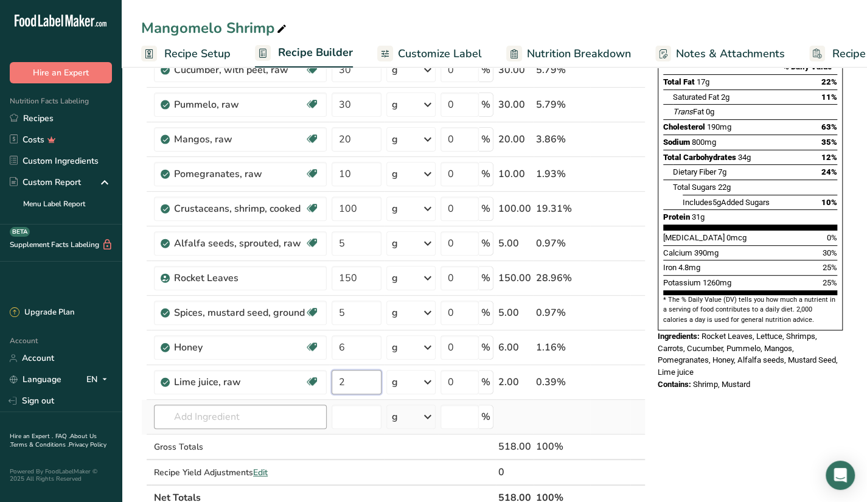
type input "2"
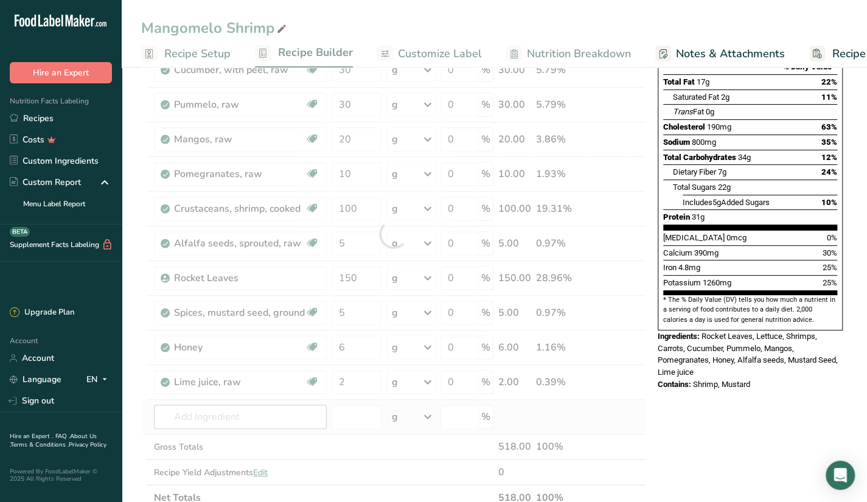
click at [295, 461] on div "Ingredient * Amount * Unit * Waste * .a-a{fill:#347362;}.b-a{fill:#fff;} Grams …" at bounding box center [393, 233] width 504 height 553
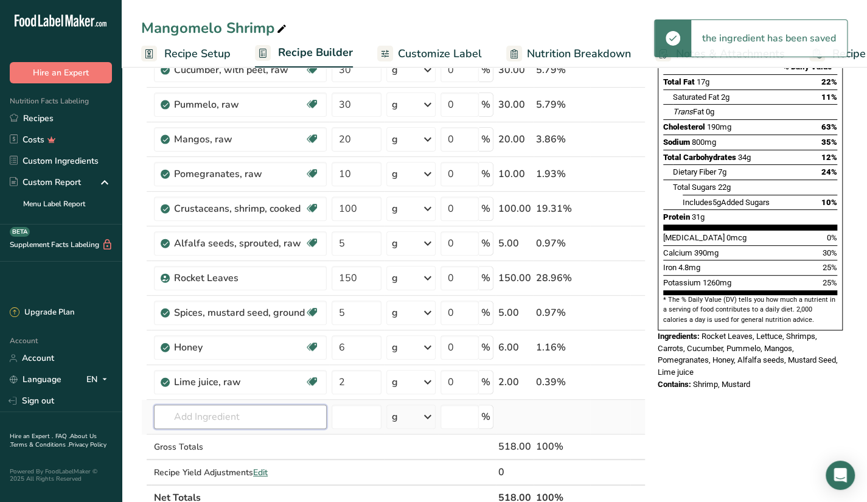
click at [304, 407] on input "text" at bounding box center [240, 416] width 173 height 24
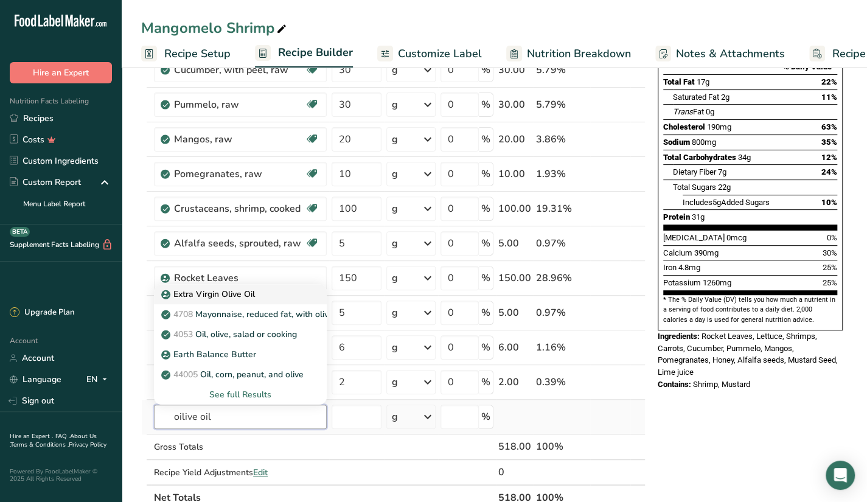
type input "oilive oil"
click at [298, 284] on link "Extra Virgin Olive Oil" at bounding box center [240, 294] width 173 height 20
type input "Extra Virgin Olive Oil"
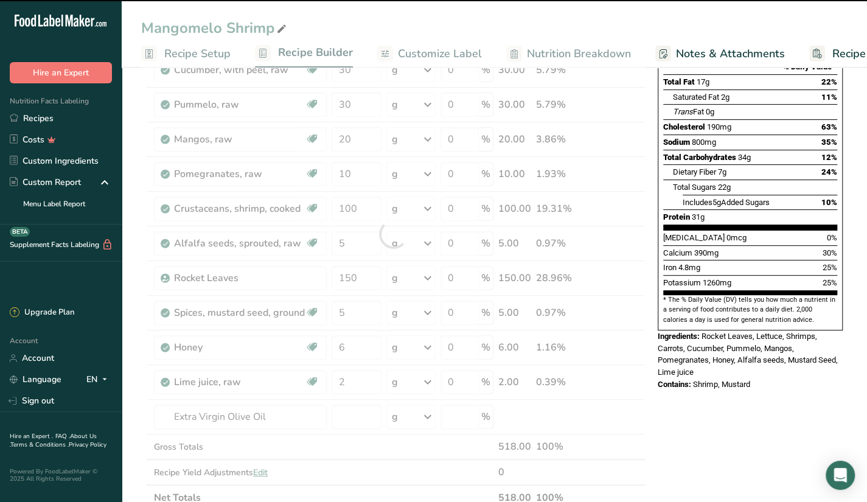
type input "0"
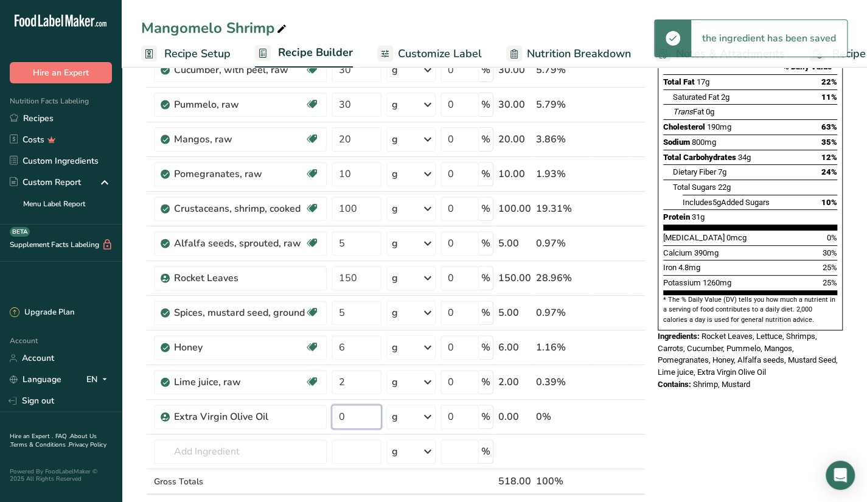
click at [367, 411] on input "0" at bounding box center [356, 416] width 50 height 24
type input "27"
click at [347, 454] on div "Ingredient * Amount * Unit * Waste * .a-a{fill:#347362;}.b-a{fill:#fff;} Grams …" at bounding box center [393, 251] width 504 height 588
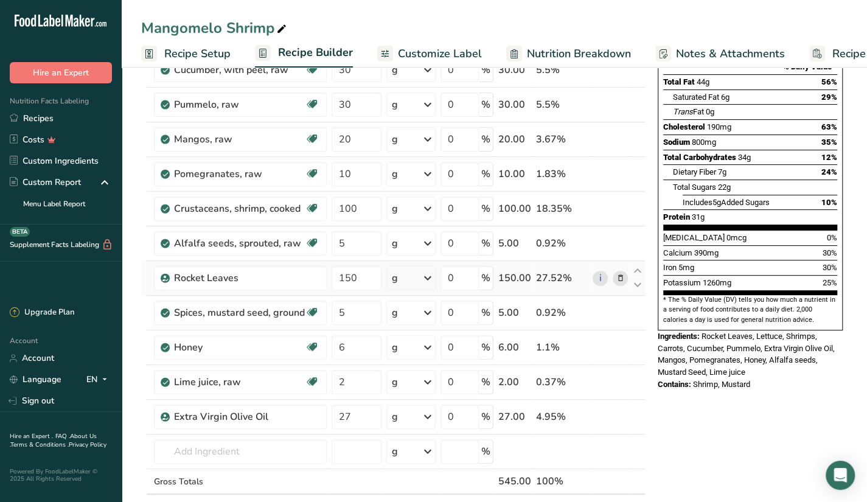
click at [619, 277] on icon at bounding box center [620, 278] width 9 height 13
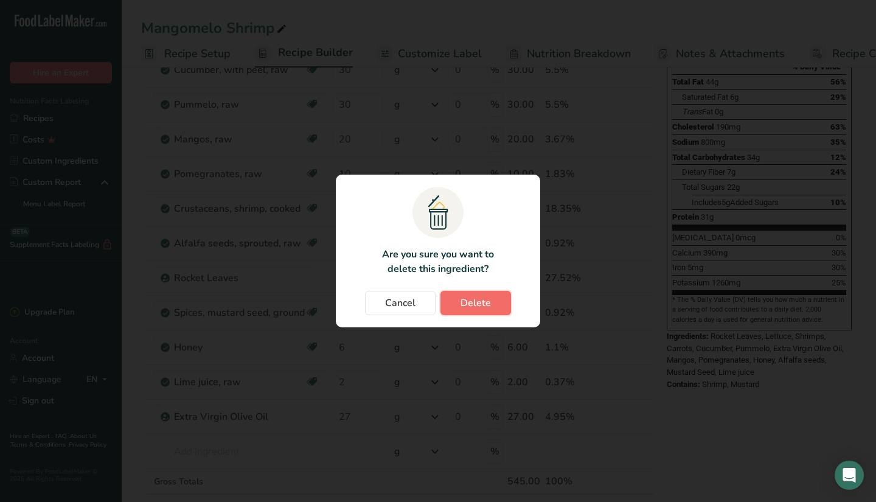
click at [470, 299] on span "Delete" at bounding box center [475, 303] width 30 height 15
type input "5"
type input "6"
type input "2"
type input "27"
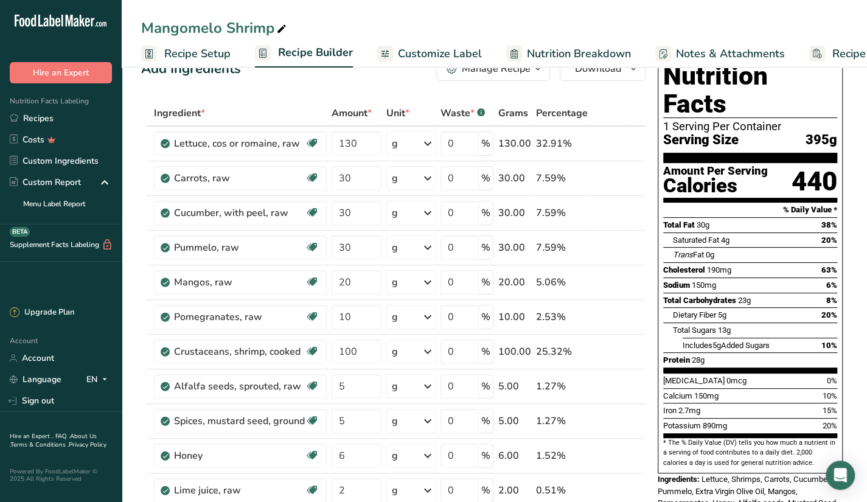
scroll to position [30, 0]
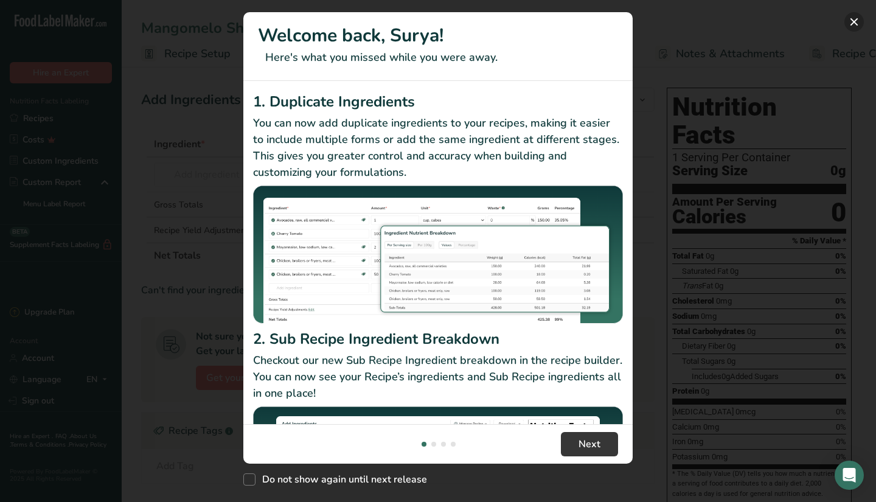
click at [850, 29] on button "New Features" at bounding box center [853, 21] width 19 height 19
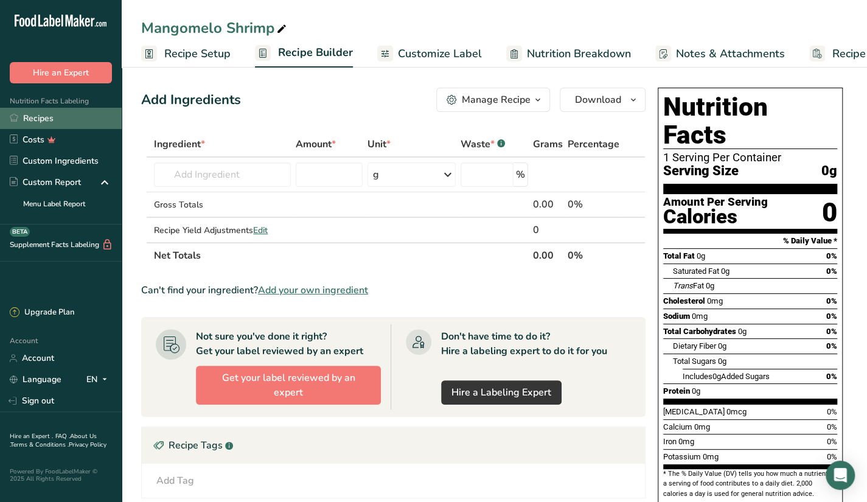
click at [68, 111] on link "Recipes" at bounding box center [61, 118] width 122 height 21
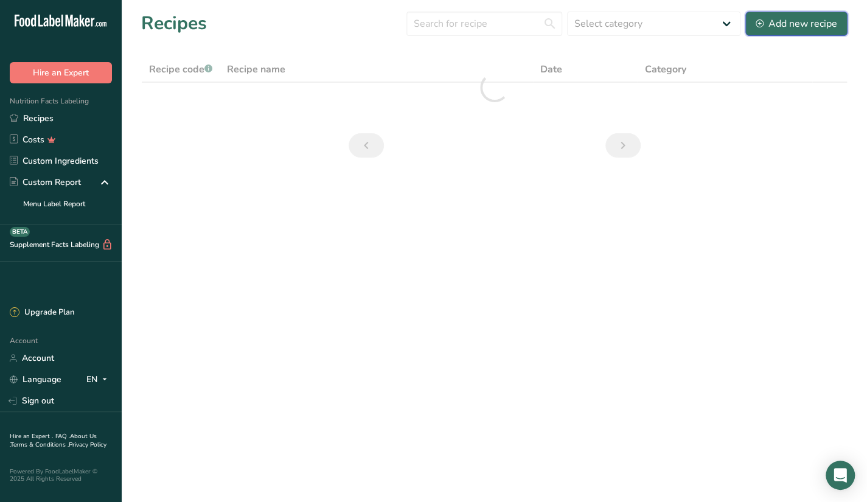
click at [749, 29] on button "Add new recipe" at bounding box center [796, 24] width 102 height 24
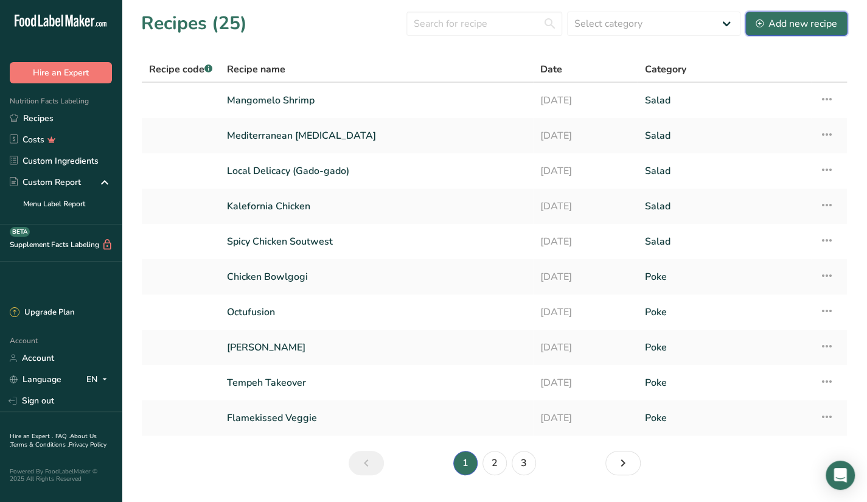
click at [810, 26] on div "Add new recipe" at bounding box center [795, 23] width 81 height 15
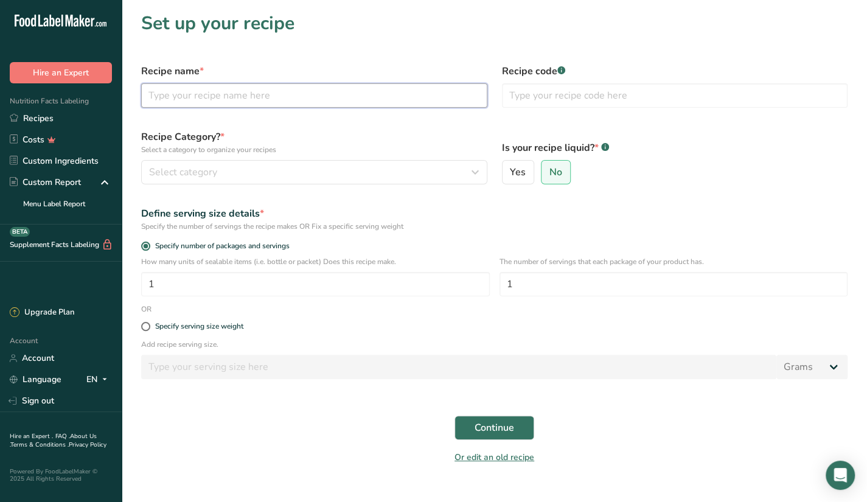
click at [384, 84] on input "text" at bounding box center [314, 95] width 346 height 24
type input "Classice Smoked Tuna"
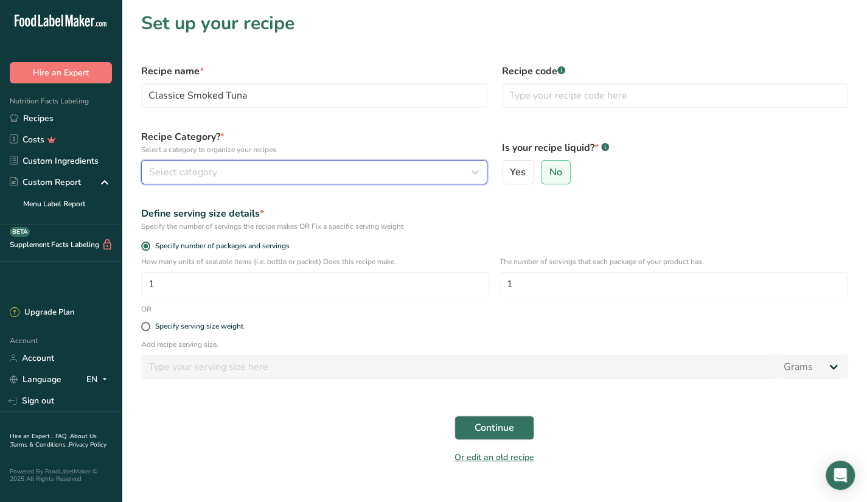
click at [235, 177] on div "Select category" at bounding box center [310, 172] width 323 height 15
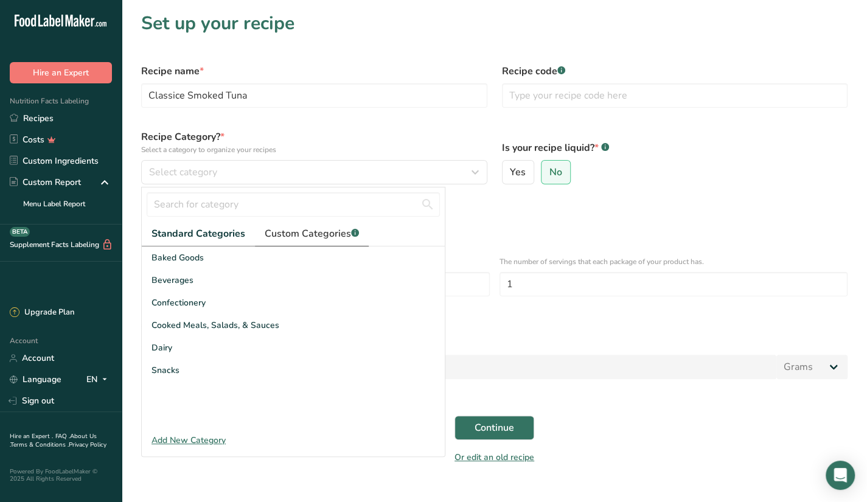
click at [286, 230] on span "Custom Categories .a-a{fill:#347362;}.b-a{fill:#fff;}" at bounding box center [312, 233] width 94 height 15
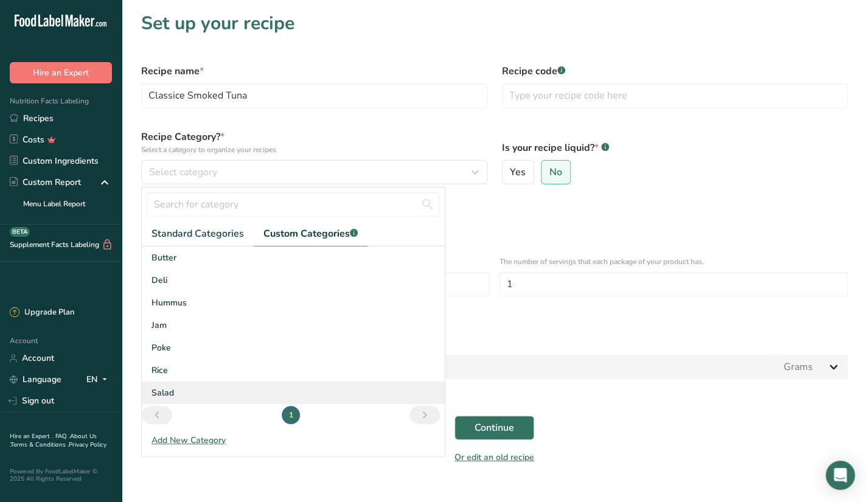
click at [177, 384] on div "Salad" at bounding box center [293, 392] width 303 height 23
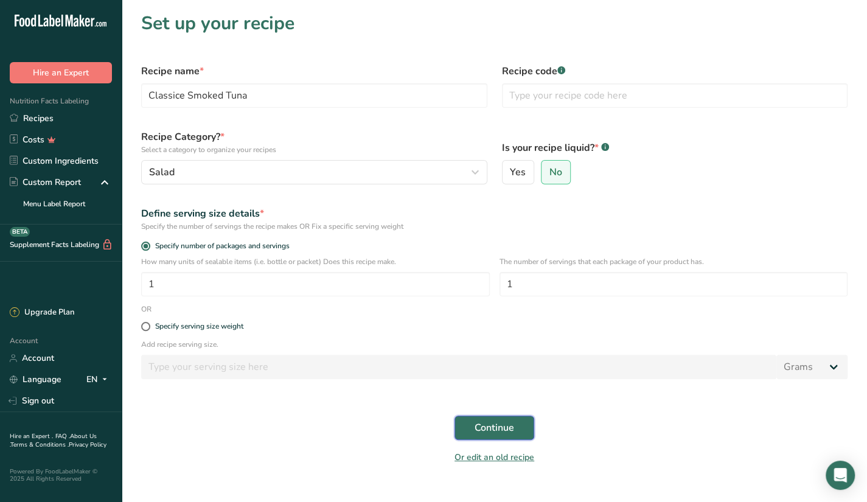
click at [482, 420] on button "Continue" at bounding box center [494, 427] width 80 height 24
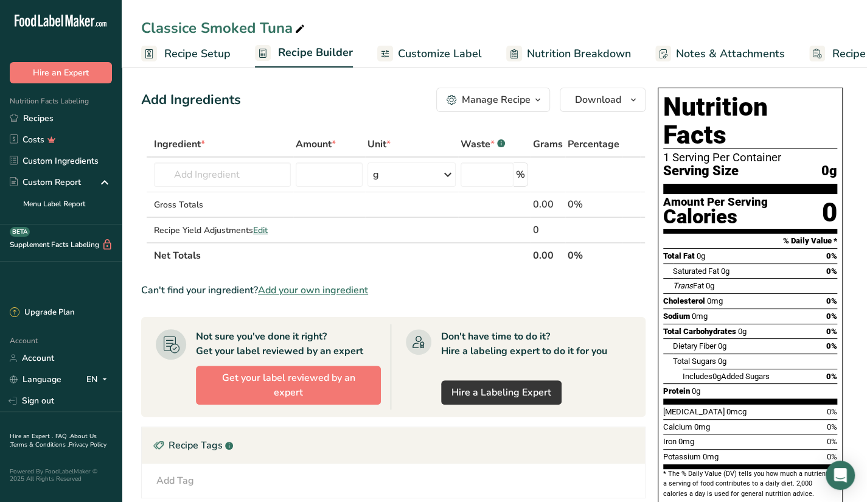
click at [296, 26] on icon at bounding box center [299, 29] width 11 height 17
type input "Classice Smoked Salmon"
click at [189, 169] on input "text" at bounding box center [222, 174] width 137 height 24
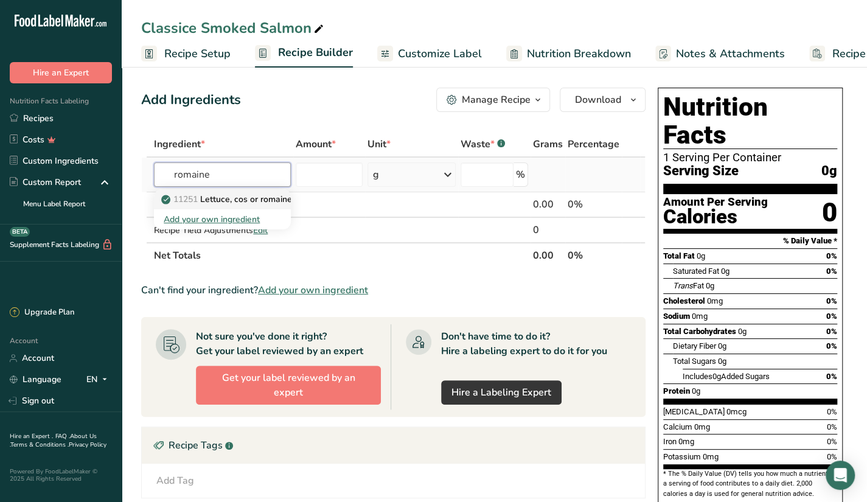
type input "romaine"
click at [262, 198] on p "11251 [GEOGRAPHIC_DATA], cos or romaine, raw" at bounding box center [238, 199] width 148 height 13
type input "Lettuce, cos or romaine, raw"
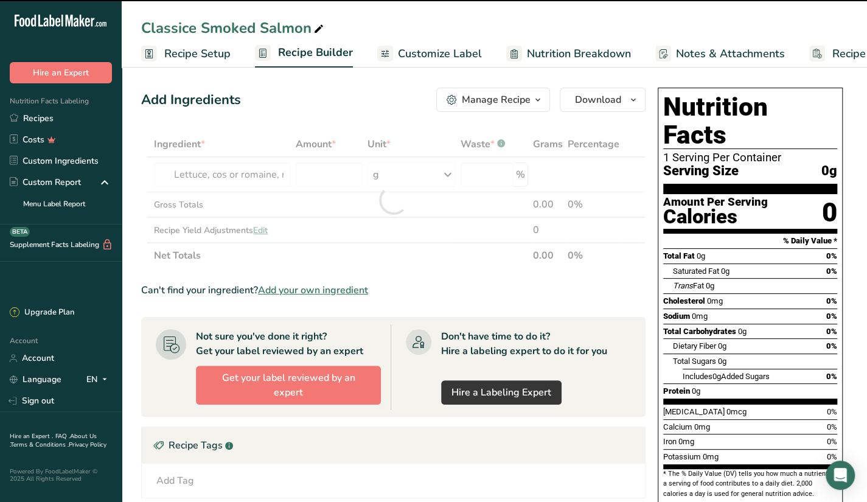
type input "0"
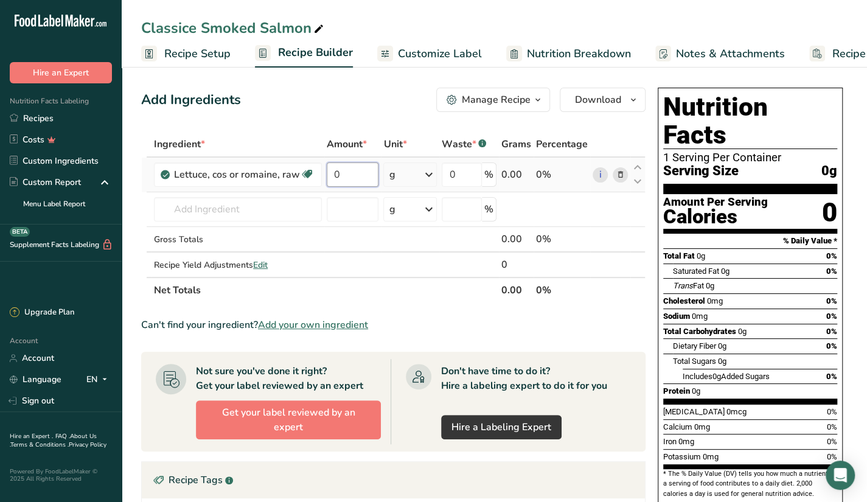
click at [361, 182] on input "0" at bounding box center [353, 174] width 52 height 24
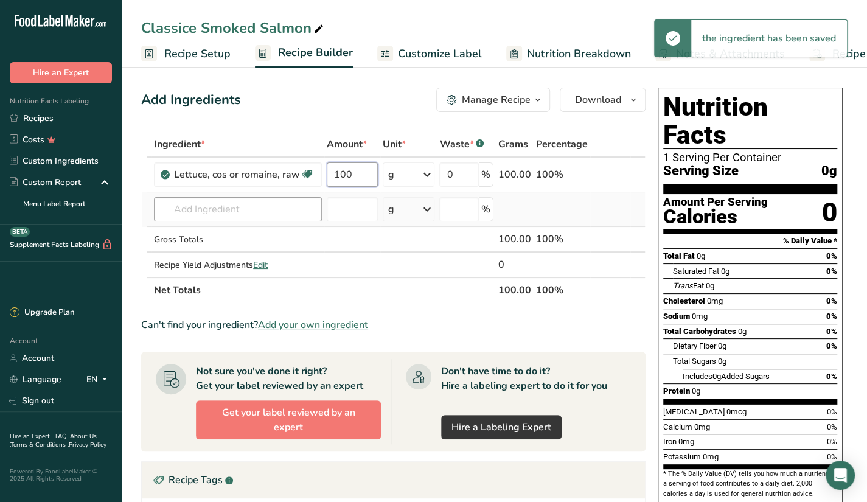
type input "100"
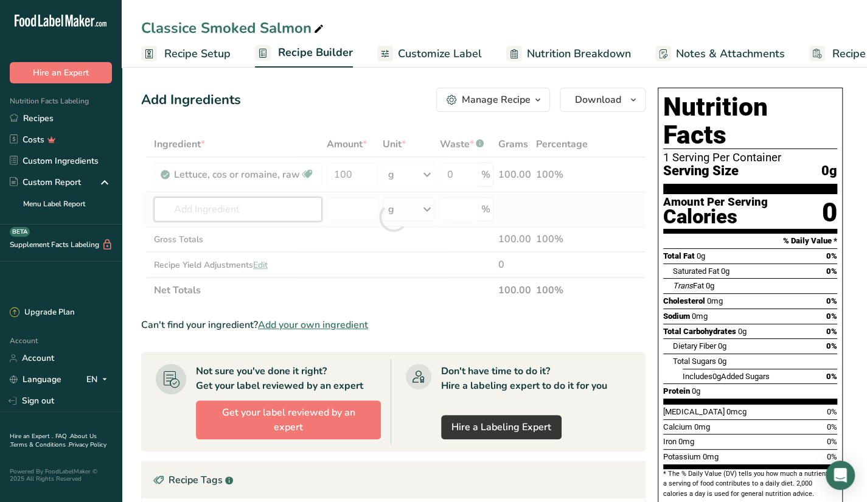
click at [241, 217] on div "Ingredient * Amount * Unit * Waste * .a-a{fill:#347362;}.b-a{fill:#fff;} Grams …" at bounding box center [393, 217] width 504 height 172
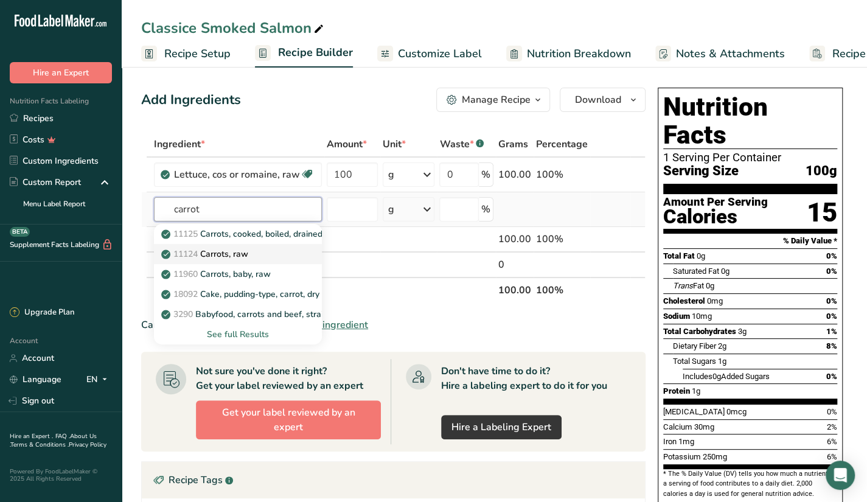
type input "carrot"
click at [256, 252] on div "11124 [GEOGRAPHIC_DATA], raw" at bounding box center [228, 254] width 129 height 13
type input "Carrots, raw"
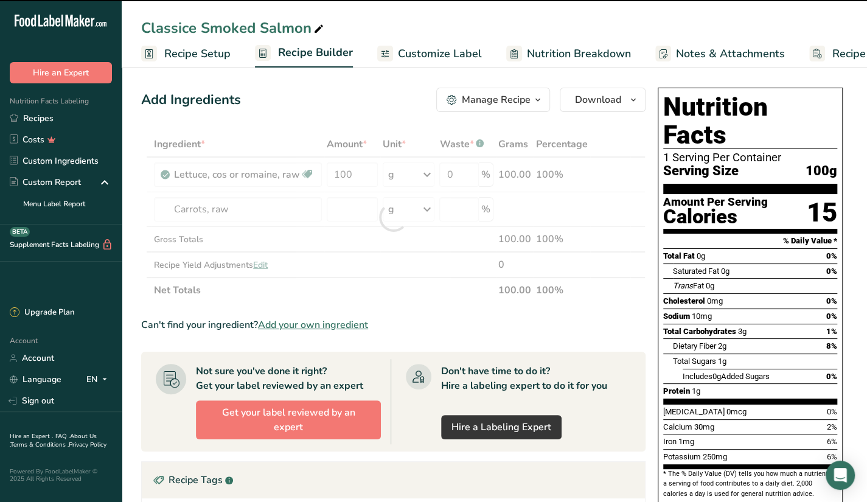
type input "0"
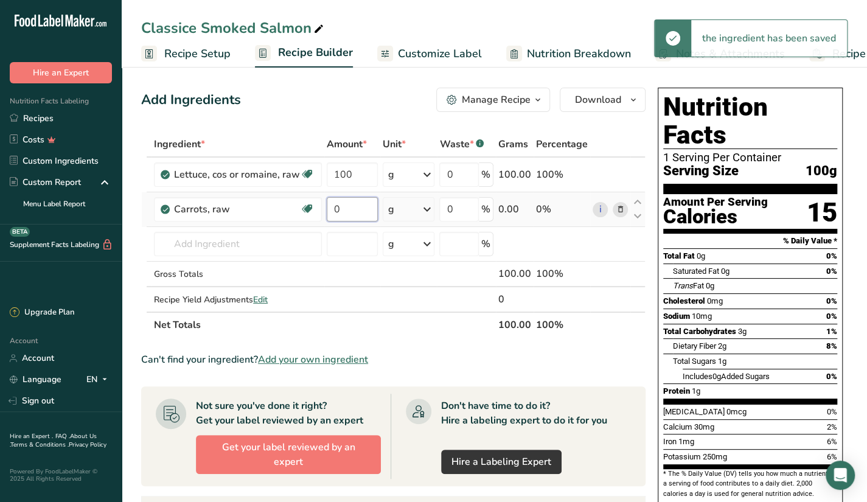
click at [370, 201] on input "0" at bounding box center [352, 209] width 51 height 24
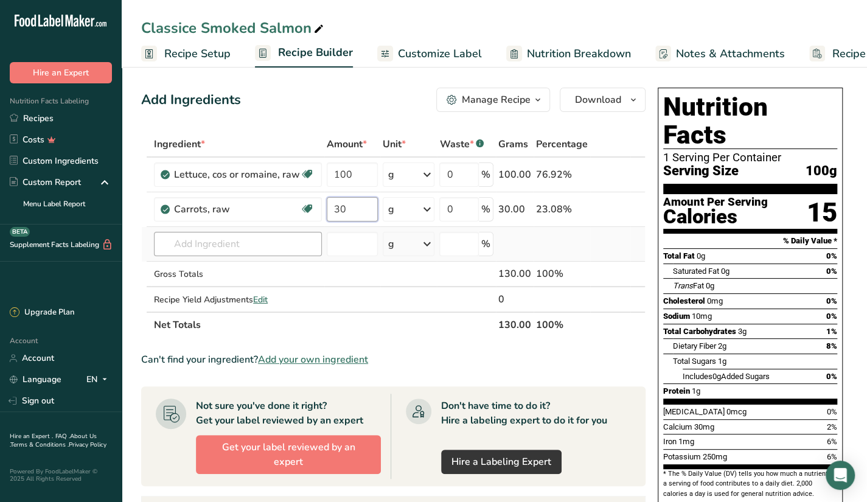
type input "30"
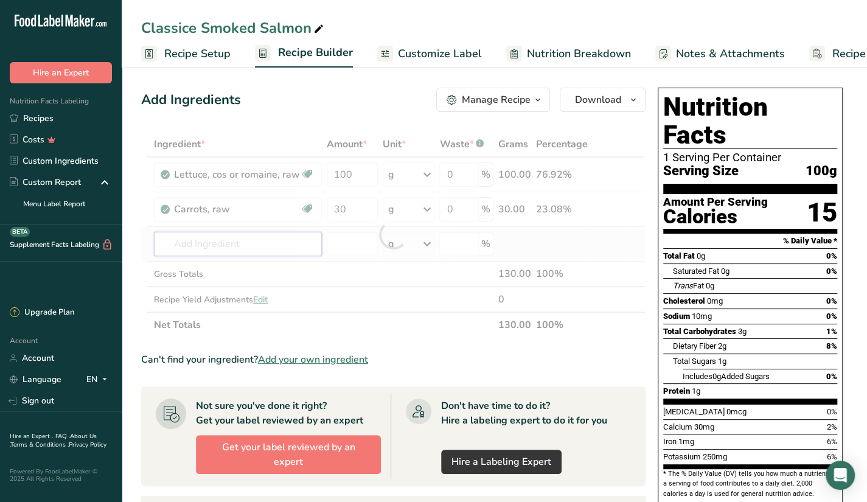
click at [241, 242] on div "Ingredient * Amount * Unit * Waste * .a-a{fill:#347362;}.b-a{fill:#fff;} Grams …" at bounding box center [393, 234] width 504 height 206
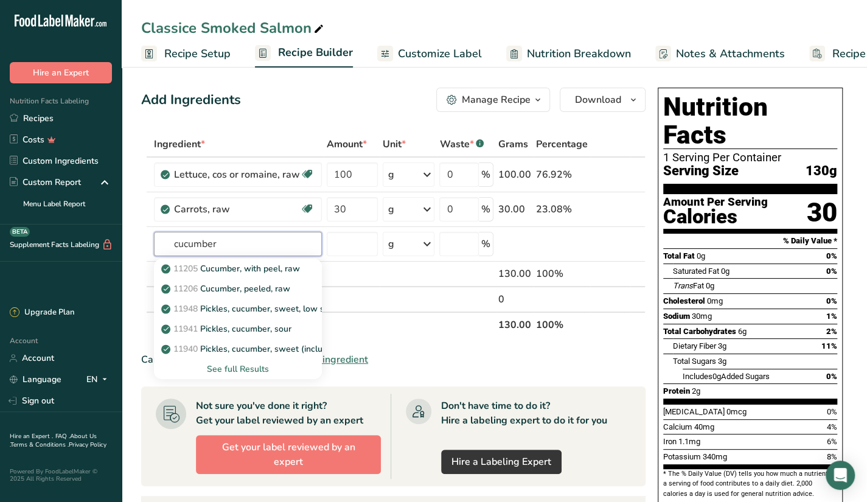
type input "cucumber"
click at [266, 265] on p "11205 Cucumber, with peel, raw" at bounding box center [232, 268] width 136 height 13
type input "Cucumber, with peel, raw"
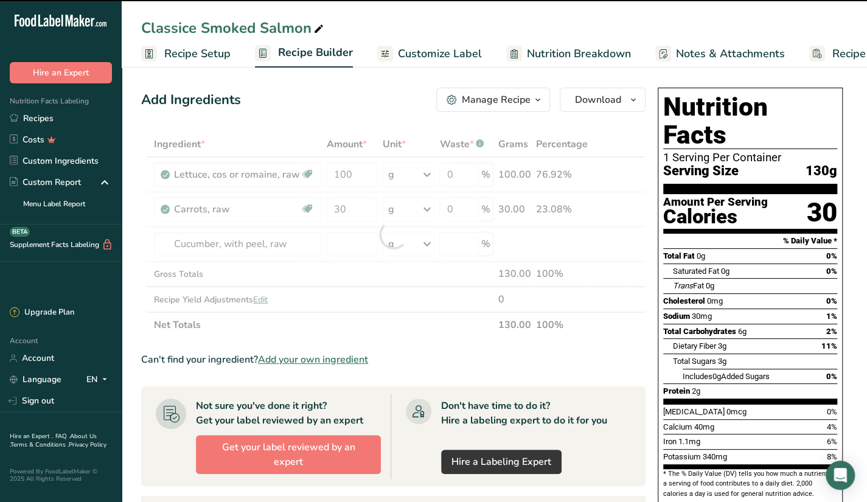
type input "0"
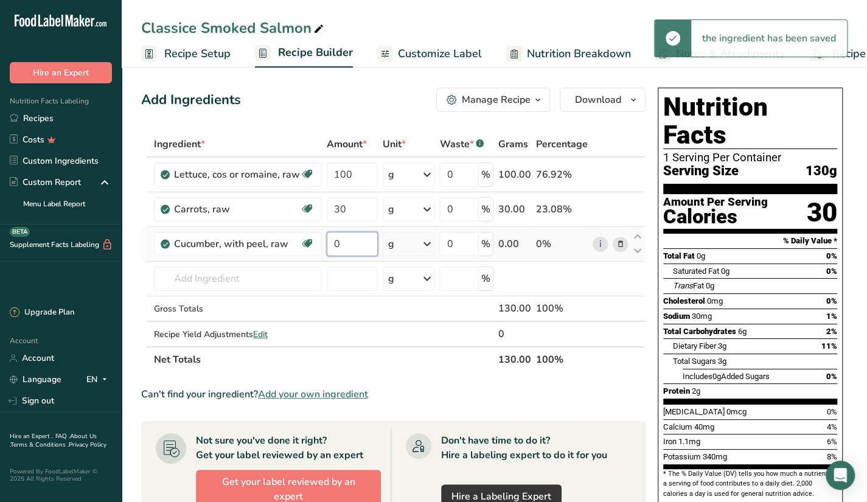
click at [355, 241] on input "0" at bounding box center [352, 244] width 51 height 24
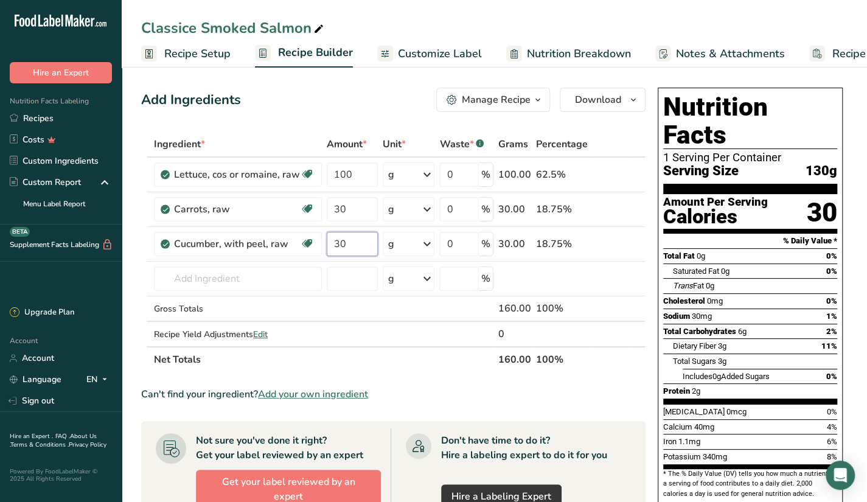
type input "30"
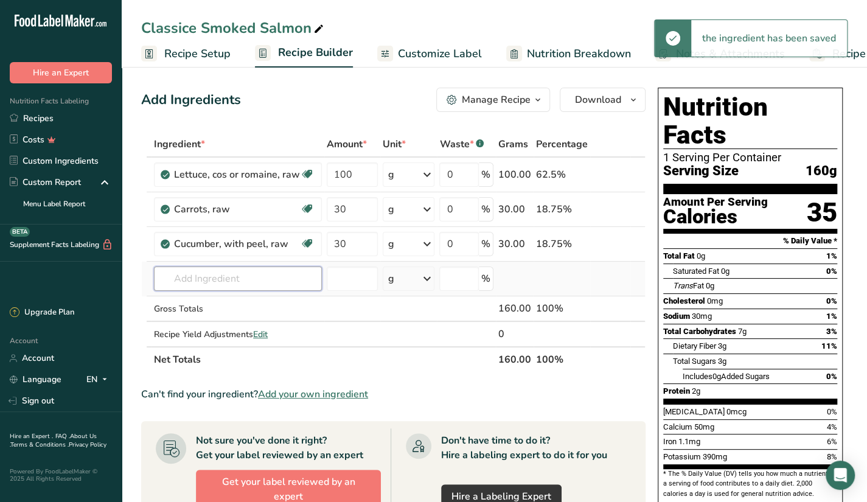
click at [235, 286] on div "Ingredient * Amount * Unit * Waste * .a-a{fill:#347362;}.b-a{fill:#fff;} Grams …" at bounding box center [393, 251] width 504 height 241
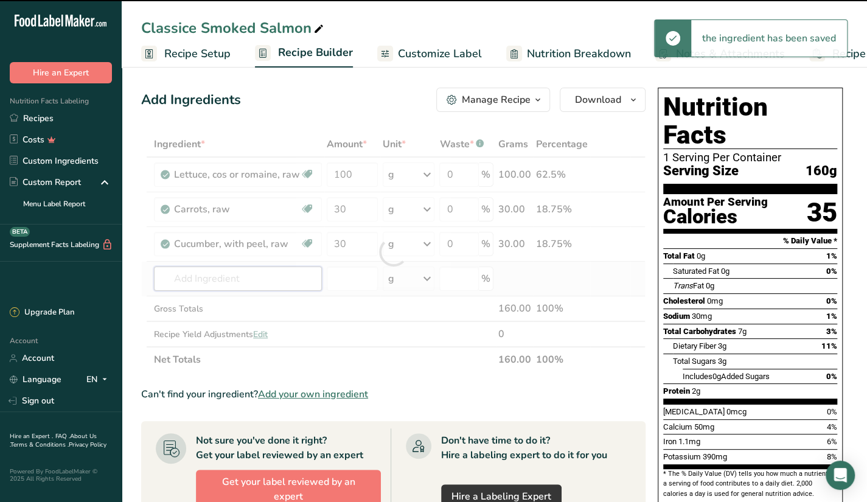
type input "t"
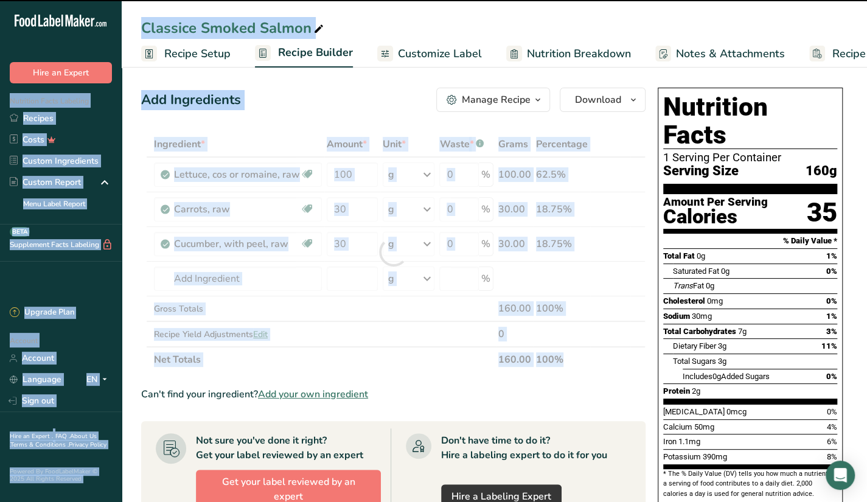
drag, startPoint x: 235, startPoint y: 286, endPoint x: 3, endPoint y: 47, distance: 332.5
click at [3, 47] on div ".a-20{fill:#fff;} Hire an Expert Nutrition Facts Labeling Recipes Costs Custom …" at bounding box center [433, 439] width 867 height 878
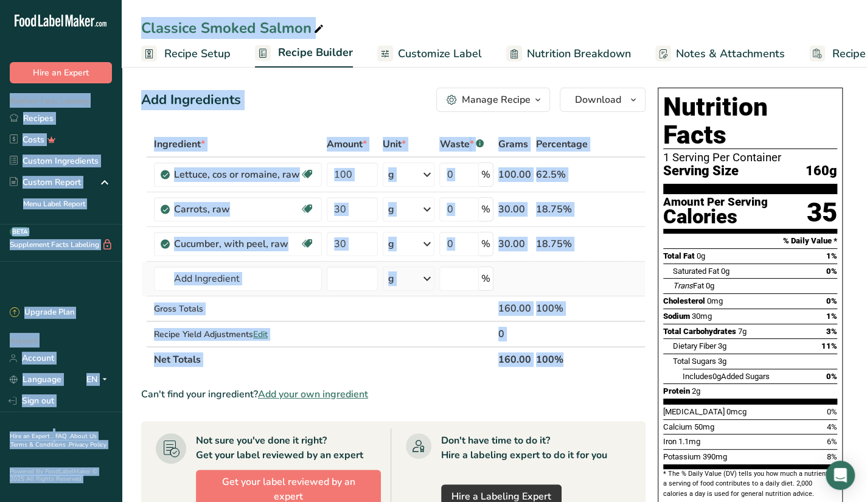
click at [338, 294] on td at bounding box center [352, 279] width 56 height 35
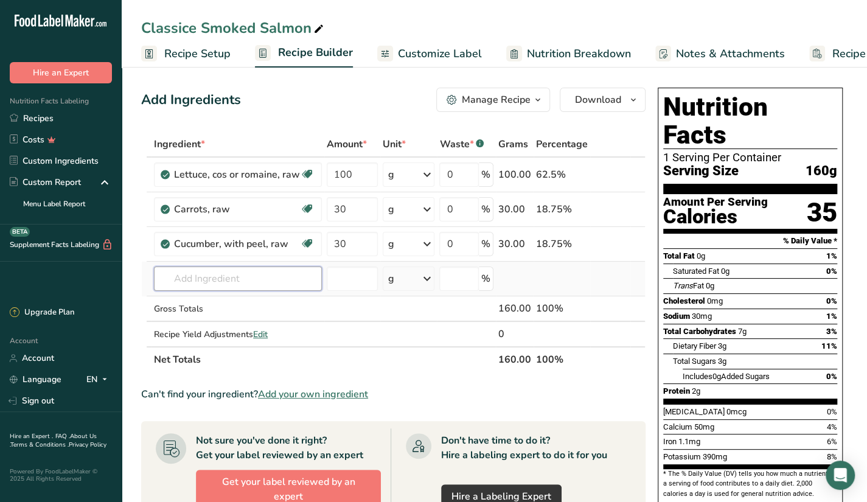
click at [251, 290] on input "text" at bounding box center [238, 278] width 168 height 24
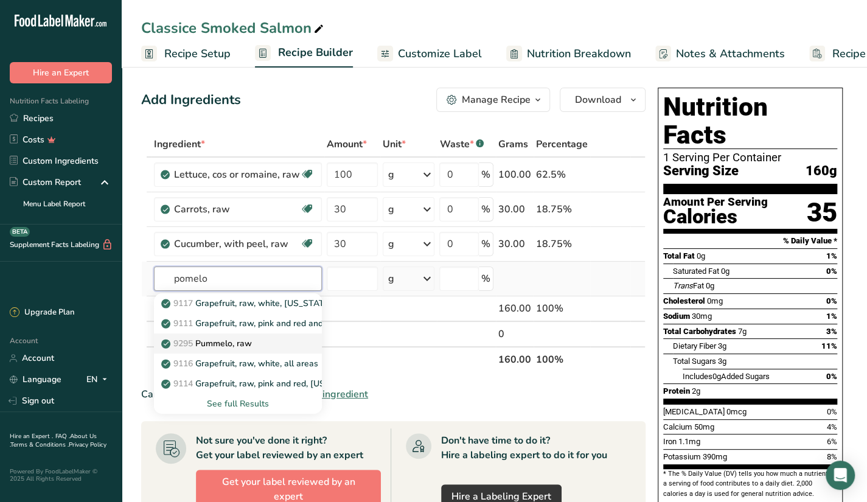
type input "pomelo"
click at [270, 341] on div "9295 Pummelo, raw" at bounding box center [228, 343] width 129 height 13
type input "Pummelo, raw"
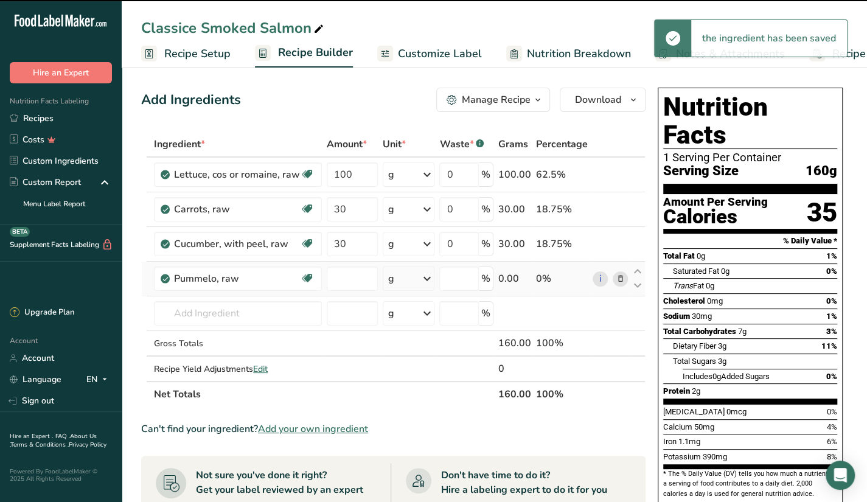
type input "0"
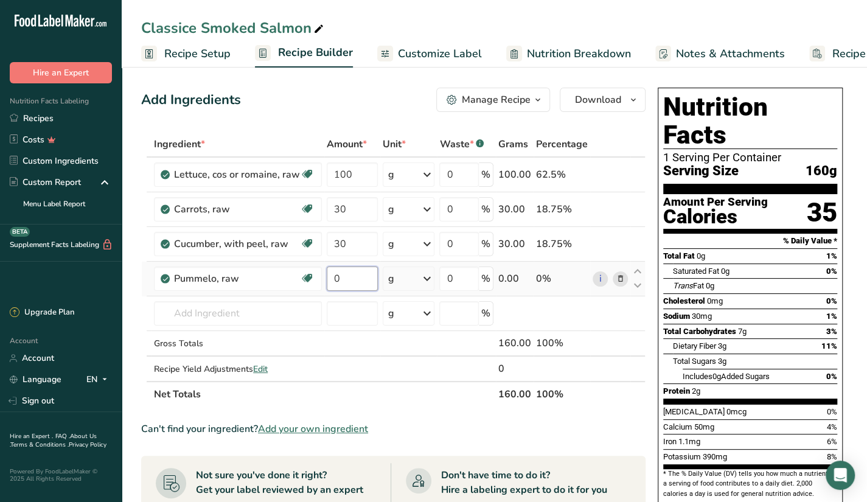
click at [364, 266] on input "0" at bounding box center [352, 278] width 51 height 24
type input "30"
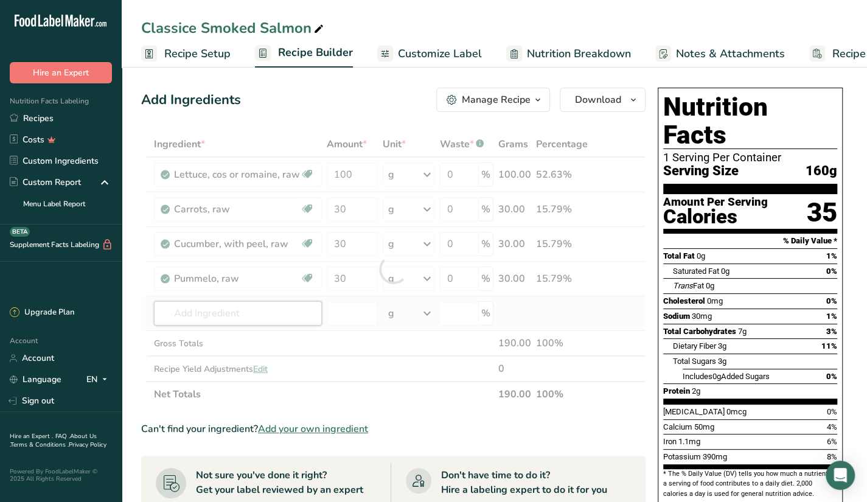
click at [266, 308] on div "Ingredient * Amount * Unit * Waste * .a-a{fill:#347362;}.b-a{fill:#fff;} Grams …" at bounding box center [393, 269] width 504 height 276
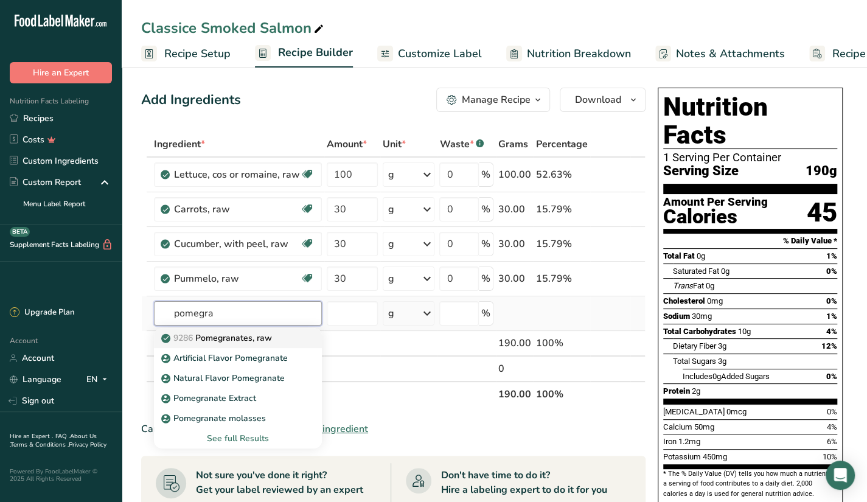
type input "pomegra"
click at [264, 338] on p "9286 Pomegranates, raw" at bounding box center [218, 337] width 108 height 13
type input "Pomegranates, raw"
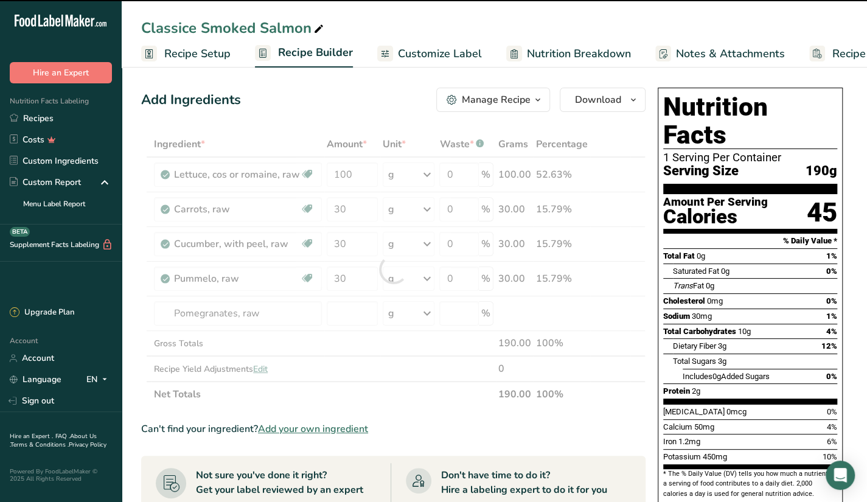
type input "0"
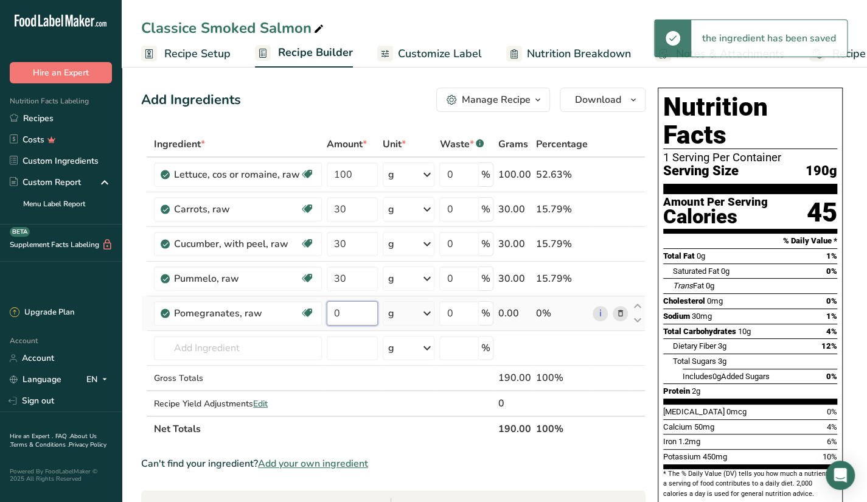
click at [349, 314] on input "0" at bounding box center [352, 313] width 51 height 24
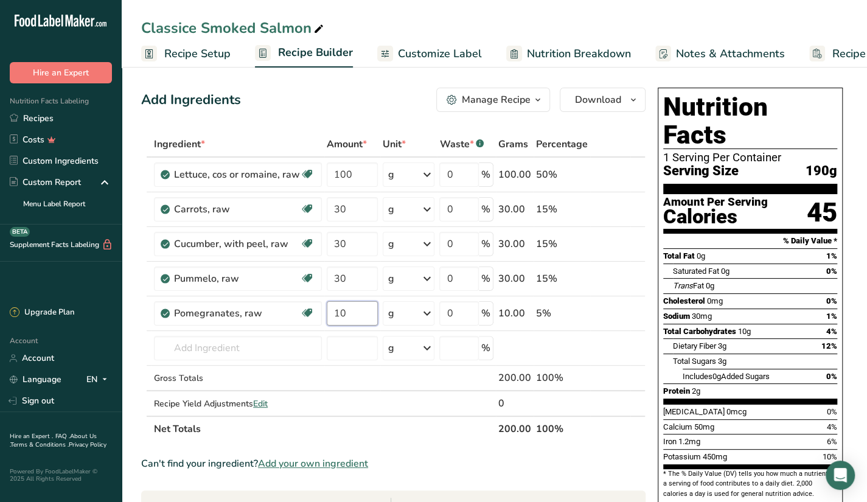
type input "10"
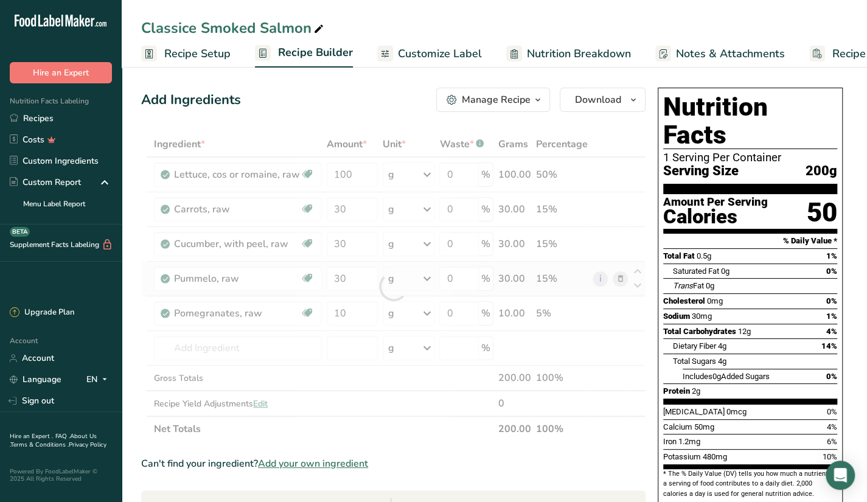
click at [625, 278] on div "Ingredient * Amount * Unit * Waste * .a-a{fill:#347362;}.b-a{fill:#fff;} Grams …" at bounding box center [393, 286] width 504 height 310
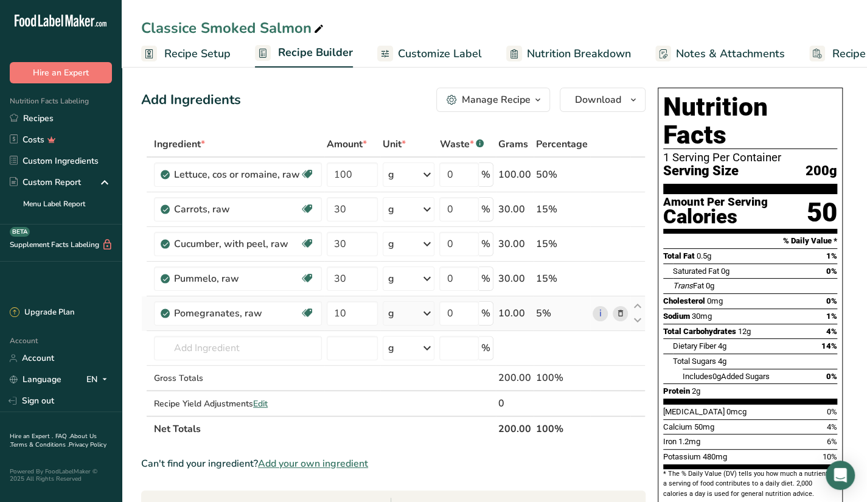
click at [616, 310] on icon at bounding box center [620, 313] width 9 height 13
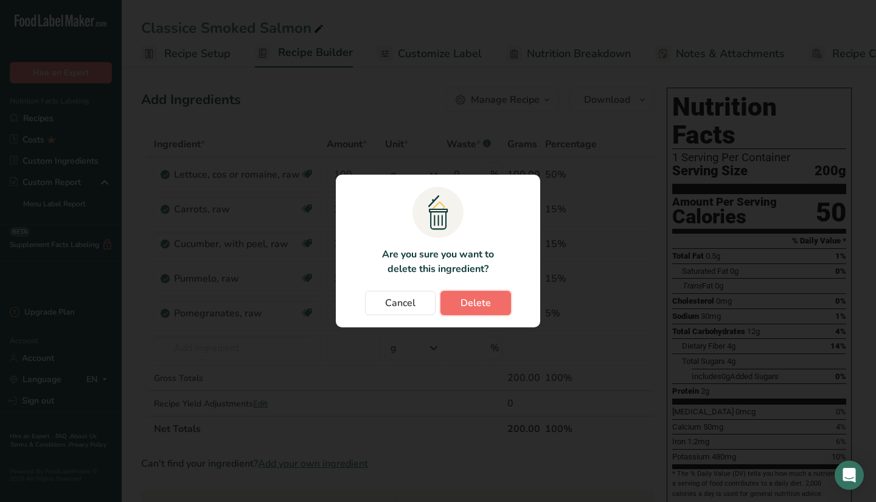
click at [488, 299] on span "Delete" at bounding box center [475, 303] width 30 height 15
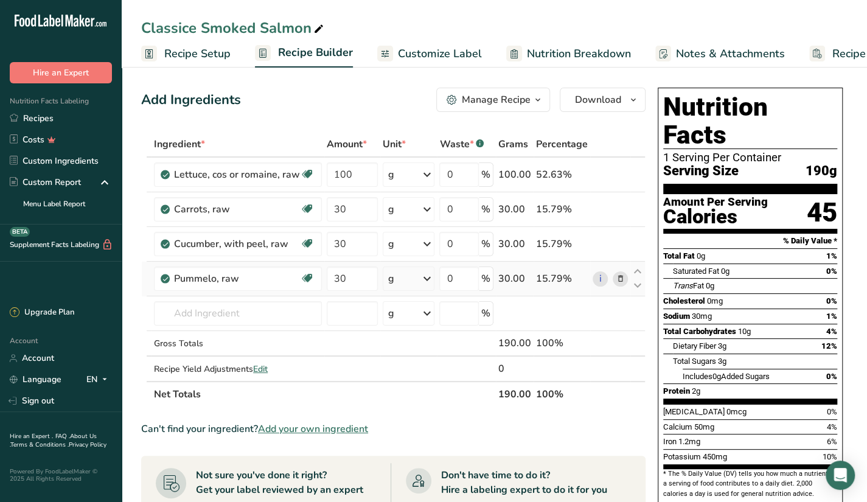
click at [626, 278] on span at bounding box center [619, 278] width 15 height 15
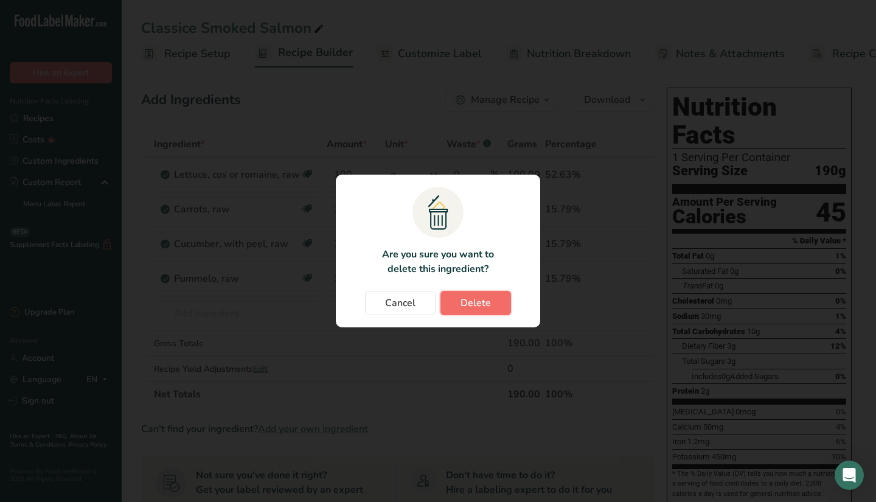
click at [453, 299] on button "Delete" at bounding box center [475, 303] width 71 height 24
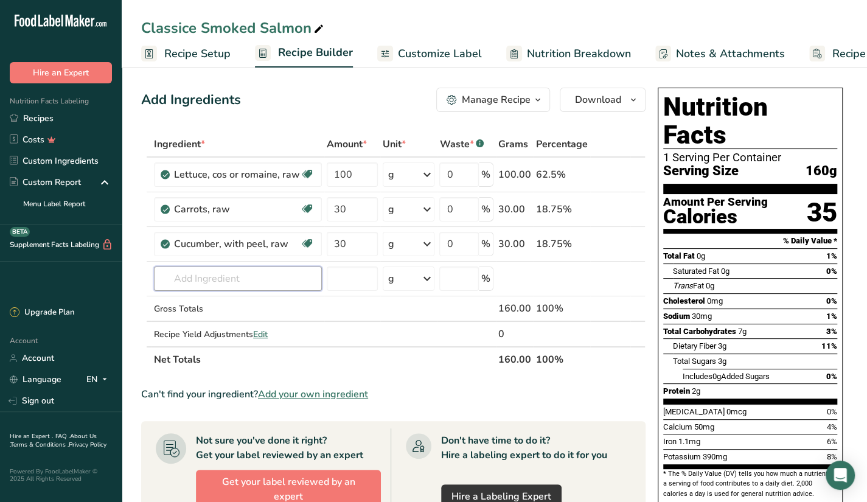
click at [224, 271] on input "text" at bounding box center [238, 278] width 168 height 24
type input "r"
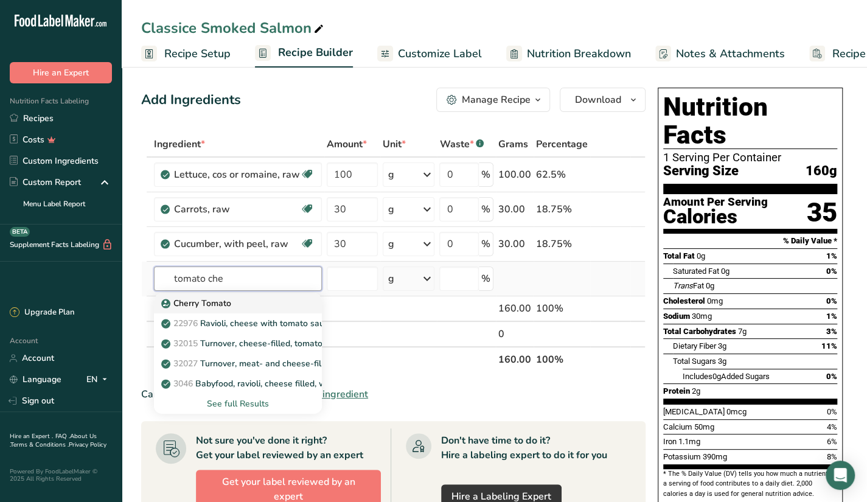
type input "tomato che"
click at [272, 303] on div "Cherry Tomato" at bounding box center [228, 303] width 129 height 13
type input "Cherry Tomato"
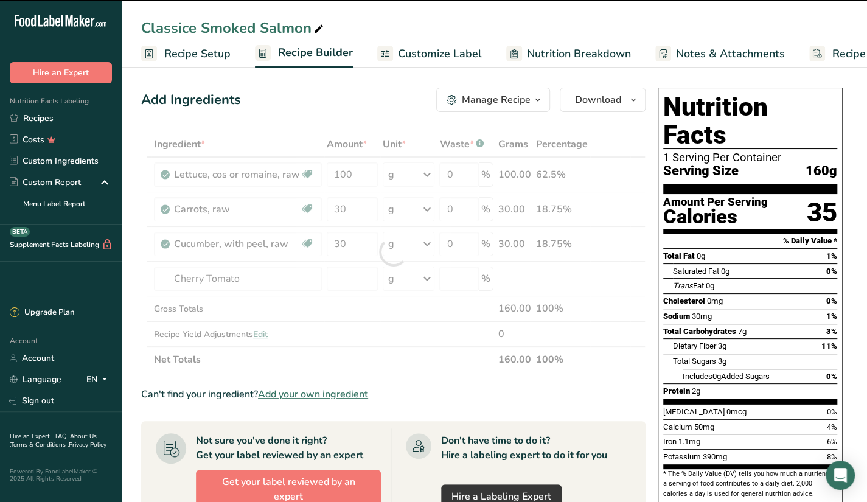
type input "0"
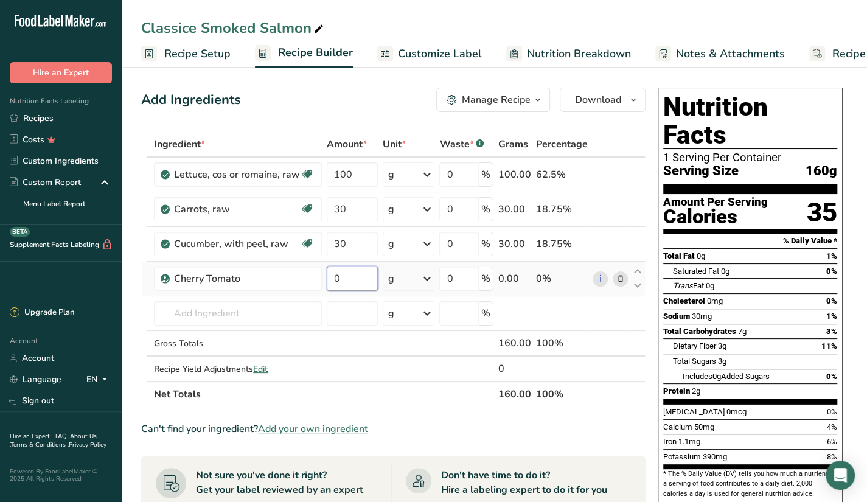
click at [359, 283] on input "0" at bounding box center [352, 278] width 51 height 24
type input "20"
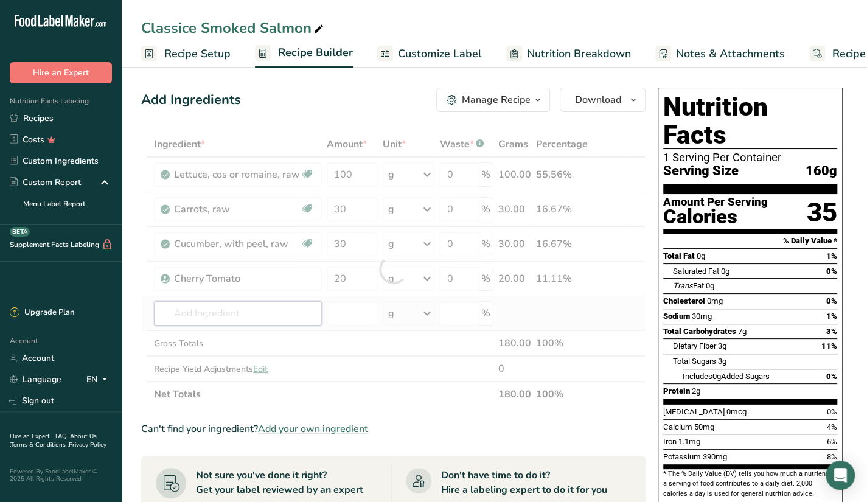
click at [290, 314] on div "Ingredient * Amount * Unit * Waste * .a-a{fill:#347362;}.b-a{fill:#fff;} Grams …" at bounding box center [393, 269] width 504 height 276
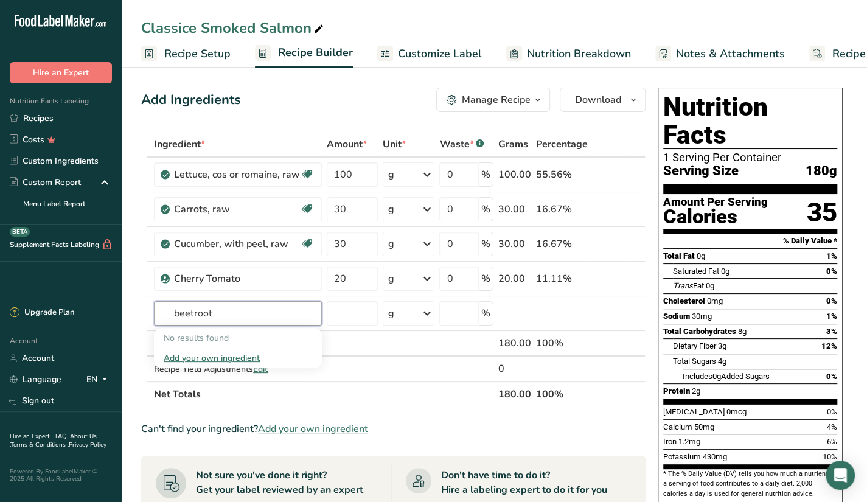
type input "beetroot"
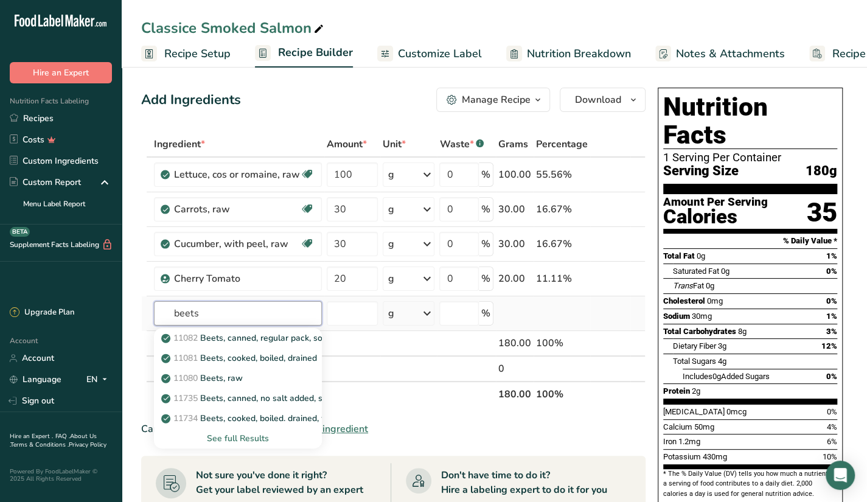
type input "beets"
click at [235, 433] on div "See full Results" at bounding box center [238, 438] width 148 height 13
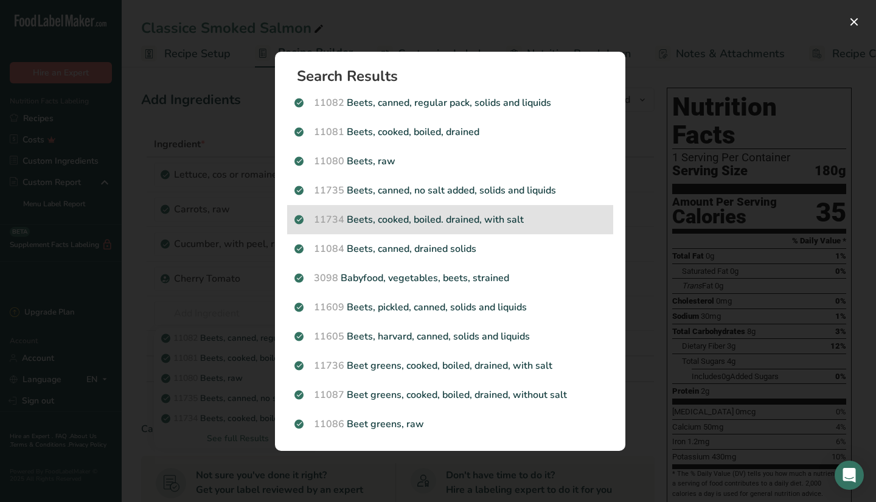
click at [427, 217] on p "11734 Beets, cooked, boiled. drained, with salt" at bounding box center [449, 219] width 311 height 15
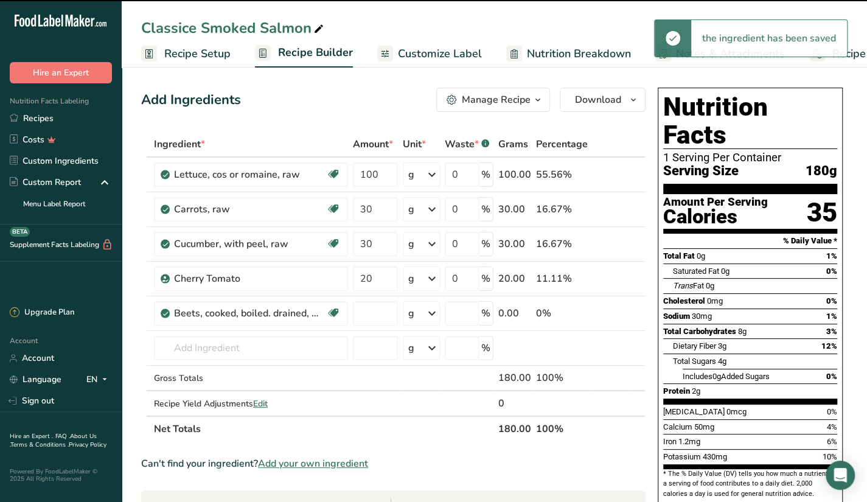
type input "0"
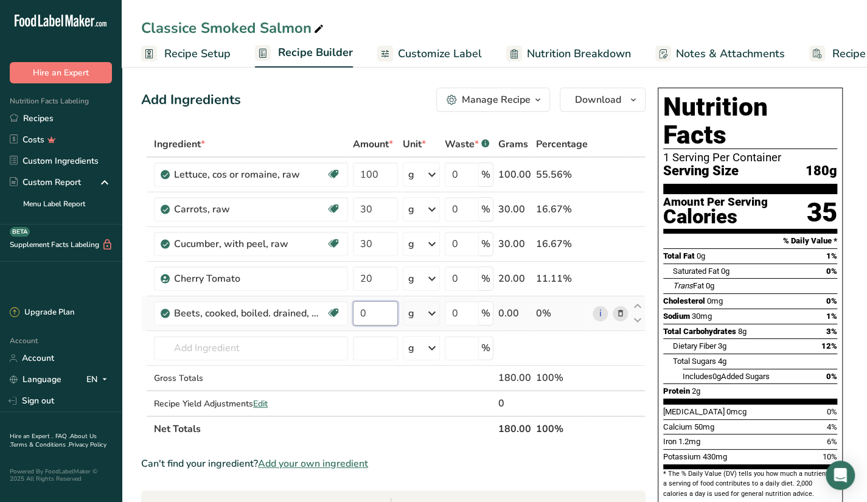
click at [370, 306] on input "0" at bounding box center [375, 313] width 45 height 24
type input "30"
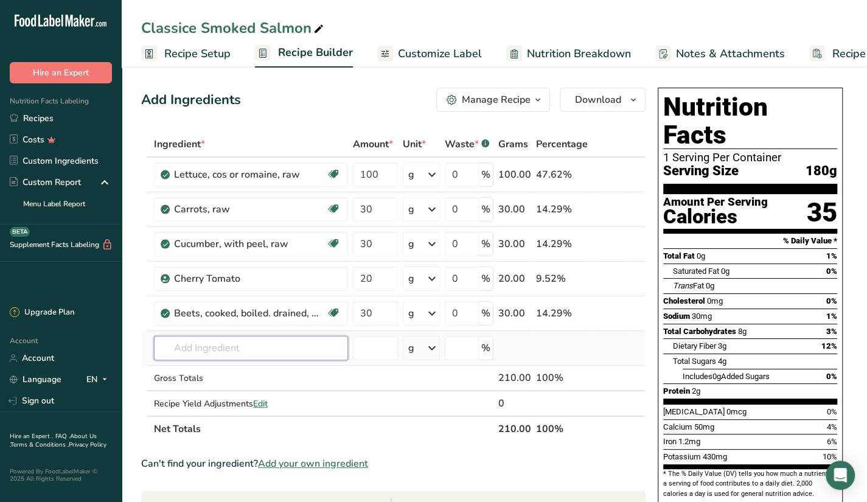
click at [292, 339] on div "Ingredient * Amount * Unit * Waste * .a-a{fill:#347362;}.b-a{fill:#fff;} Grams …" at bounding box center [393, 286] width 504 height 310
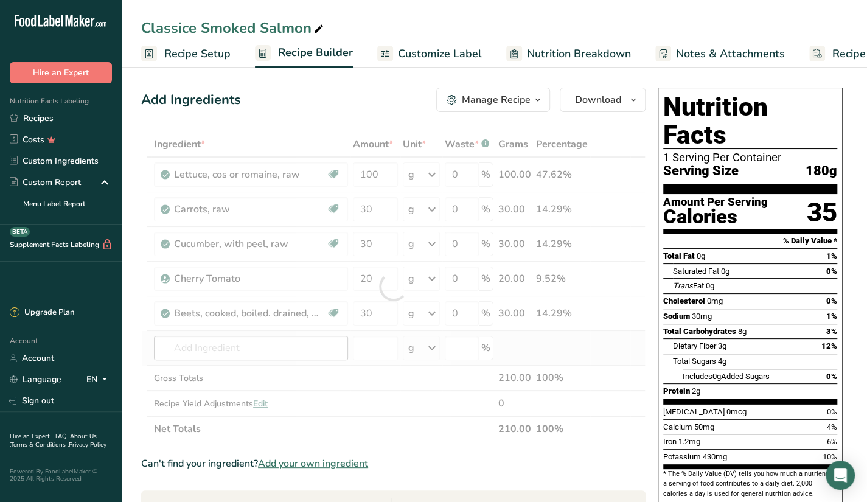
click at [292, 339] on div at bounding box center [393, 286] width 504 height 310
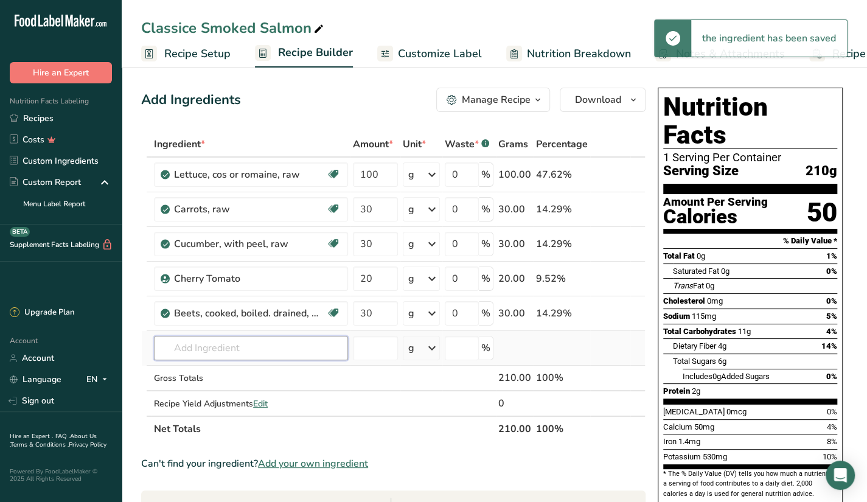
click at [292, 339] on input "text" at bounding box center [251, 348] width 194 height 24
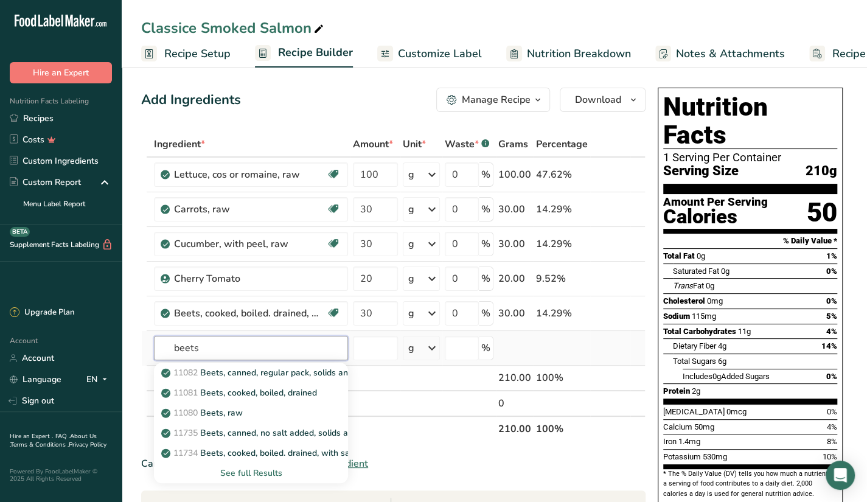
type input "beets"
click at [243, 468] on div "See full Results" at bounding box center [251, 472] width 175 height 13
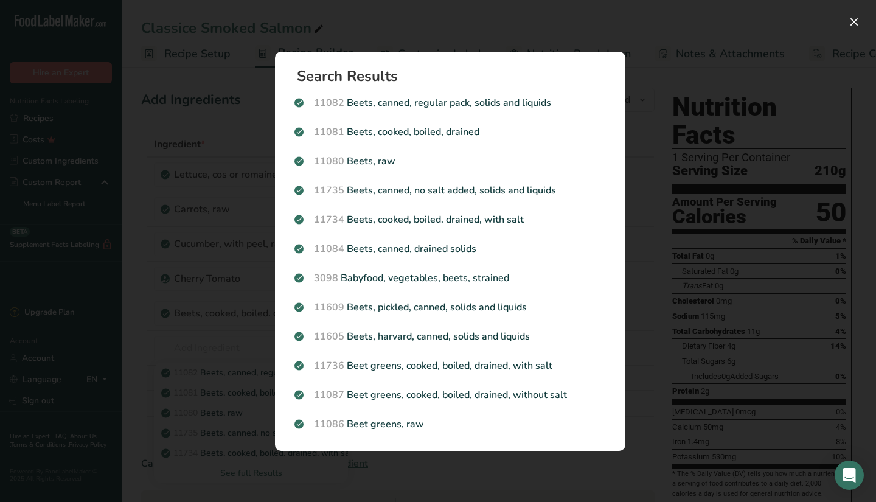
click at [691, 305] on div "Search results modal" at bounding box center [438, 251] width 876 height 502
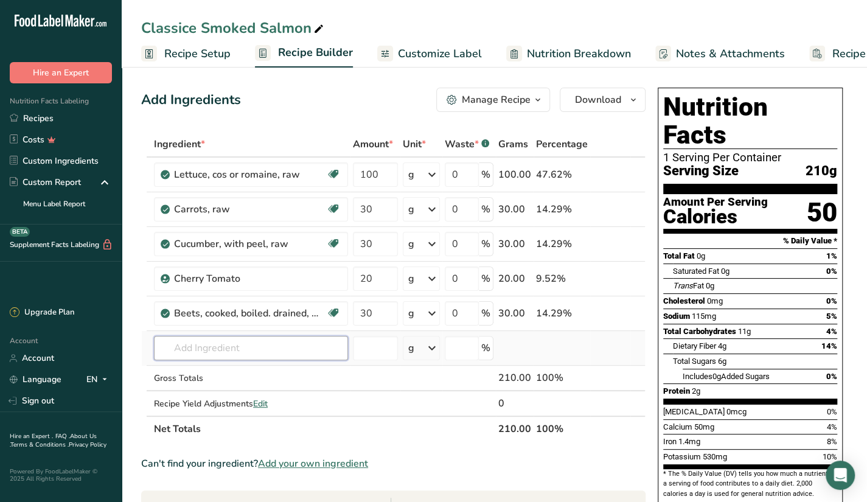
click at [310, 349] on input "text" at bounding box center [251, 348] width 194 height 24
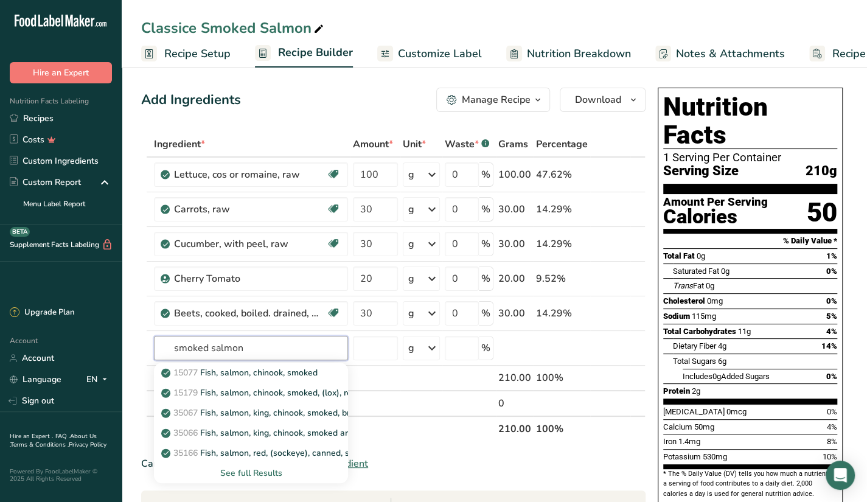
type input "smoked salmon"
type input "pomelo"
click at [245, 416] on p "9295 Pummelo, raw" at bounding box center [208, 412] width 88 height 13
type input "Pummelo, raw"
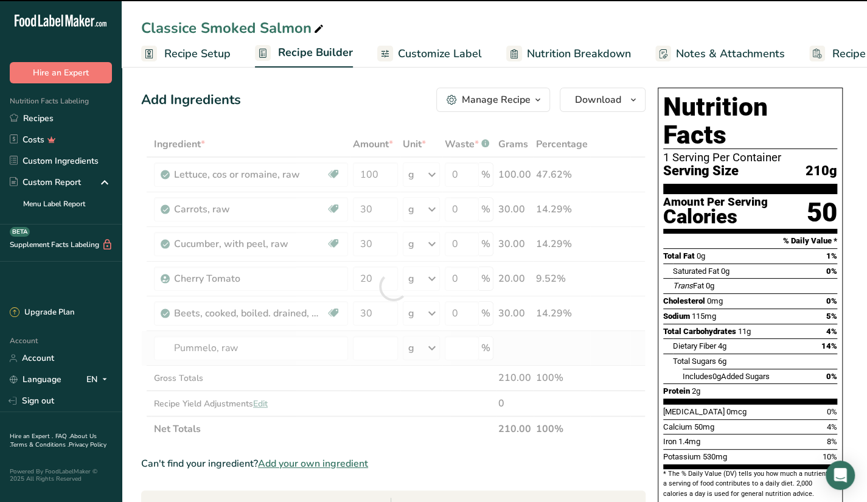
type input "0"
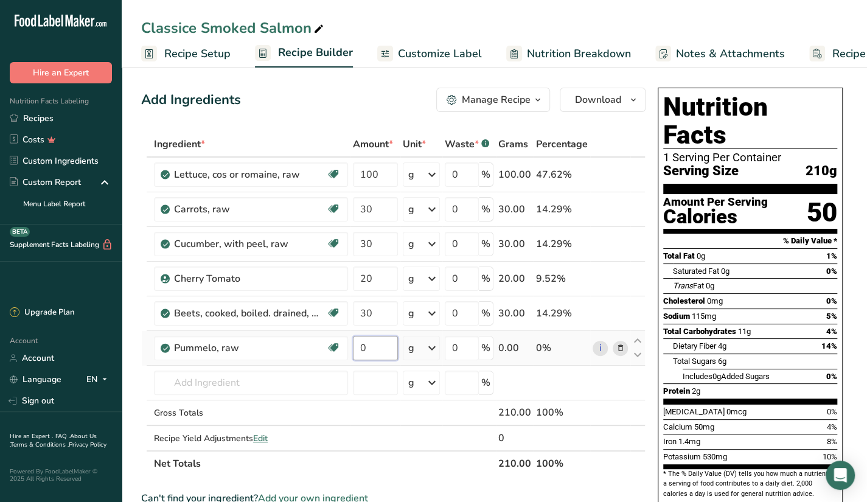
click at [385, 341] on input "0" at bounding box center [375, 348] width 45 height 24
type input "25"
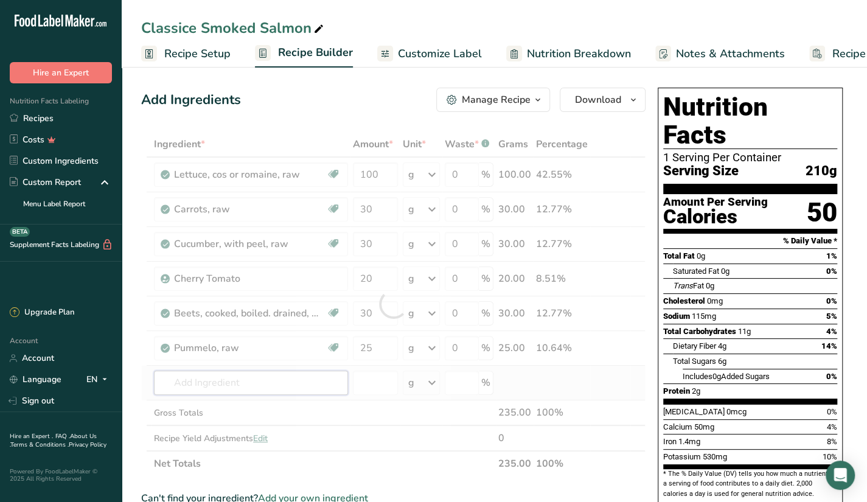
click at [293, 379] on div "Ingredient * Amount * Unit * Waste * .a-a{fill:#347362;}.b-a{fill:#fff;} Grams …" at bounding box center [393, 303] width 504 height 345
click at [293, 379] on div at bounding box center [393, 303] width 504 height 345
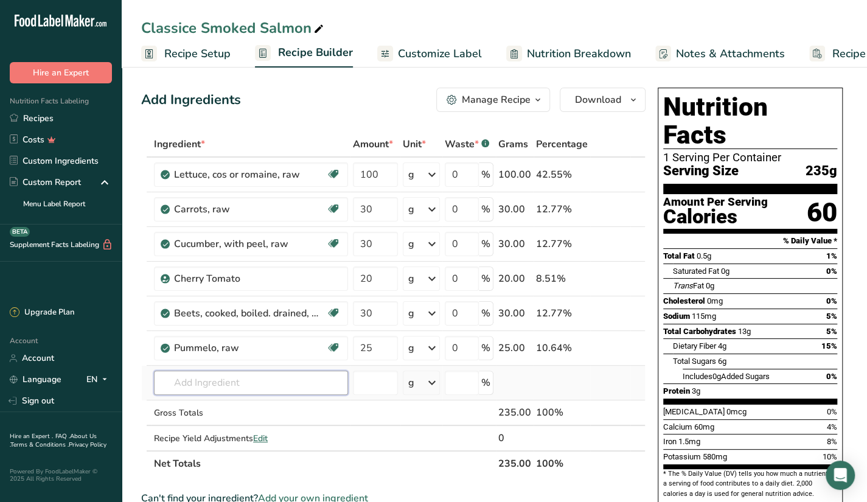
click at [341, 384] on input "text" at bounding box center [251, 382] width 194 height 24
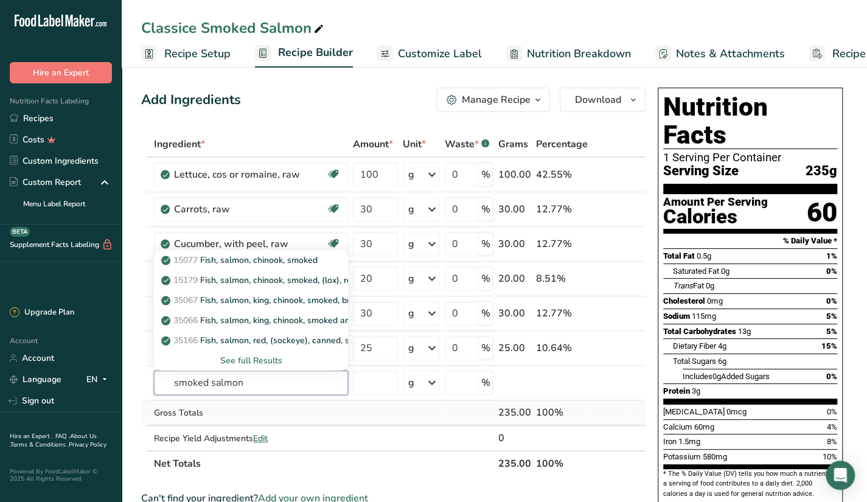
type input "smoked salmon"
click at [307, 400] on td "Gross Totals" at bounding box center [250, 413] width 199 height 26
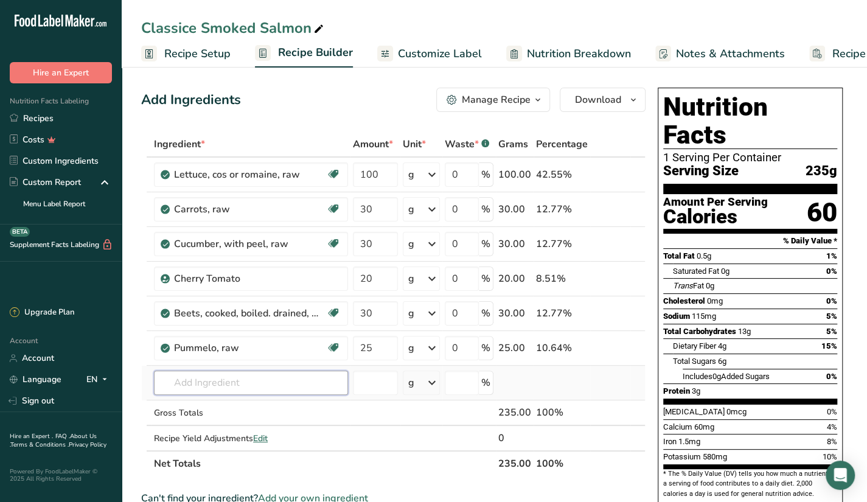
click at [258, 387] on input "text" at bounding box center [251, 382] width 194 height 24
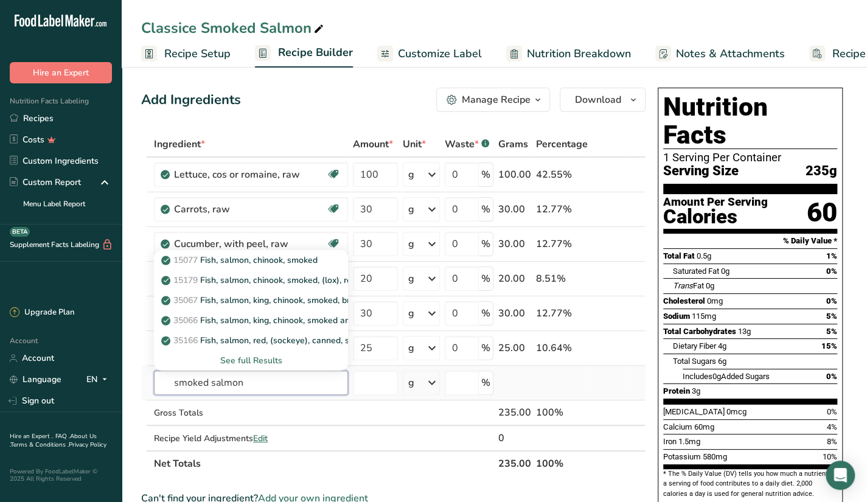
type input "smoked salmon"
click at [248, 358] on div "See full Results" at bounding box center [251, 360] width 175 height 13
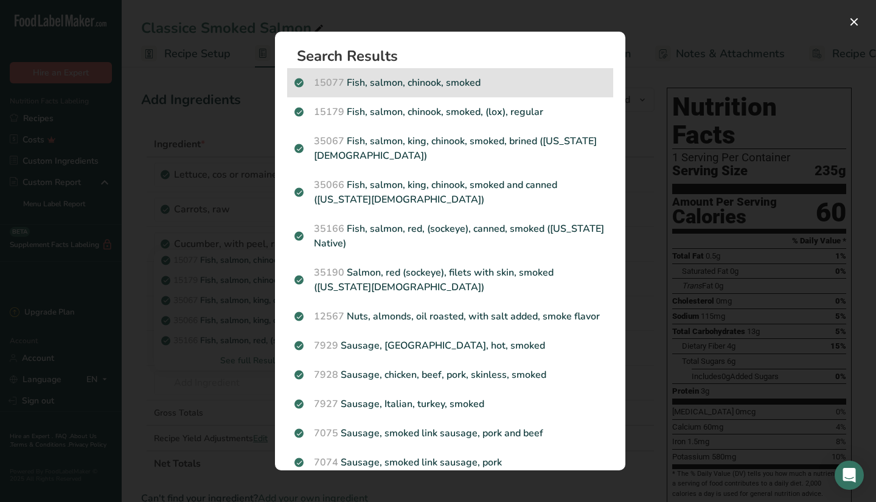
click at [386, 75] on p "15077 Fish, salmon, chinook, smoked" at bounding box center [449, 82] width 311 height 15
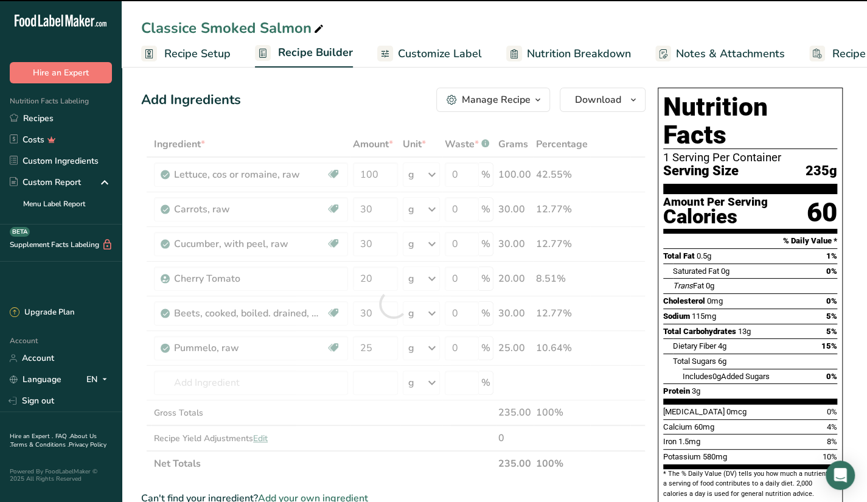
type input "0"
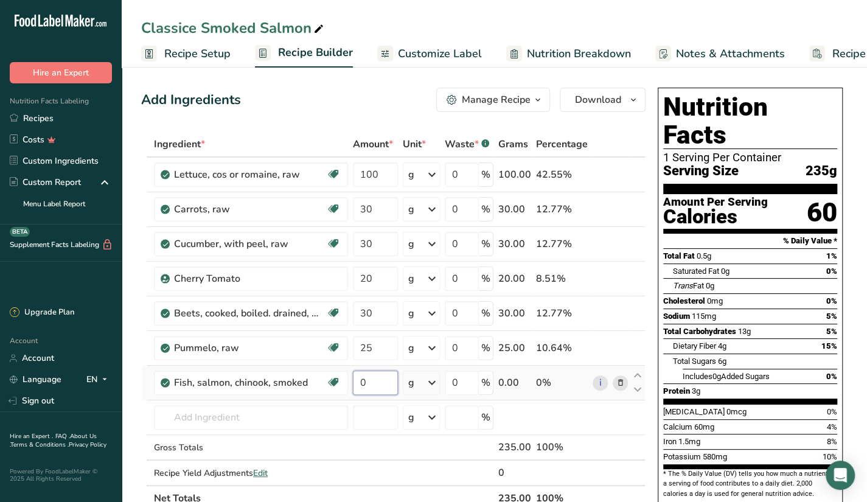
click at [372, 384] on input "0" at bounding box center [375, 382] width 45 height 24
type input "100"
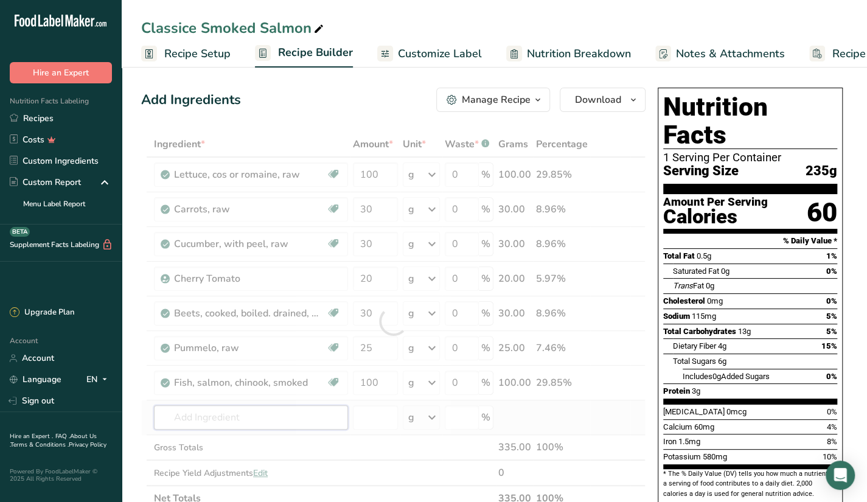
click at [304, 411] on div "Ingredient * Amount * Unit * Waste * .a-a{fill:#347362;}.b-a{fill:#fff;} Grams …" at bounding box center [393, 321] width 504 height 380
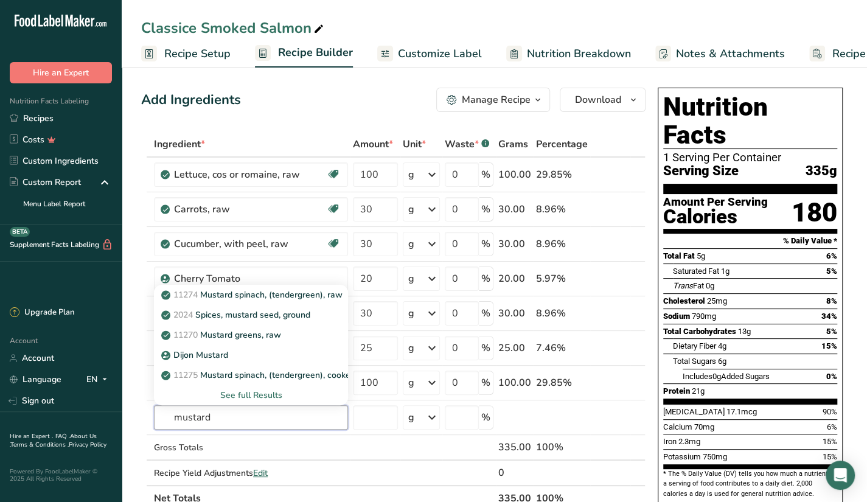
type input "mustard"
click at [262, 392] on div "See full Results" at bounding box center [251, 395] width 175 height 13
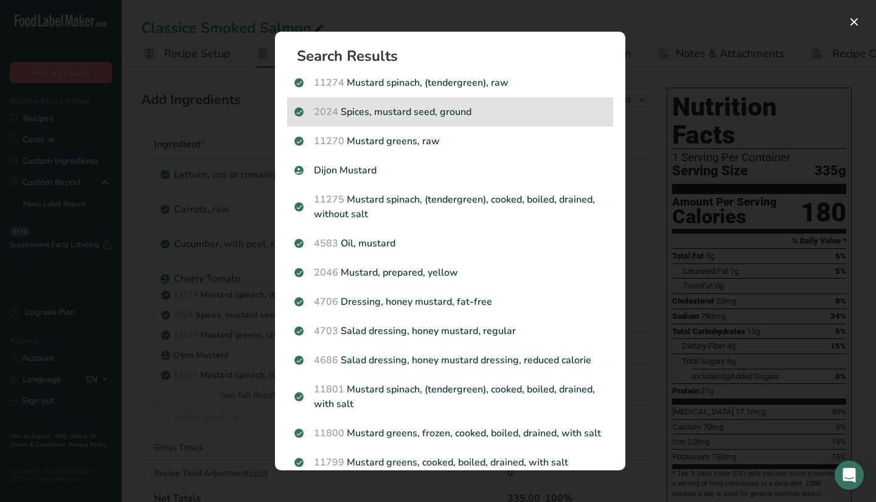
click at [471, 115] on p "2024 Spices, mustard seed, ground" at bounding box center [449, 112] width 311 height 15
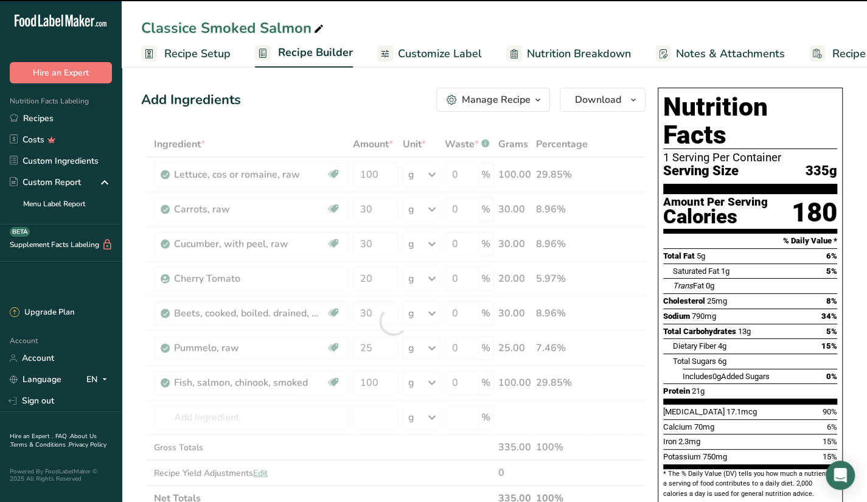
type input "0"
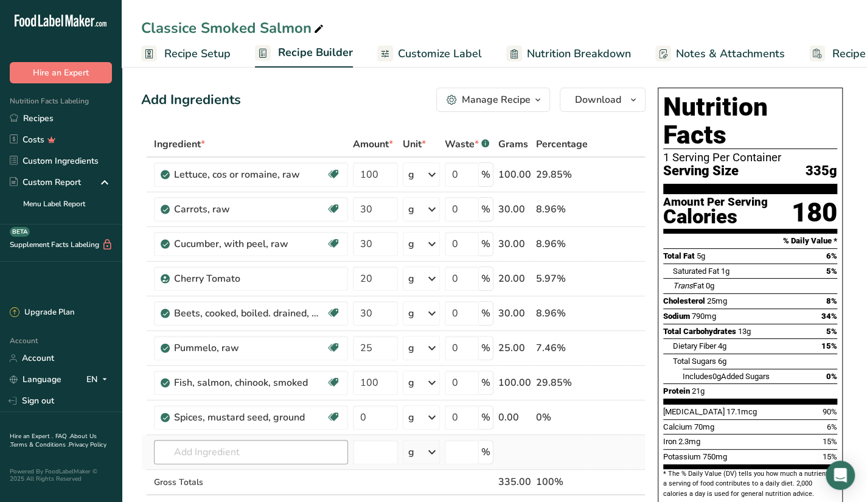
scroll to position [12, 0]
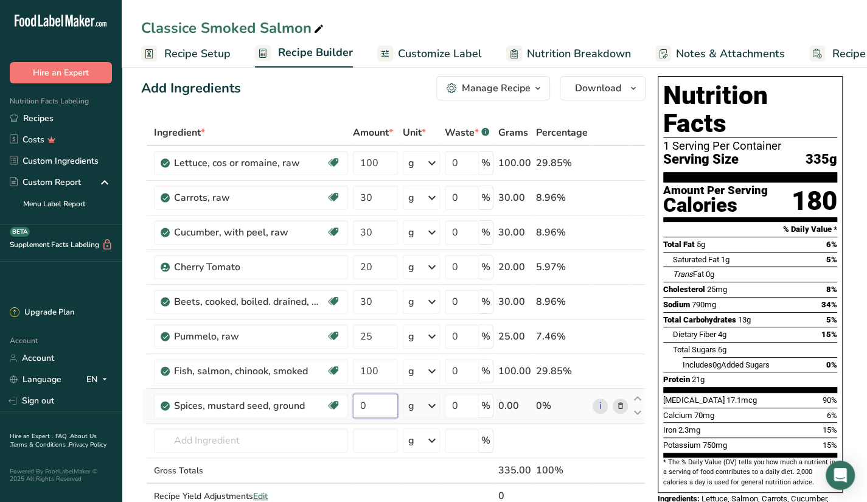
click at [381, 410] on input "0" at bounding box center [375, 406] width 45 height 24
type input "8"
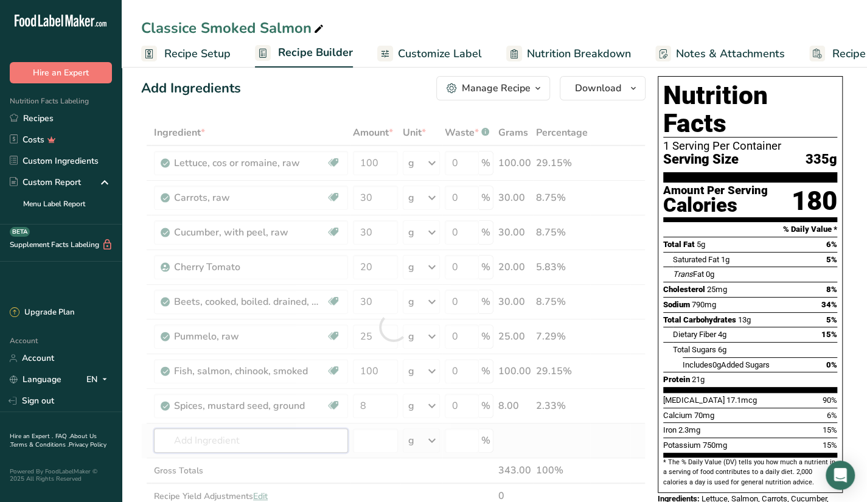
click at [320, 436] on div "Ingredient * Amount * Unit * Waste * .a-a{fill:#347362;}.b-a{fill:#fff;} Grams …" at bounding box center [393, 327] width 504 height 414
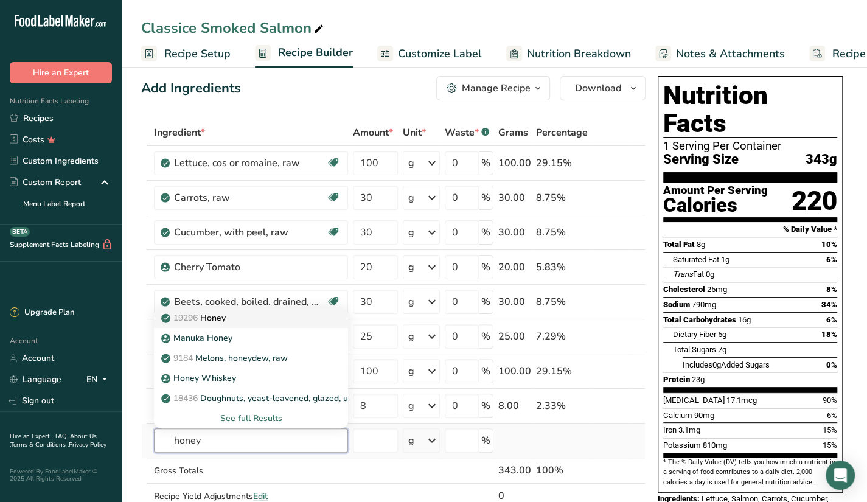
type input "honey"
click at [232, 319] on div "19296 Honey" at bounding box center [241, 317] width 155 height 13
type input "Honey"
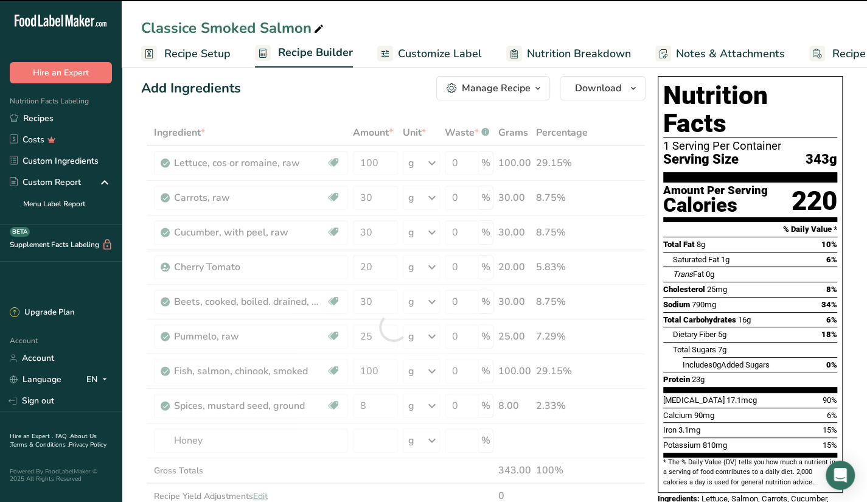
type input "0"
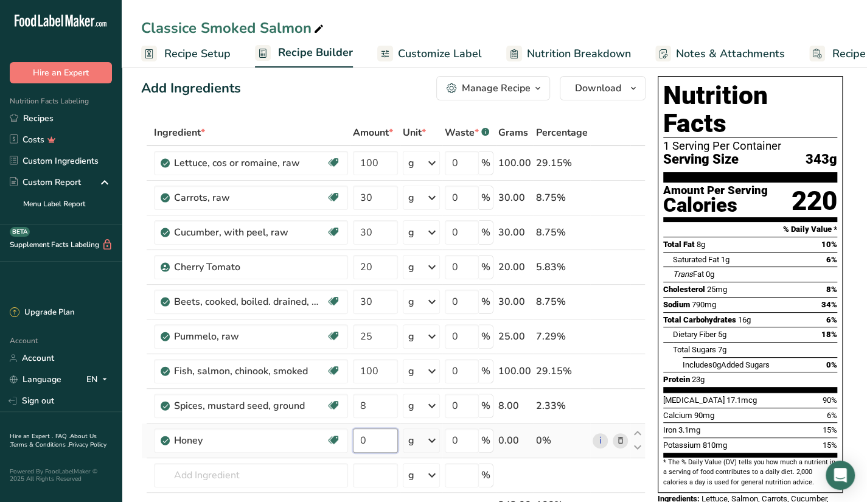
click at [369, 429] on input "0" at bounding box center [375, 440] width 45 height 24
type input "5"
click at [325, 468] on div "Ingredient * Amount * Unit * Waste * .a-a{fill:#347362;}.b-a{fill:#fff;} Grams …" at bounding box center [393, 344] width 504 height 449
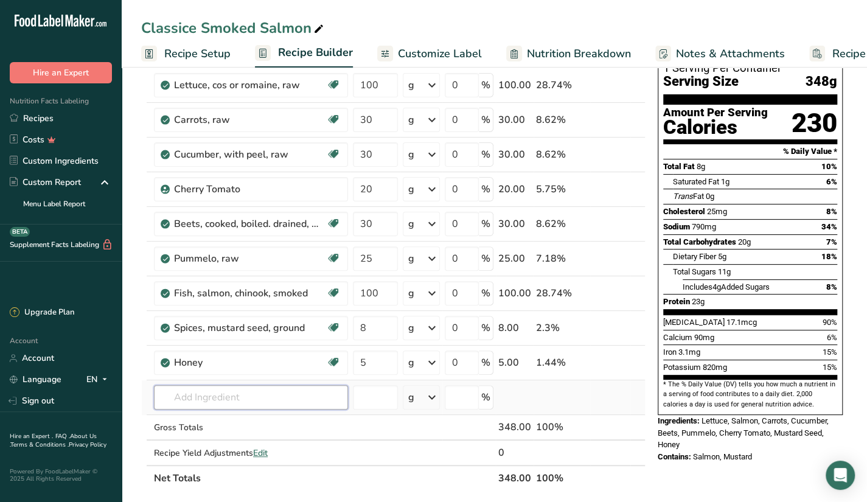
scroll to position [89, 0]
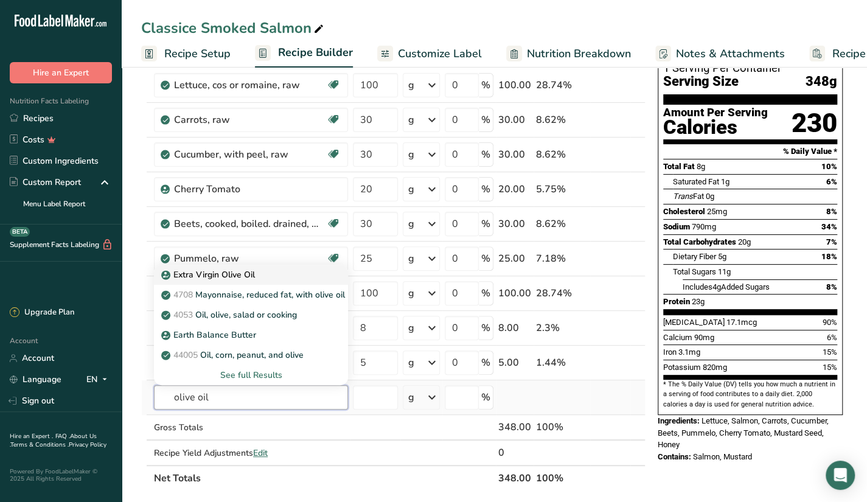
type input "olive oil"
click at [255, 278] on div "Extra Virgin Olive Oil" at bounding box center [241, 274] width 155 height 13
type input "Extra Virgin Olive Oil"
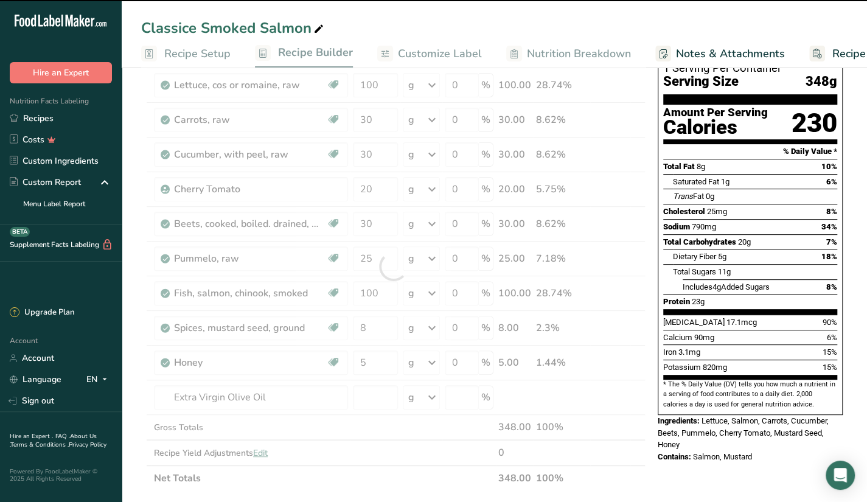
type input "0"
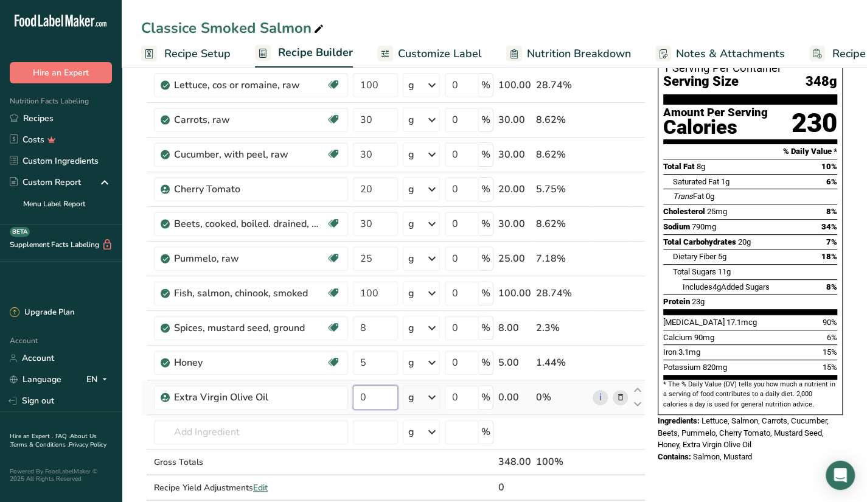
click at [380, 389] on input "0" at bounding box center [375, 397] width 45 height 24
type input "20"
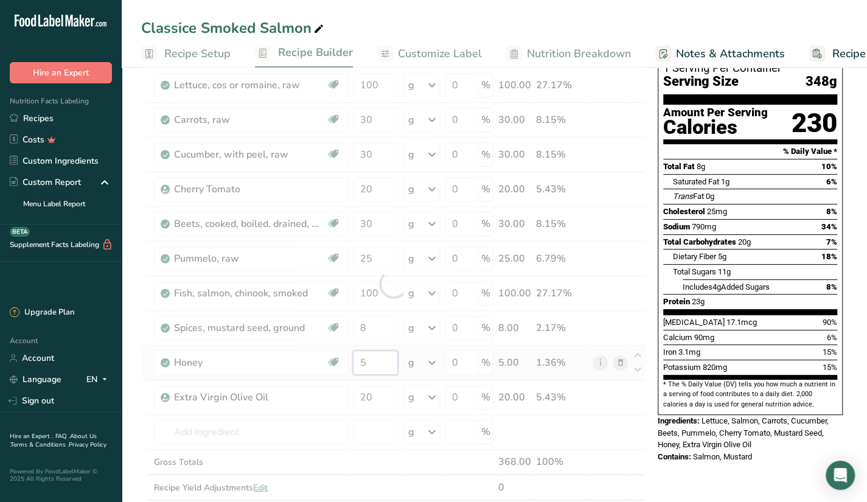
click at [367, 367] on div "Ingredient * Amount * Unit * Waste * .a-a{fill:#347362;}.b-a{fill:#fff;} Grams …" at bounding box center [393, 284] width 504 height 484
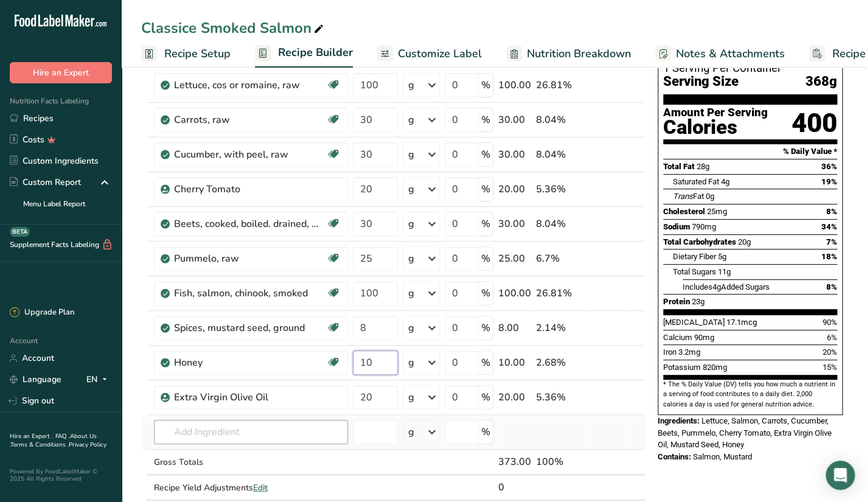
type input "10"
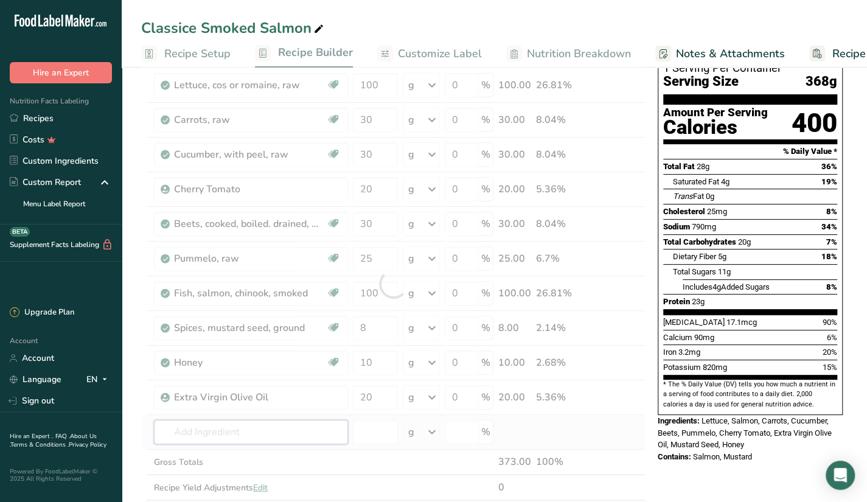
click at [220, 426] on div "Ingredient * Amount * Unit * Waste * .a-a{fill:#347362;}.b-a{fill:#fff;} Grams …" at bounding box center [393, 284] width 504 height 484
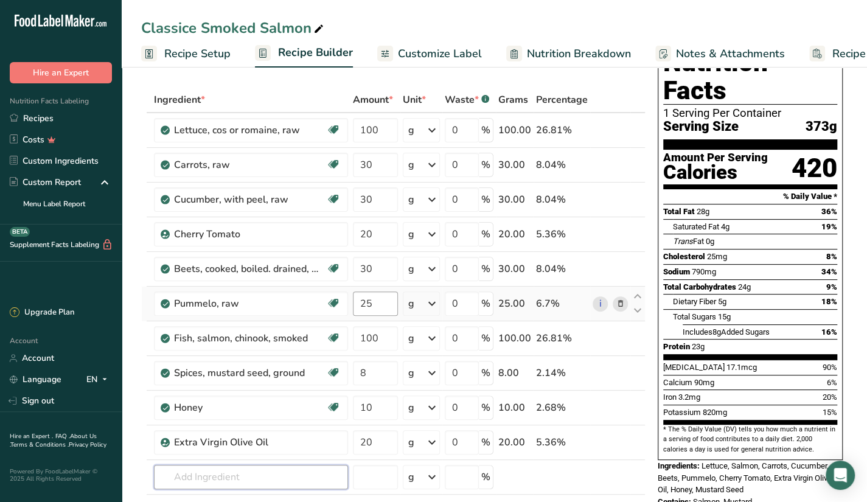
scroll to position [31, 0]
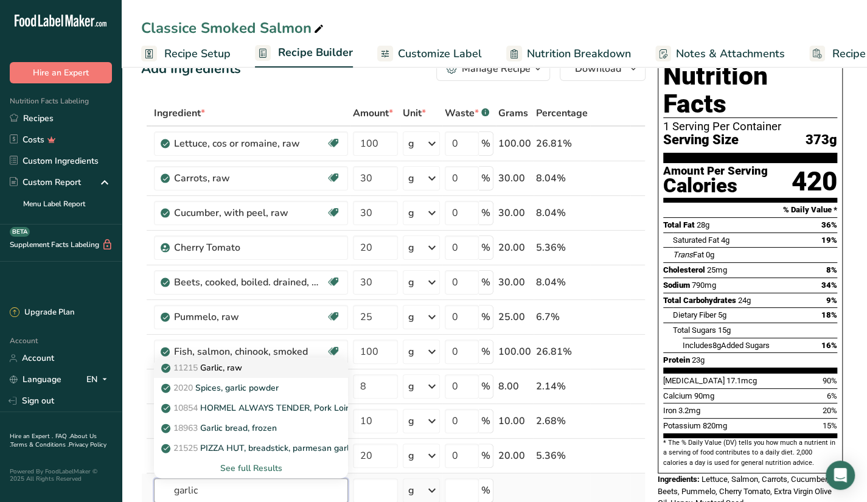
type input "garlic"
click at [303, 371] on div "11215 Garlic, raw" at bounding box center [241, 367] width 155 height 13
type input "Garlic, raw"
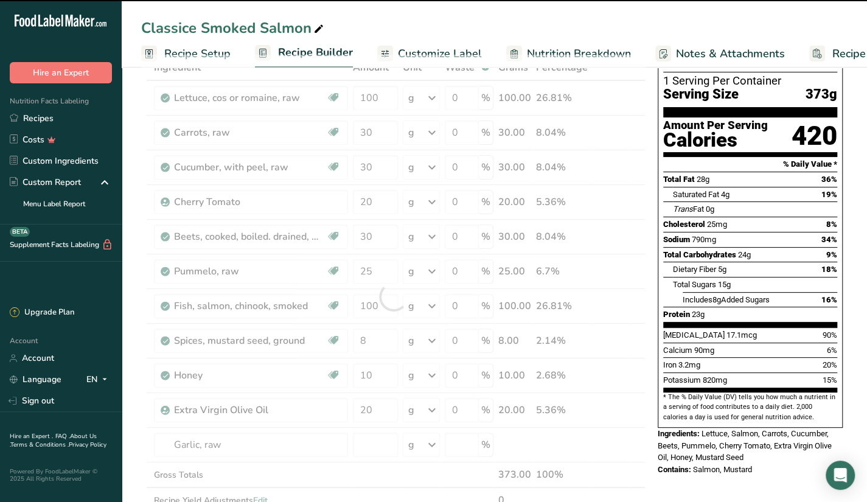
scroll to position [77, 0]
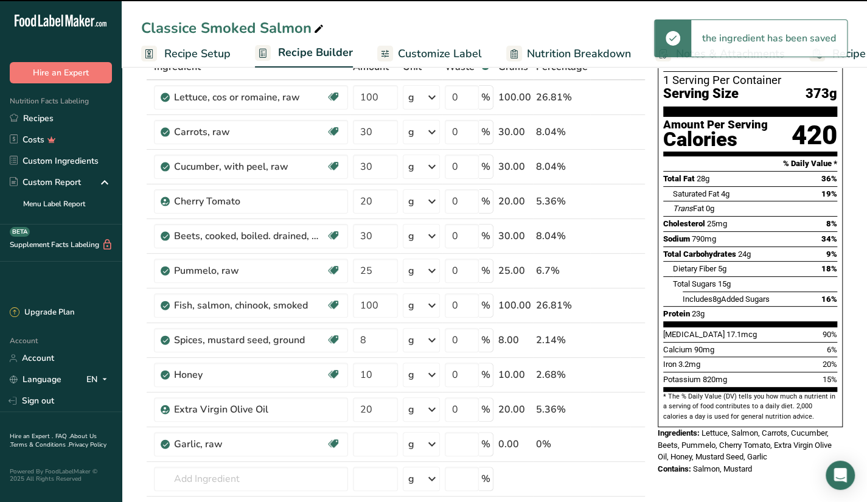
type input "0"
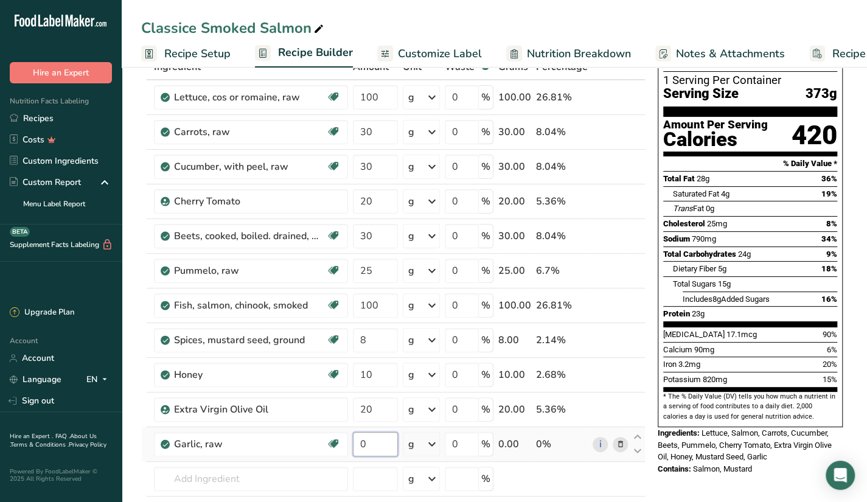
click at [376, 439] on input "0" at bounding box center [375, 444] width 45 height 24
type input "2"
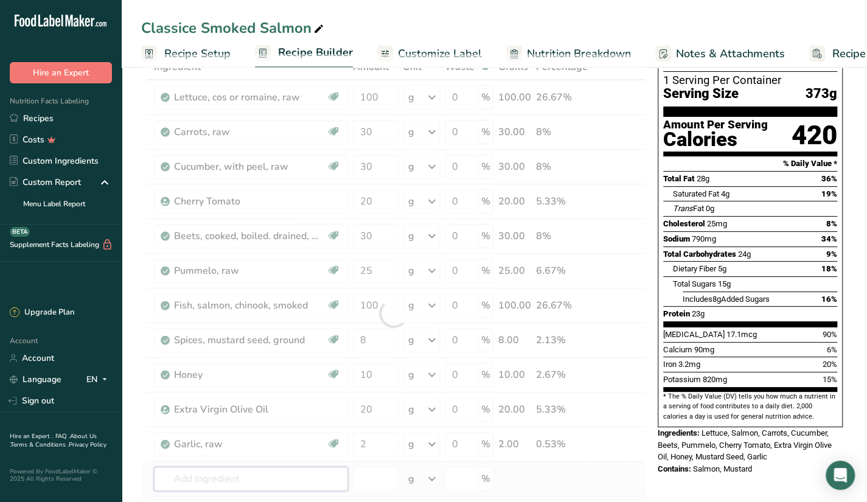
click at [317, 471] on div "Ingredient * Amount * Unit * Waste * .a-a{fill:#347362;}.b-a{fill:#fff;} Grams …" at bounding box center [393, 313] width 504 height 518
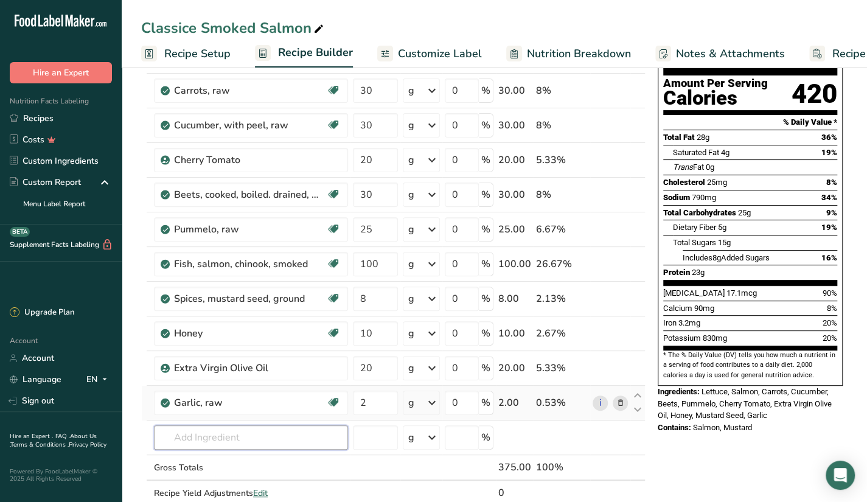
scroll to position [118, 0]
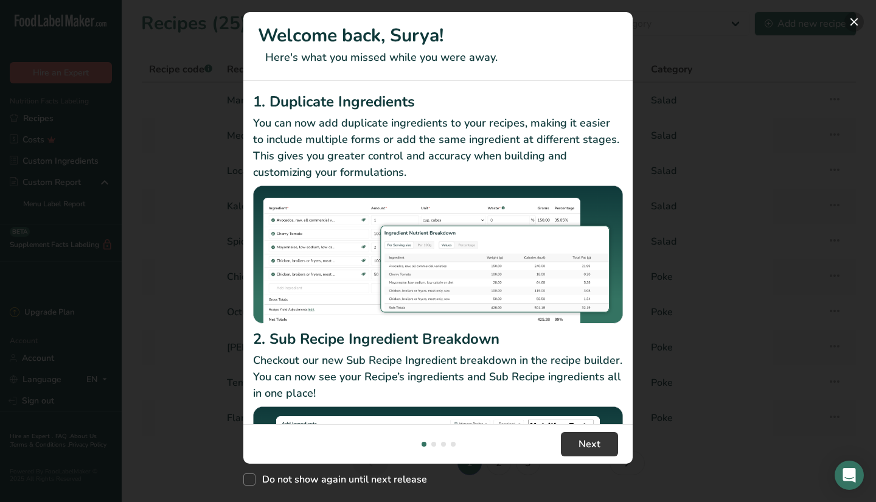
click at [857, 29] on button "New Features" at bounding box center [853, 21] width 19 height 19
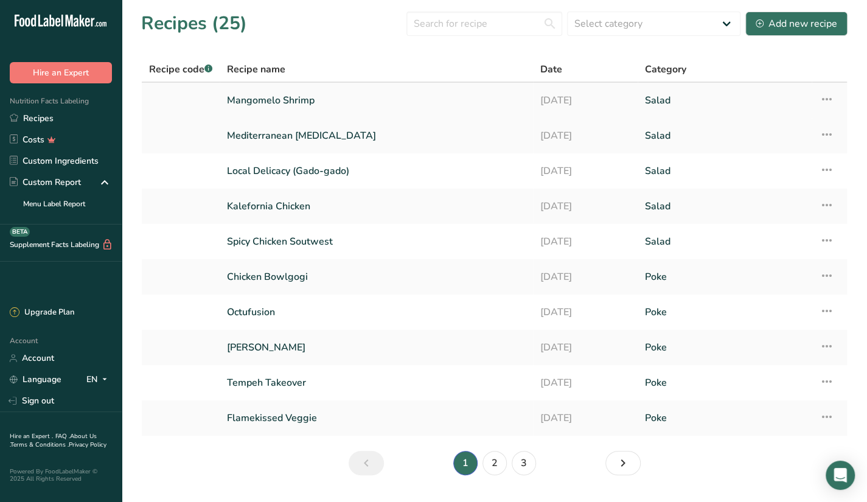
click at [519, 100] on link "Mangomelo Shrimp" at bounding box center [376, 101] width 299 height 26
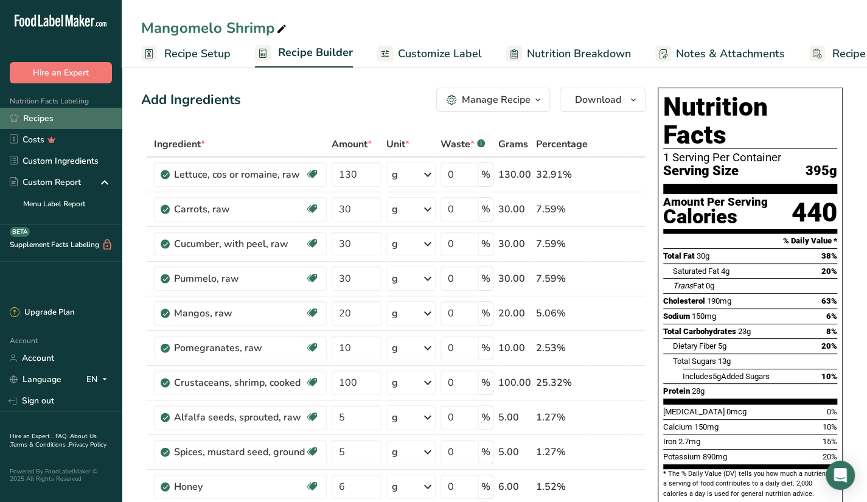
click at [56, 114] on link "Recipes" at bounding box center [61, 118] width 122 height 21
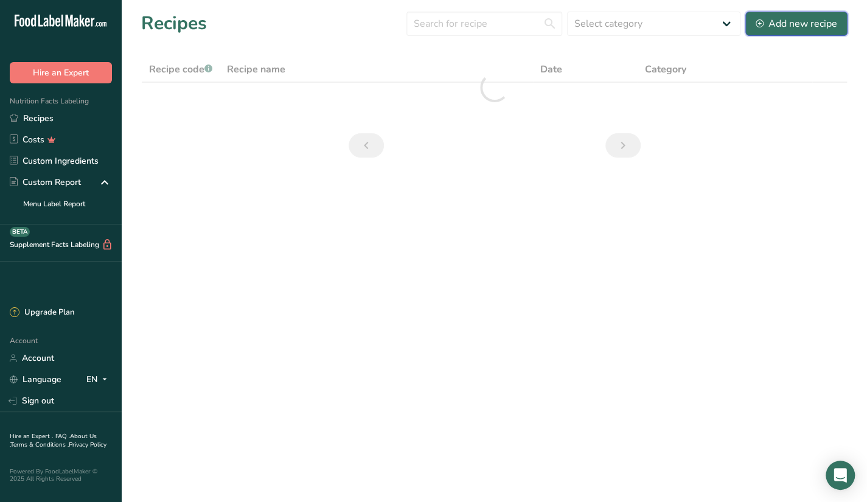
click at [797, 29] on div "Add new recipe" at bounding box center [795, 23] width 81 height 15
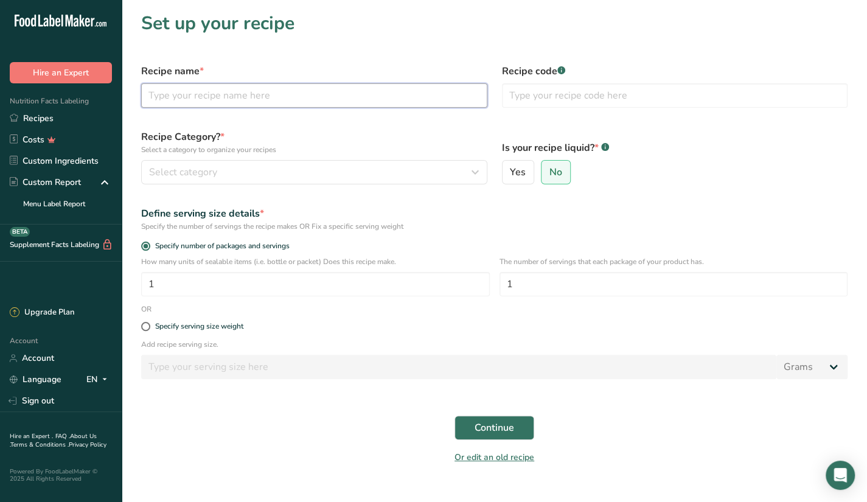
click at [283, 92] on input "text" at bounding box center [314, 95] width 346 height 24
type input "g"
type input "Green Goddes"
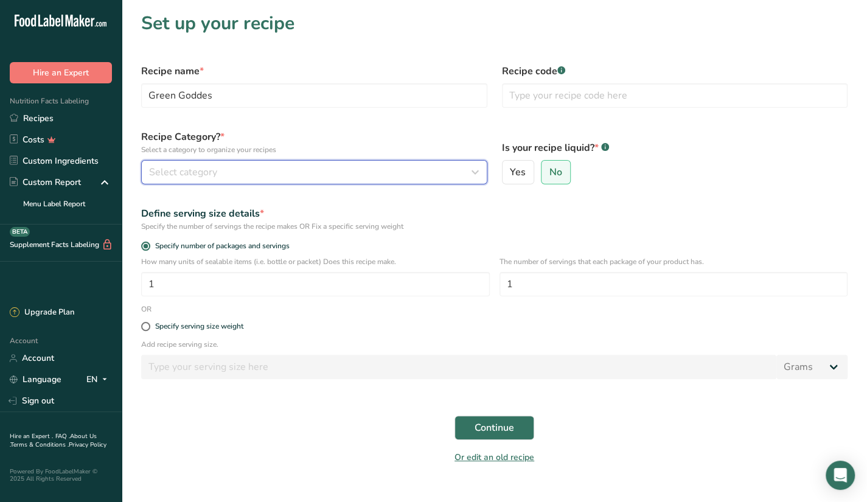
click at [231, 165] on div "Select category" at bounding box center [310, 172] width 323 height 15
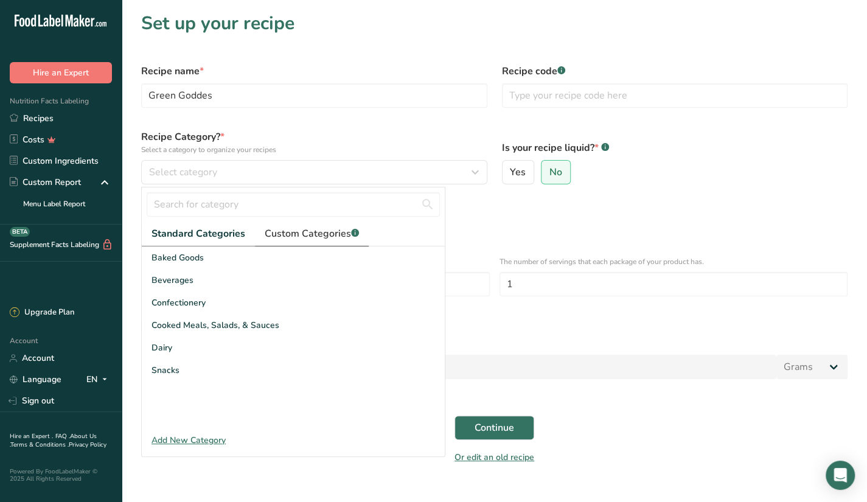
click at [301, 232] on span "Custom Categories .a-a{fill:#347362;}.b-a{fill:#fff;}" at bounding box center [312, 233] width 94 height 15
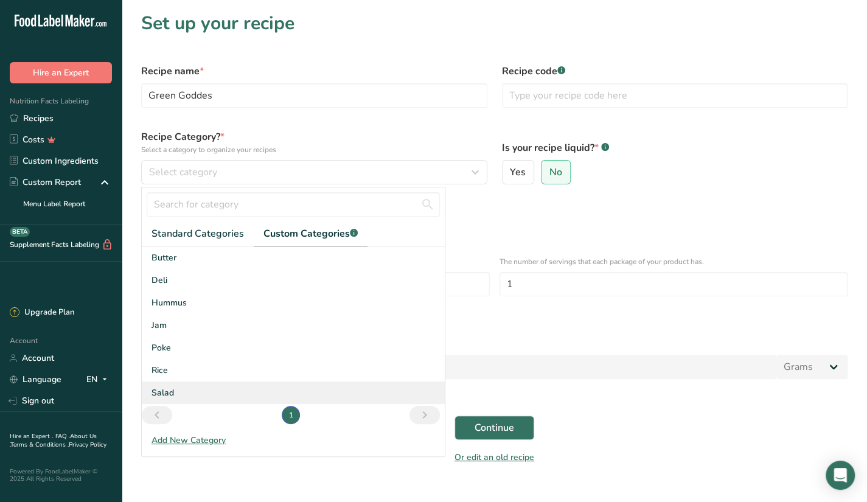
click at [189, 389] on div "Salad" at bounding box center [293, 392] width 303 height 23
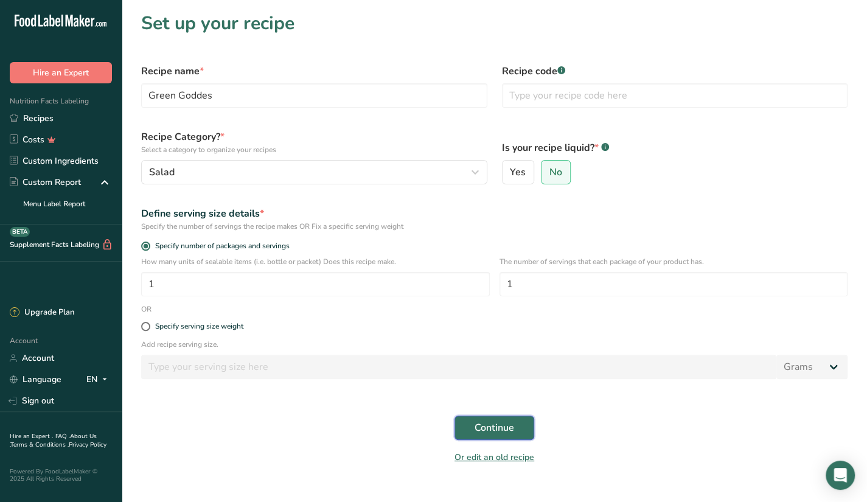
click at [485, 431] on span "Continue" at bounding box center [494, 427] width 40 height 15
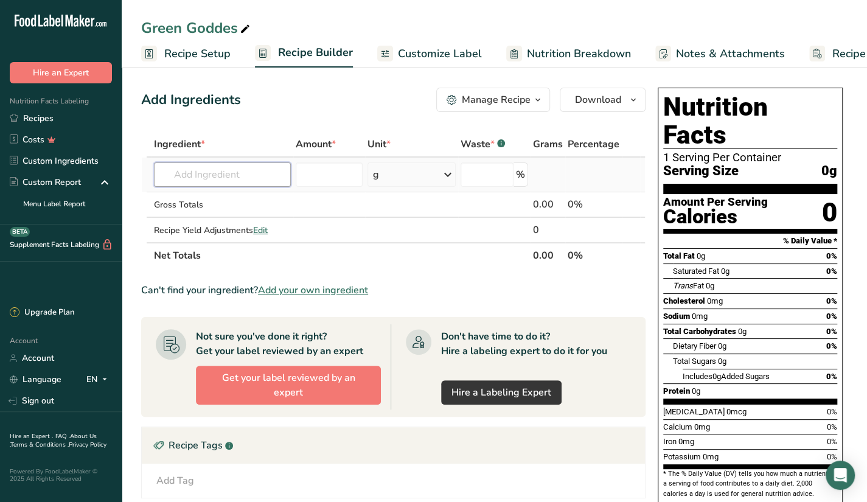
click at [195, 181] on input "text" at bounding box center [222, 174] width 137 height 24
type input "romaine"
click at [220, 199] on p "11251 [GEOGRAPHIC_DATA], cos or romaine, raw" at bounding box center [238, 199] width 148 height 13
type input "Lettuce, cos or romaine, raw"
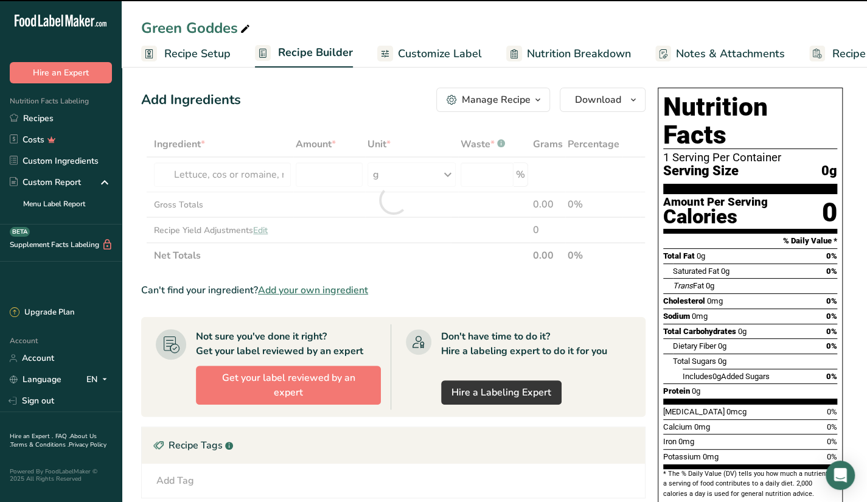
type input "0"
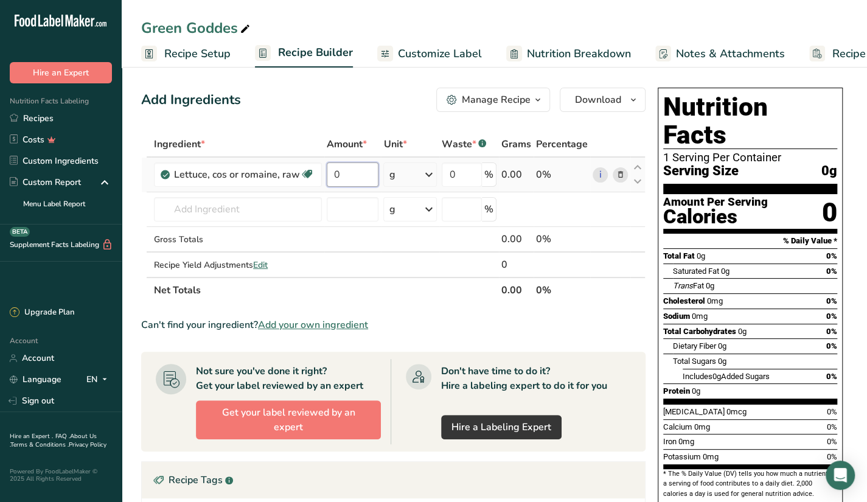
click at [373, 182] on input "0" at bounding box center [353, 174] width 52 height 24
type input "100"
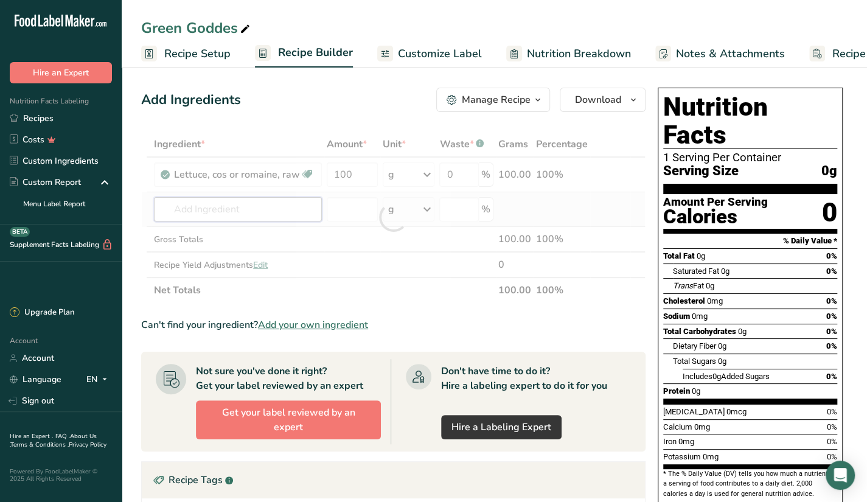
click at [308, 206] on div "Ingredient * Amount * Unit * Waste * .a-a{fill:#347362;}.b-a{fill:#fff;} Grams …" at bounding box center [393, 217] width 504 height 172
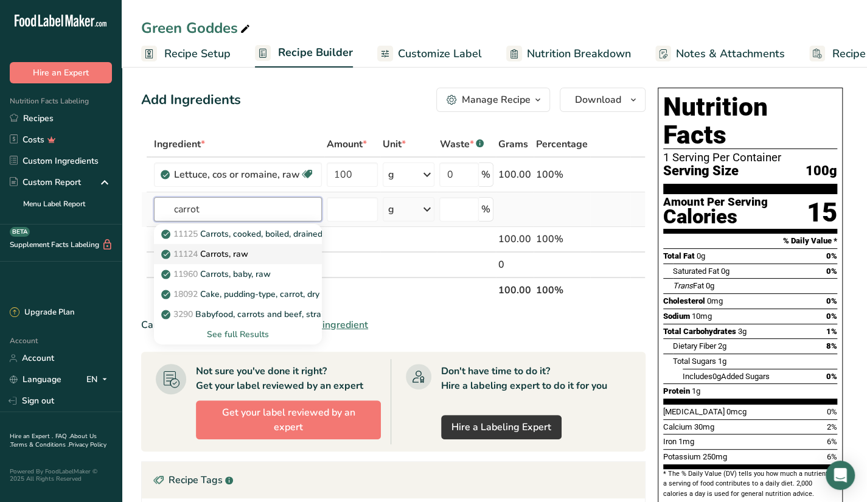
type input "carrot"
click at [255, 255] on div "11124 [GEOGRAPHIC_DATA], raw" at bounding box center [228, 254] width 129 height 13
type input "Carrots, raw"
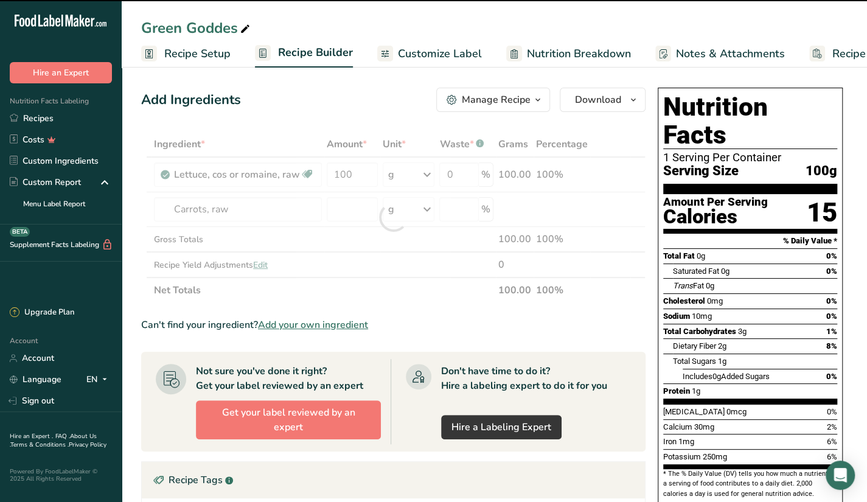
type input "0"
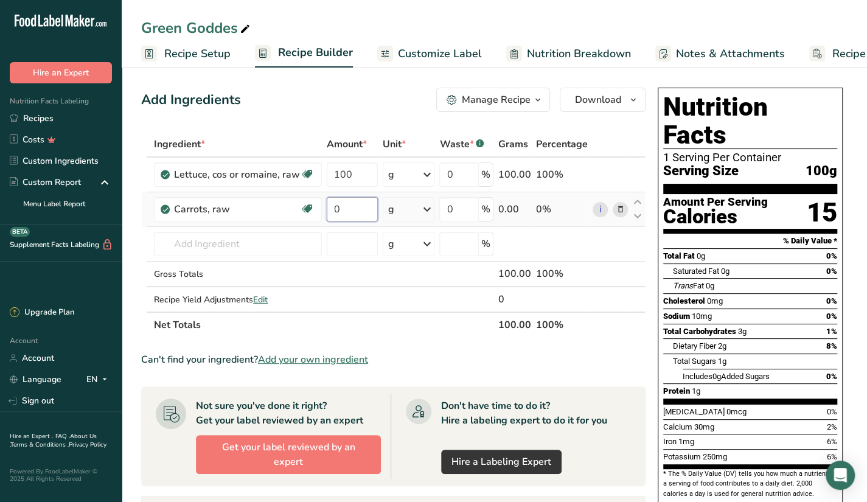
click at [364, 215] on input "0" at bounding box center [352, 209] width 51 height 24
type input "30"
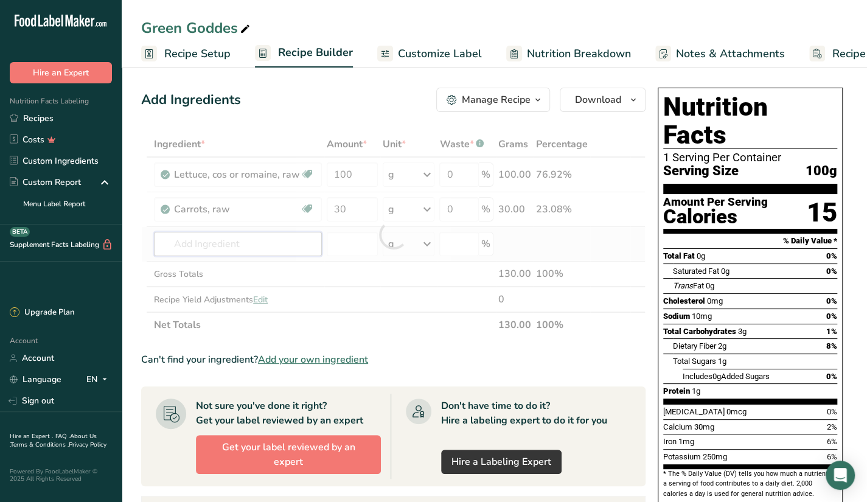
click at [252, 253] on div "Ingredient * Amount * Unit * Waste * .a-a{fill:#347362;}.b-a{fill:#fff;} Grams …" at bounding box center [393, 234] width 504 height 206
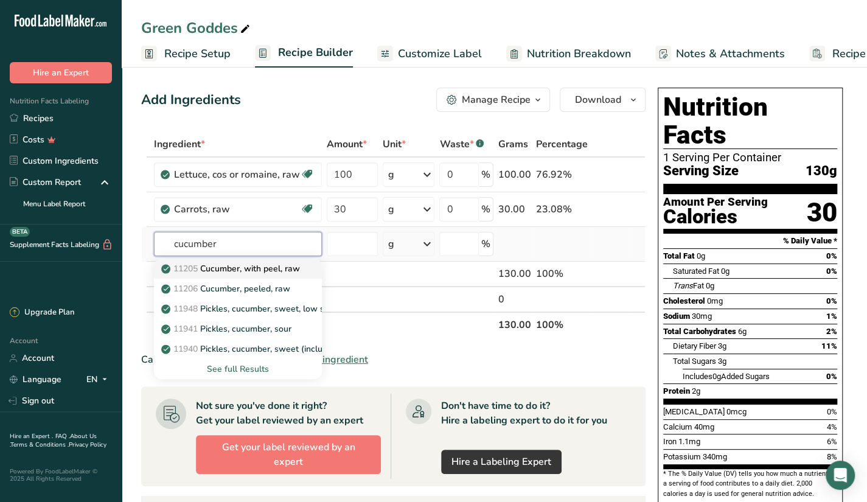
type input "cucumber"
click at [285, 268] on p "11205 Cucumber, with peel, raw" at bounding box center [232, 268] width 136 height 13
type input "Cucumber, with peel, raw"
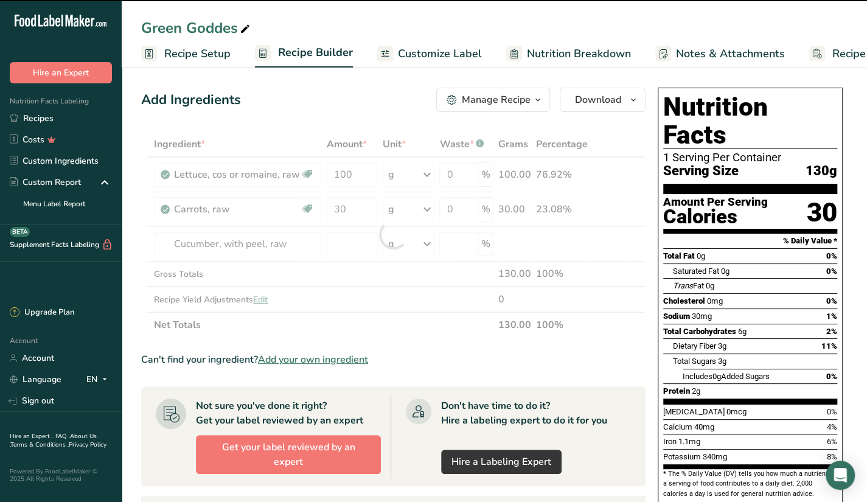
type input "0"
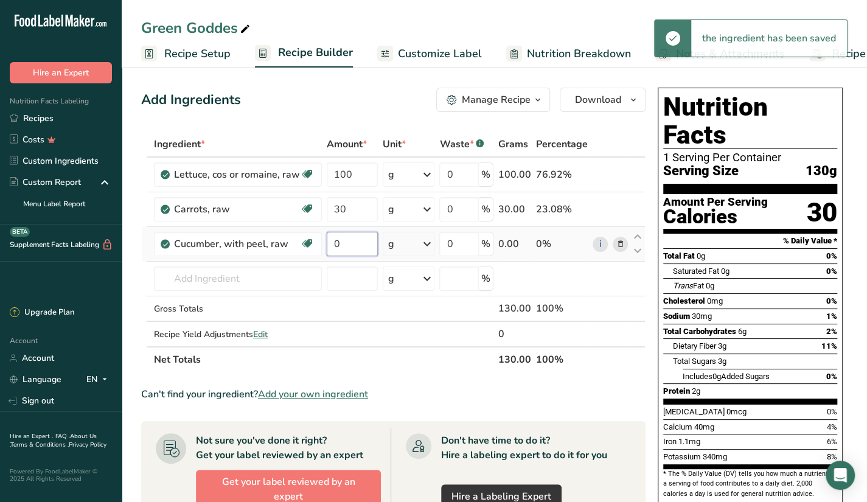
click at [369, 234] on input "0" at bounding box center [352, 244] width 51 height 24
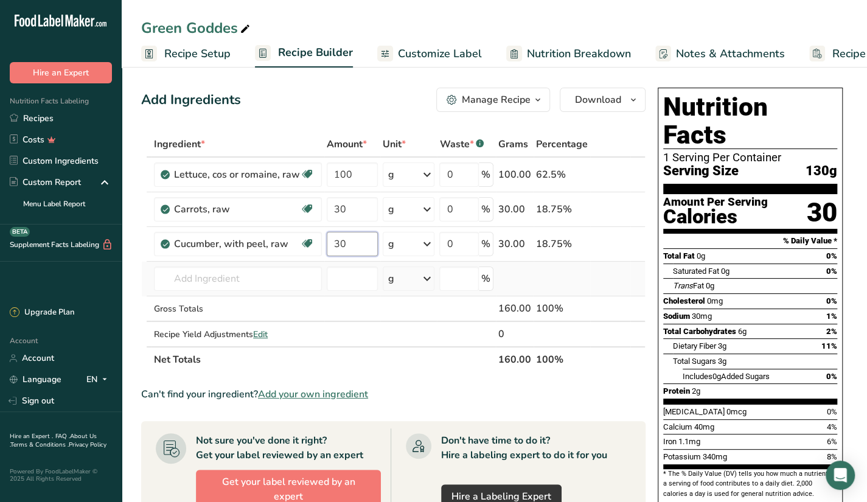
type input "30"
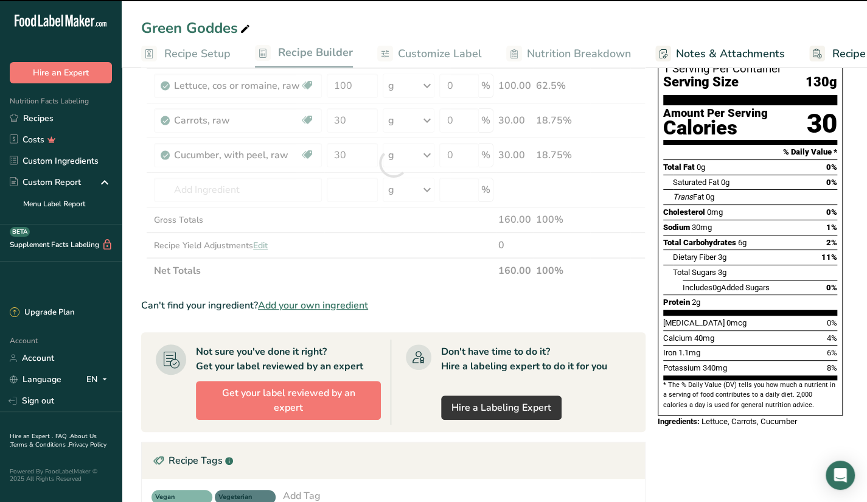
scroll to position [332, 0]
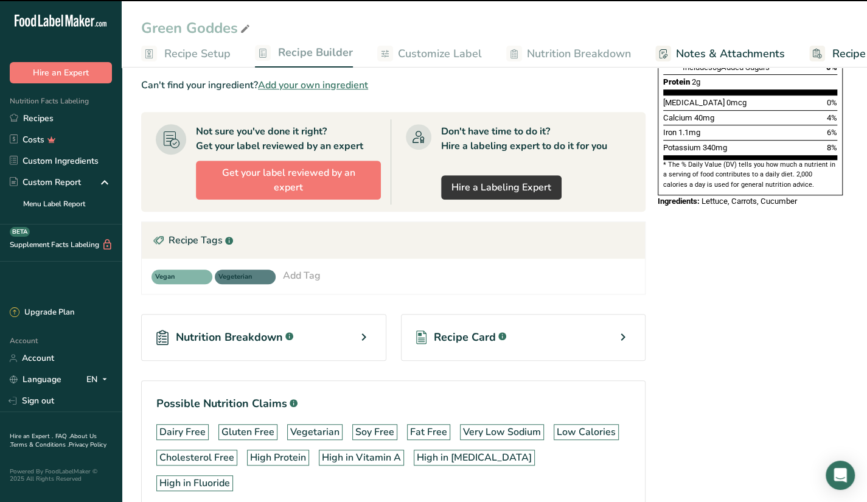
drag, startPoint x: 291, startPoint y: 291, endPoint x: 564, endPoint y: 521, distance: 357.8
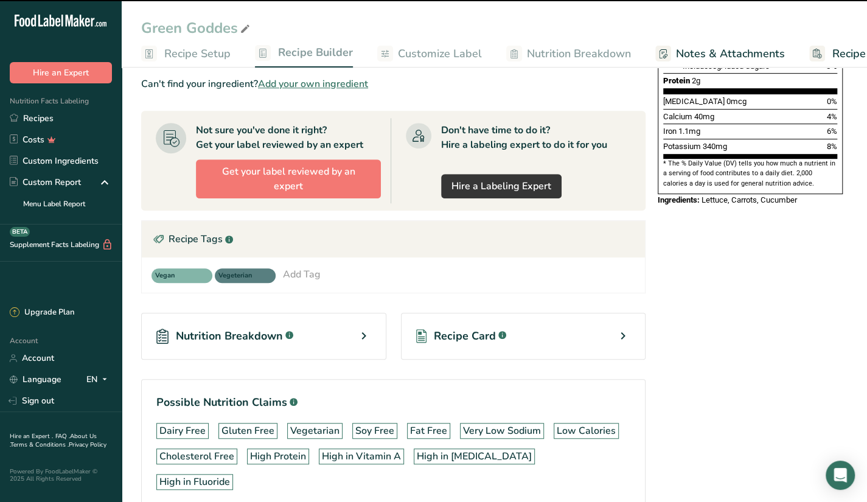
click at [564, 480] on html ".a-20{fill:#fff;} Hire an Expert Nutrition Facts Labeling Recipes Costs Custom …" at bounding box center [433, 129] width 867 height 878
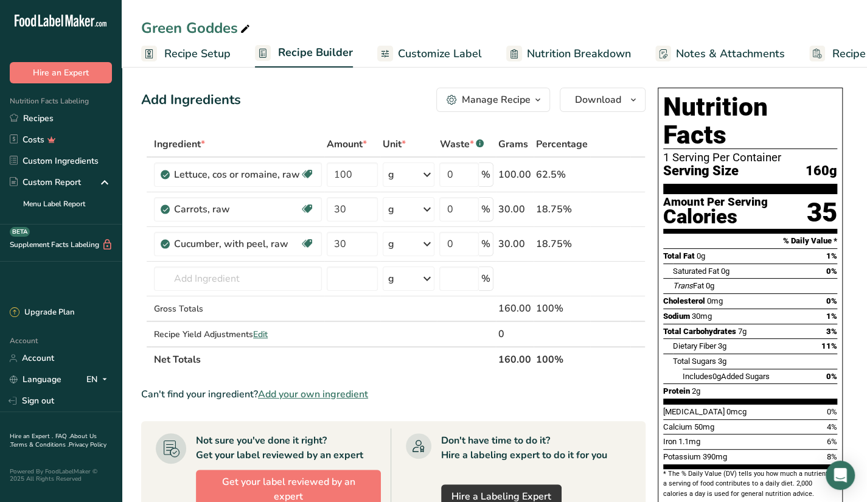
scroll to position [1, 0]
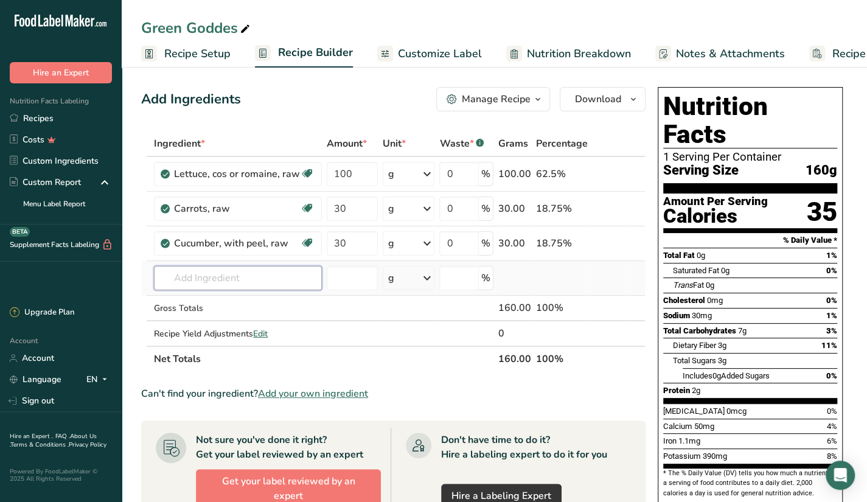
click at [288, 266] on input "text" at bounding box center [238, 278] width 168 height 24
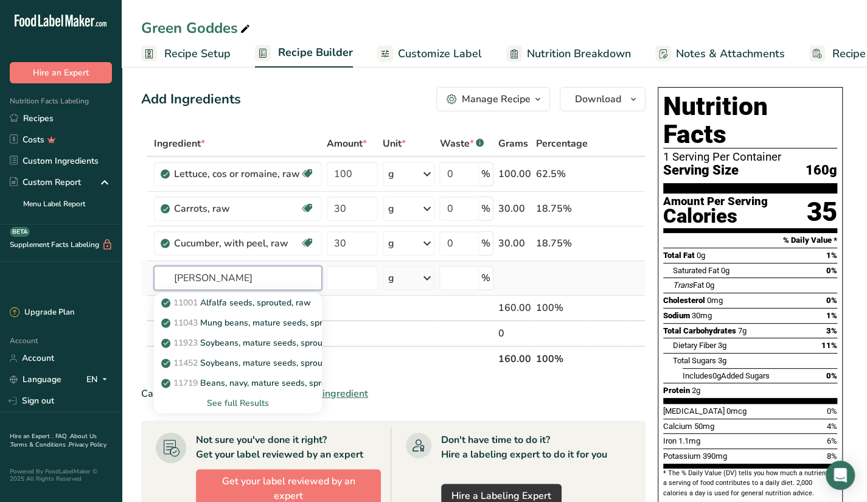
type input "gerkin"
click at [248, 398] on div "See full Results" at bounding box center [238, 403] width 148 height 13
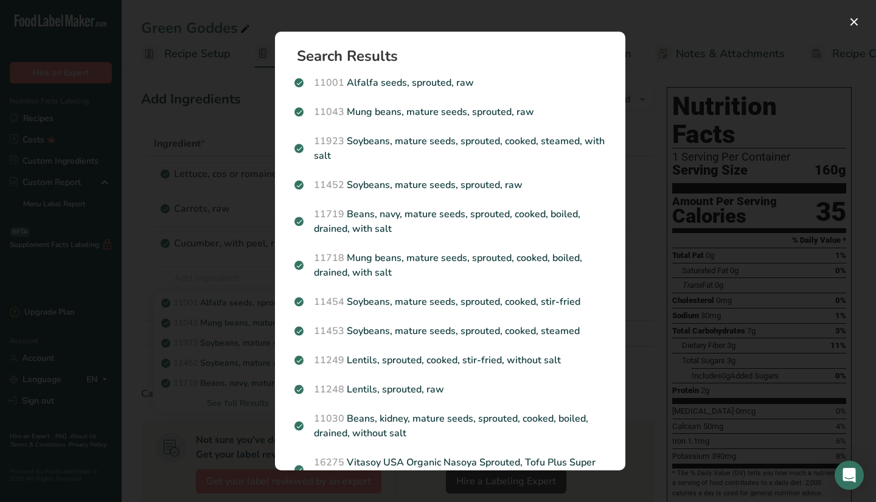
click at [653, 379] on div "Search results modal" at bounding box center [438, 251] width 876 height 502
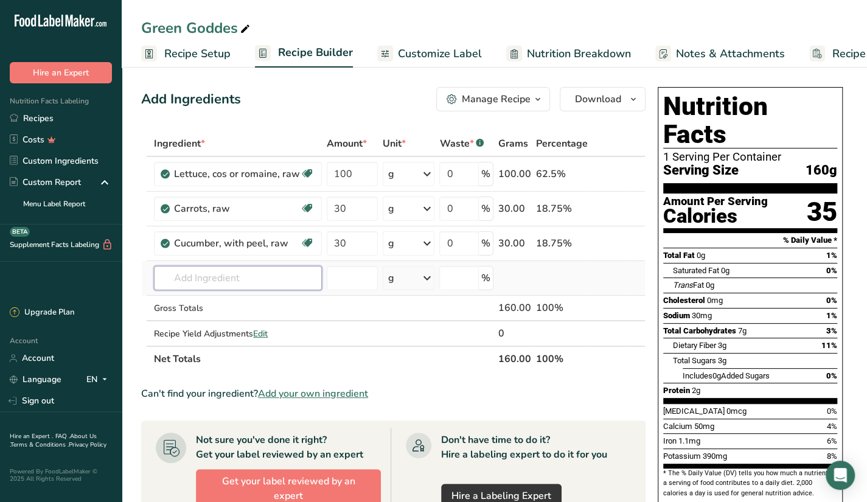
click at [260, 285] on input "text" at bounding box center [238, 278] width 168 height 24
type input "green olive"
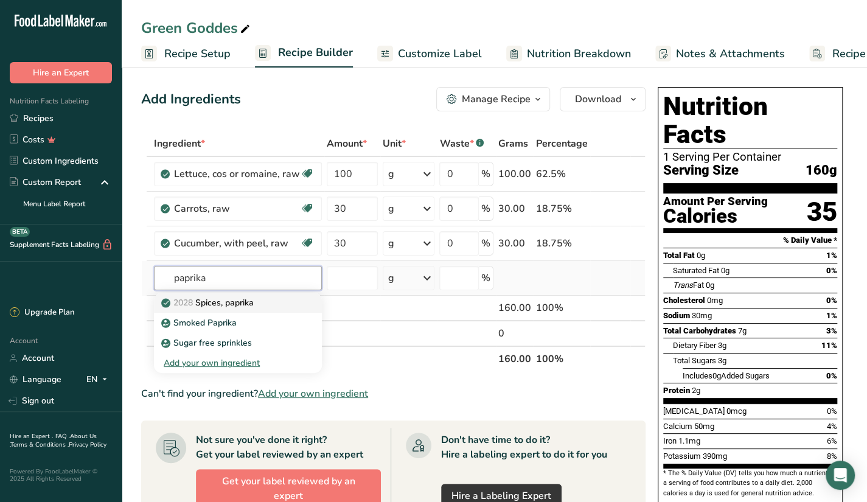
type input "paprika"
click at [277, 307] on div "2028 Spices, paprika" at bounding box center [228, 302] width 129 height 13
type input "Spices, paprika"
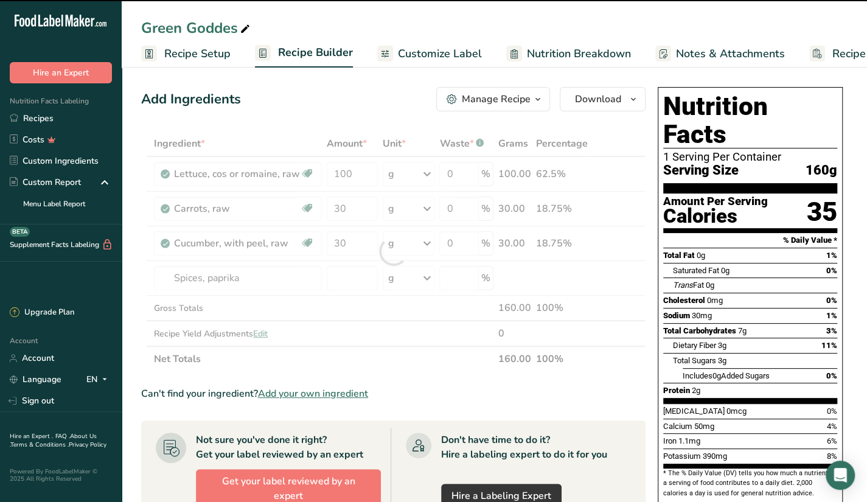
type input "0"
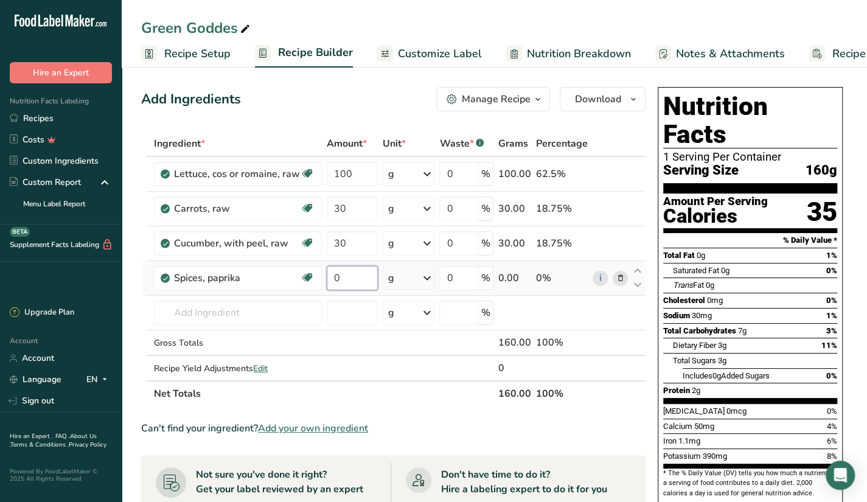
click at [357, 277] on input "0" at bounding box center [352, 278] width 51 height 24
type input "20"
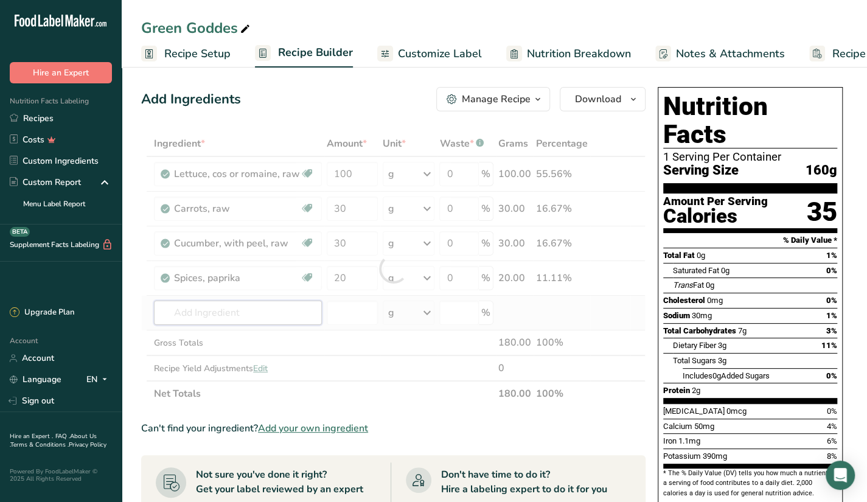
click at [279, 309] on div "Ingredient * Amount * Unit * Waste * .a-a{fill:#347362;}.b-a{fill:#fff;} Grams …" at bounding box center [393, 269] width 504 height 276
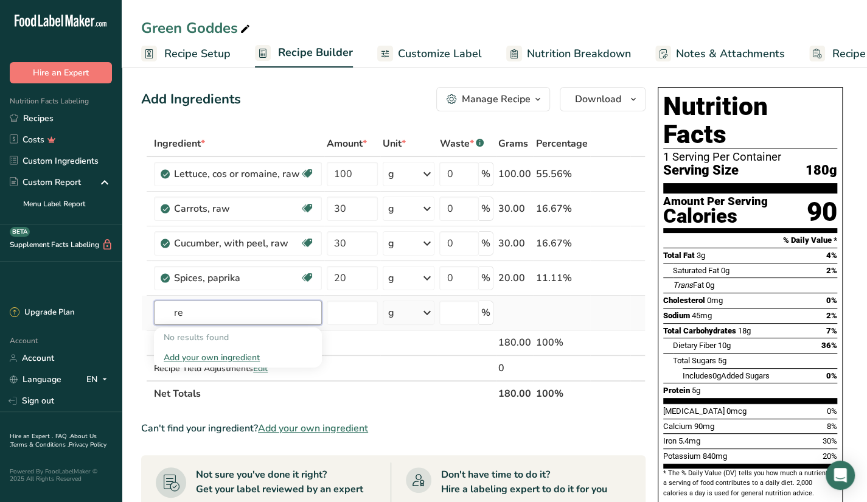
type input "r"
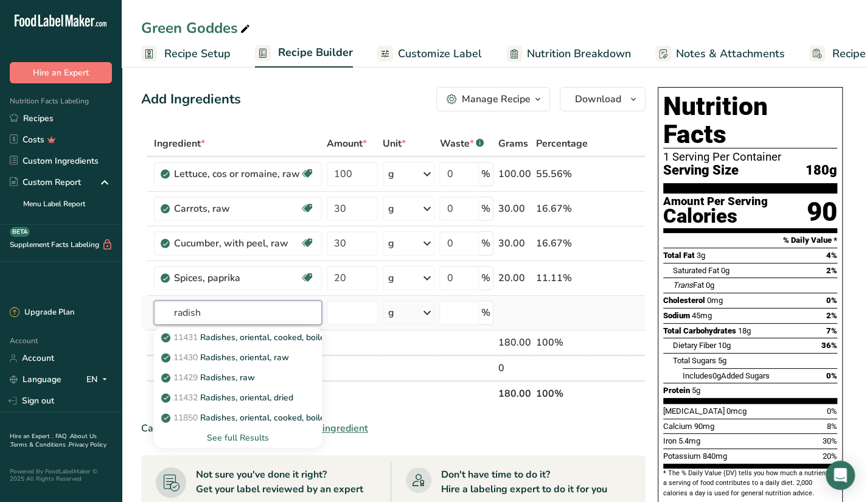
type input "radish"
click at [254, 435] on div "See full Results" at bounding box center [238, 437] width 148 height 13
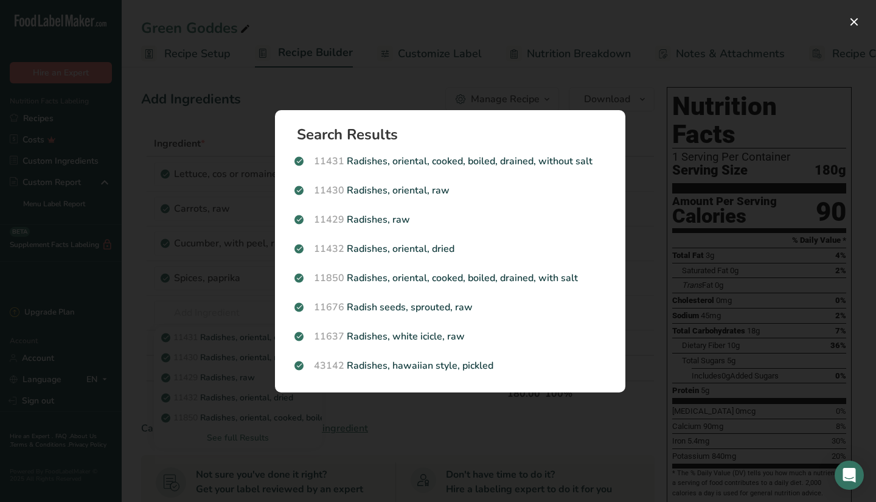
click at [407, 448] on div "Search results modal" at bounding box center [438, 251] width 876 height 502
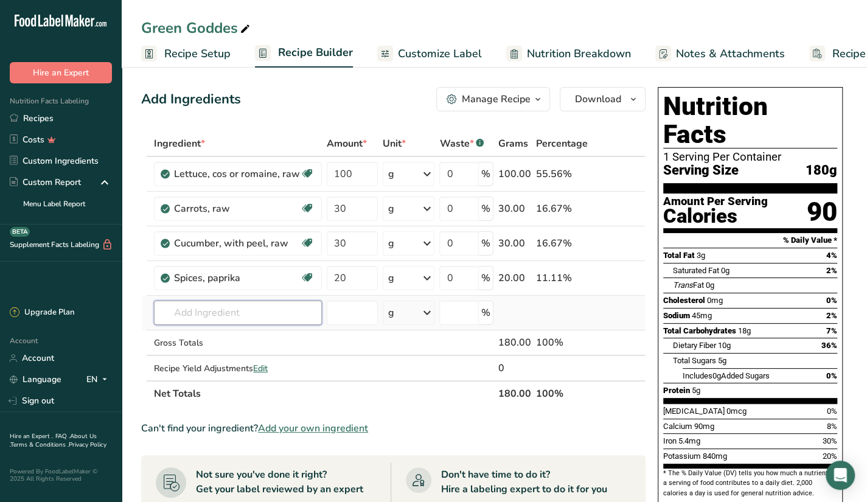
click at [262, 305] on input "text" at bounding box center [238, 312] width 168 height 24
type input "feta"
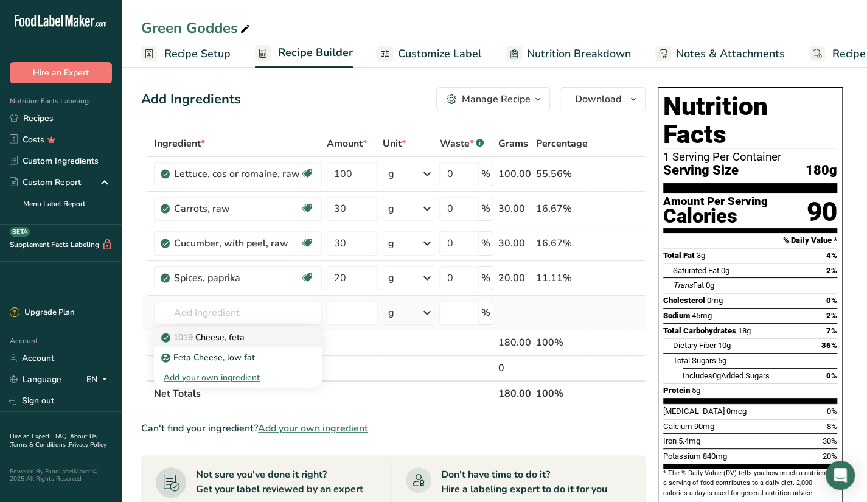
click at [279, 341] on div "1019 Cheese, feta" at bounding box center [228, 337] width 129 height 13
type input "Cheese, feta"
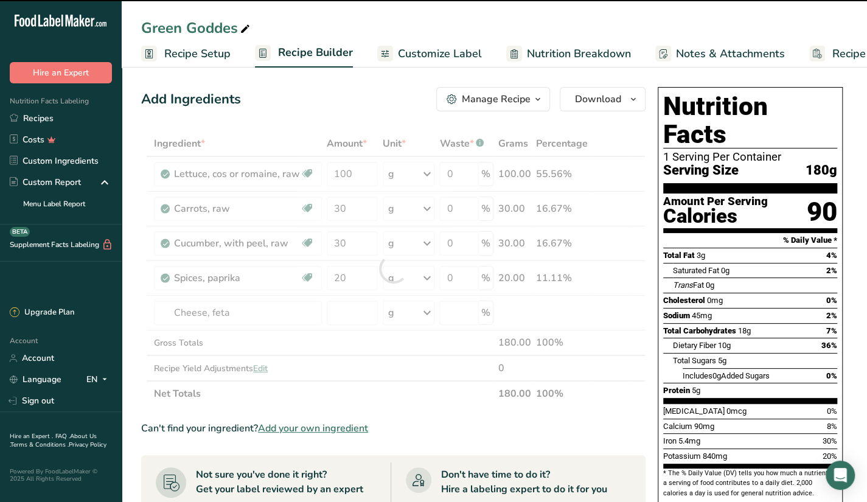
type input "0"
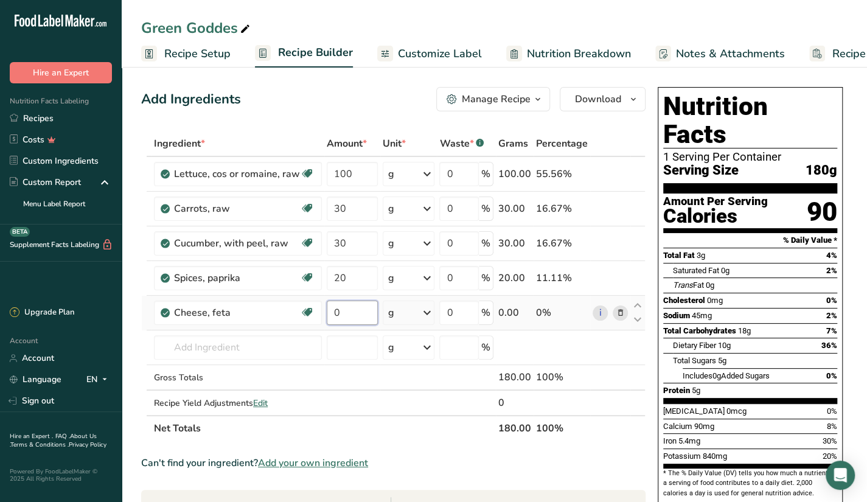
click at [372, 313] on input "0" at bounding box center [352, 312] width 51 height 24
type input "30"
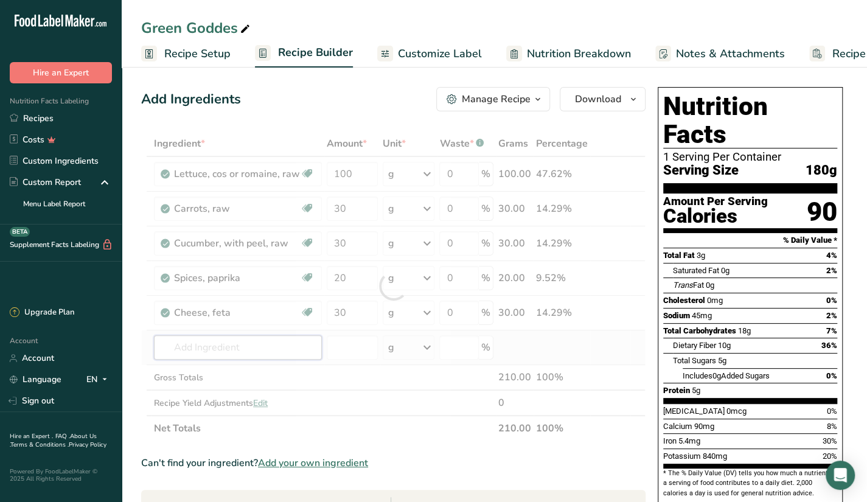
click at [242, 351] on div "Ingredient * Amount * Unit * Waste * .a-a{fill:#347362;}.b-a{fill:#fff;} Grams …" at bounding box center [393, 286] width 504 height 310
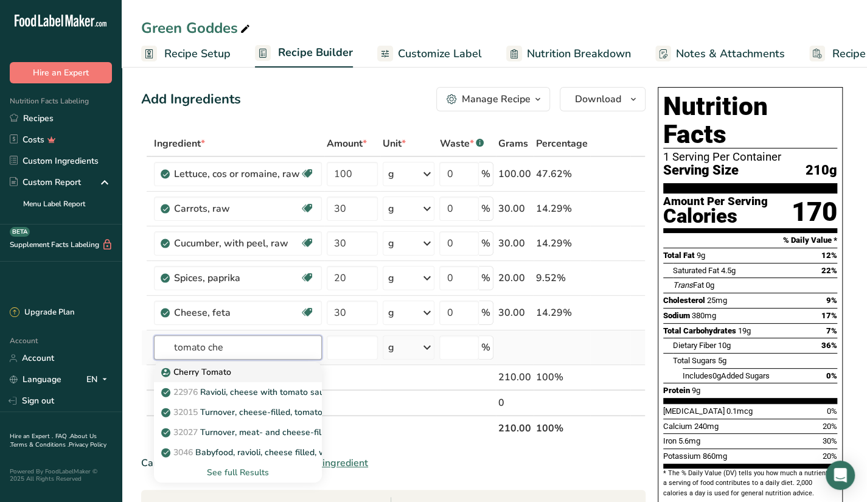
type input "tomato che"
click at [253, 373] on div "Cherry Tomato" at bounding box center [228, 372] width 129 height 13
type input "Cherry Tomato"
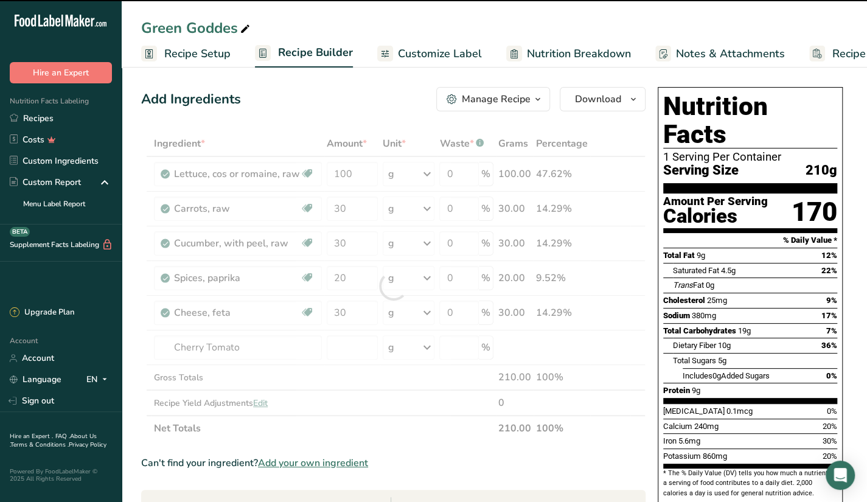
type input "0"
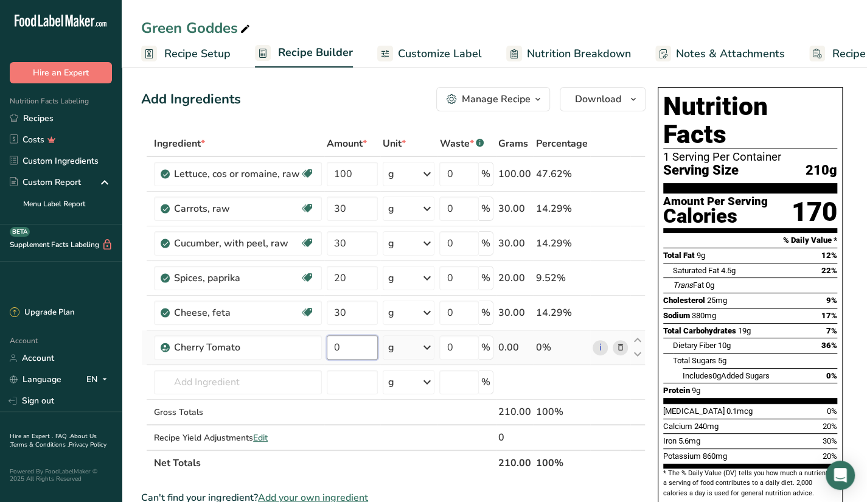
click at [336, 346] on input "0" at bounding box center [352, 347] width 51 height 24
type input "20"
click at [276, 384] on div "Ingredient * Amount * Unit * Waste * .a-a{fill:#347362;}.b-a{fill:#fff;} Grams …" at bounding box center [393, 303] width 504 height 345
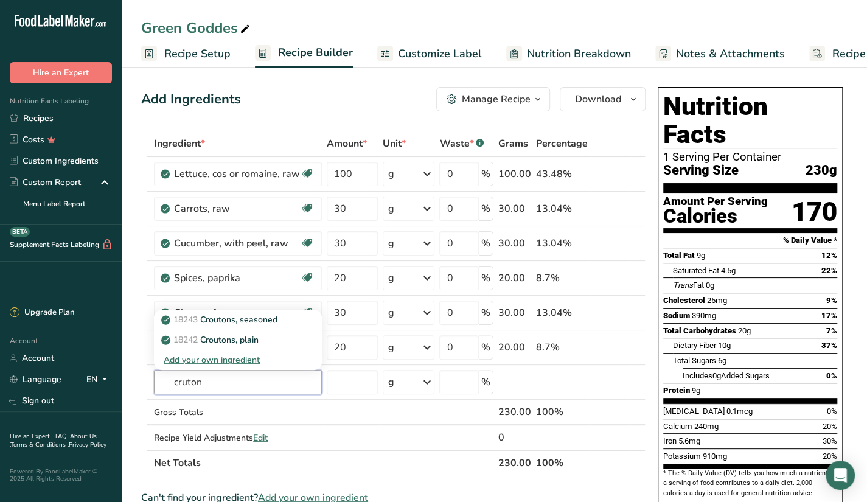
type input "cruton"
type input "fried tofu"
click at [269, 287] on link "16429 Tofu, fried, prepared with calcium sulfate" at bounding box center [238, 279] width 168 height 20
type input "Tofu, fried, prepared with calcium sulfate"
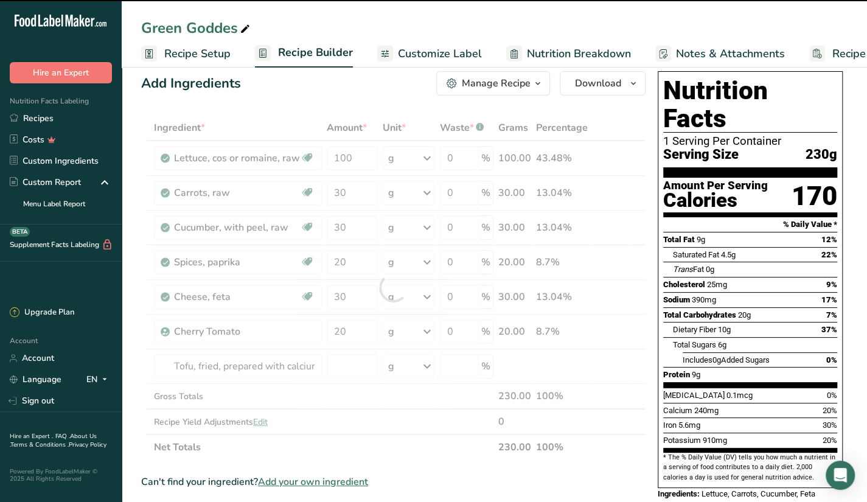
scroll to position [17, 0]
type input "0"
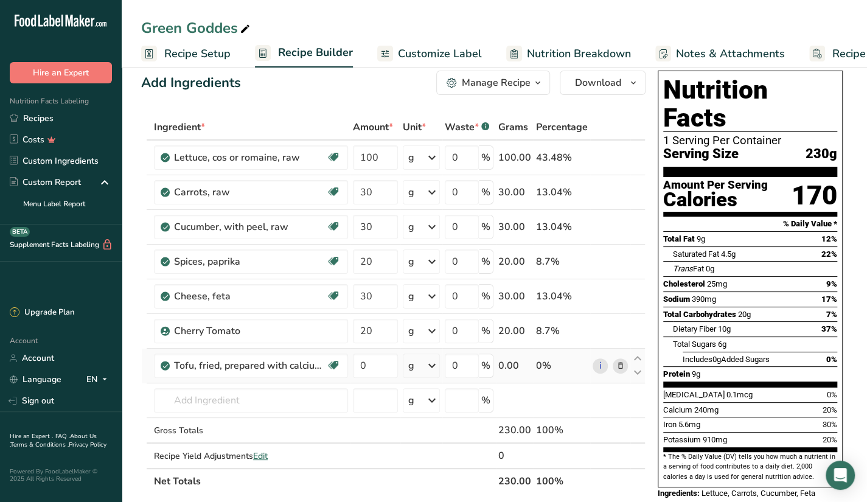
click at [619, 363] on icon at bounding box center [620, 365] width 9 height 13
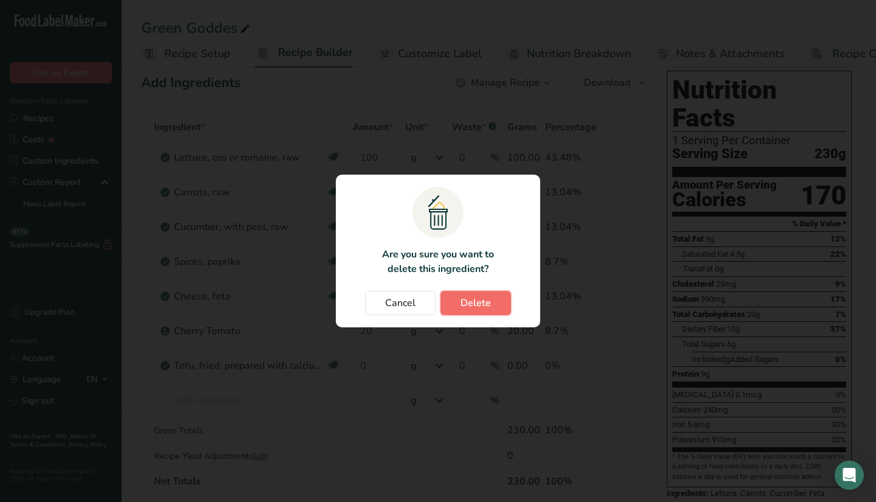
click at [471, 311] on button "Delete" at bounding box center [475, 303] width 71 height 24
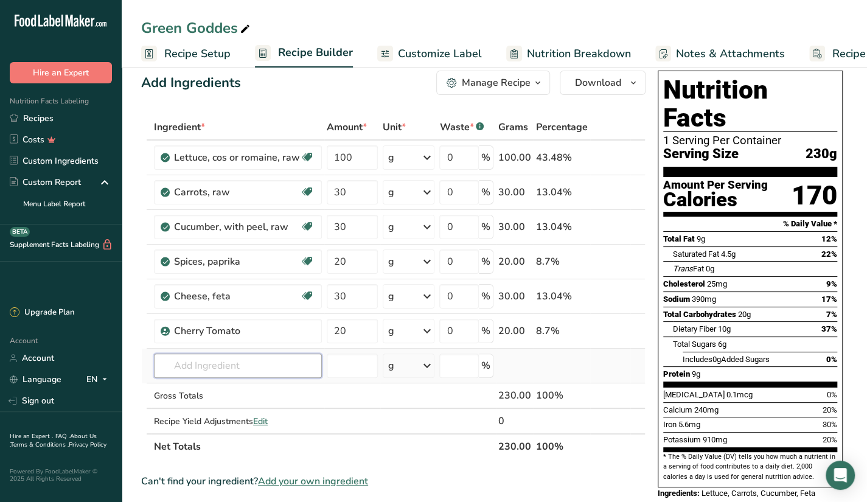
click at [212, 364] on input "text" at bounding box center [238, 365] width 168 height 24
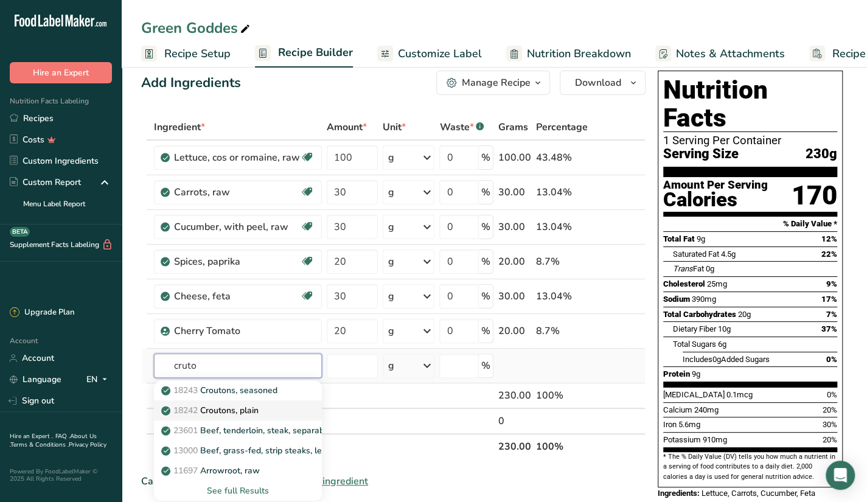
type input "cruto"
click at [236, 409] on p "18242 Croutons, plain" at bounding box center [211, 410] width 95 height 13
type input "Croutons, plain"
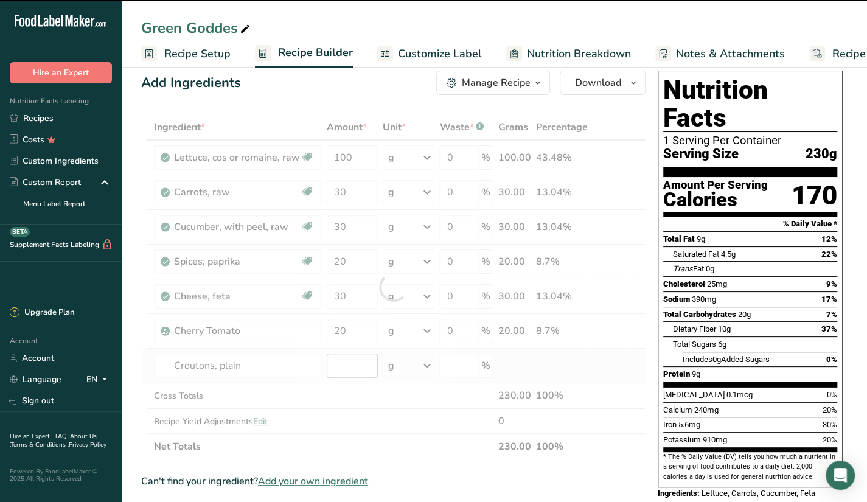
type input "0"
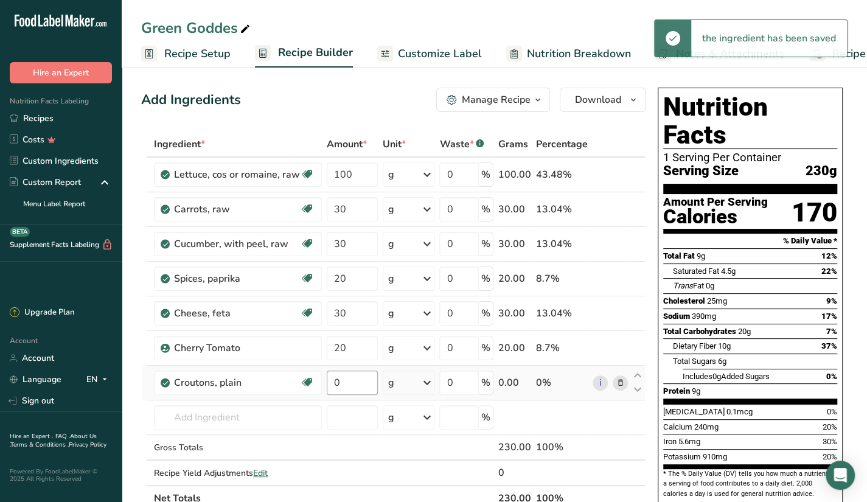
scroll to position [1, 0]
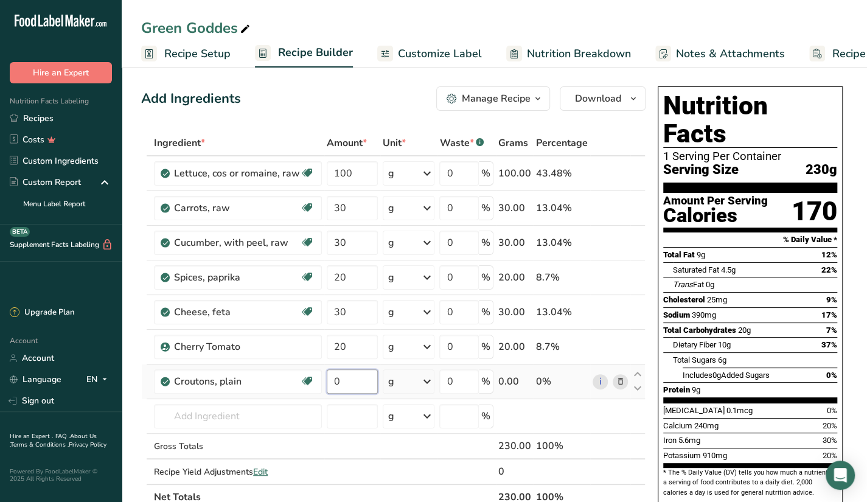
click at [364, 381] on input "0" at bounding box center [352, 381] width 51 height 24
type input "30"
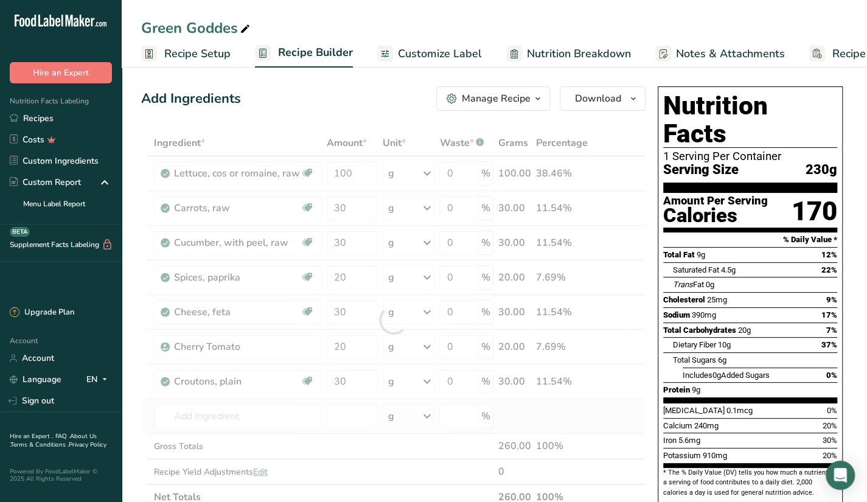
click at [287, 401] on div "Ingredient * Amount * Unit * Waste * .a-a{fill:#347362;}.b-a{fill:#fff;} Grams …" at bounding box center [393, 320] width 504 height 380
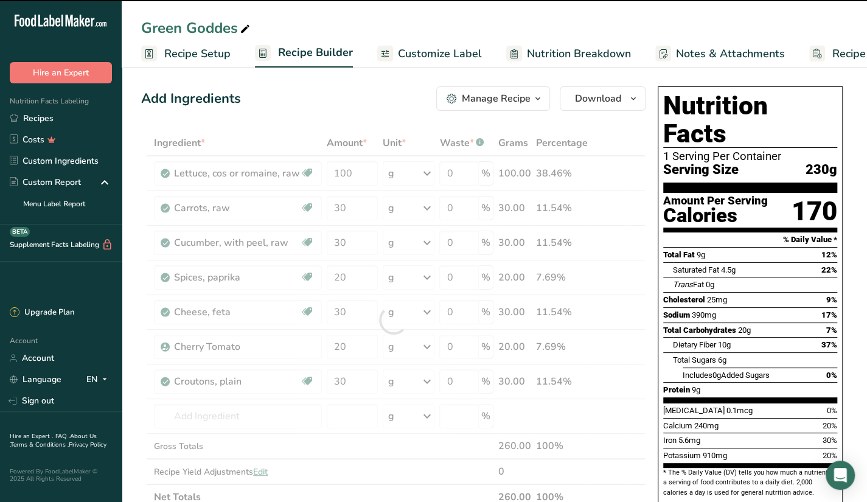
click at [298, 258] on div at bounding box center [393, 320] width 504 height 380
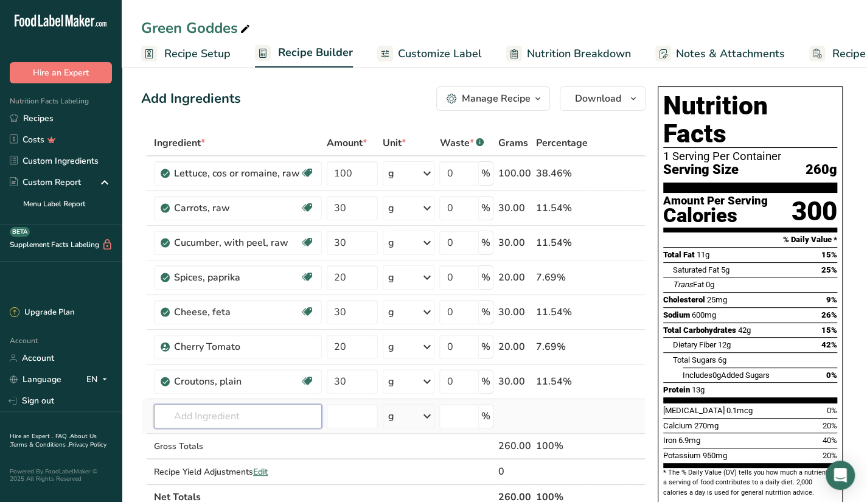
click at [229, 406] on input "text" at bounding box center [238, 416] width 168 height 24
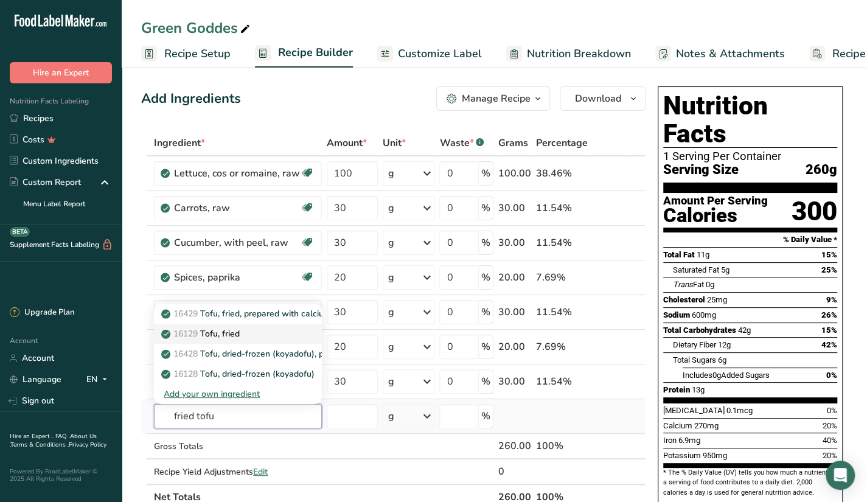
type input "fried tofu"
click at [232, 330] on p "16129 Tofu, fried" at bounding box center [202, 333] width 76 height 13
type input "Tofu, fried"
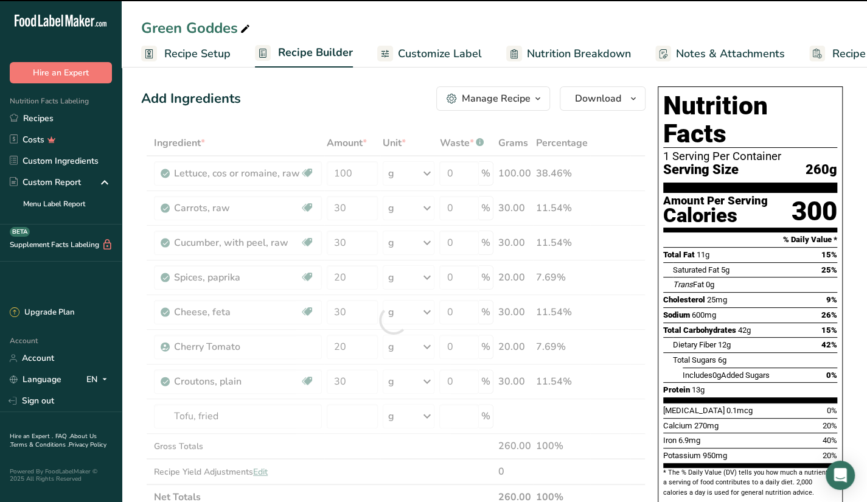
type input "0"
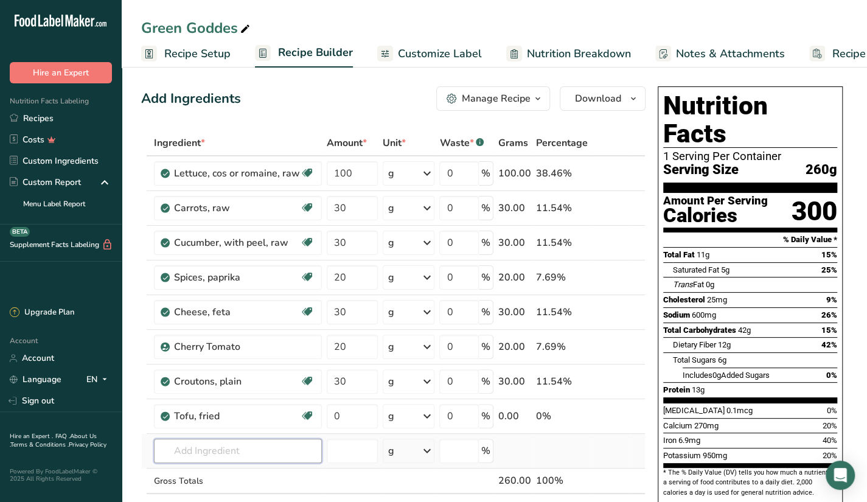
click at [249, 445] on input "text" at bounding box center [238, 451] width 168 height 24
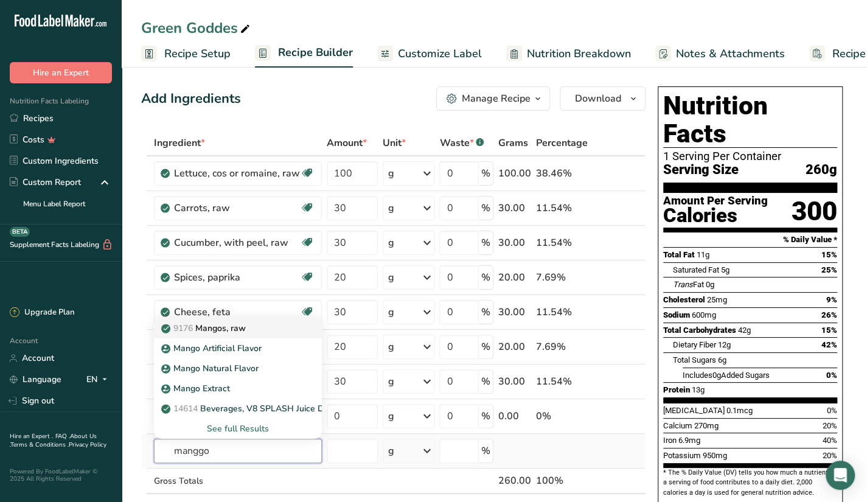
type input "manggo"
click at [246, 328] on p "9176 Mangos, raw" at bounding box center [205, 328] width 82 height 13
type input "Mangos, raw"
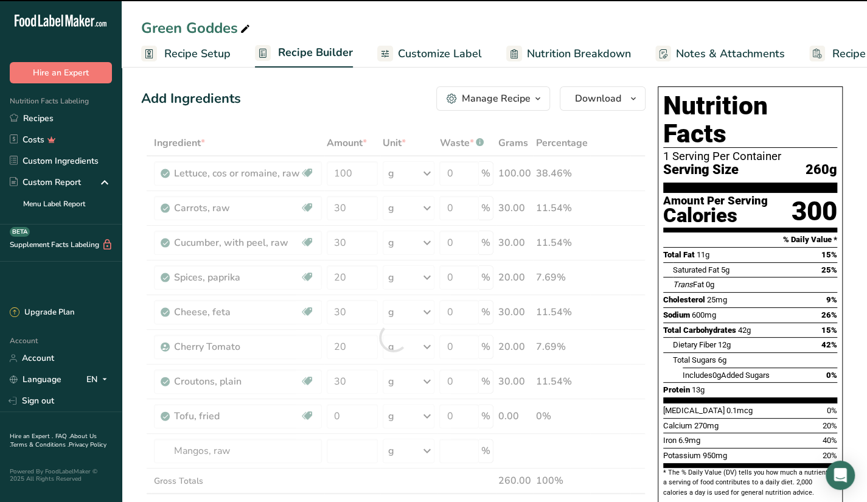
type input "0"
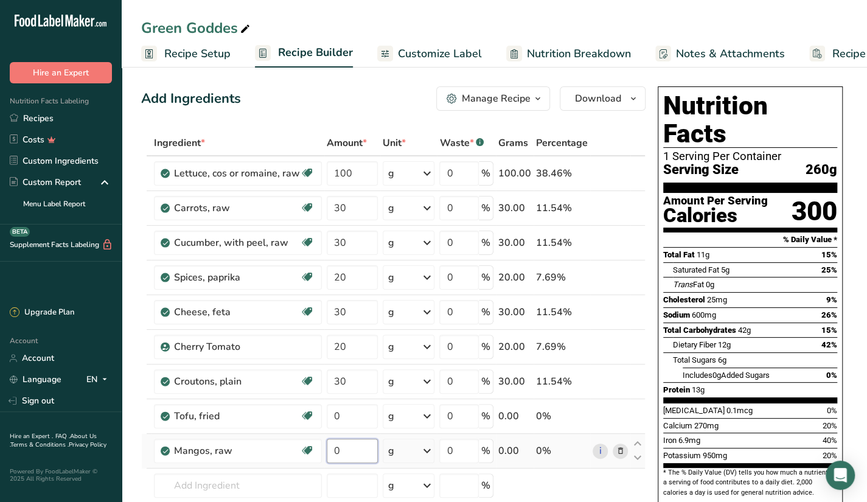
click at [345, 454] on input "0" at bounding box center [352, 451] width 51 height 24
type input "30"
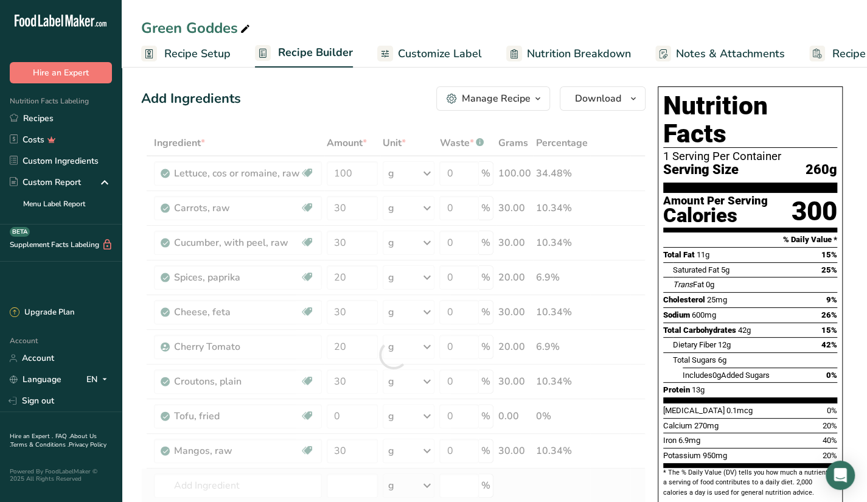
click at [572, 477] on div "Ingredient * Amount * Unit * Waste * .a-a{fill:#347362;}.b-a{fill:#fff;} Grams …" at bounding box center [393, 354] width 504 height 449
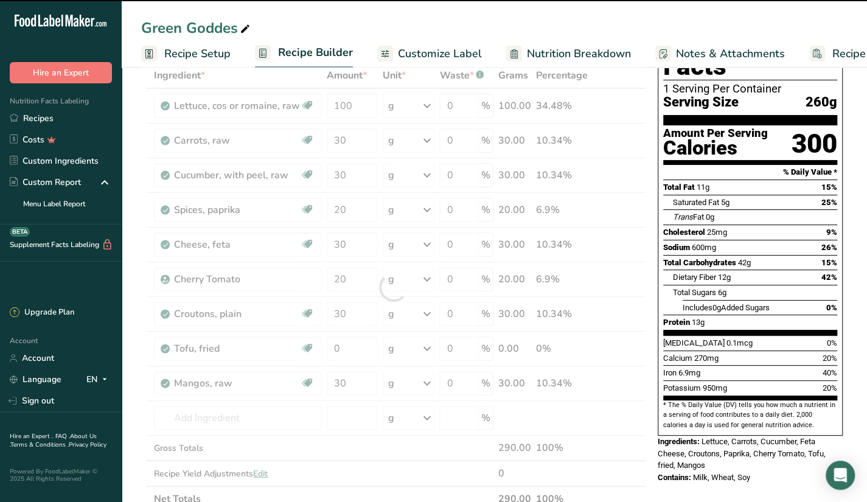
scroll to position [69, 0]
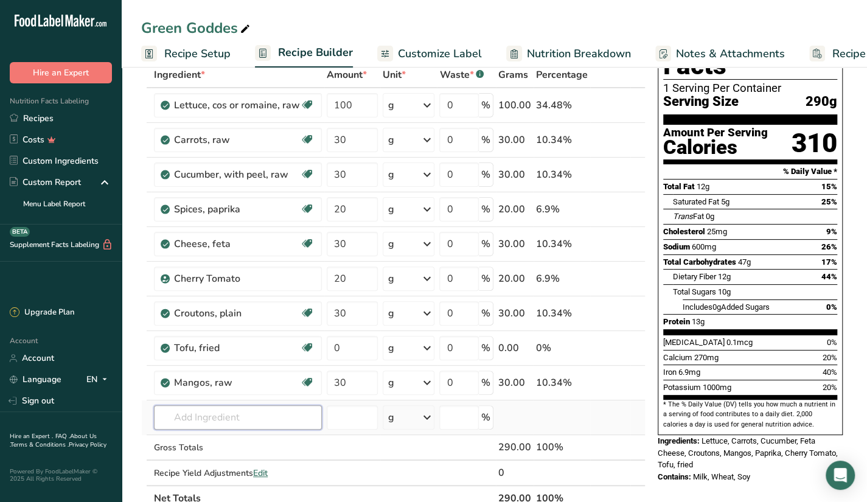
click at [309, 414] on input "text" at bounding box center [238, 417] width 168 height 24
type input "soursop"
click at [263, 370] on div "9315 Soursop, raw" at bounding box center [228, 375] width 129 height 13
type input "Soursop, raw"
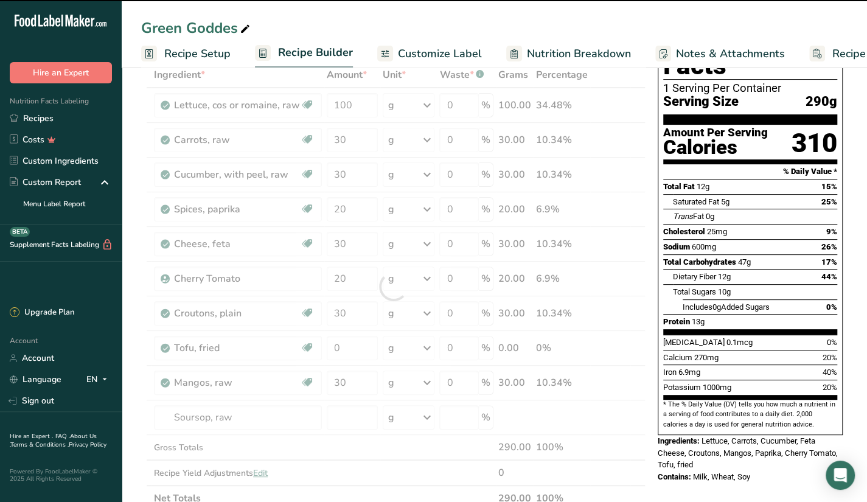
type input "0"
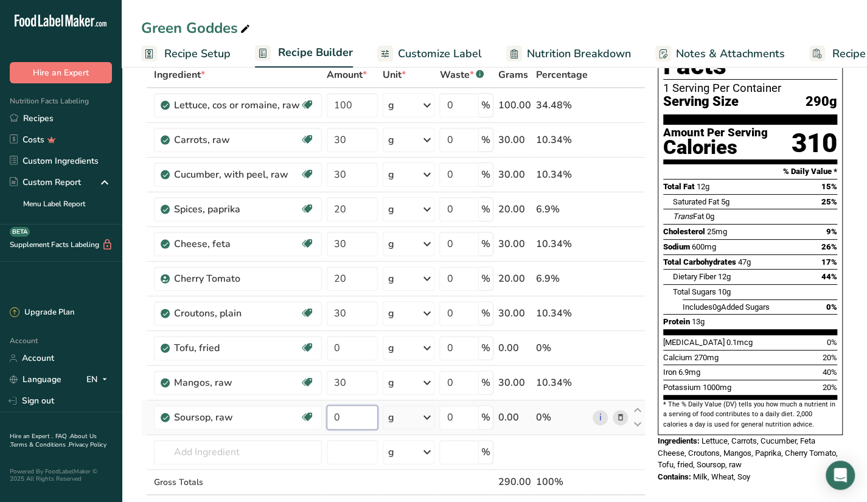
click at [353, 411] on input "0" at bounding box center [352, 417] width 51 height 24
type input "15"
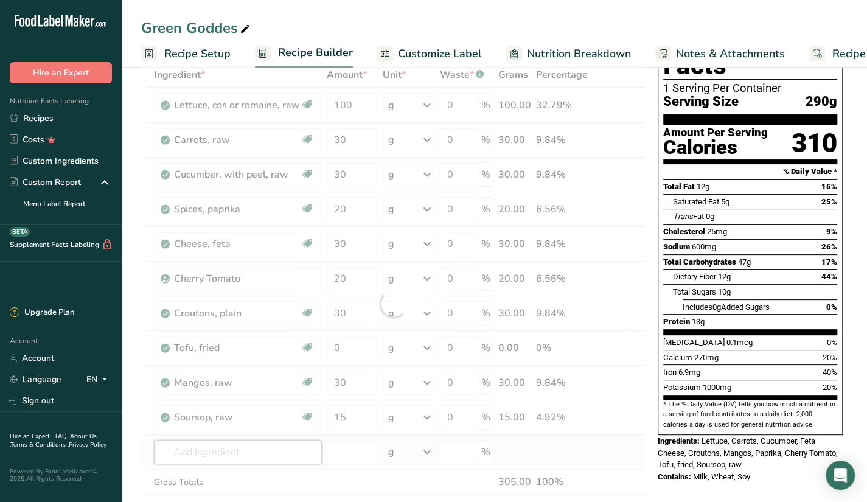
click at [248, 439] on div "Ingredient * Amount * Unit * Waste * .a-a{fill:#347362;}.b-a{fill:#fff;} Grams …" at bounding box center [393, 304] width 504 height 484
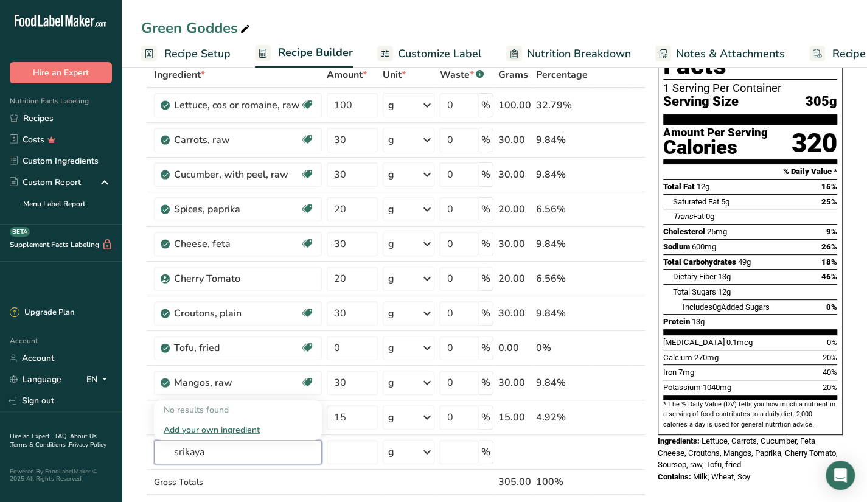
type input "srikaya"
type input "s"
type input "soursop"
click at [279, 414] on link "9315 Soursop, raw" at bounding box center [238, 410] width 168 height 20
type input "Soursop, raw"
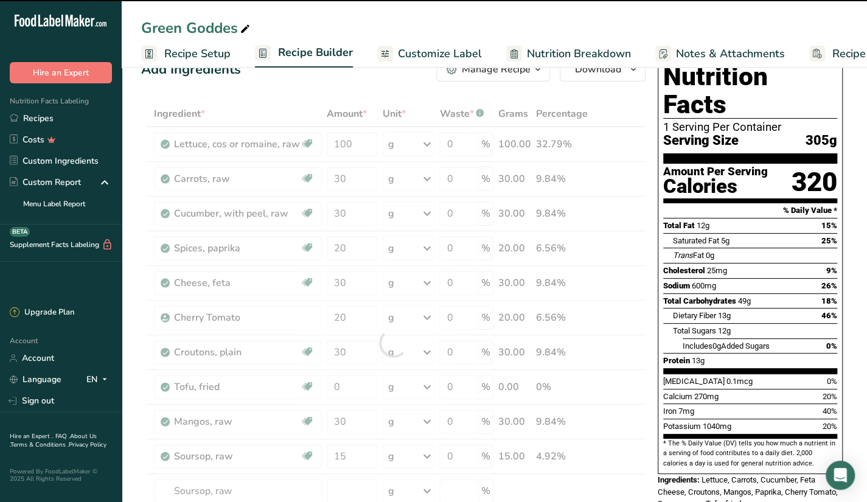
scroll to position [29, 0]
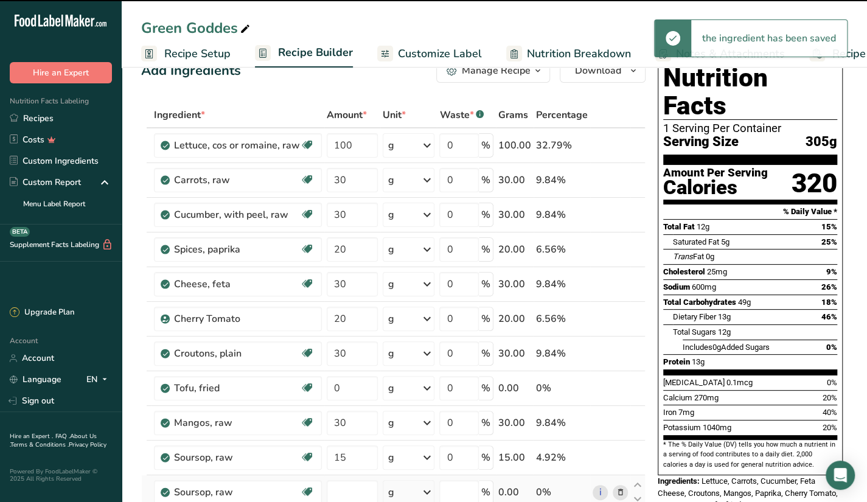
type input "0"
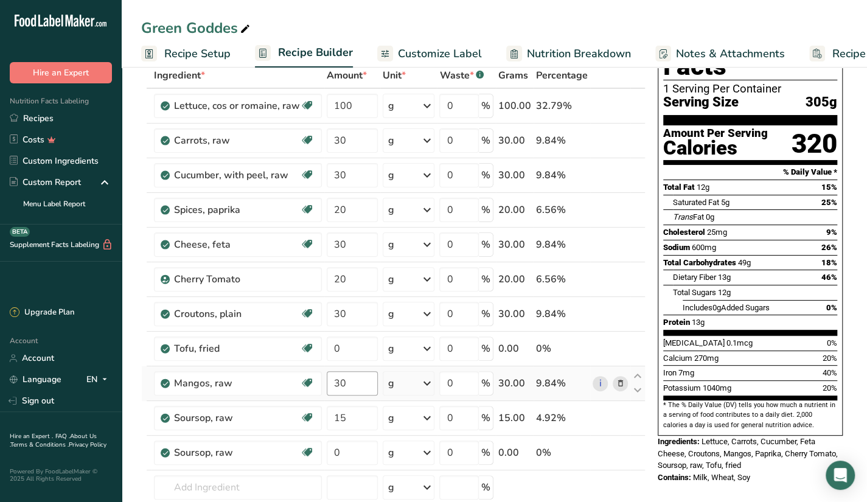
scroll to position [72, 0]
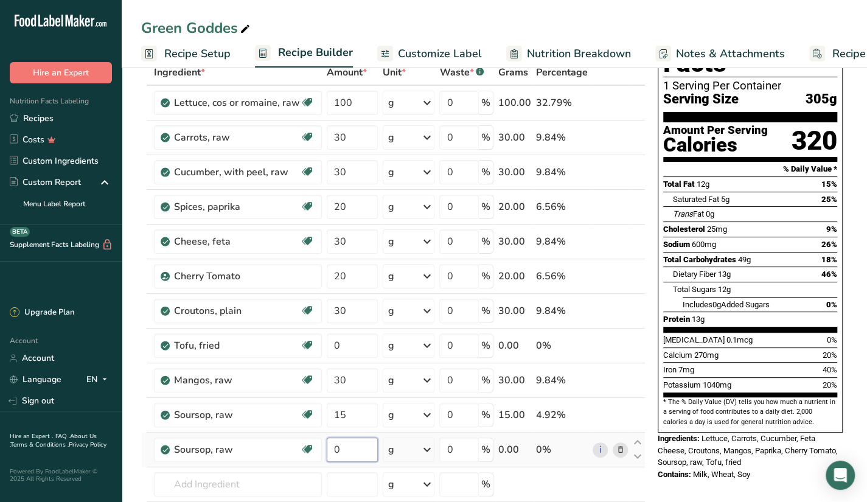
click at [355, 445] on input "0" at bounding box center [352, 449] width 51 height 24
type input "20"
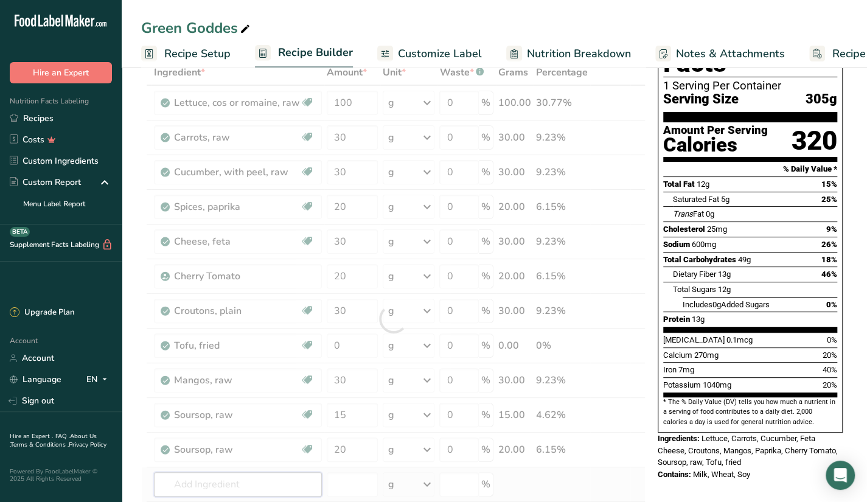
click at [291, 480] on div "Ingredient * Amount * Unit * Waste * .a-a{fill:#347362;}.b-a{fill:#fff;} Grams …" at bounding box center [393, 319] width 504 height 518
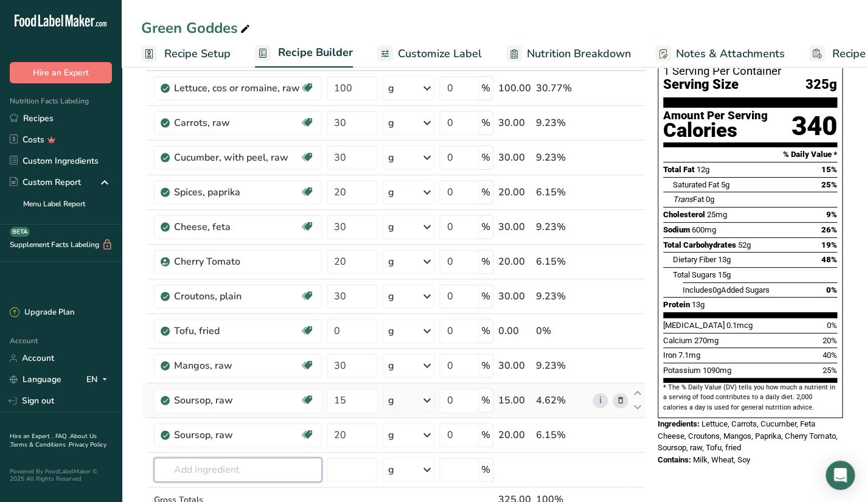
scroll to position [88, 0]
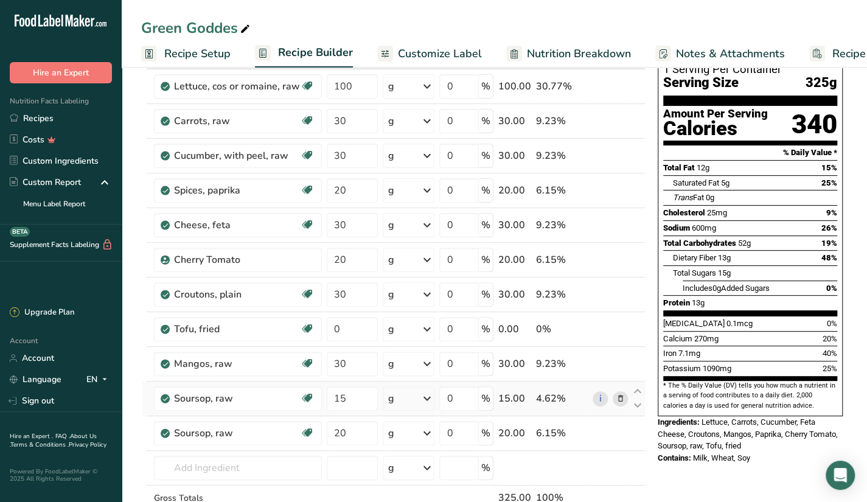
click at [625, 397] on span at bounding box center [619, 398] width 15 height 15
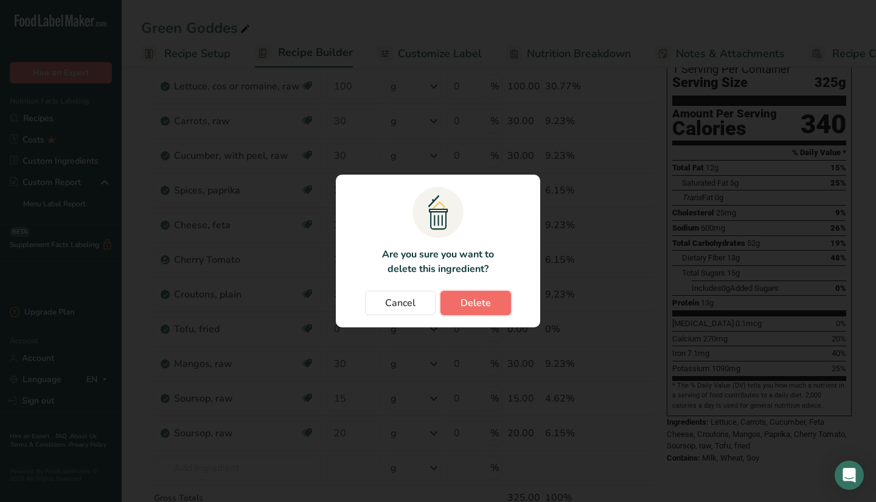
click at [476, 302] on span "Delete" at bounding box center [475, 303] width 30 height 15
type input "20"
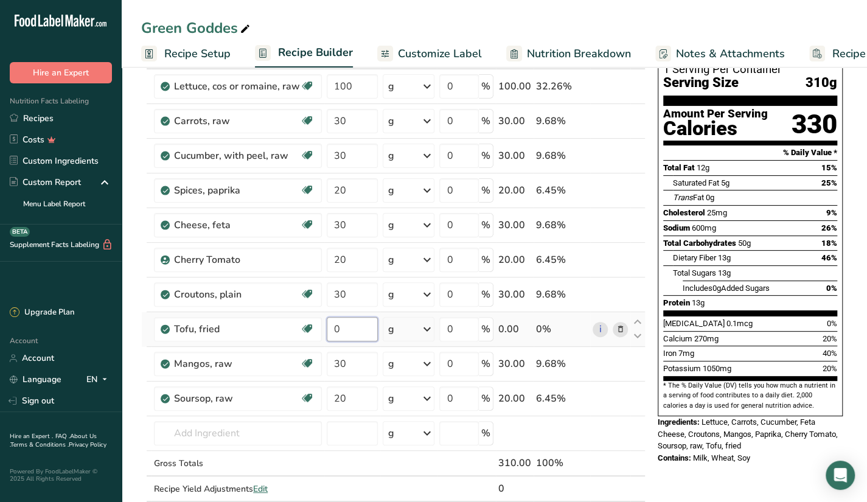
click at [361, 339] on input "0" at bounding box center [352, 329] width 51 height 24
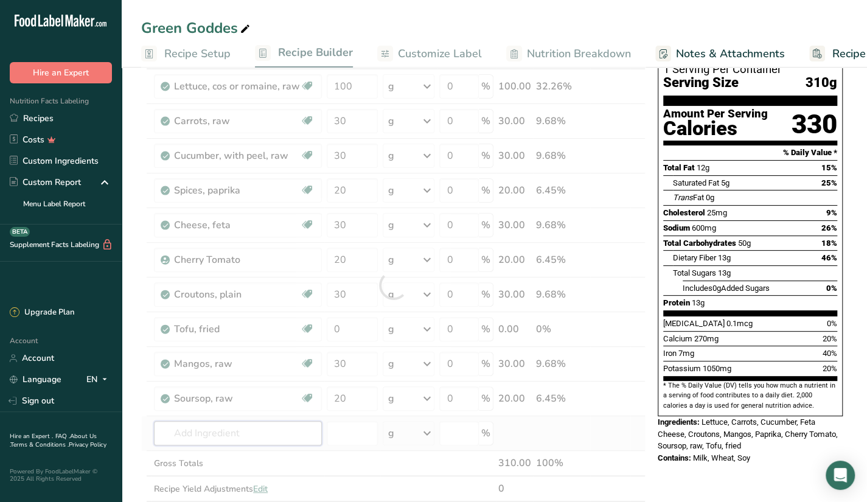
click at [189, 440] on div "Ingredient * Amount * Unit * Waste * .a-a{fill:#347362;}.b-a{fill:#fff;} Grams …" at bounding box center [393, 285] width 504 height 484
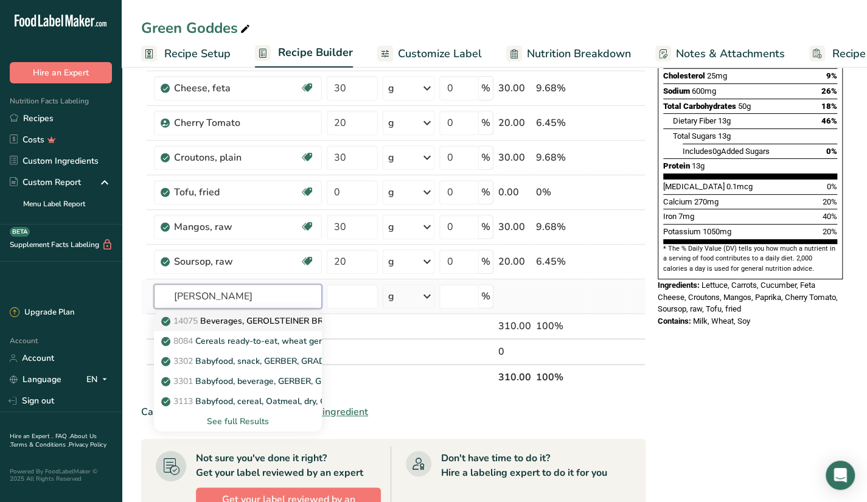
scroll to position [224, 0]
type input "gerkin"
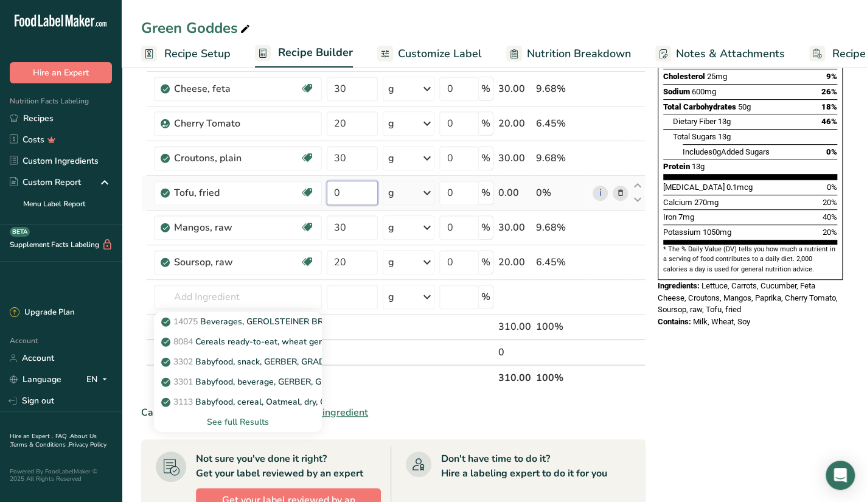
click at [351, 195] on input "0" at bounding box center [352, 193] width 51 height 24
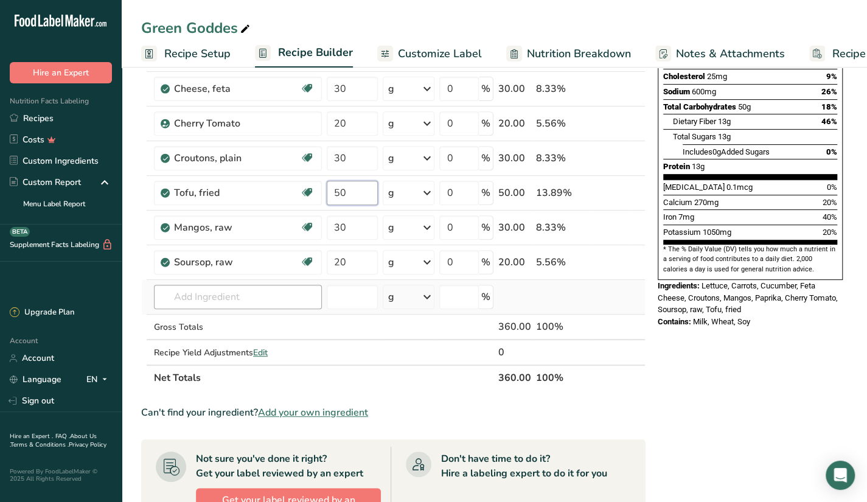
type input "50"
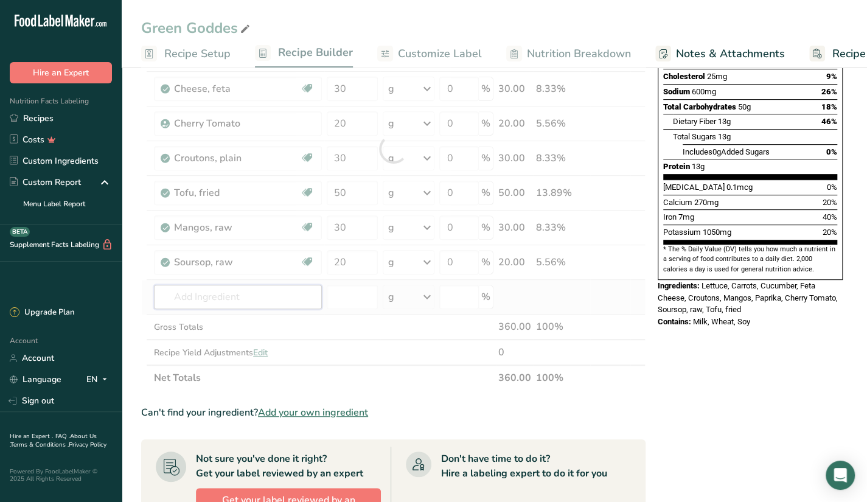
click at [298, 294] on div "Ingredient * Amount * Unit * Waste * .a-a{fill:#347362;}.b-a{fill:#fff;} Grams …" at bounding box center [393, 149] width 504 height 484
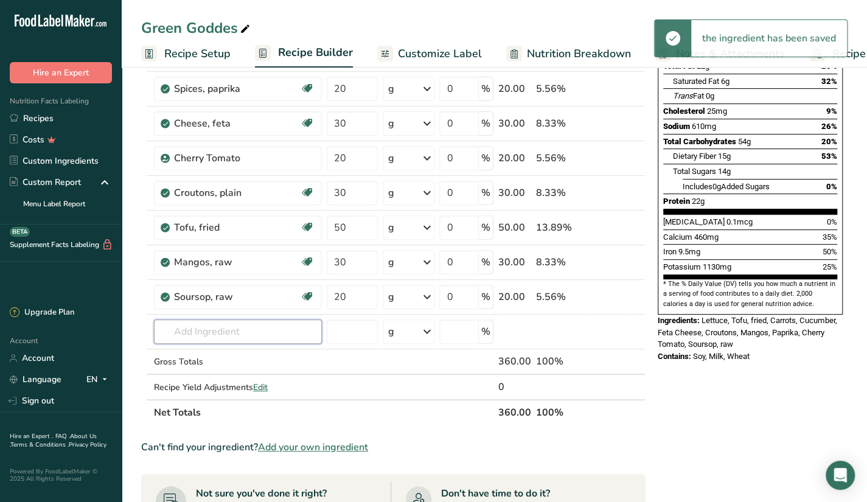
scroll to position [189, 0]
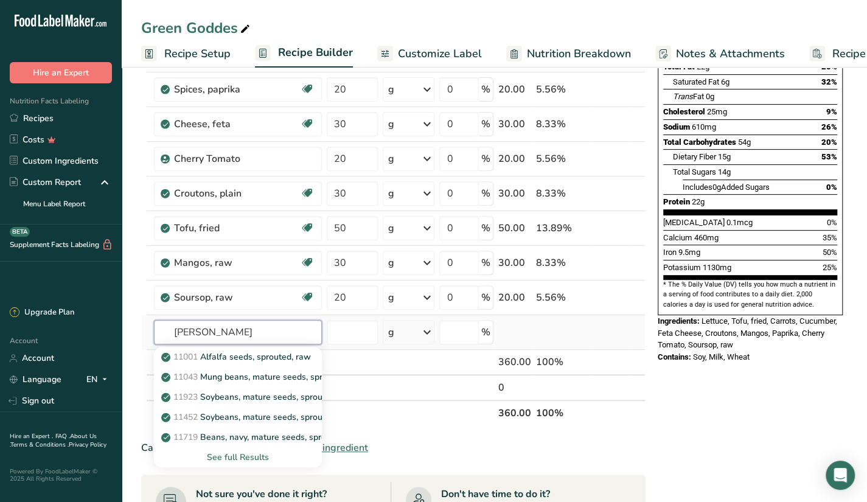
type input "gerkin"
click at [244, 453] on div "See full Results" at bounding box center [238, 457] width 148 height 13
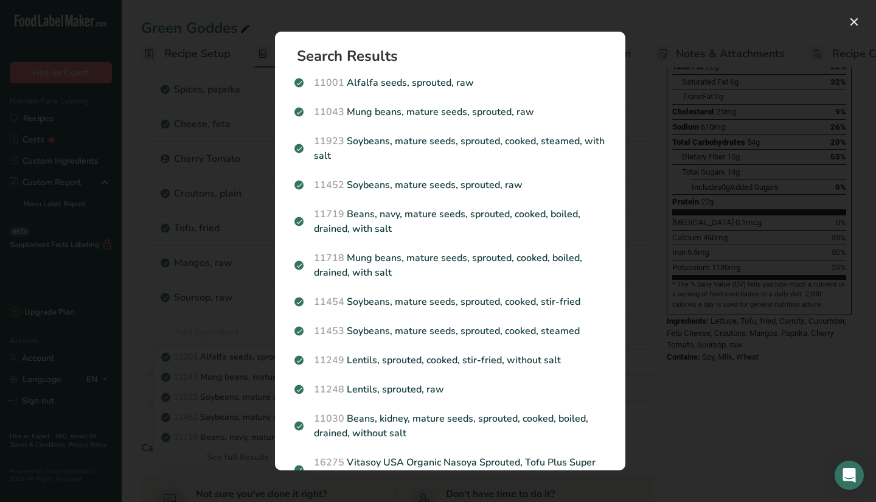
click at [182, 322] on div "Search results modal" at bounding box center [438, 251] width 876 height 502
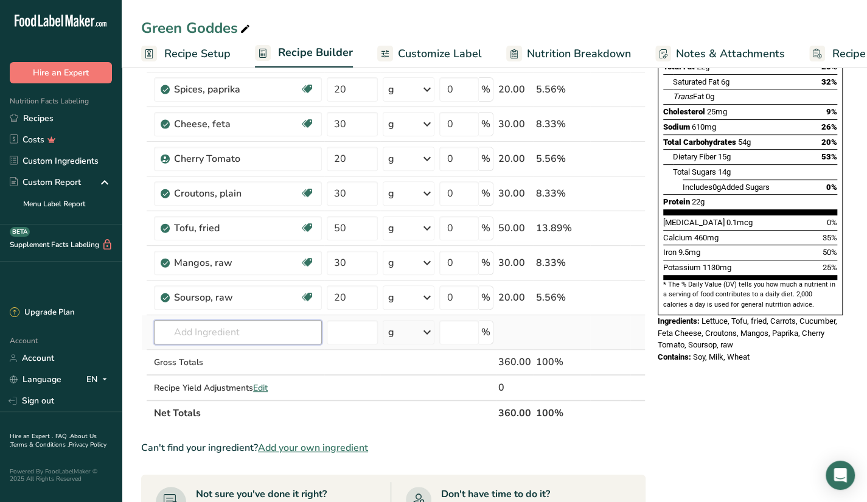
click at [192, 333] on input "text" at bounding box center [238, 332] width 168 height 24
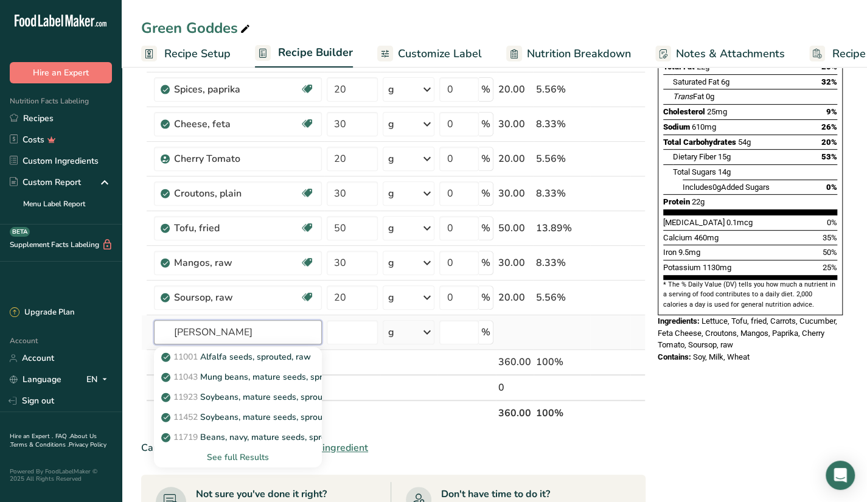
type input "gerkin"
click at [250, 456] on div "See full Results" at bounding box center [238, 457] width 148 height 13
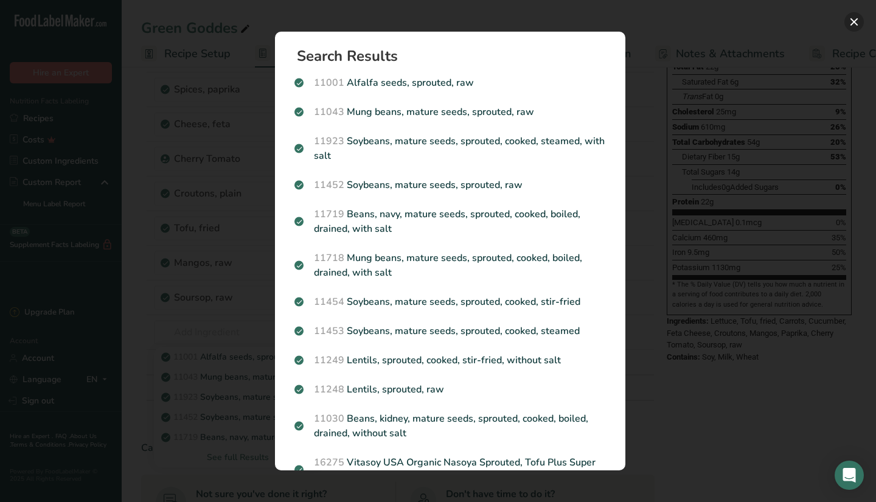
click at [852, 21] on button "Search results modal" at bounding box center [853, 21] width 19 height 19
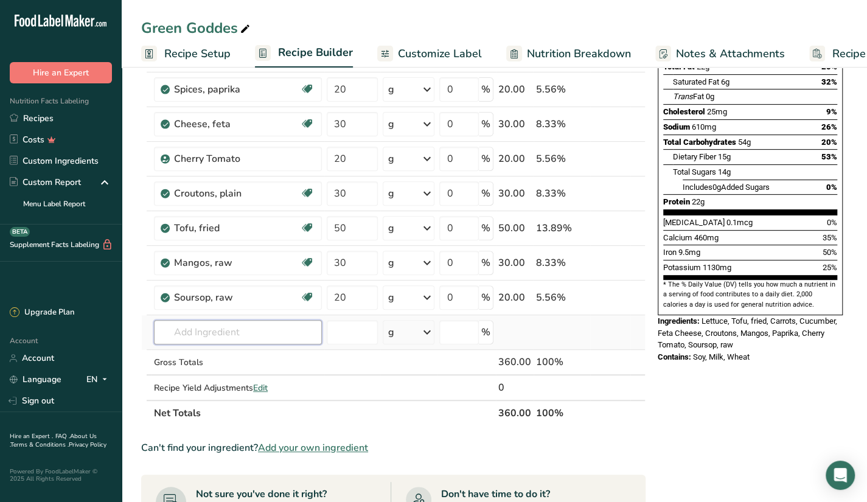
click at [307, 324] on input "text" at bounding box center [238, 332] width 168 height 24
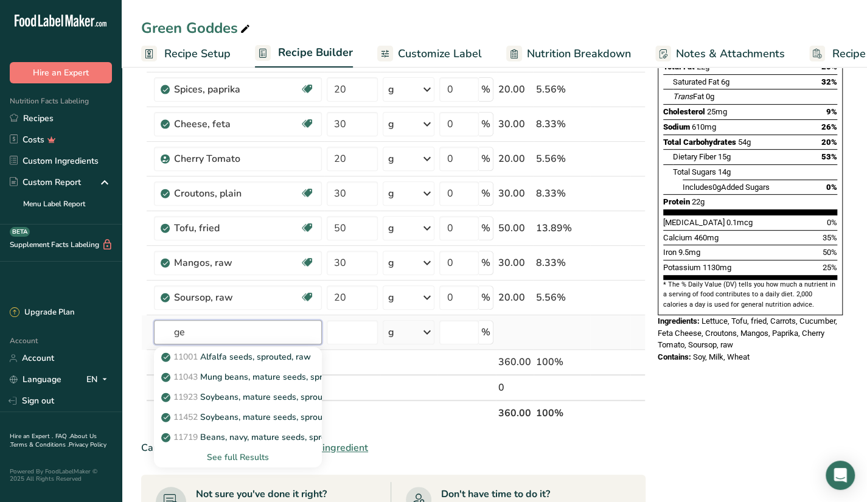
type input "g"
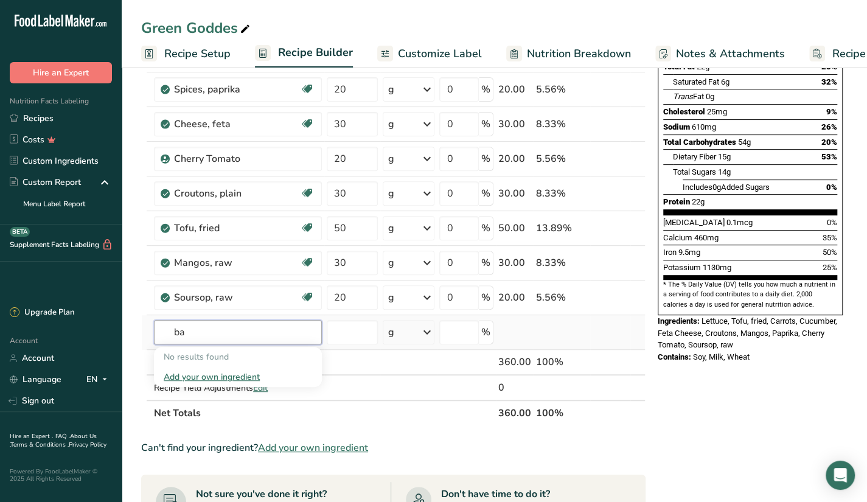
type input "b"
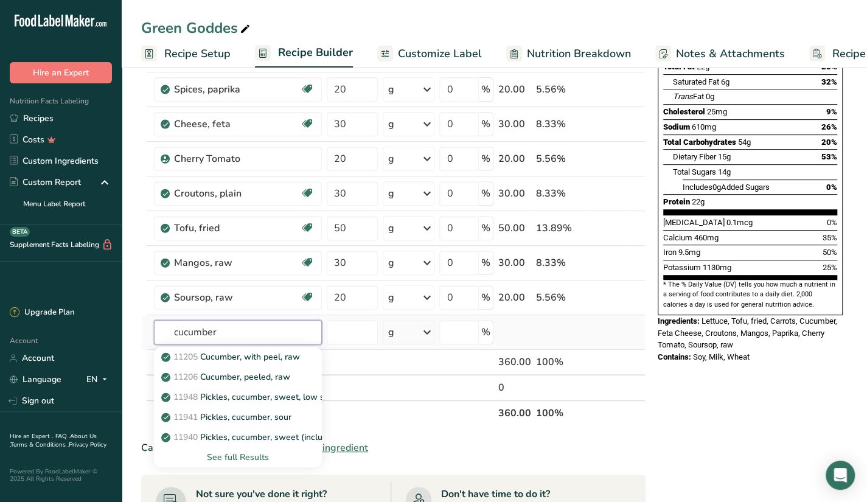
type input "cucumber"
click at [258, 455] on div "See full Results" at bounding box center [238, 457] width 148 height 13
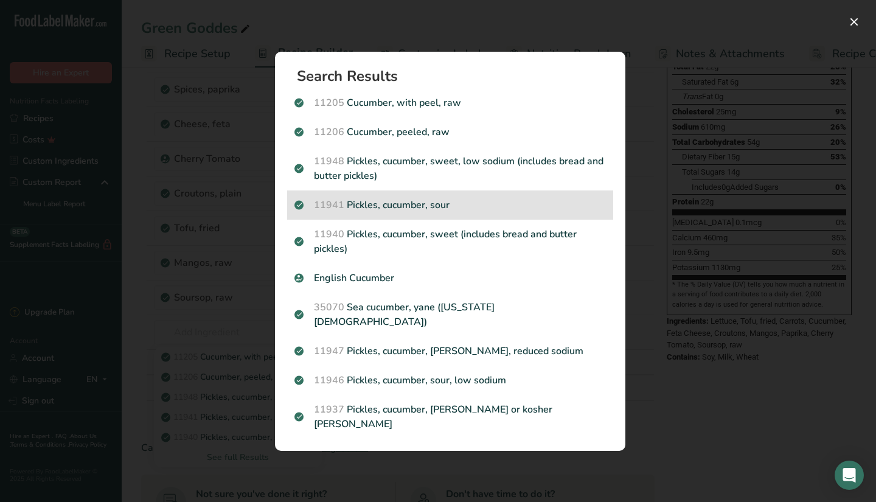
click at [504, 220] on div "11941 Pickles, cucumber, sour" at bounding box center [450, 204] width 326 height 29
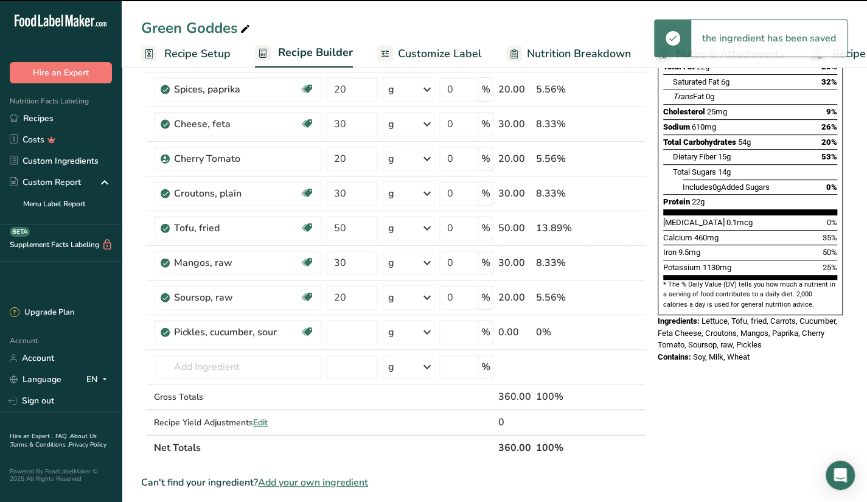
type input "0"
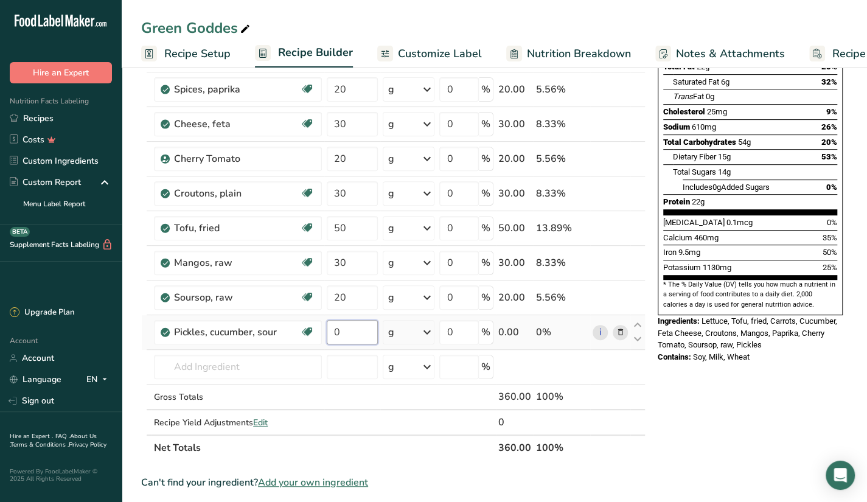
click at [364, 321] on input "0" at bounding box center [352, 332] width 51 height 24
type input "20"
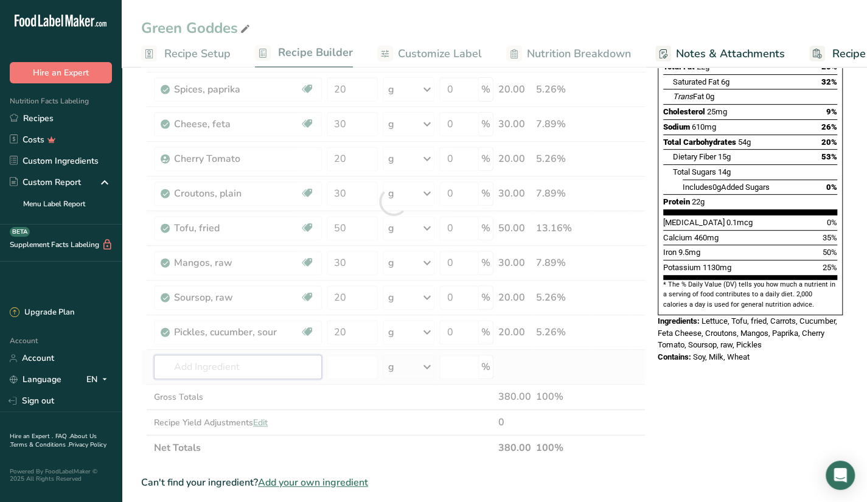
click at [264, 356] on div "Ingredient * Amount * Unit * Waste * .a-a{fill:#347362;}.b-a{fill:#fff;} Grams …" at bounding box center [393, 201] width 504 height 518
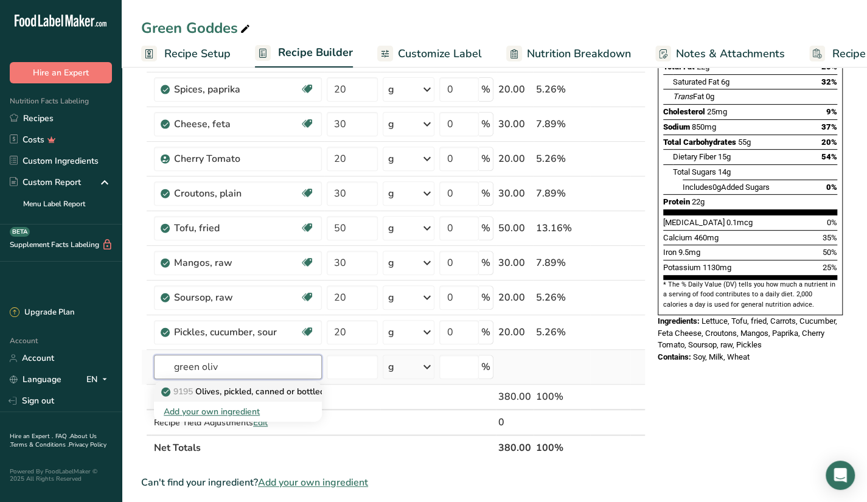
type input "green oliv"
click at [280, 387] on p "9195 Olives, pickled, canned or bottled, green" at bounding box center [258, 391] width 188 height 13
type input "Olives, pickled, canned or bottled, green"
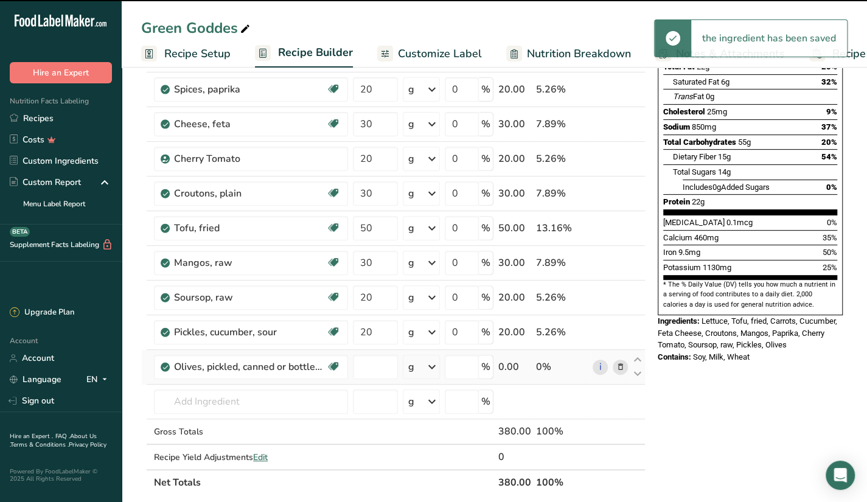
type input "0"
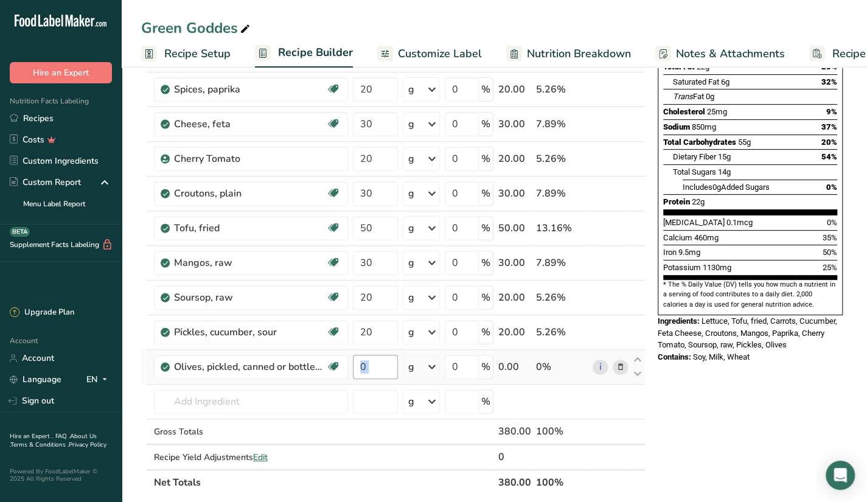
drag, startPoint x: 409, startPoint y: 367, endPoint x: 383, endPoint y: 356, distance: 27.8
click at [383, 356] on tr "Olives, pickled, canned or bottled, green Source of Antioxidants Dairy free Glu…" at bounding box center [393, 367] width 503 height 35
click at [383, 356] on input "0" at bounding box center [375, 367] width 45 height 24
type input "2"
type input "20"
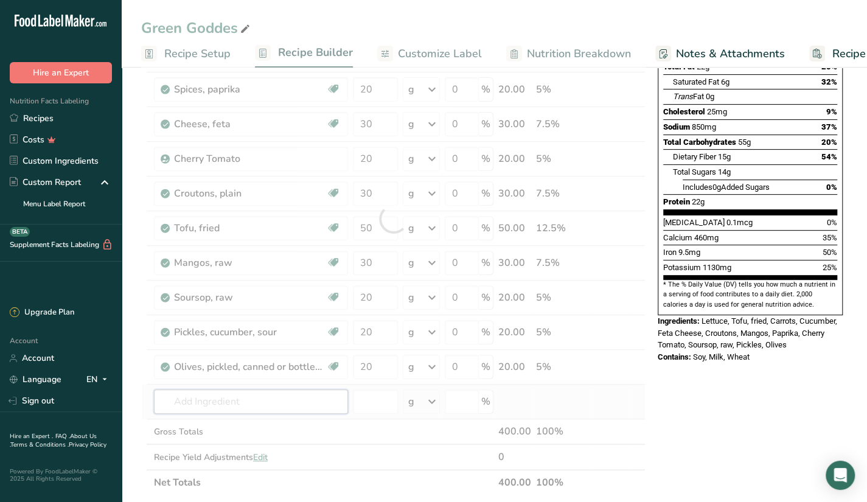
click at [277, 395] on div "Ingredient * Amount * Unit * Waste * .a-a{fill:#347362;}.b-a{fill:#fff;} Grams …" at bounding box center [393, 218] width 504 height 553
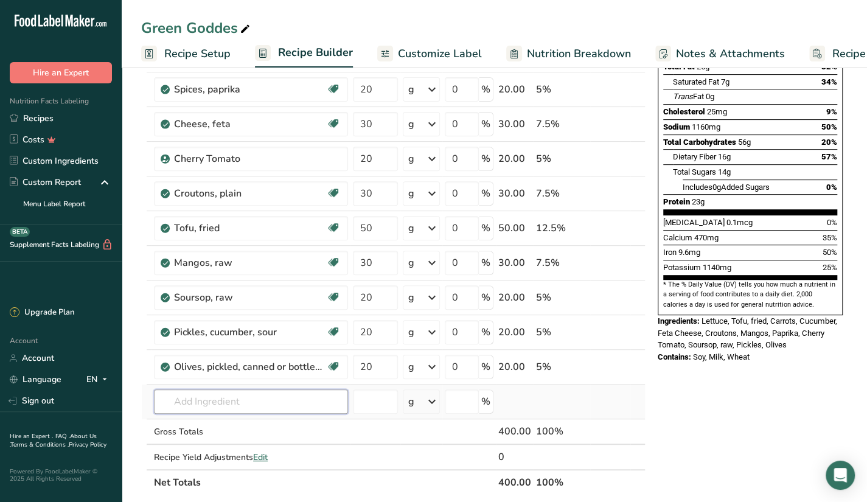
click at [240, 398] on input "text" at bounding box center [251, 401] width 194 height 24
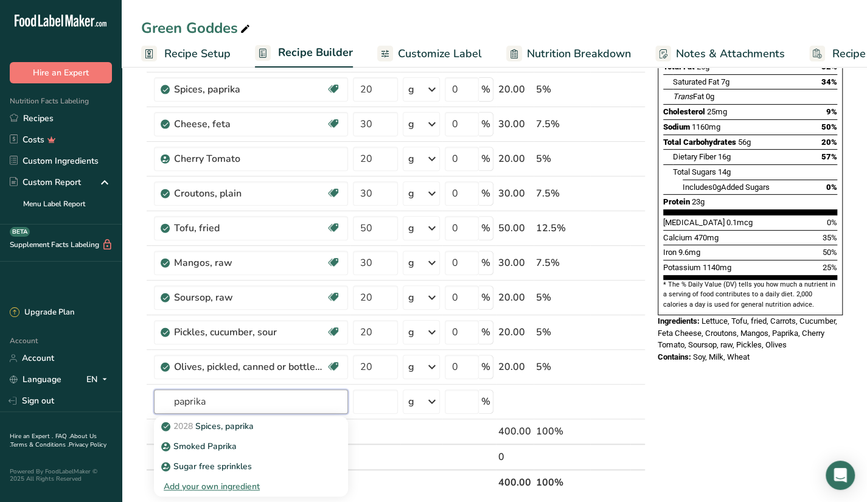
type input "paprika"
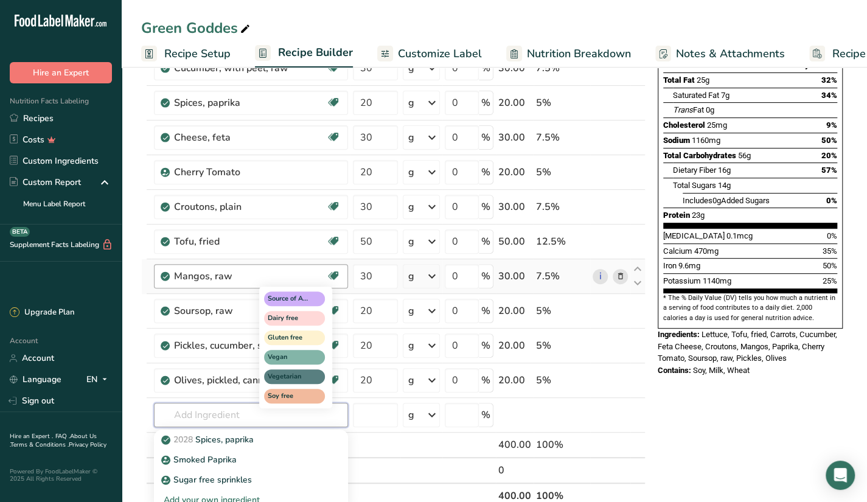
scroll to position [177, 0]
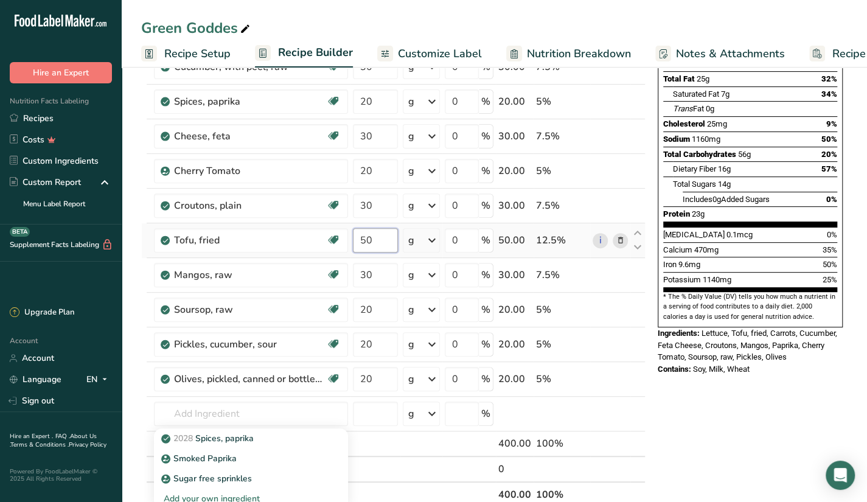
click at [381, 241] on input "50" at bounding box center [375, 240] width 45 height 24
type input "5"
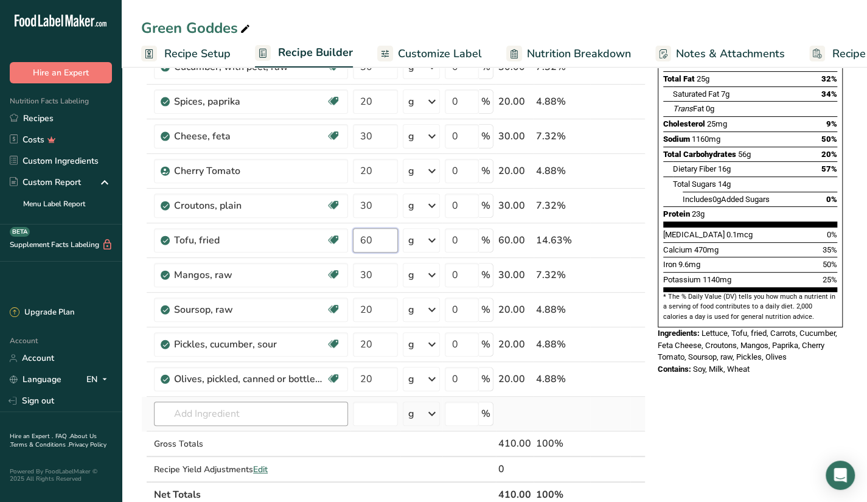
type input "60"
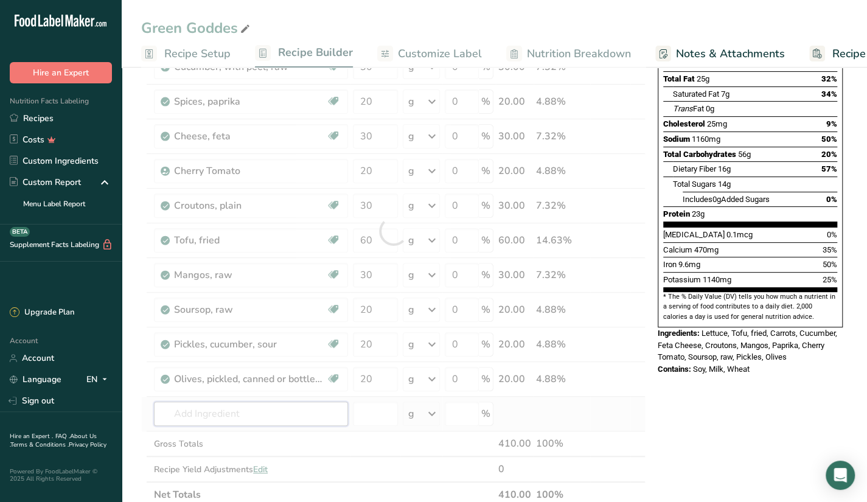
click at [263, 409] on div "Ingredient * Amount * Unit * Waste * .a-a{fill:#347362;}.b-a{fill:#fff;} Grams …" at bounding box center [393, 230] width 504 height 553
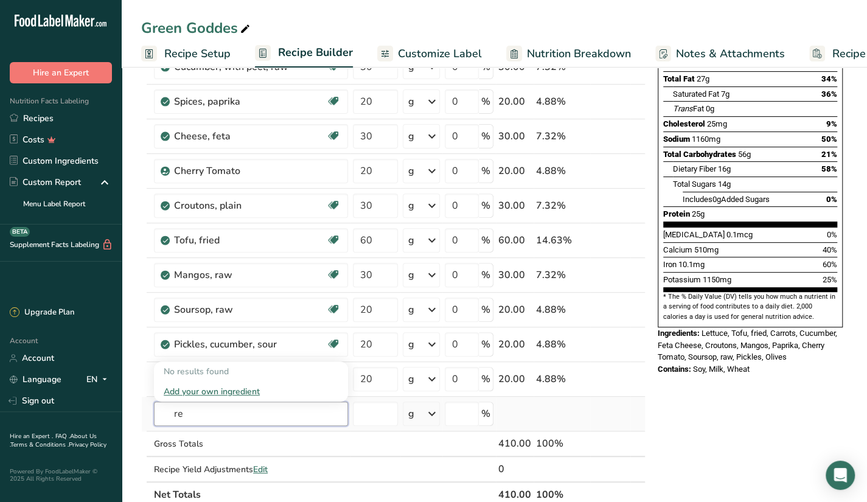
type input "r"
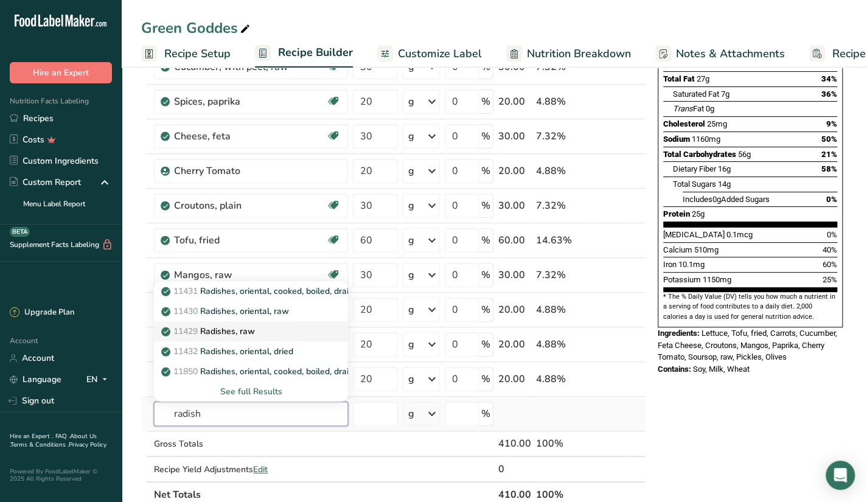
type input "radish"
click at [259, 325] on div "11429 Radishes, raw" at bounding box center [241, 331] width 155 height 13
type input "Radishes, raw"
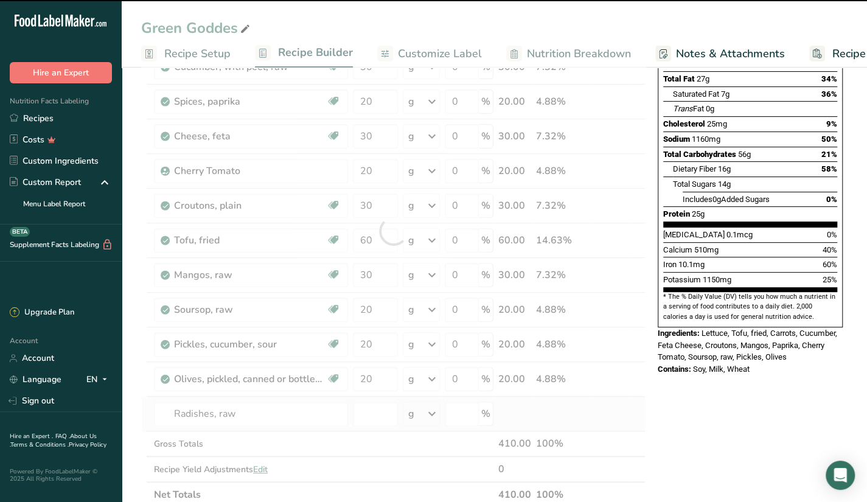
type input "0"
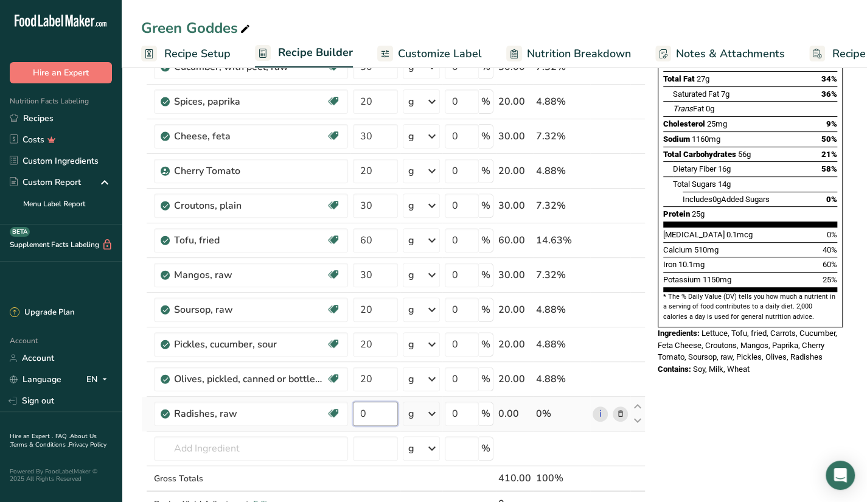
click at [381, 404] on input "0" at bounding box center [375, 413] width 45 height 24
type input "15"
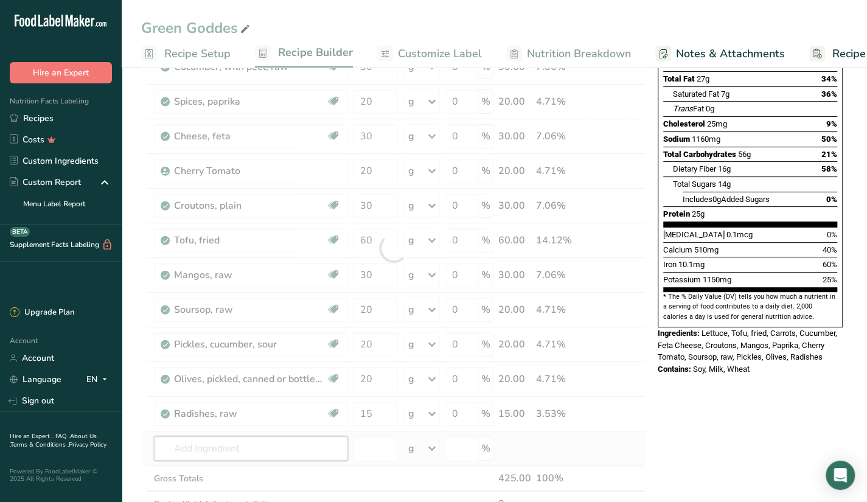
click at [292, 442] on div "Ingredient * Amount * Unit * Waste * .a-a{fill:#347362;}.b-a{fill:#fff;} Grams …" at bounding box center [393, 248] width 504 height 588
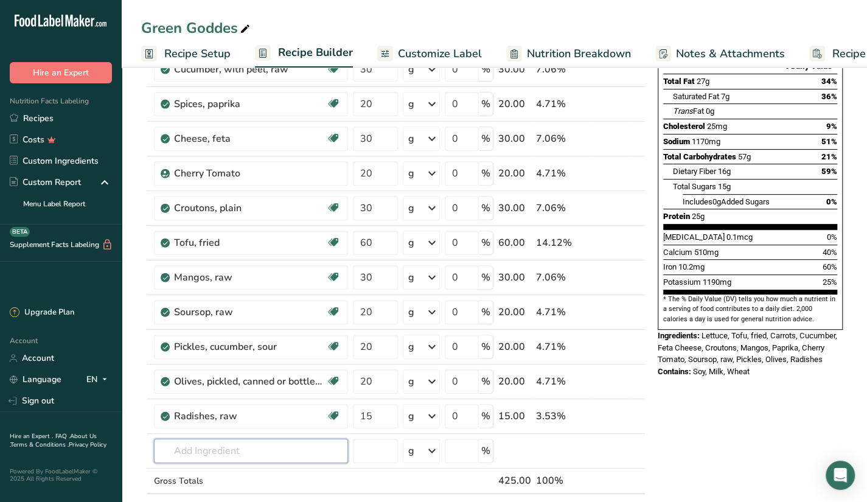
scroll to position [181, 0]
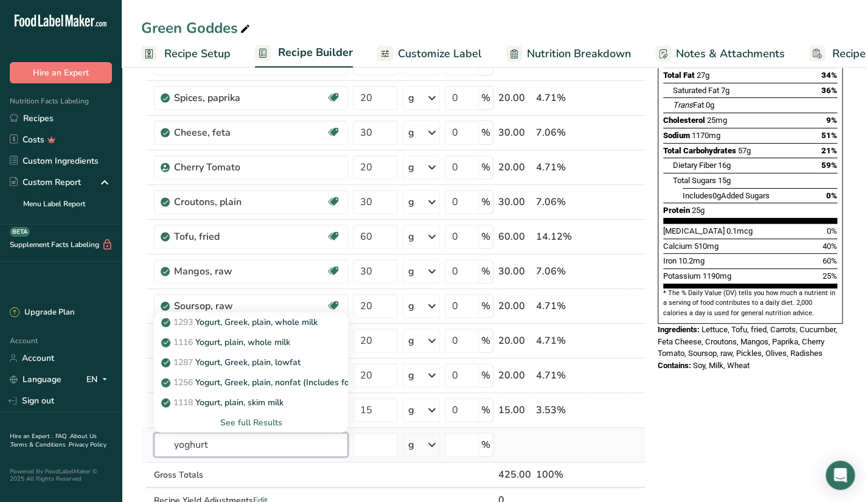
type input "yoghurt"
click at [249, 420] on div "See full Results" at bounding box center [251, 422] width 175 height 13
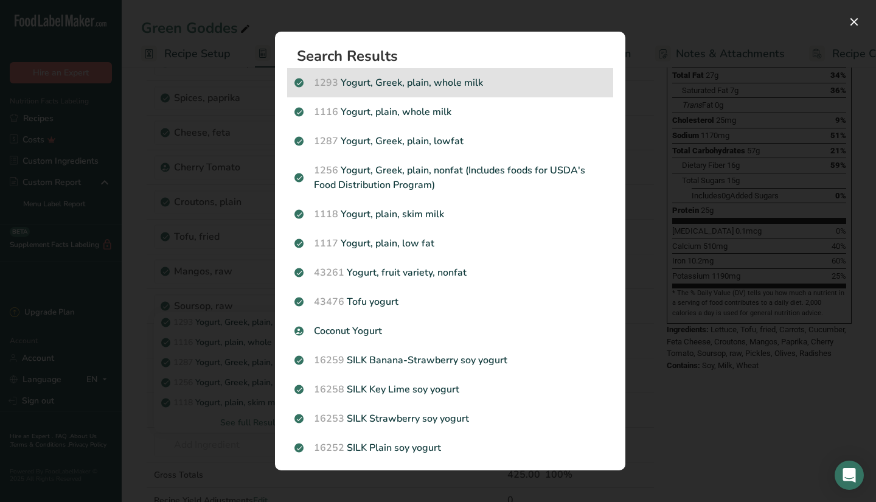
click at [505, 86] on p "1293 Yogurt, Greek, plain, whole milk" at bounding box center [449, 82] width 311 height 15
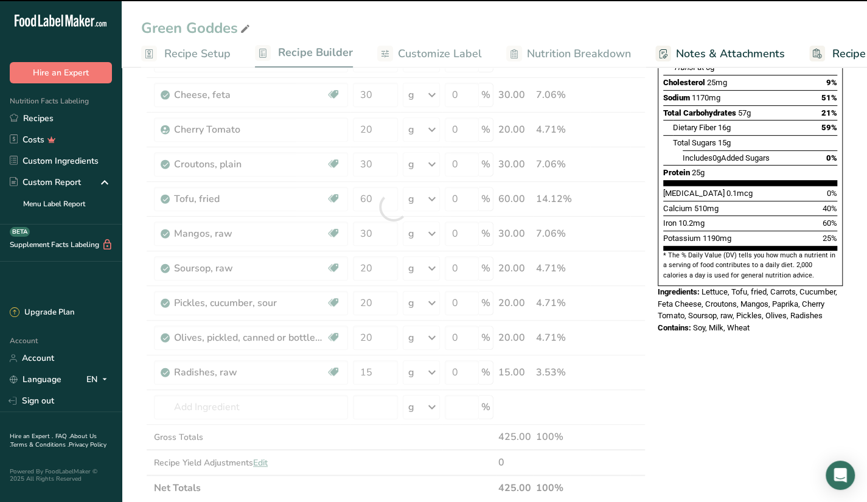
scroll to position [232, 0]
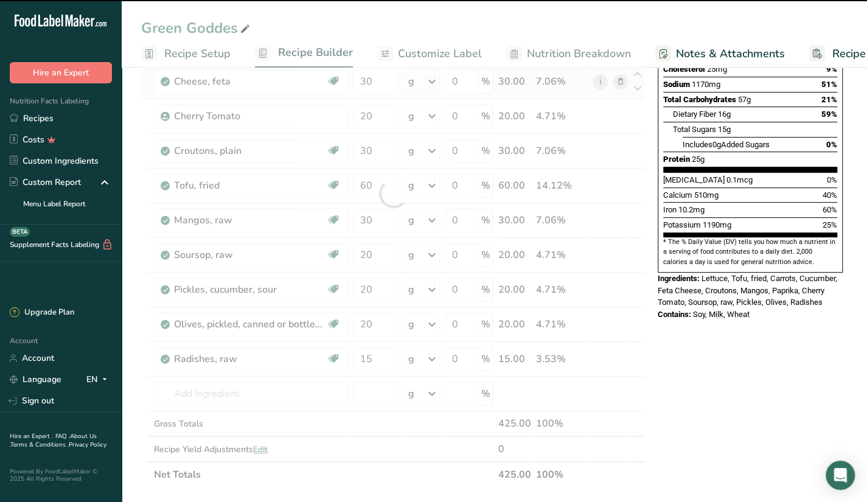
type input "0"
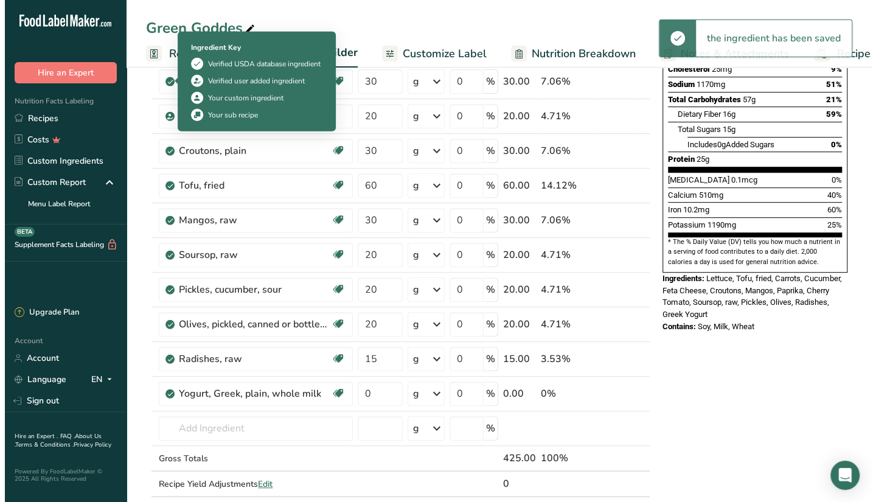
scroll to position [223, 0]
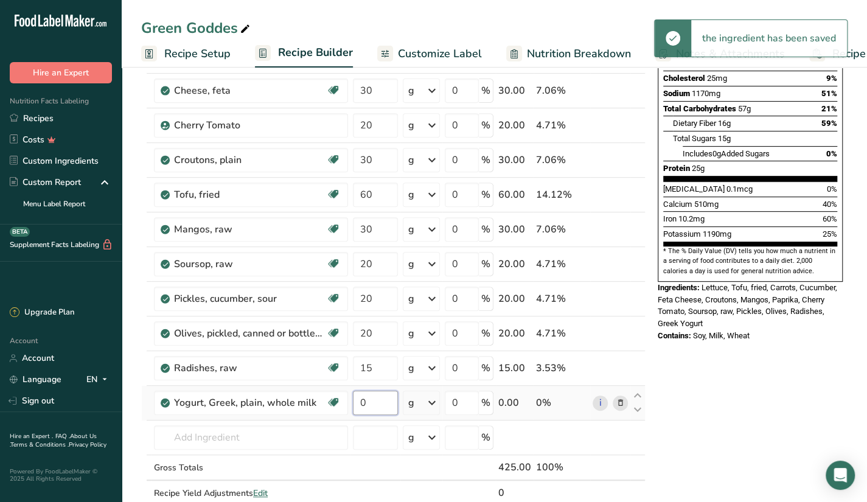
click at [369, 402] on input "0" at bounding box center [375, 402] width 45 height 24
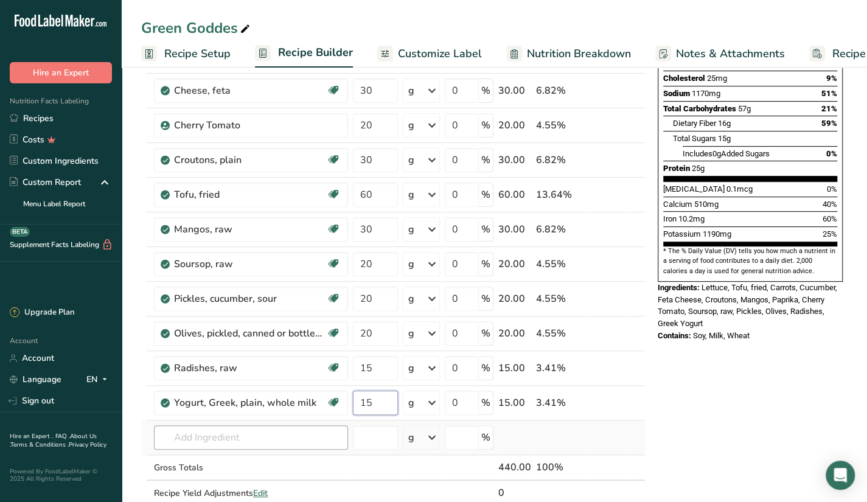
type input "15"
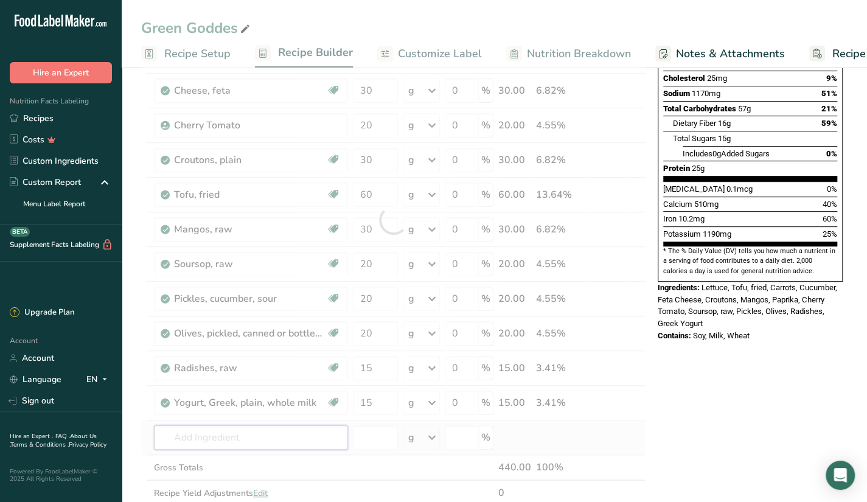
click at [296, 426] on div "Ingredient * Amount * Unit * Waste * .a-a{fill:#347362;}.b-a{fill:#fff;} Grams …" at bounding box center [393, 220] width 504 height 622
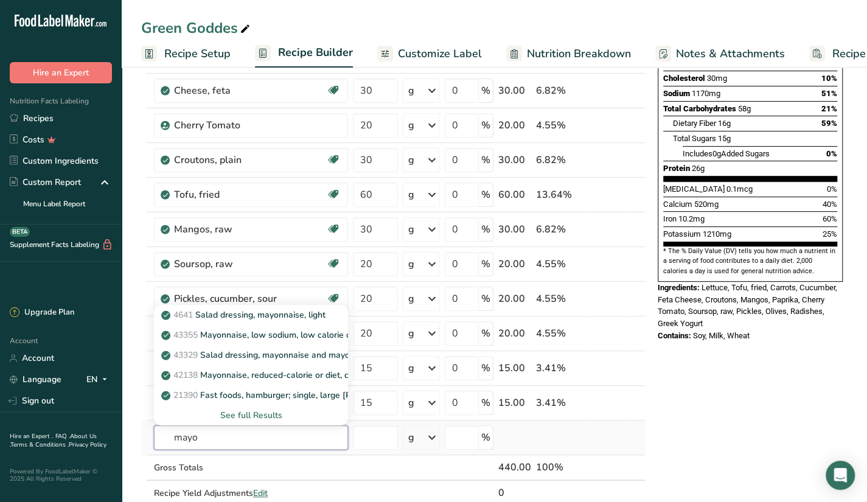
type input "mayo"
click at [236, 411] on div "See full Results" at bounding box center [251, 415] width 175 height 13
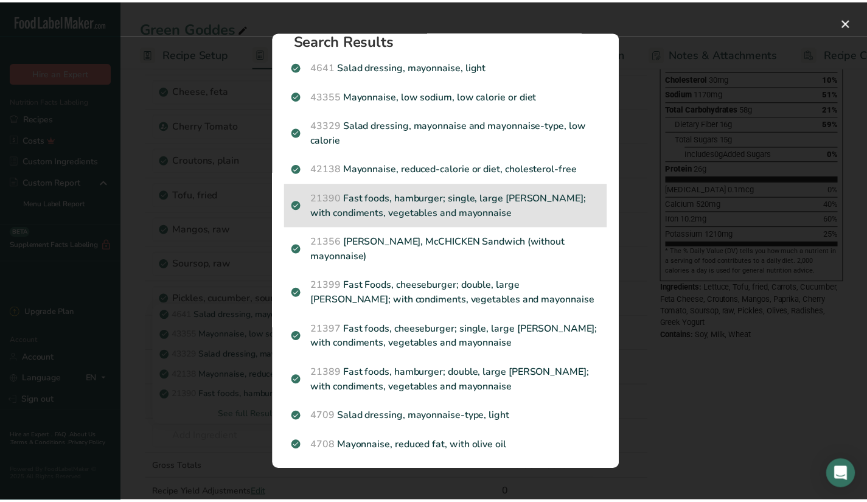
scroll to position [0, 0]
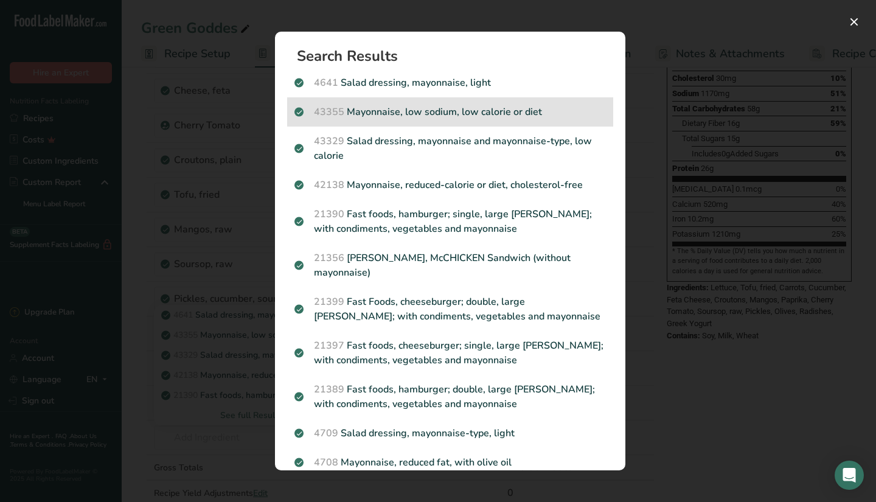
click at [556, 112] on p "43355 Mayonnaise, low sodium, low calorie or diet" at bounding box center [449, 112] width 311 height 15
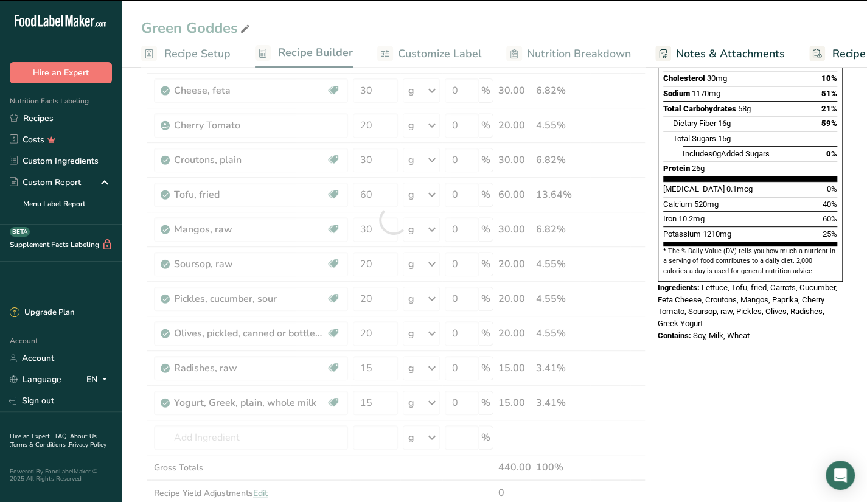
type input "0"
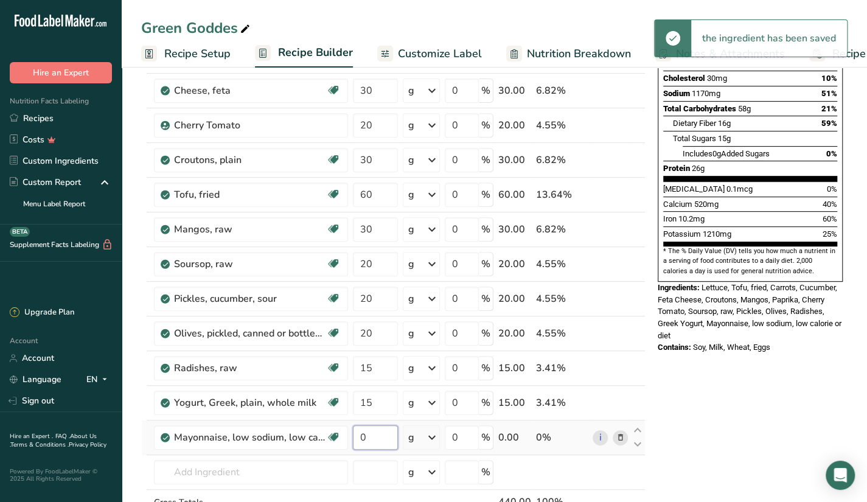
click at [373, 436] on input "0" at bounding box center [375, 437] width 45 height 24
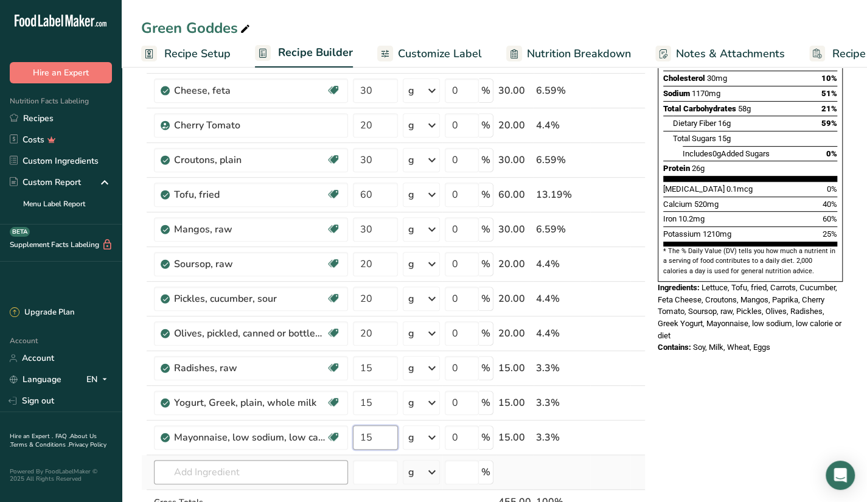
type input "15"
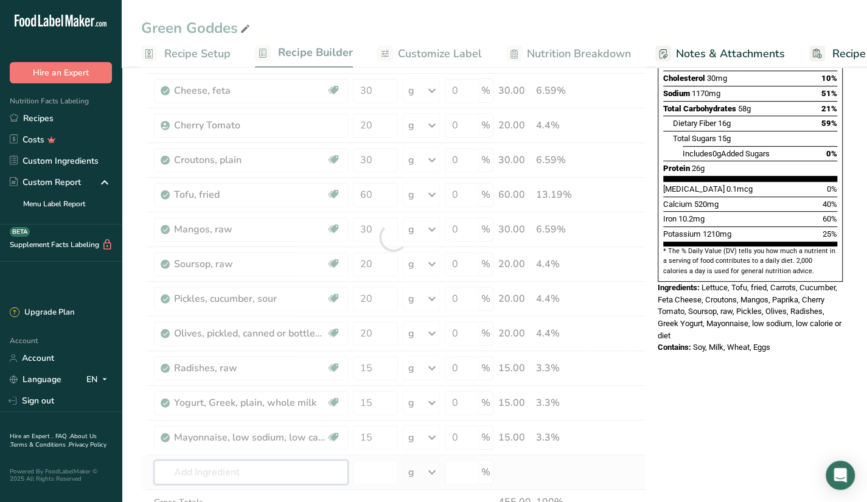
click at [322, 470] on div "Ingredient * Amount * Unit * Waste * .a-a{fill:#347362;}.b-a{fill:#fff;} Grams …" at bounding box center [393, 237] width 504 height 657
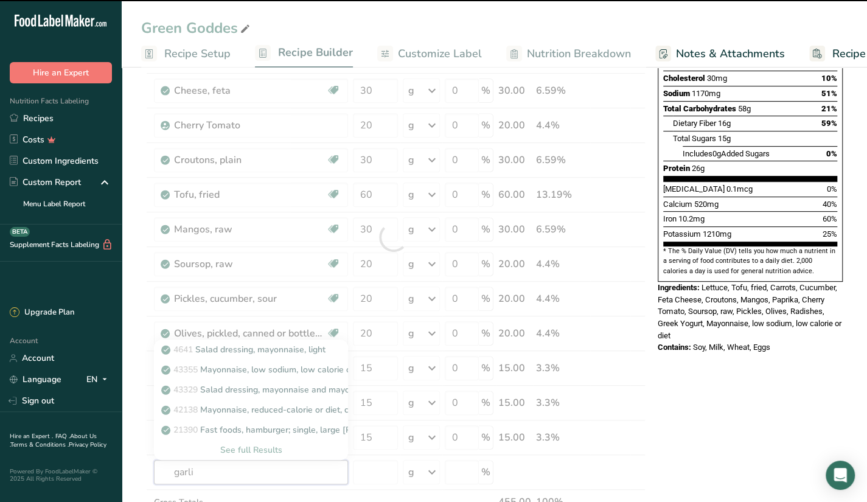
type input "garlic"
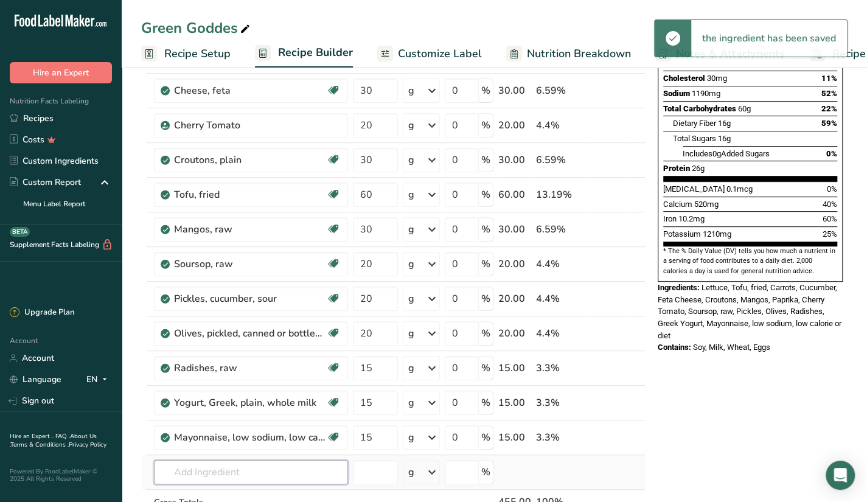
click at [246, 460] on input "text" at bounding box center [251, 472] width 194 height 24
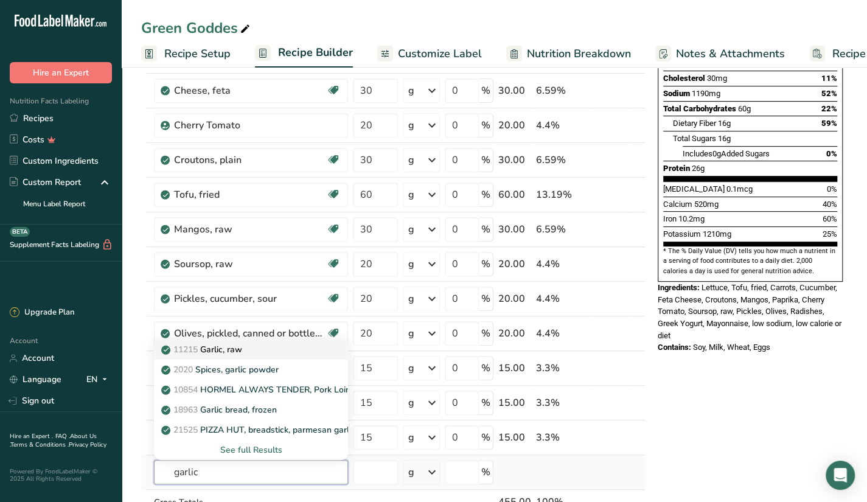
type input "garlic"
click at [246, 353] on link "11215 Garlic, raw" at bounding box center [251, 349] width 194 height 20
type input "Garlic, raw"
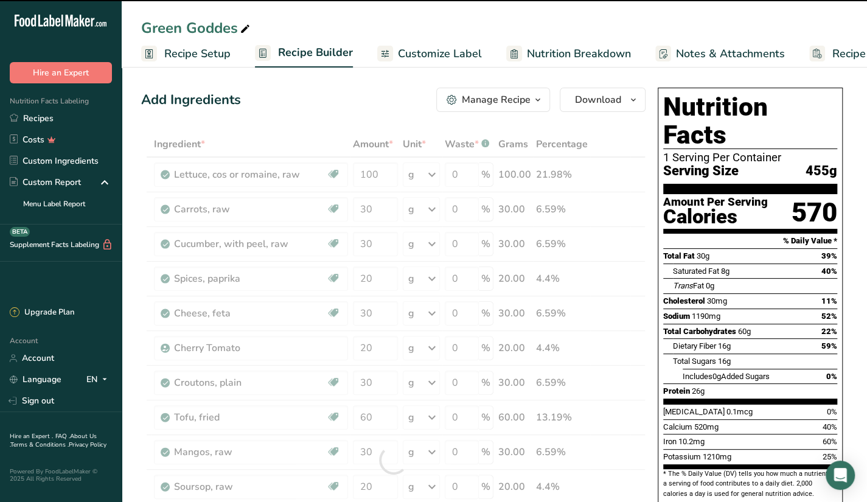
type input "0"
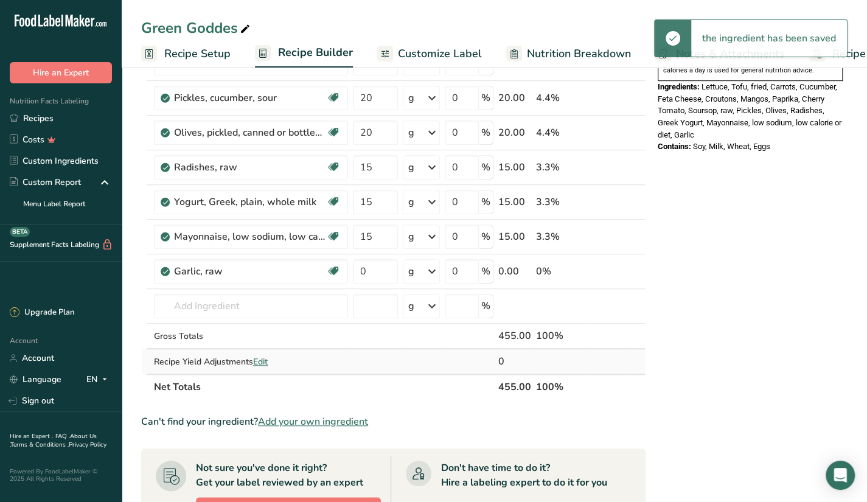
scroll to position [426, 0]
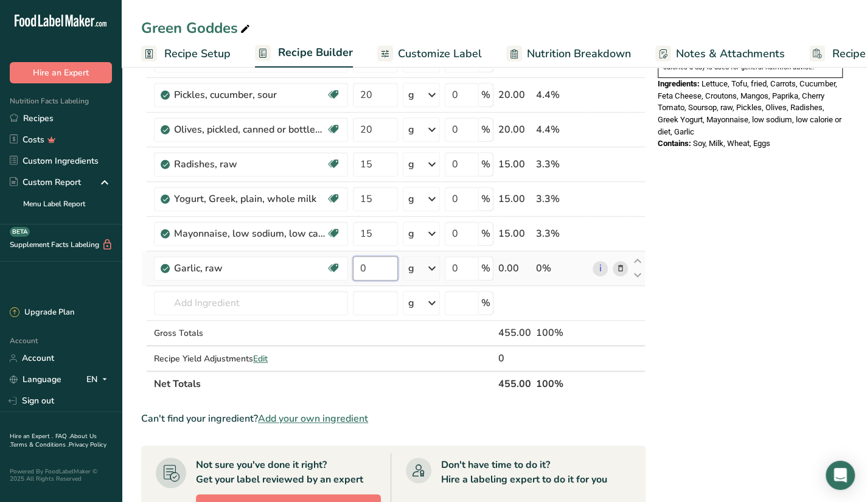
click at [364, 274] on input "0" at bounding box center [375, 268] width 45 height 24
type input "5"
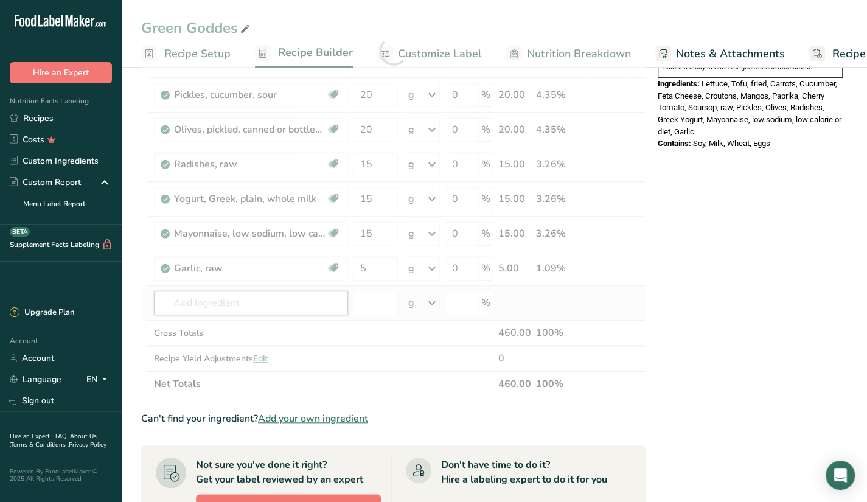
click at [308, 302] on div "Ingredient * Amount * Unit * Waste * .a-a{fill:#347362;}.b-a{fill:#fff;} Grams …" at bounding box center [393, 51] width 504 height 692
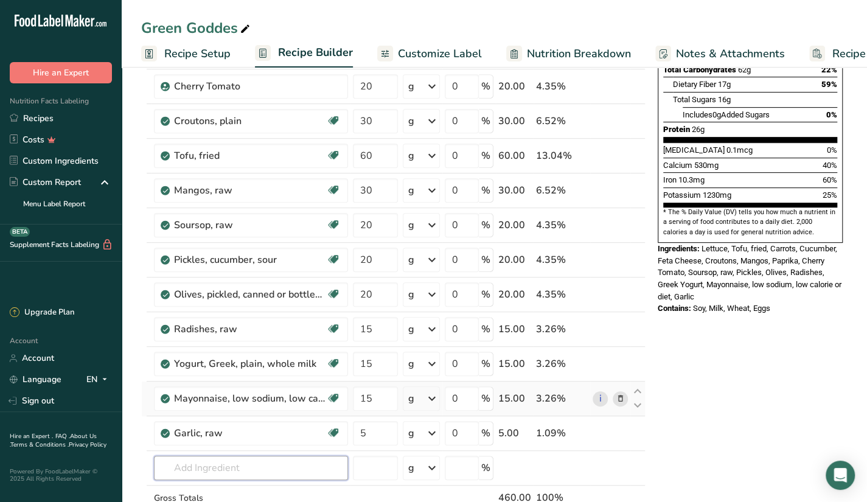
scroll to position [248, 0]
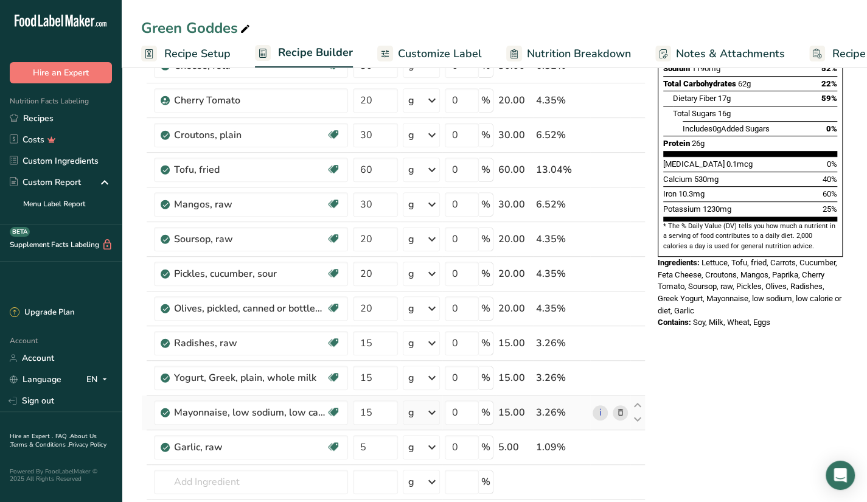
click at [555, 222] on td "4.35%" at bounding box center [561, 239] width 57 height 35
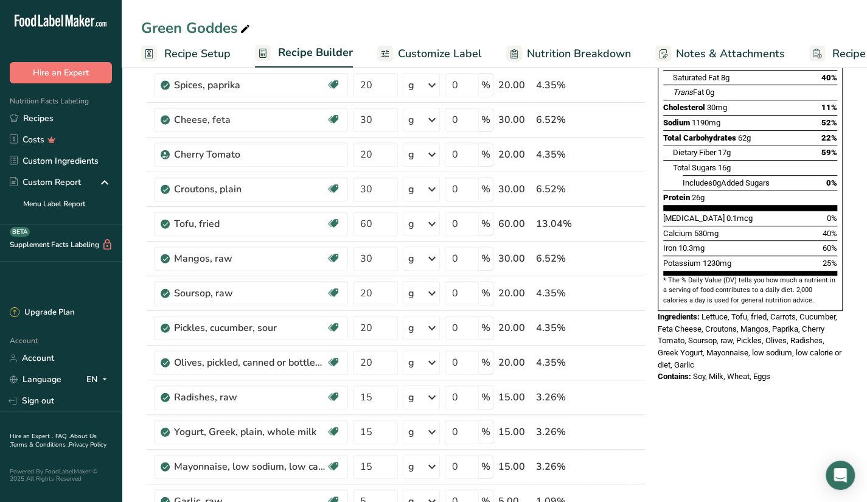
scroll to position [0, 0]
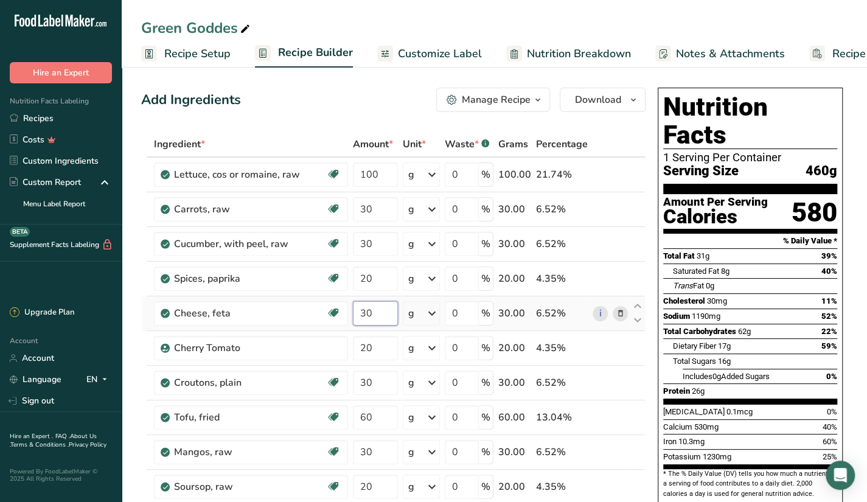
click at [381, 314] on input "30" at bounding box center [375, 313] width 45 height 24
type input "3"
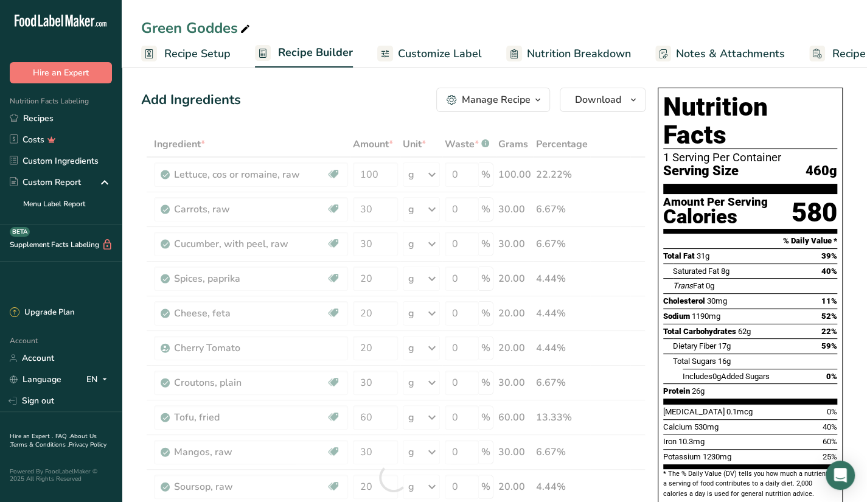
click at [656, 391] on div "Nutrition Facts 1 Serving Per Container Serving Size 460g Amount Per Serving Ca…" at bounding box center [750, 332] width 195 height 498
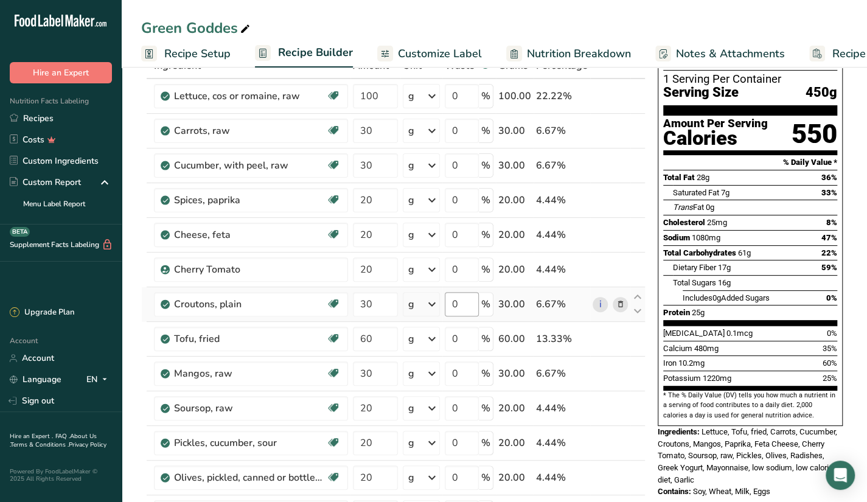
scroll to position [75, 0]
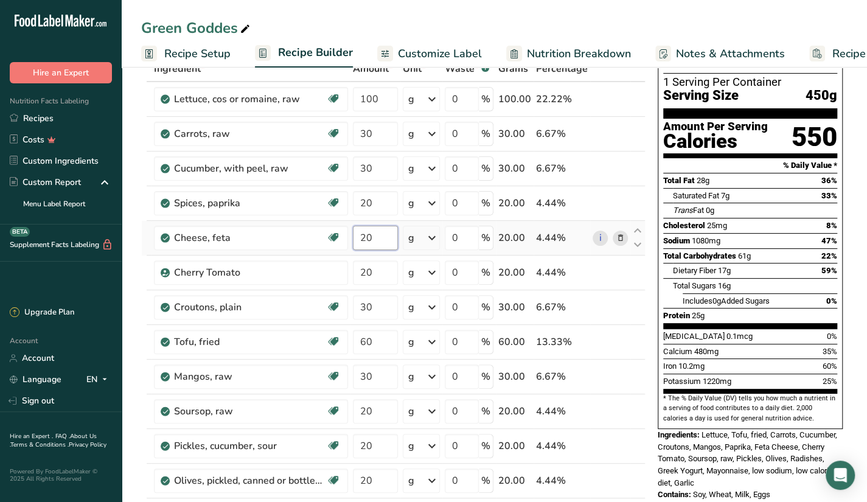
click at [373, 231] on input "20" at bounding box center [375, 238] width 45 height 24
type input "2"
type input "30"
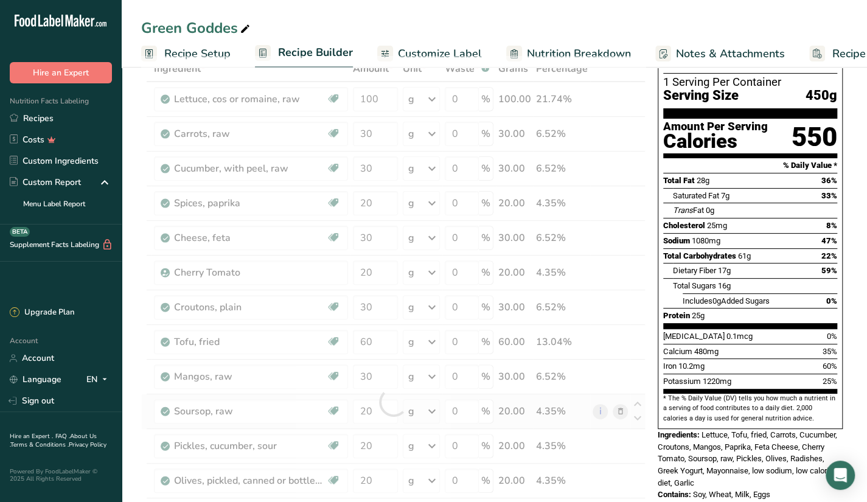
click at [521, 406] on div "Ingredient * Amount * Unit * Waste * .a-a{fill:#347362;}.b-a{fill:#fff;} Grams …" at bounding box center [393, 402] width 504 height 692
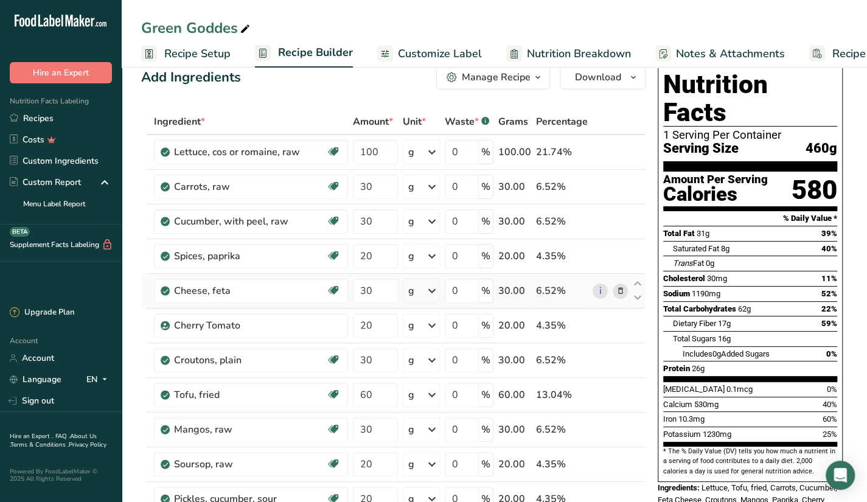
scroll to position [0, 0]
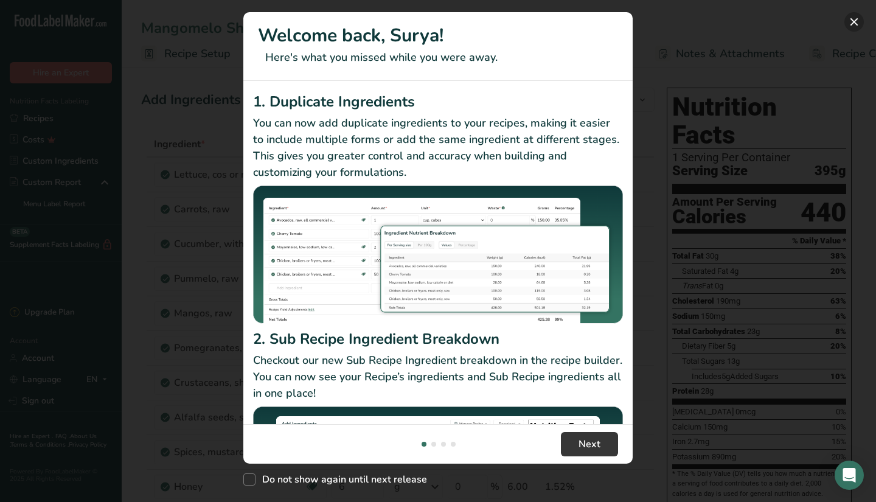
click at [851, 21] on button "New Features" at bounding box center [853, 21] width 19 height 19
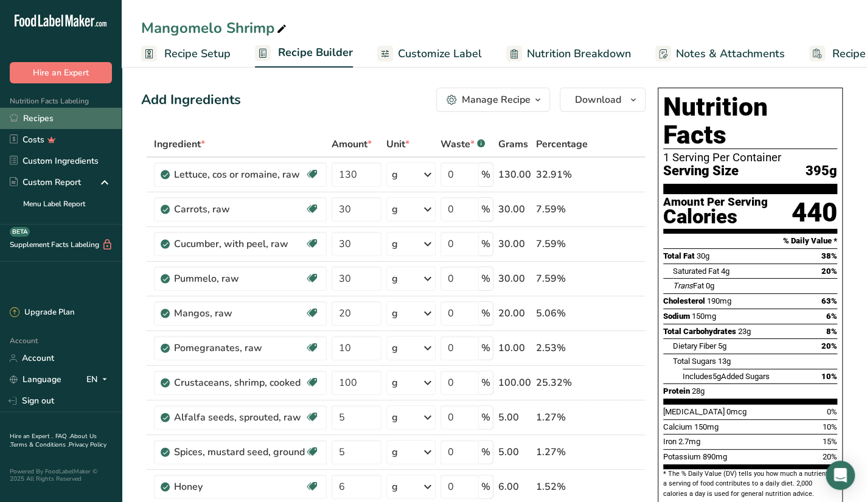
click at [71, 122] on link "Recipes" at bounding box center [61, 118] width 122 height 21
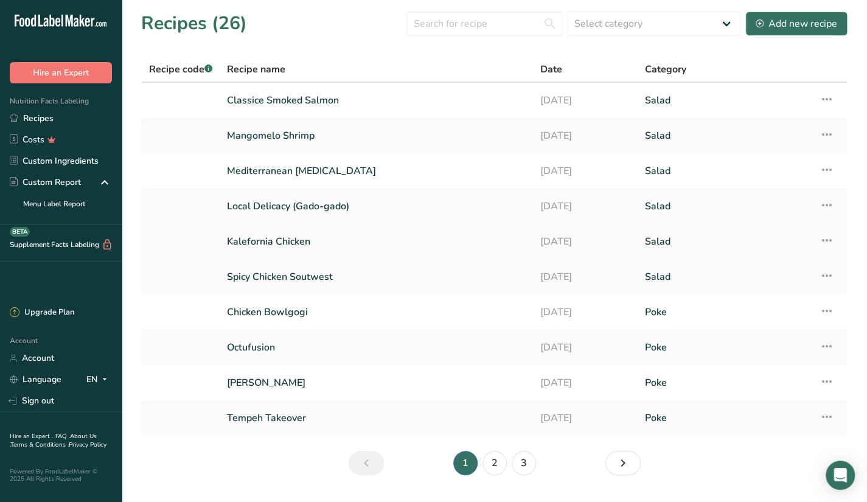
click at [302, 231] on link "Kalefornia Chicken" at bounding box center [376, 242] width 299 height 26
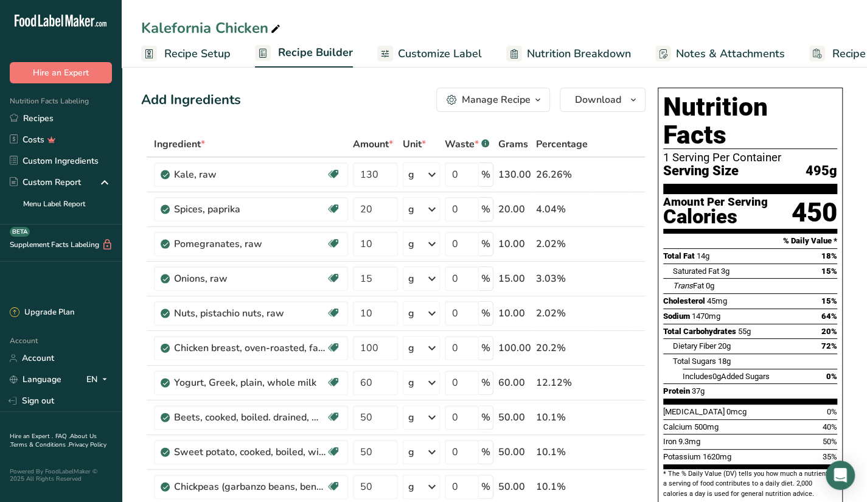
click at [321, 17] on div "Kalefornia Chicken" at bounding box center [494, 28] width 745 height 22
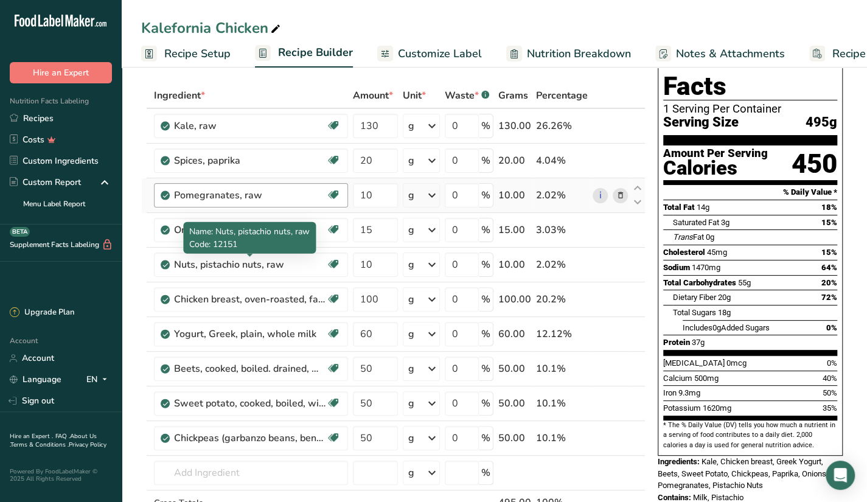
scroll to position [48, 0]
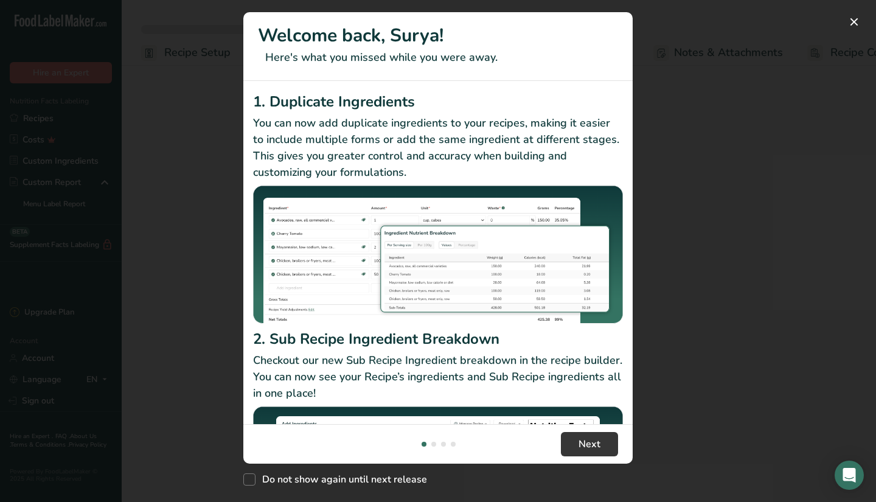
click at [847, 30] on div "New Features" at bounding box center [438, 251] width 876 height 502
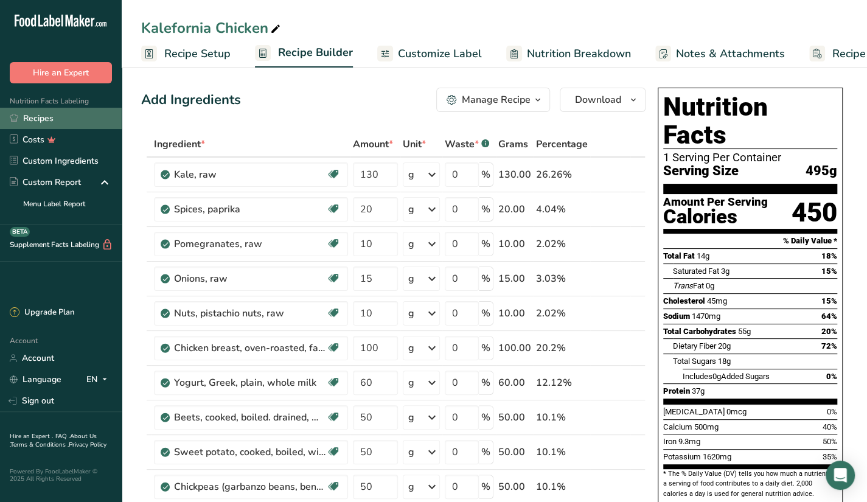
click at [58, 120] on link "Recipes" at bounding box center [61, 118] width 122 height 21
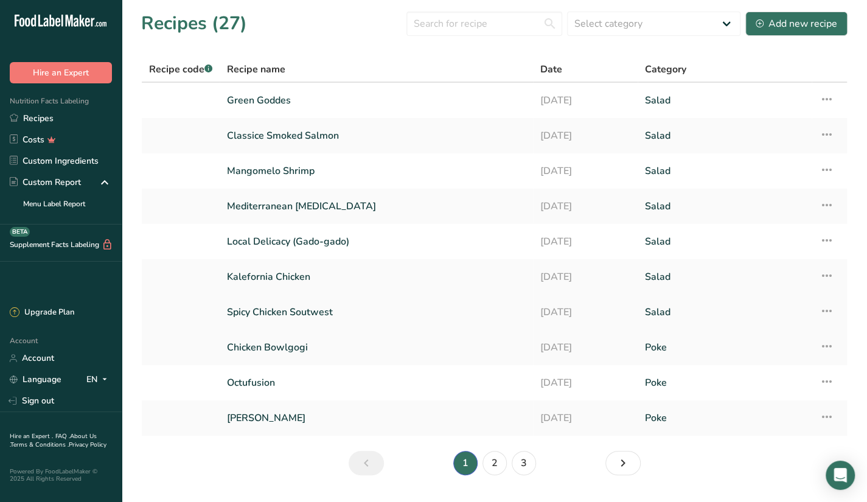
click at [280, 322] on link "Spicy Chicken Soutwest" at bounding box center [376, 312] width 299 height 26
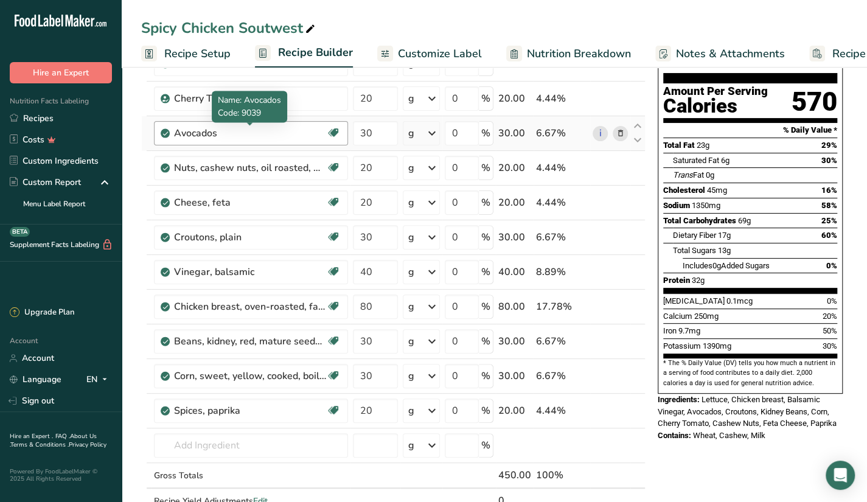
scroll to position [112, 0]
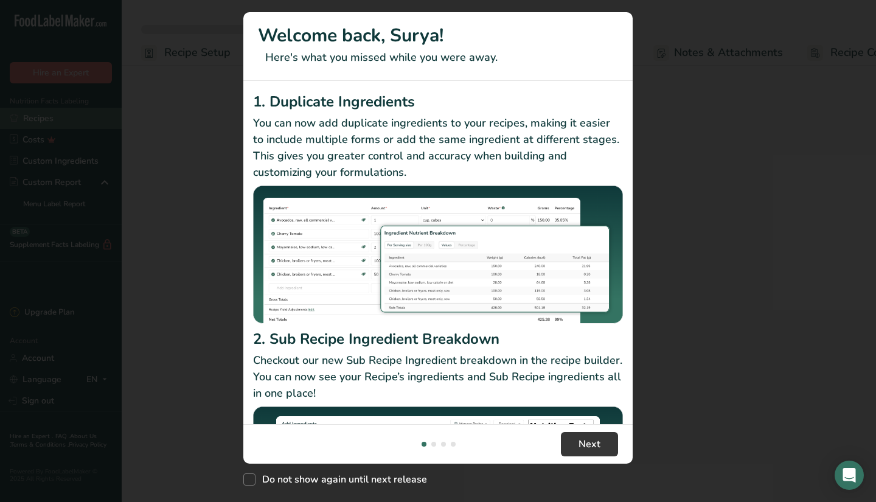
click at [77, 118] on div "New Features" at bounding box center [438, 251] width 876 height 502
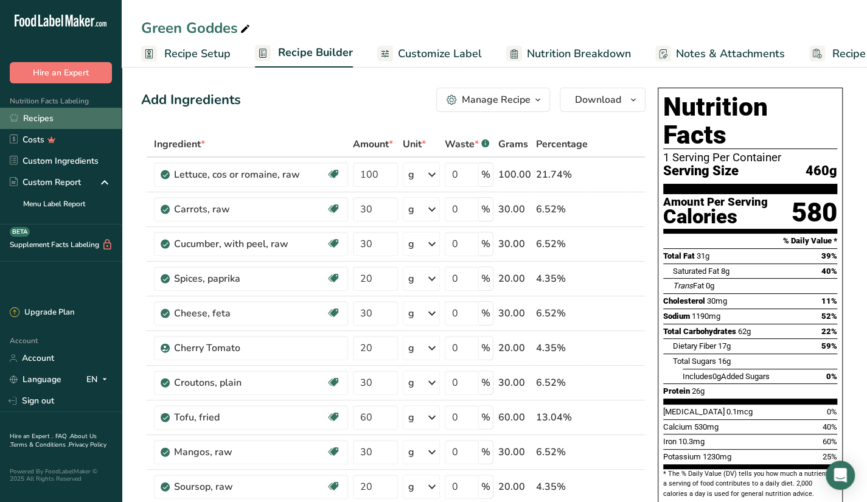
click at [72, 120] on link "Recipes" at bounding box center [61, 118] width 122 height 21
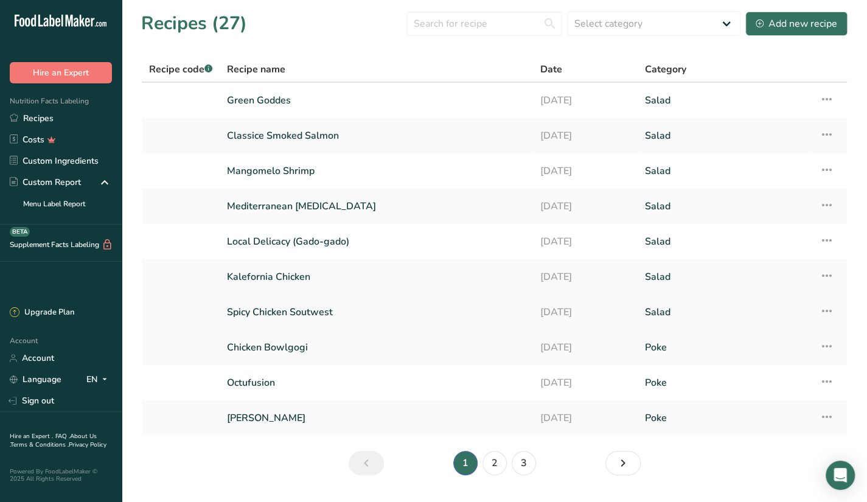
click at [385, 317] on link "Spicy Chicken Soutwest" at bounding box center [376, 312] width 299 height 26
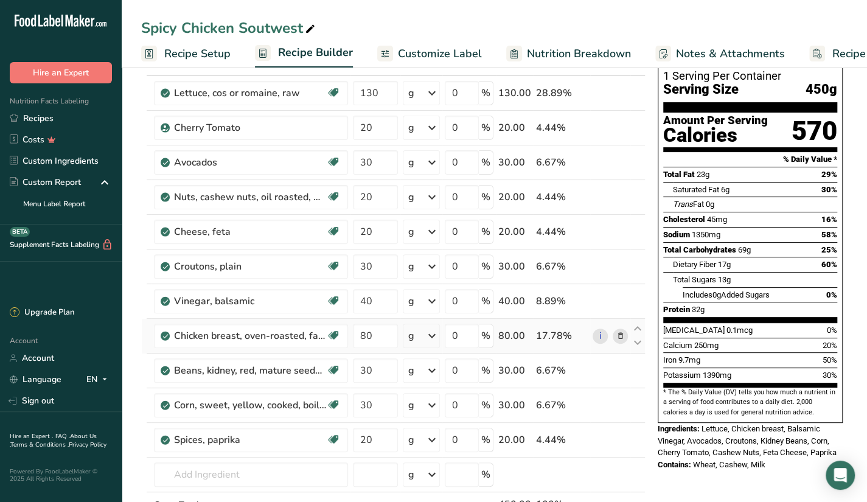
scroll to position [84, 0]
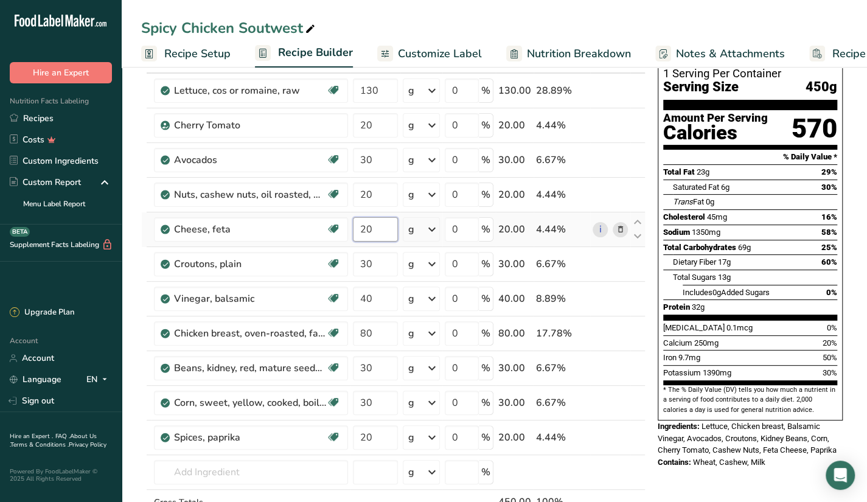
click at [384, 231] on input "20" at bounding box center [375, 229] width 45 height 24
type input "2"
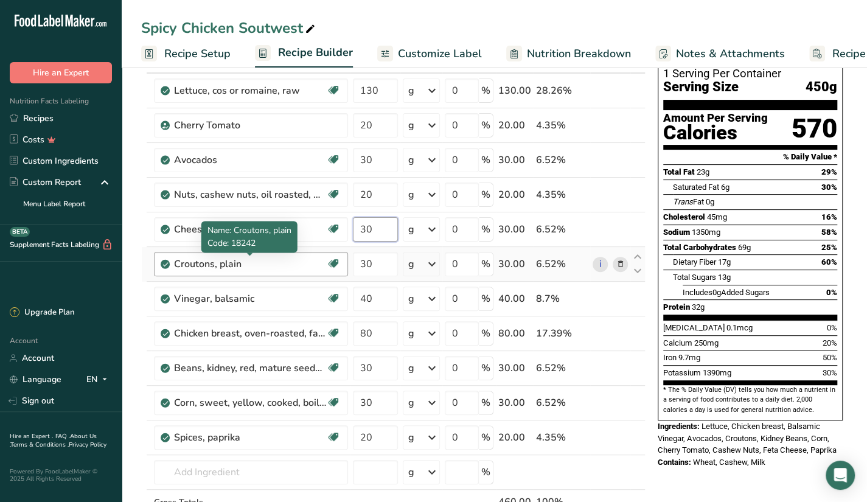
type input "30"
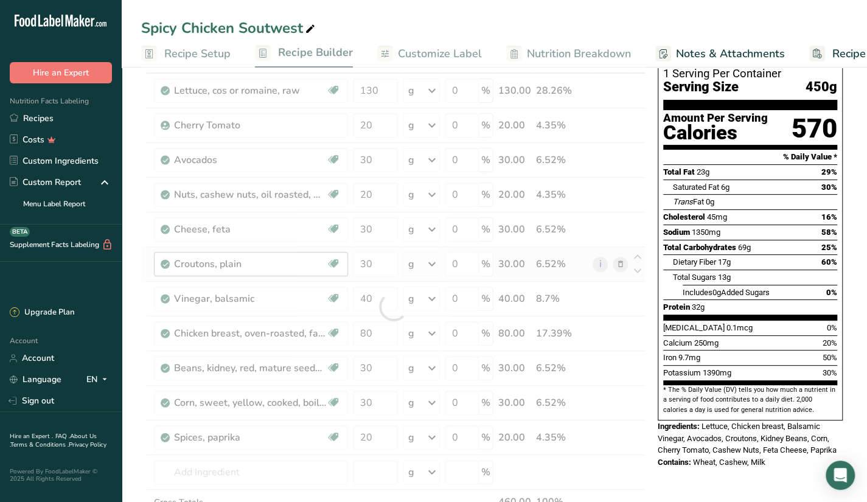
click at [319, 263] on div "Ingredient * Amount * Unit * Waste * .a-a{fill:#347362;}.b-a{fill:#fff;} Grams …" at bounding box center [393, 306] width 504 height 518
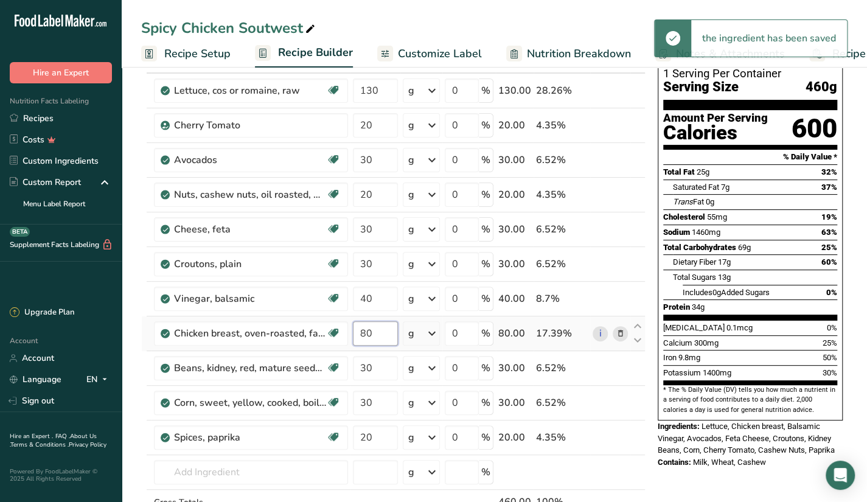
click at [383, 334] on input "80" at bounding box center [375, 333] width 45 height 24
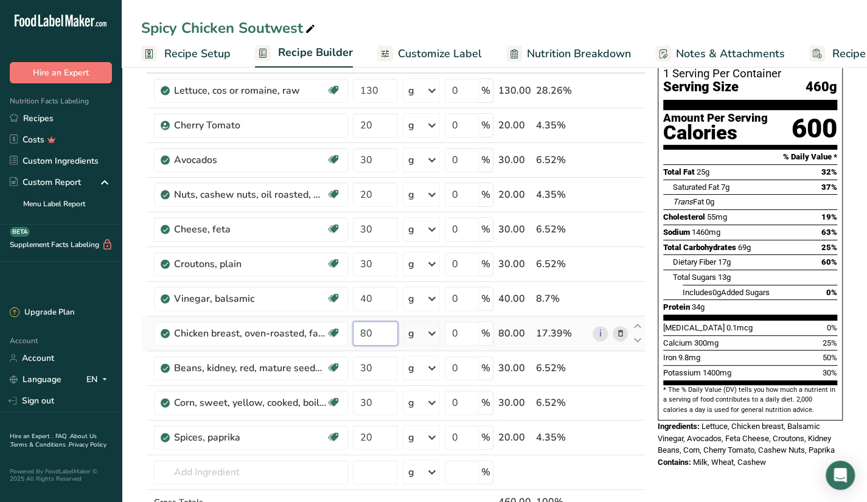
type input "8"
type input "70"
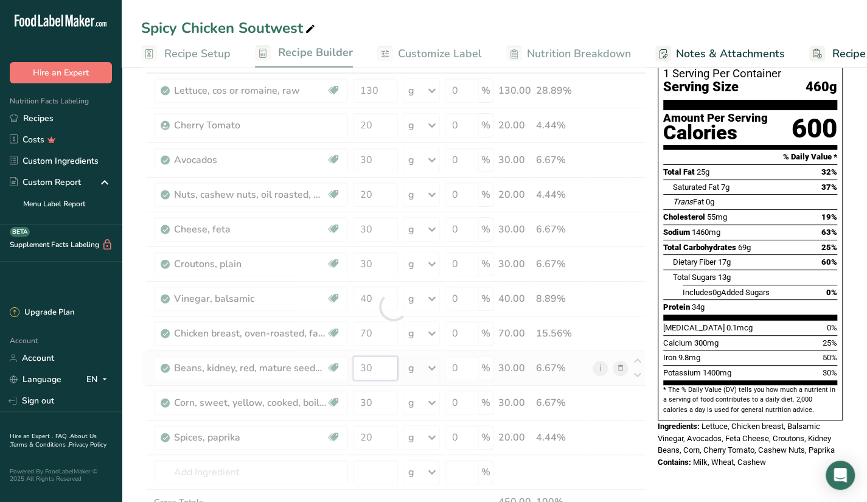
click at [378, 370] on div "Ingredient * Amount * Unit * Waste * .a-a{fill:#347362;}.b-a{fill:#fff;} Grams …" at bounding box center [393, 306] width 504 height 518
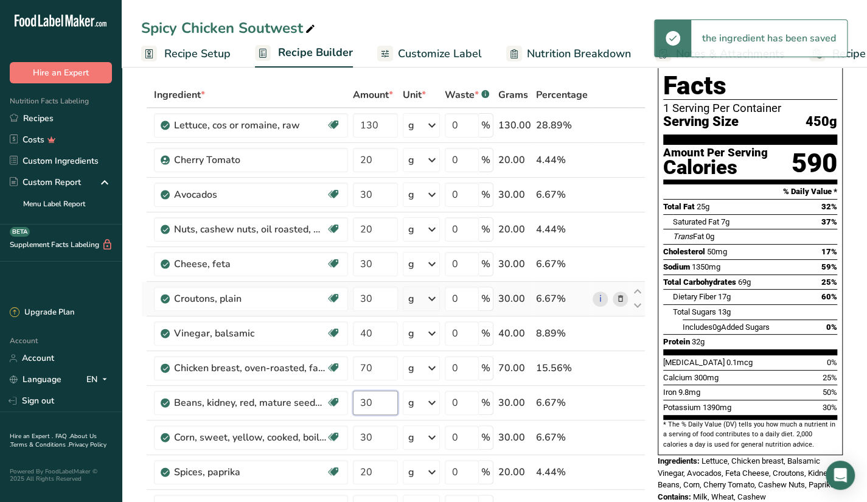
scroll to position [50, 0]
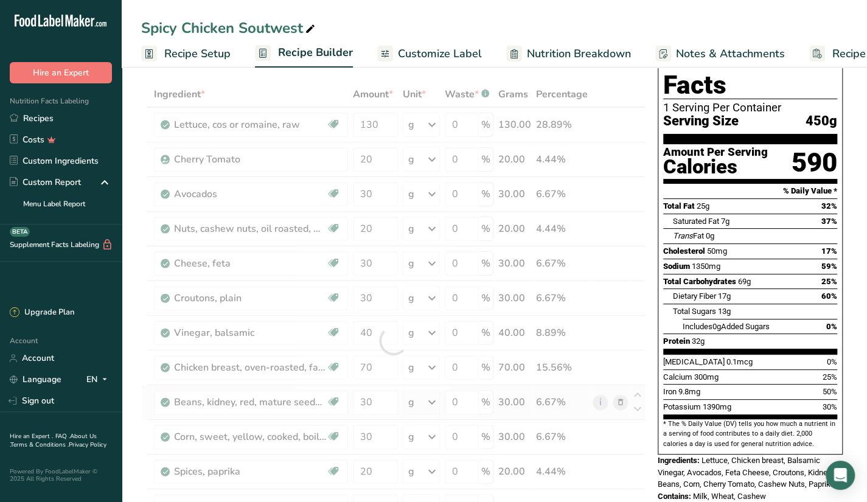
click at [584, 384] on div "Ingredient * Amount * Unit * Waste * .a-a{fill:#347362;}.b-a{fill:#fff;} Grams …" at bounding box center [393, 340] width 504 height 518
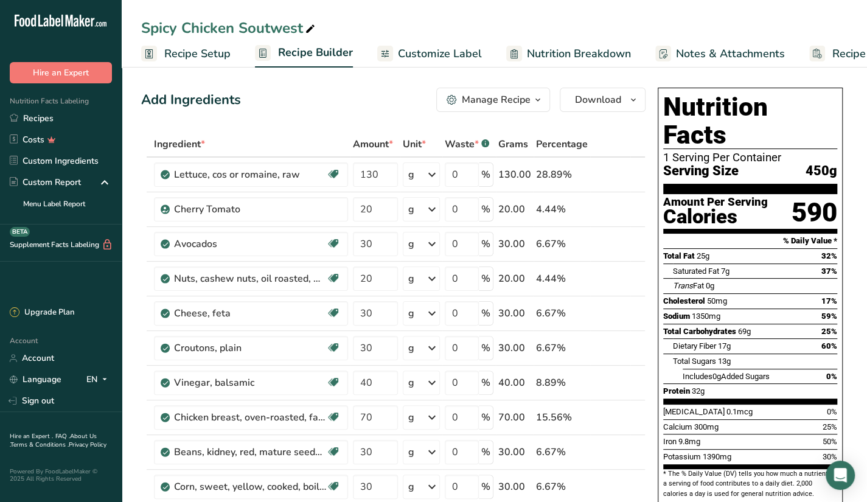
scroll to position [1, 0]
